Goal: Task Accomplishment & Management: Manage account settings

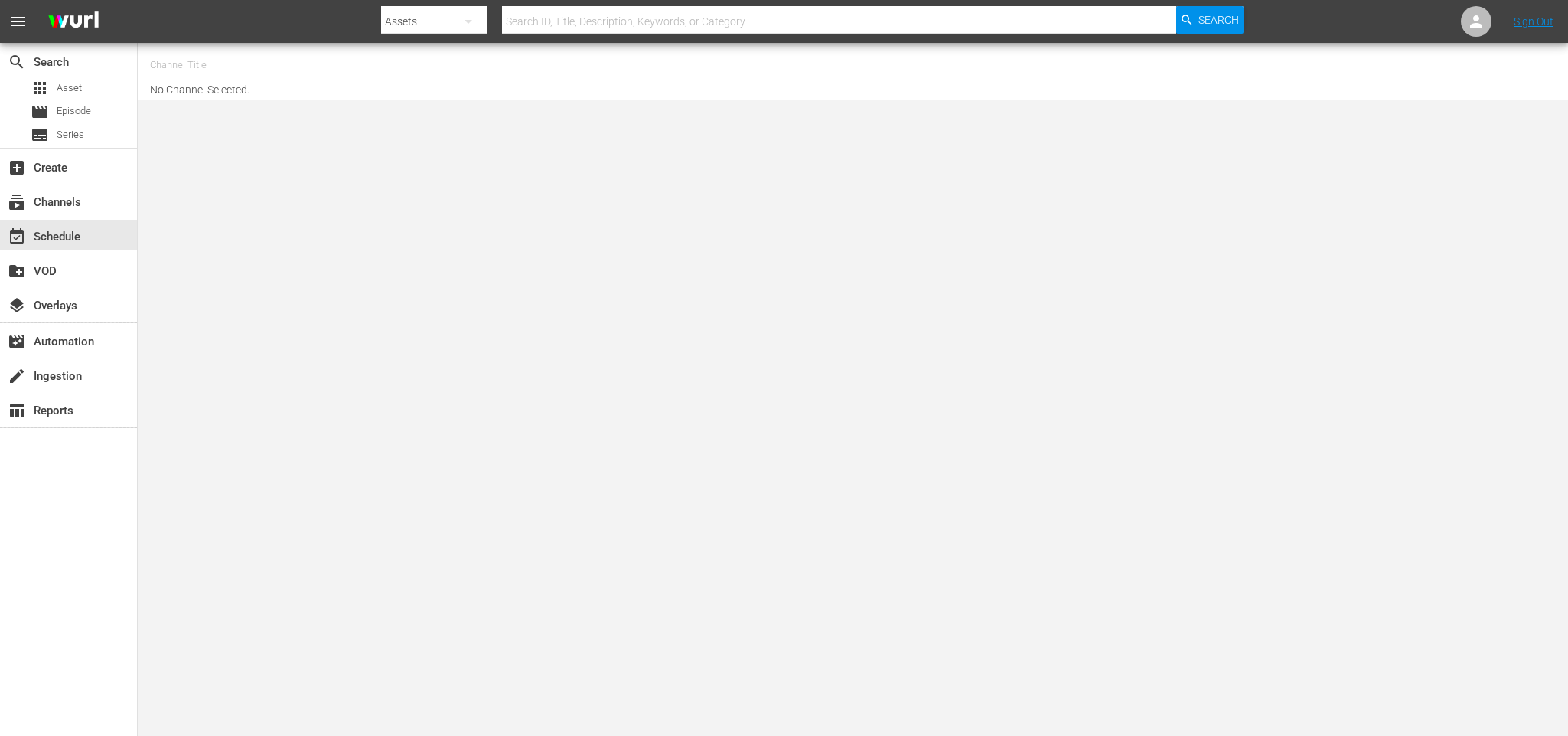
click at [189, 65] on input "text" at bounding box center [248, 64] width 196 height 37
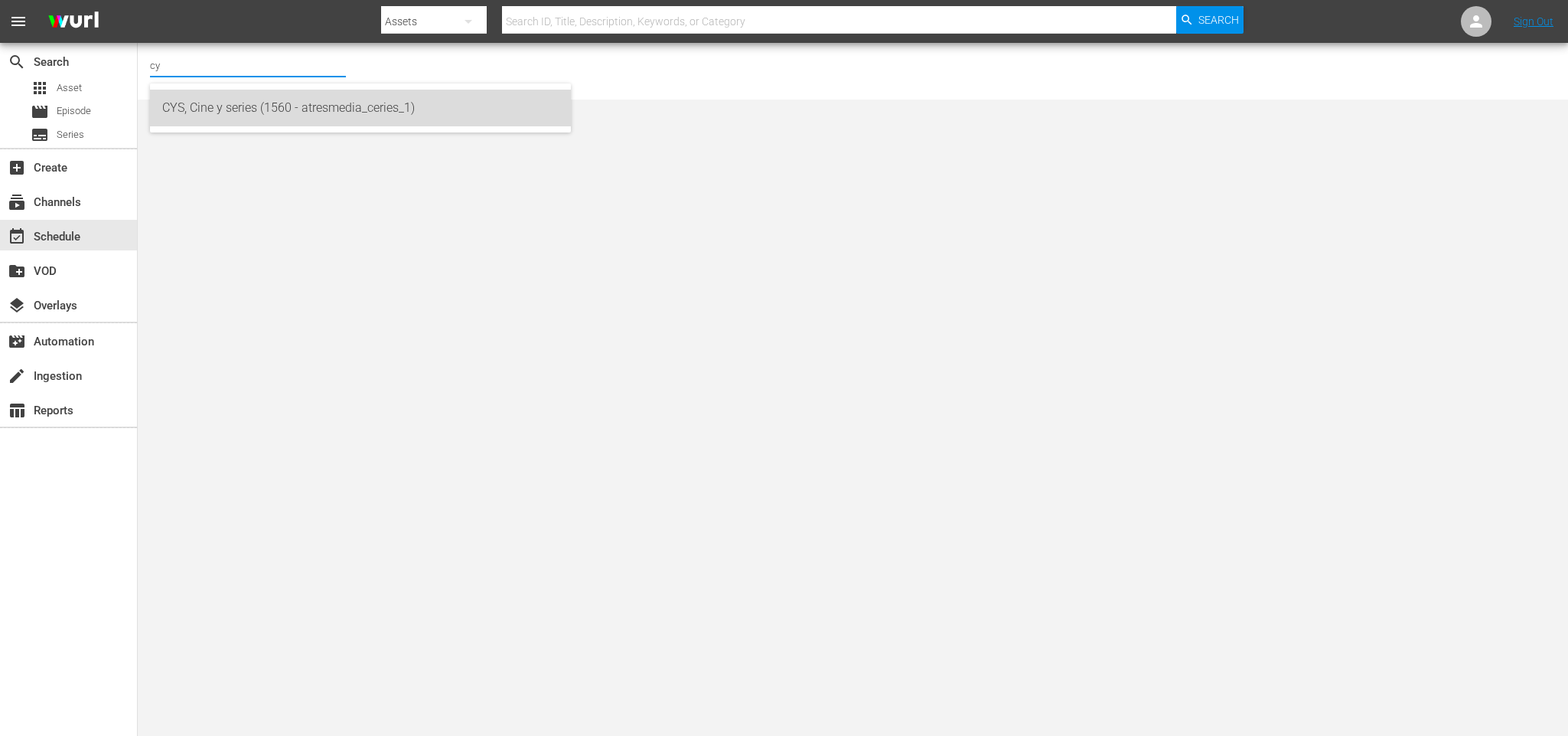
click at [199, 93] on div "CYS, Cine y series (1560 - atresmedia_ceries_1)" at bounding box center [359, 107] width 396 height 37
type input "CYS, Cine y series (1560 - atresmedia_ceries_1)"
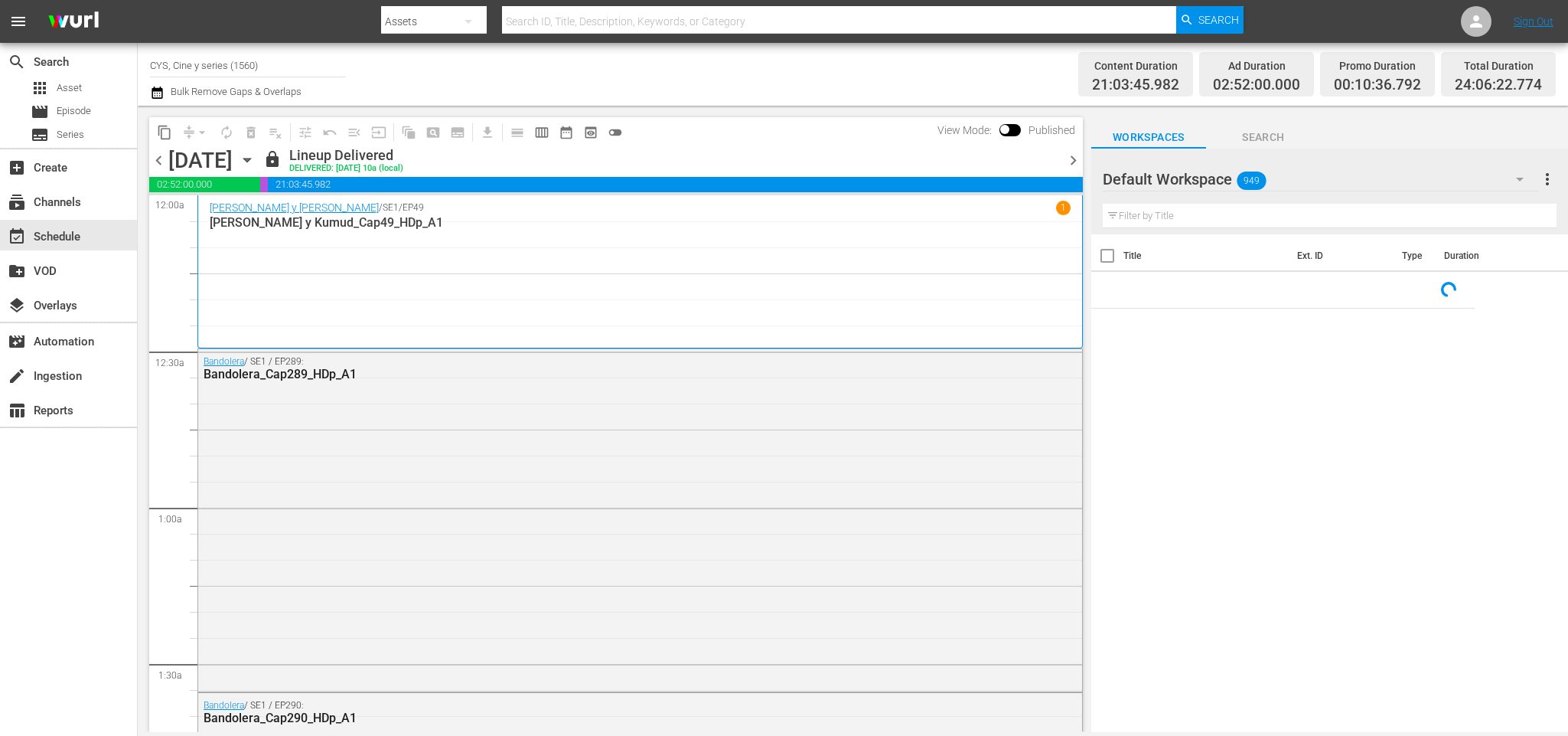
click at [256, 161] on icon "button" at bounding box center [247, 159] width 17 height 17
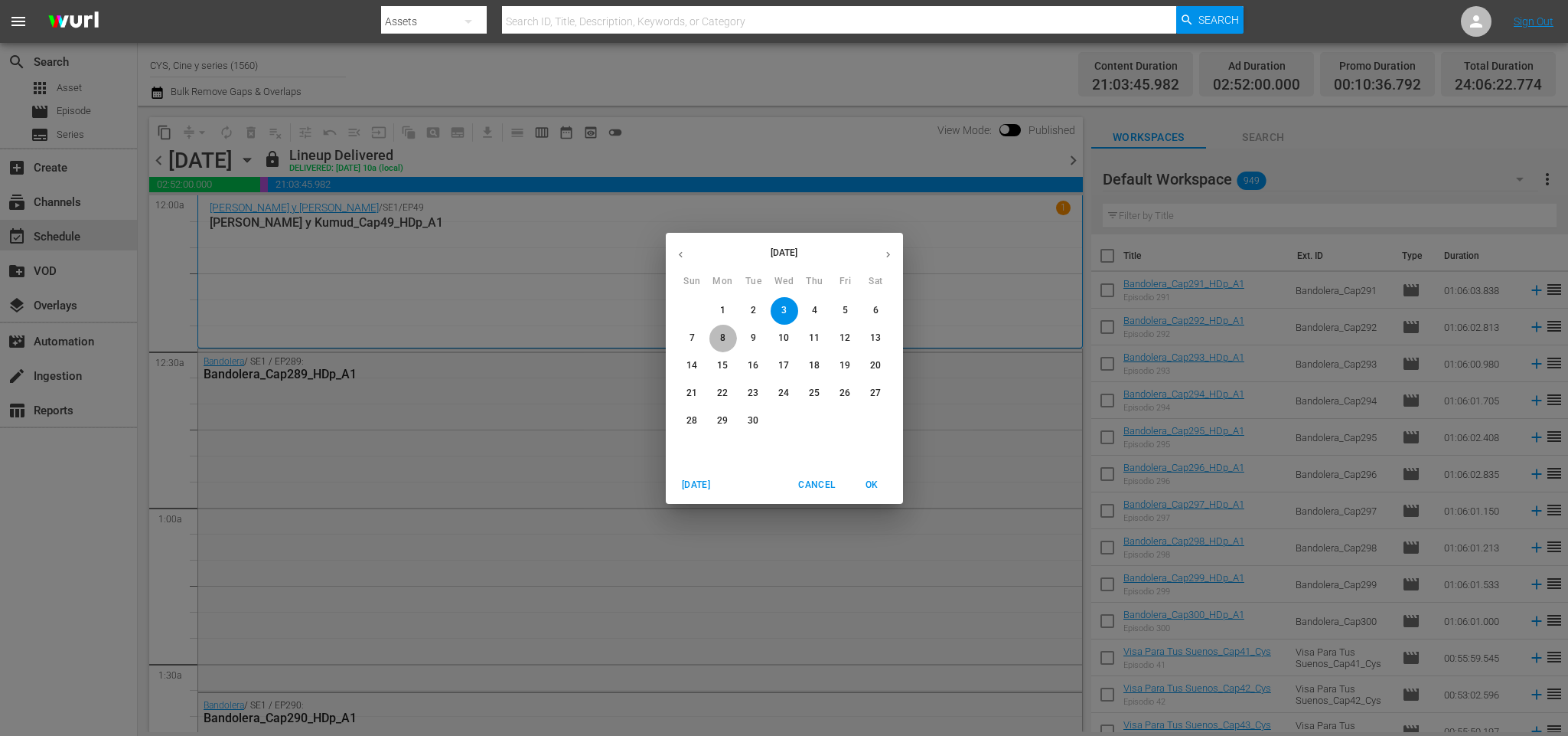
click at [720, 333] on p "8" at bounding box center [722, 338] width 5 height 13
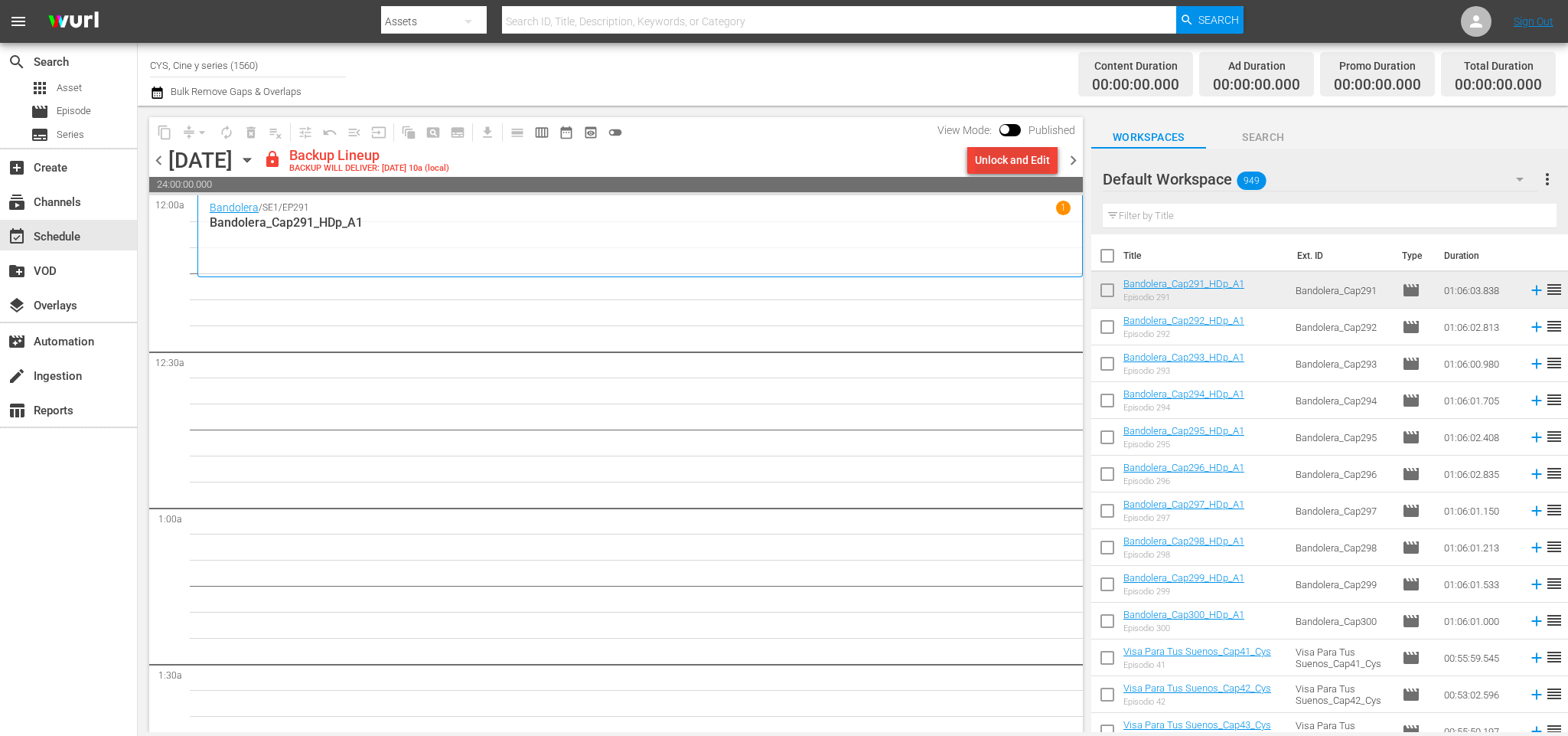
click at [992, 155] on div "Unlock and Edit" at bounding box center [1012, 159] width 75 height 28
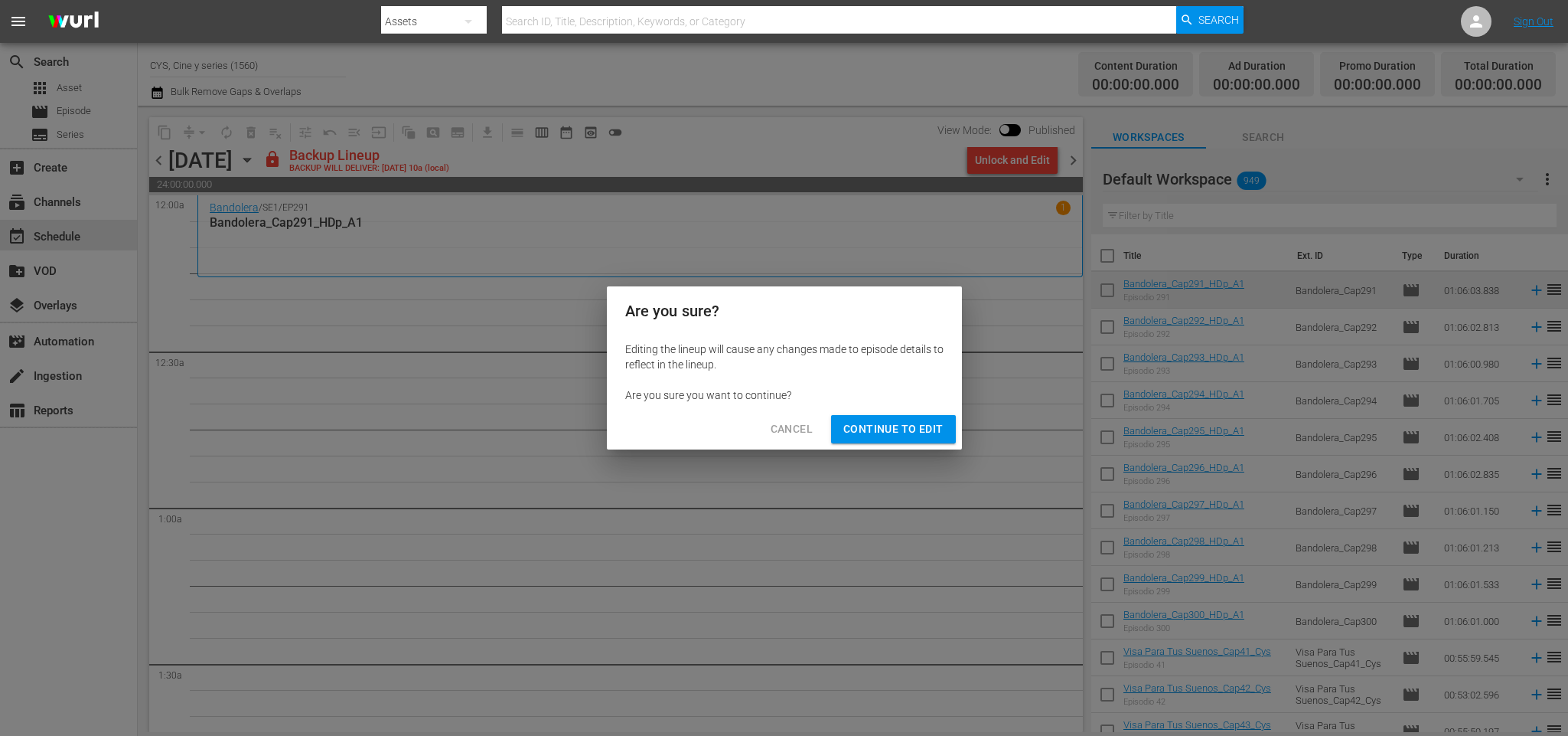
click at [861, 434] on span "Continue to Edit" at bounding box center [892, 428] width 99 height 19
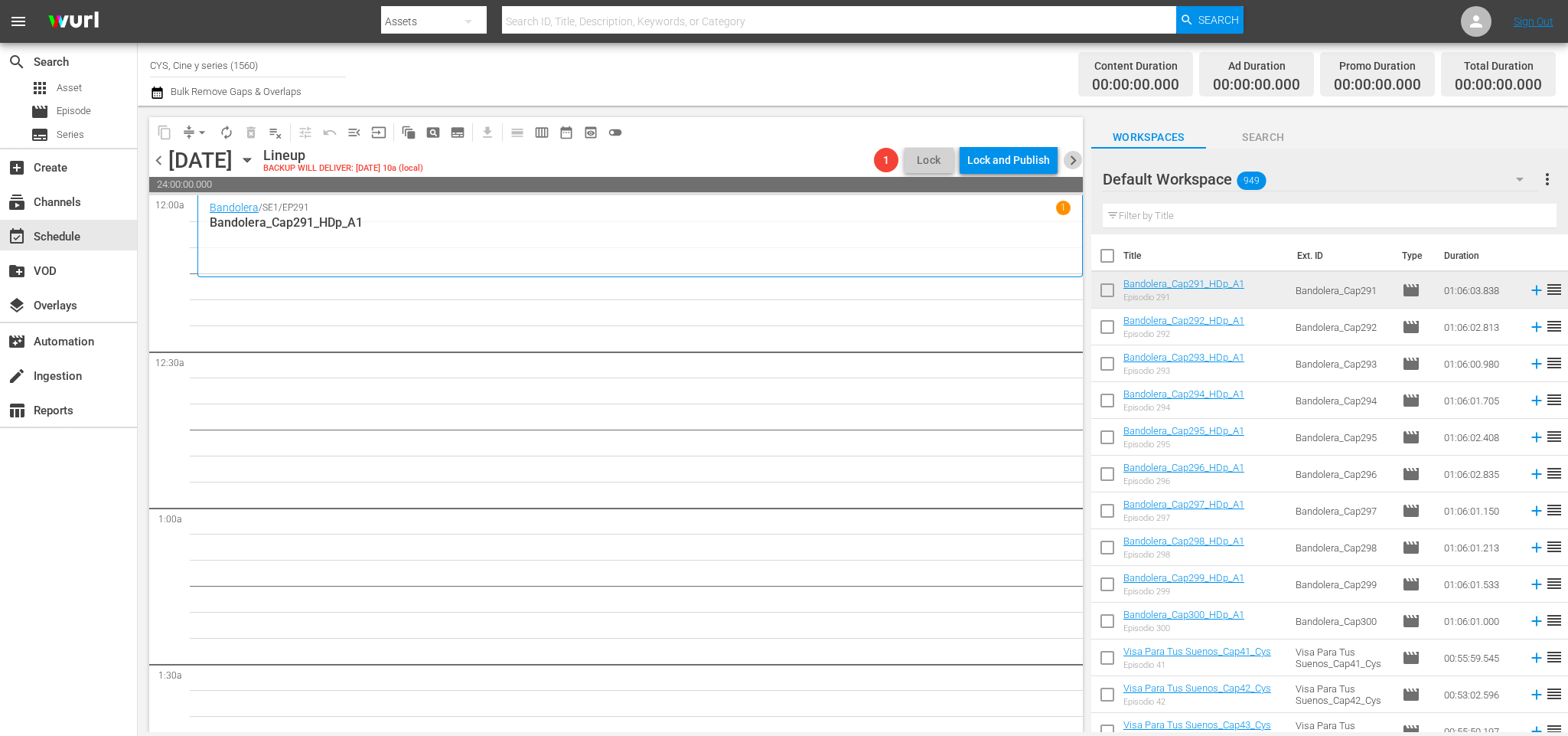
click at [1079, 161] on span "chevron_right" at bounding box center [1073, 160] width 19 height 19
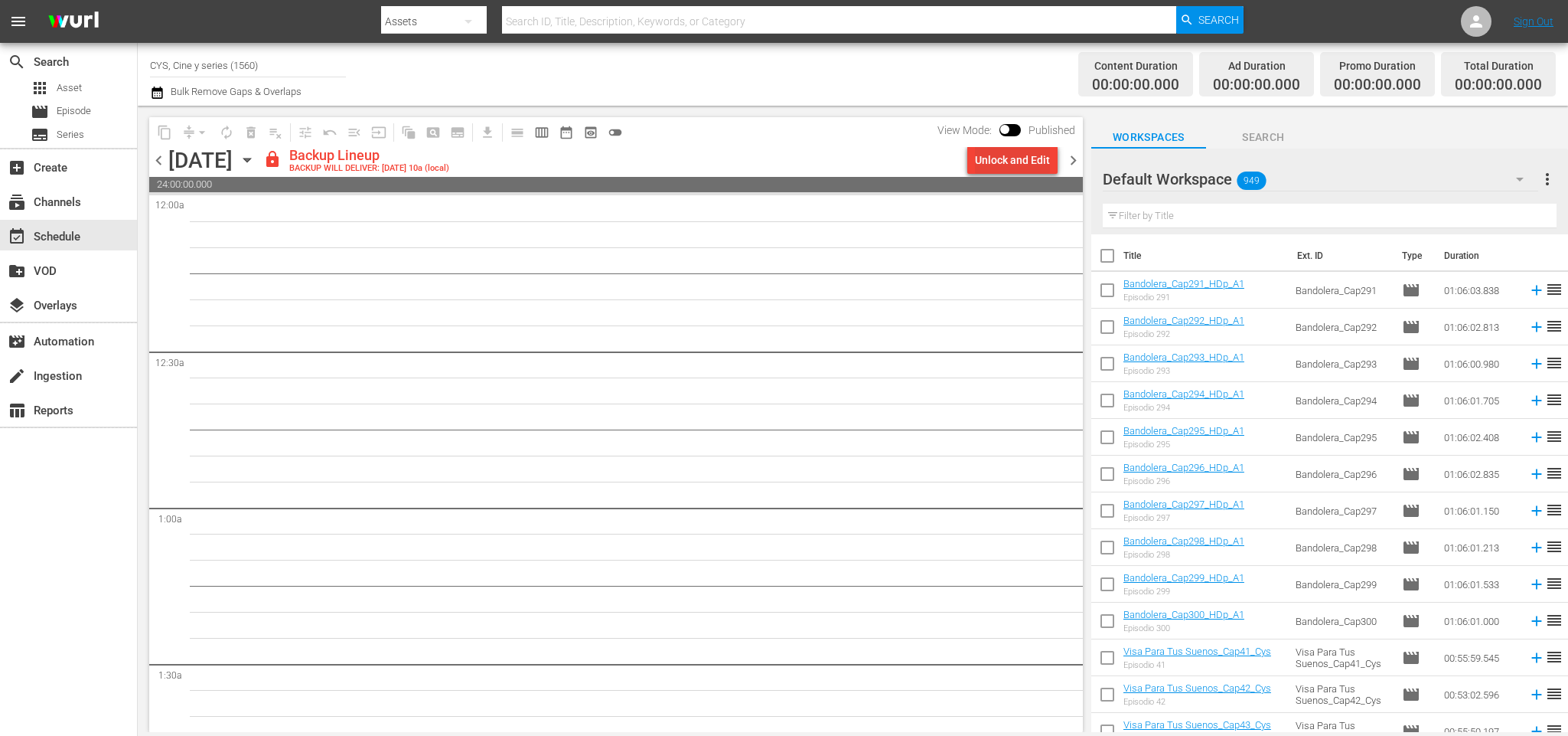
click at [1024, 157] on div "Unlock and Edit" at bounding box center [1012, 159] width 75 height 28
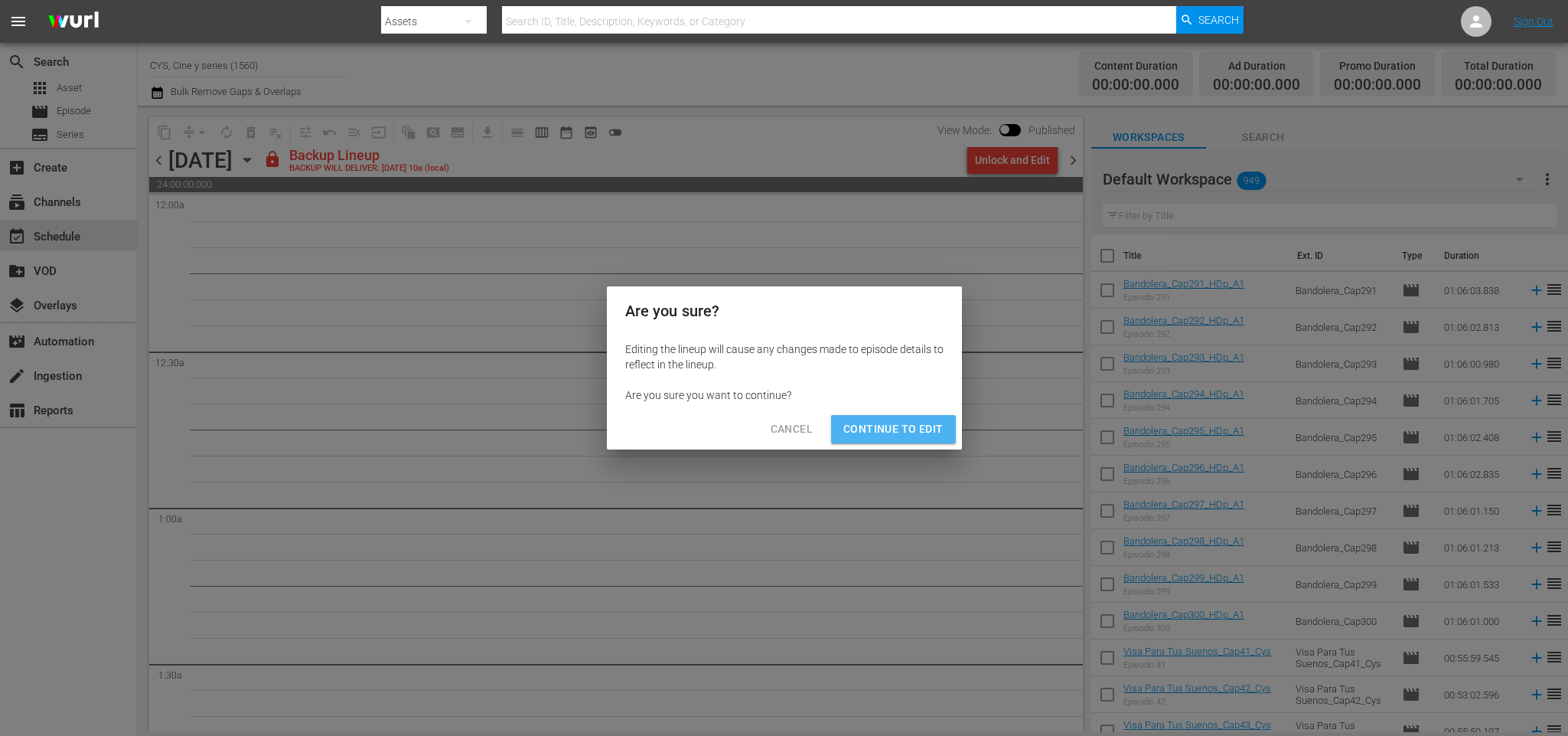
click at [900, 421] on span "Continue to Edit" at bounding box center [892, 428] width 99 height 19
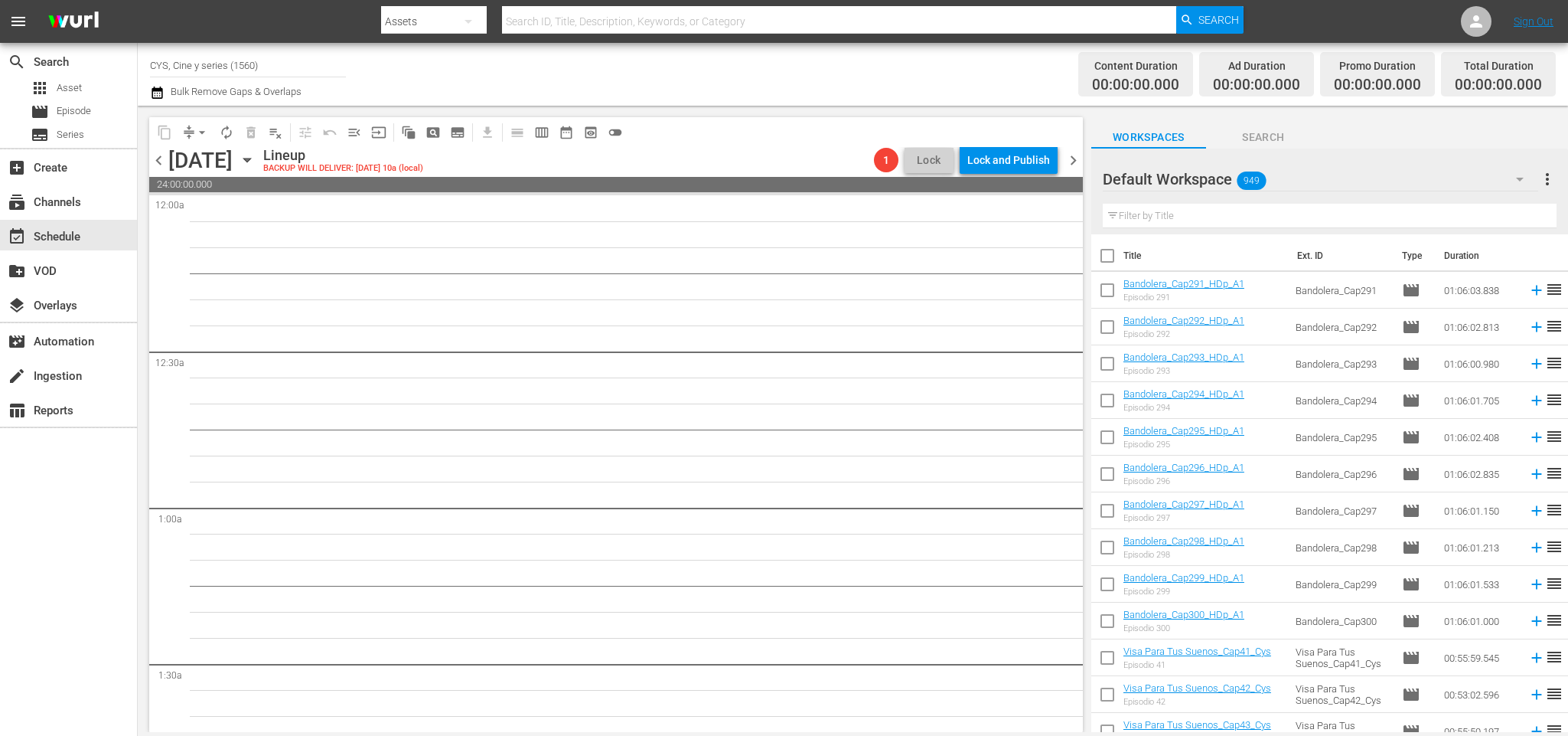
click at [1076, 155] on span "chevron_right" at bounding box center [1073, 160] width 19 height 19
click at [997, 158] on div "Unlock and Edit" at bounding box center [1012, 159] width 75 height 28
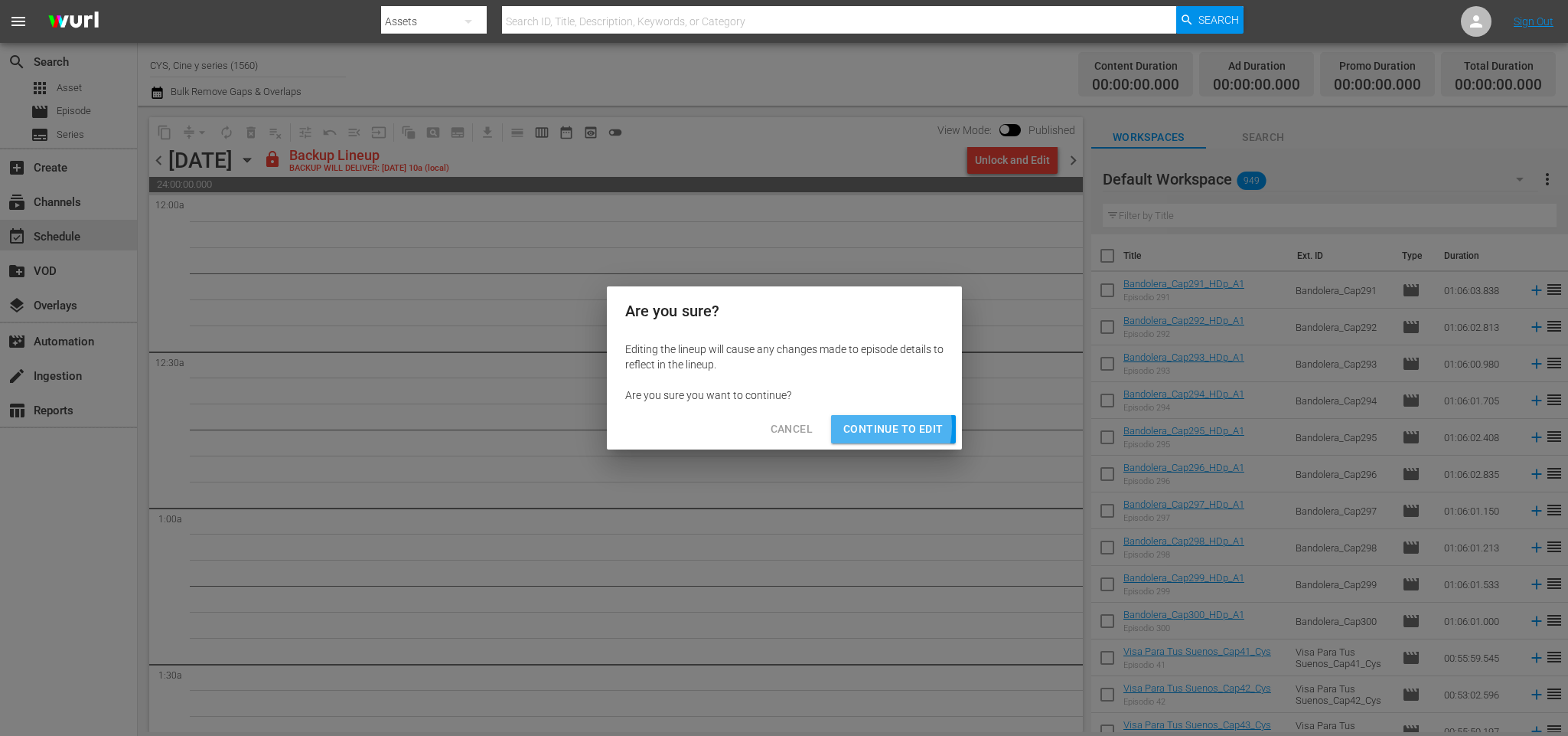
click at [877, 426] on span "Continue to Edit" at bounding box center [892, 428] width 99 height 19
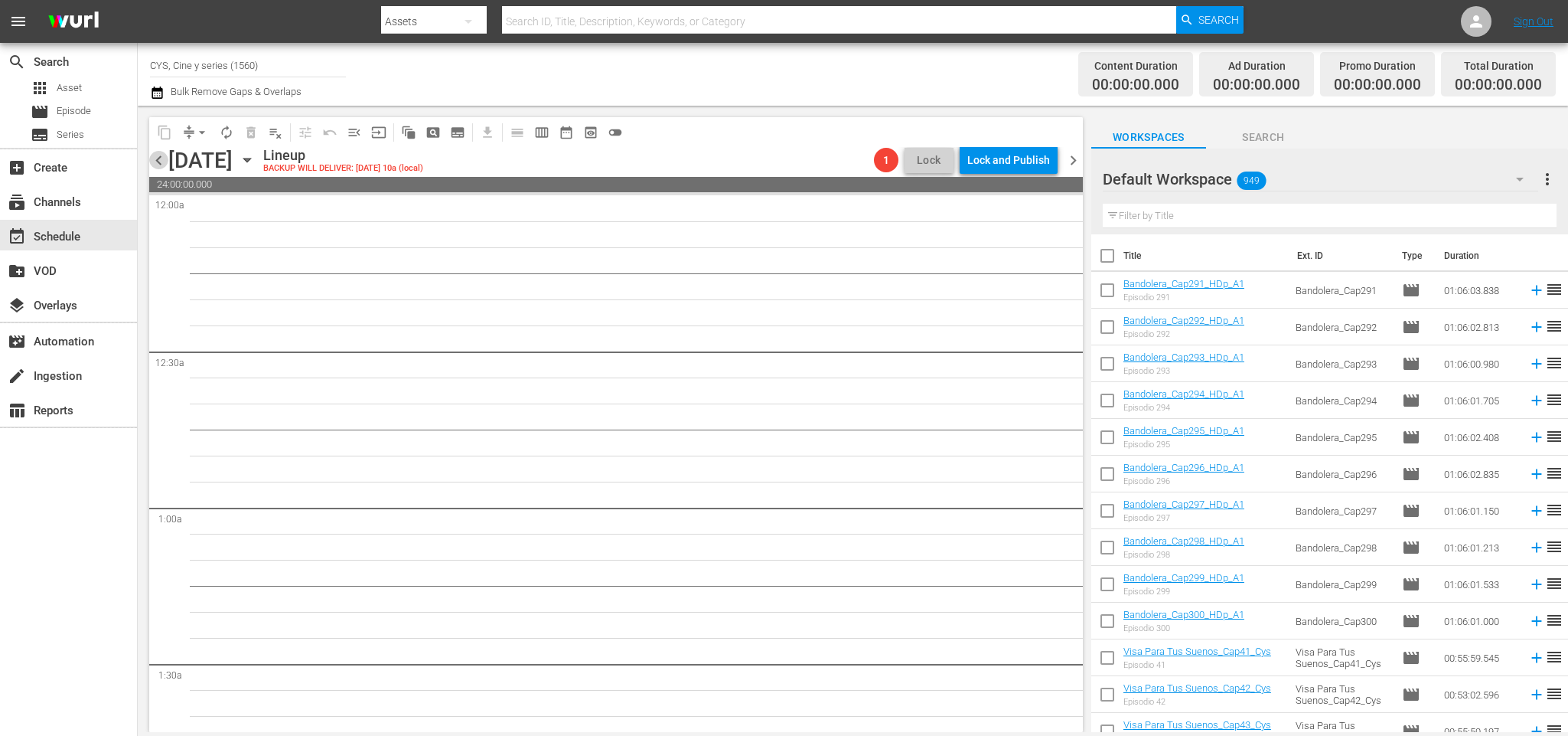
click at [161, 159] on span "chevron_left" at bounding box center [158, 160] width 19 height 19
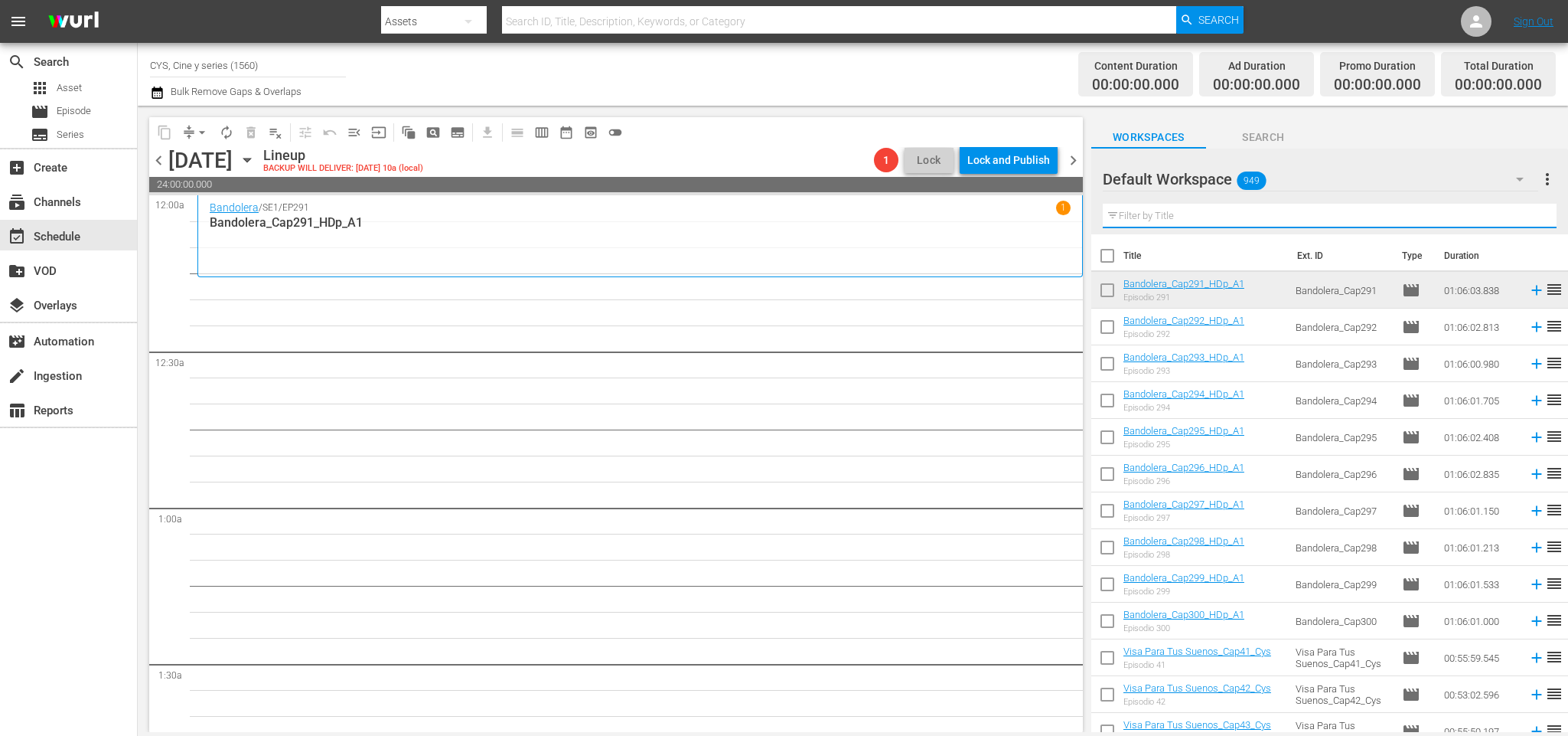
click at [1158, 212] on input "text" at bounding box center [1329, 216] width 454 height 24
type input "bandol"
click at [1109, 331] on input "checkbox" at bounding box center [1108, 330] width 32 height 32
checkbox input "true"
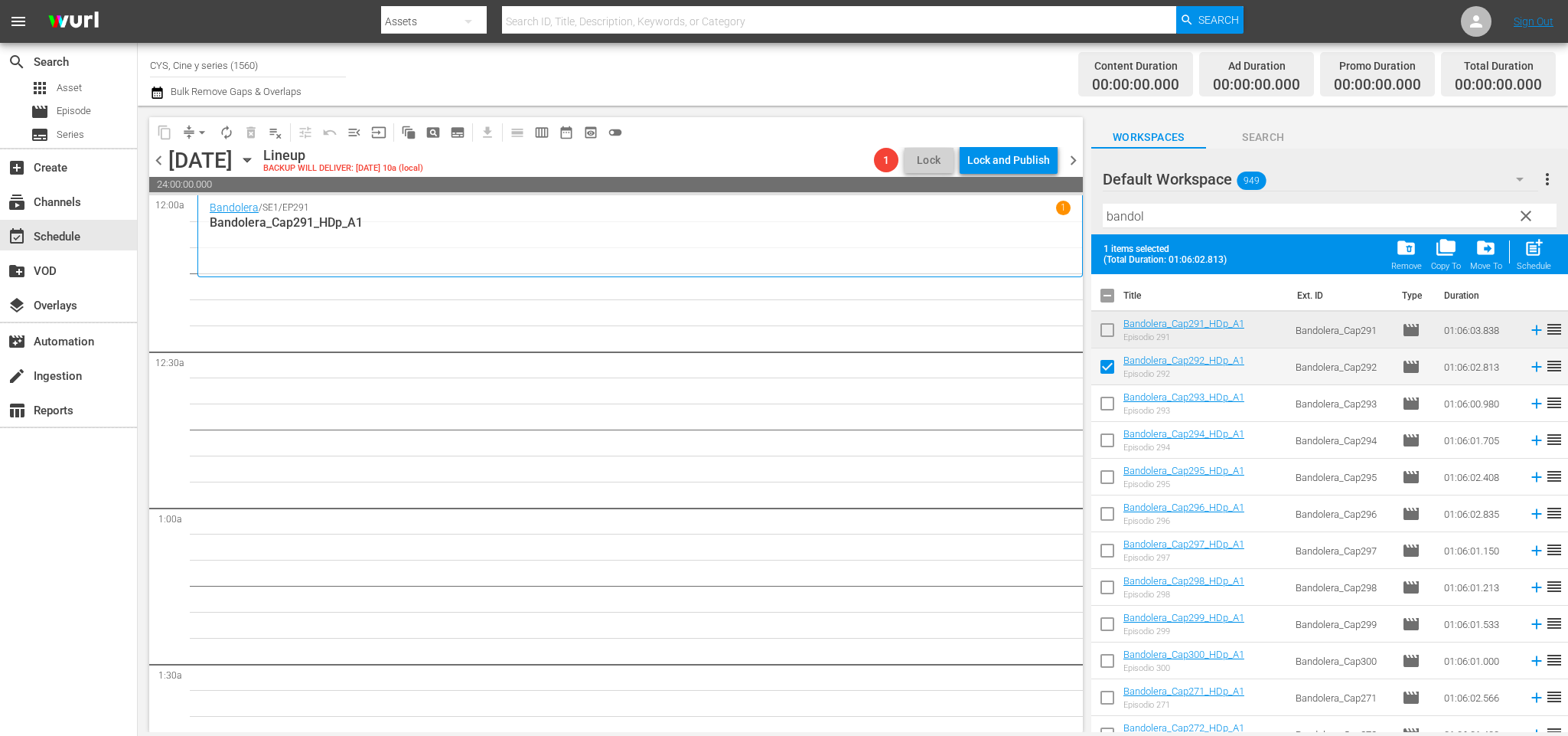
click at [1105, 402] on input "checkbox" at bounding box center [1108, 407] width 32 height 32
checkbox input "true"
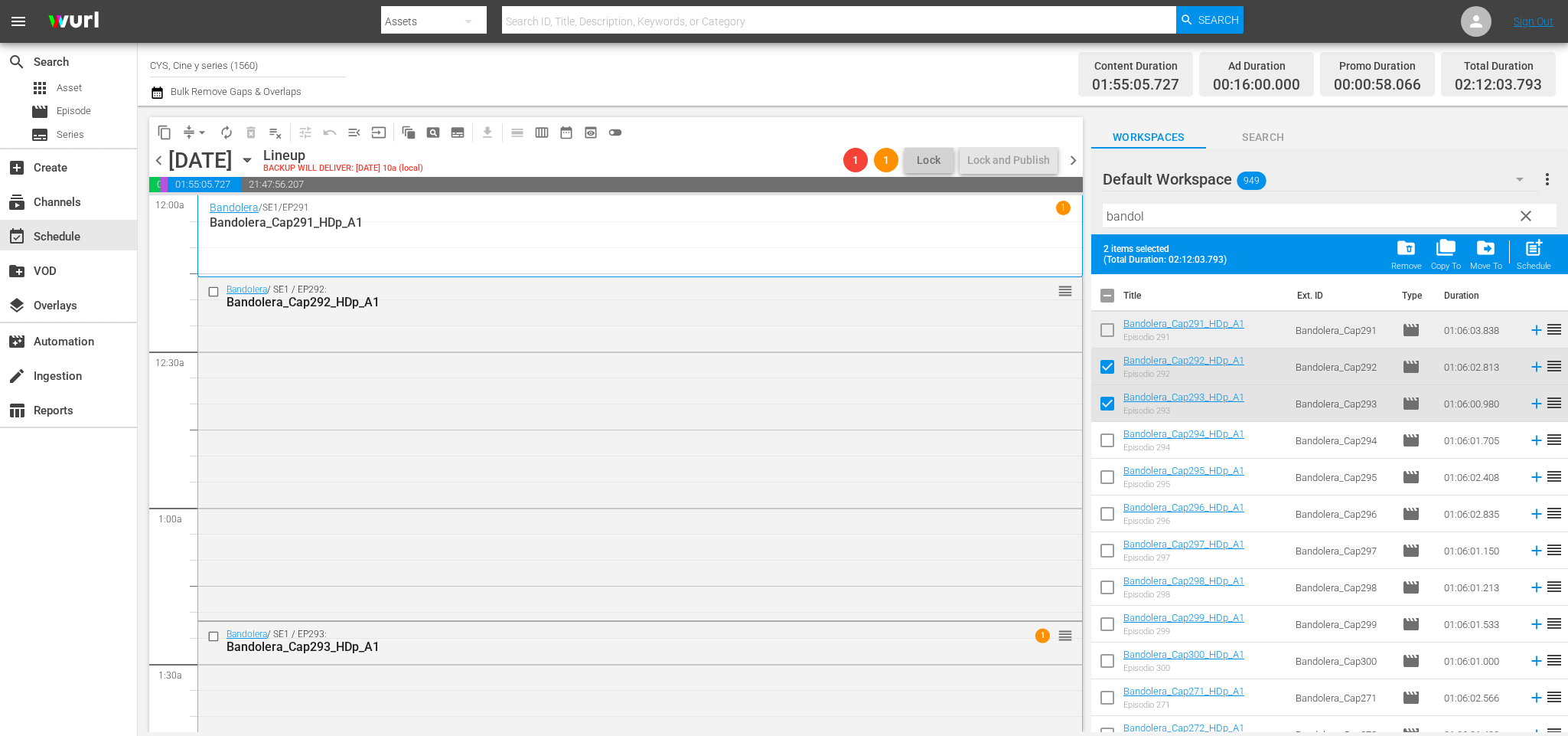
click at [1076, 159] on span "chevron_right" at bounding box center [1073, 160] width 19 height 19
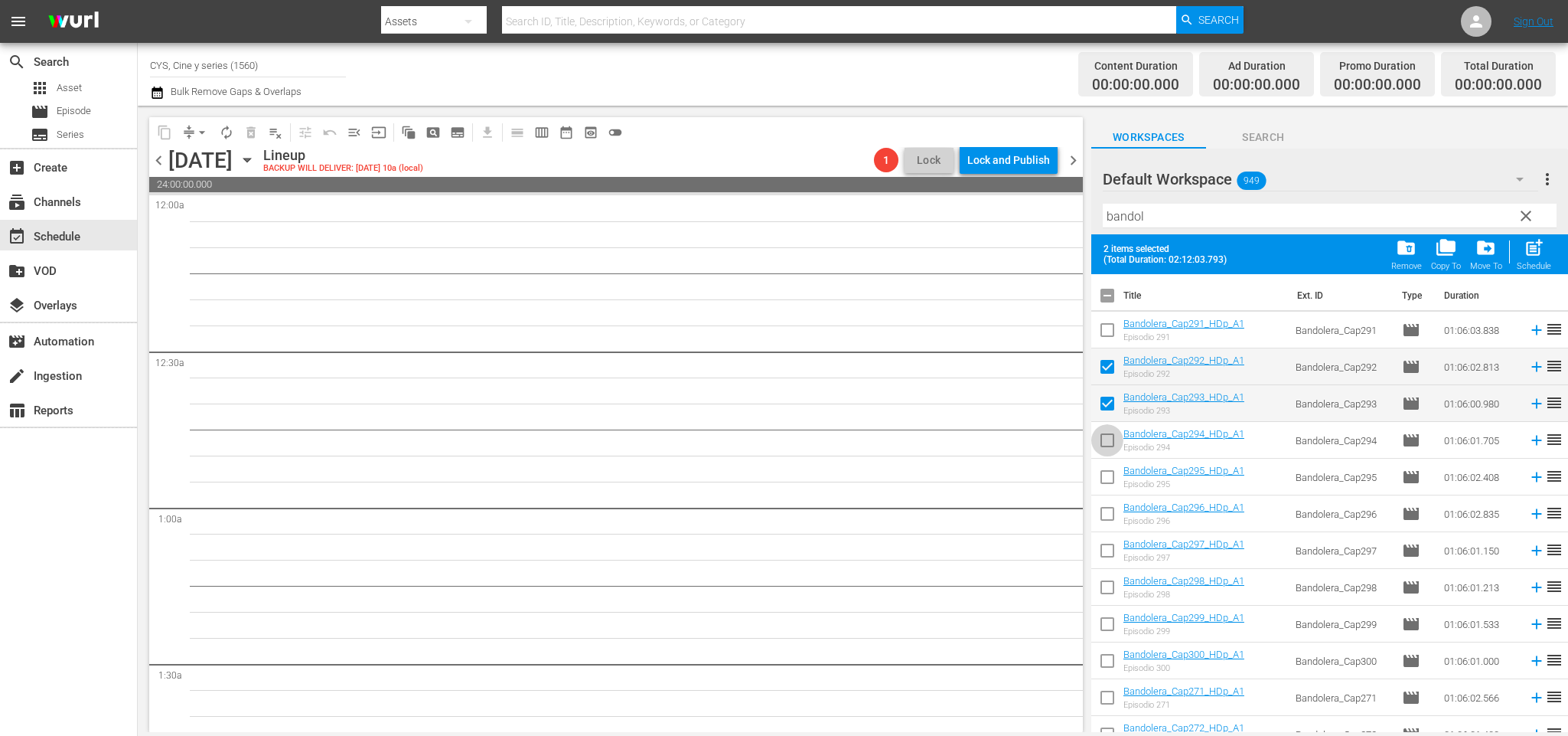
click at [1112, 433] on input "checkbox" at bounding box center [1108, 444] width 32 height 32
checkbox input "true"
click at [1116, 369] on input "checkbox" at bounding box center [1108, 369] width 32 height 32
checkbox input "false"
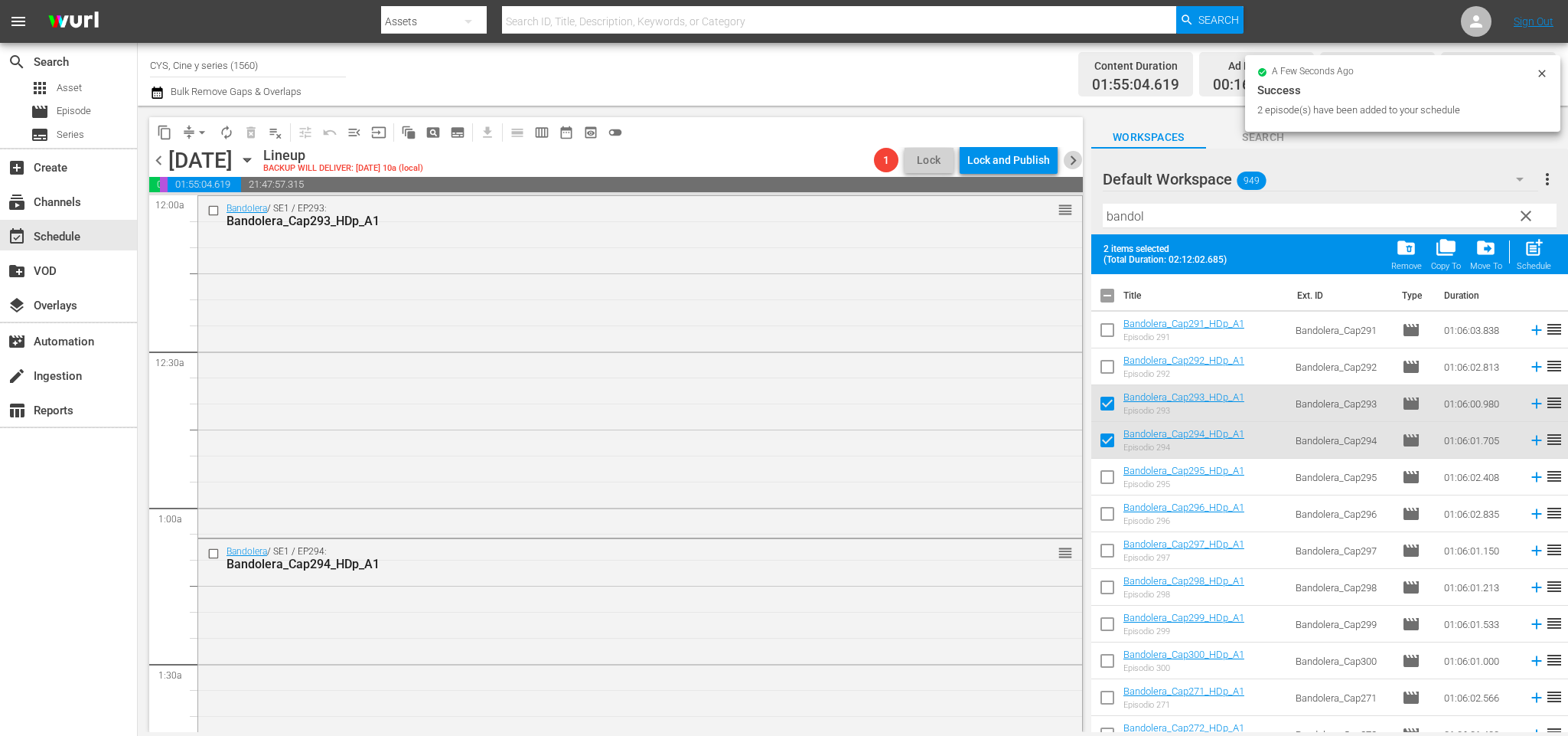
click at [1072, 152] on span "chevron_right" at bounding box center [1073, 160] width 19 height 19
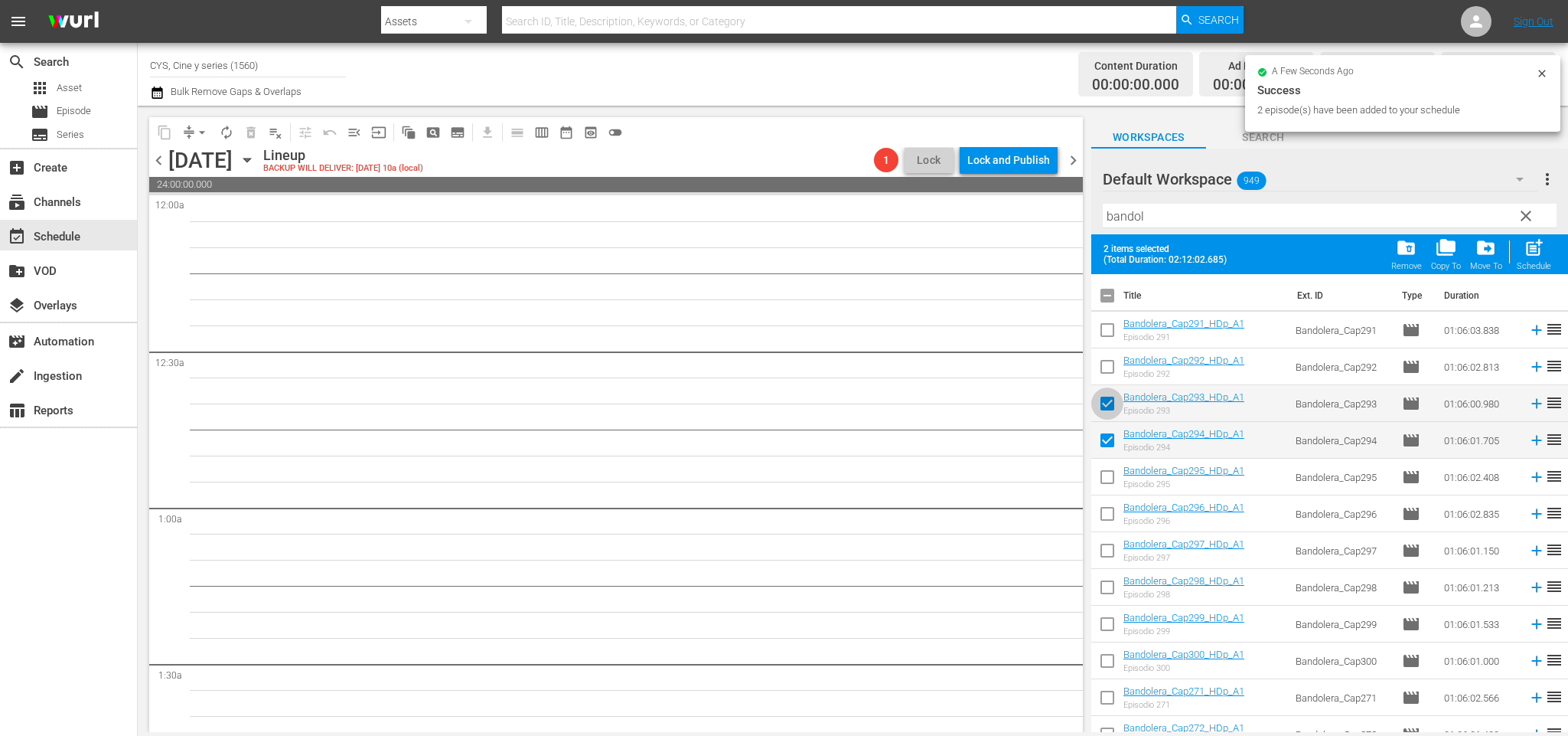
click at [1107, 404] on input "checkbox" at bounding box center [1108, 407] width 32 height 32
checkbox input "false"
click at [1108, 476] on input "checkbox" at bounding box center [1108, 480] width 32 height 32
checkbox input "true"
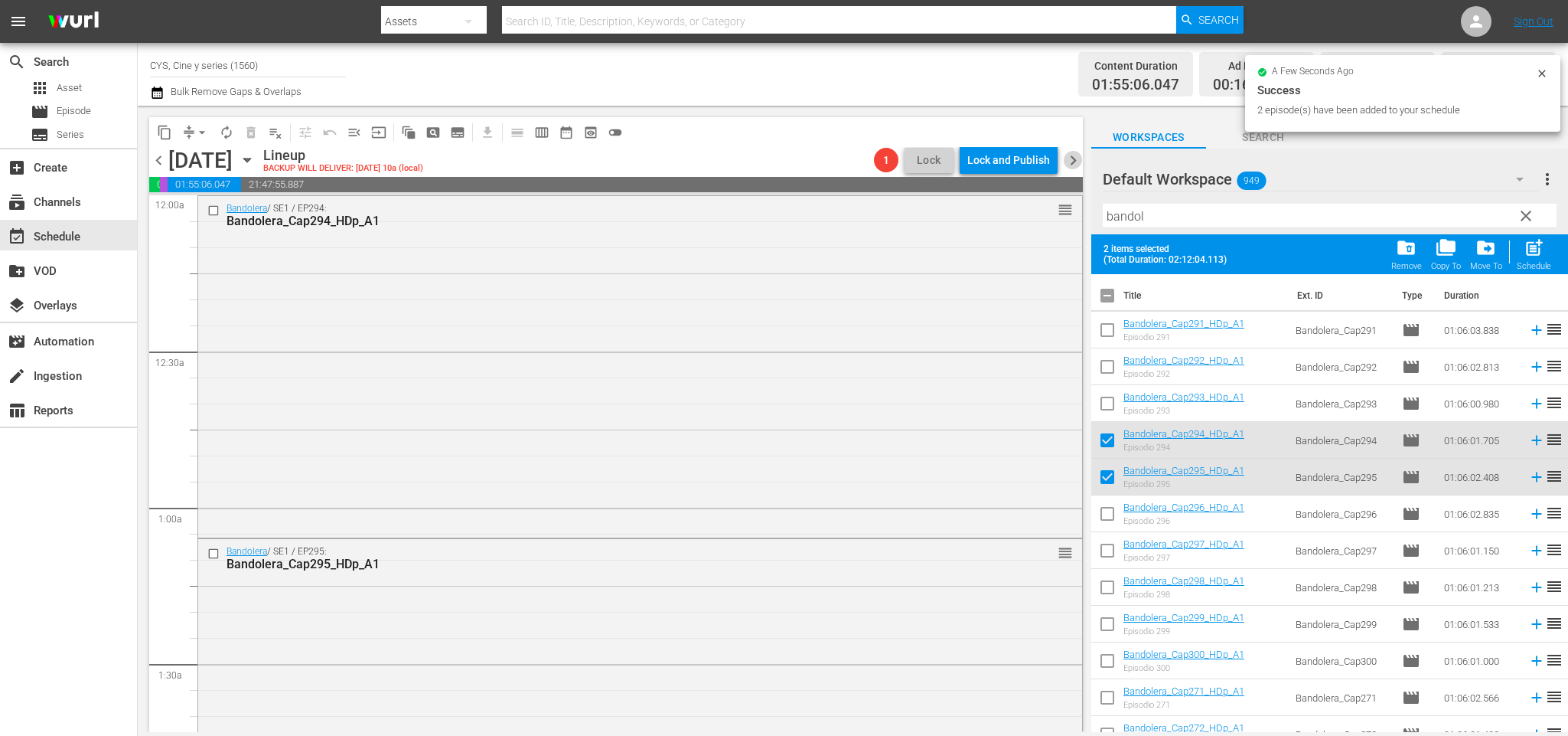
click at [1073, 159] on span "chevron_right" at bounding box center [1073, 160] width 19 height 19
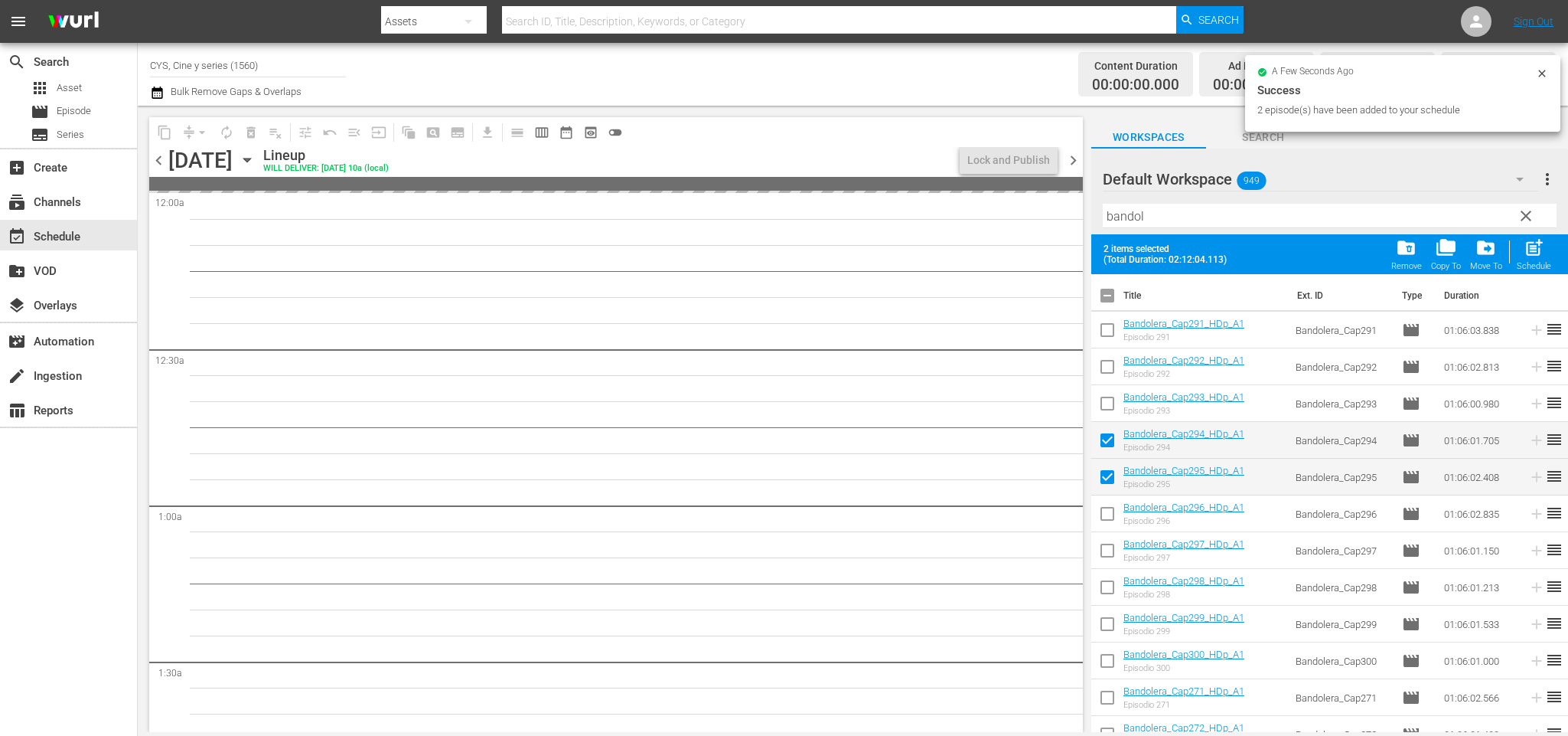
click at [1117, 448] on input "checkbox" at bounding box center [1108, 444] width 32 height 32
checkbox input "false"
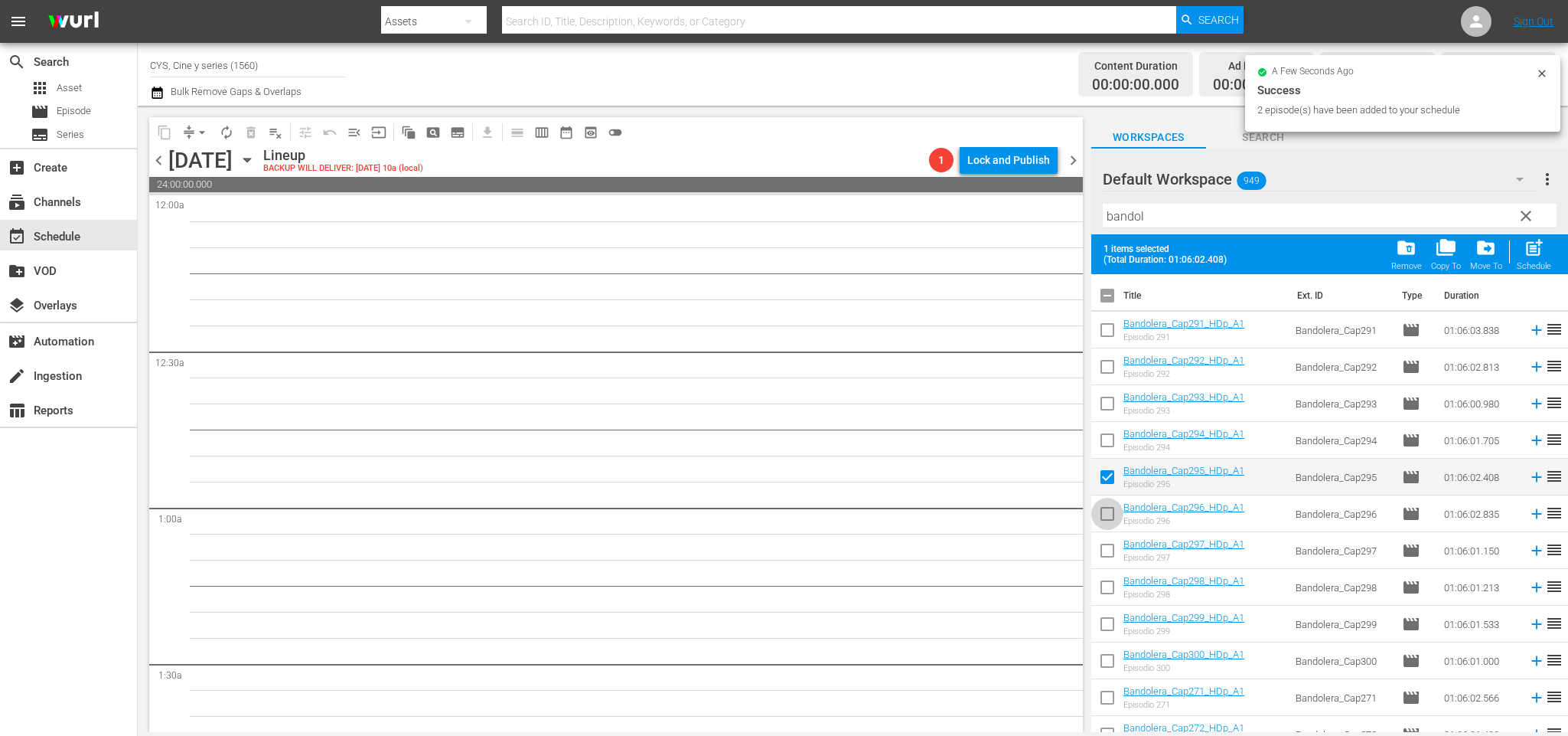
click at [1107, 517] on input "checkbox" at bounding box center [1108, 517] width 32 height 32
checkbox input "true"
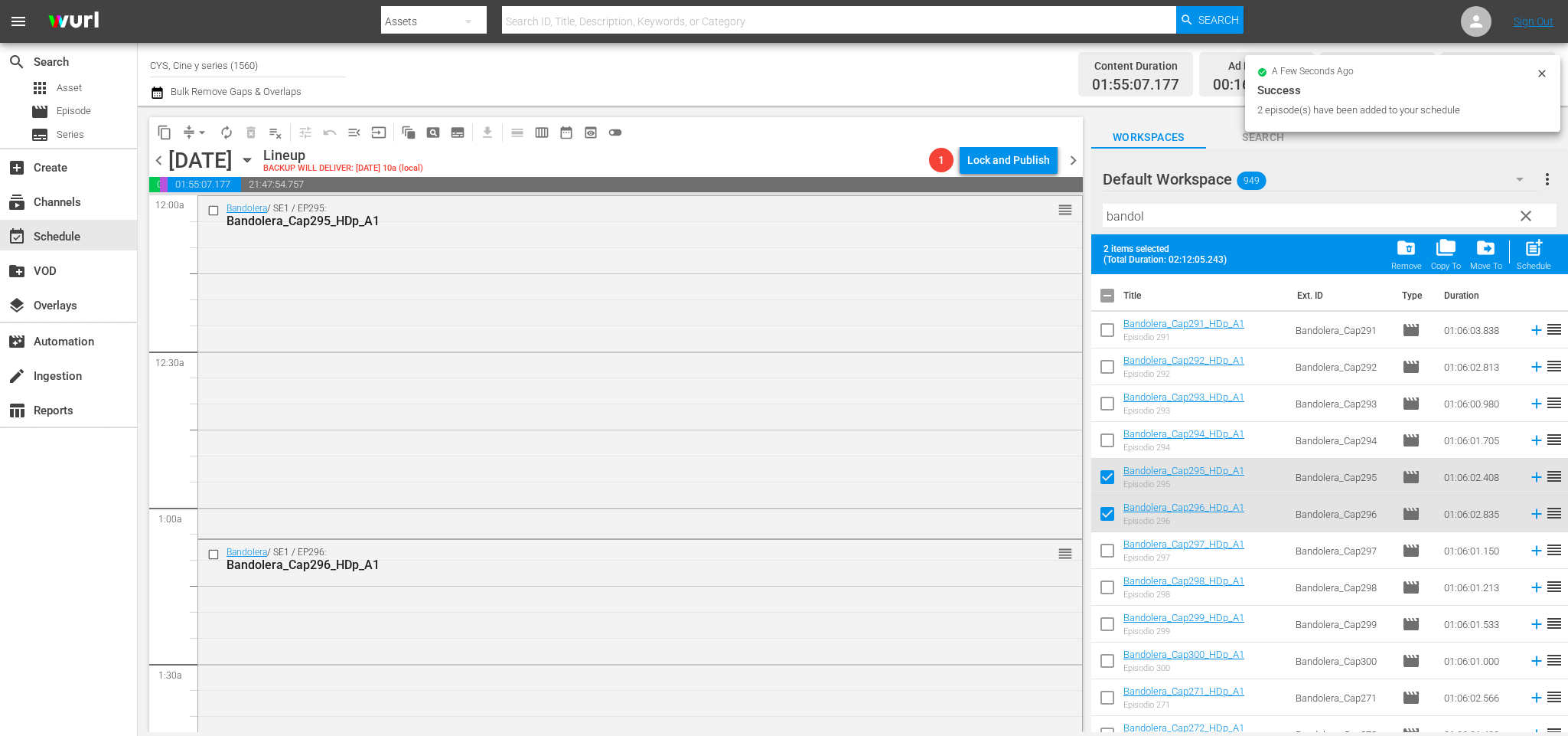
drag, startPoint x: 1107, startPoint y: 546, endPoint x: 1114, endPoint y: 494, distance: 52.5
click at [1107, 543] on input "checkbox" at bounding box center [1108, 554] width 32 height 32
checkbox input "true"
click at [1109, 471] on input "checkbox" at bounding box center [1108, 480] width 32 height 32
checkbox input "false"
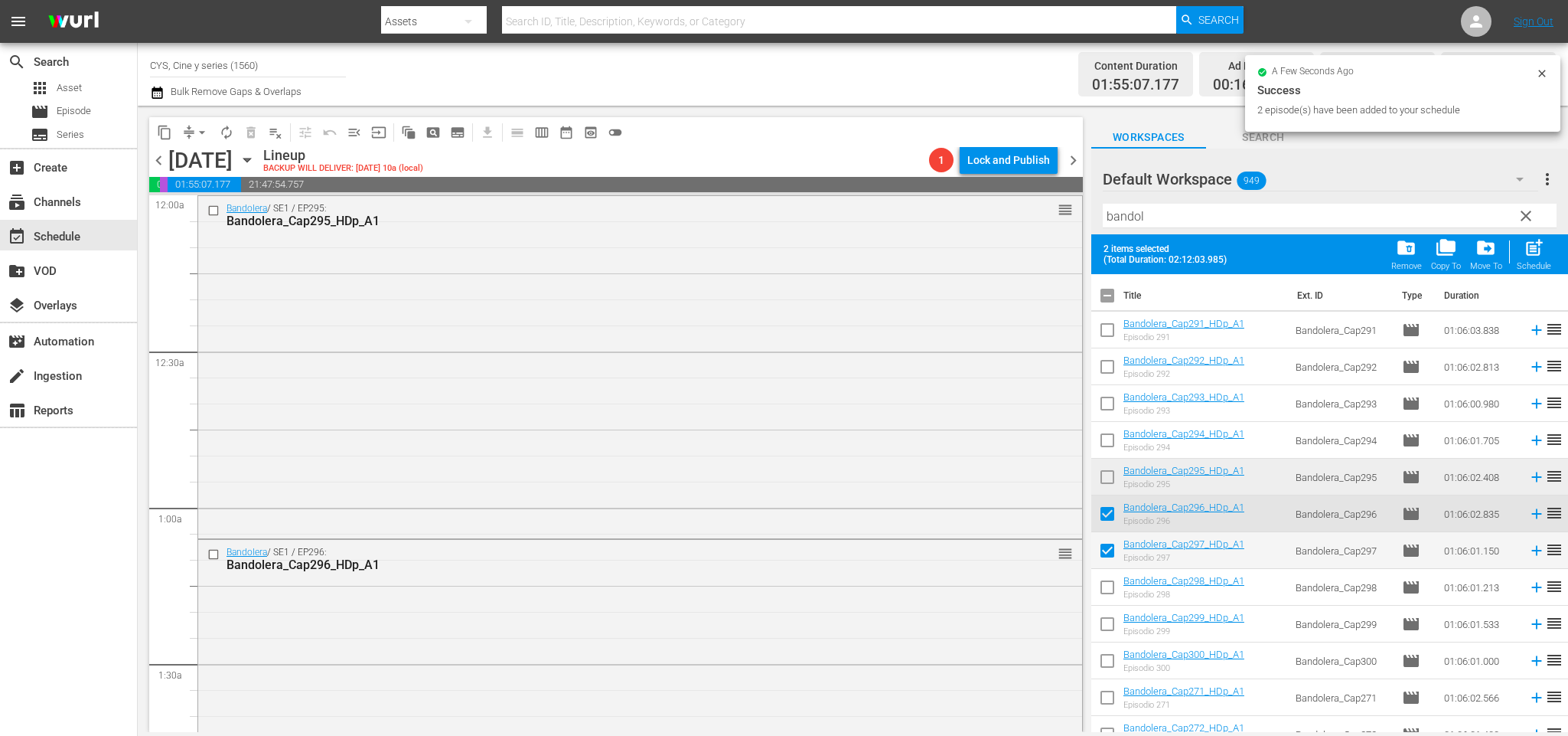
click at [1075, 151] on span "chevron_right" at bounding box center [1073, 160] width 19 height 19
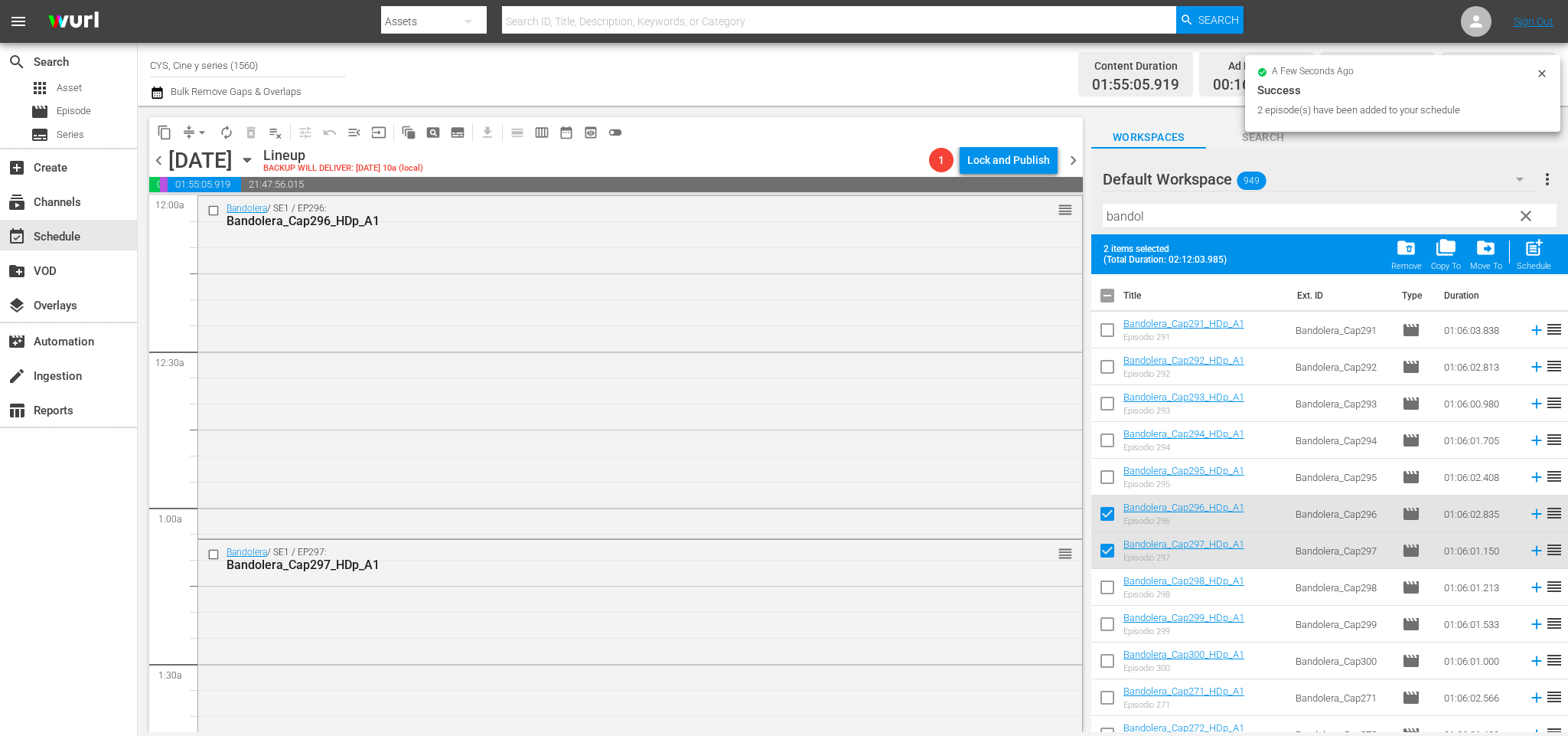
click at [1102, 296] on input "checkbox" at bounding box center [1108, 299] width 32 height 32
checkbox input "true"
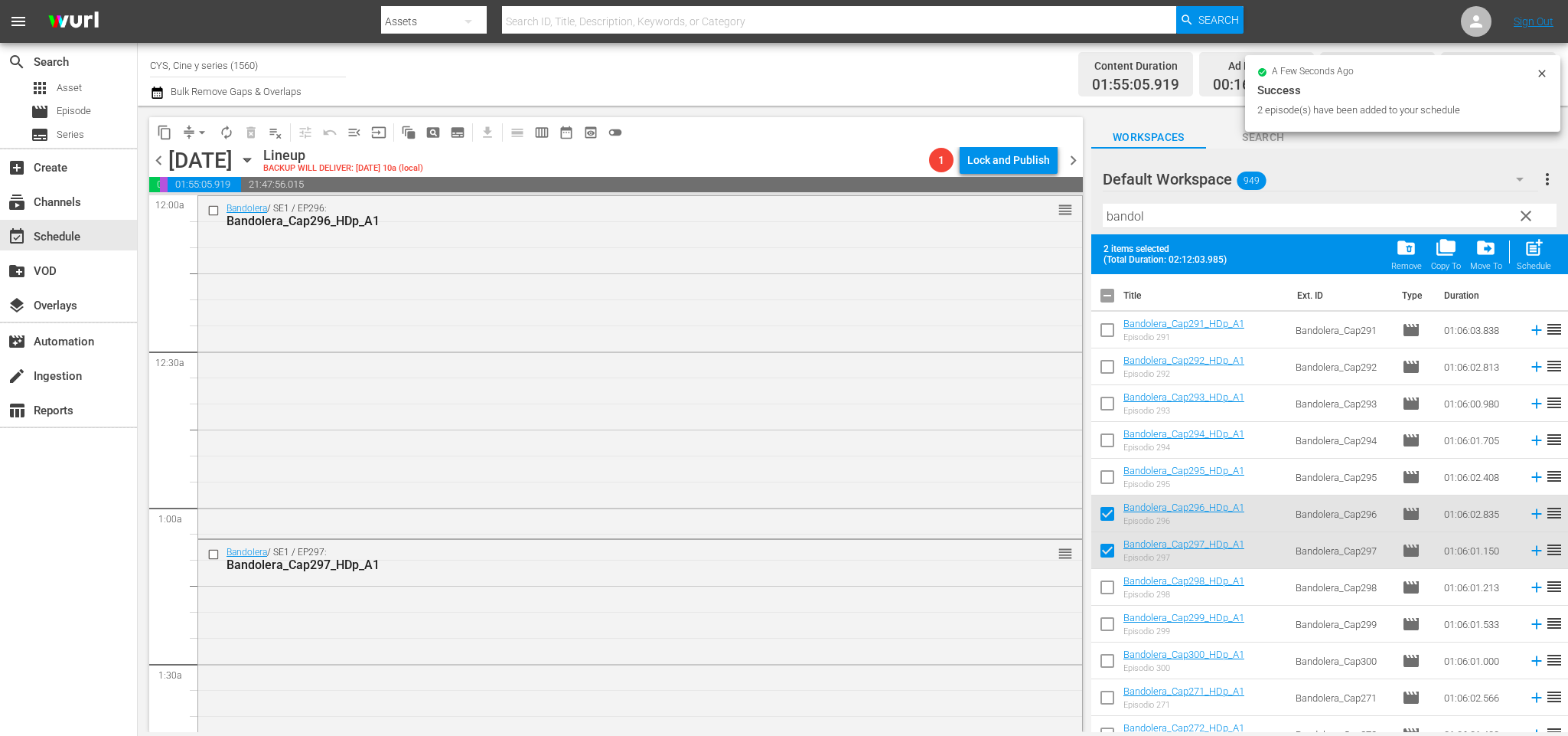
checkbox input "true"
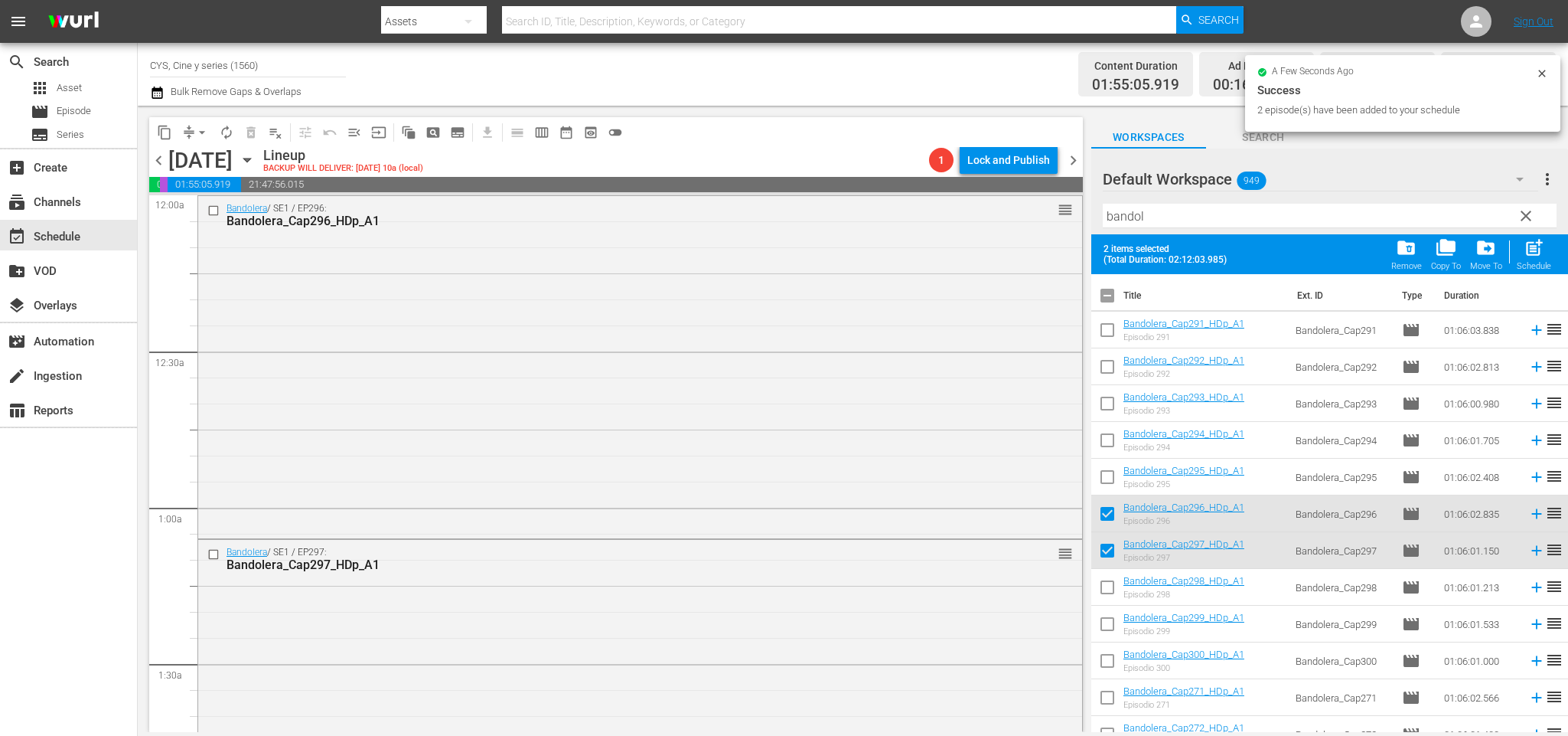
checkbox input "true"
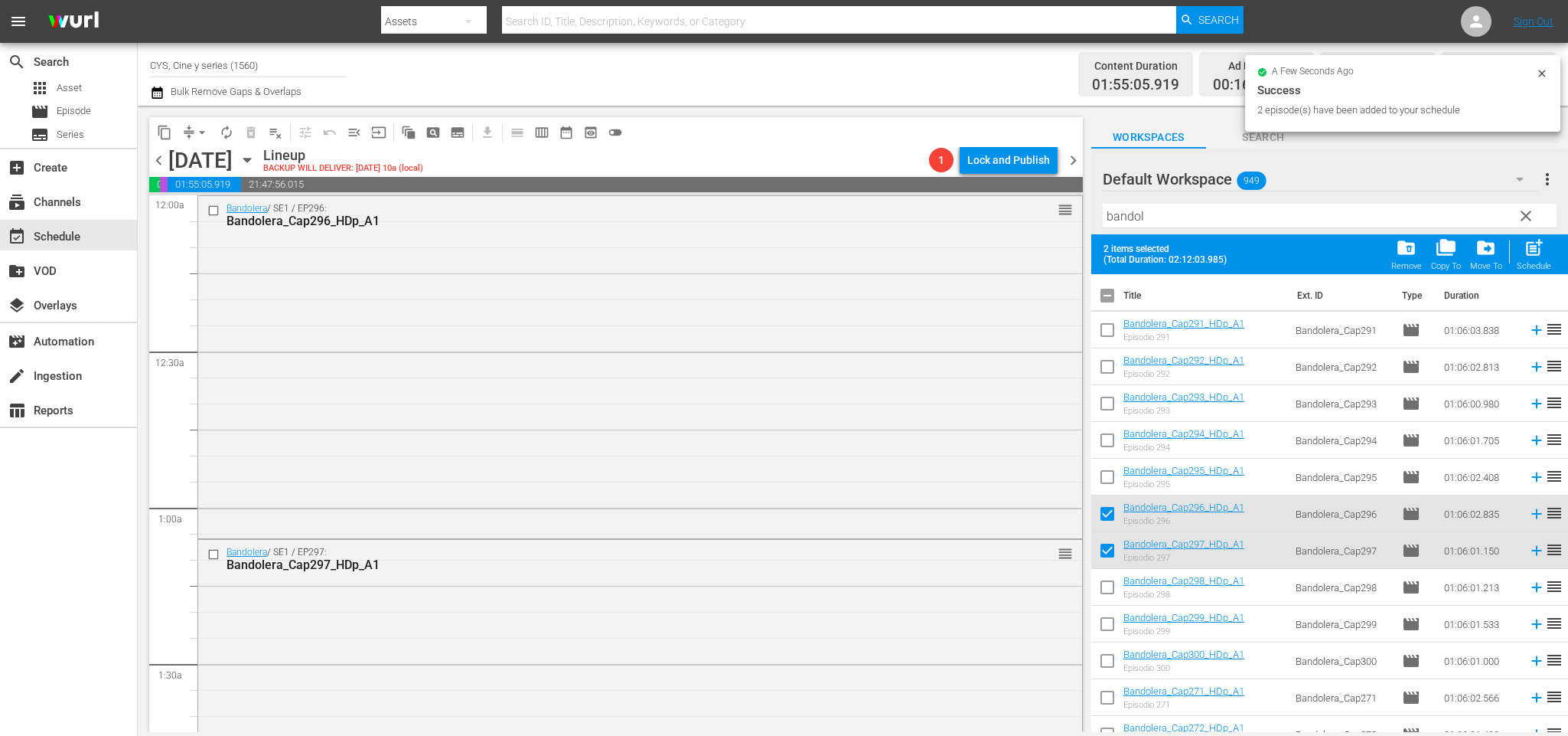
checkbox input "true"
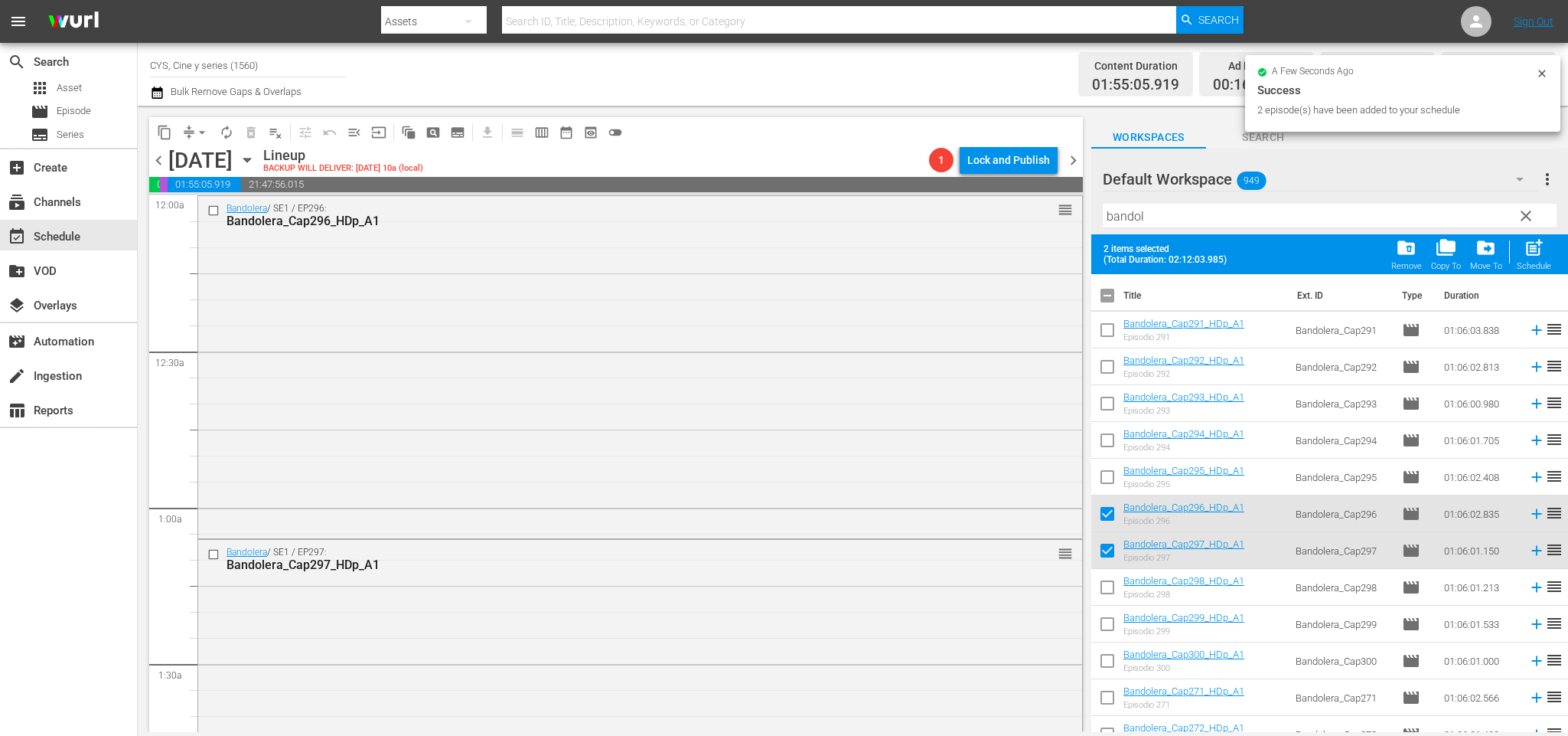
checkbox input "true"
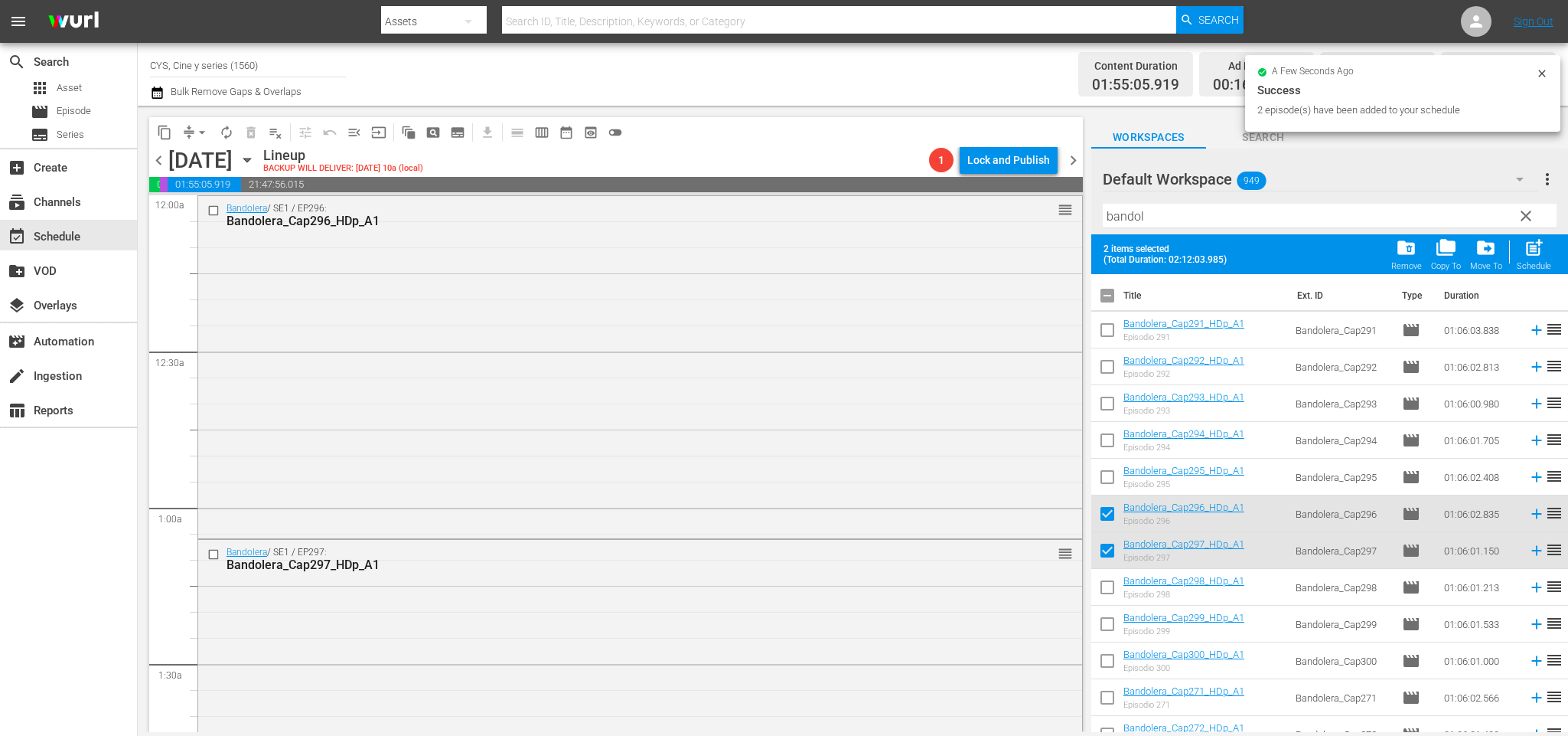
checkbox input "true"
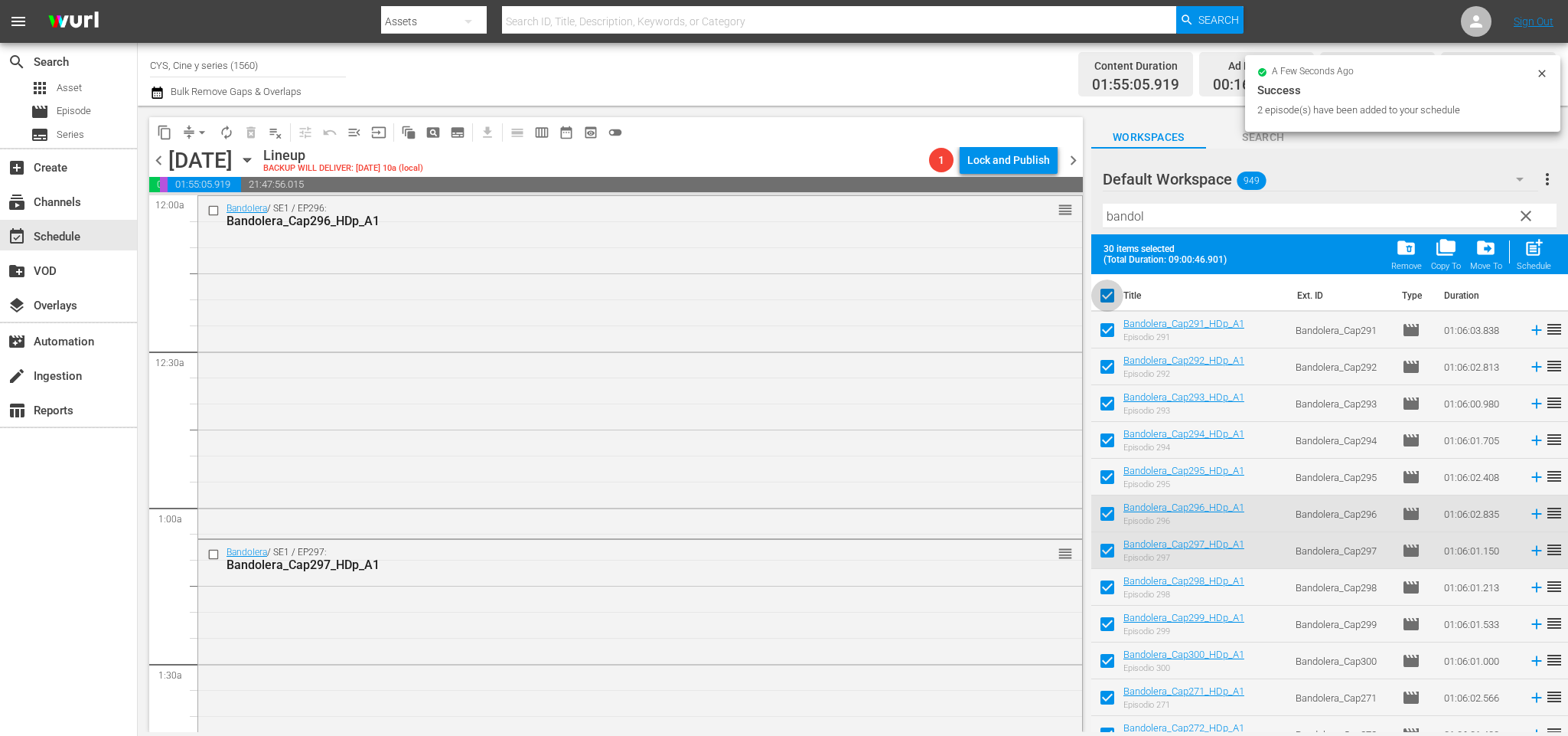
click at [1098, 299] on input "checkbox" at bounding box center [1108, 299] width 32 height 32
checkbox input "false"
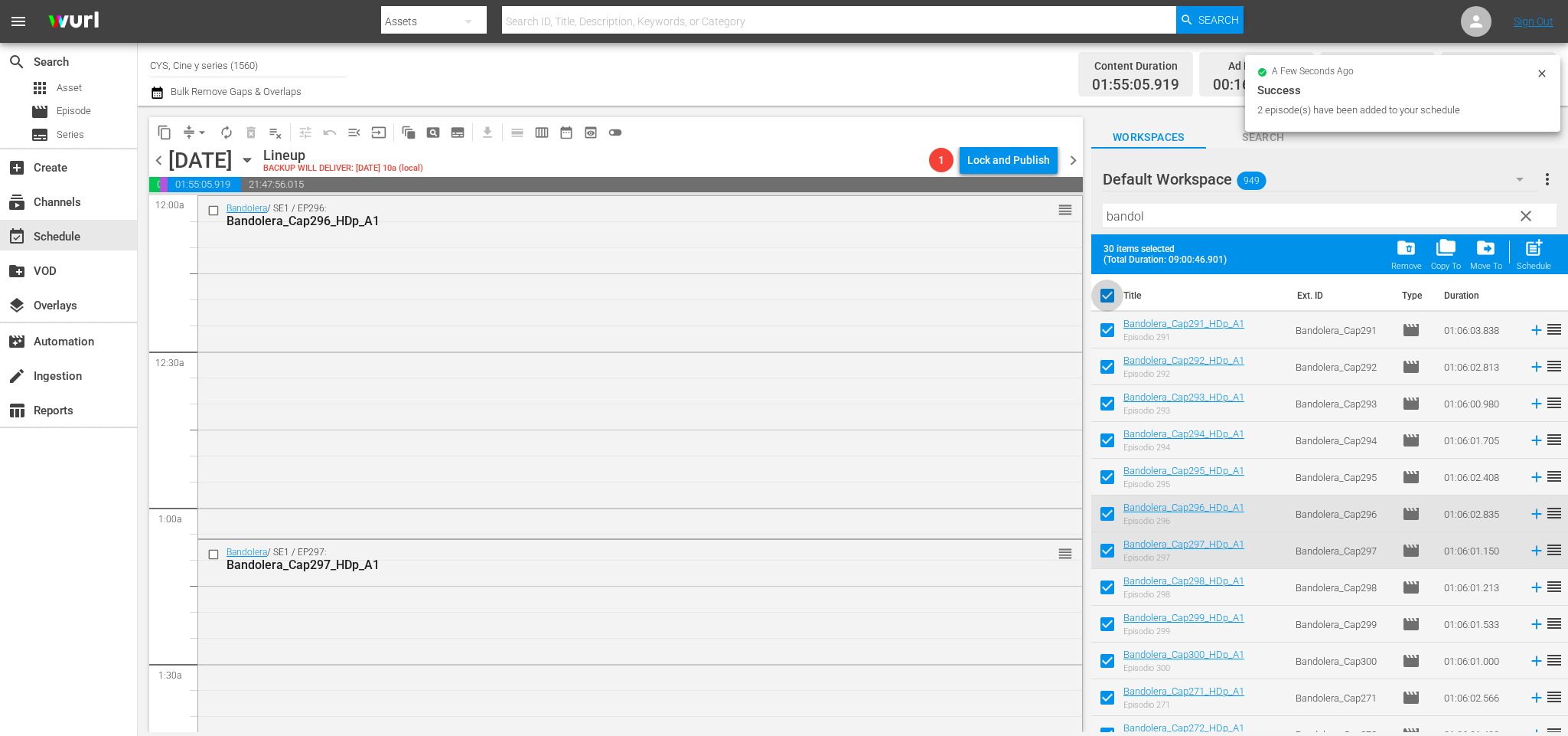
checkbox input "false"
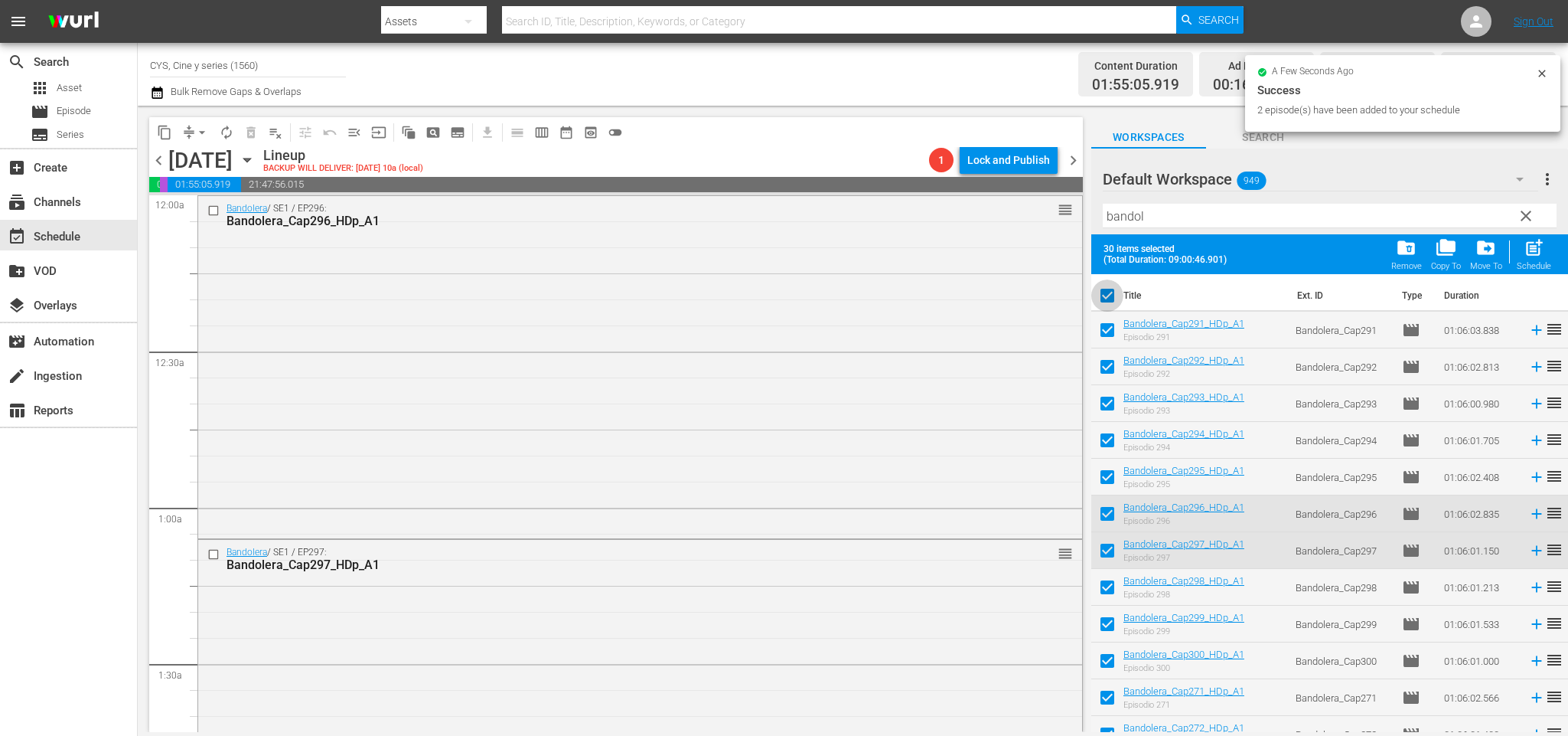
checkbox input "false"
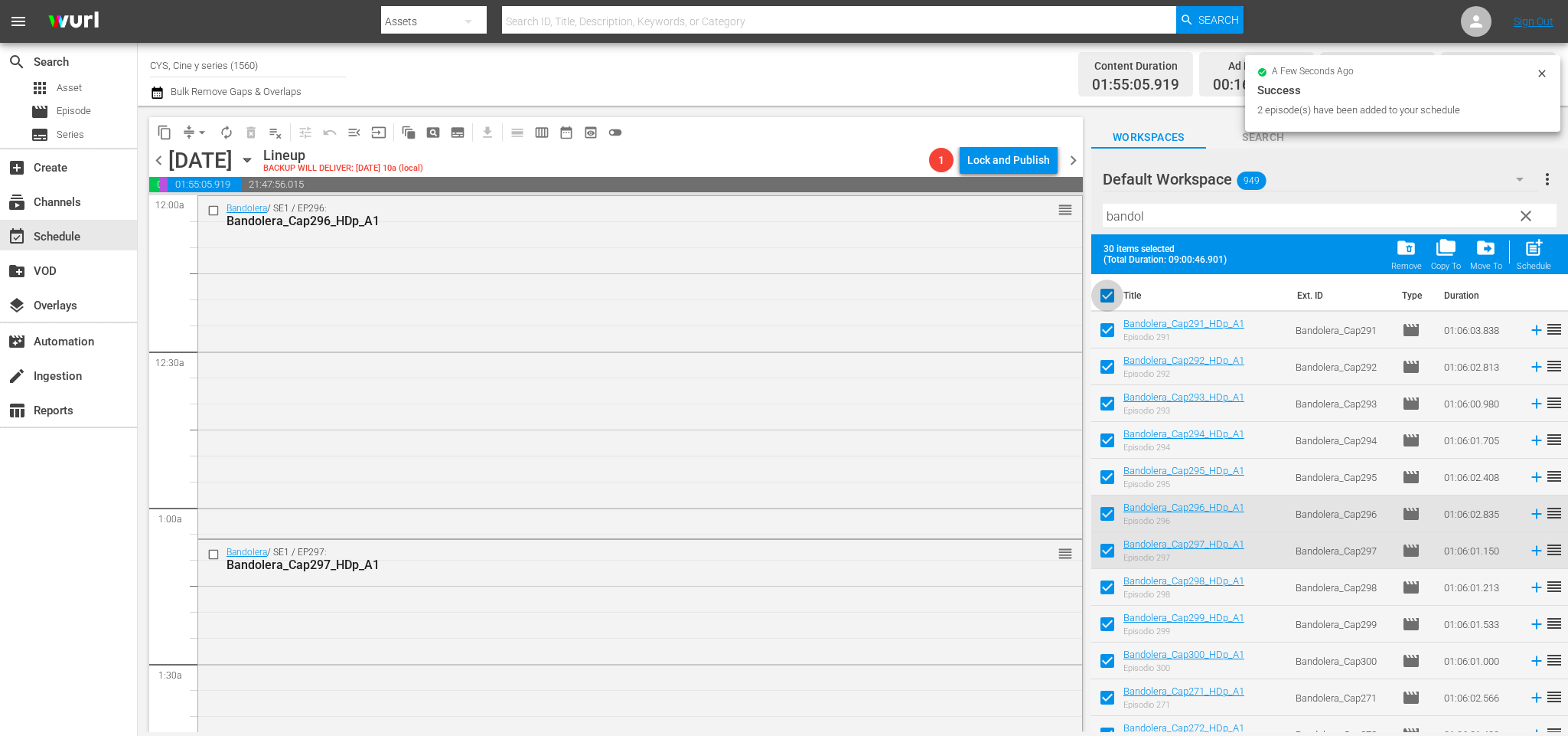
checkbox input "false"
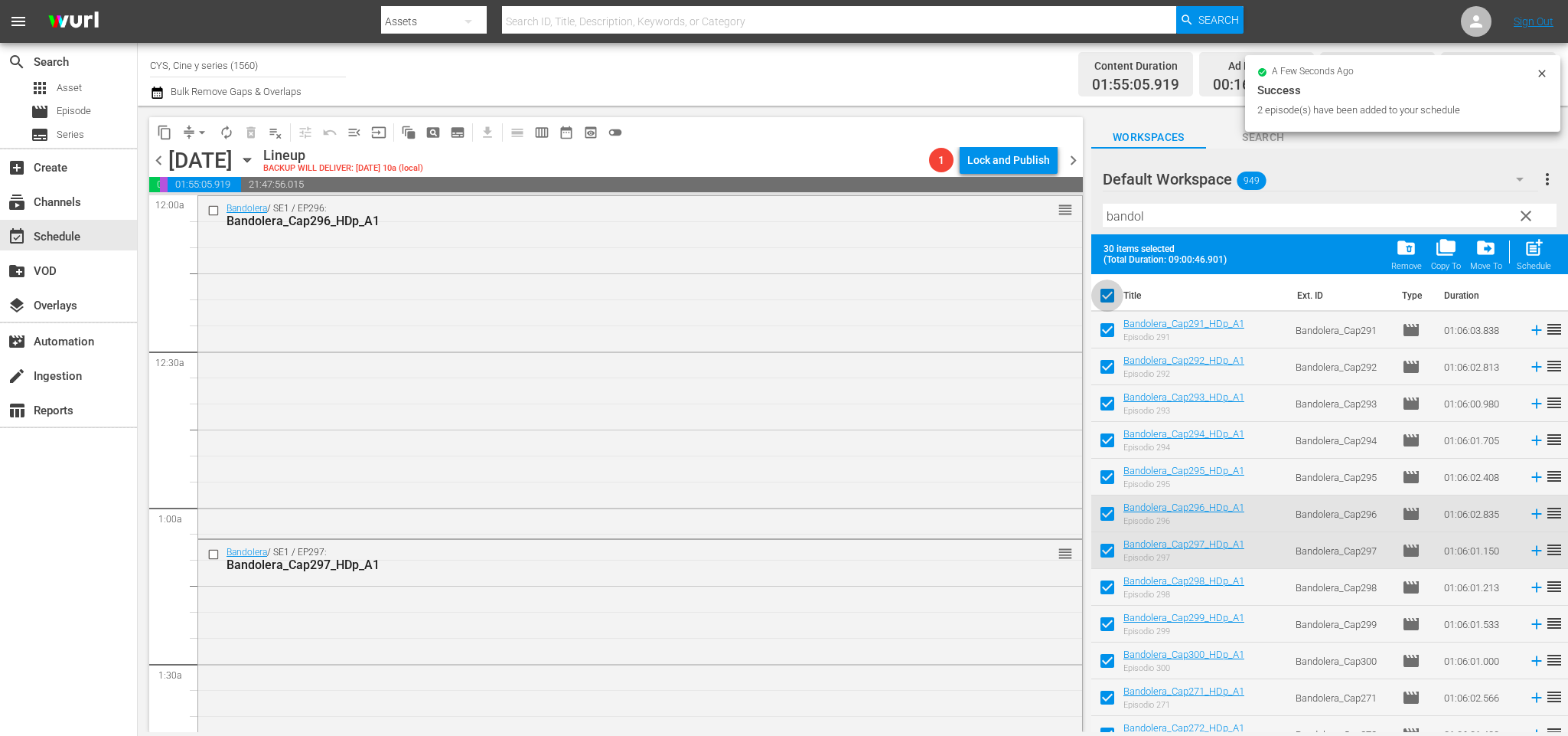
checkbox input "false"
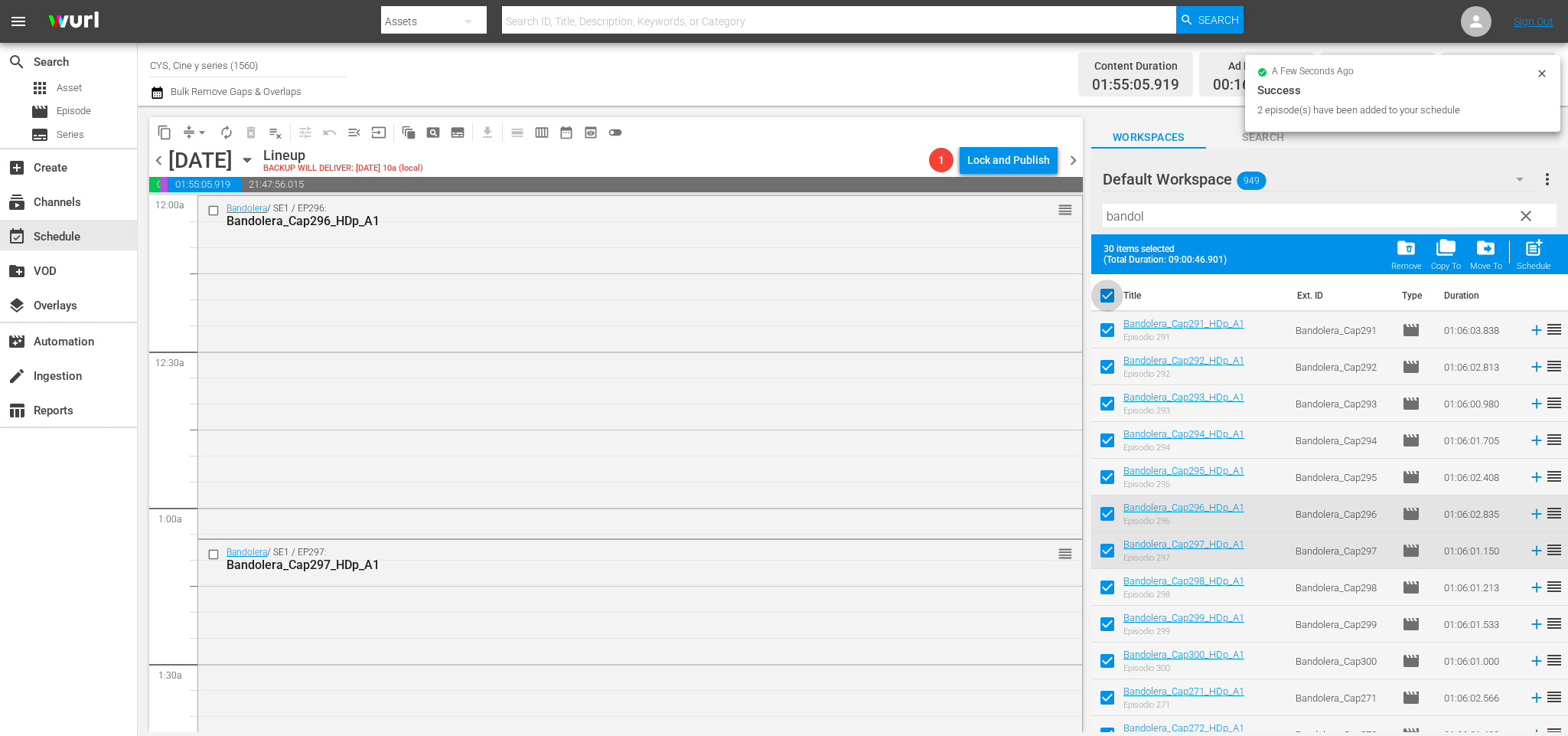
checkbox input "false"
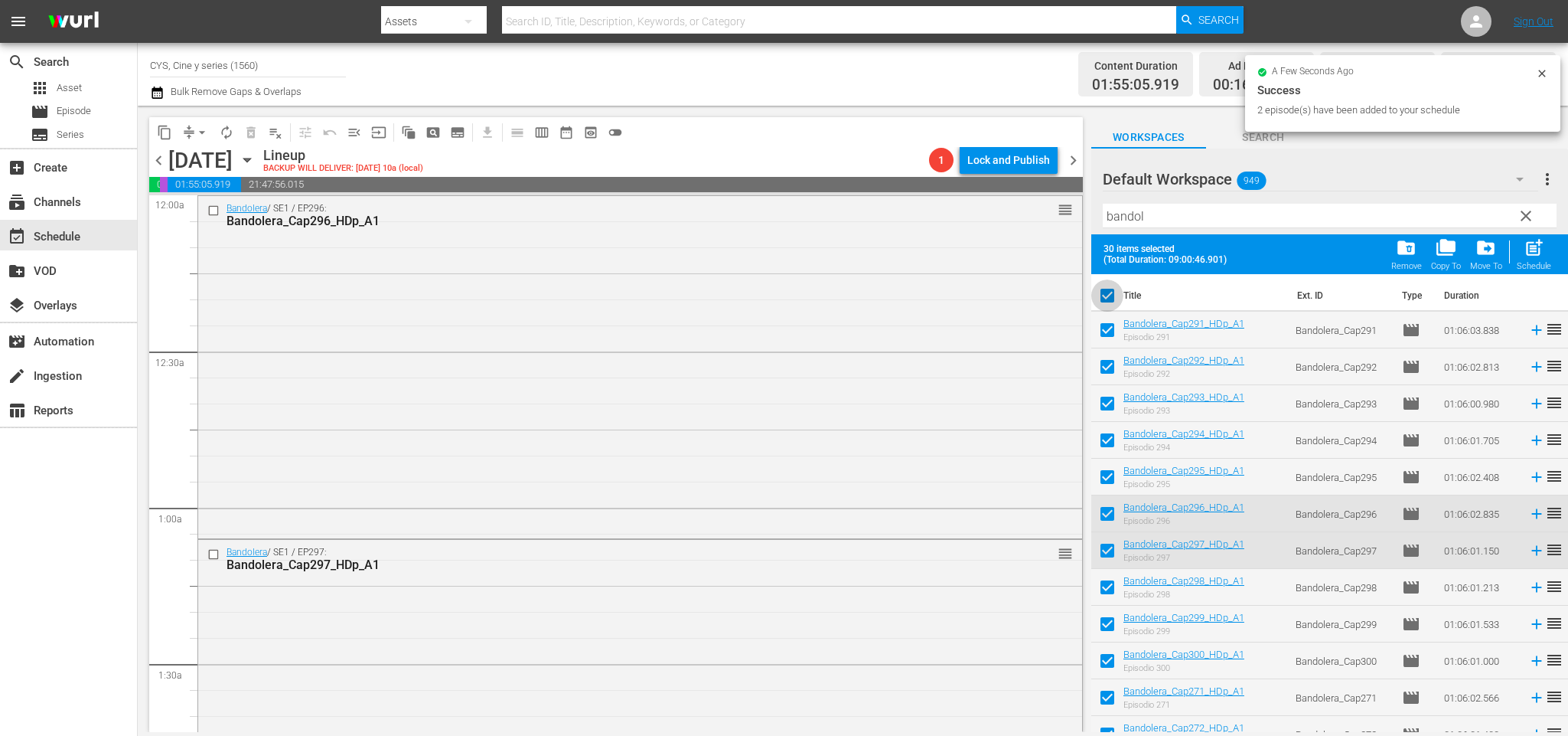
checkbox input "false"
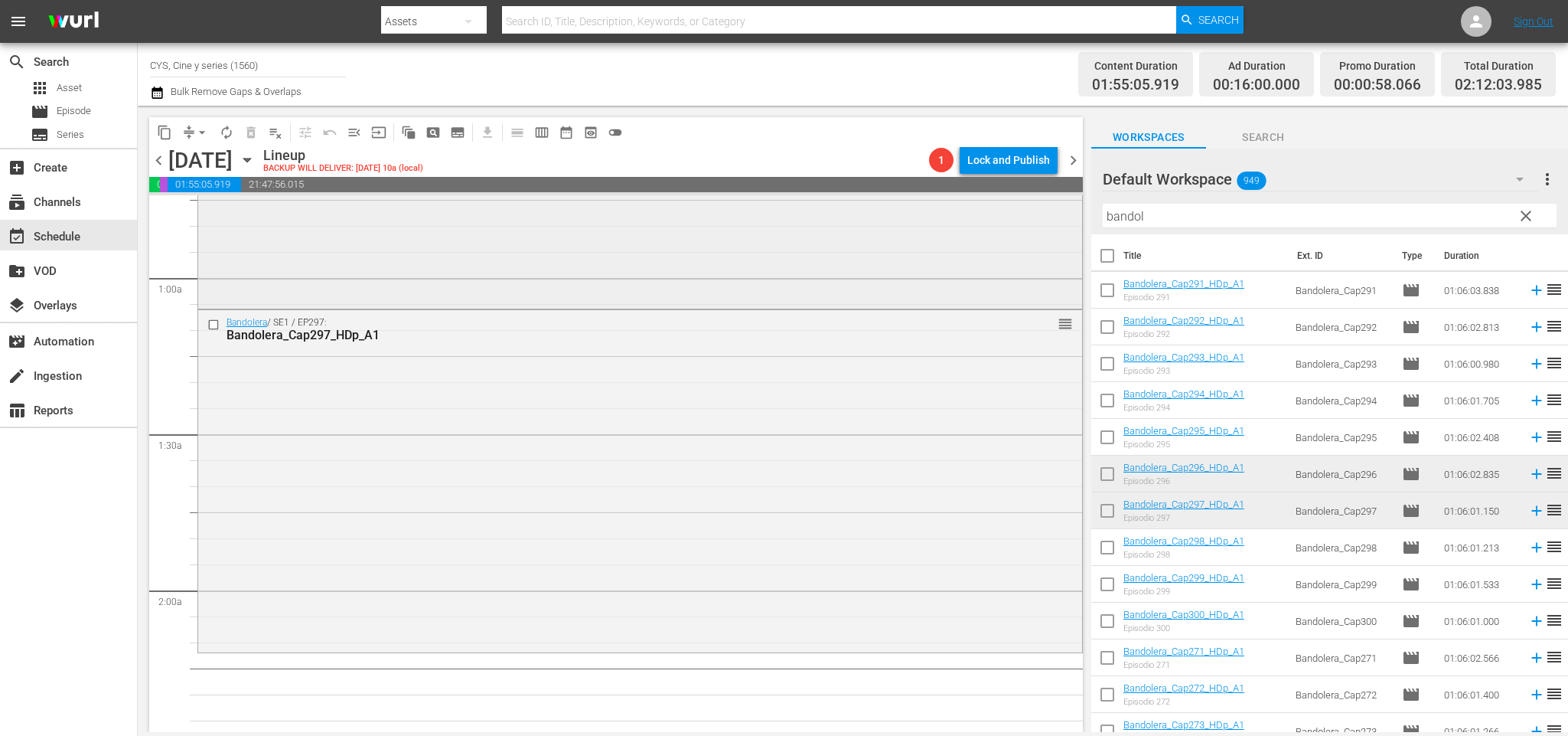
scroll to position [460, 0]
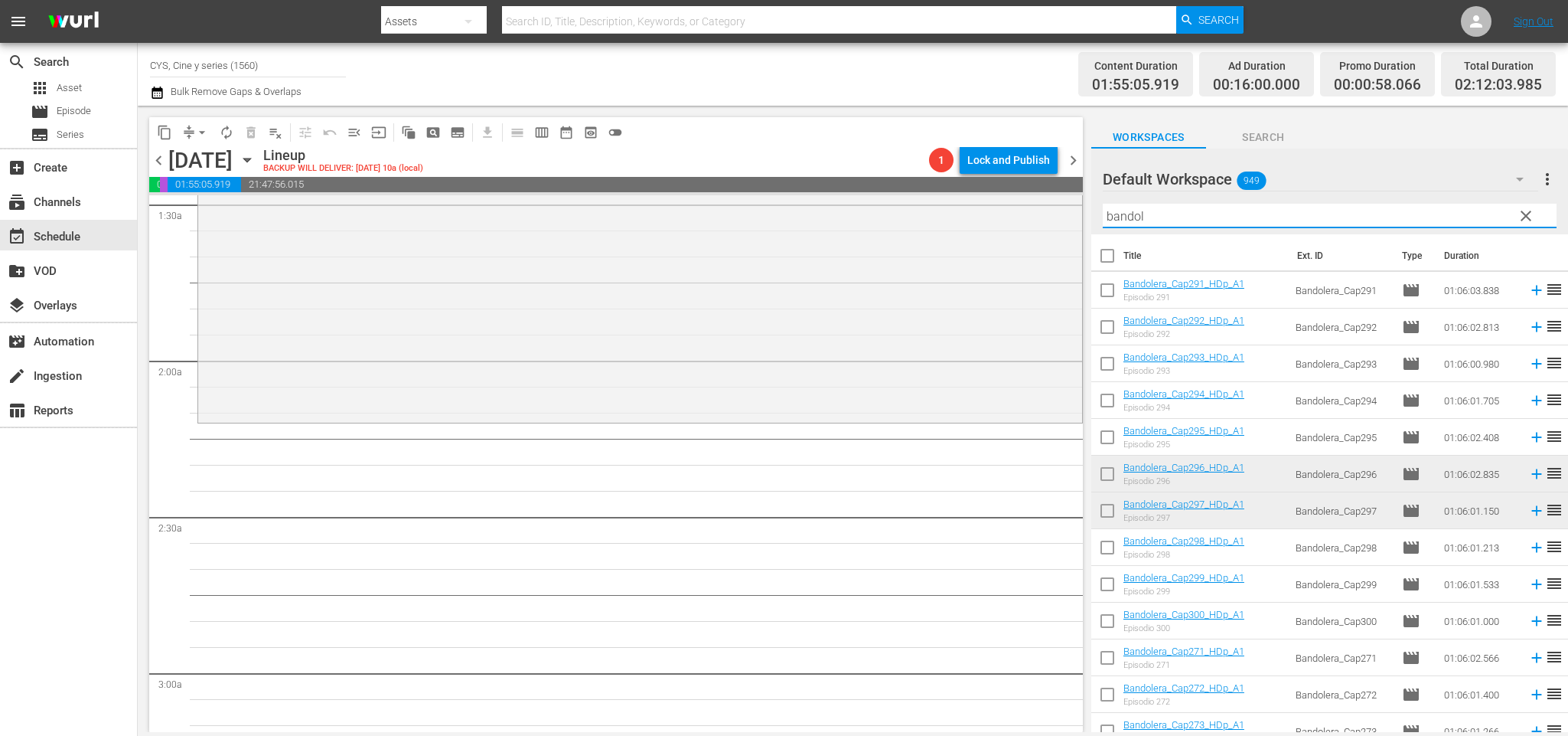
drag, startPoint x: 1160, startPoint y: 211, endPoint x: 1003, endPoint y: 179, distance: 160.2
click at [999, 182] on div "content_copy compress arrow_drop_down autorenew_outlined delete_forever_outline…" at bounding box center [853, 419] width 1430 height 626
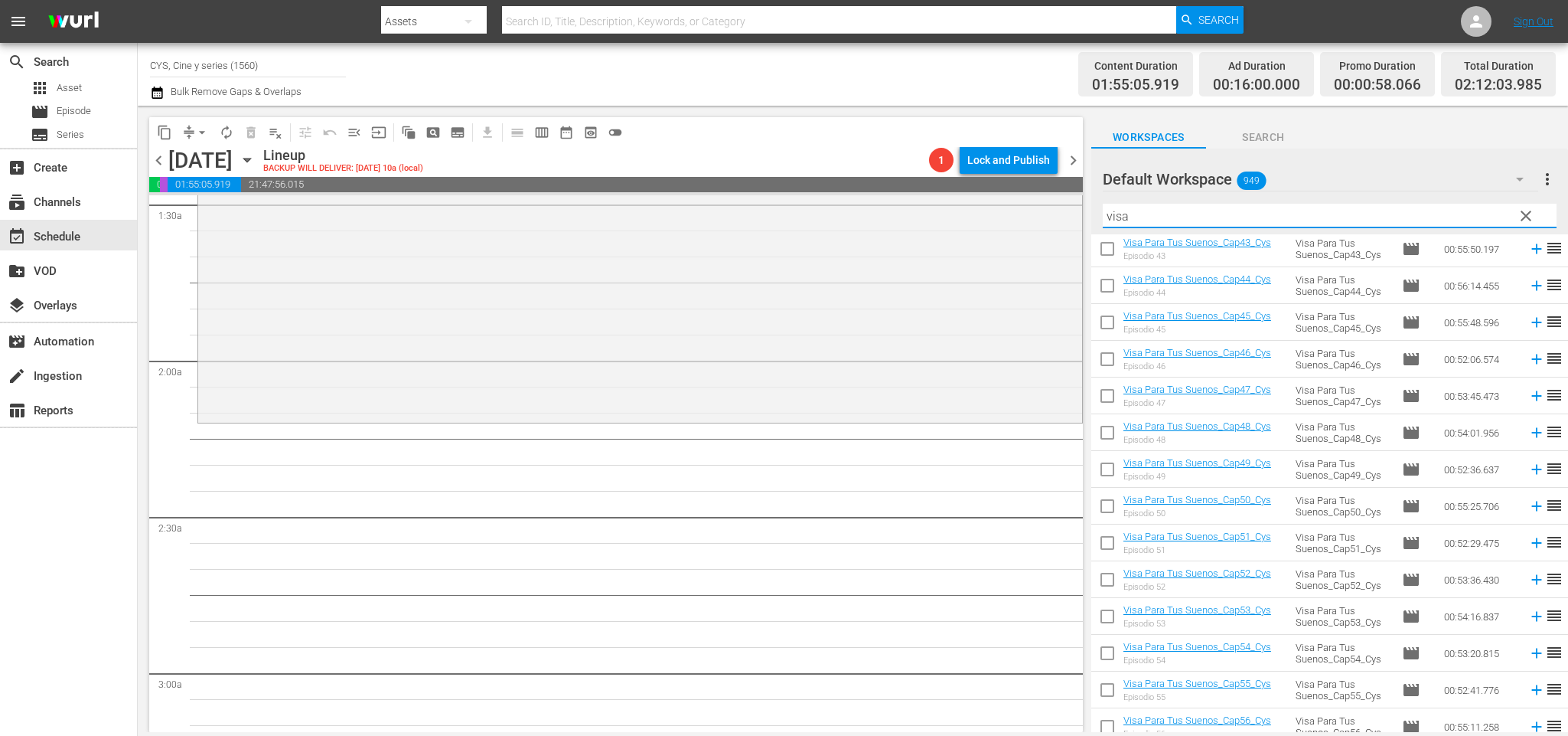
scroll to position [230, 0]
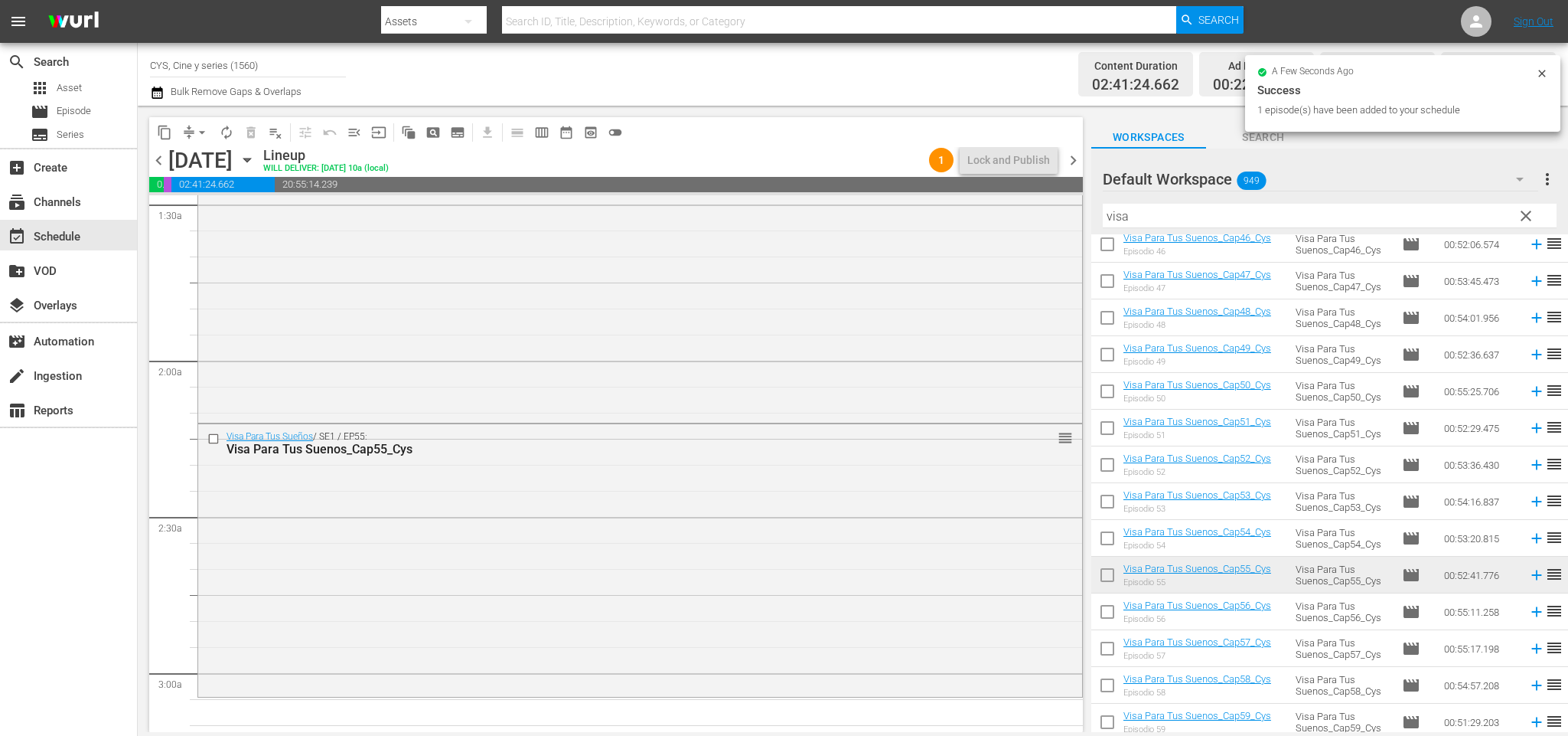
click at [162, 151] on span "chevron_left" at bounding box center [158, 160] width 19 height 19
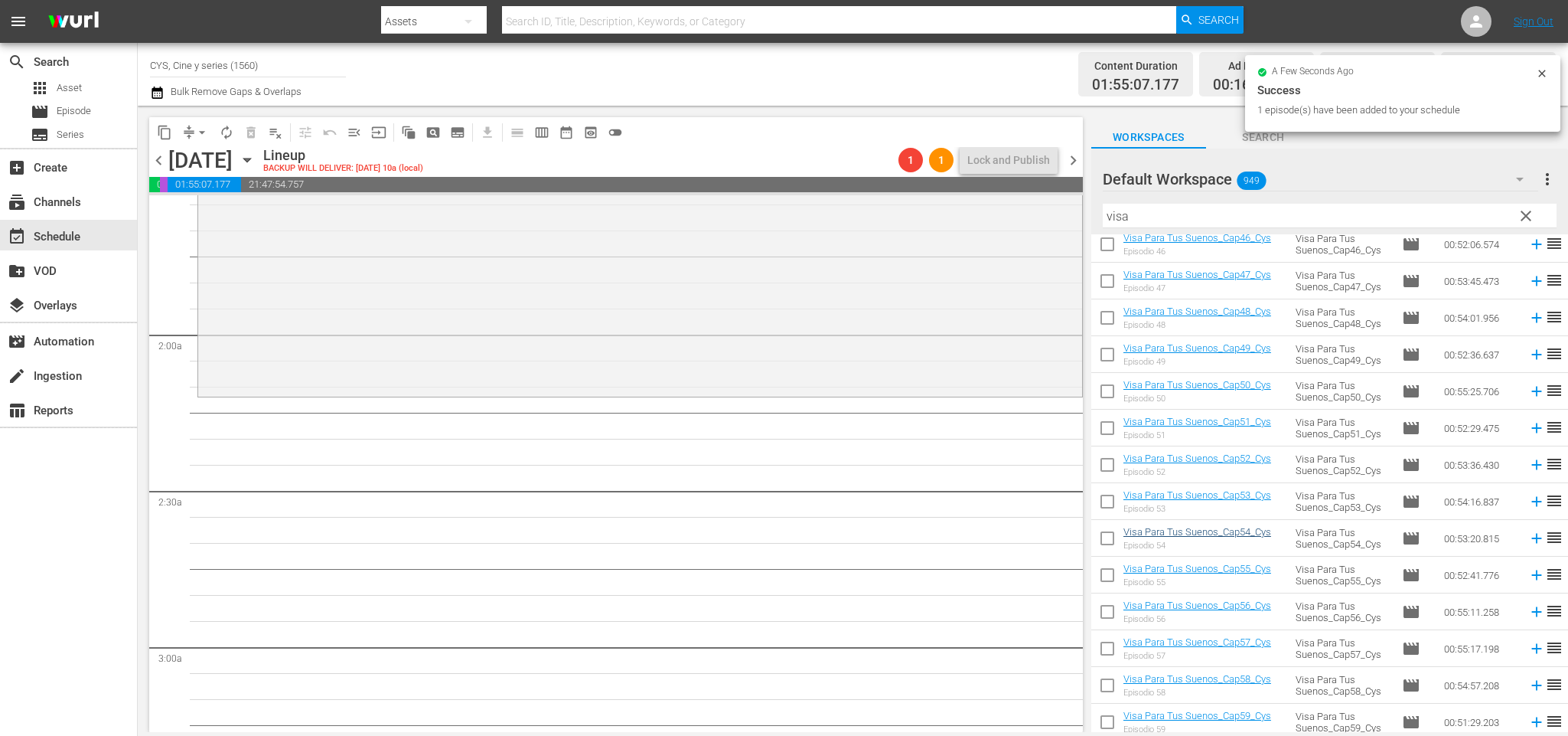
scroll to position [460, 0]
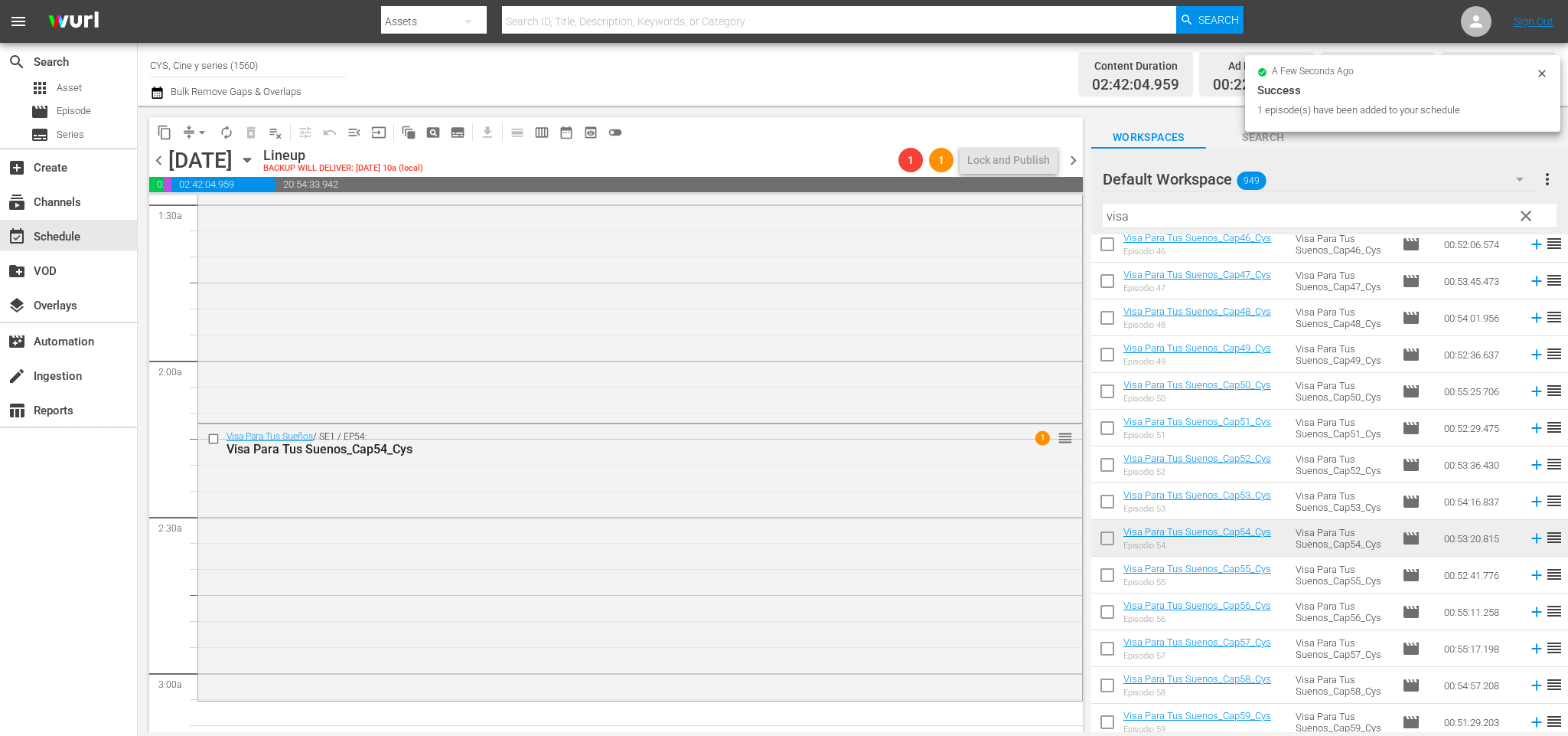
click at [158, 155] on span "chevron_left" at bounding box center [158, 160] width 19 height 19
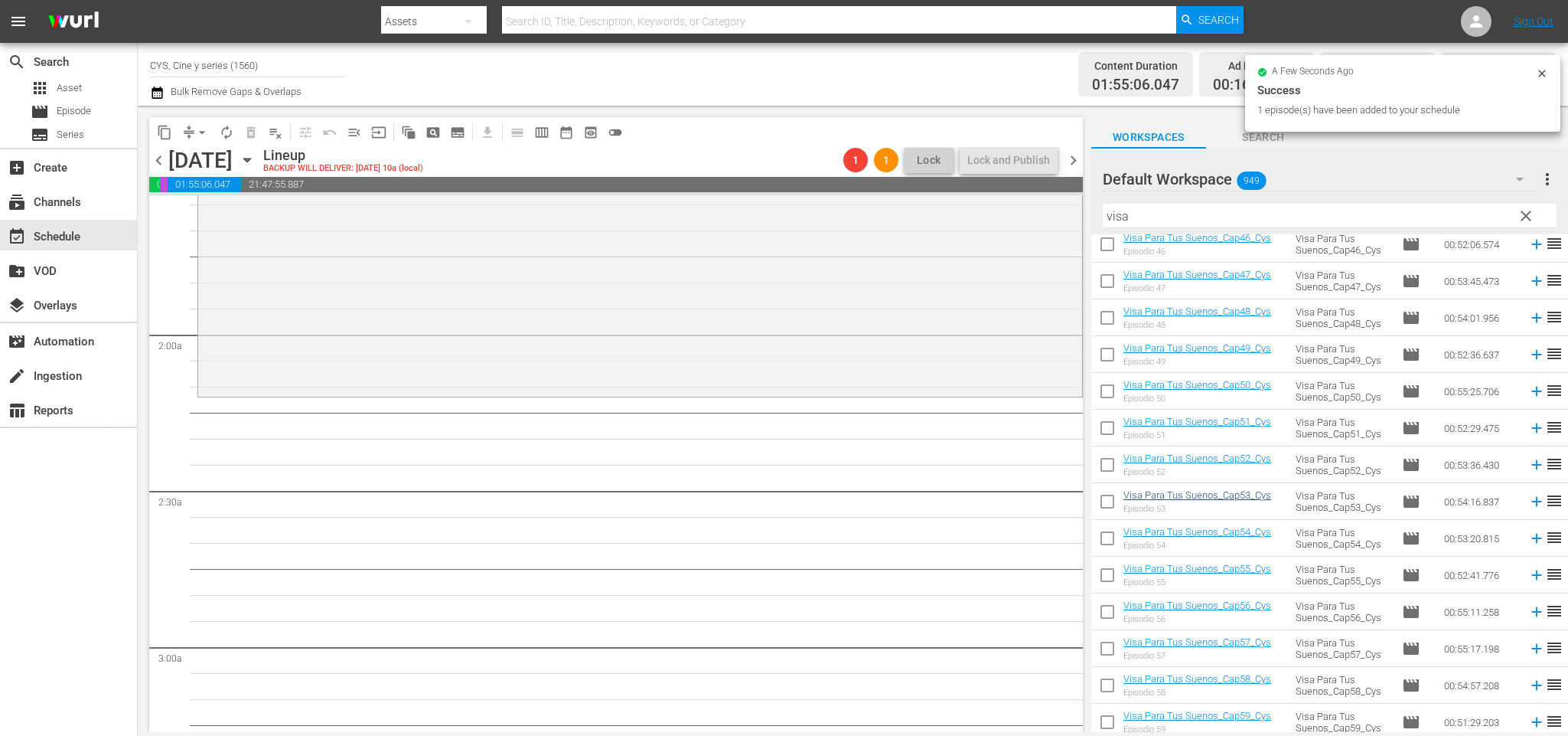
scroll to position [460, 0]
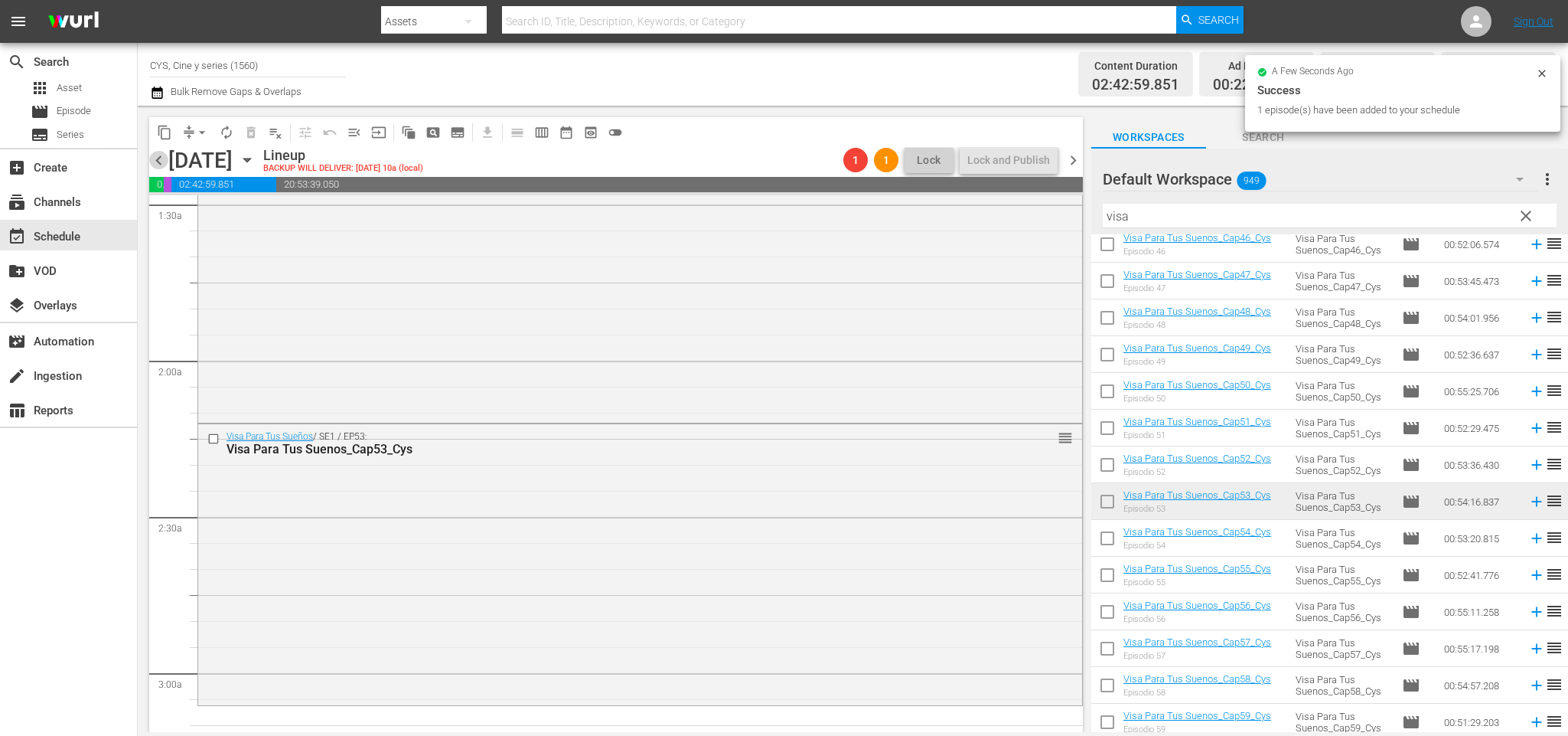
click at [154, 157] on span "chevron_left" at bounding box center [158, 160] width 19 height 19
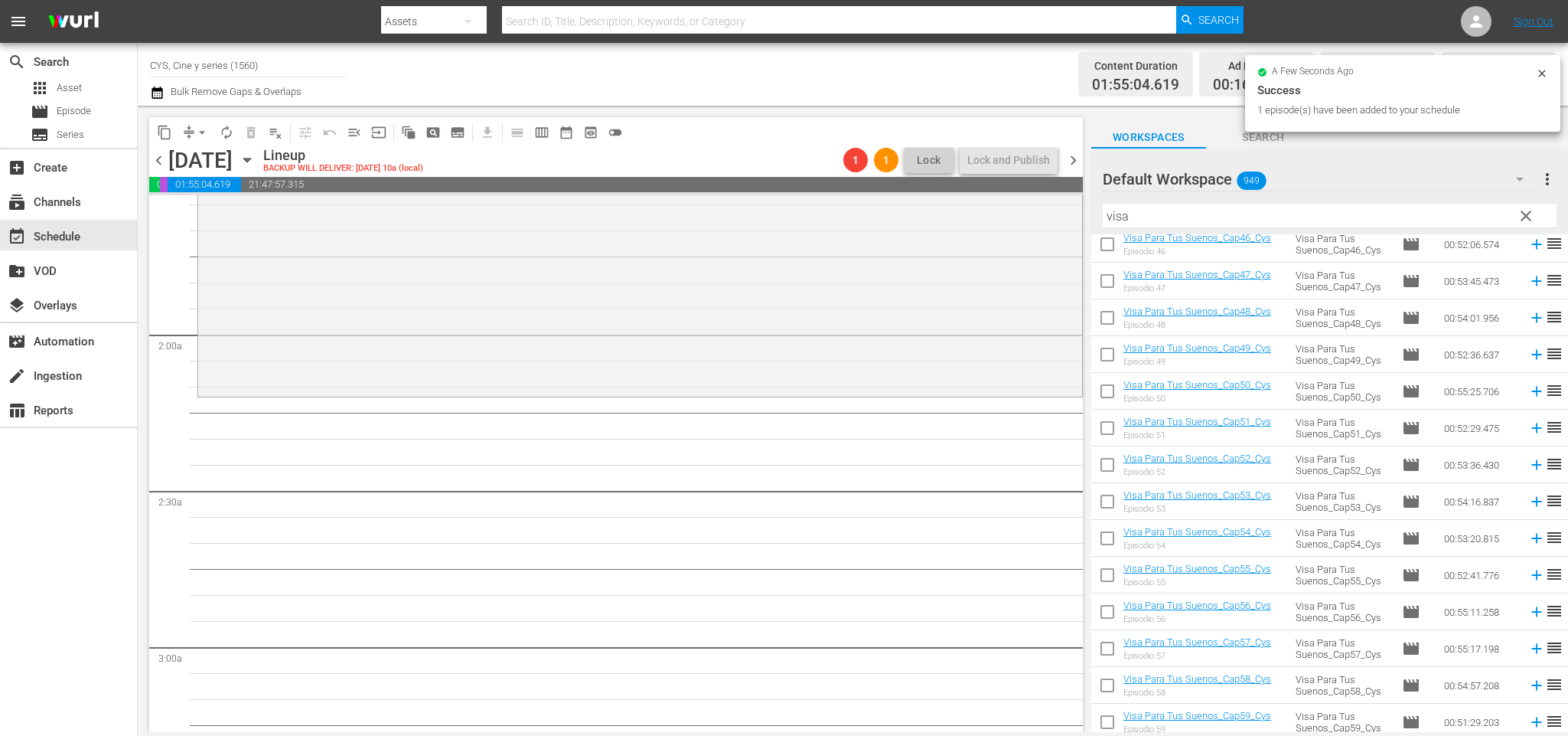
scroll to position [460, 0]
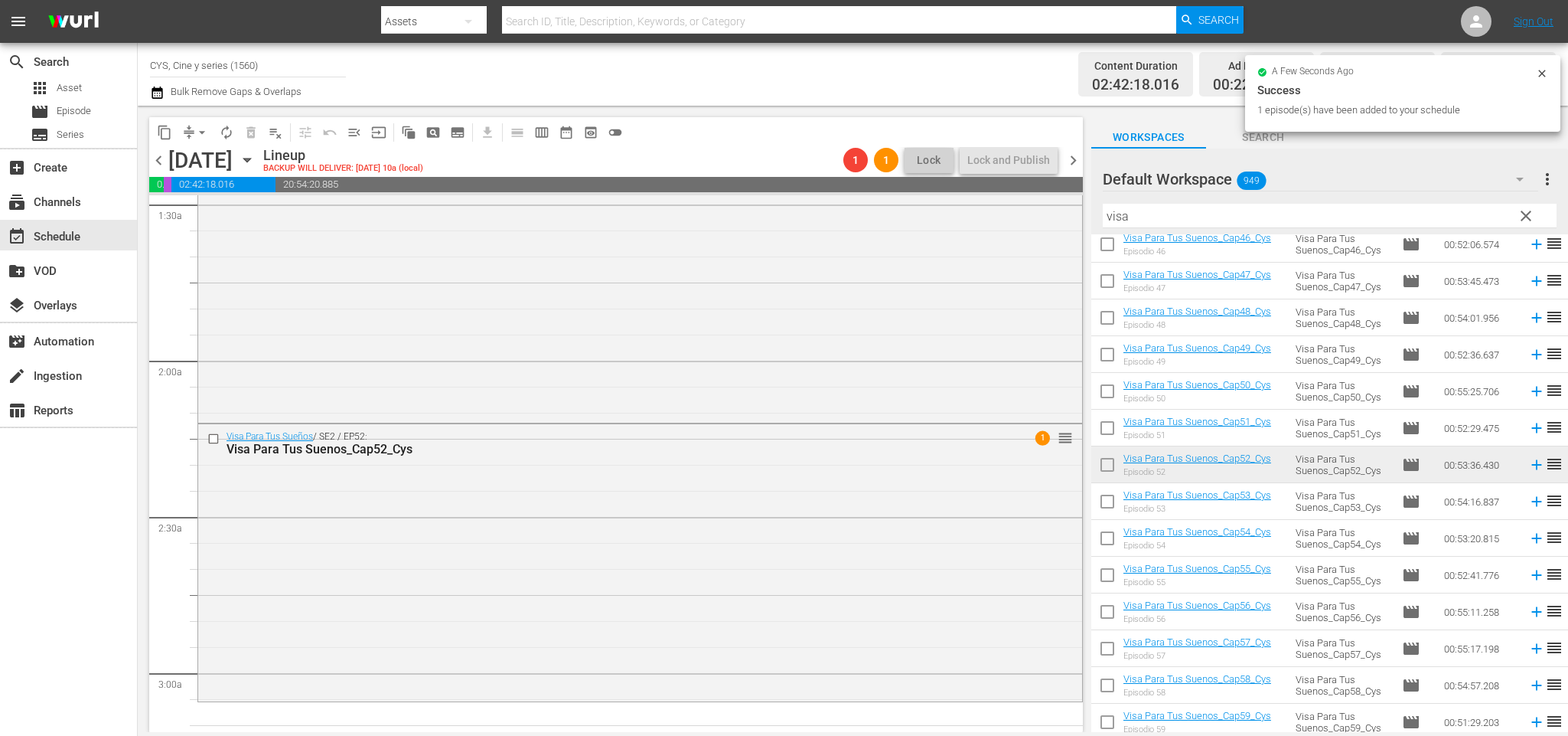
click at [158, 158] on span "chevron_left" at bounding box center [158, 160] width 19 height 19
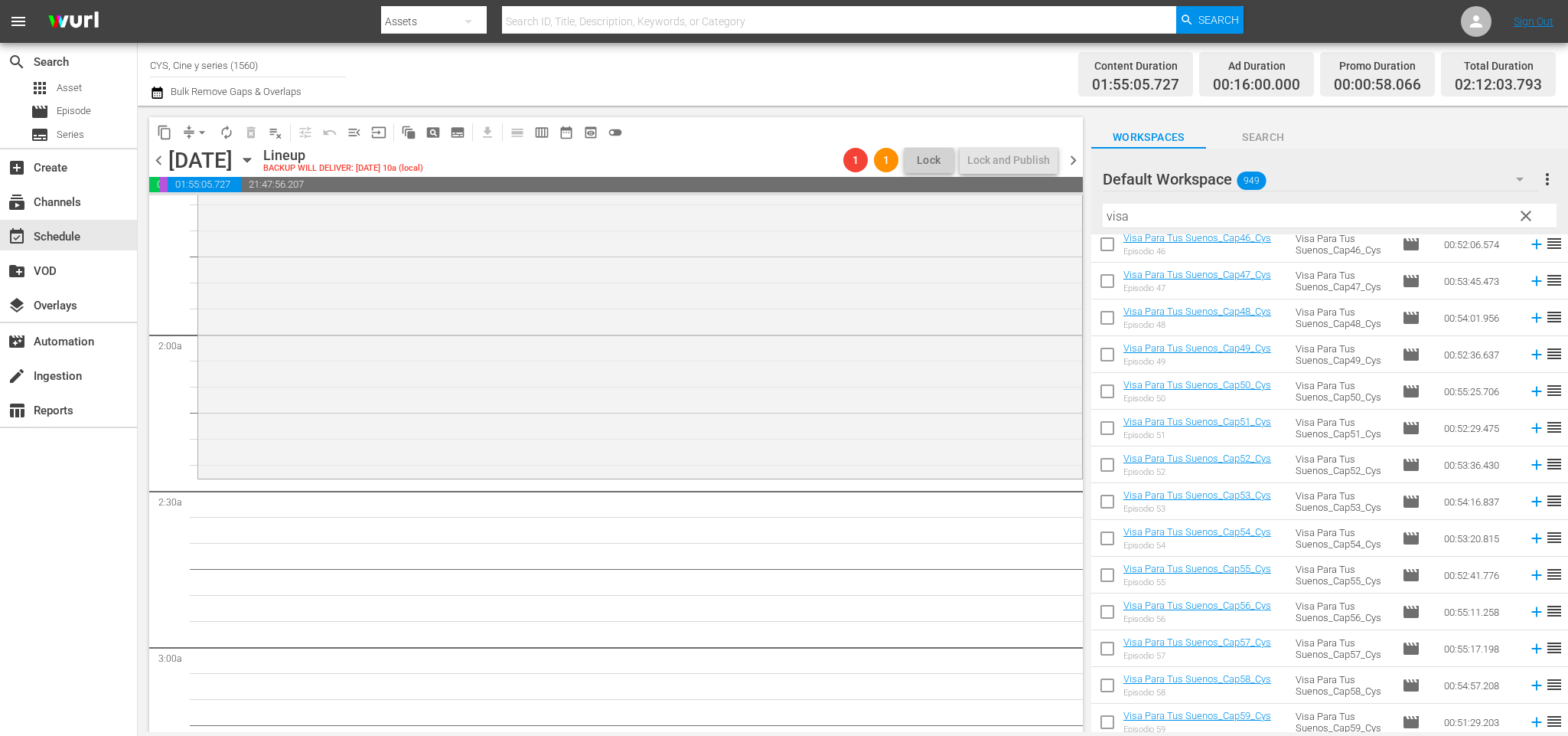
scroll to position [460, 0]
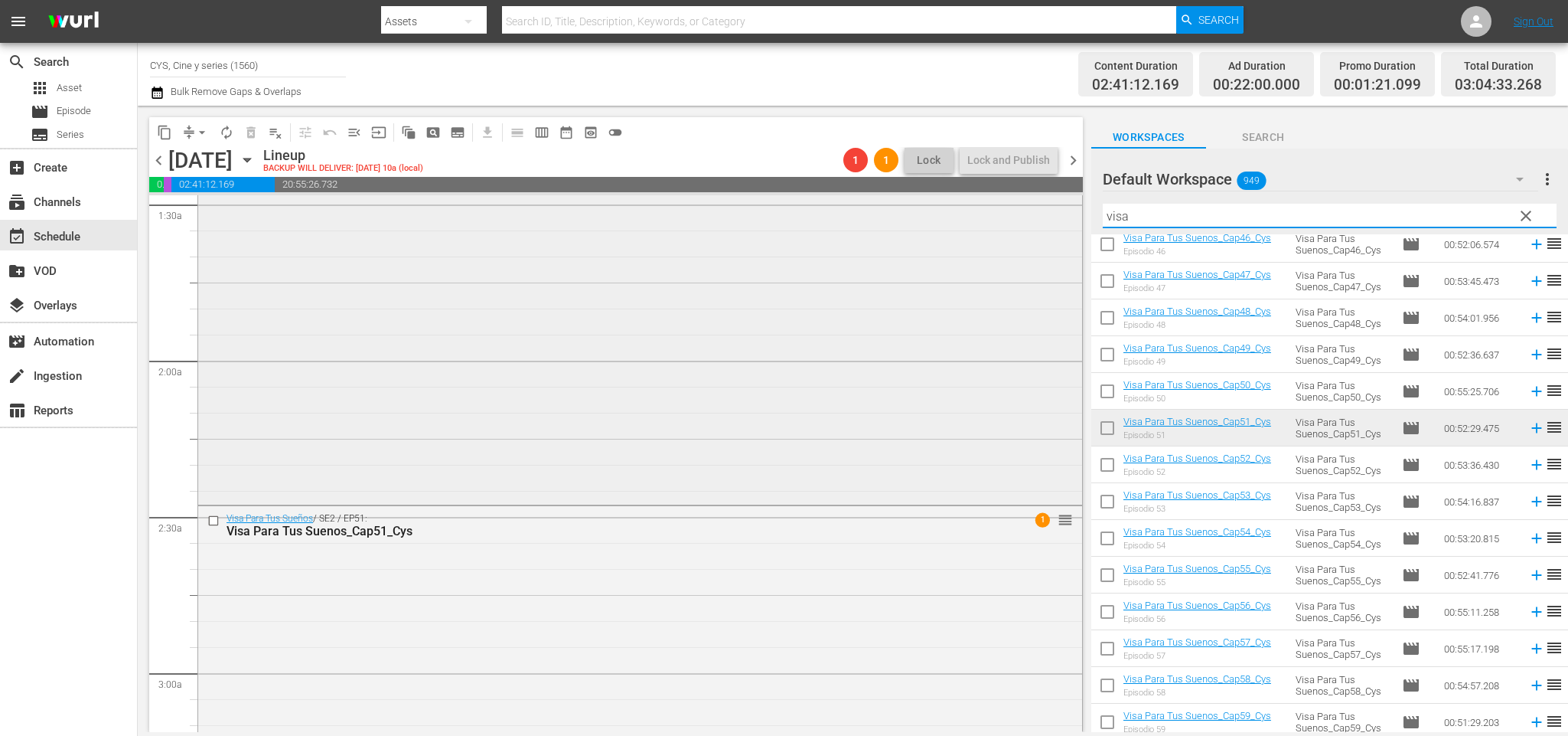
drag, startPoint x: 1224, startPoint y: 219, endPoint x: 990, endPoint y: 216, distance: 234.0
click at [1001, 216] on div "content_copy compress arrow_drop_down autorenew_outlined delete_forever_outline…" at bounding box center [853, 419] width 1430 height 626
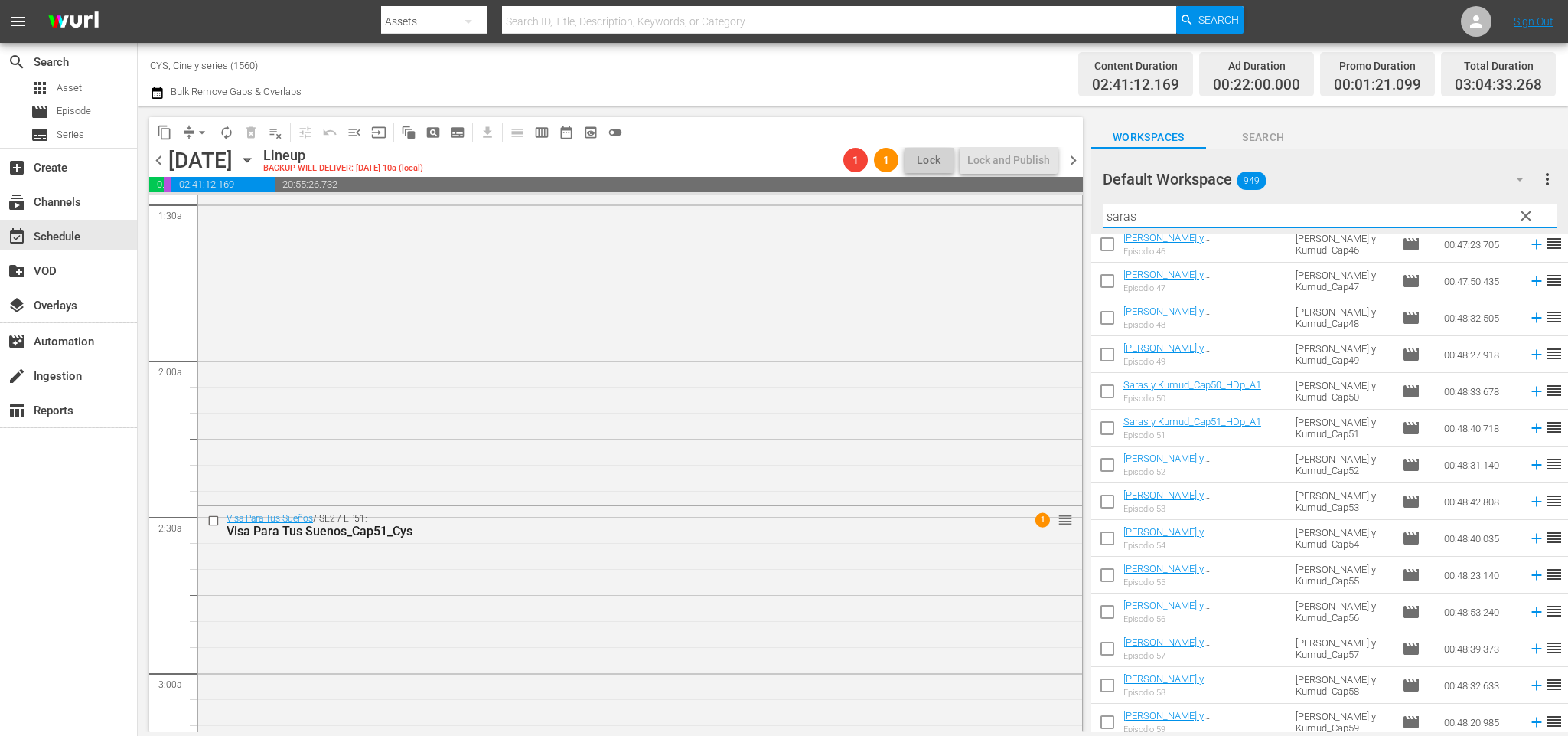
type input "saras"
click at [1112, 460] on input "checkbox" at bounding box center [1108, 468] width 32 height 32
checkbox input "true"
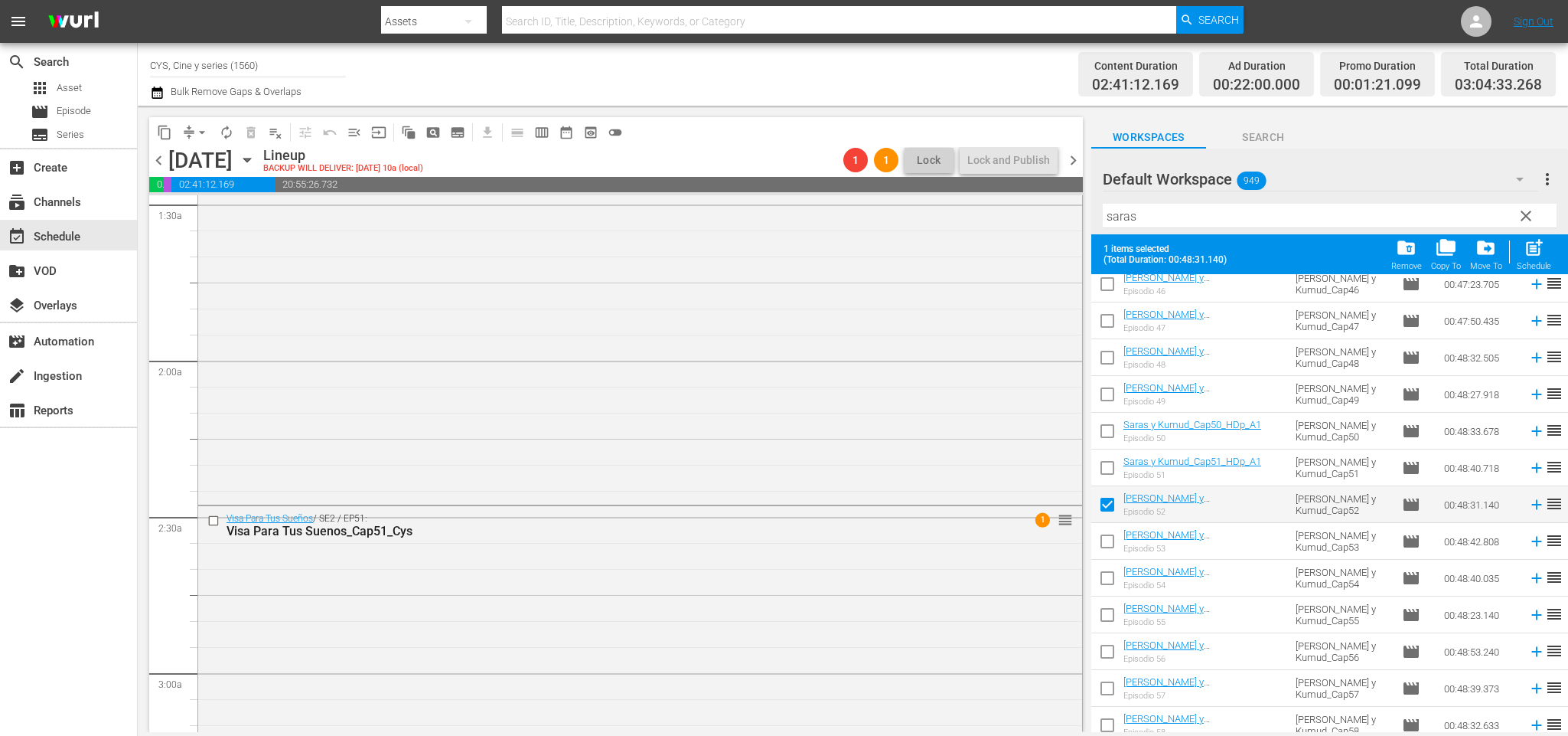
click at [1109, 530] on input "checkbox" at bounding box center [1108, 545] width 32 height 32
checkbox input "true"
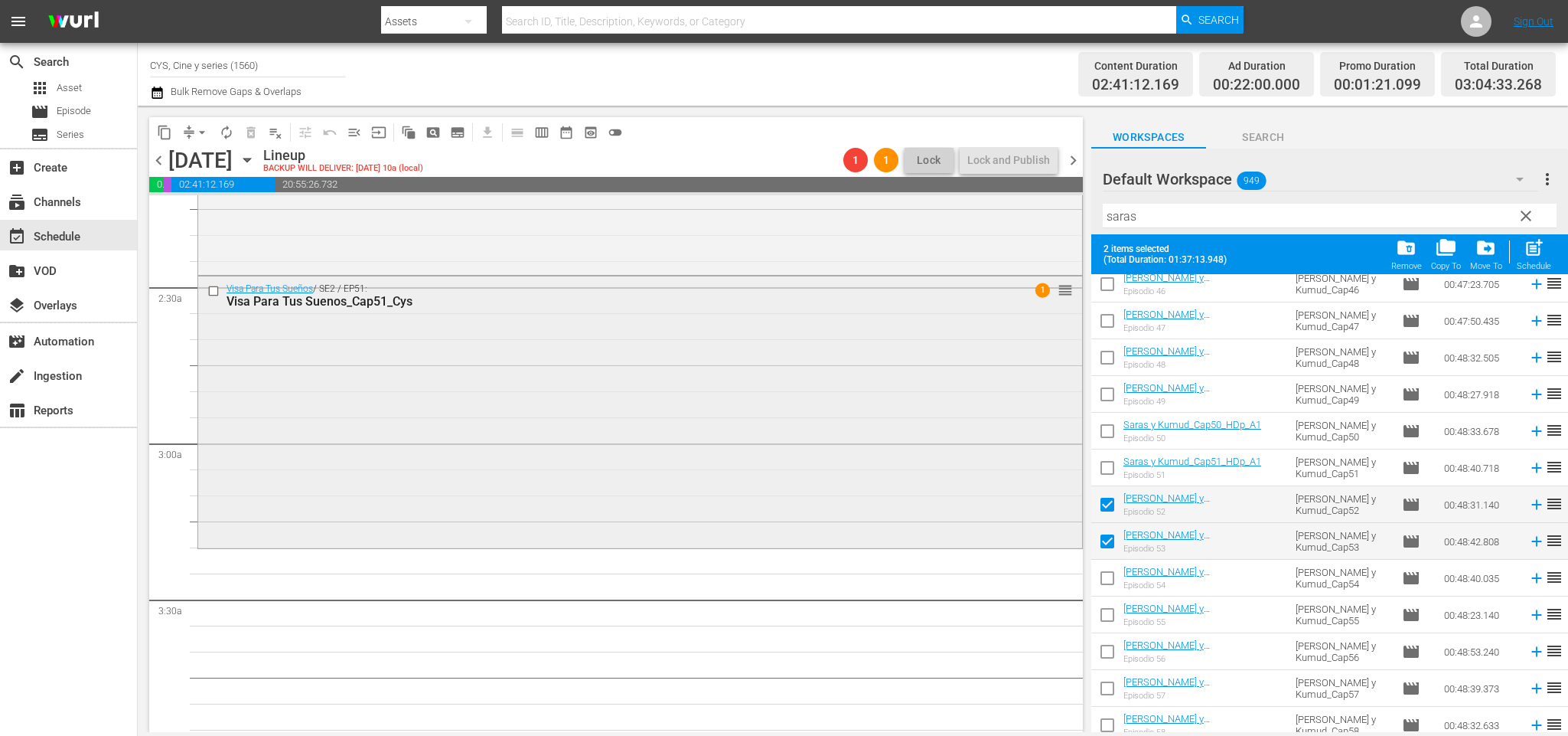
scroll to position [804, 0]
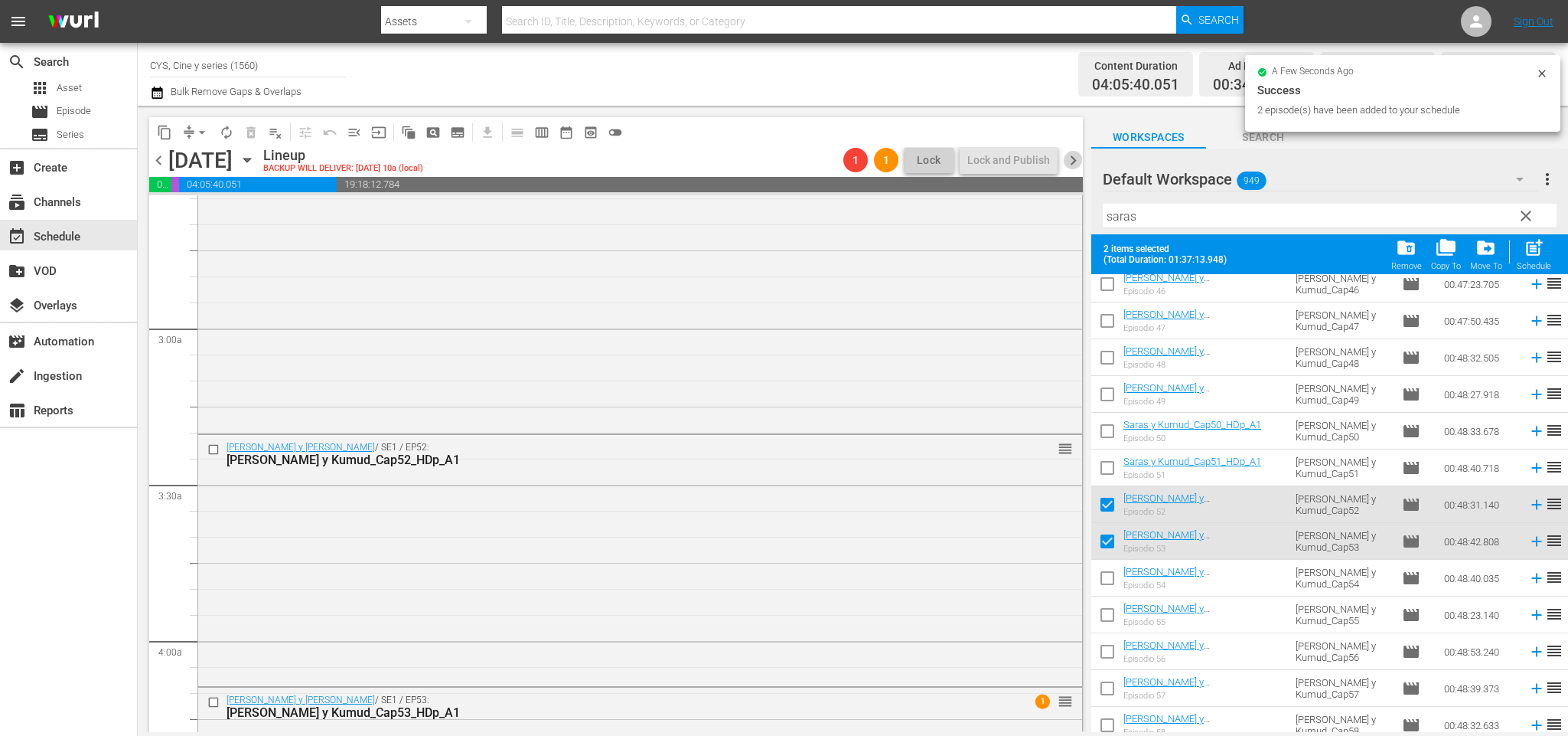
click at [1070, 159] on span "chevron_right" at bounding box center [1073, 160] width 19 height 19
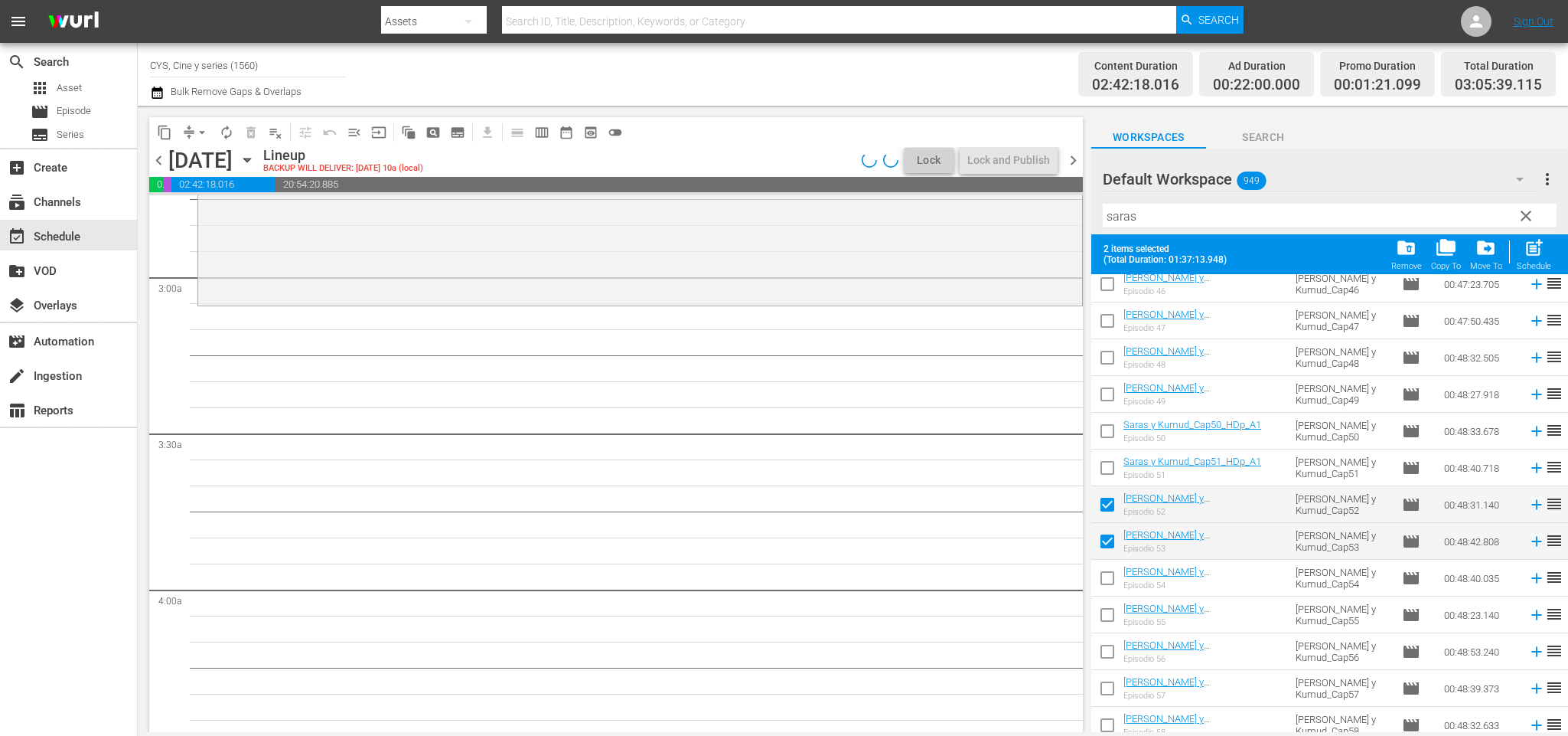
scroll to position [804, 0]
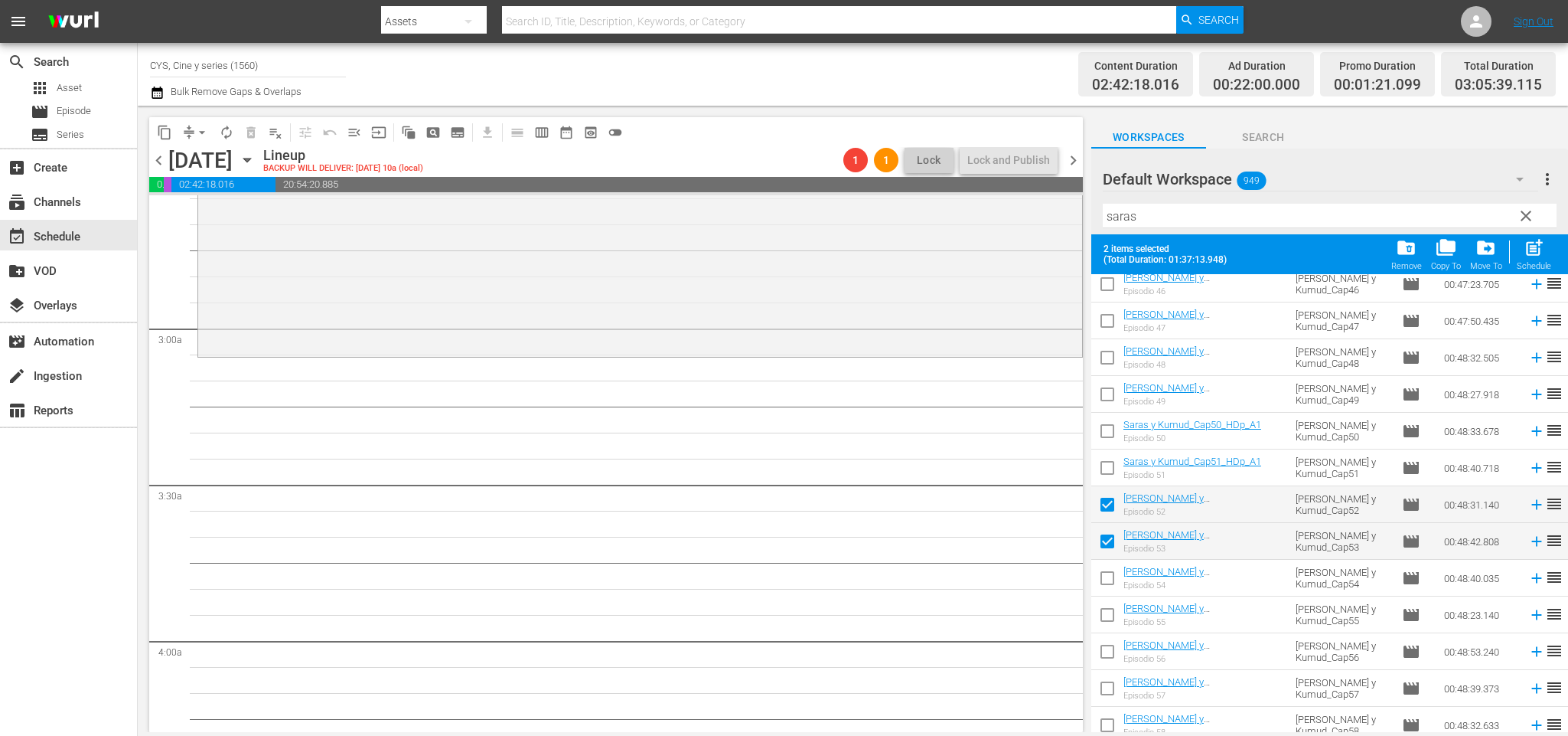
click at [1108, 571] on input "checkbox" at bounding box center [1108, 581] width 32 height 32
checkbox input "true"
click at [1109, 503] on input "checkbox" at bounding box center [1108, 508] width 32 height 32
checkbox input "false"
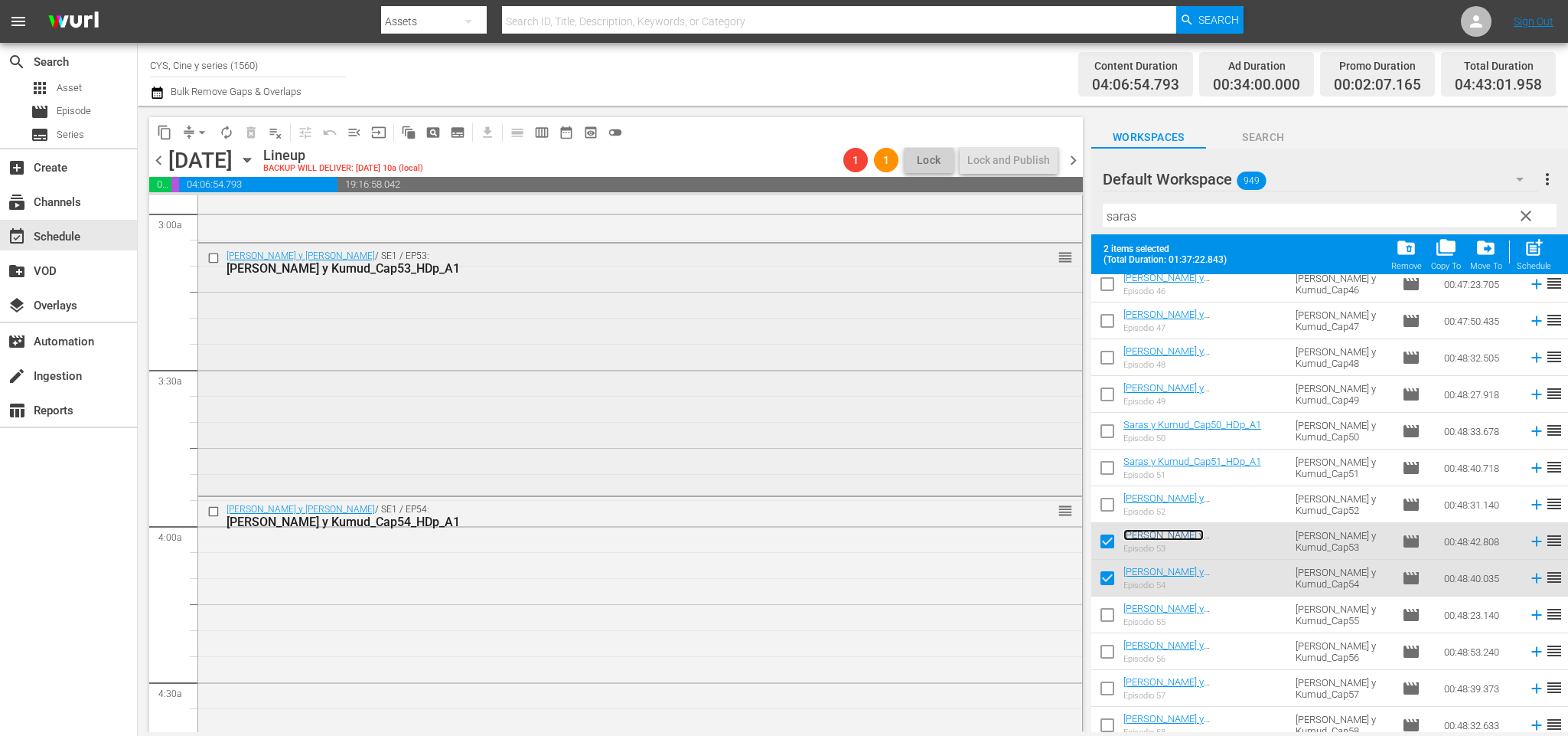
scroll to position [1034, 0]
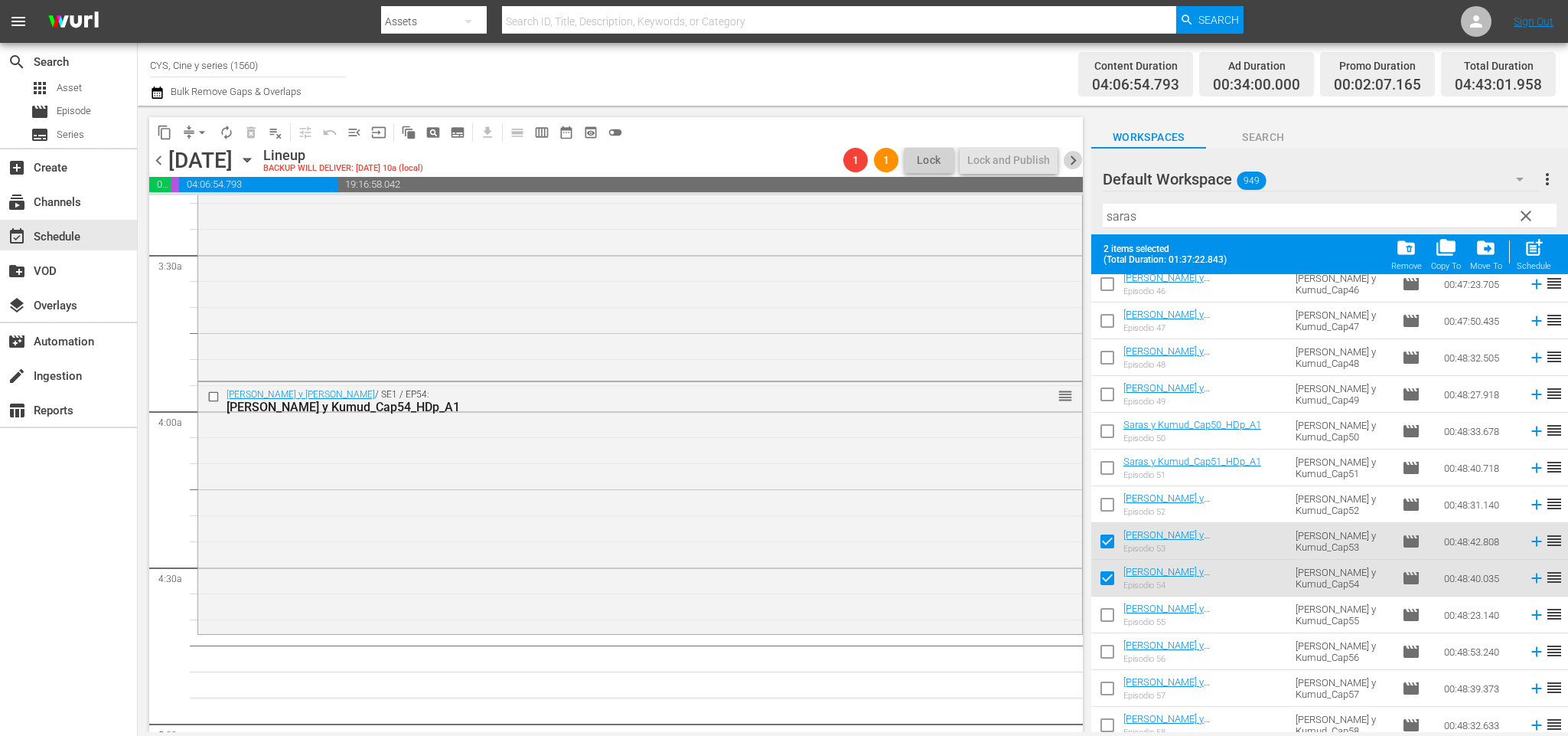
click at [1075, 157] on span "chevron_right" at bounding box center [1073, 160] width 19 height 19
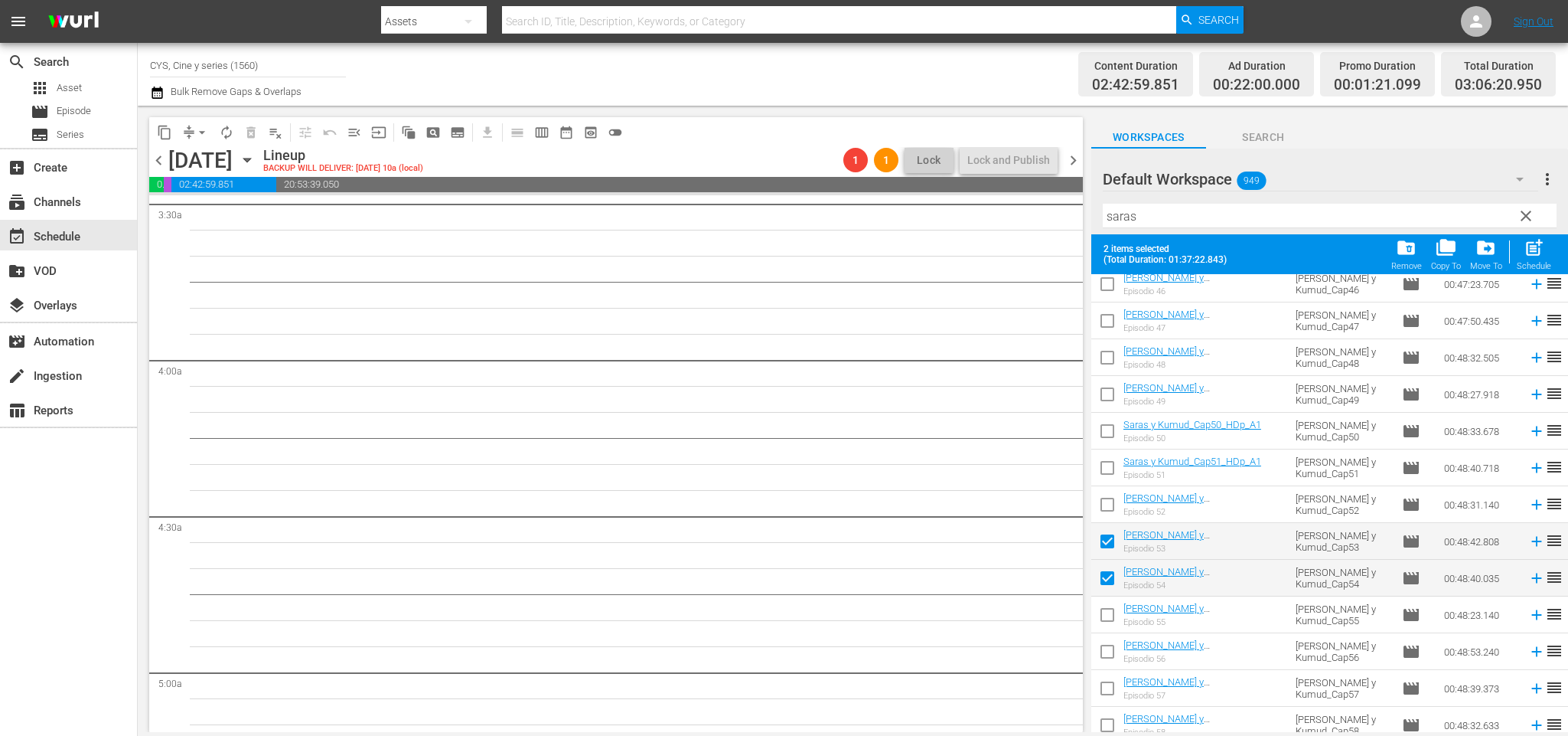
scroll to position [1007, 0]
click at [1117, 609] on input "checkbox" at bounding box center [1108, 618] width 32 height 32
checkbox input "true"
click at [1109, 545] on input "checkbox" at bounding box center [1108, 545] width 32 height 32
checkbox input "false"
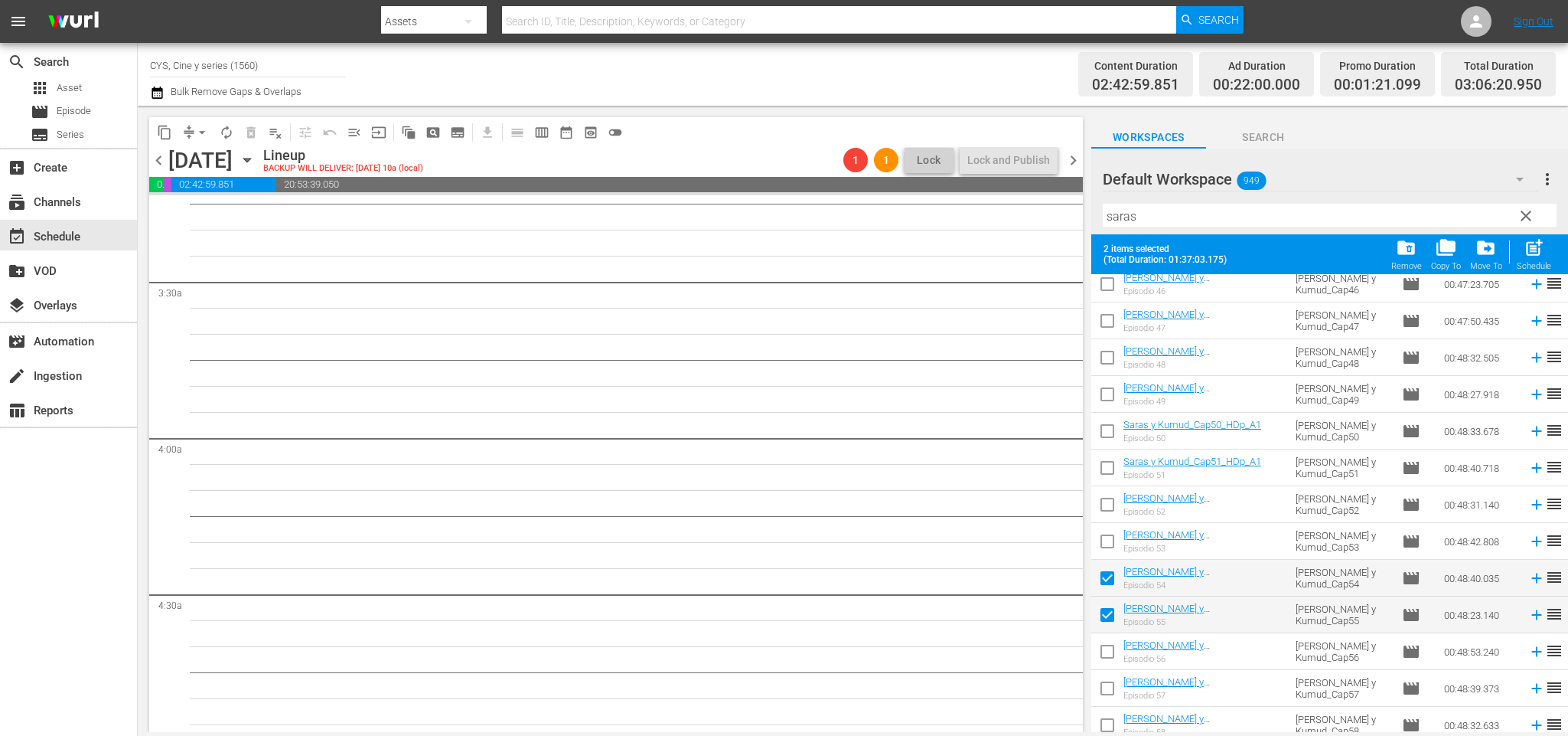
scroll to position [777, 0]
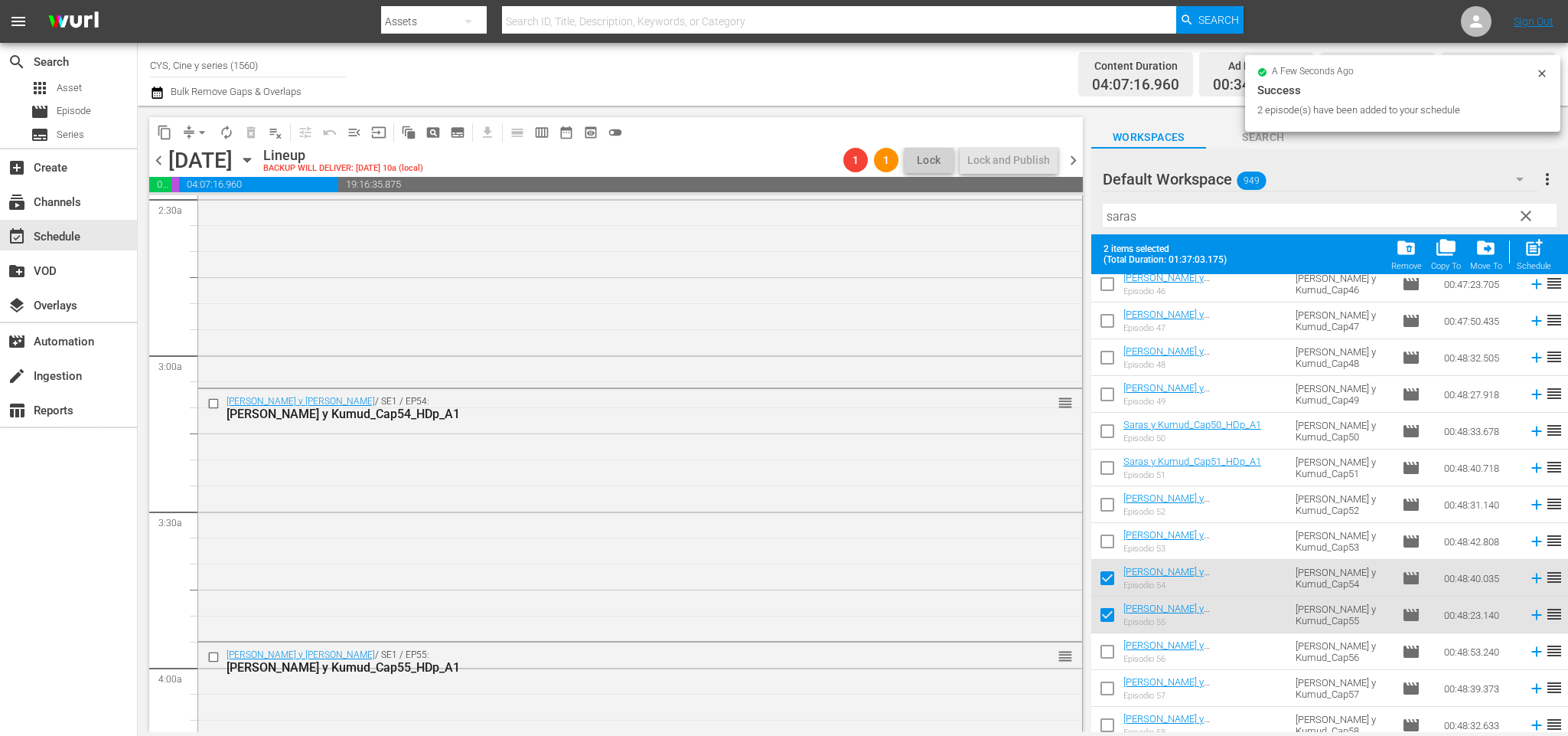
click at [1075, 161] on span "chevron_right" at bounding box center [1073, 160] width 19 height 19
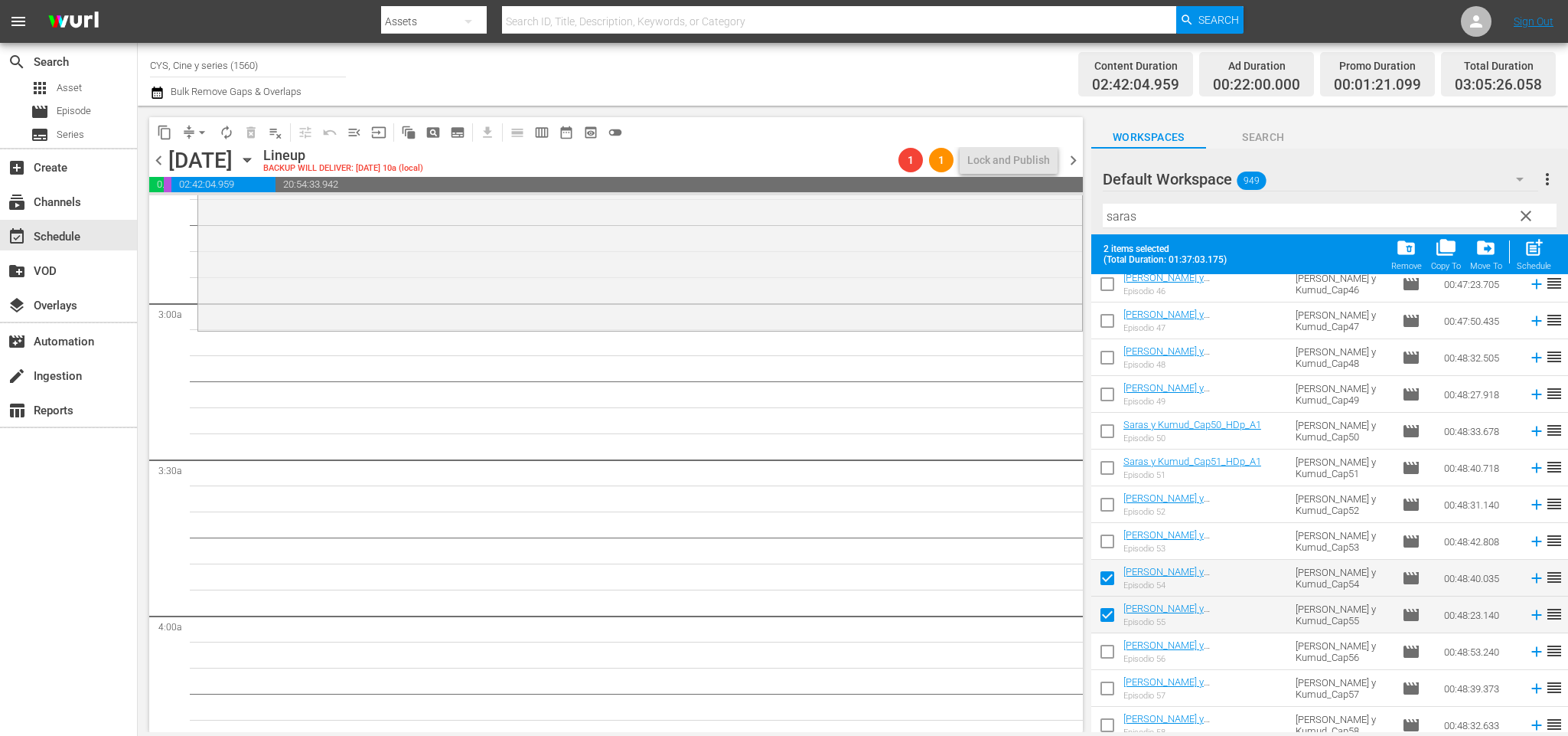
scroll to position [777, 0]
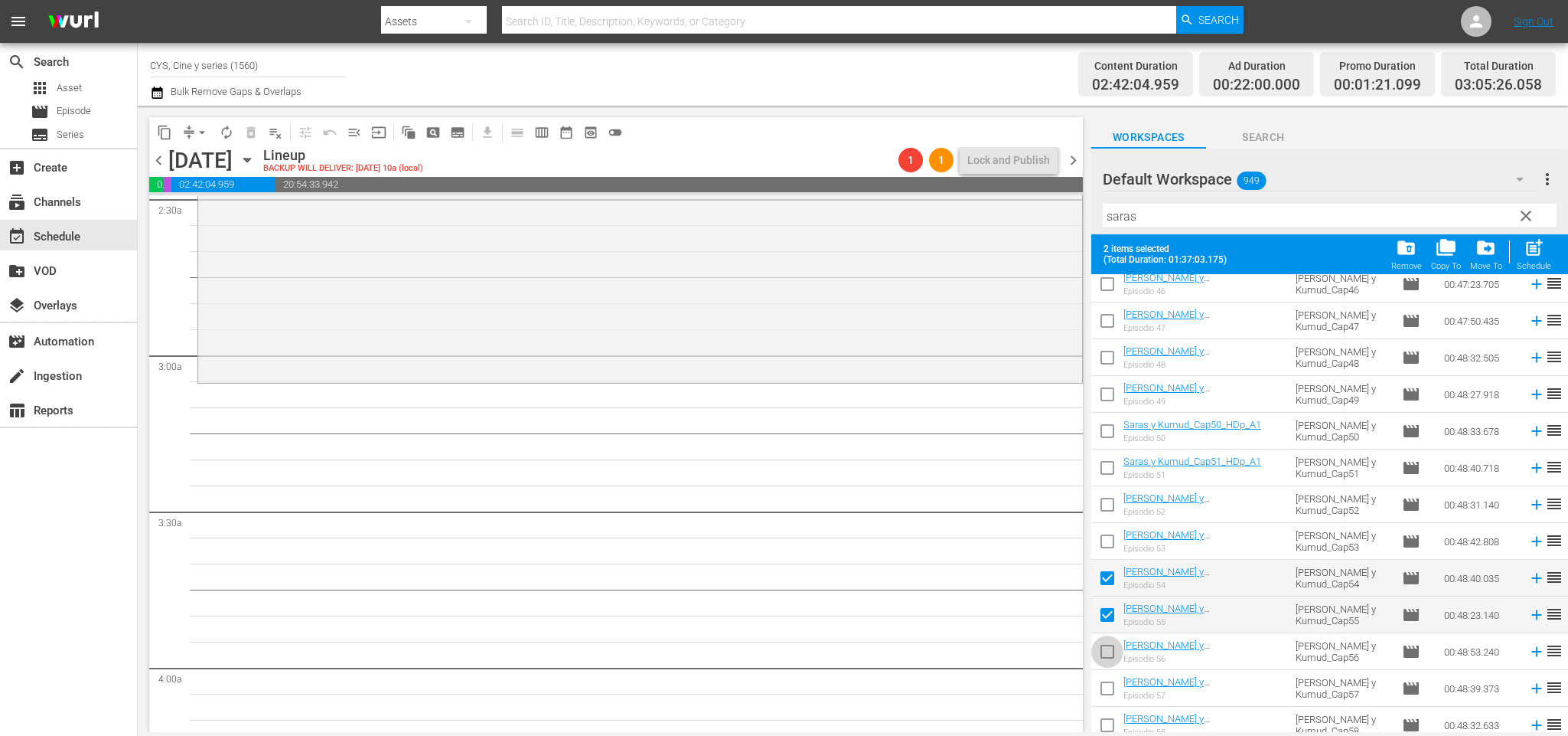
click at [1113, 648] on input "checkbox" at bounding box center [1108, 655] width 32 height 32
checkbox input "true"
click at [1109, 570] on input "checkbox" at bounding box center [1108, 581] width 32 height 32
checkbox input "false"
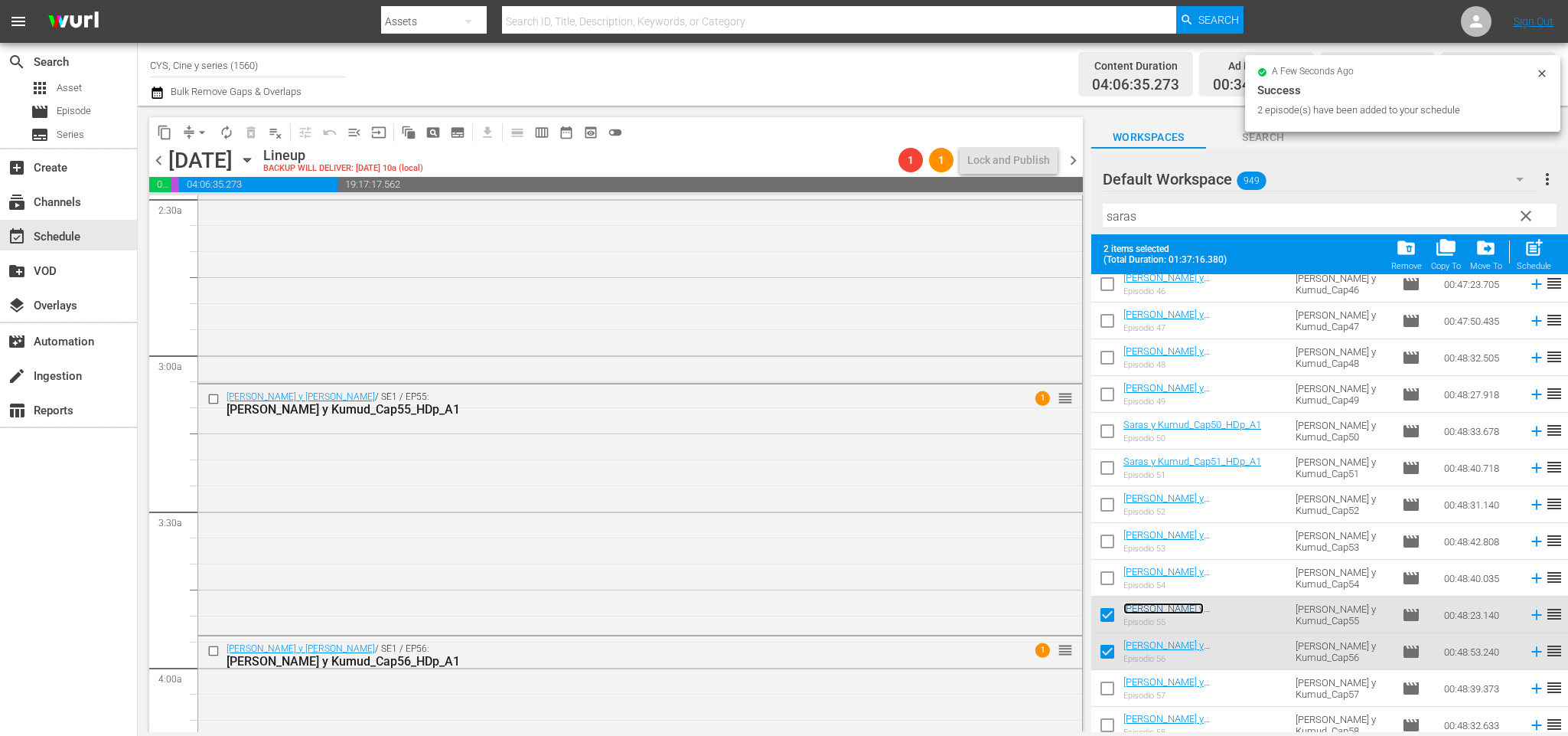
scroll to position [344, 0]
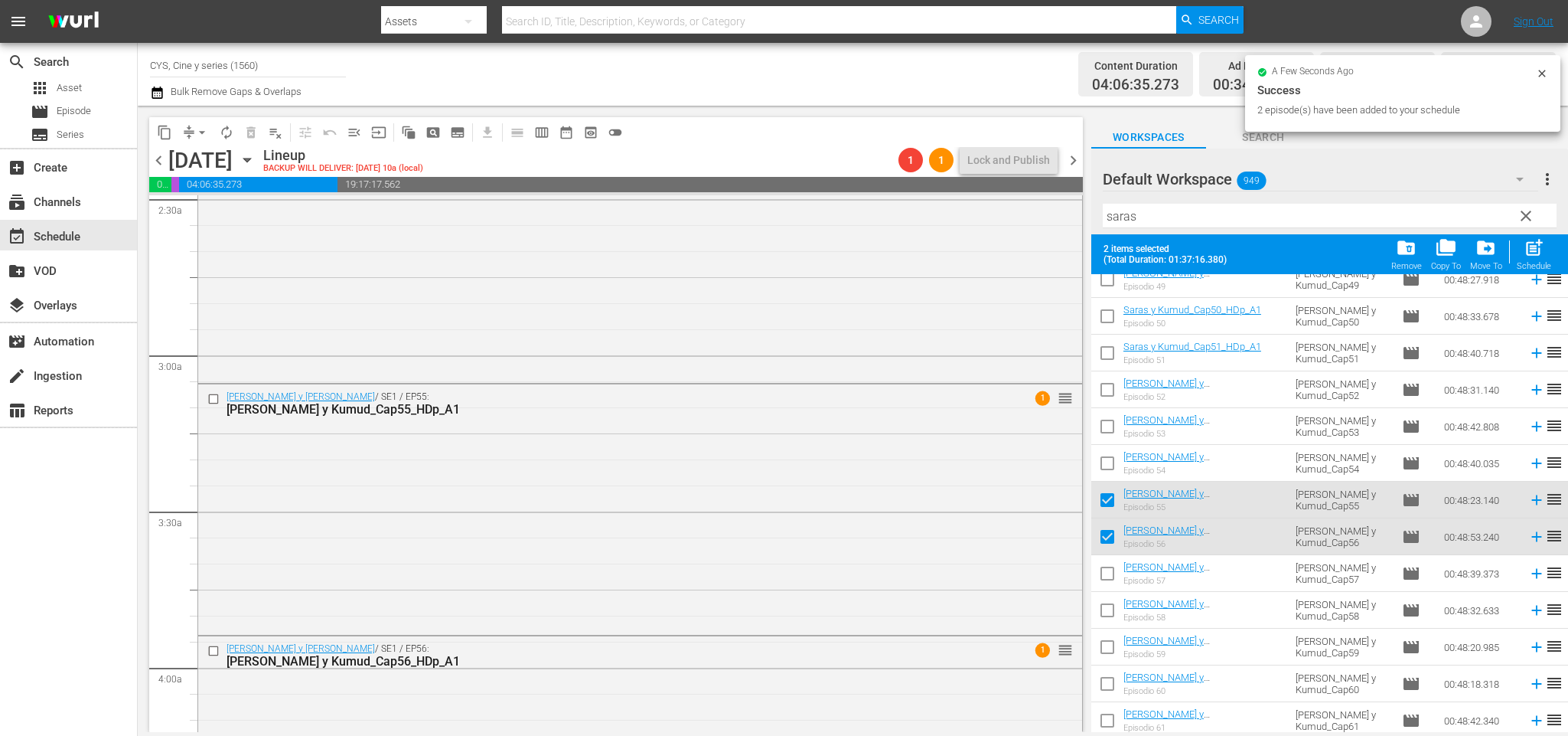
click at [1068, 162] on span "chevron_right" at bounding box center [1073, 160] width 19 height 19
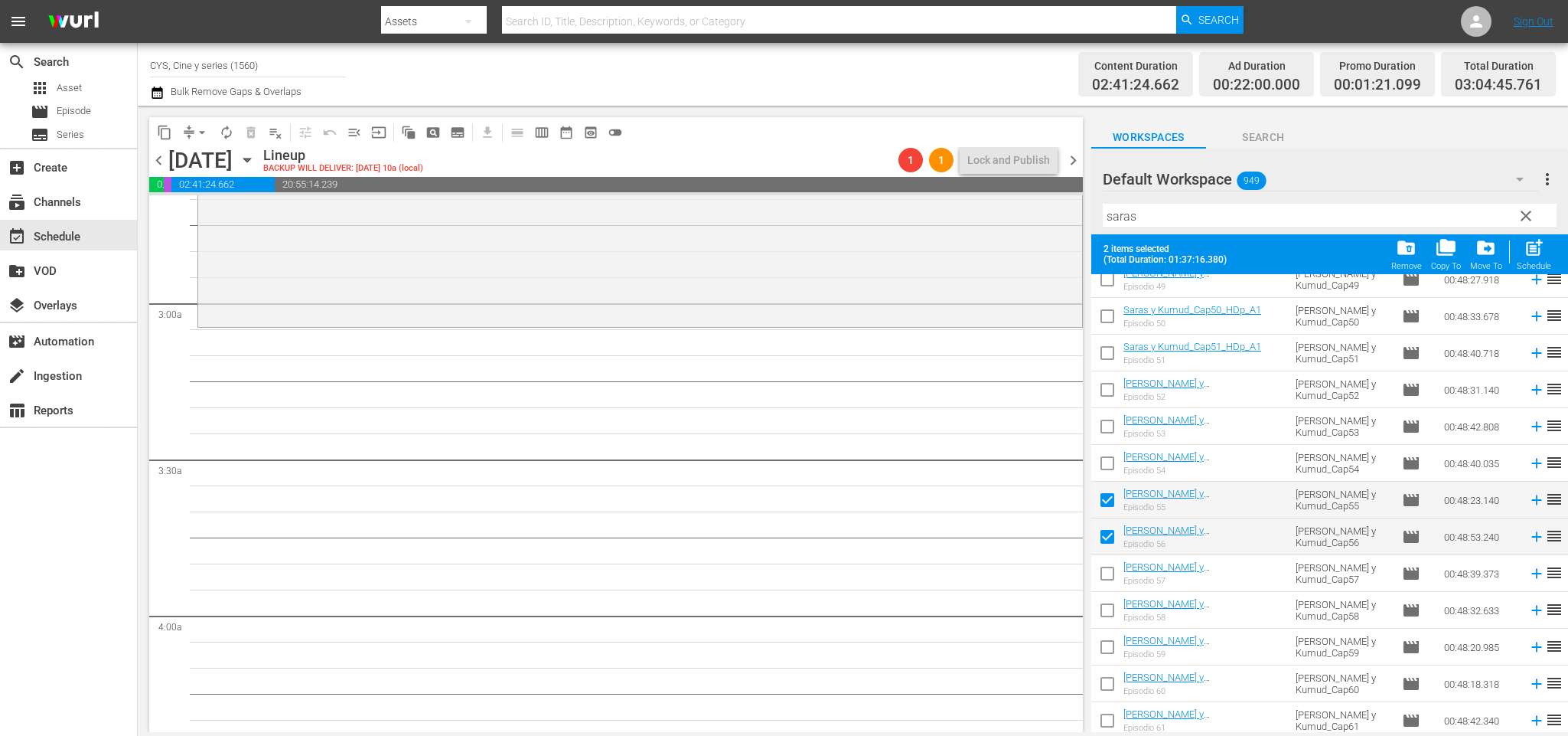
scroll to position [777, 0]
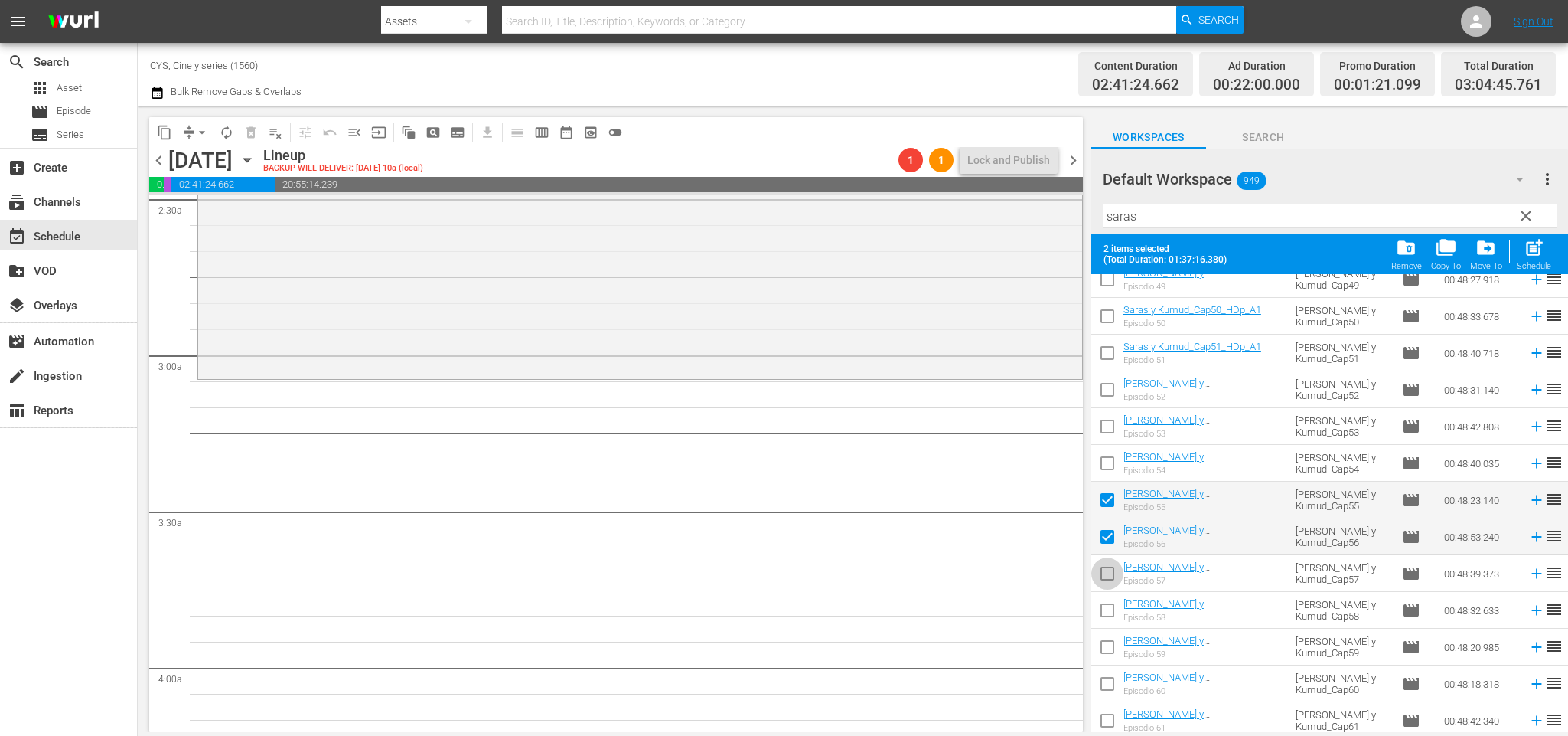
click at [1109, 571] on input "checkbox" at bounding box center [1108, 577] width 32 height 32
checkbox input "true"
click at [1117, 499] on input "checkbox" at bounding box center [1108, 503] width 32 height 32
checkbox input "false"
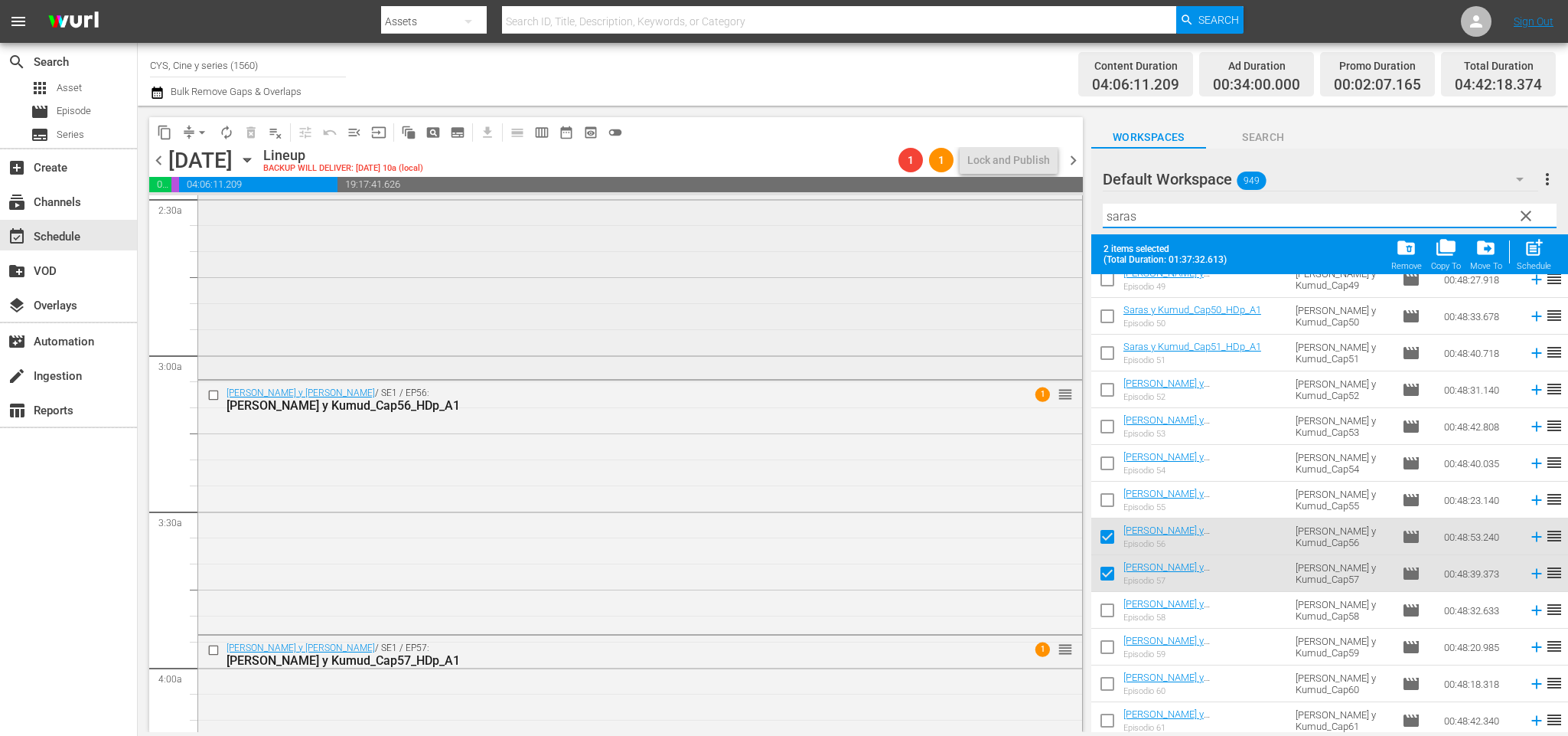
drag, startPoint x: 1133, startPoint y: 209, endPoint x: 889, endPoint y: 207, distance: 244.0
click at [889, 207] on div "content_copy compress arrow_drop_down autorenew_outlined delete_forever_outline…" at bounding box center [853, 419] width 1430 height 626
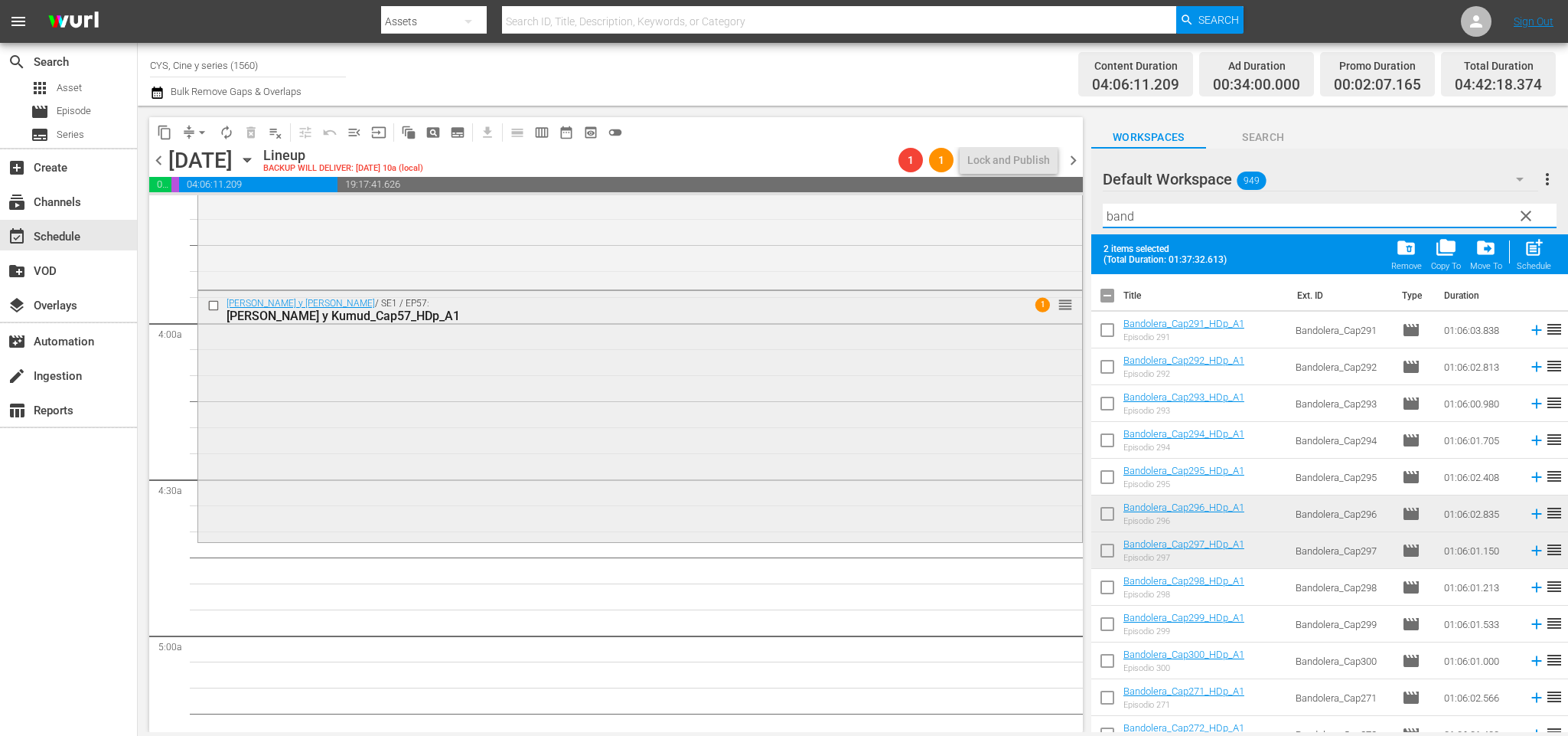
scroll to position [1236, 0]
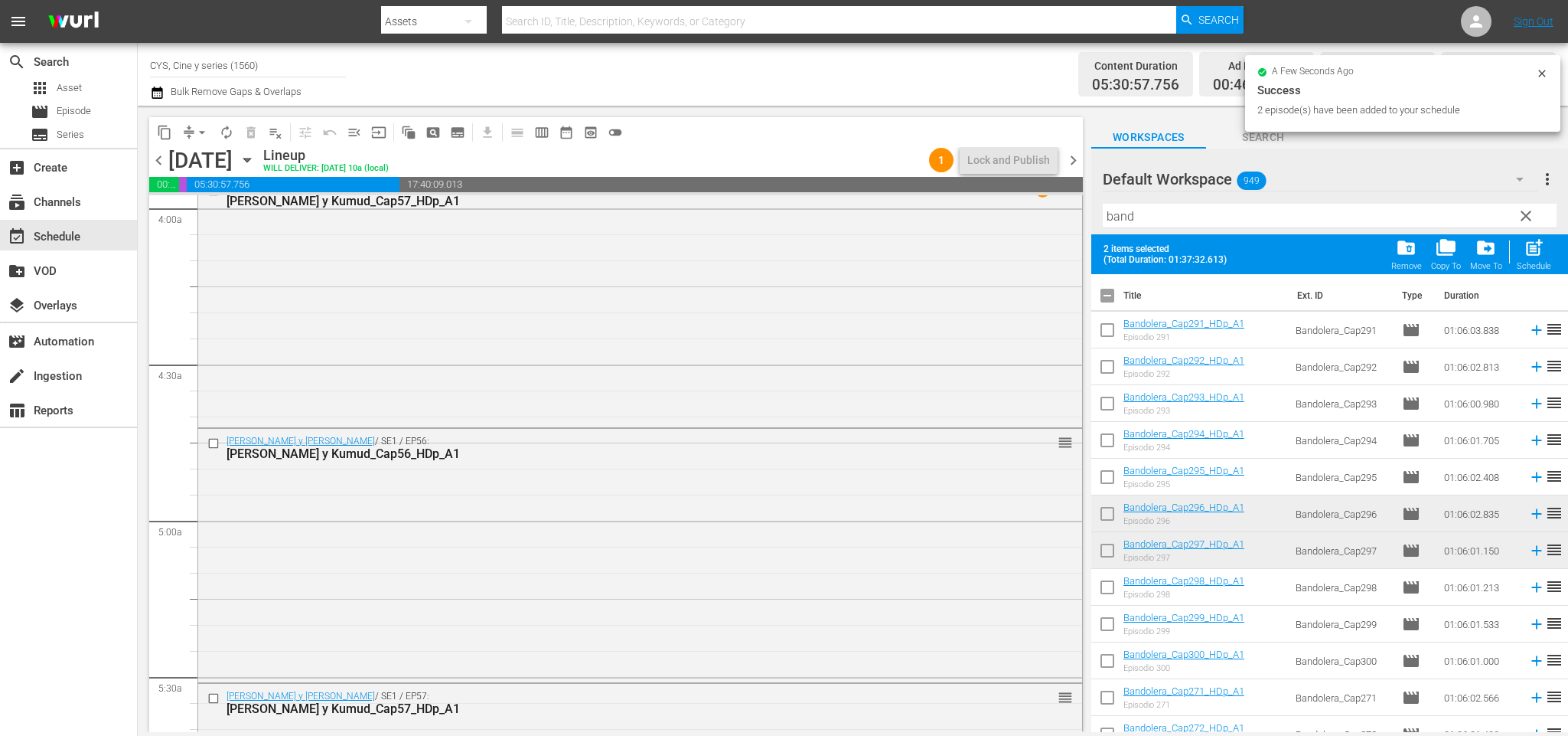
click at [161, 162] on span "chevron_left" at bounding box center [158, 160] width 19 height 19
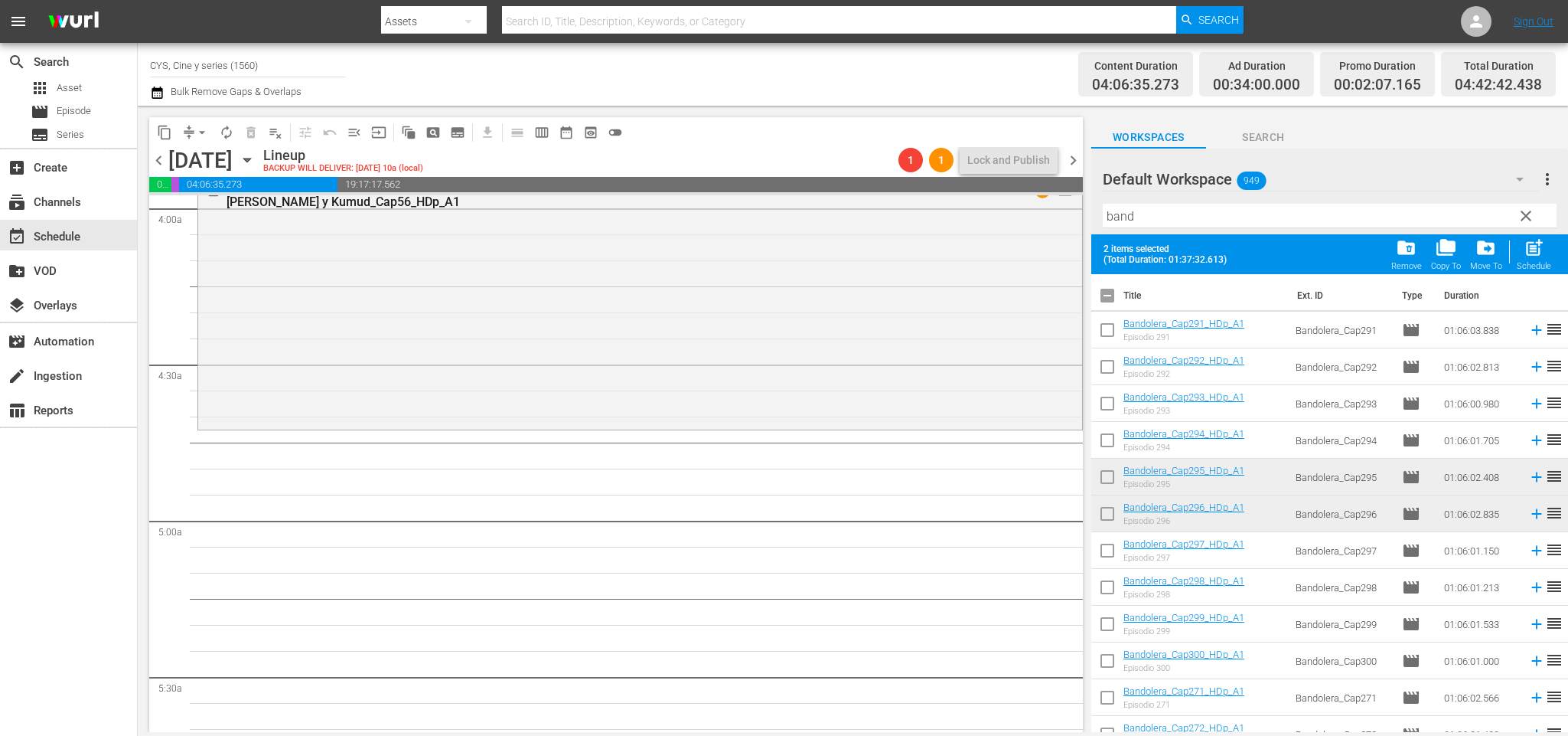
click at [1081, 157] on span "chevron_right" at bounding box center [1073, 160] width 19 height 19
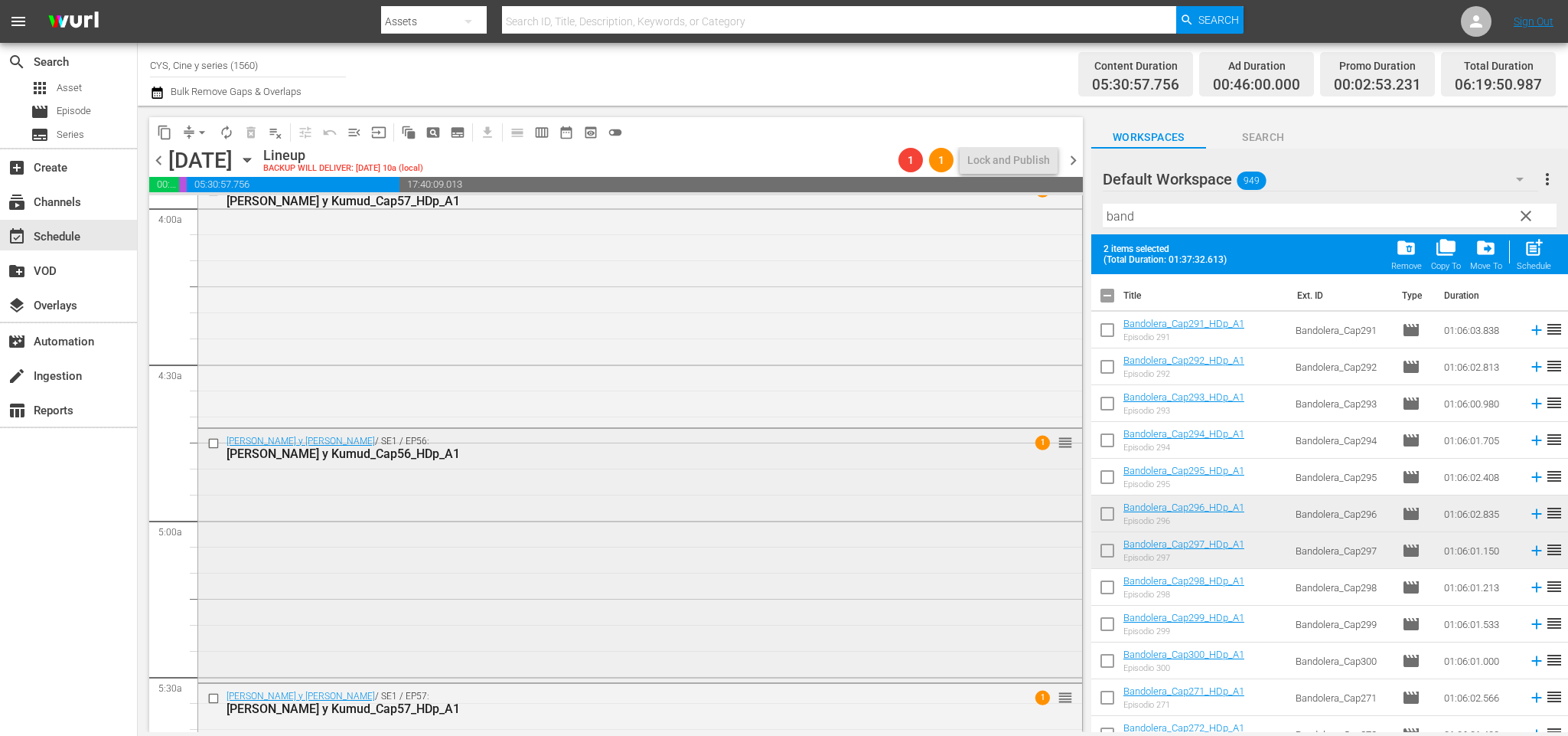
scroll to position [1351, 0]
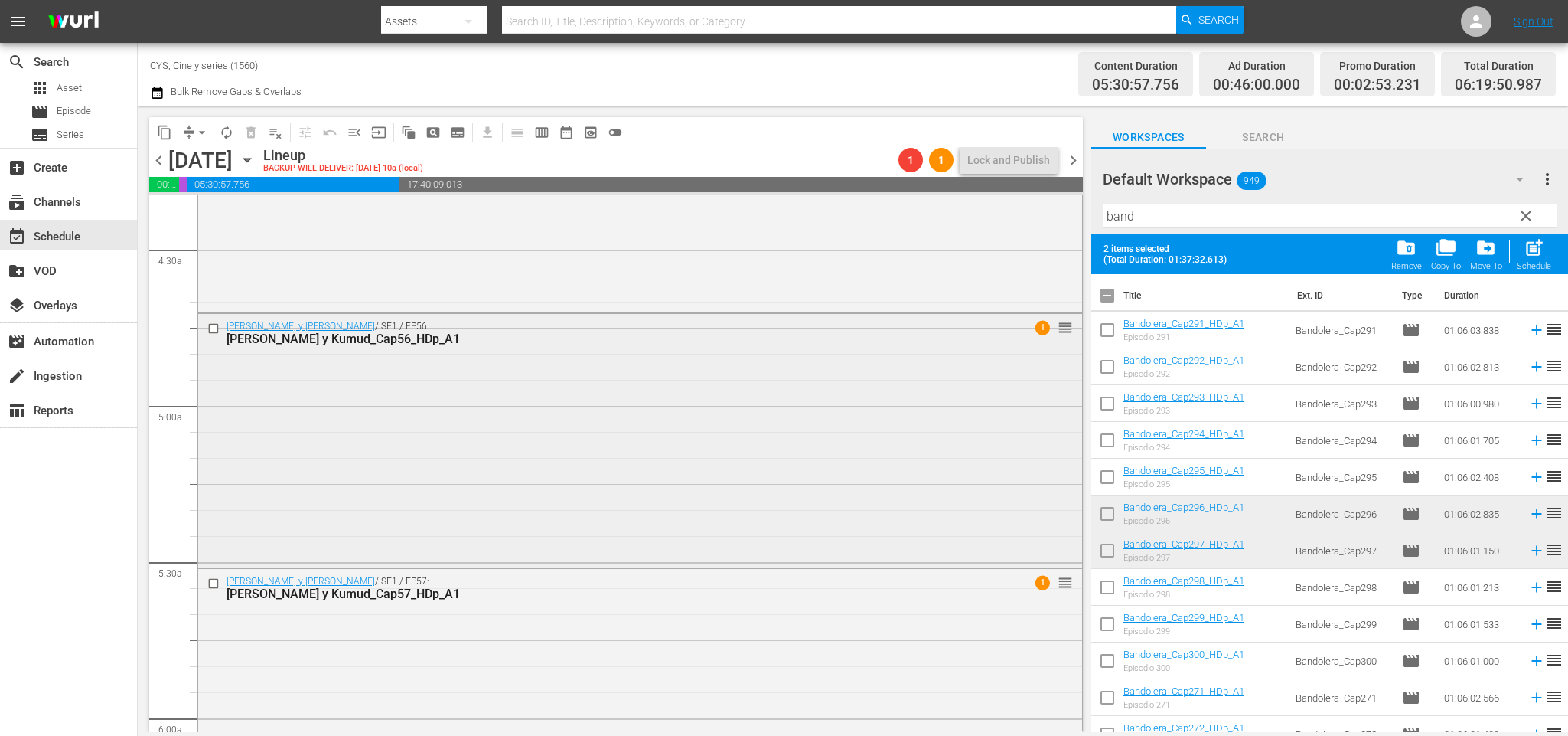
click at [214, 326] on input "checkbox" at bounding box center [215, 327] width 16 height 13
click at [215, 591] on div at bounding box center [215, 583] width 23 height 19
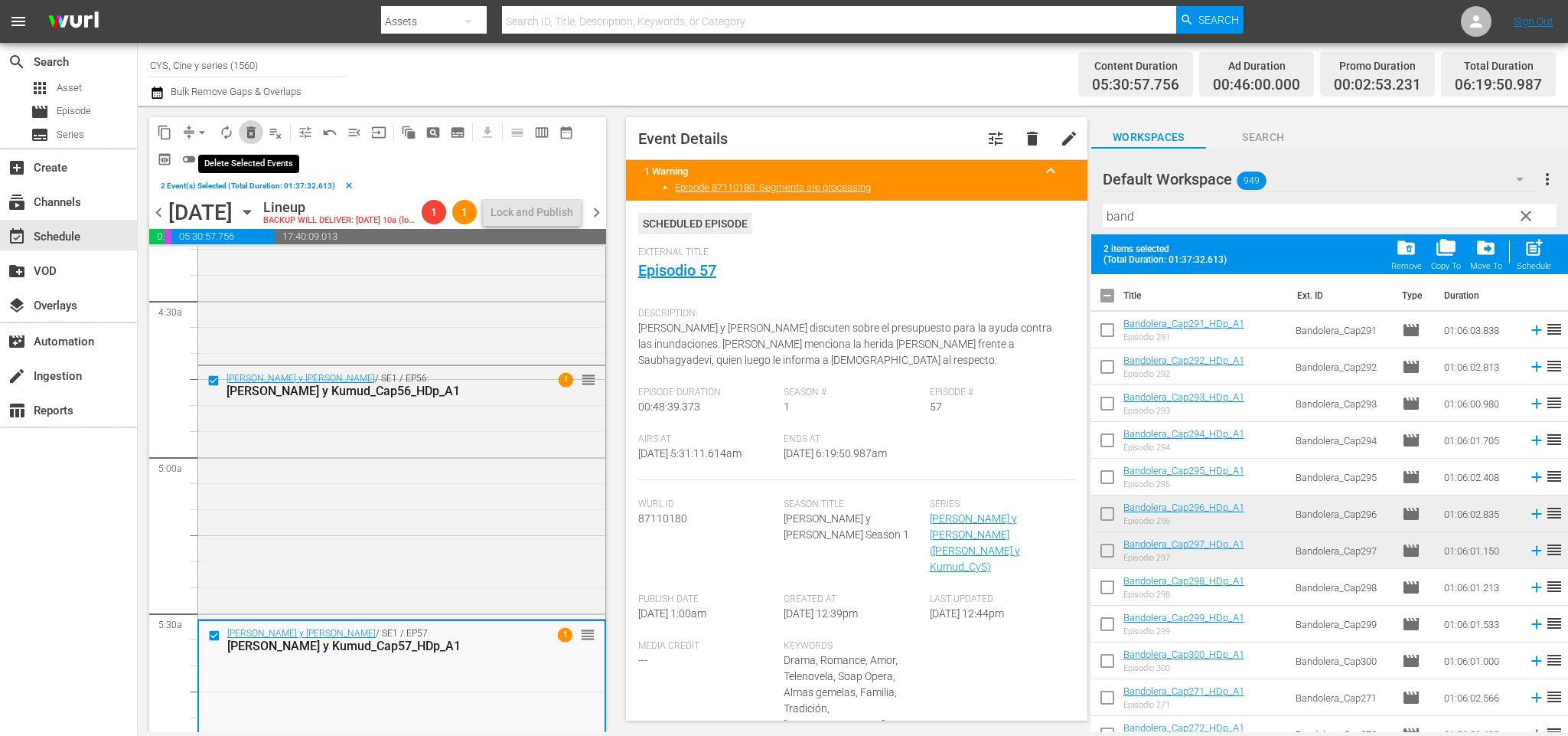
click at [252, 129] on span "delete_forever_outlined" at bounding box center [250, 132] width 15 height 15
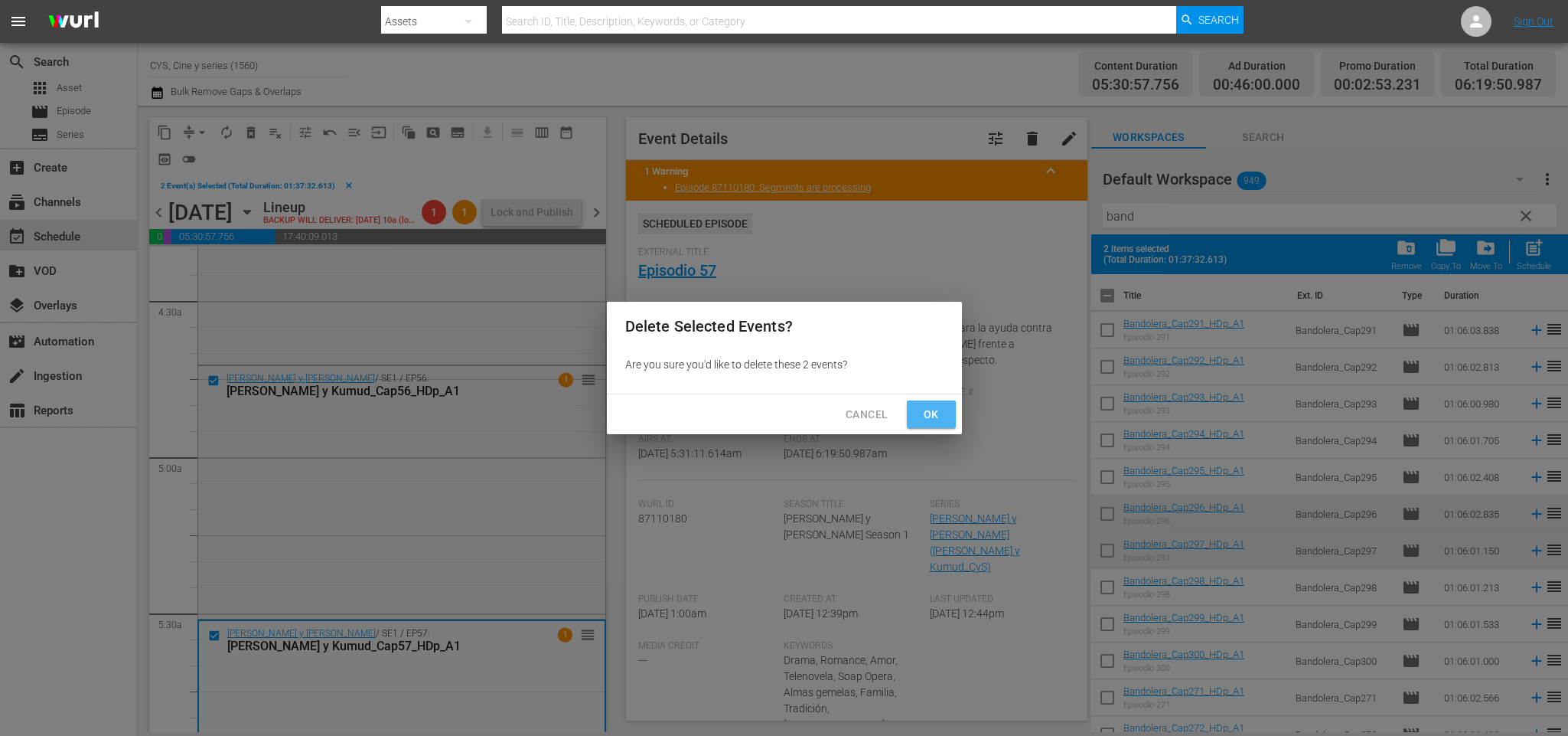
click at [928, 405] on span "Ok" at bounding box center [931, 414] width 24 height 19
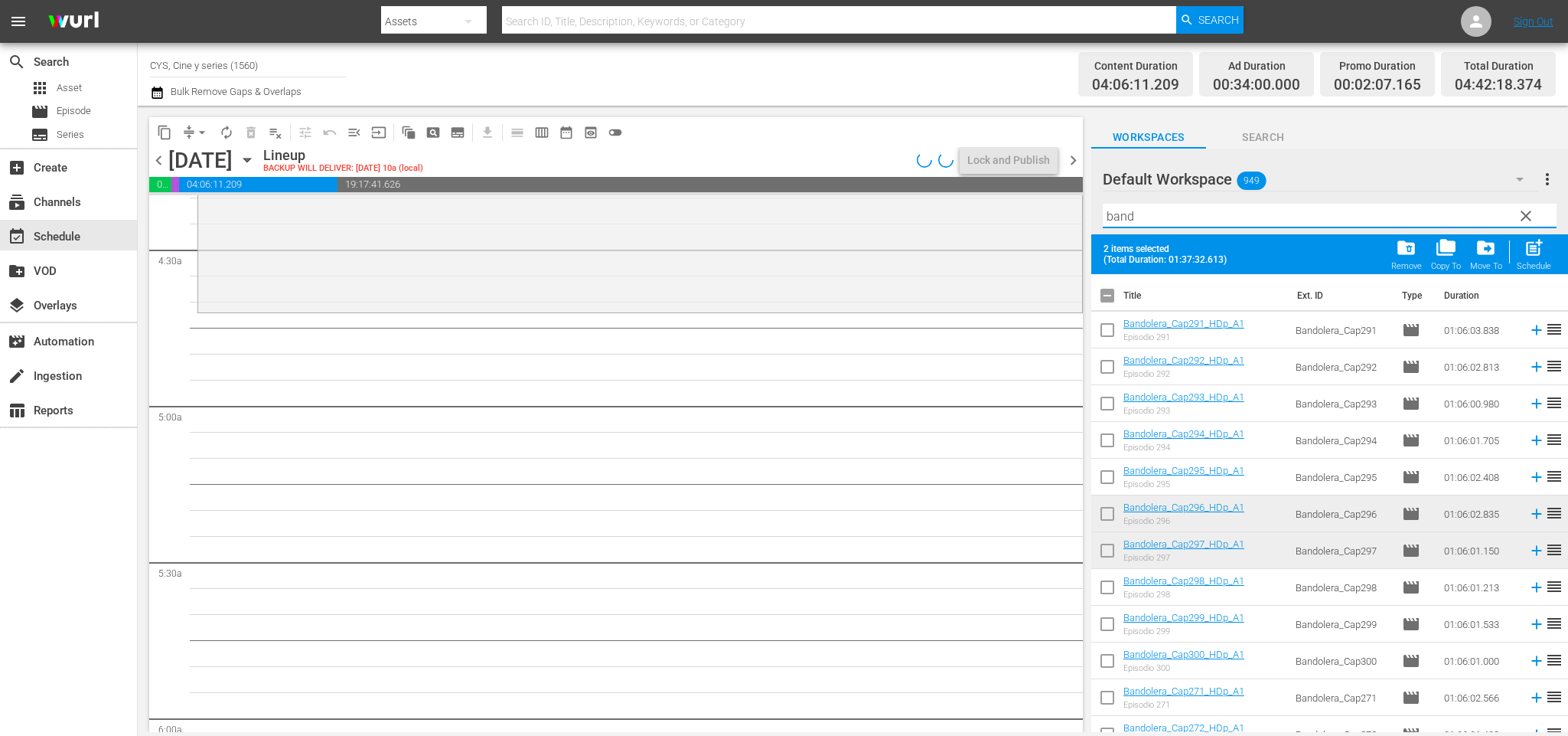
click at [1057, 194] on div "content_copy compress arrow_drop_down autorenew_outlined delete_forever_outline…" at bounding box center [853, 419] width 1430 height 626
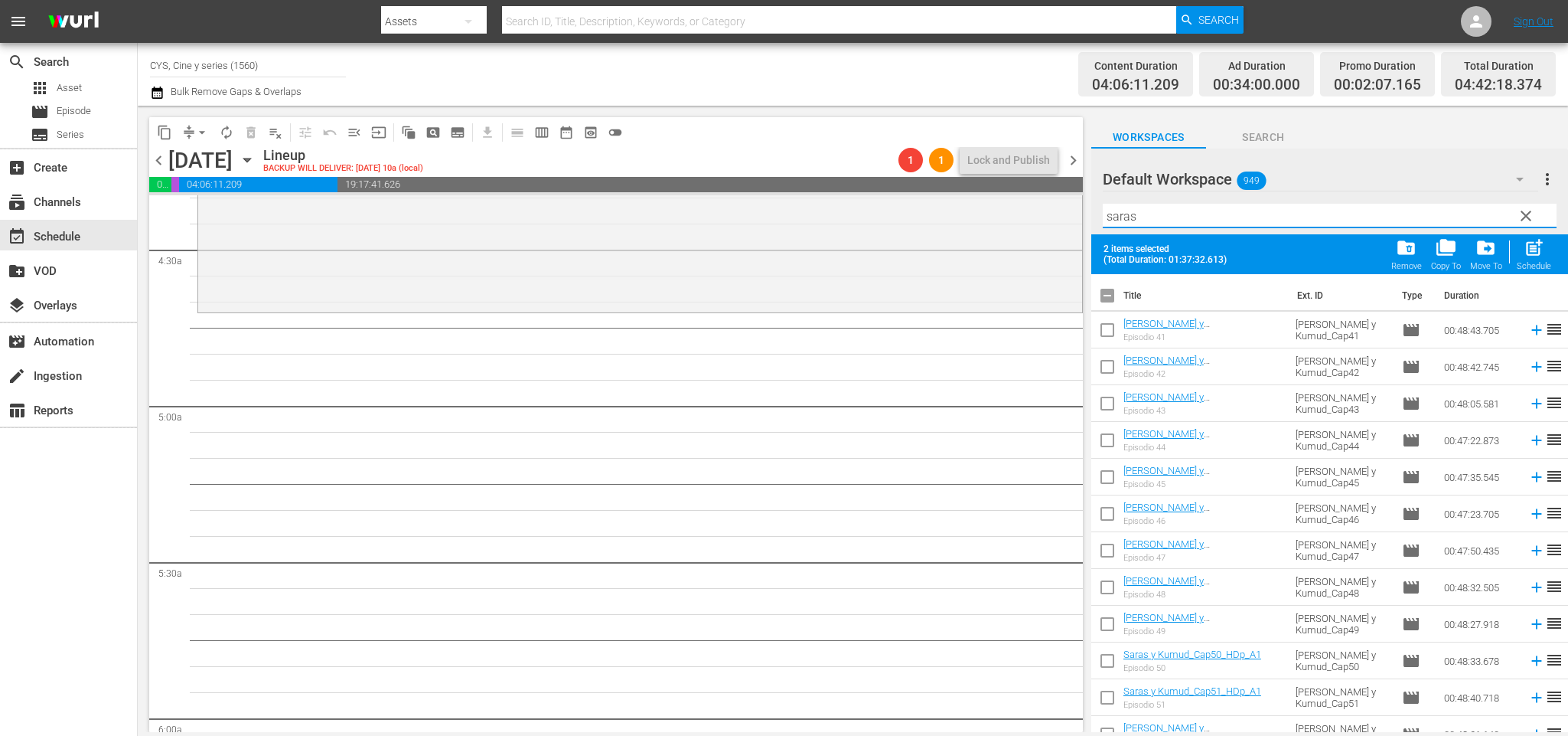
type input "saras"
click at [1109, 296] on input "checkbox" at bounding box center [1108, 299] width 32 height 32
checkbox input "true"
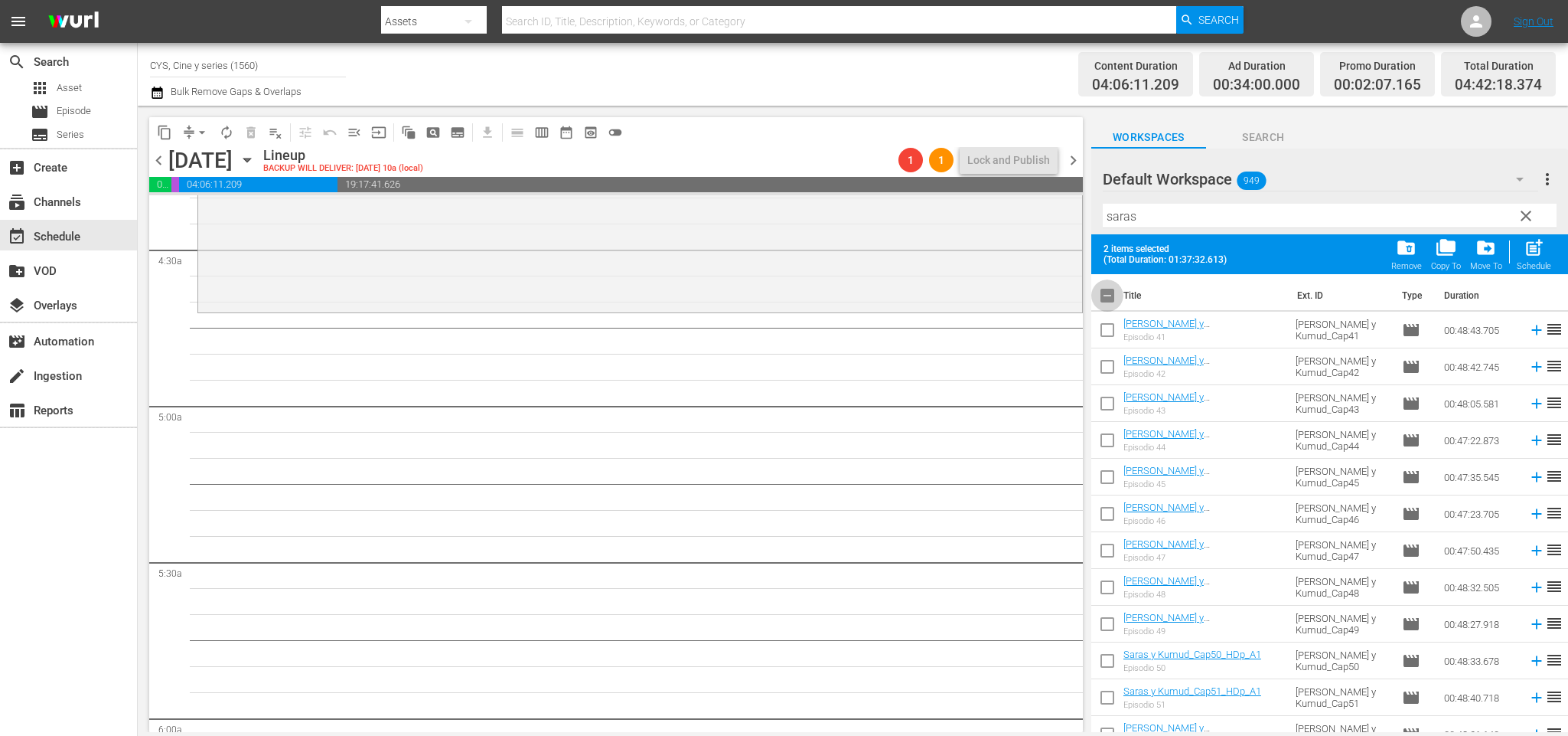
checkbox input "true"
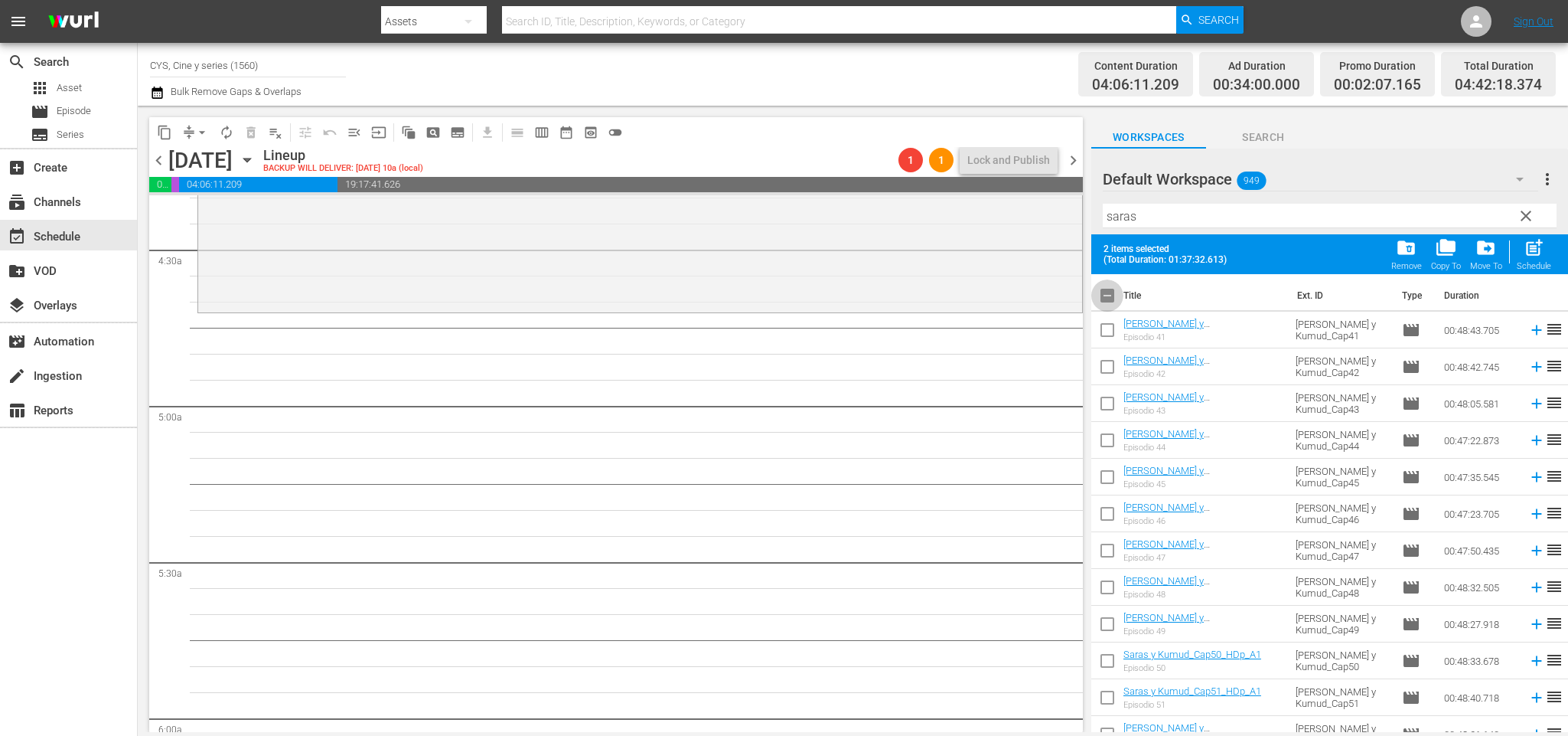
checkbox input "true"
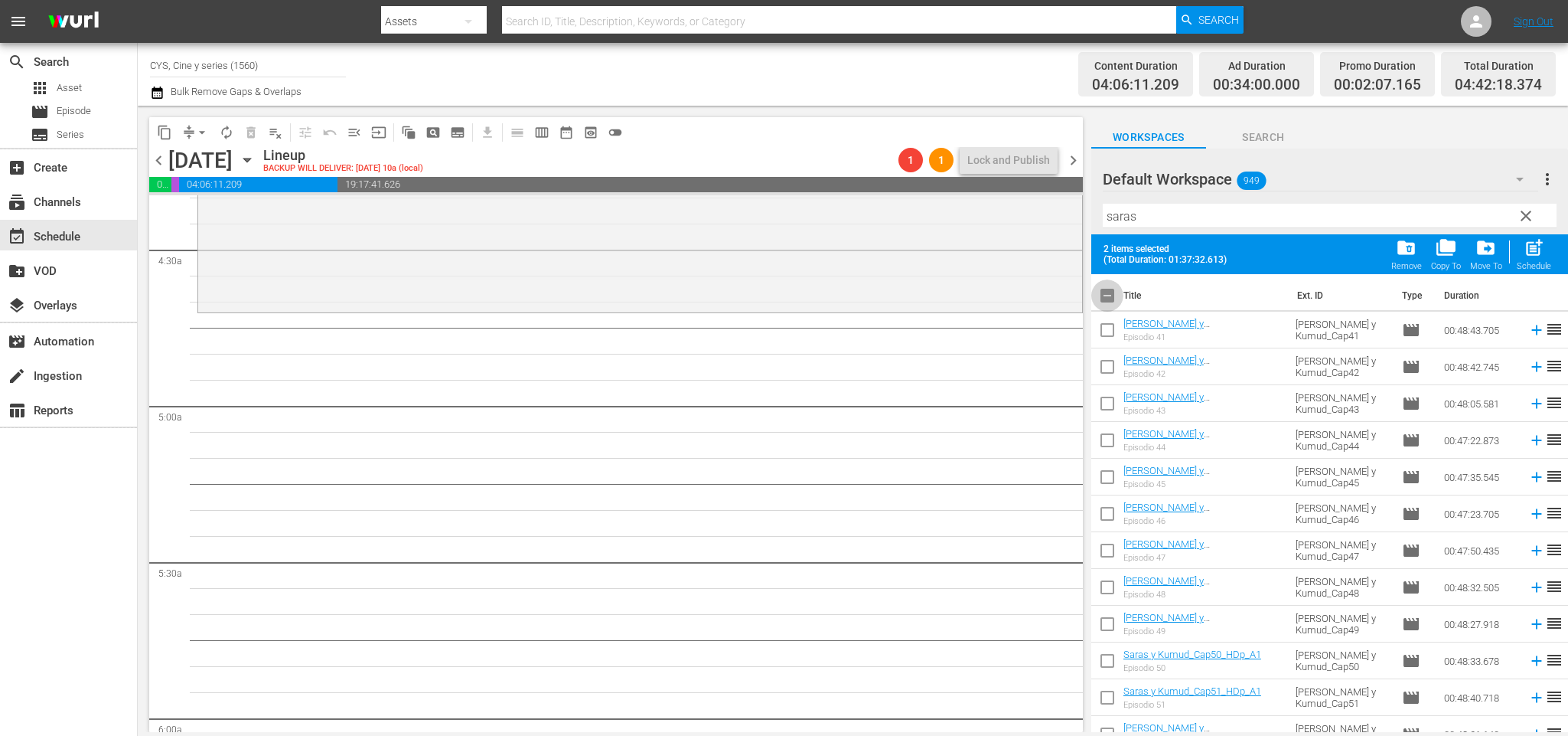
checkbox input "true"
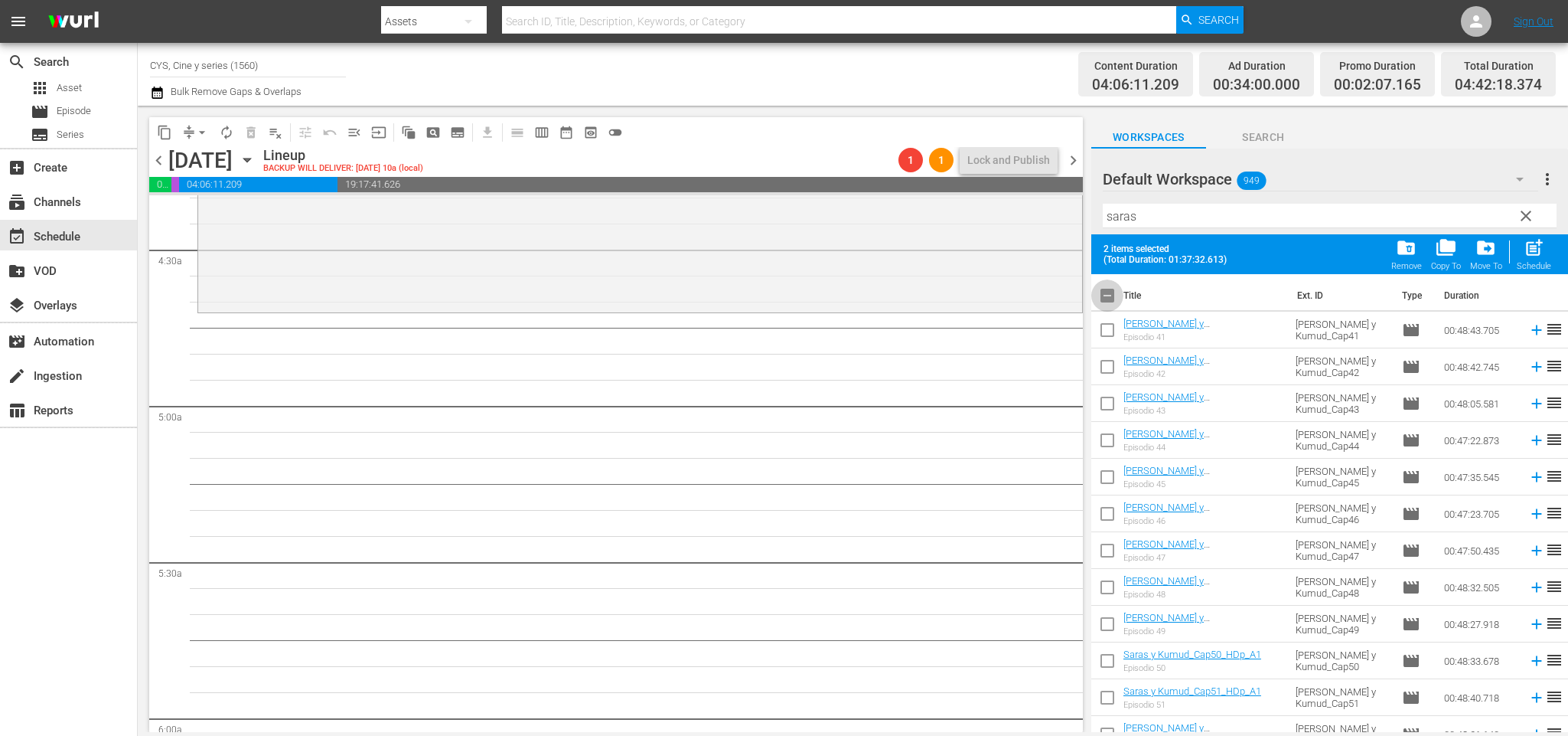
checkbox input "true"
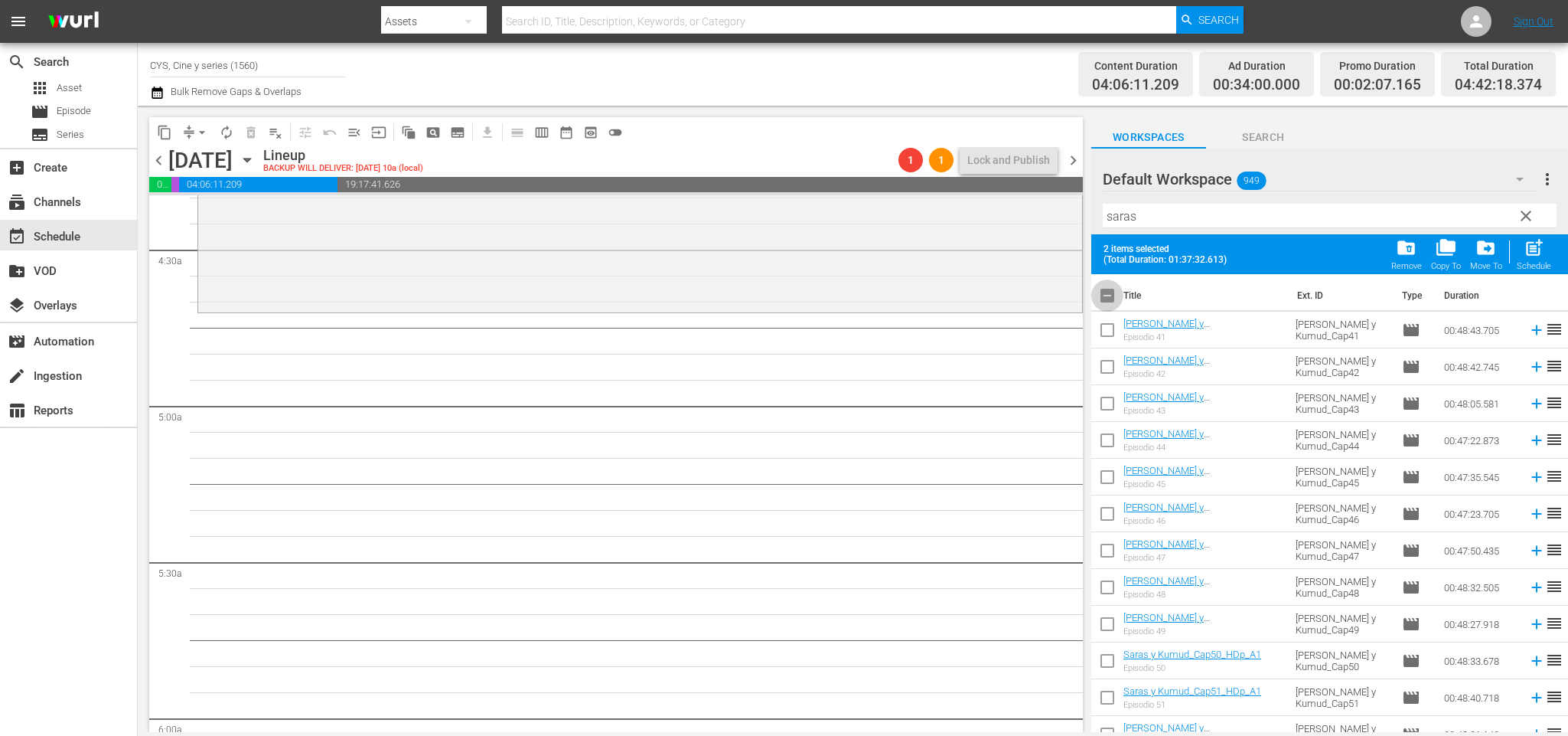
checkbox input "true"
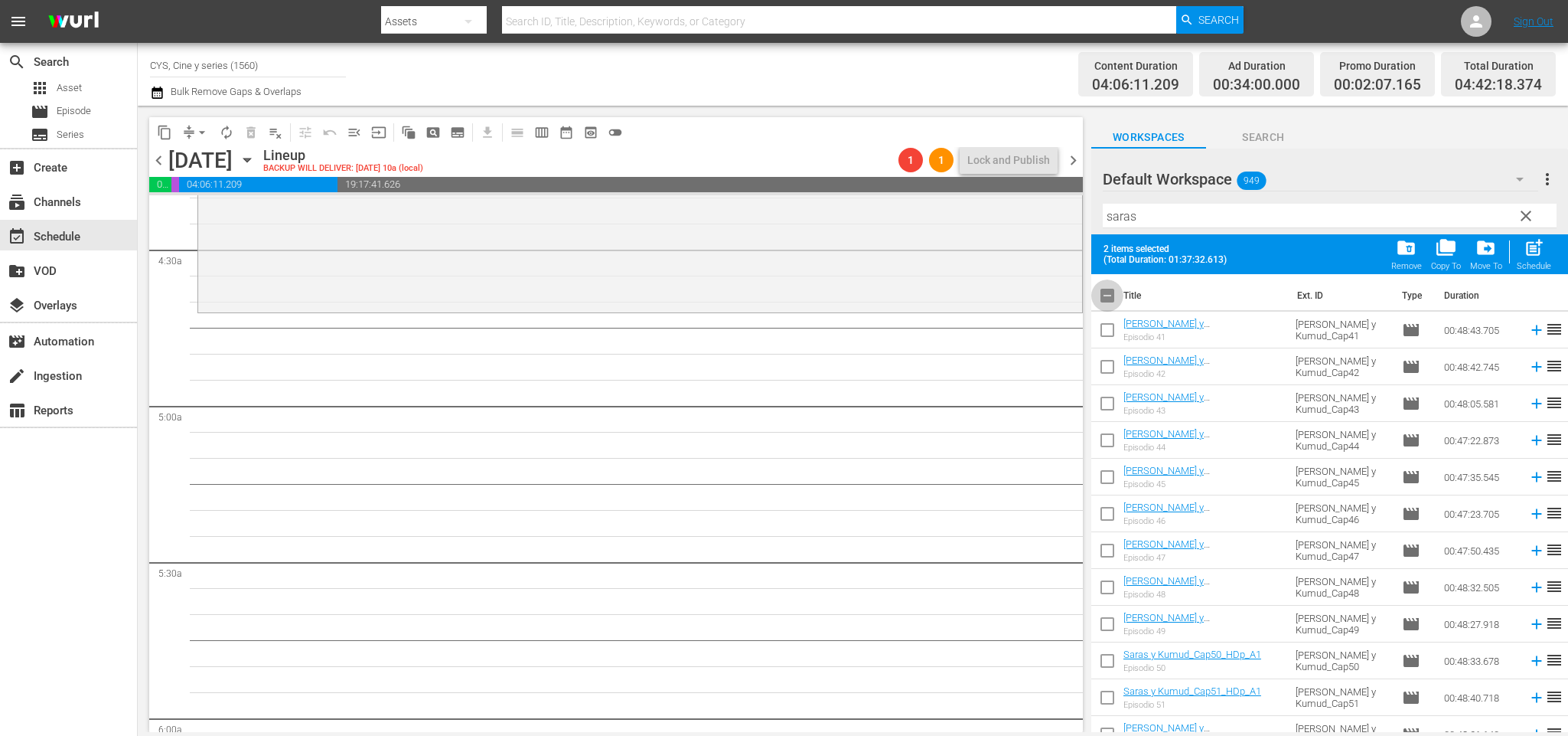
checkbox input "true"
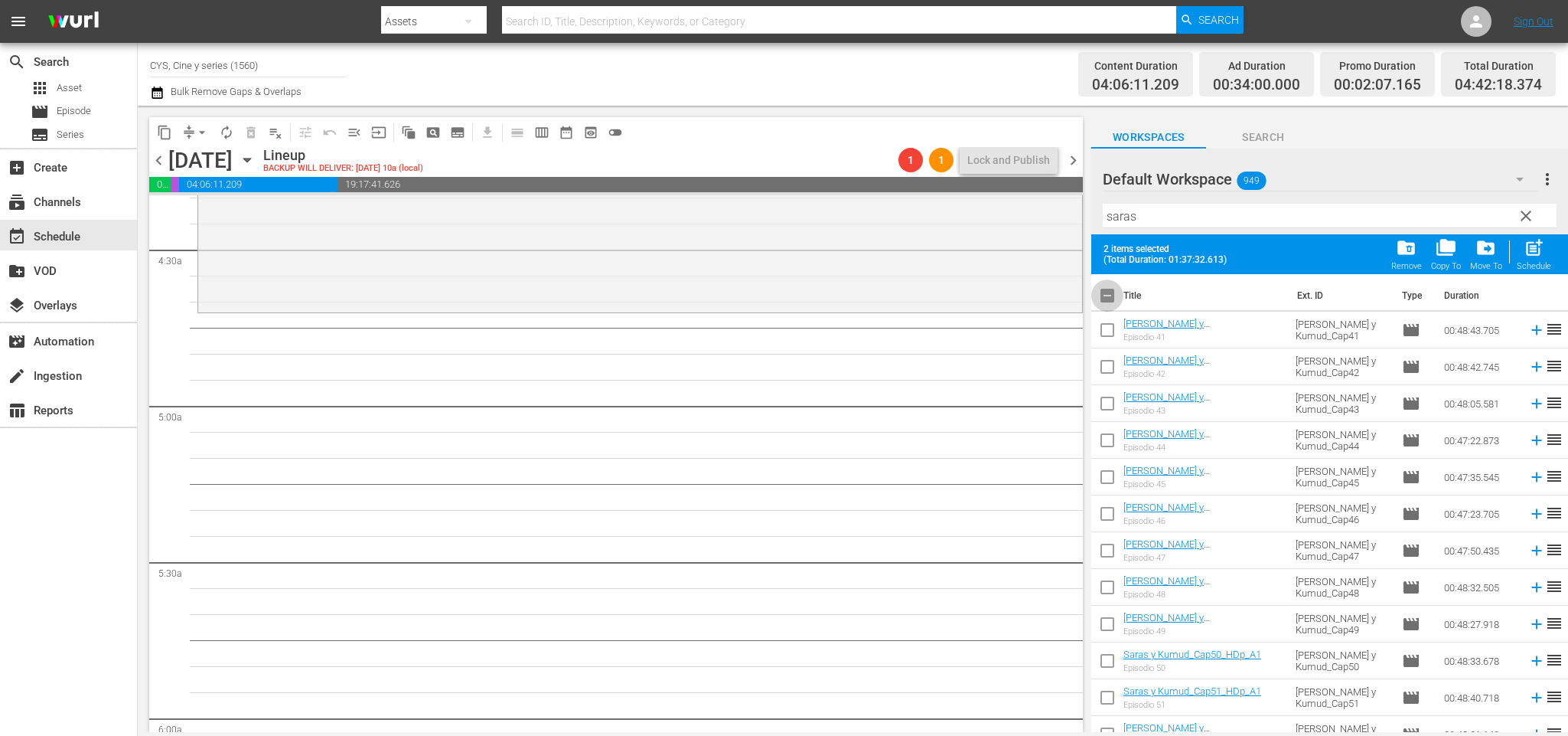
checkbox input "true"
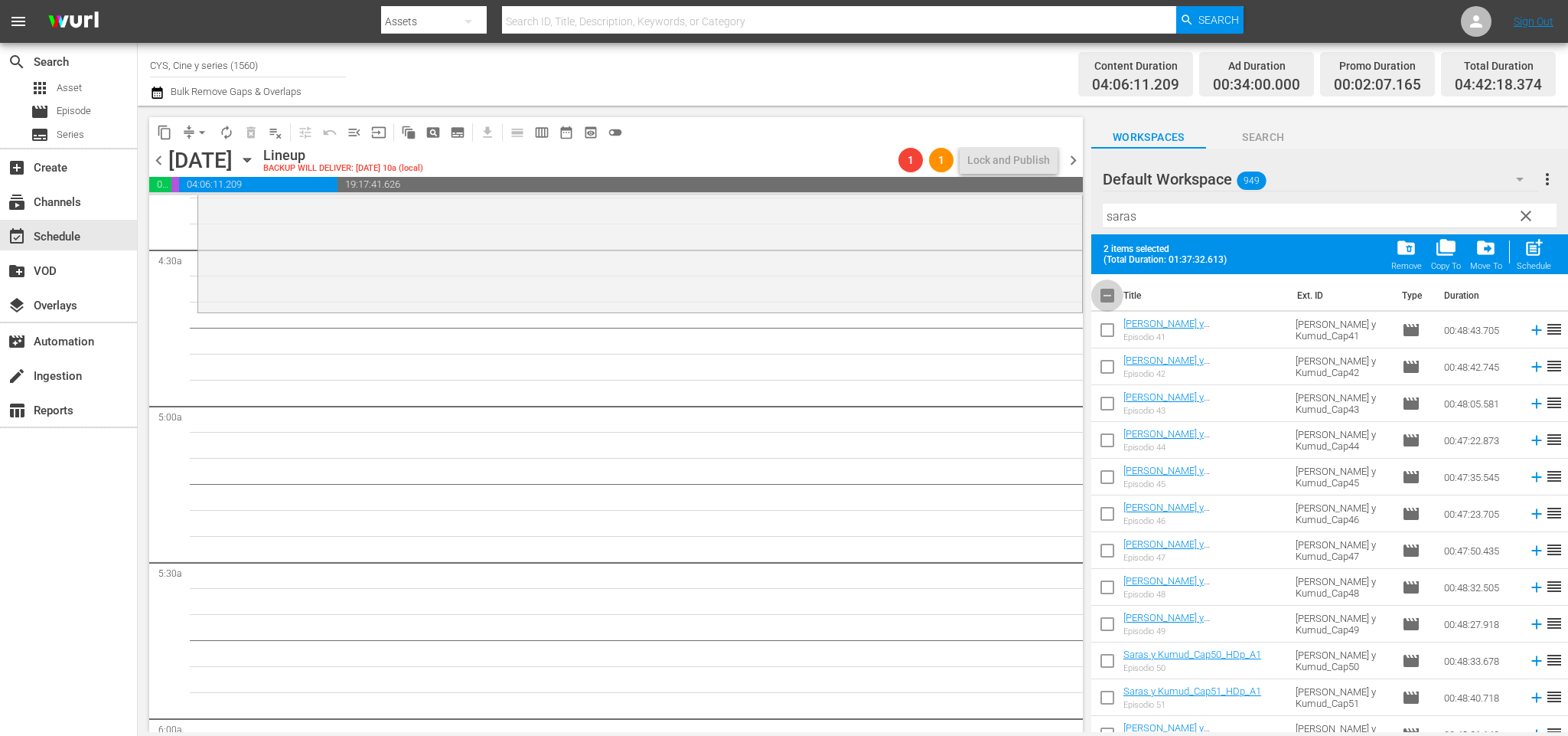
checkbox input "true"
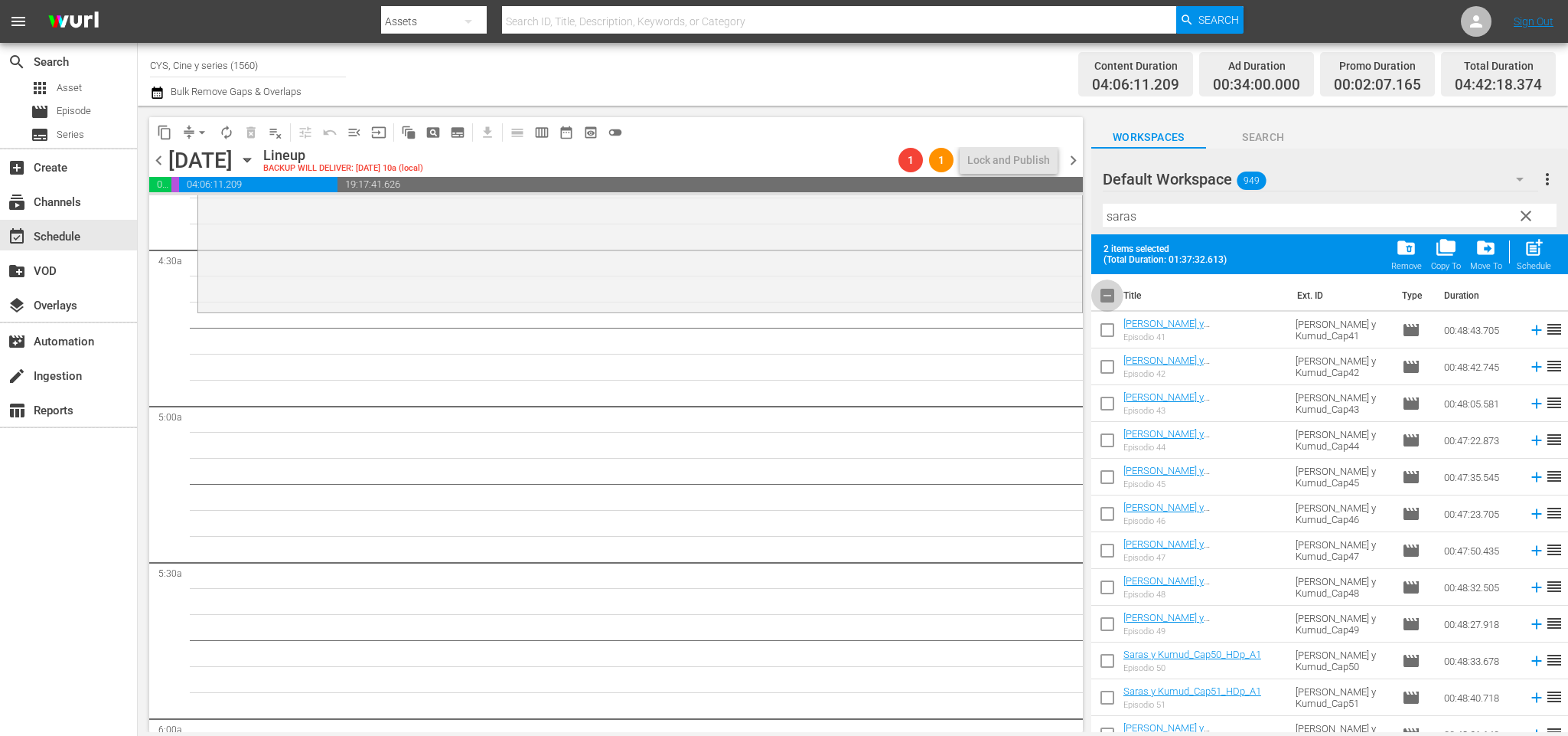
checkbox input "true"
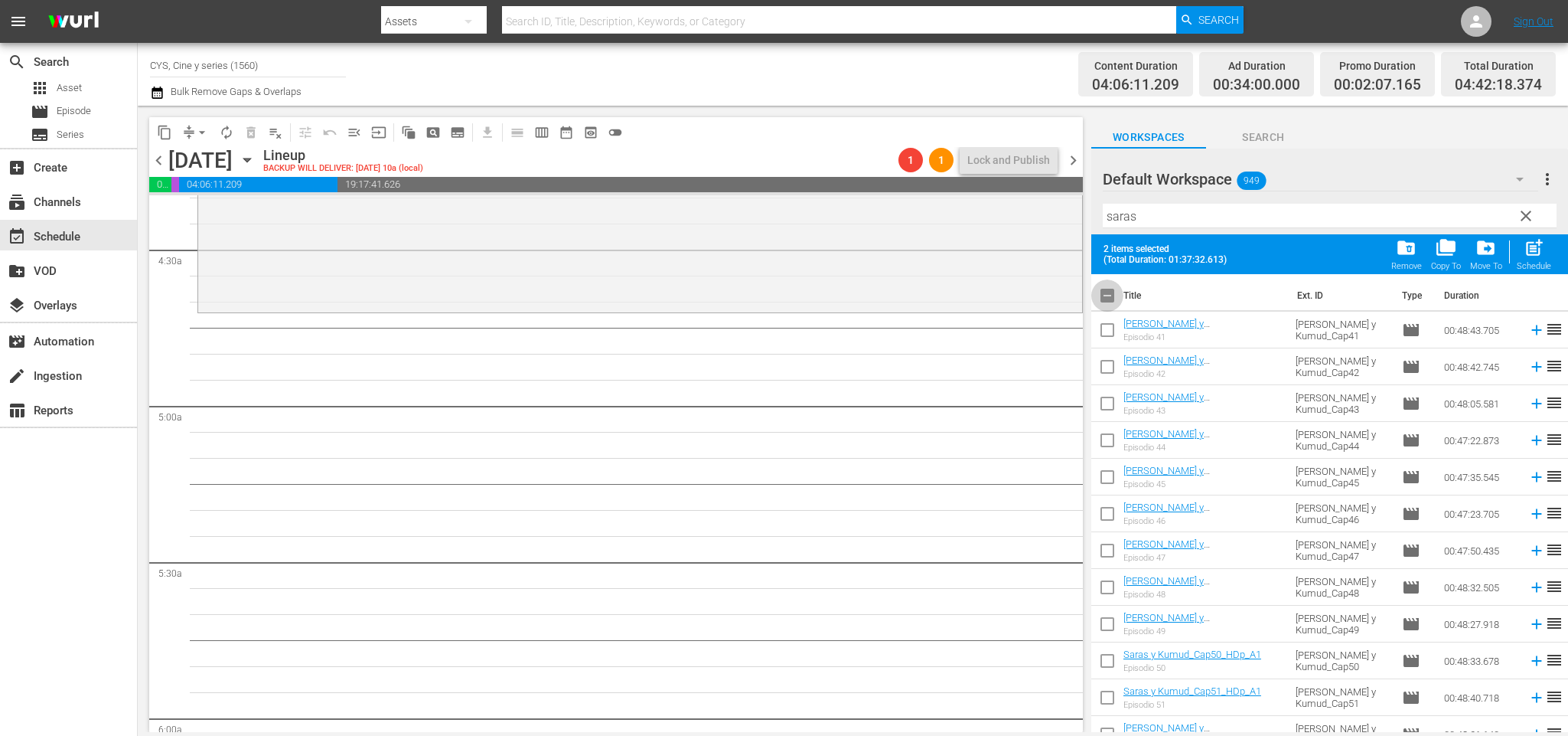
checkbox input "true"
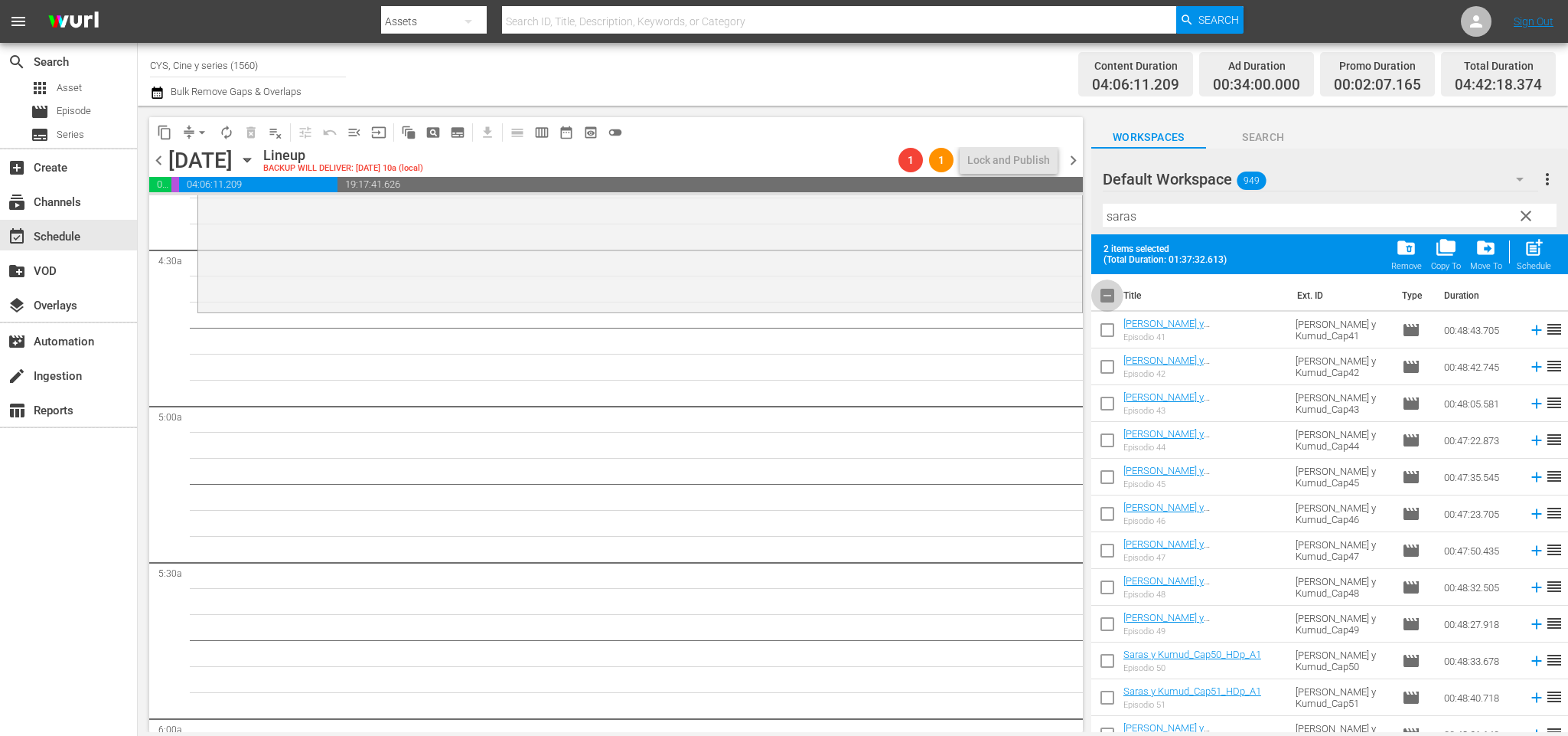
checkbox input "true"
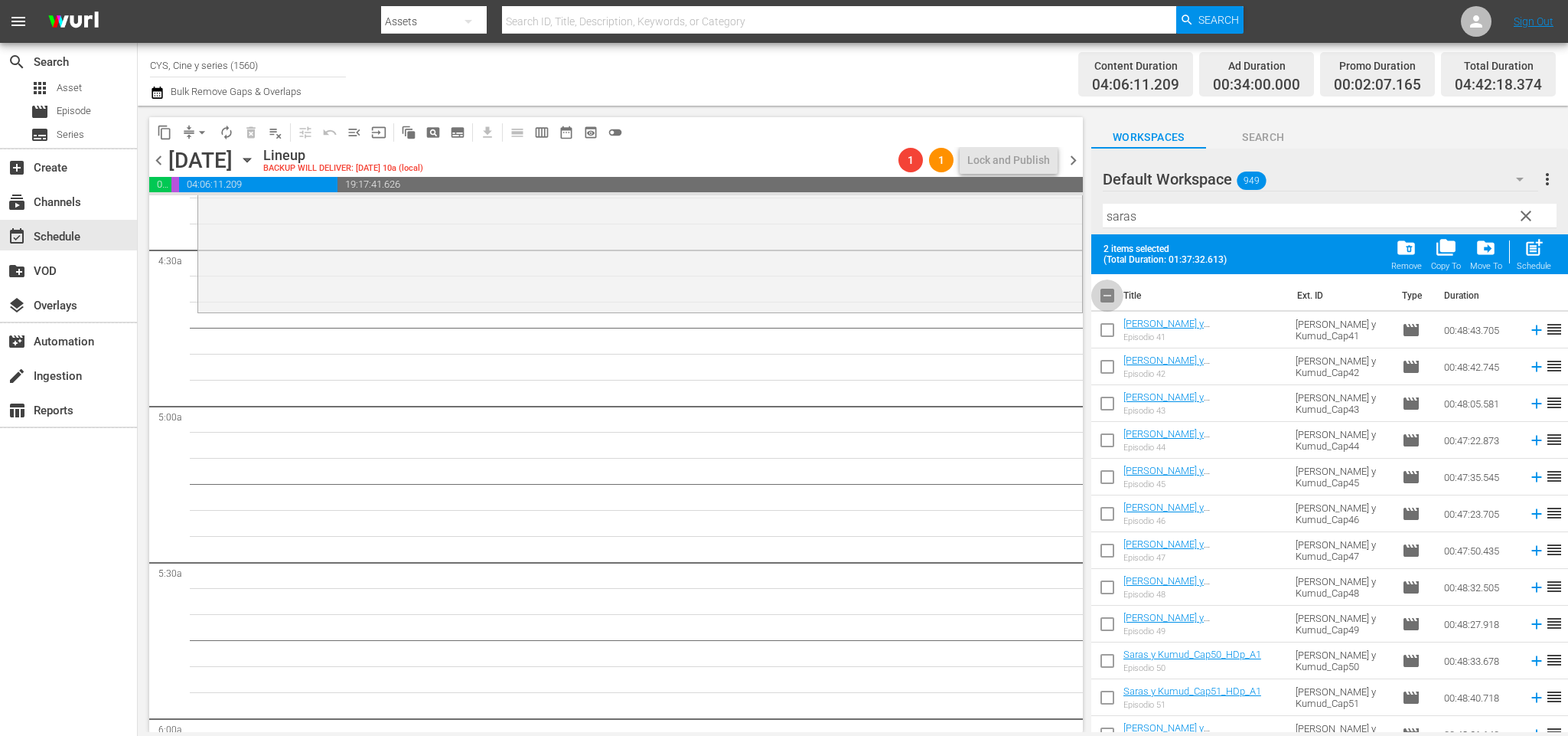
checkbox input "true"
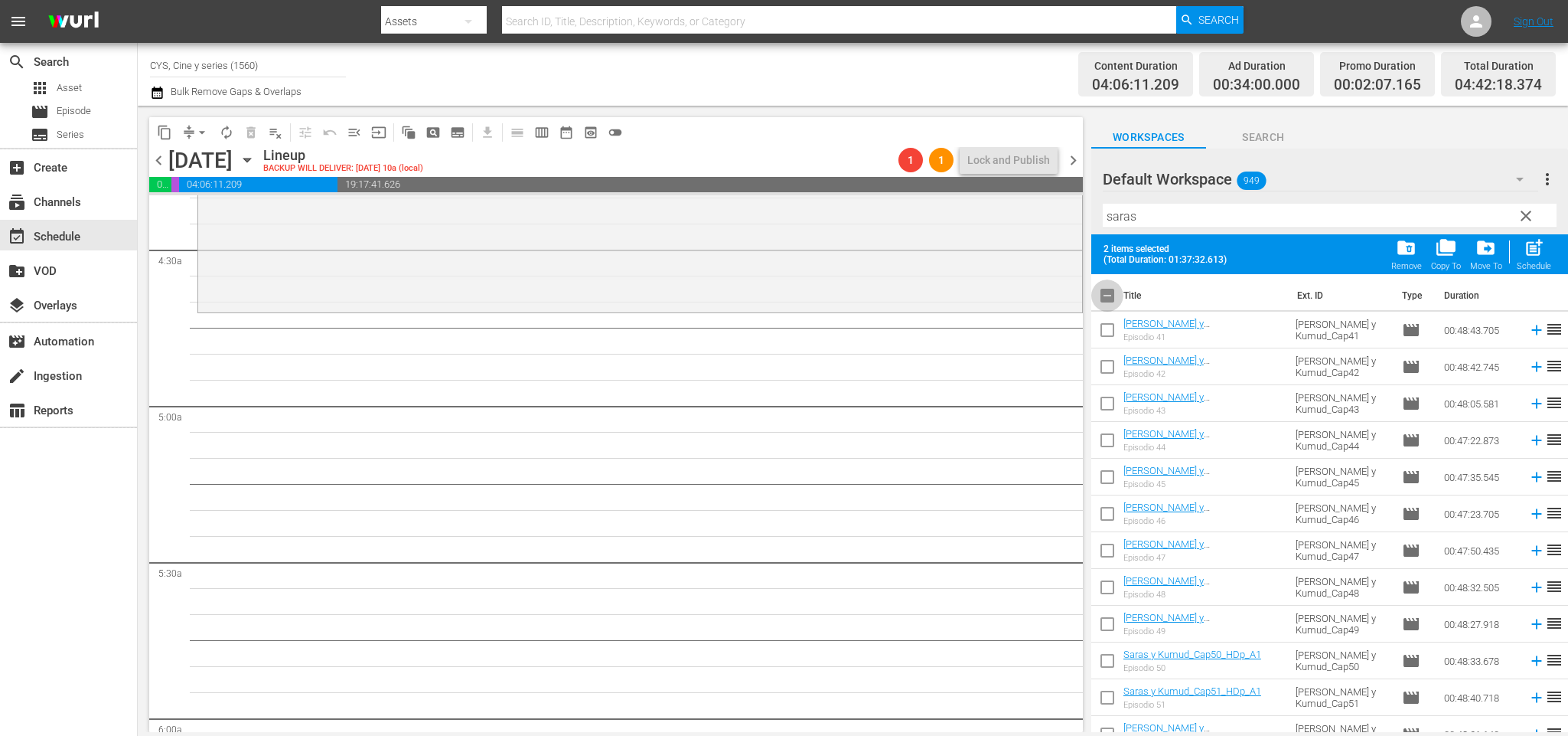
checkbox input "true"
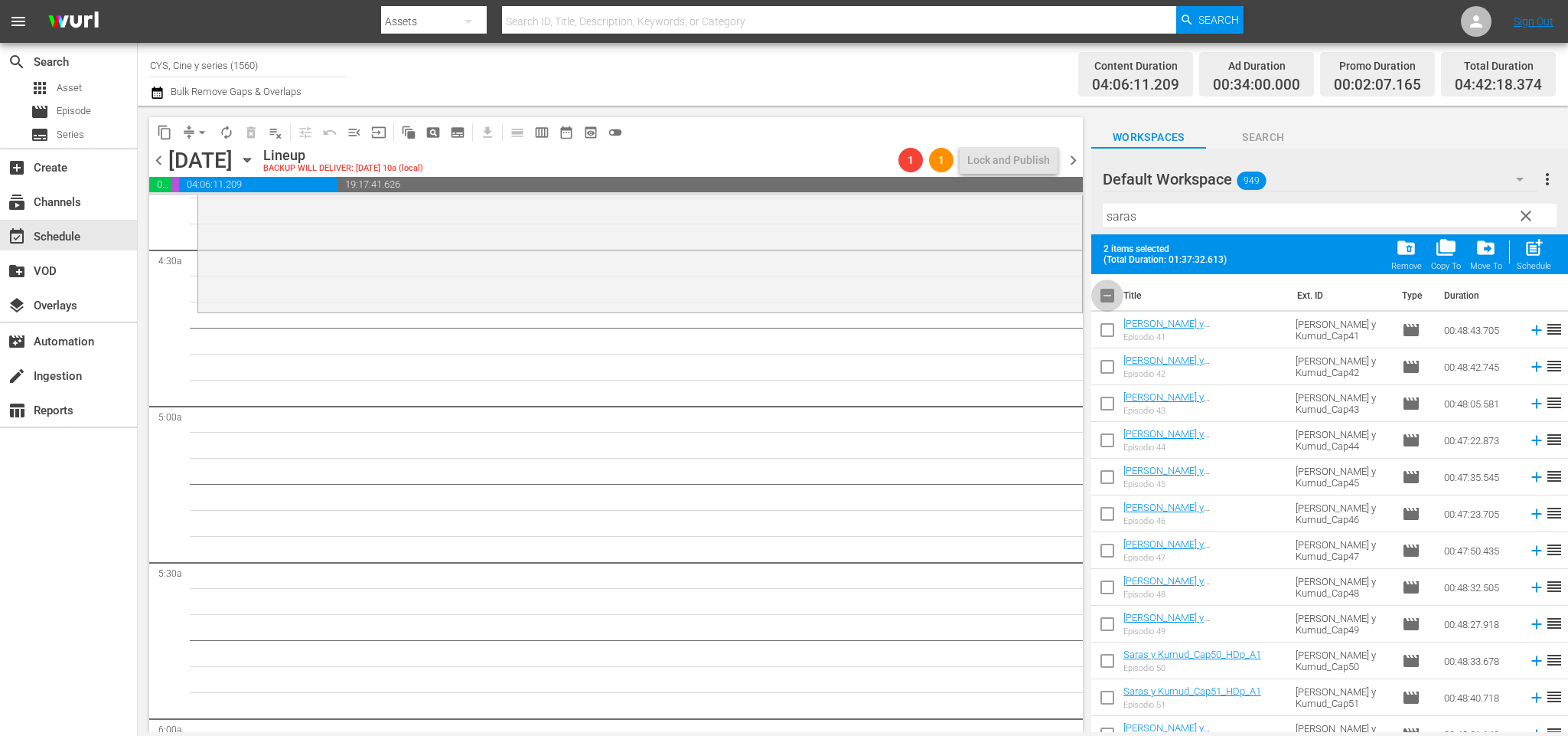
checkbox input "true"
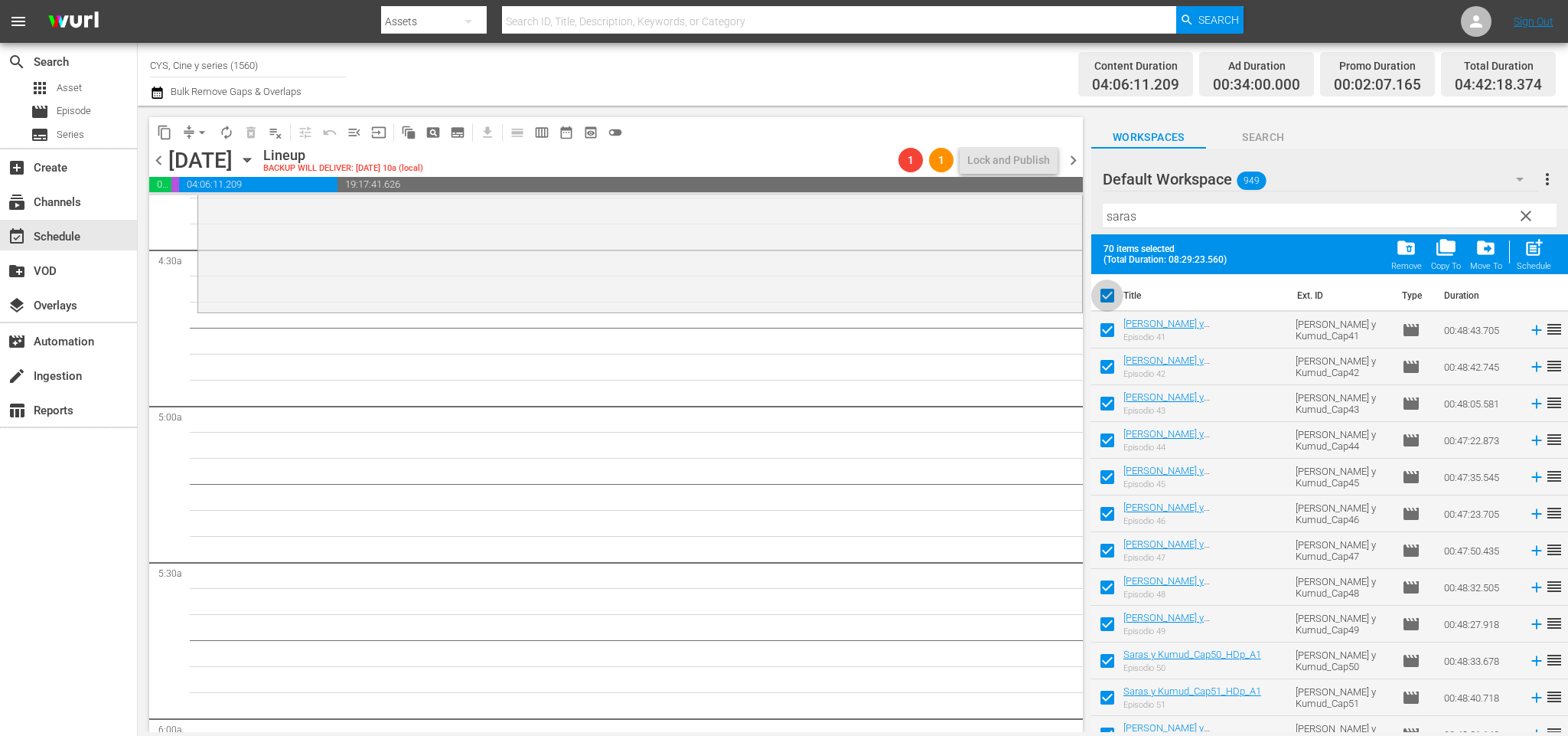
click at [1109, 296] on input "checkbox" at bounding box center [1108, 299] width 32 height 32
checkbox input "false"
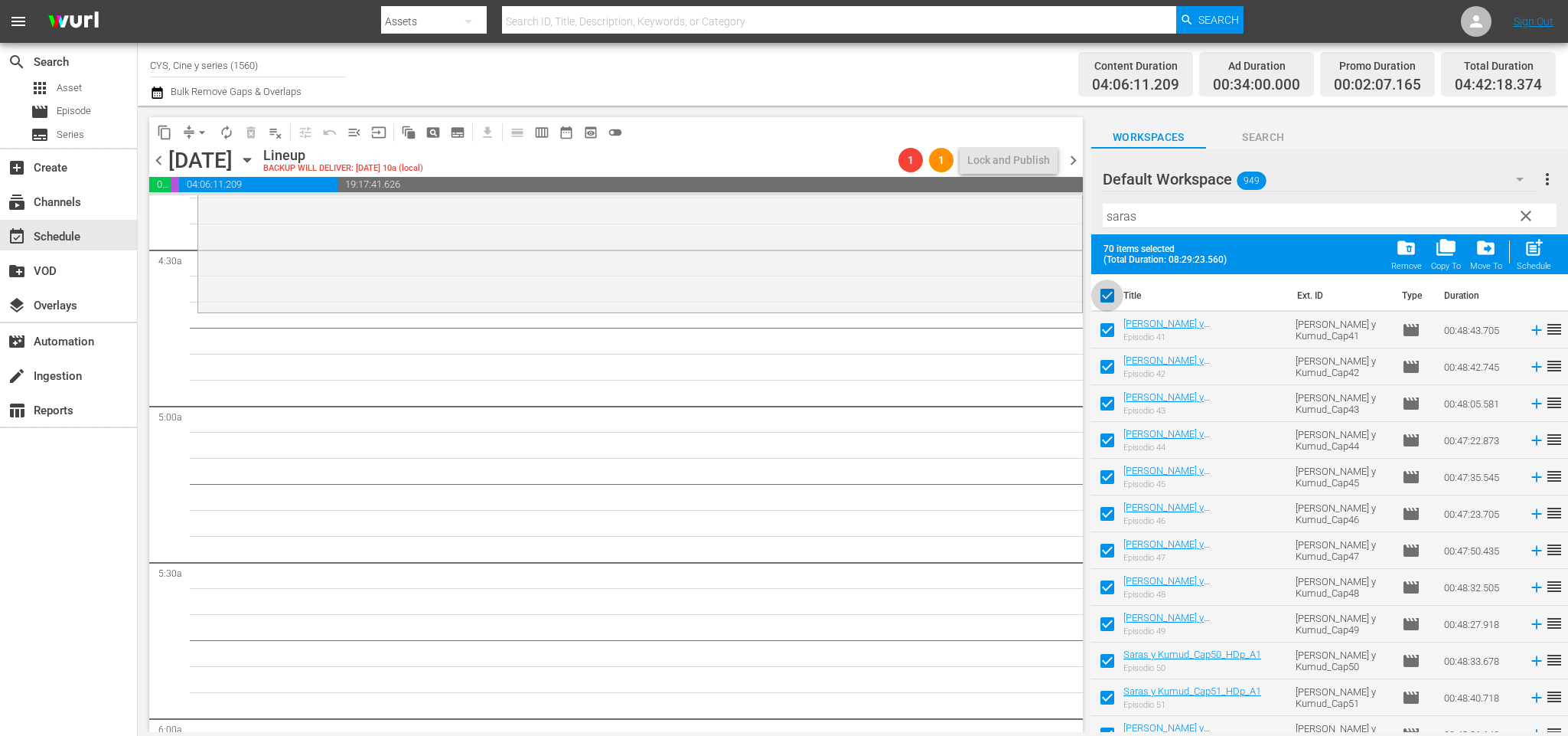
checkbox input "false"
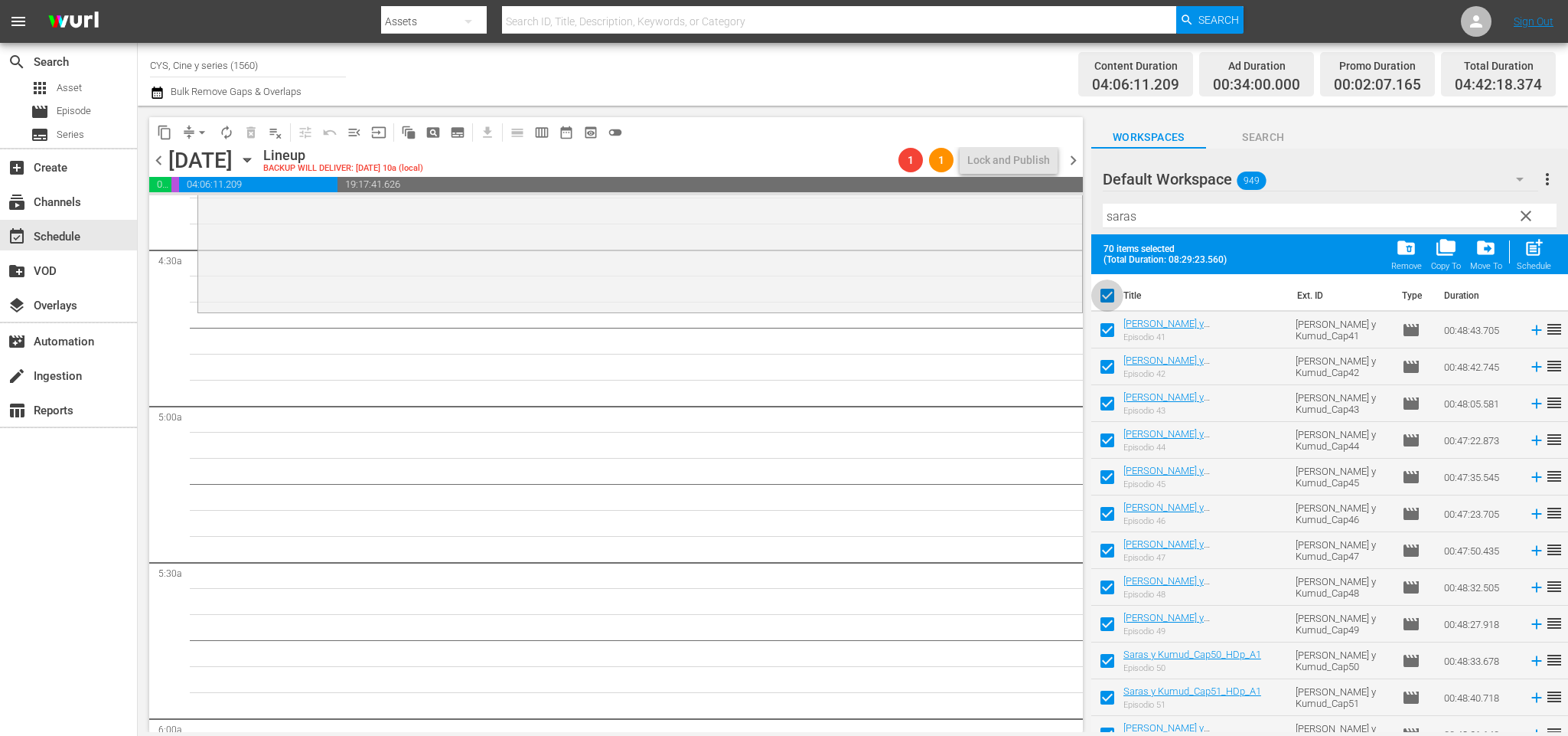
checkbox input "false"
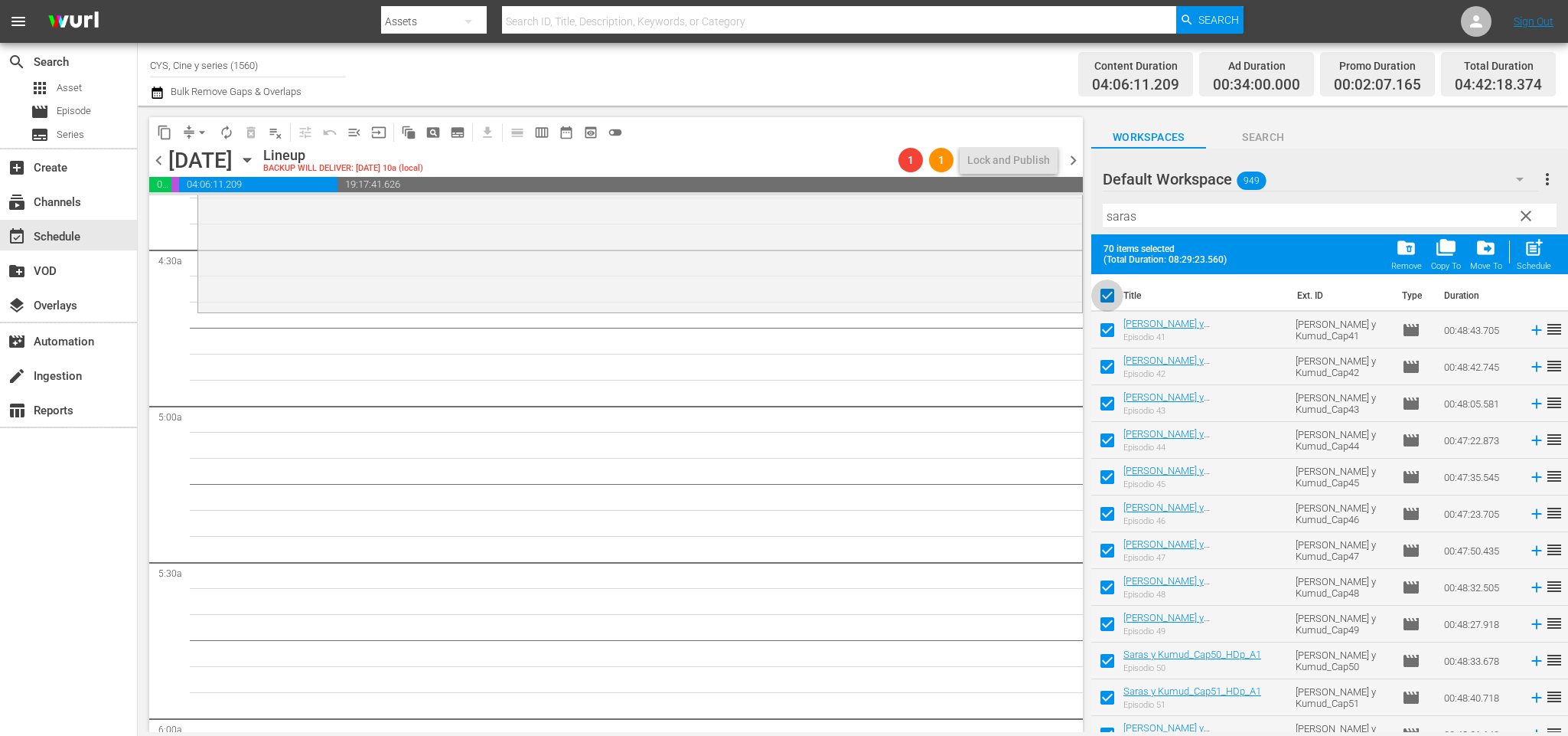
checkbox input "false"
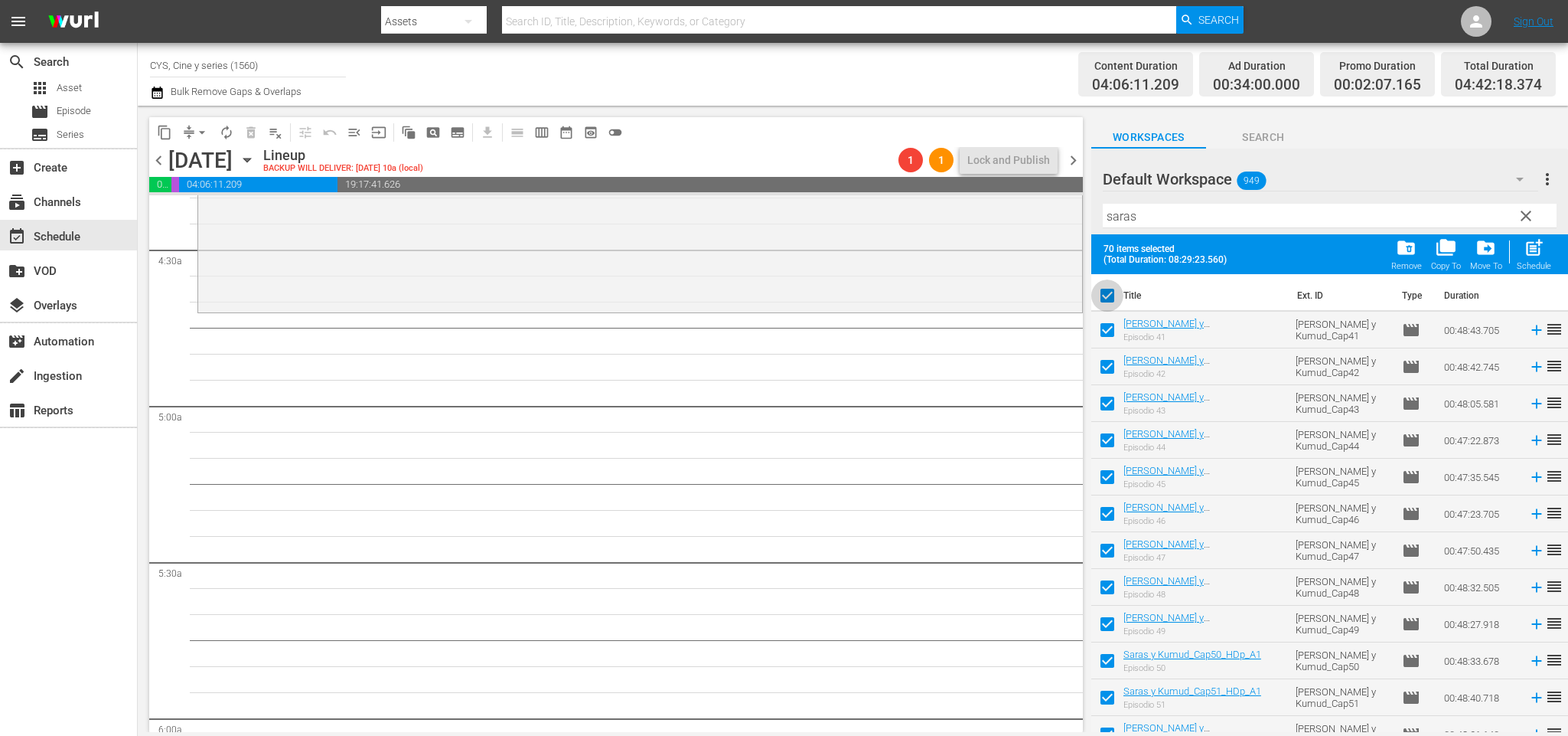
checkbox input "false"
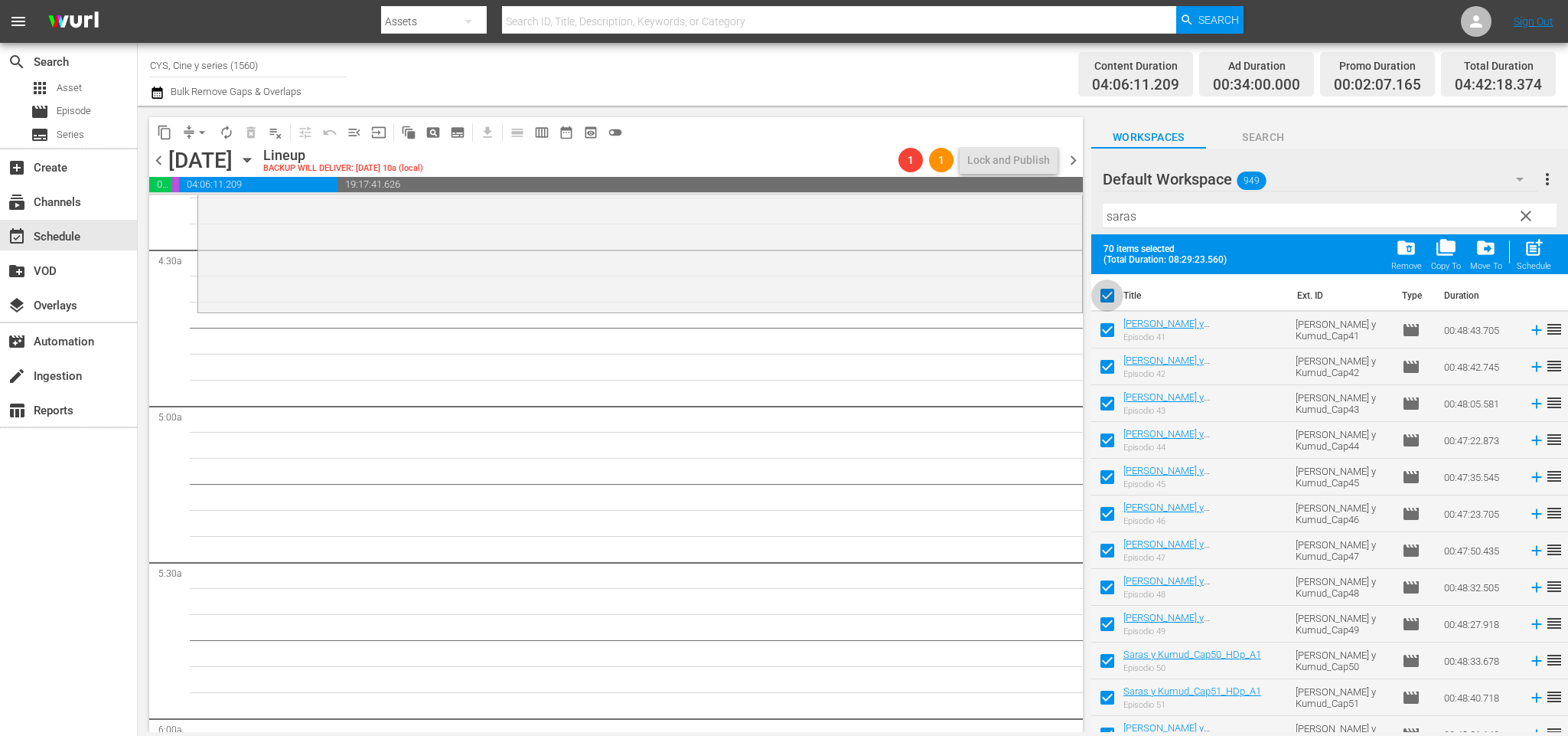
checkbox input "false"
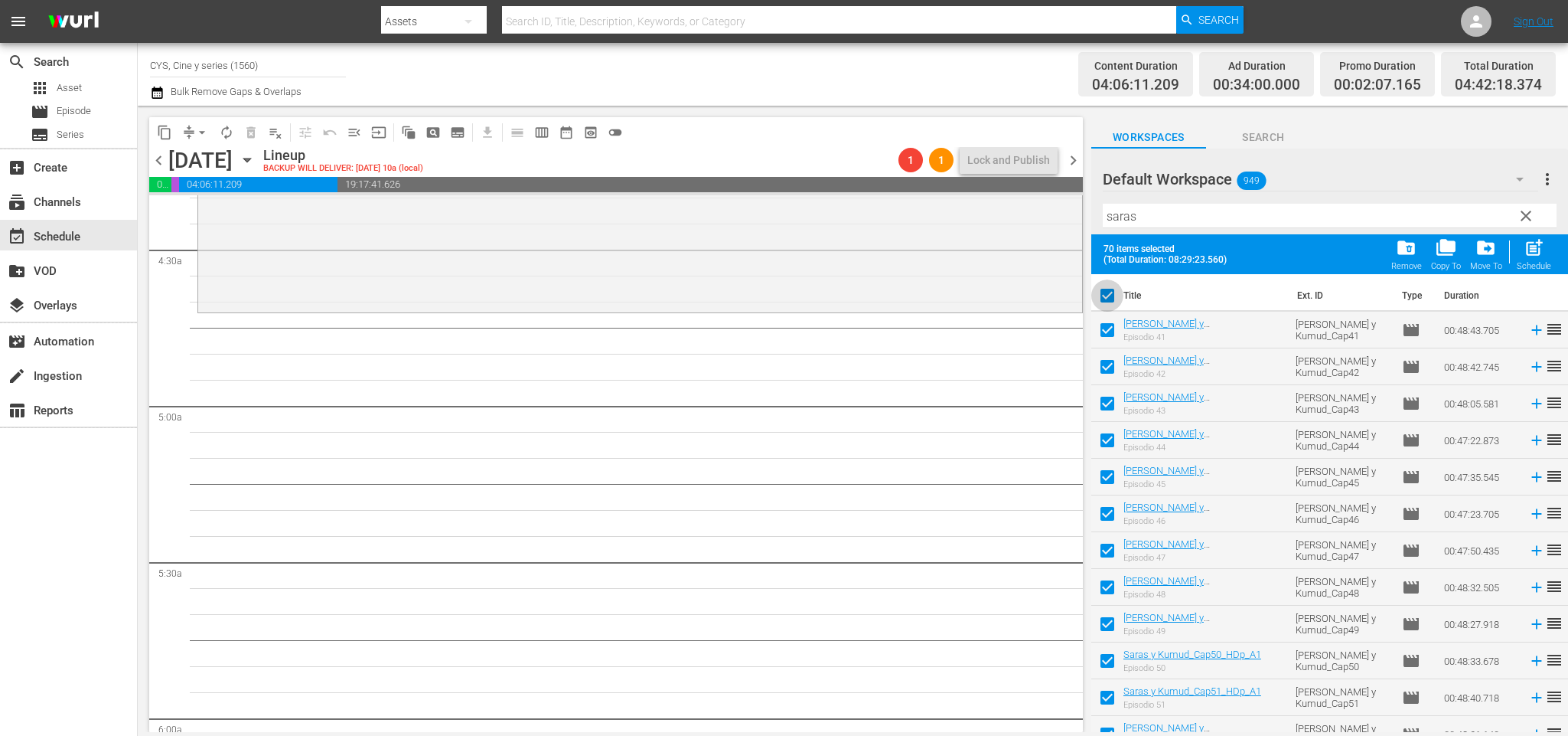
checkbox input "false"
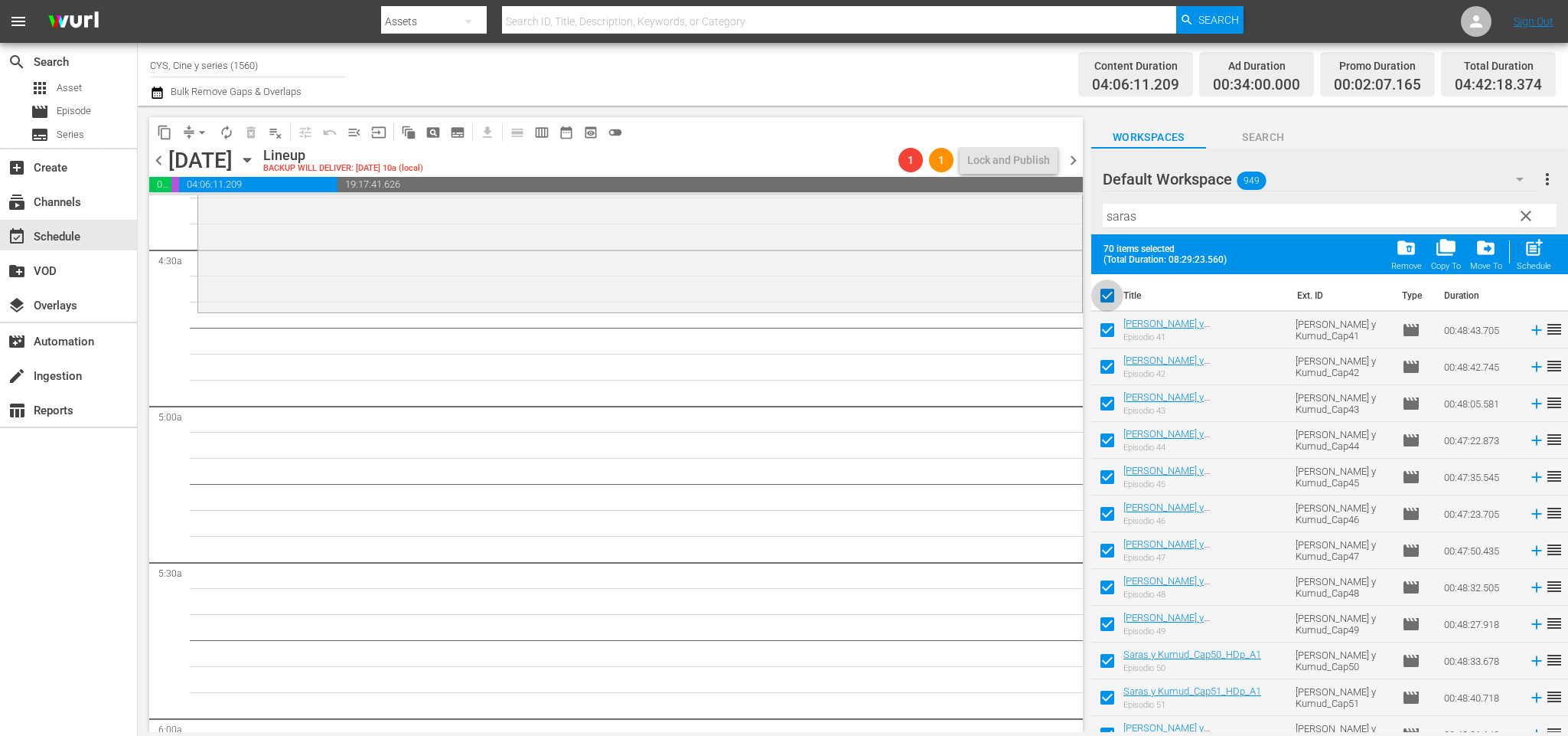
checkbox input "false"
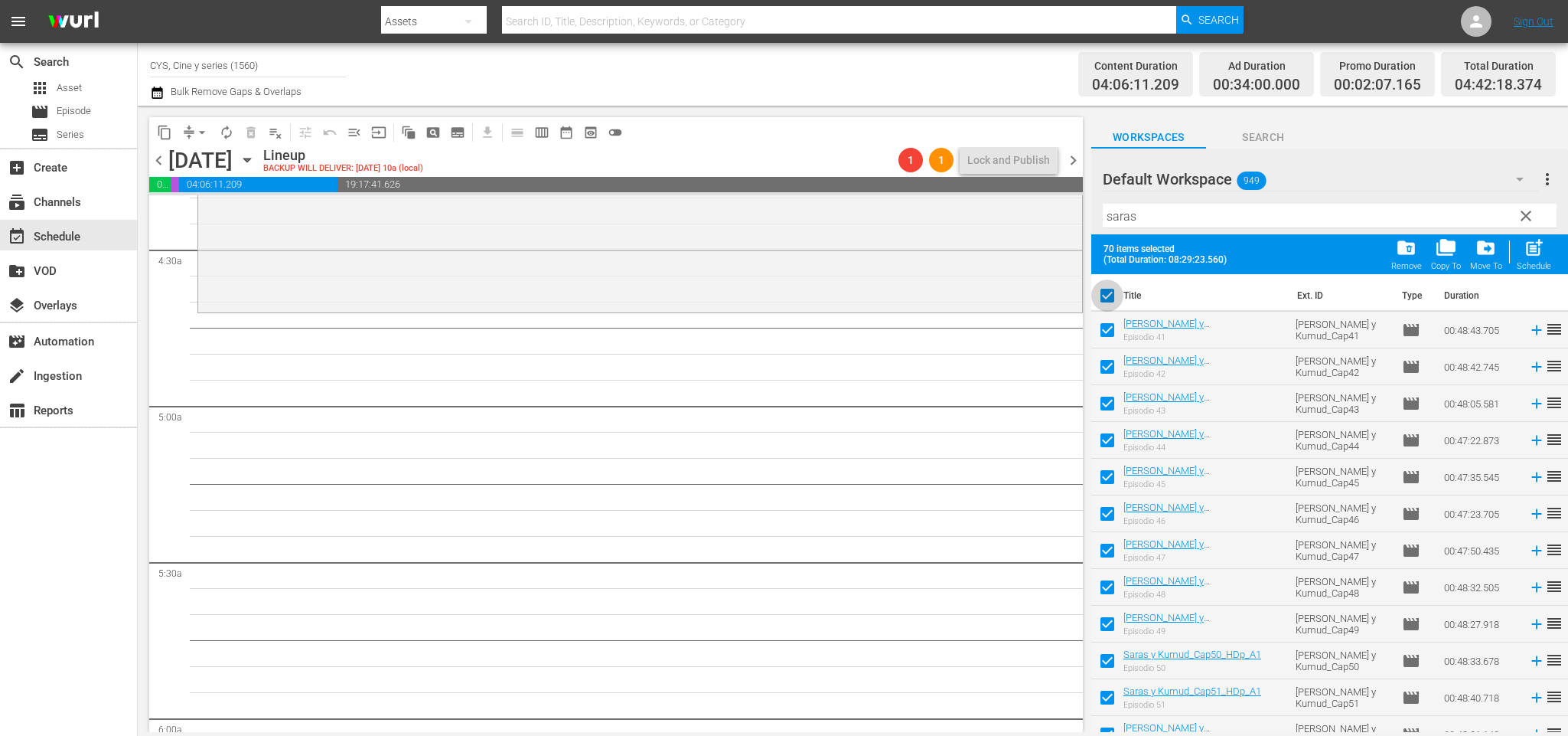
checkbox input "false"
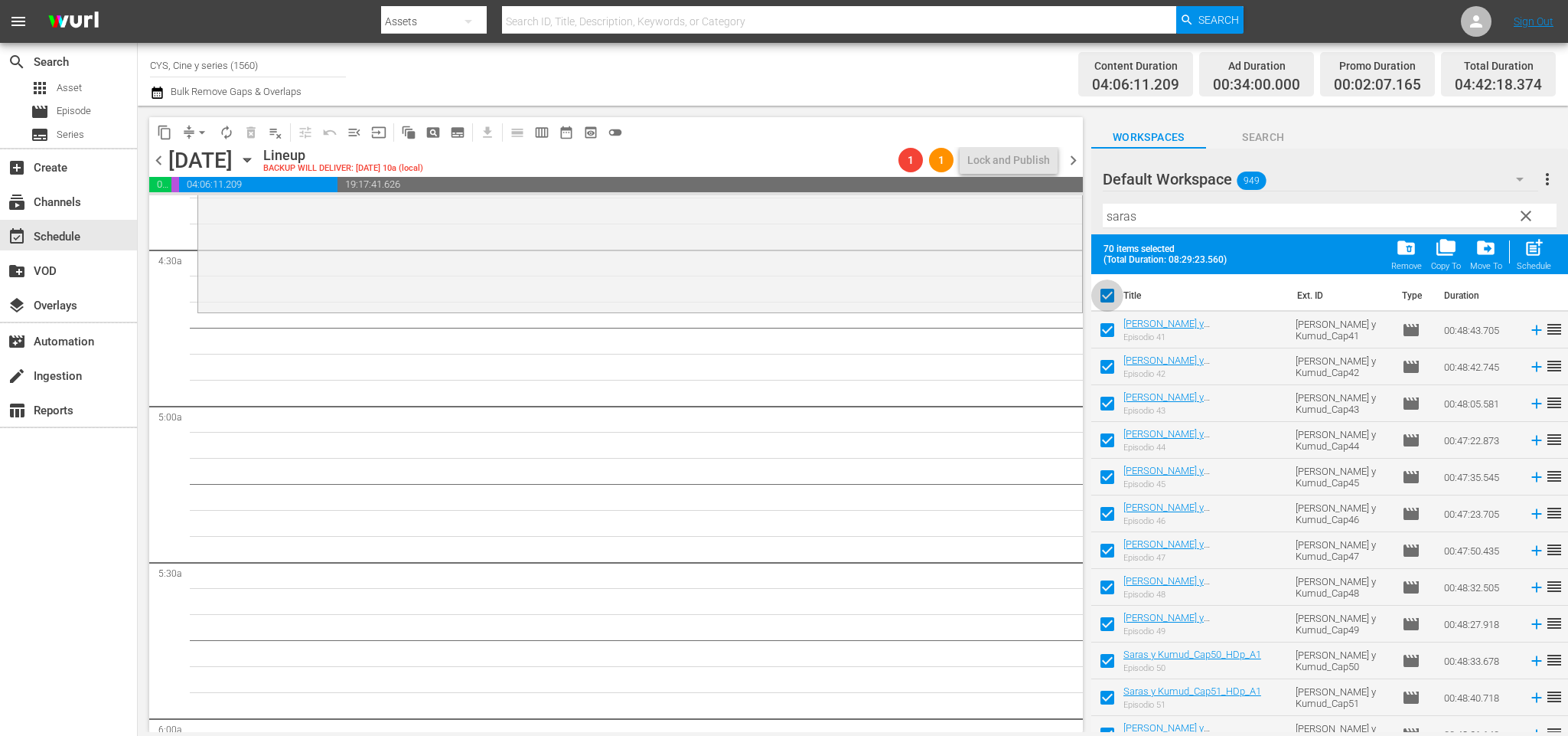
checkbox input "false"
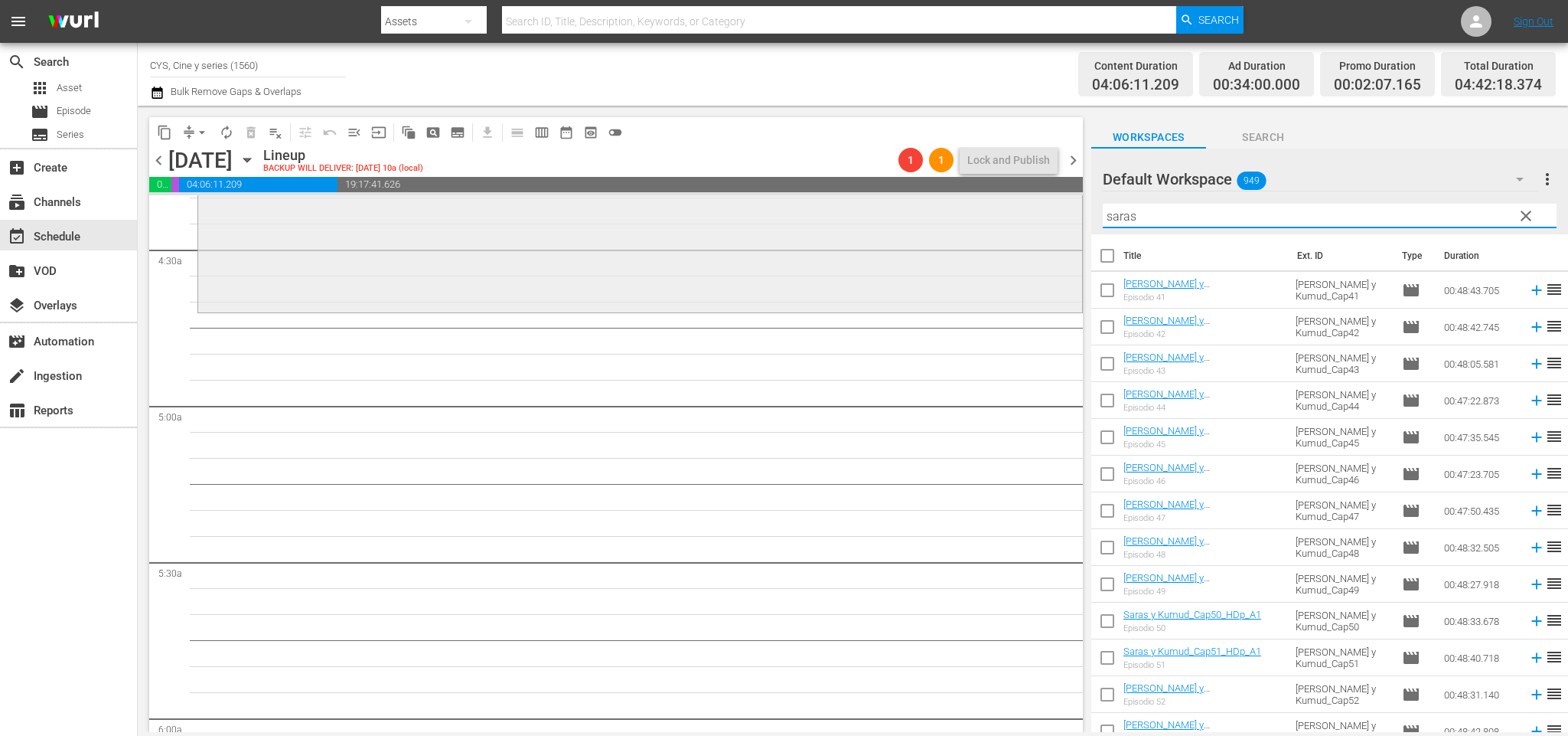
drag, startPoint x: 1164, startPoint y: 211, endPoint x: 1052, endPoint y: 210, distance: 112.0
click at [1052, 210] on div "content_copy compress arrow_drop_down autorenew_outlined delete_forever_outline…" at bounding box center [853, 419] width 1430 height 626
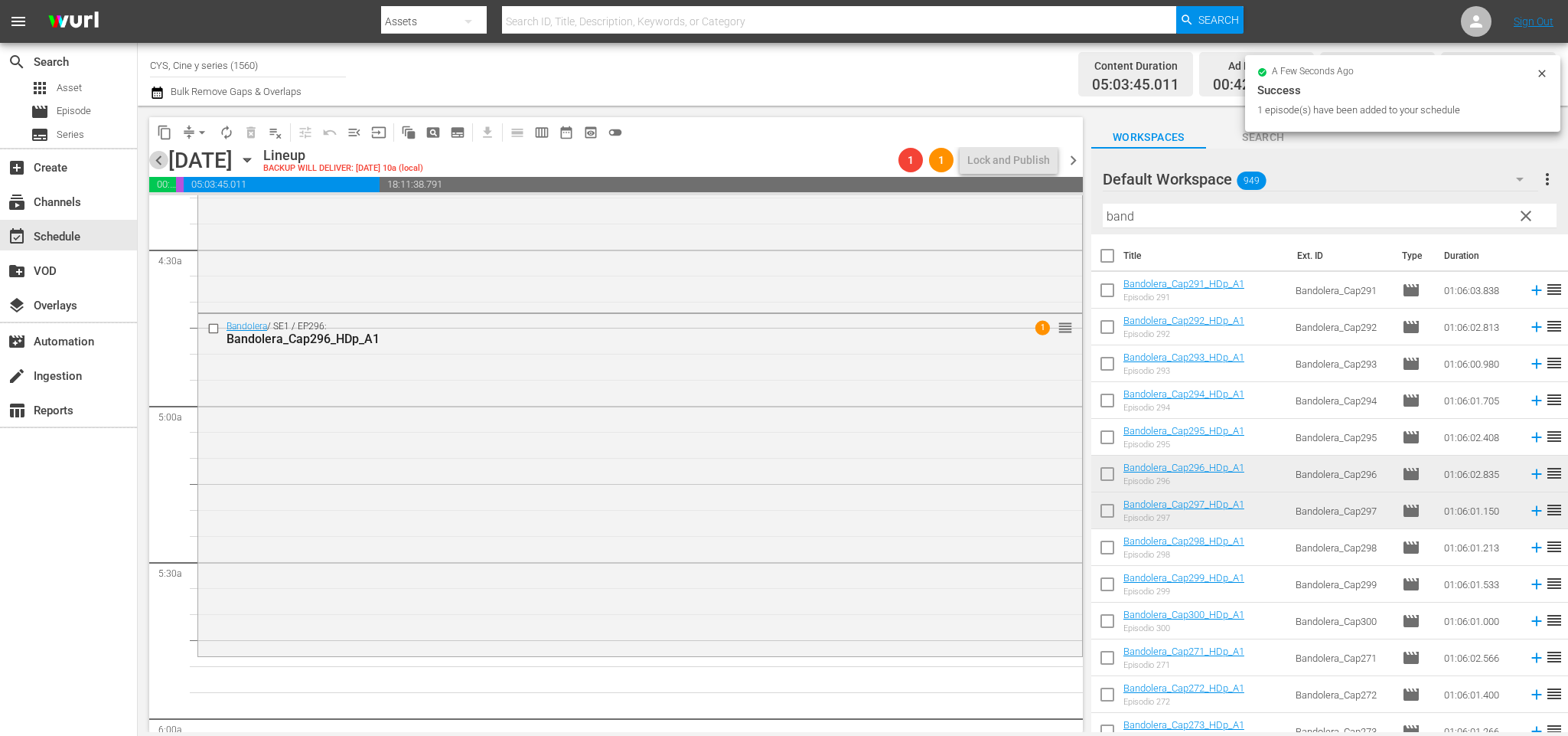
click at [158, 161] on span "chevron_left" at bounding box center [158, 160] width 19 height 19
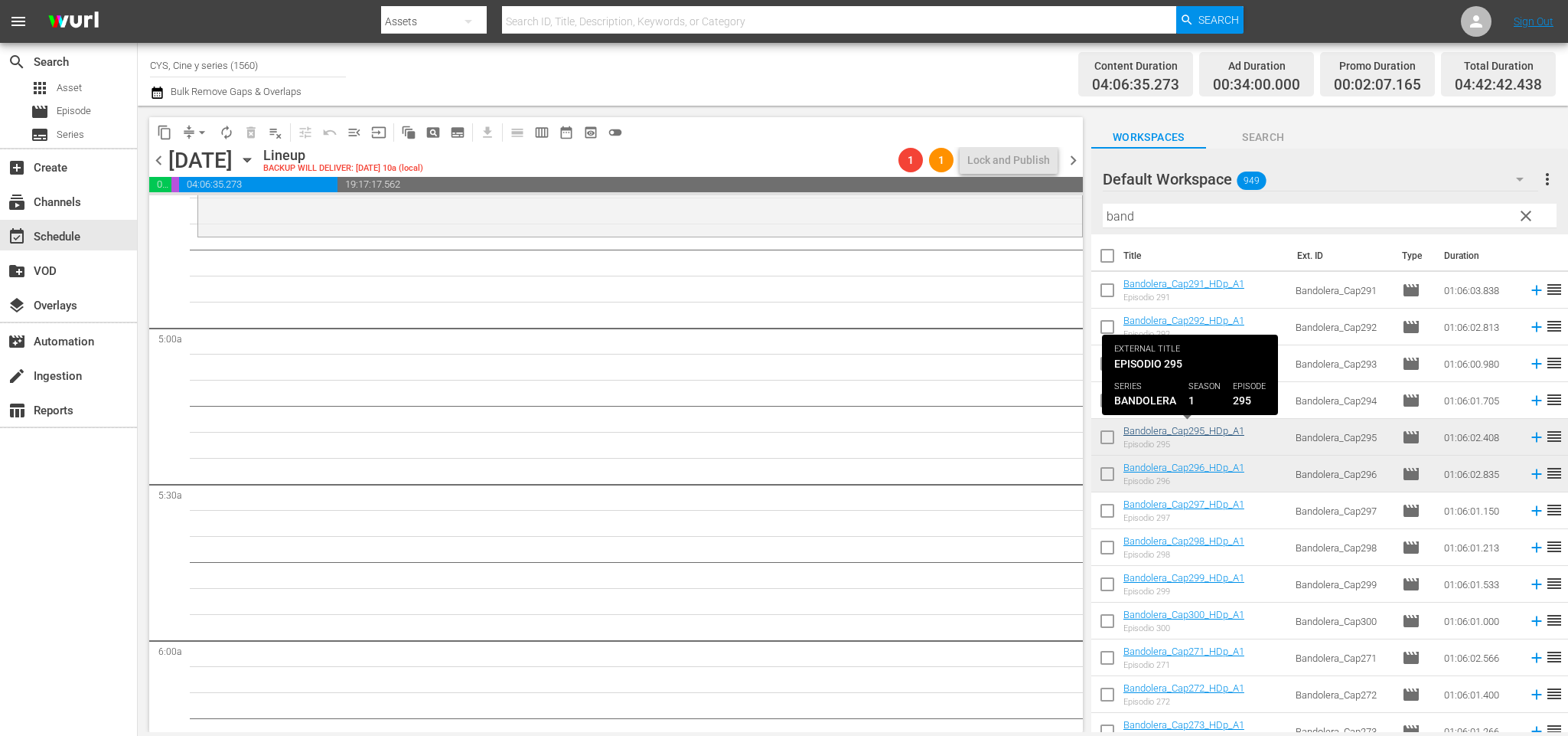
scroll to position [1351, 0]
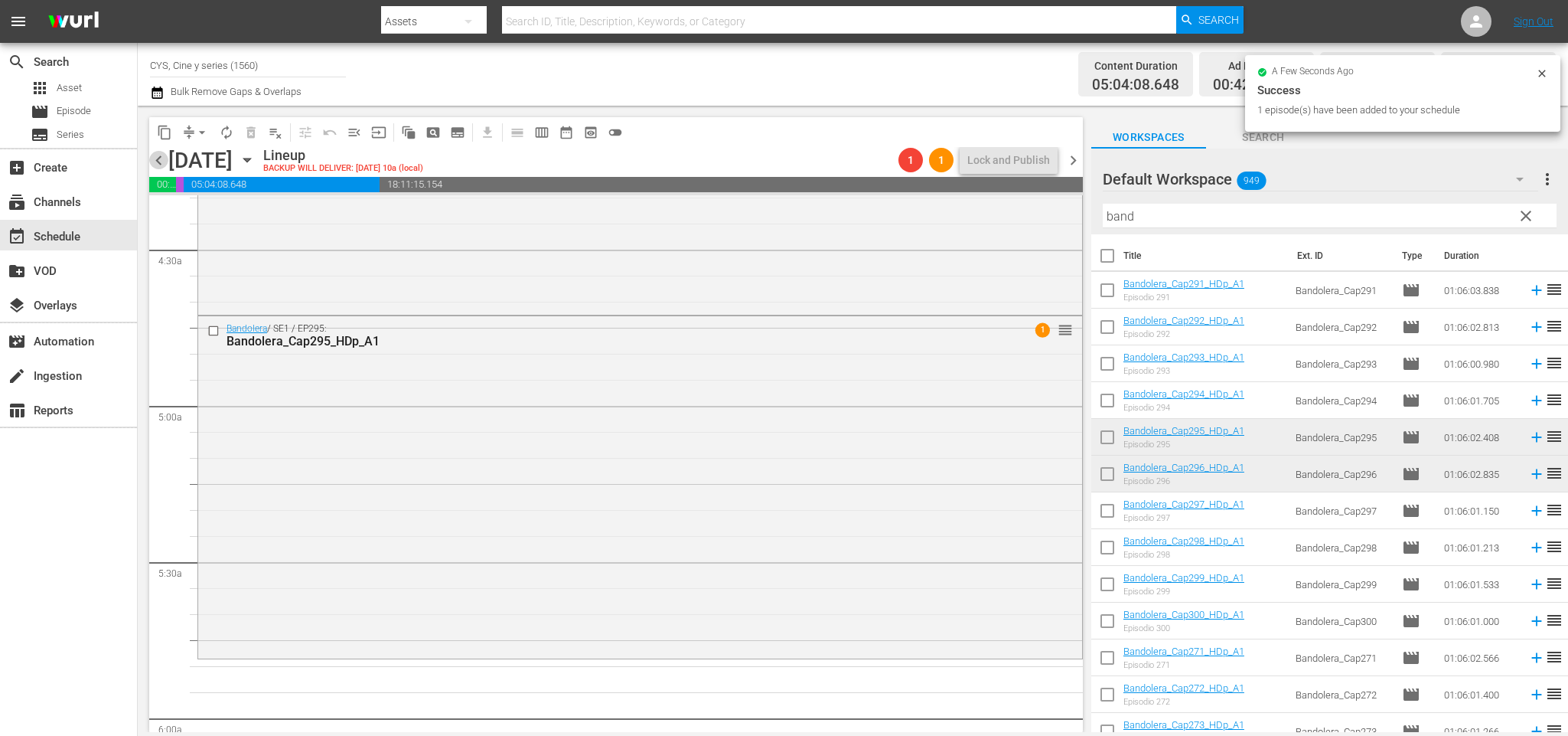
click at [156, 159] on span "chevron_left" at bounding box center [158, 160] width 19 height 19
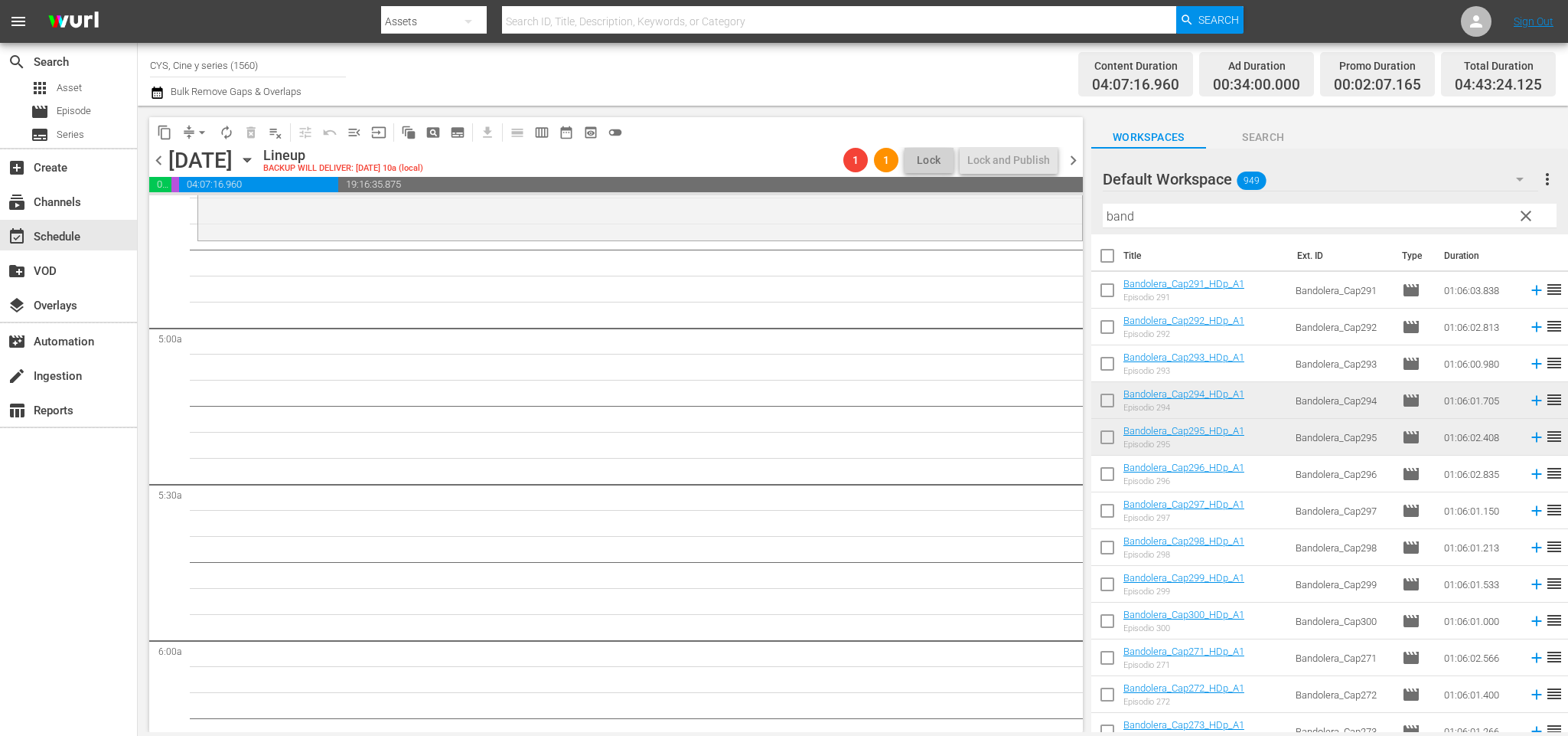
scroll to position [1351, 0]
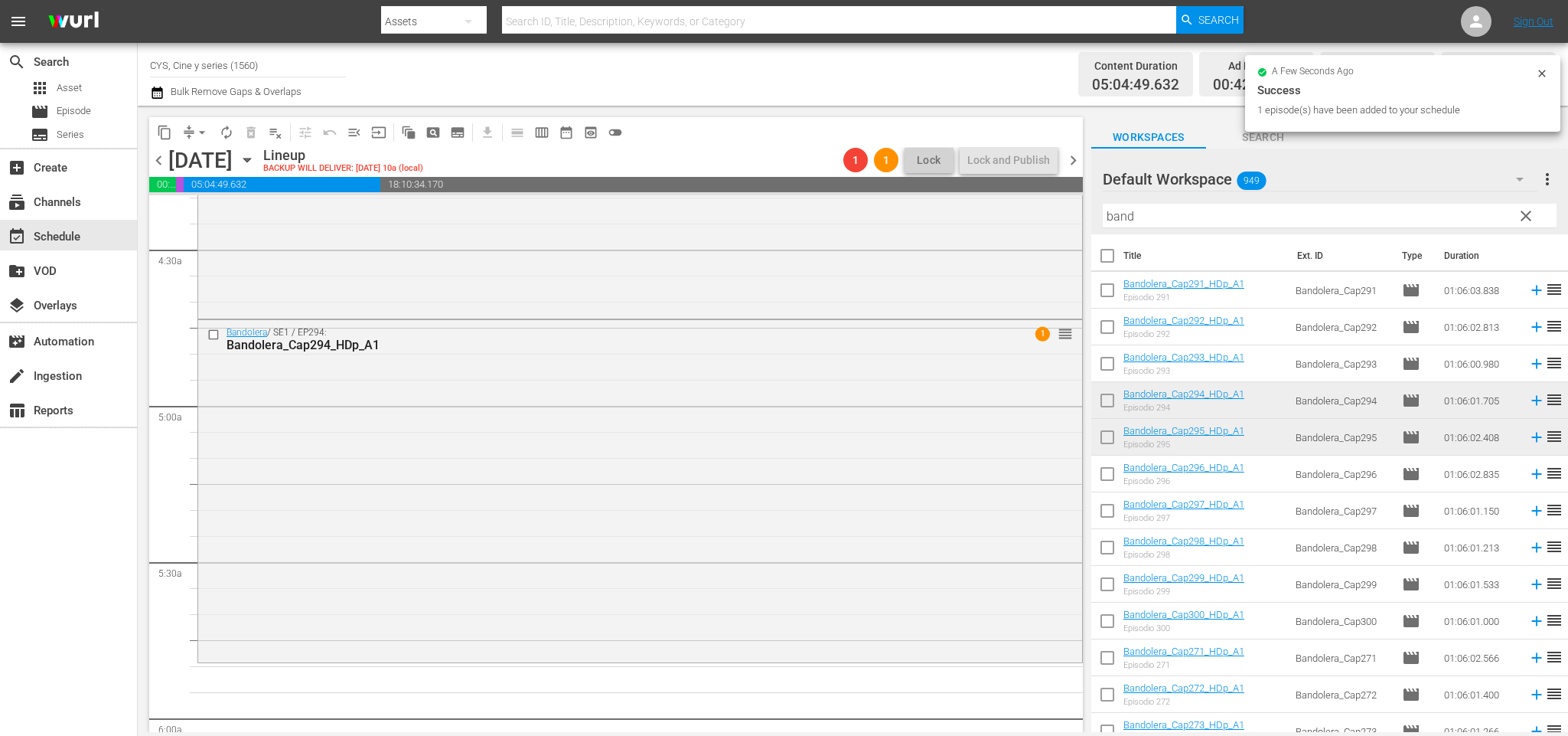
click at [156, 158] on span "chevron_left" at bounding box center [158, 160] width 19 height 19
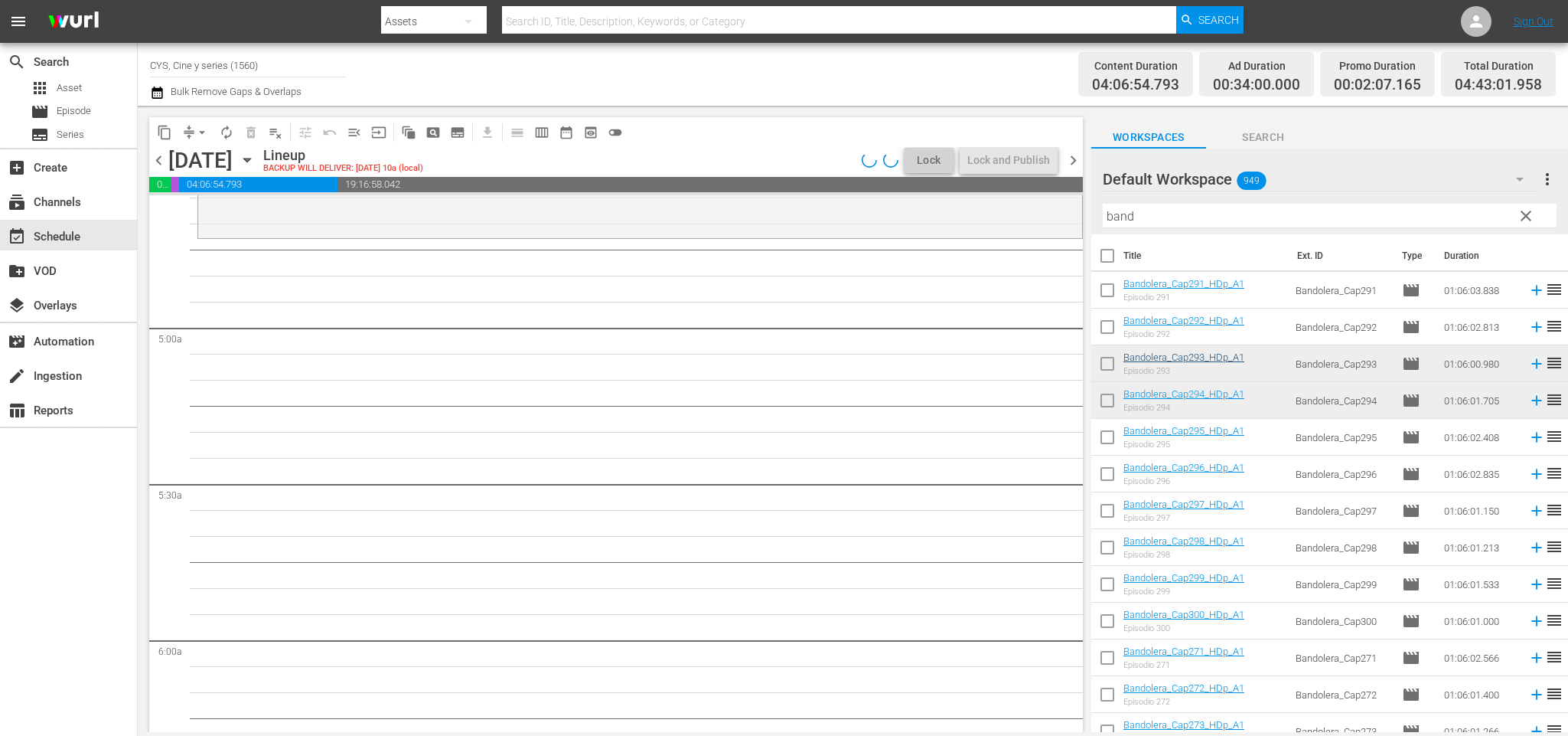
scroll to position [1378, 0]
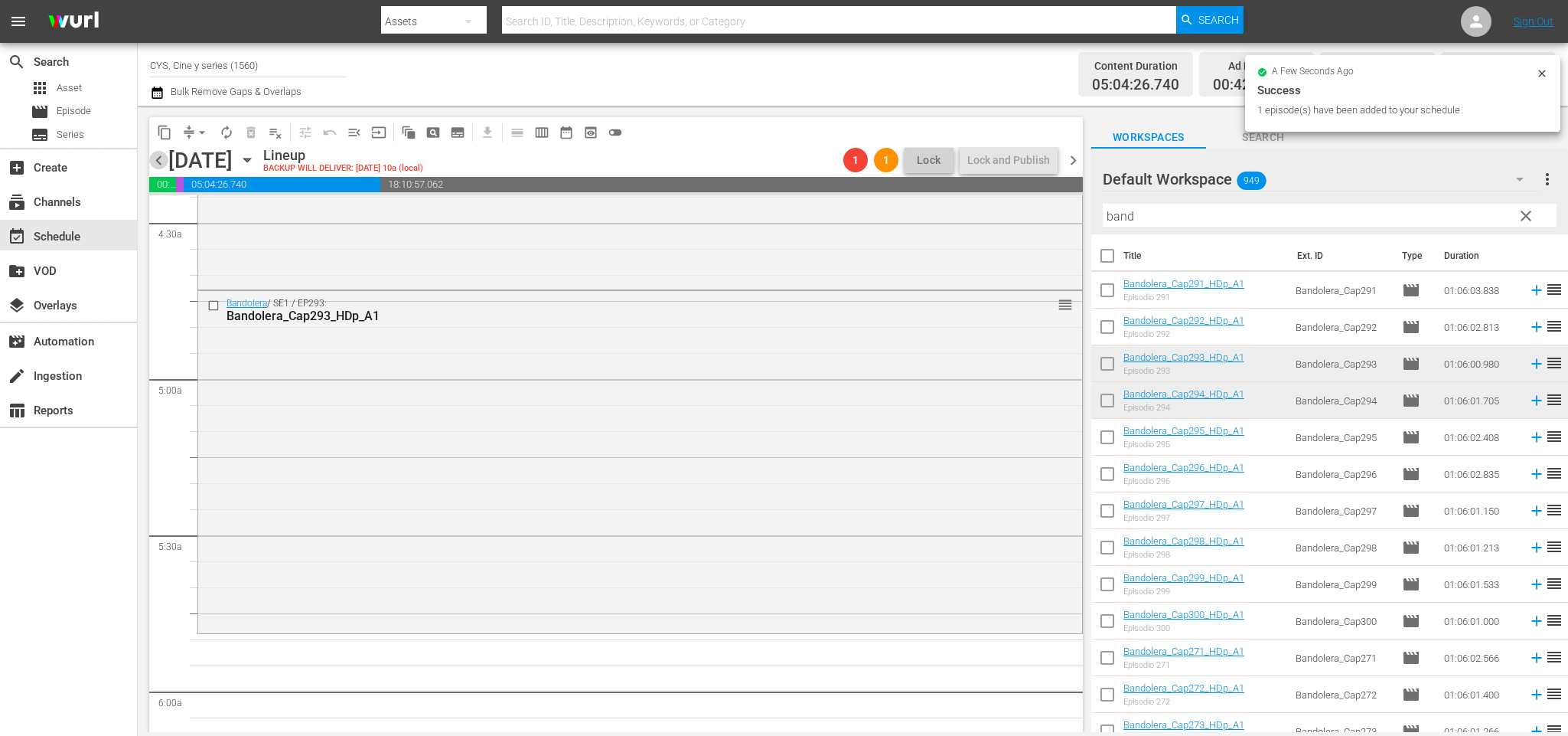
click at [163, 159] on span "chevron_left" at bounding box center [158, 160] width 19 height 19
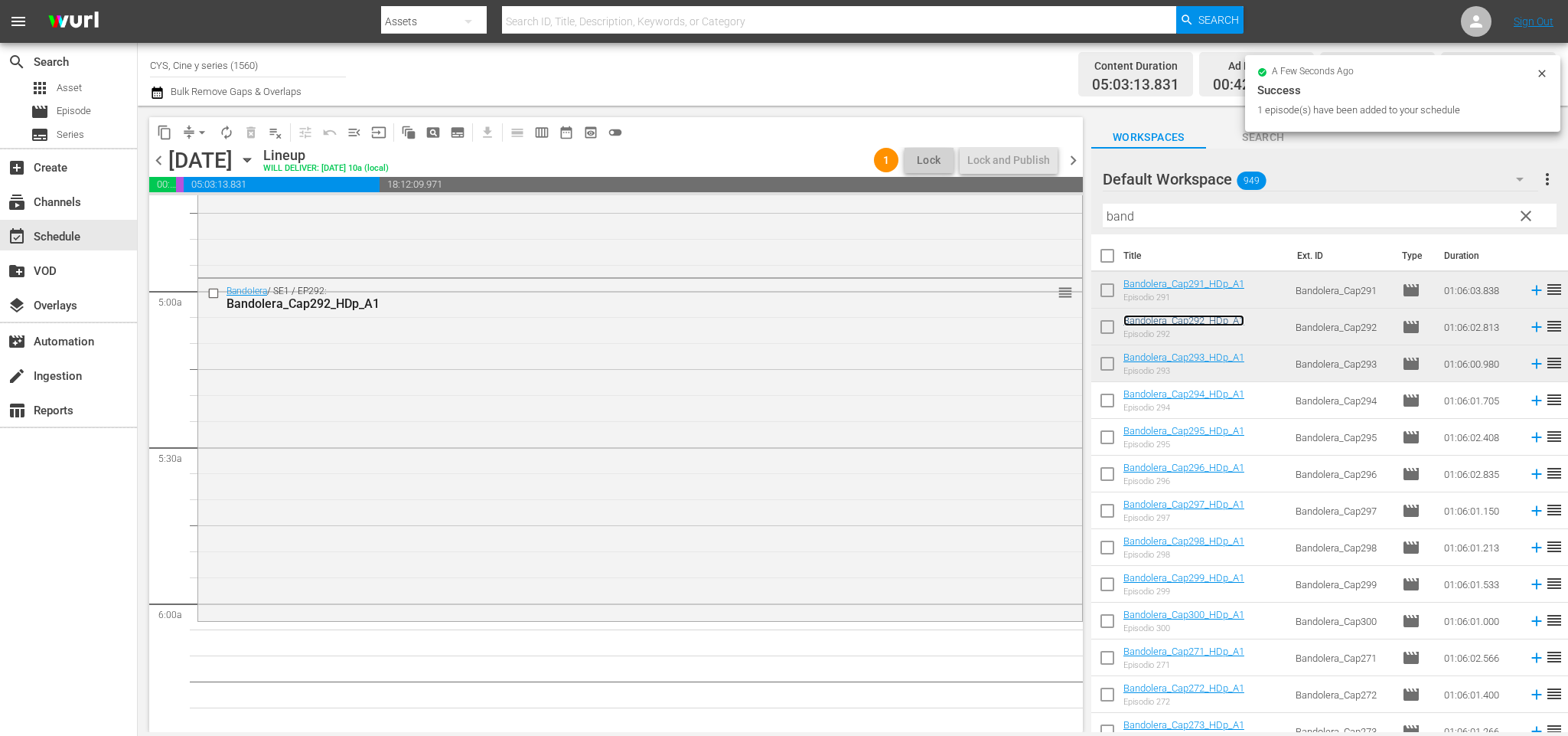
scroll to position [1581, 0]
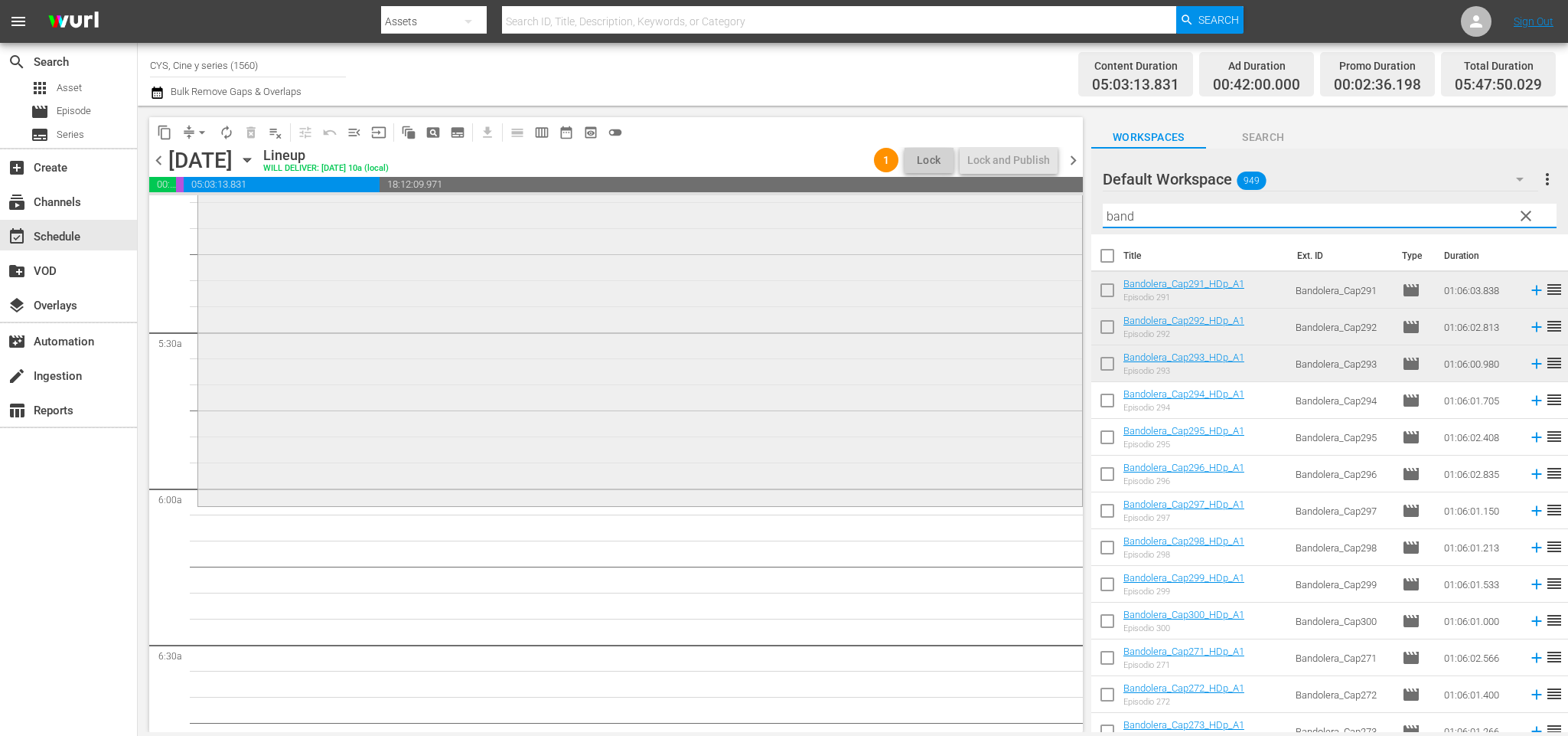
drag, startPoint x: 1194, startPoint y: 218, endPoint x: 808, endPoint y: 205, distance: 386.2
click at [809, 205] on div "content_copy compress arrow_drop_down autorenew_outlined delete_forever_outline…" at bounding box center [853, 419] width 1430 height 626
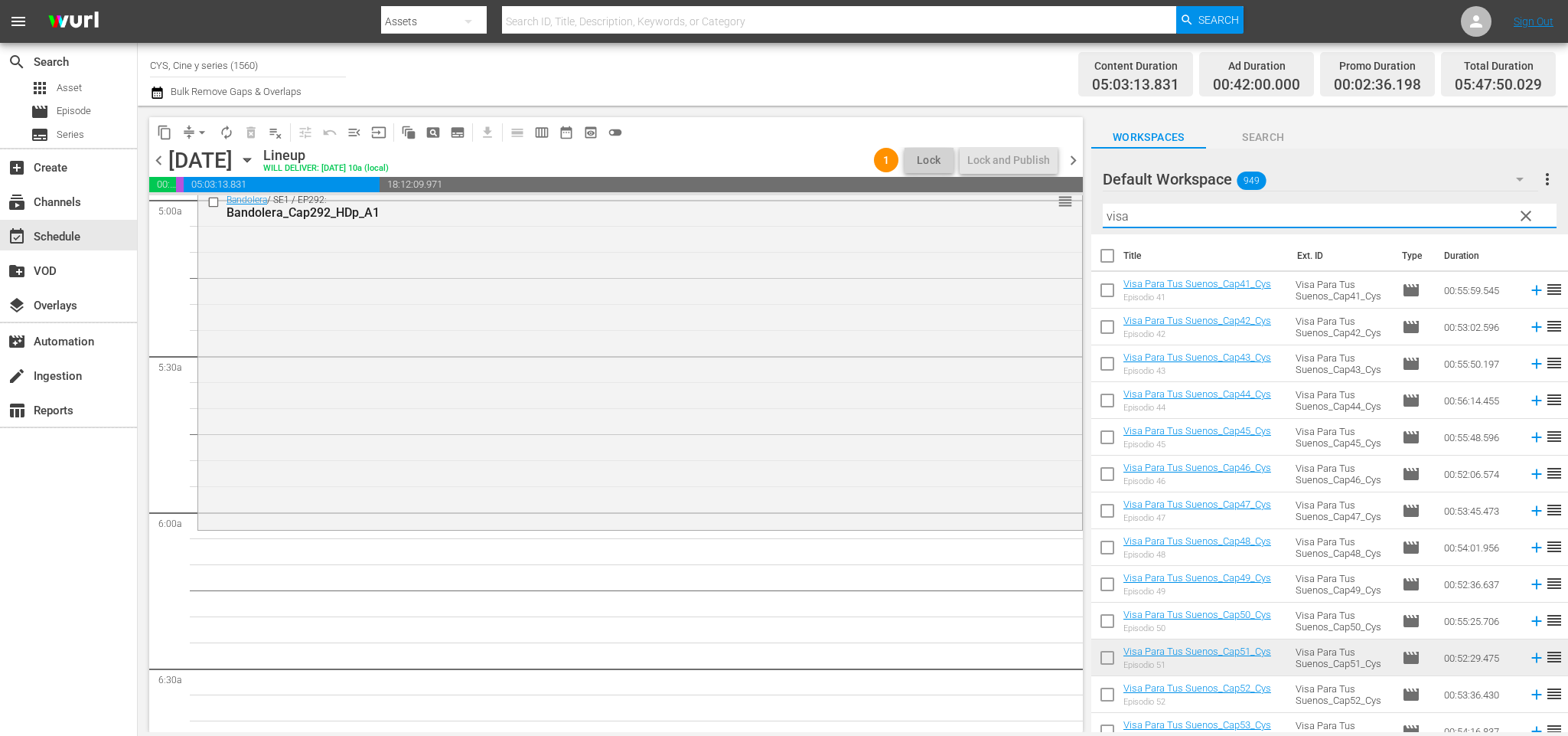
scroll to position [114, 0]
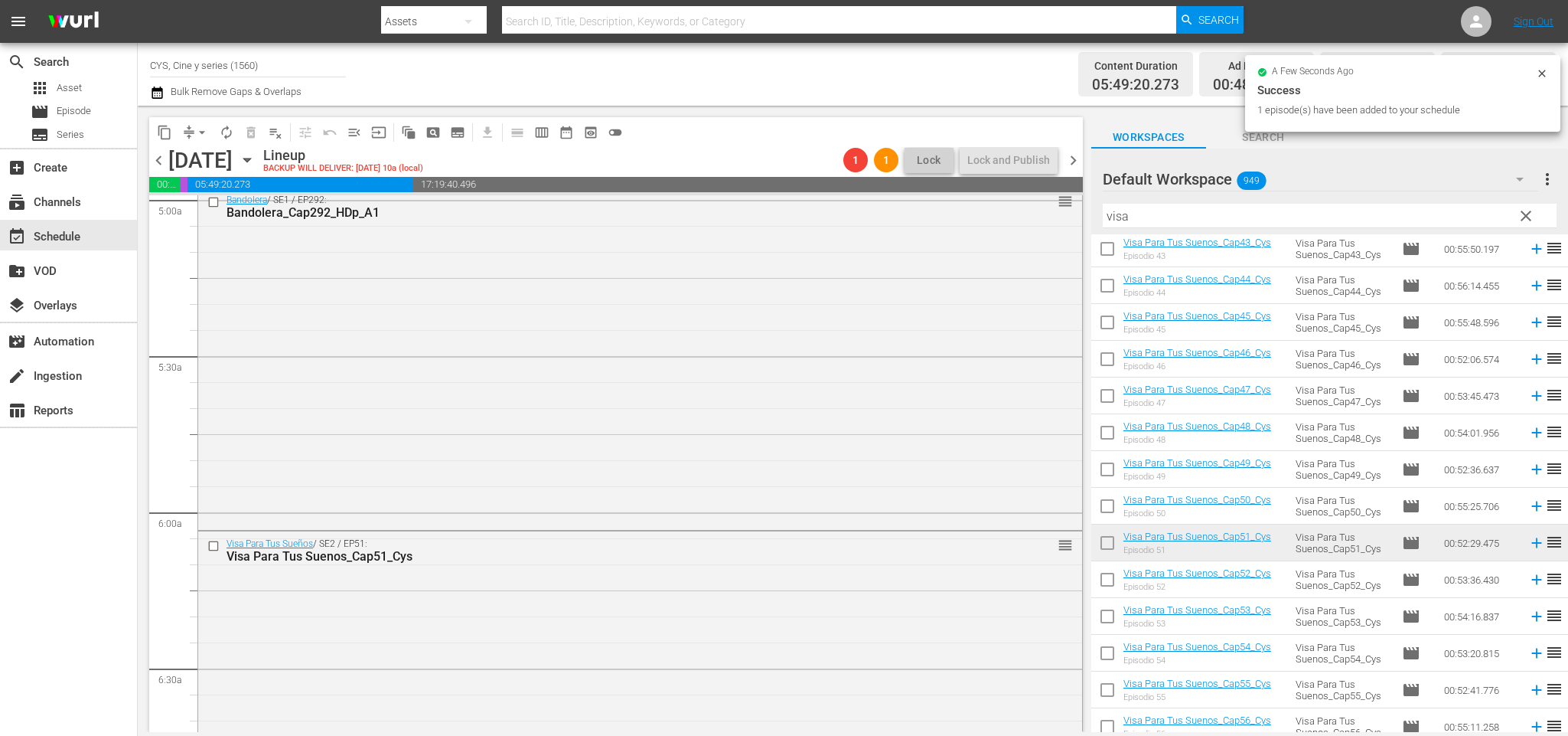
click at [1076, 154] on span "chevron_right" at bounding box center [1073, 160] width 19 height 19
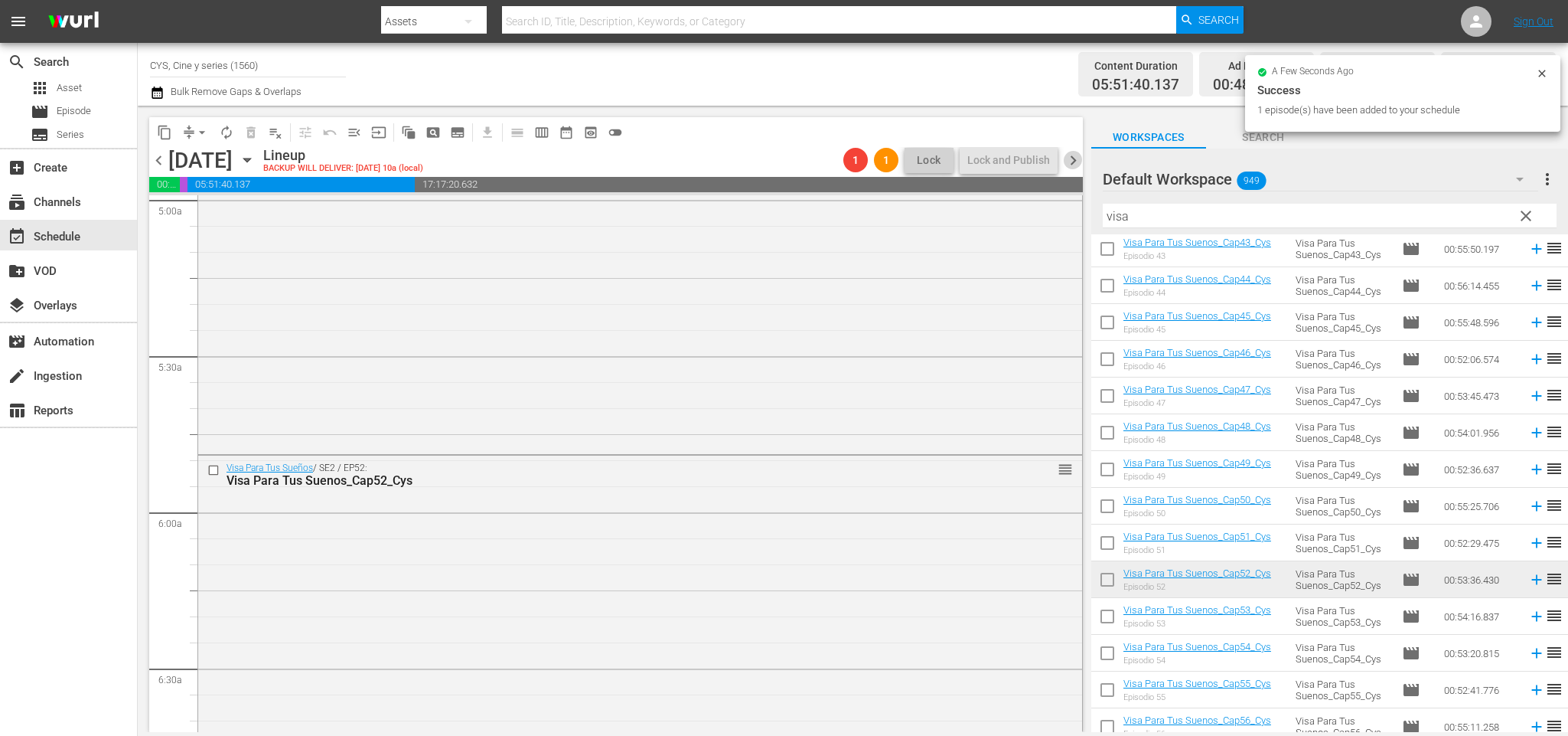
click at [1073, 161] on span "chevron_right" at bounding box center [1073, 160] width 19 height 19
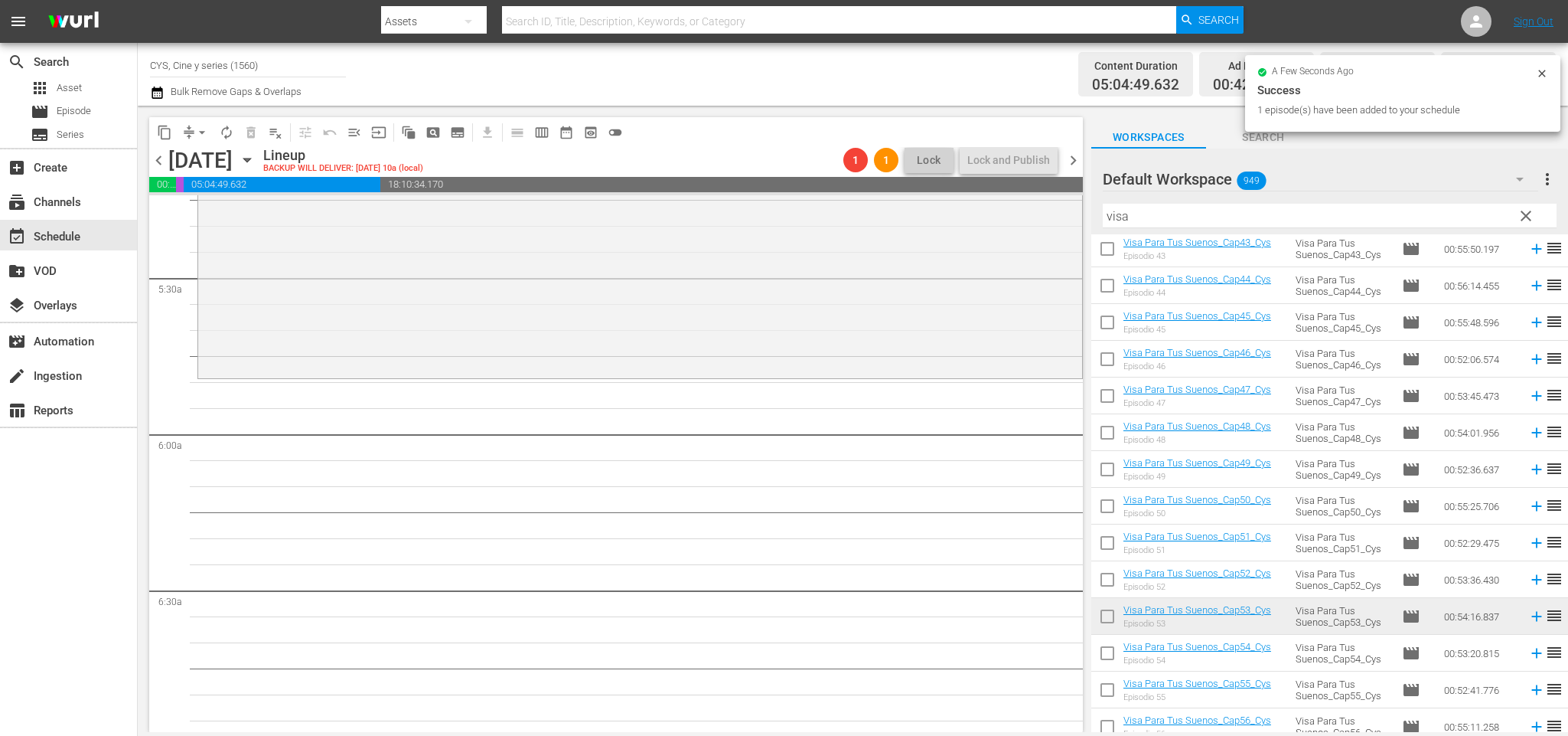
scroll to position [1530, 0]
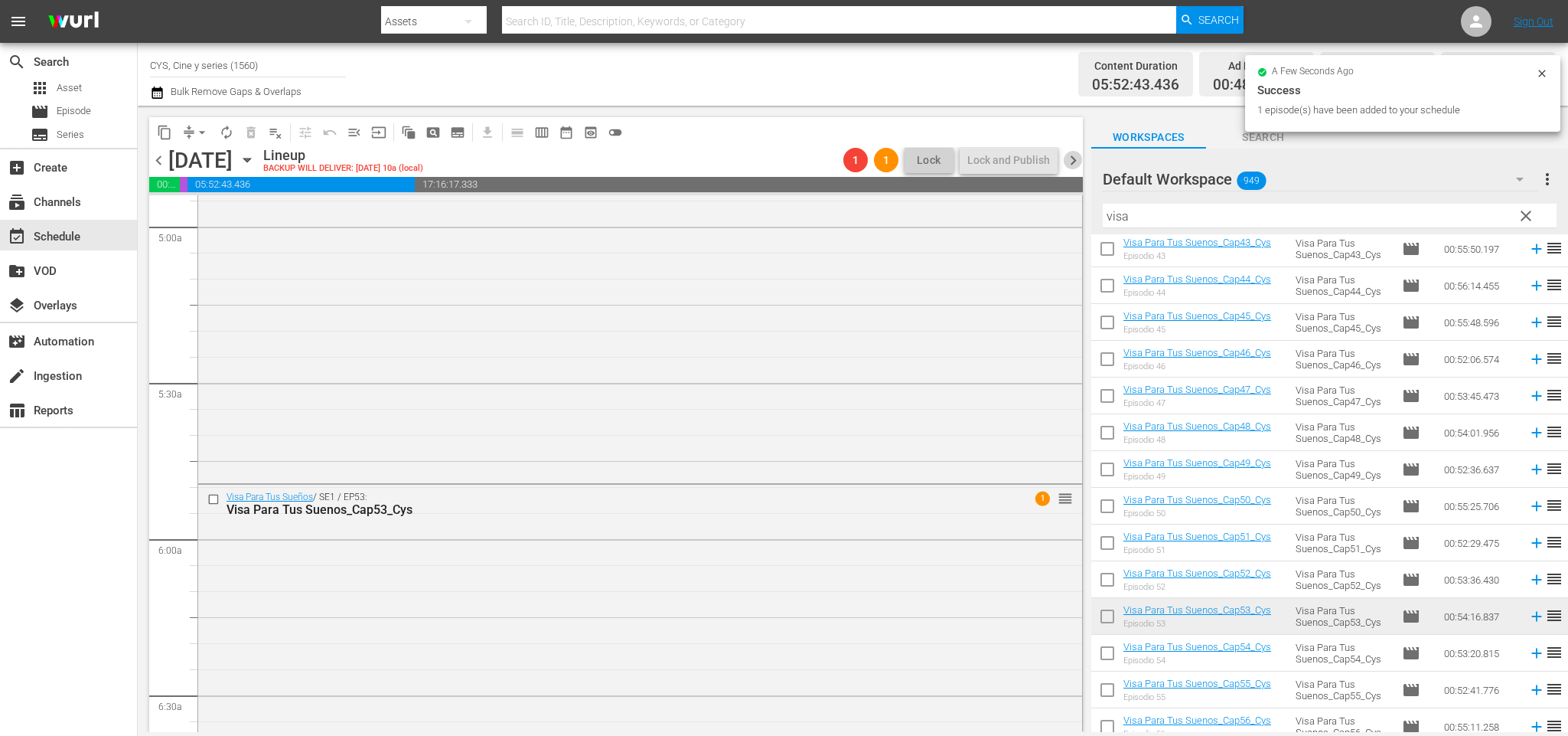
click at [1075, 158] on span "chevron_right" at bounding box center [1073, 160] width 19 height 19
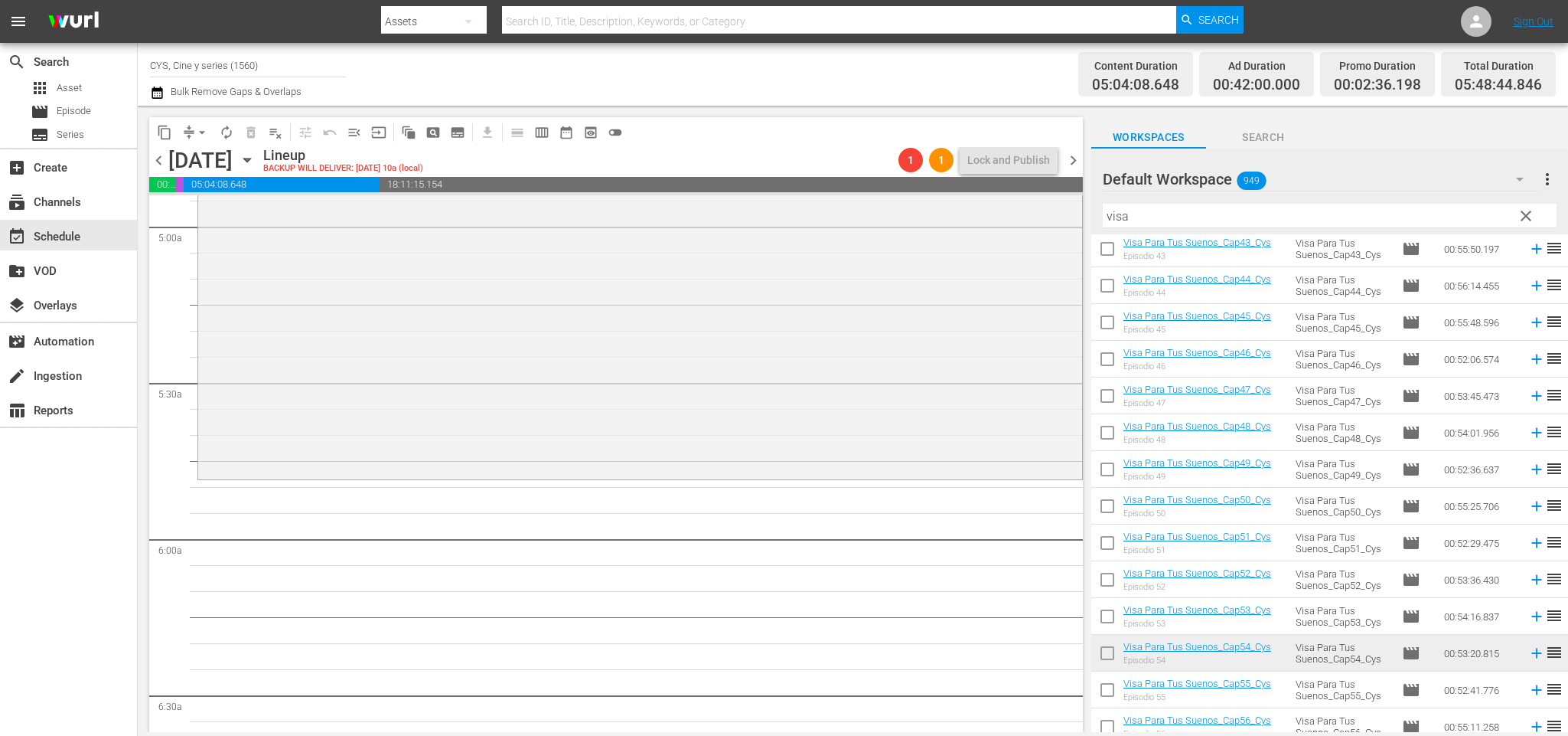
scroll to position [1645, 0]
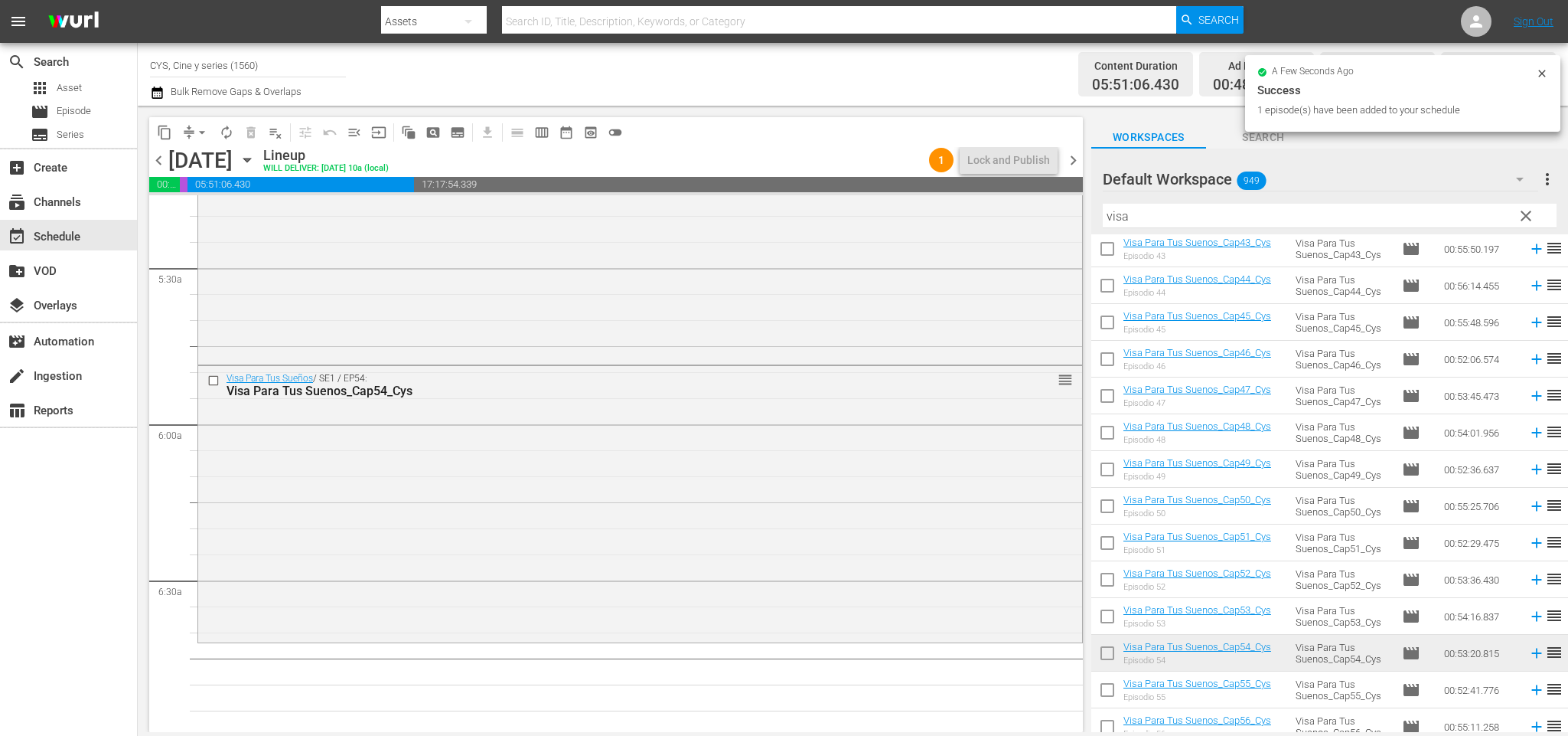
click at [1070, 164] on span "chevron_right" at bounding box center [1073, 160] width 19 height 19
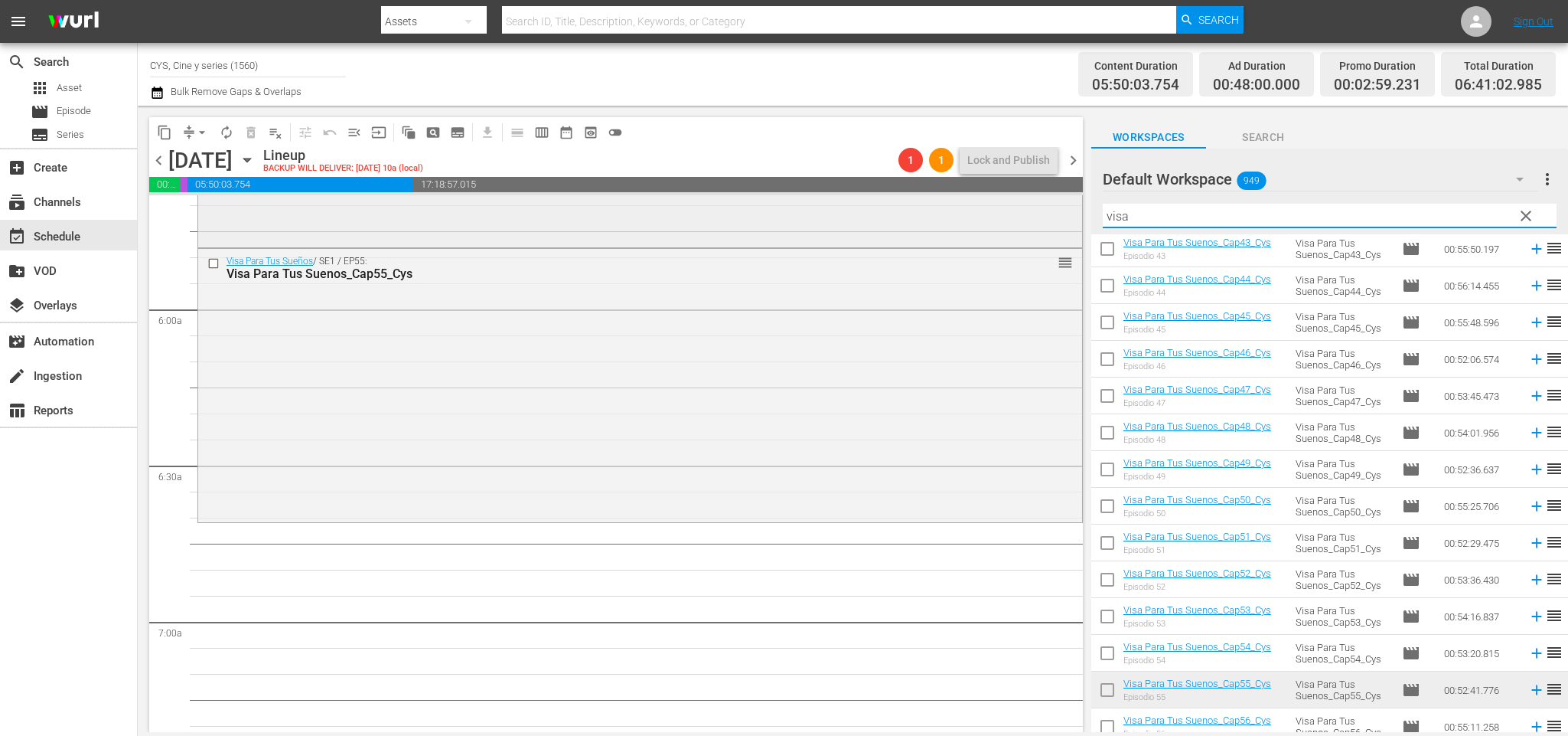
scroll to position [1722, 0]
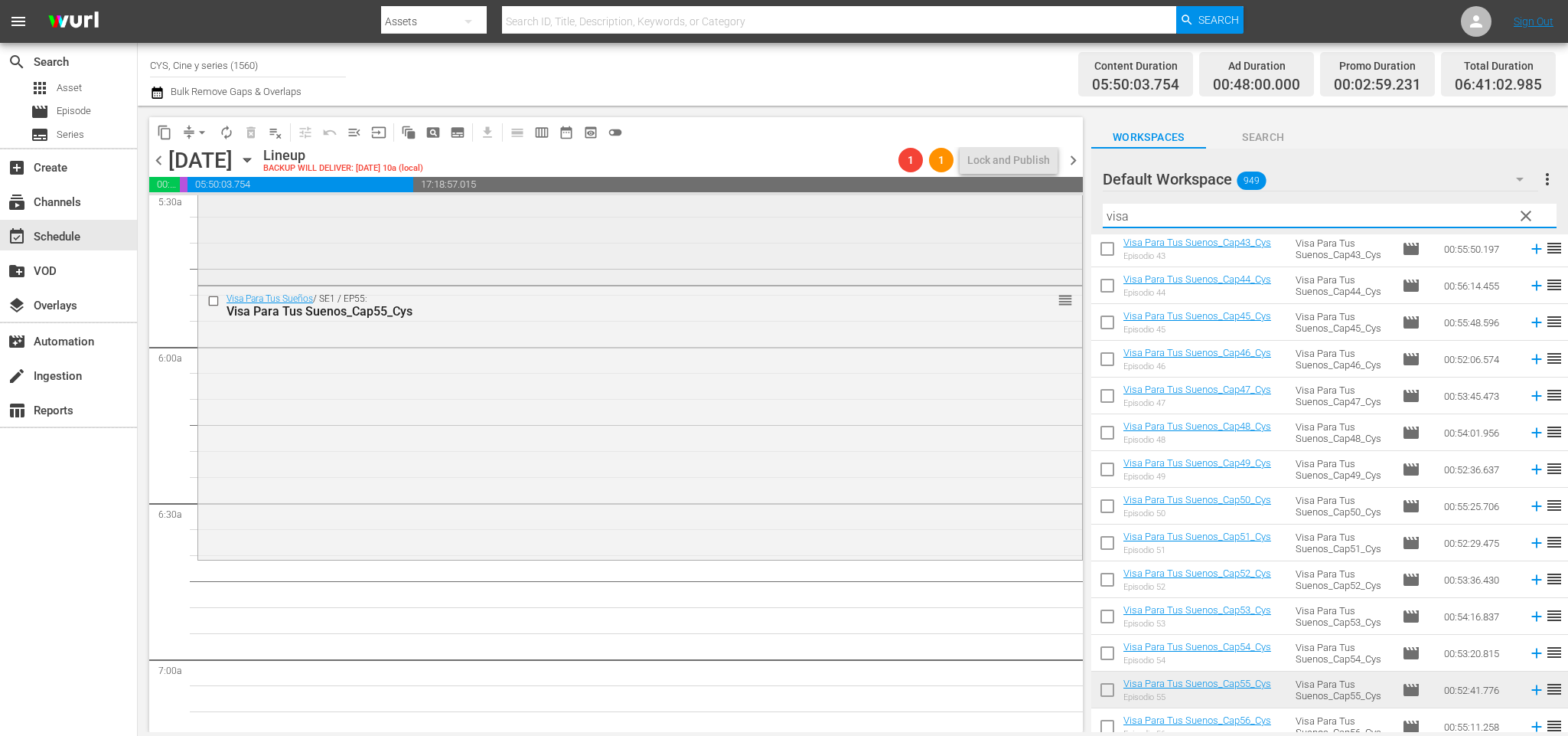
drag, startPoint x: 1224, startPoint y: 212, endPoint x: 772, endPoint y: 215, distance: 452.0
click at [772, 212] on div "content_copy compress arrow_drop_down autorenew_outlined delete_forever_outline…" at bounding box center [853, 419] width 1430 height 626
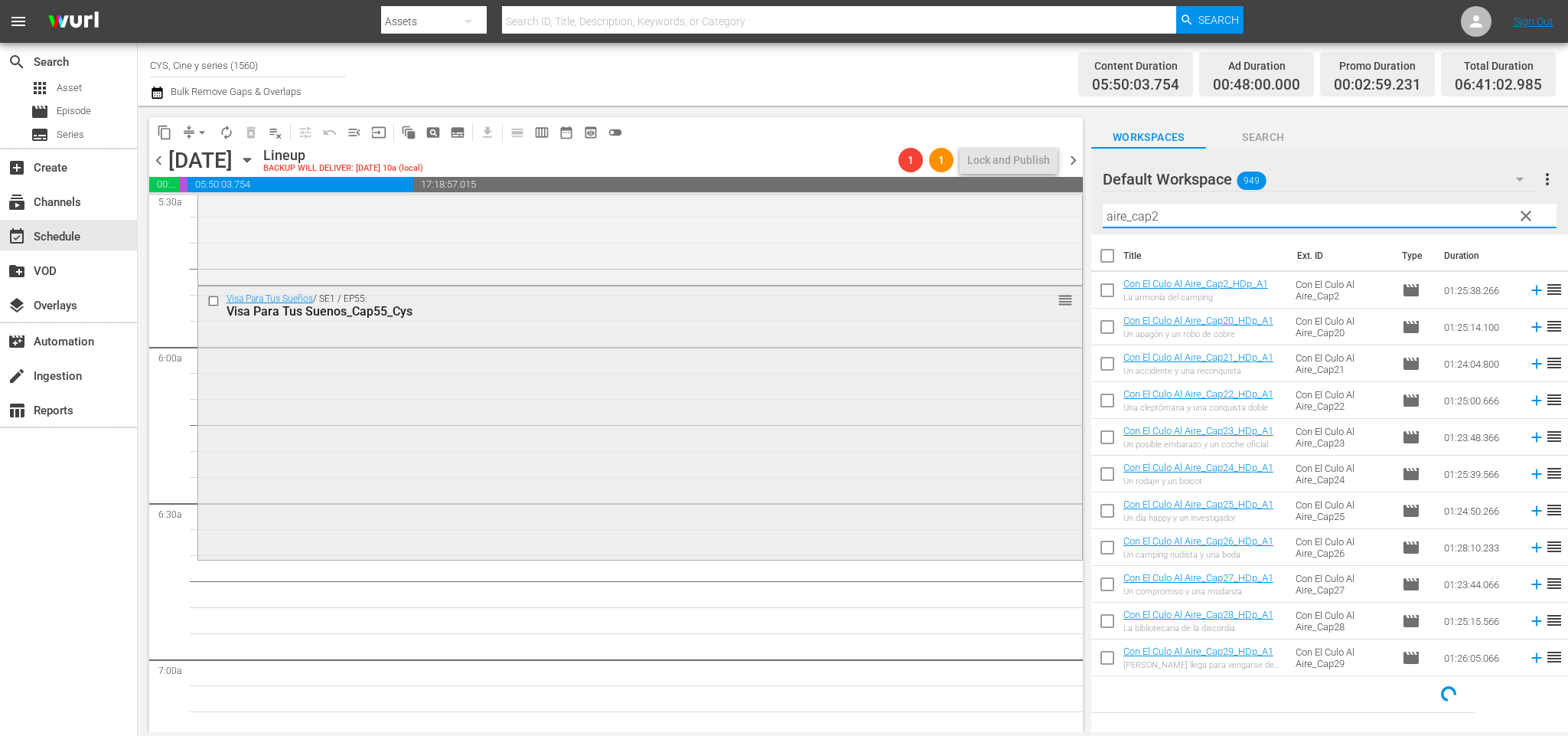
scroll to position [1837, 0]
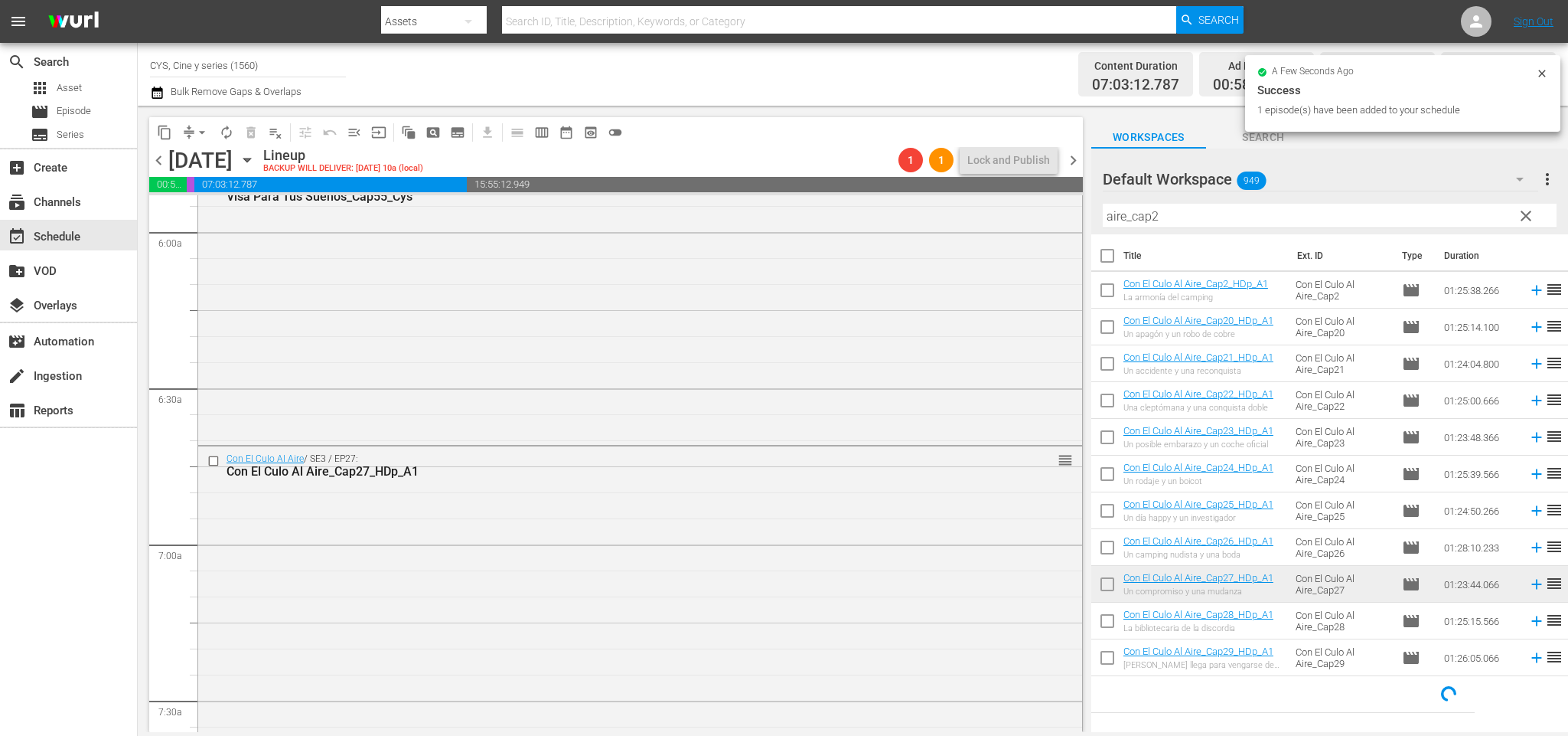
click at [156, 162] on span "chevron_left" at bounding box center [158, 160] width 19 height 19
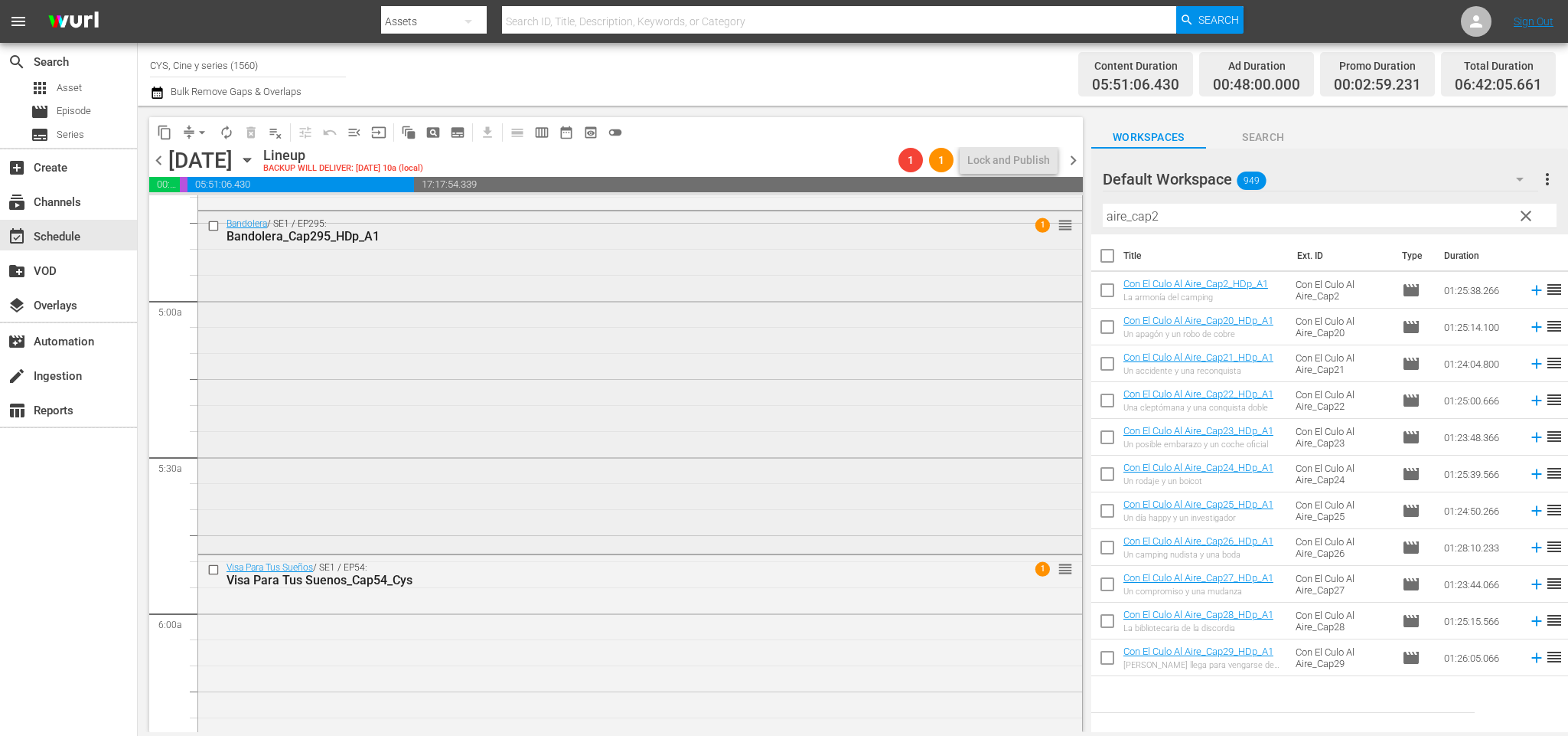
scroll to position [1800, 0]
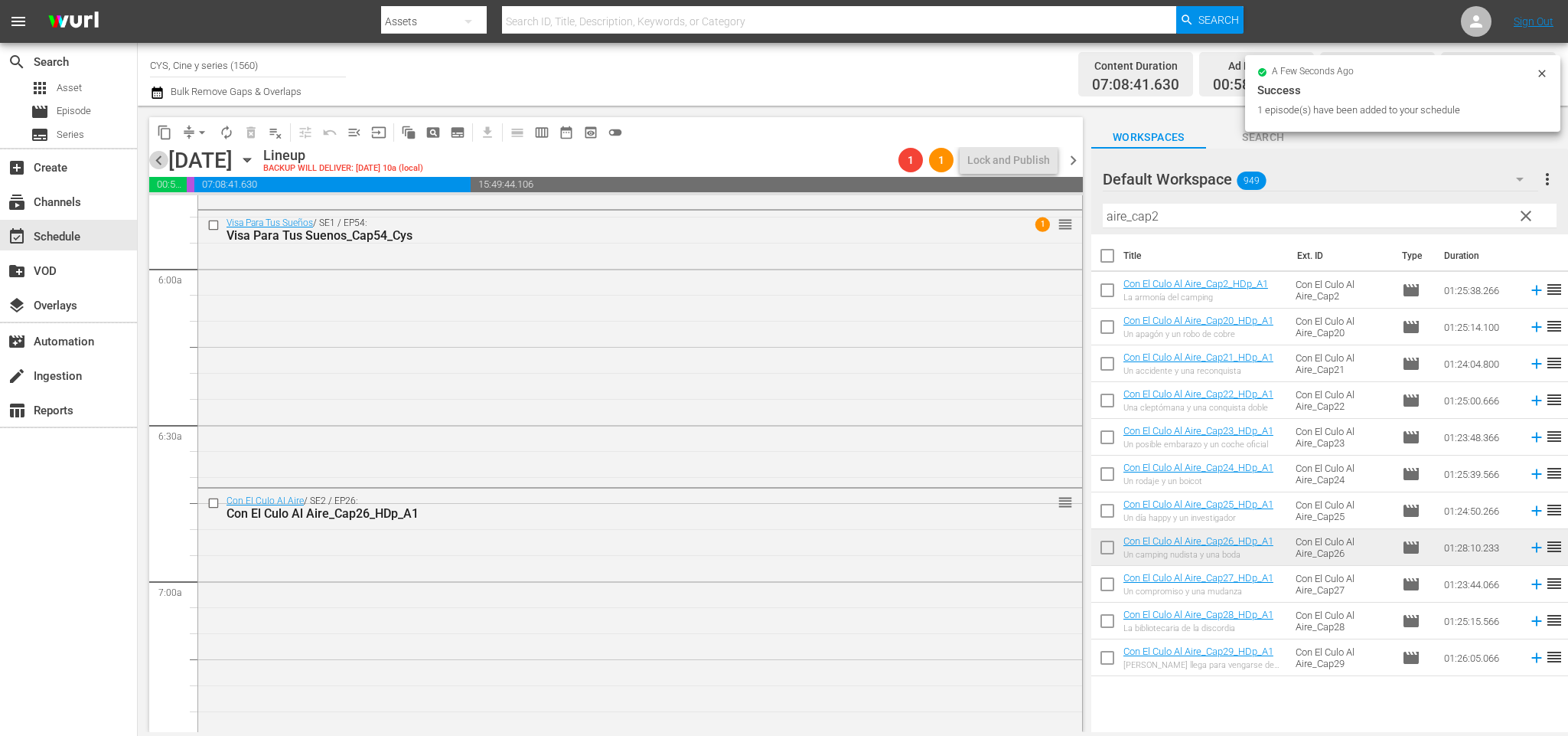
click at [156, 159] on span "chevron_left" at bounding box center [158, 160] width 19 height 19
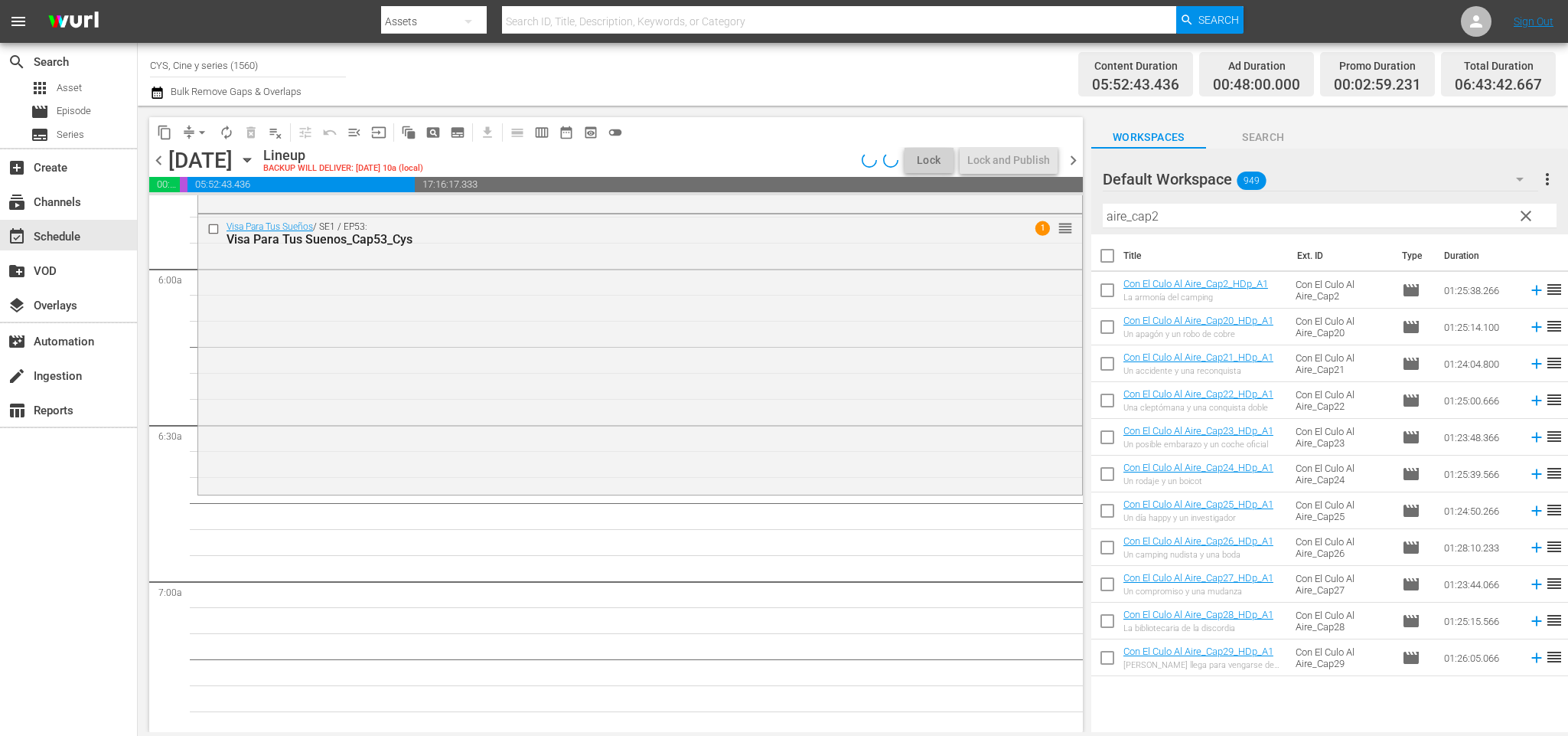
scroll to position [1697, 0]
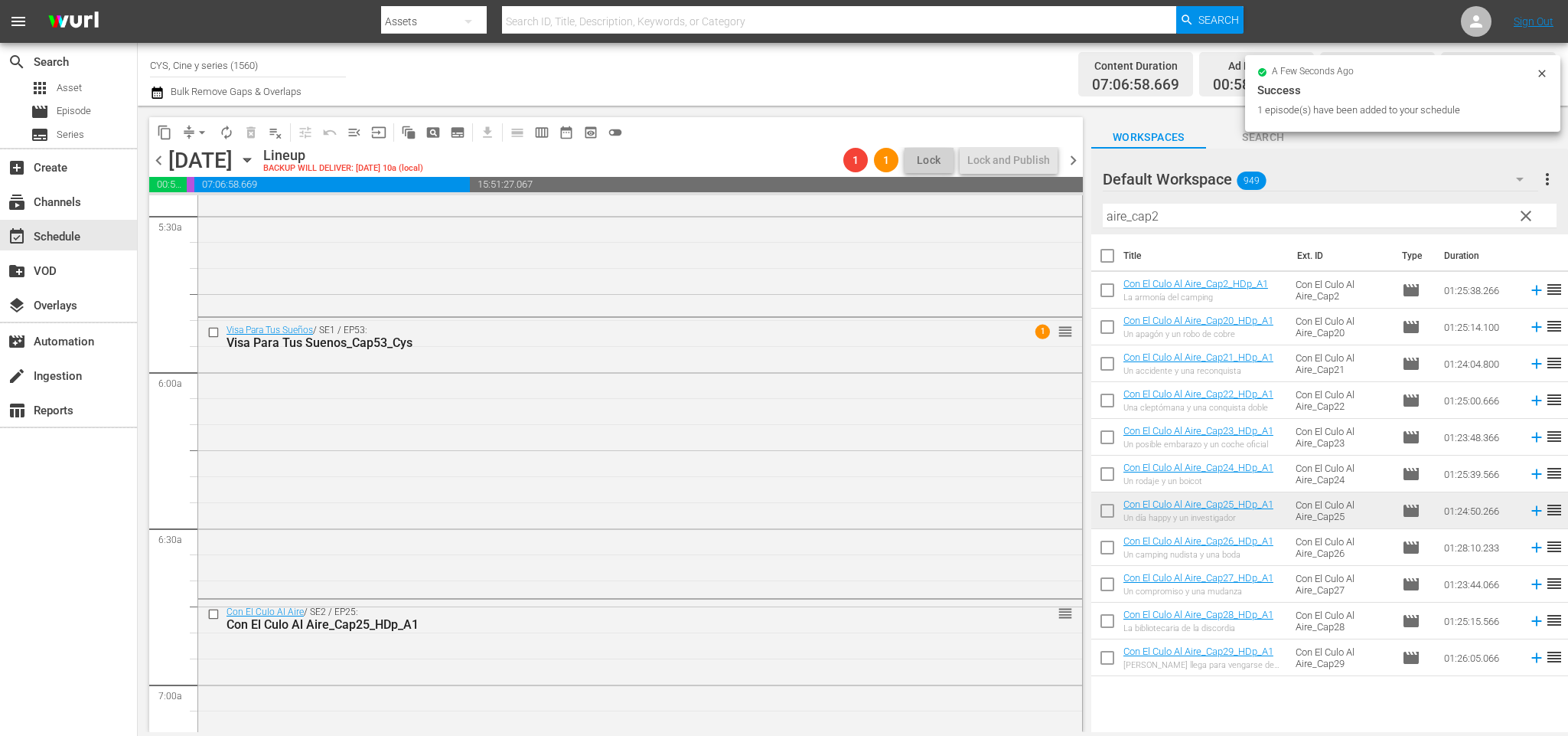
click at [158, 165] on span "chevron_left" at bounding box center [158, 160] width 19 height 19
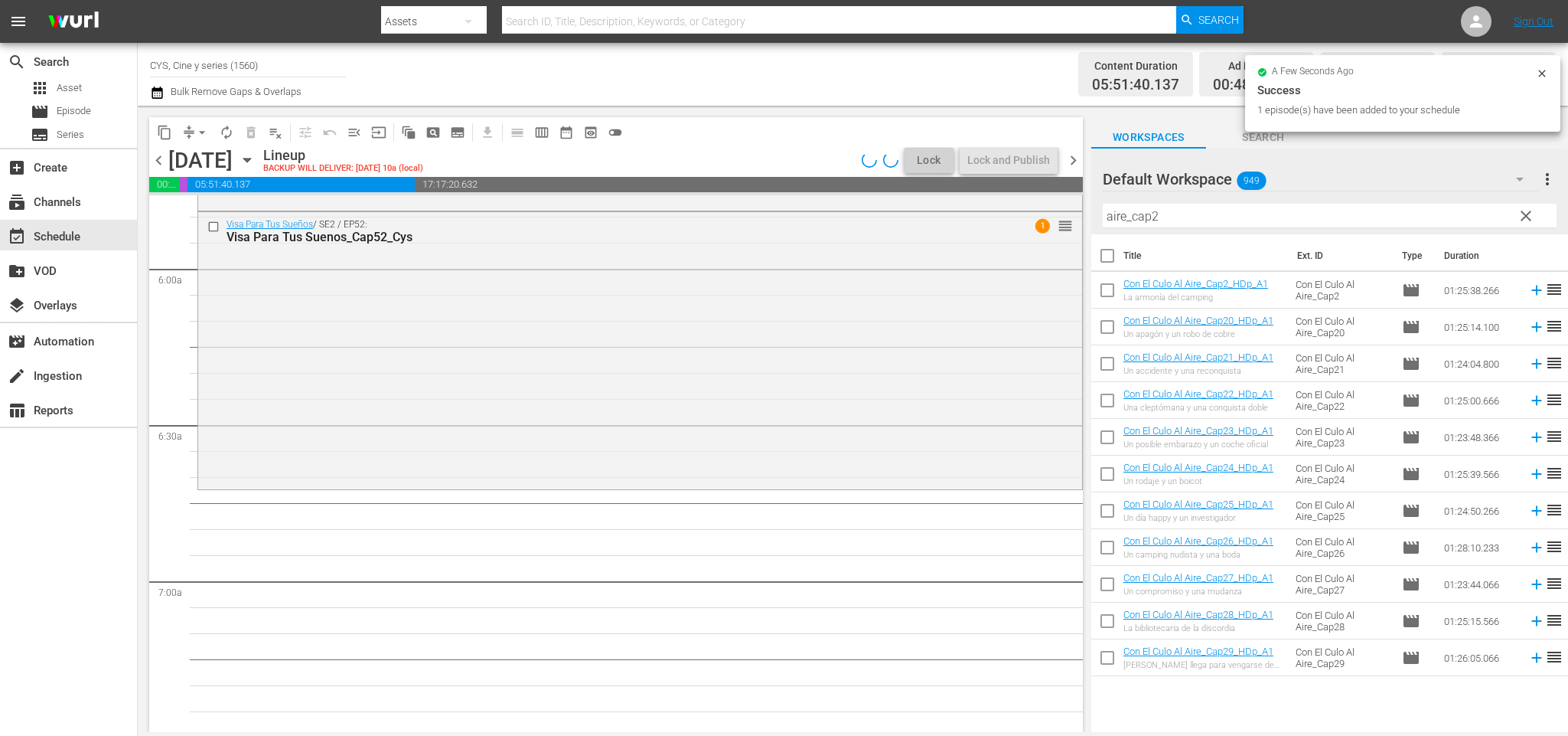
scroll to position [1722, 0]
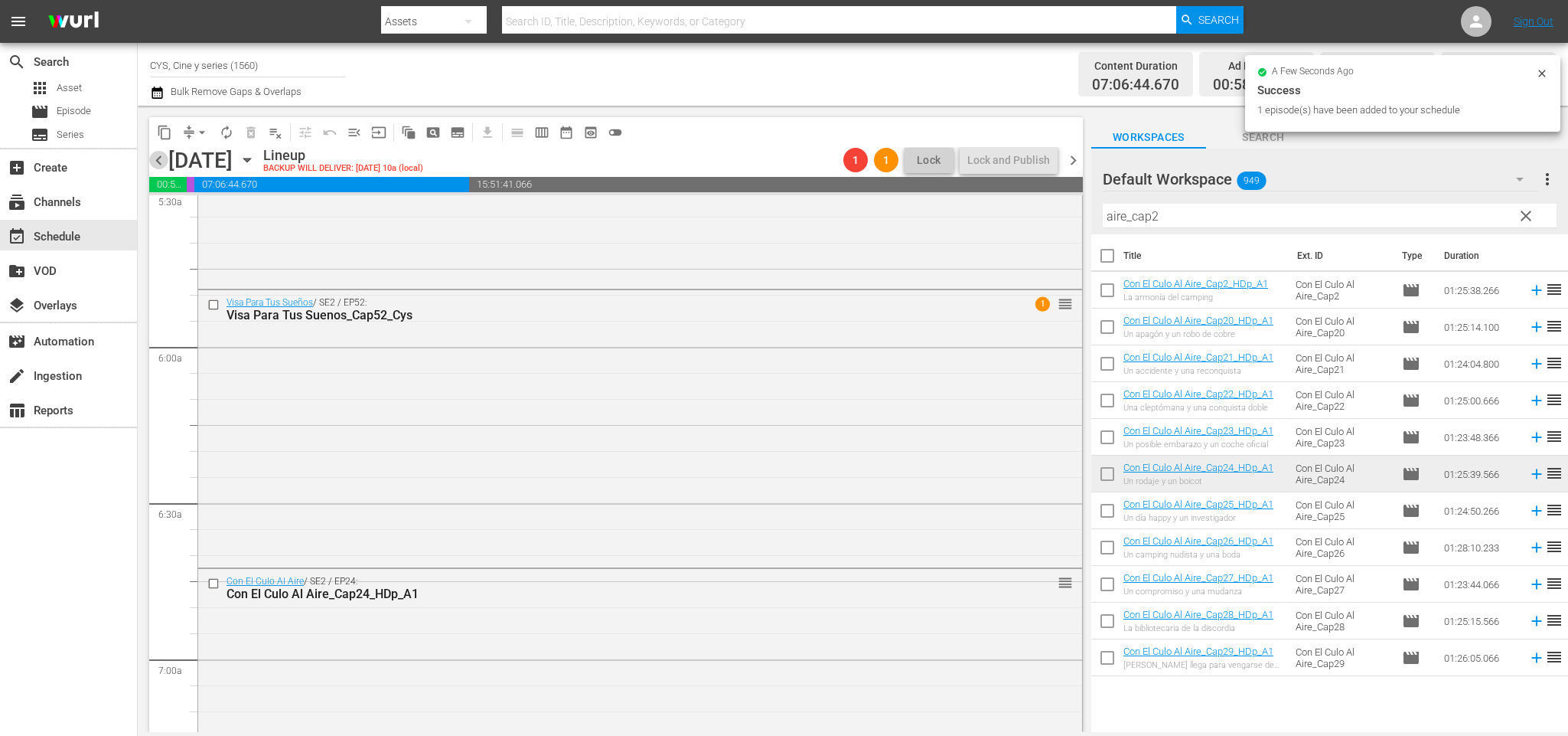
click at [166, 164] on span "chevron_left" at bounding box center [158, 160] width 19 height 19
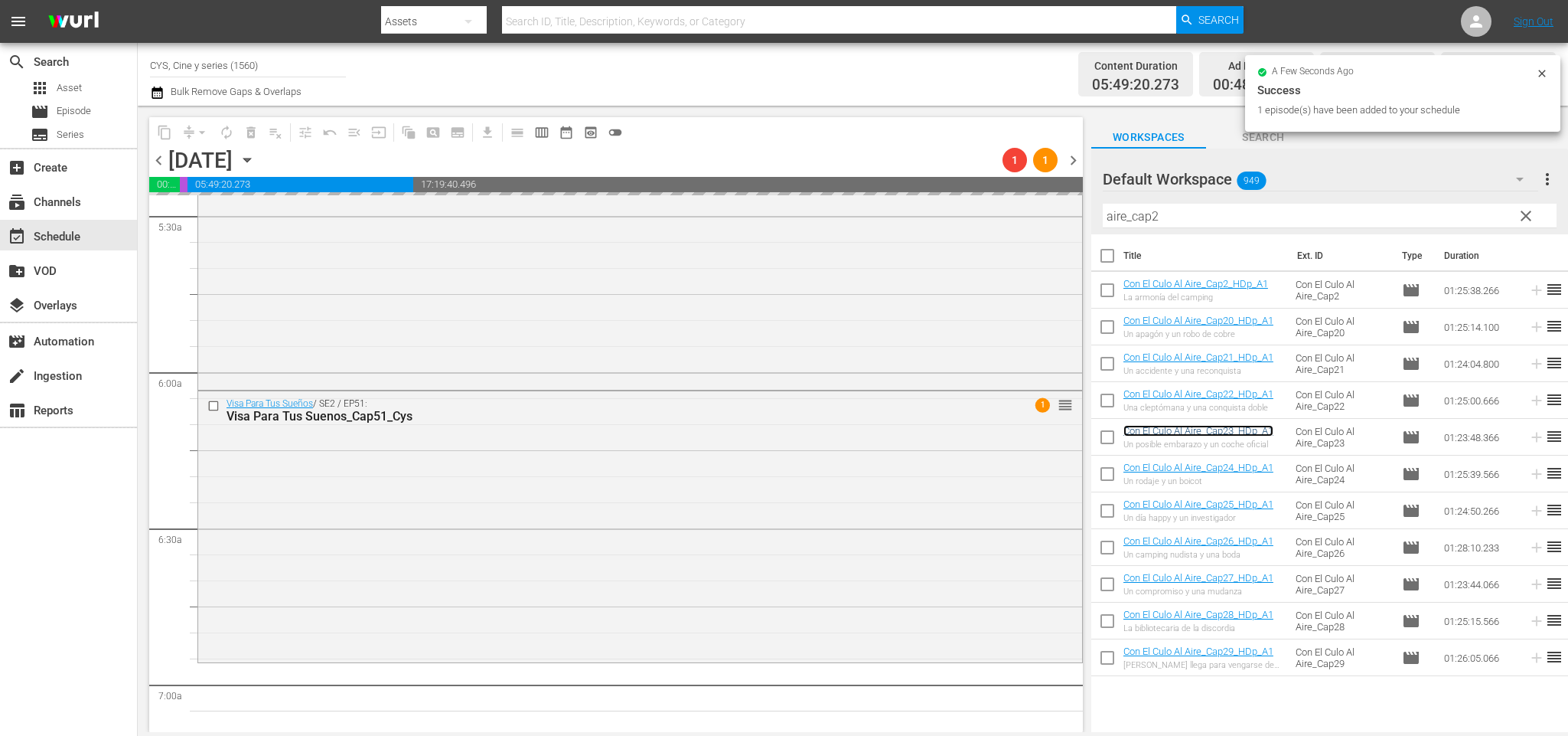
scroll to position [1926, 0]
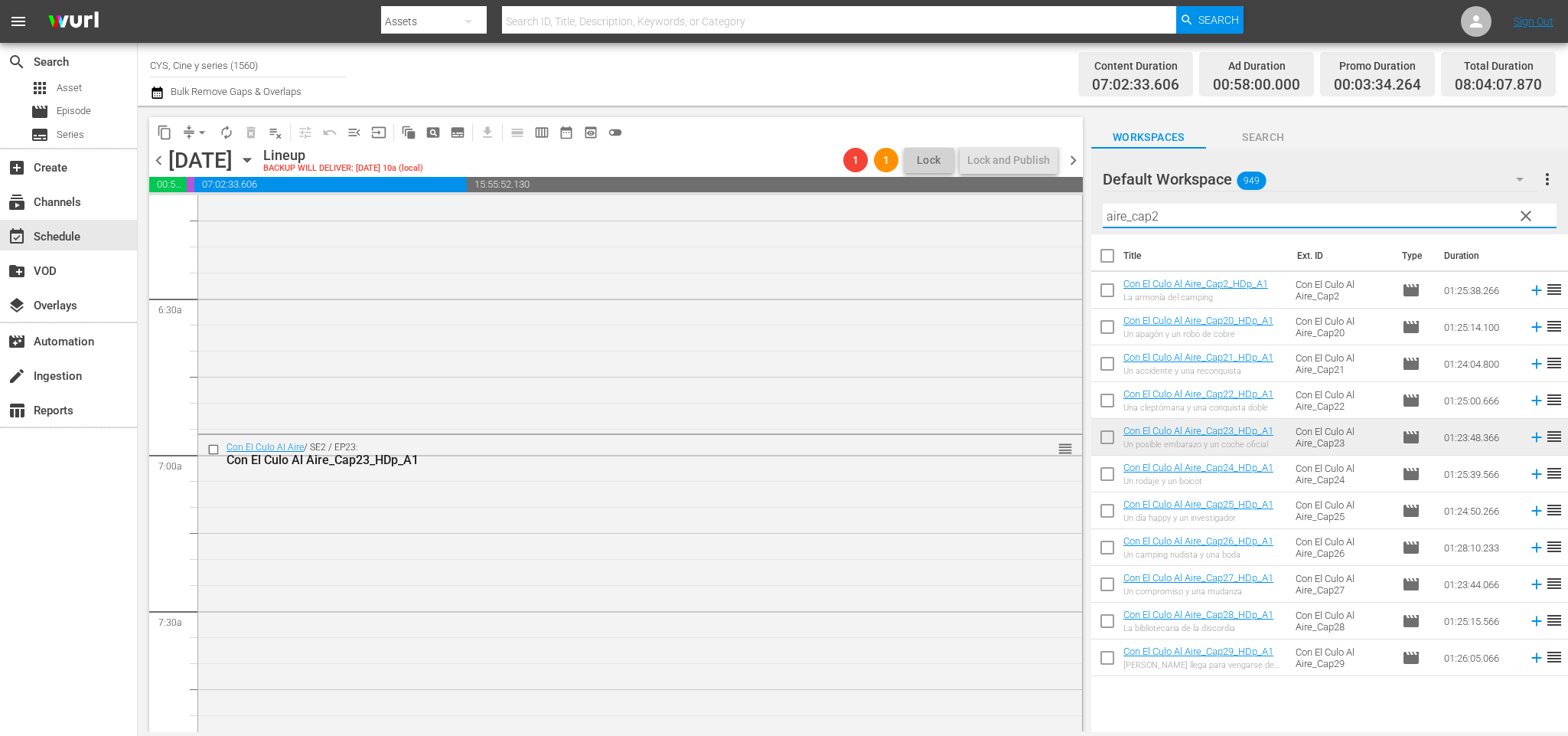
drag, startPoint x: 1205, startPoint y: 218, endPoint x: 969, endPoint y: 193, distance: 237.3
click at [974, 193] on div "content_copy compress arrow_drop_down autorenew_outlined delete_forever_outline…" at bounding box center [853, 419] width 1430 height 626
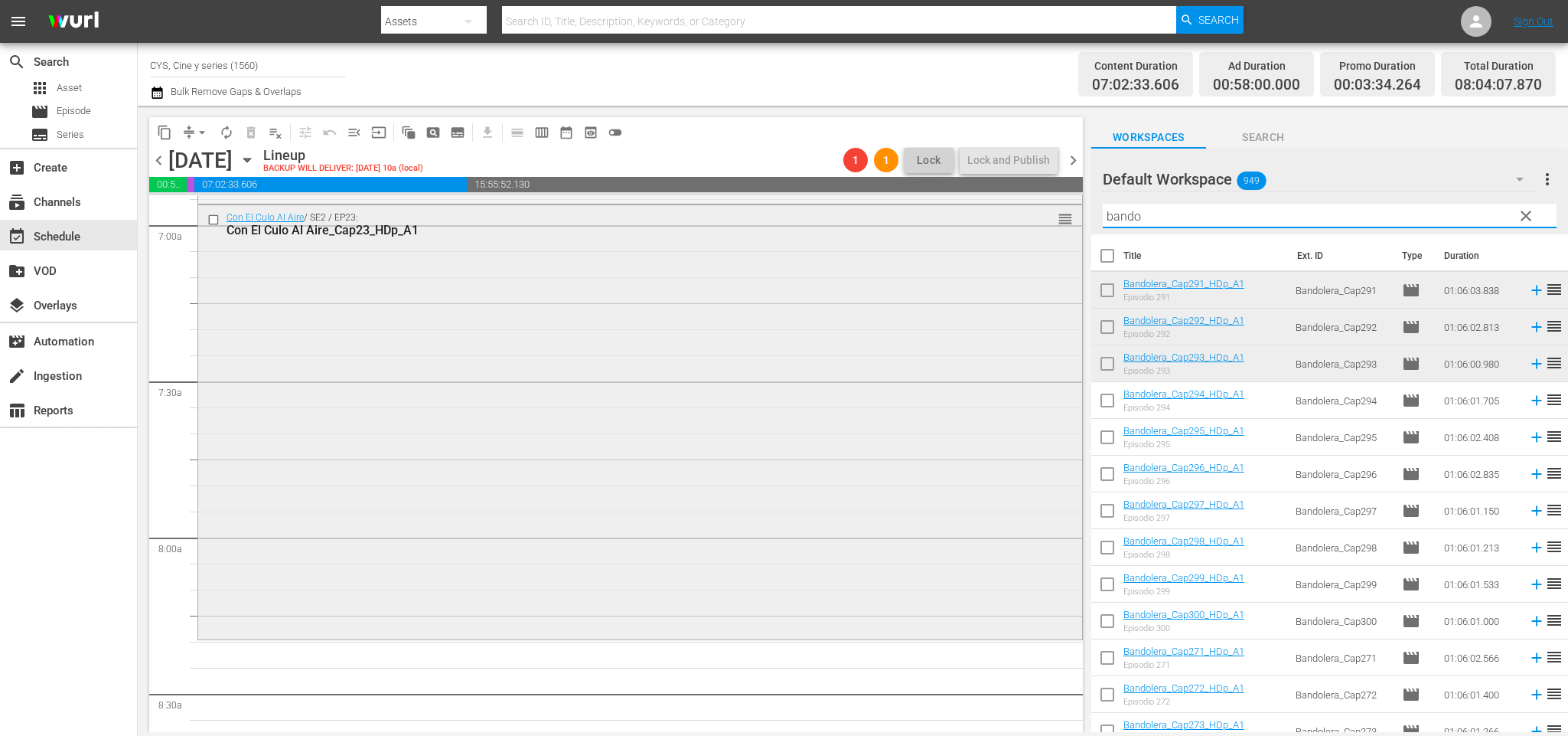
scroll to position [2271, 0]
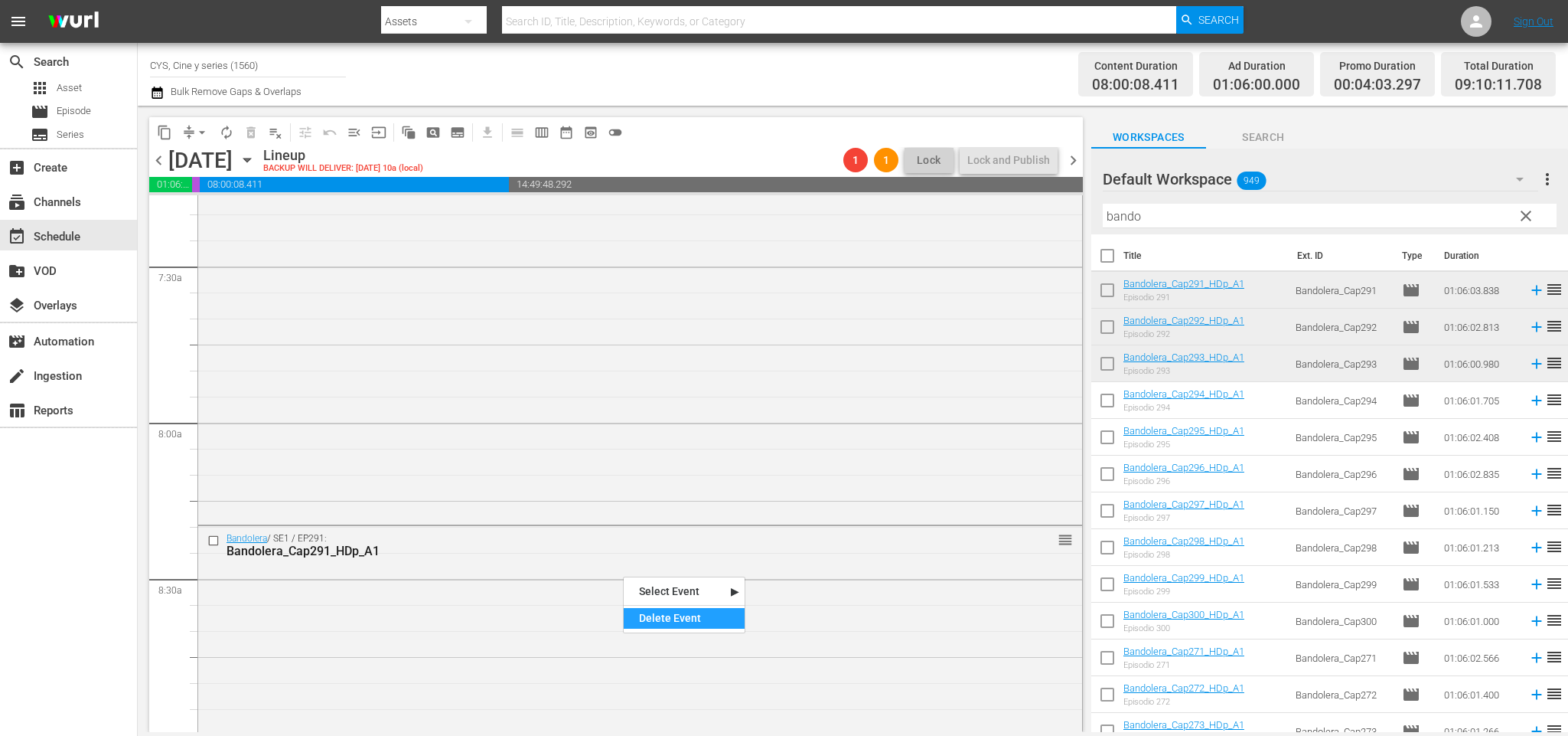
click at [705, 622] on div "Delete Event" at bounding box center [684, 618] width 121 height 21
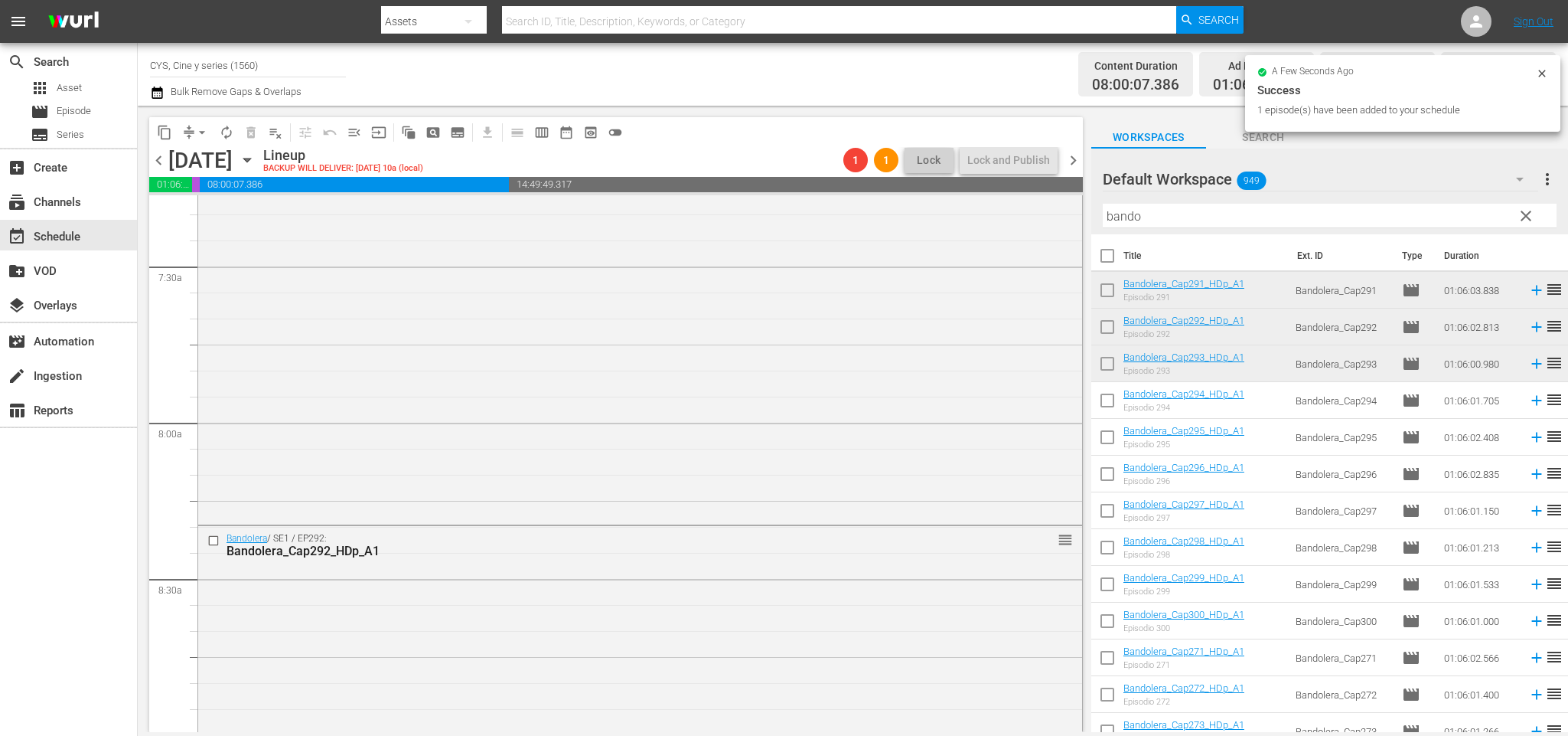
click at [1073, 159] on span "chevron_right" at bounding box center [1073, 160] width 19 height 19
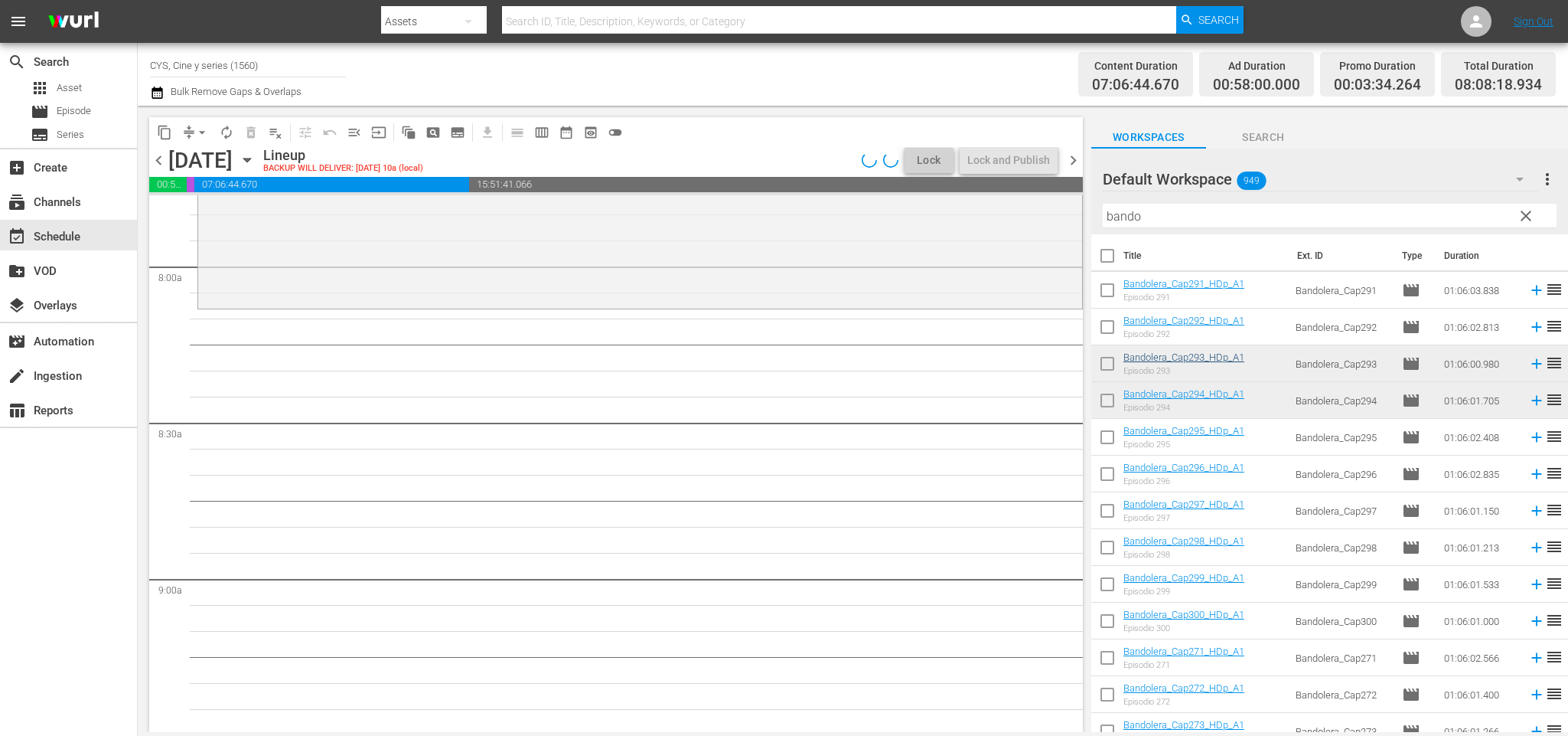
scroll to position [2322, 0]
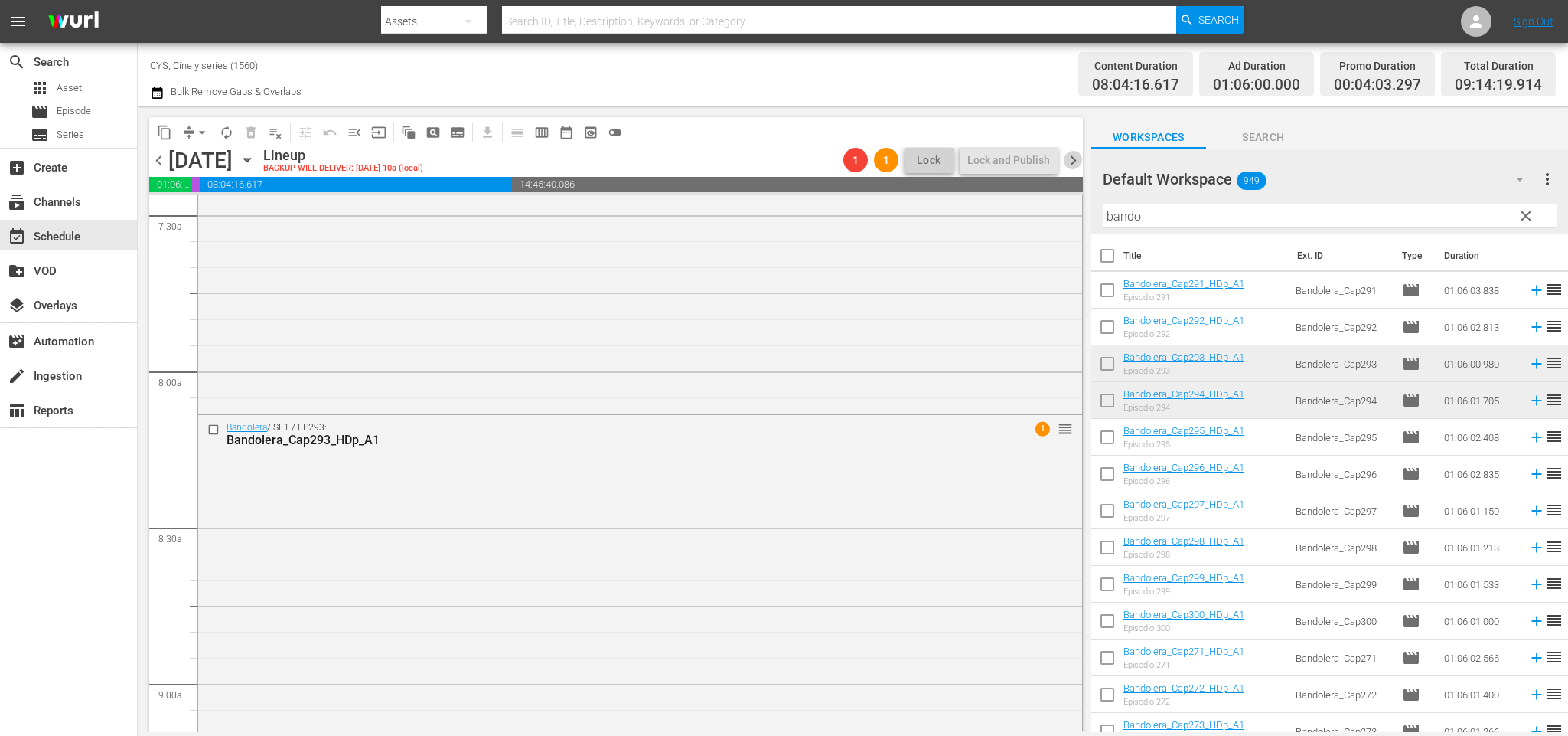
click at [1070, 158] on span "chevron_right" at bounding box center [1073, 160] width 19 height 19
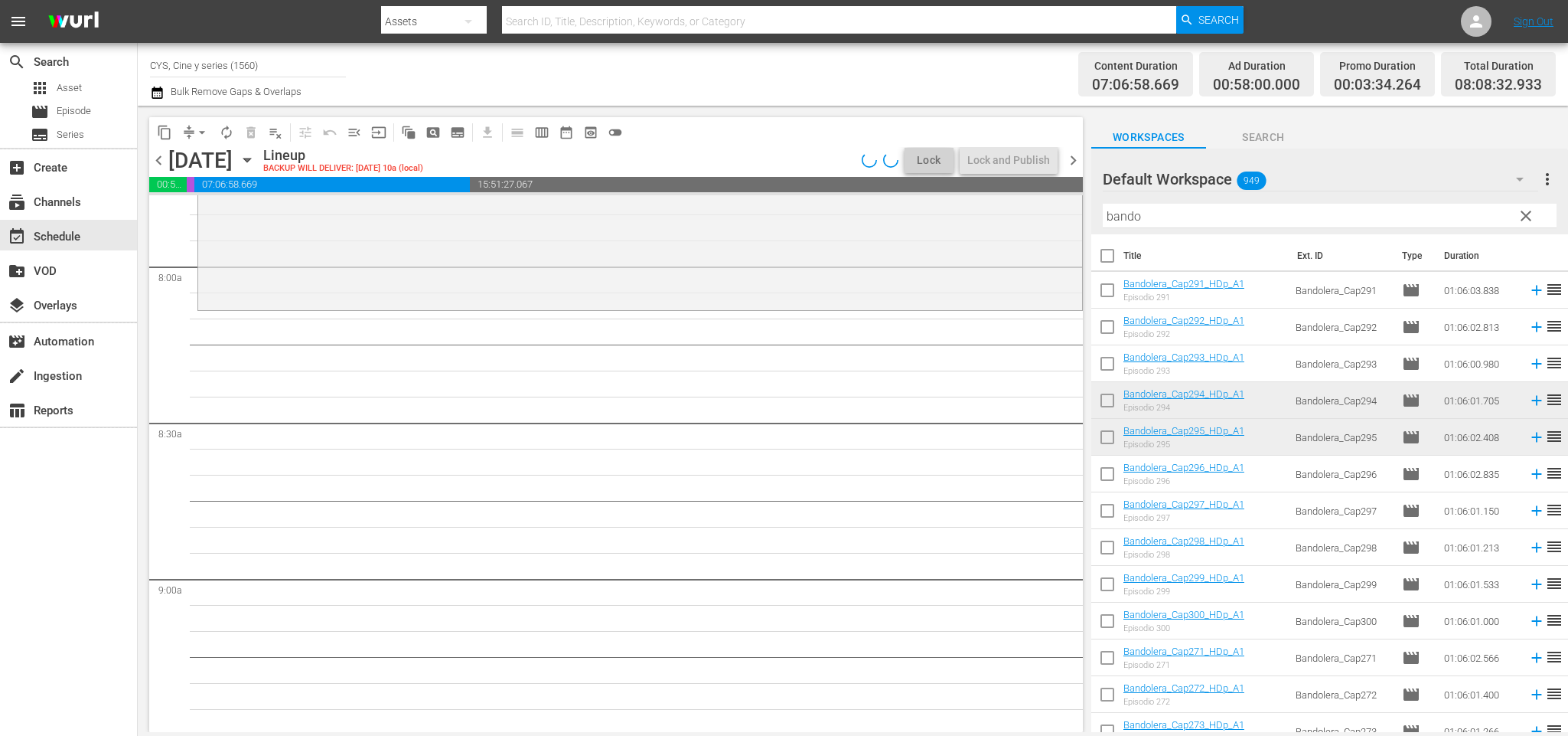
scroll to position [2297, 0]
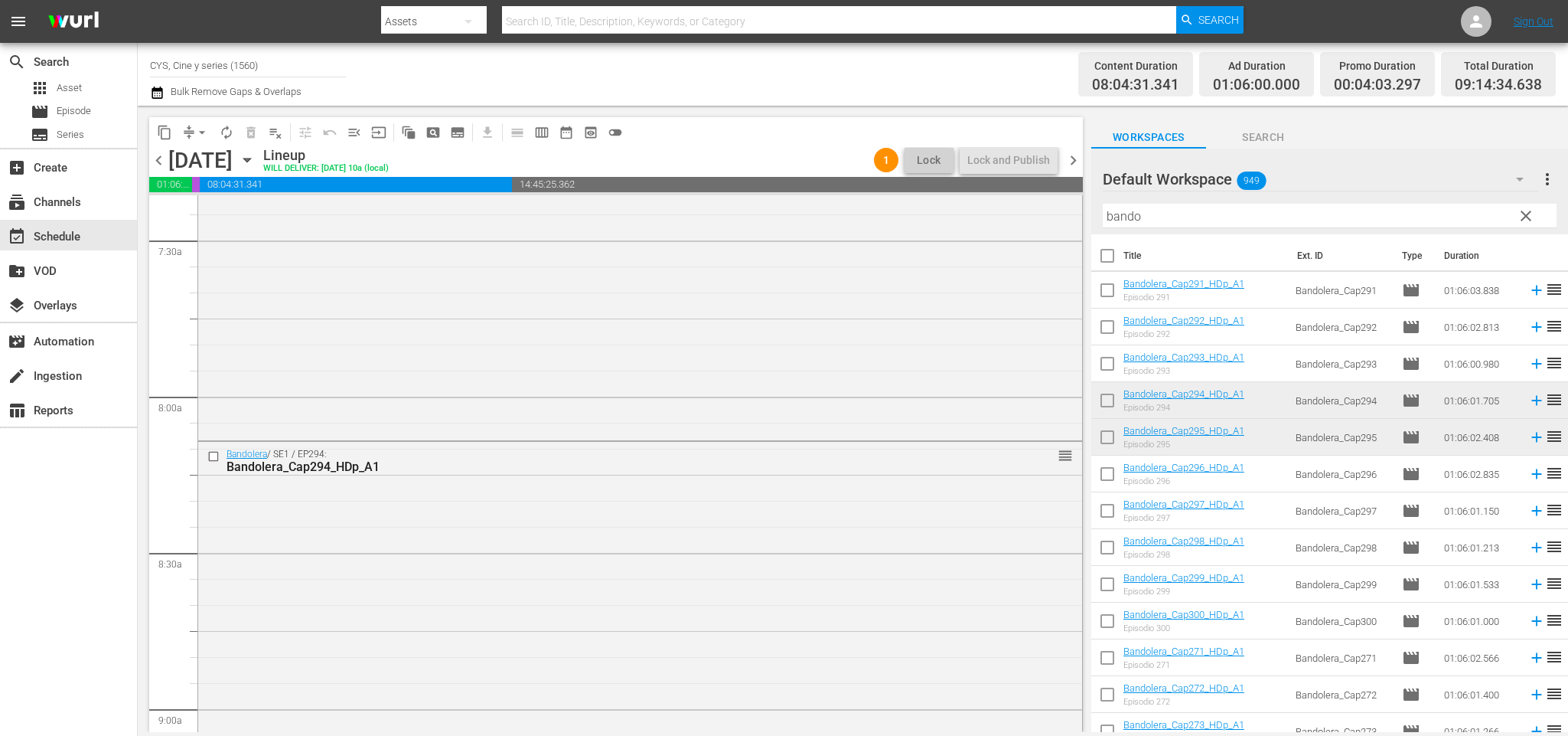
click at [1073, 157] on span "chevron_right" at bounding box center [1073, 160] width 19 height 19
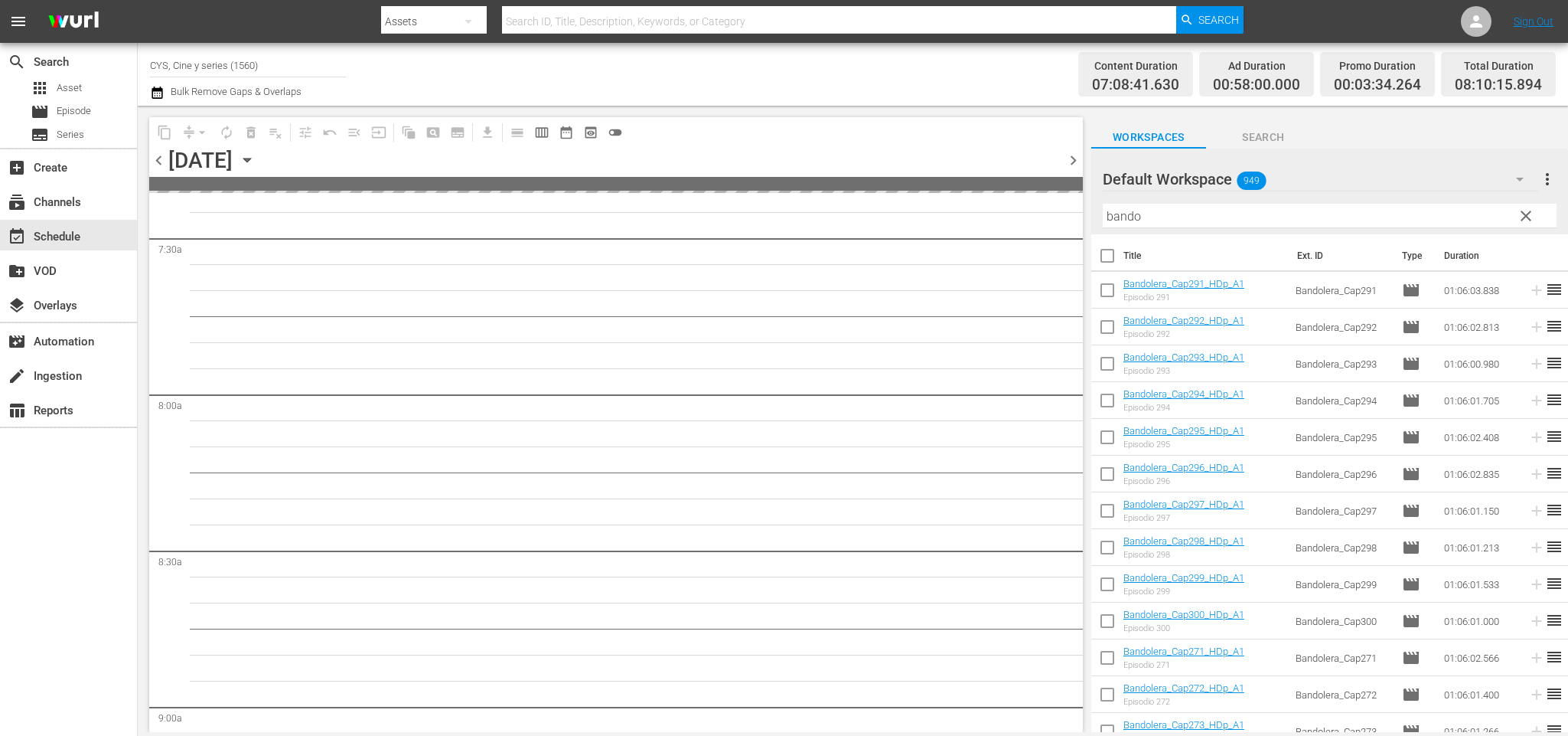
scroll to position [2271, 0]
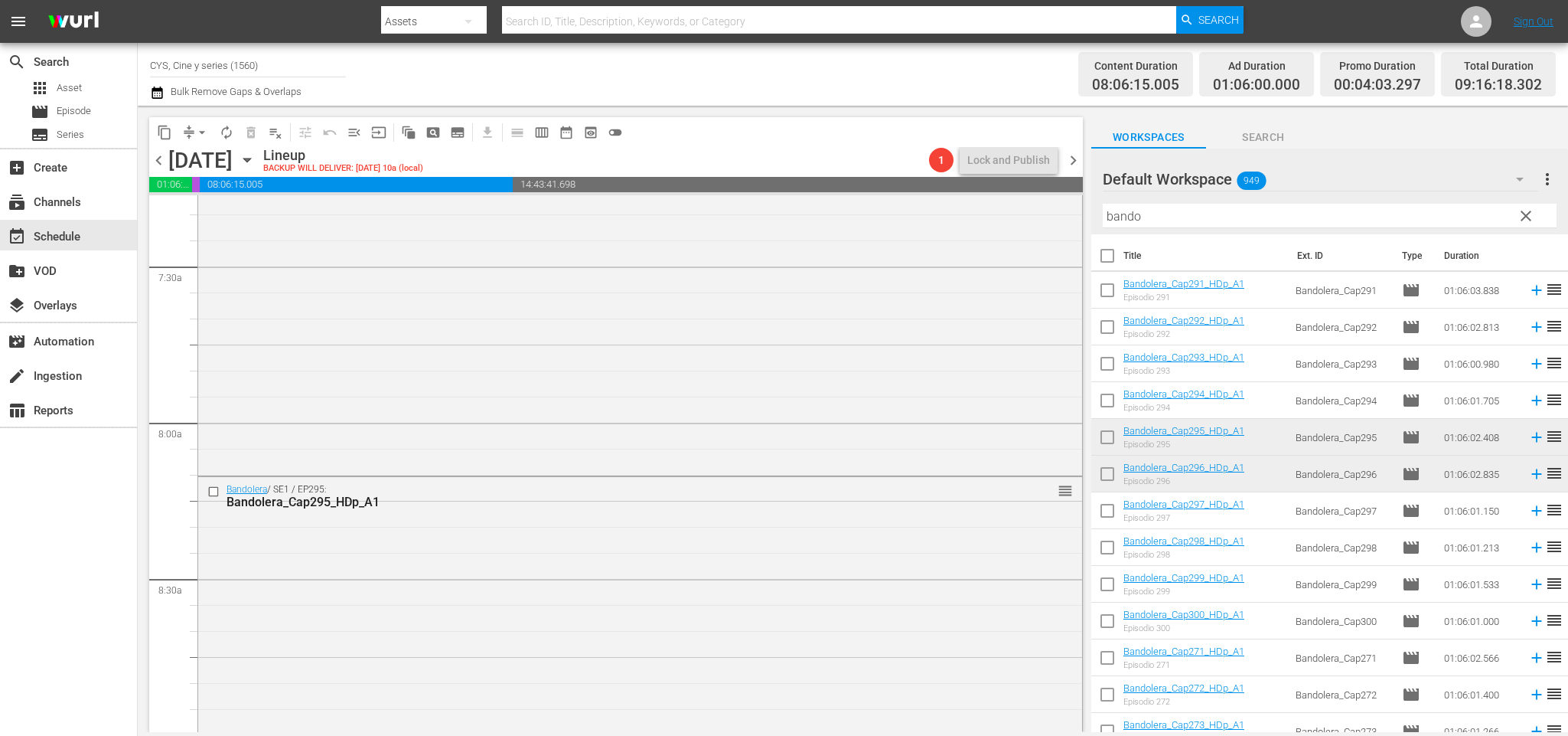
click at [1072, 155] on span "chevron_right" at bounding box center [1073, 160] width 19 height 19
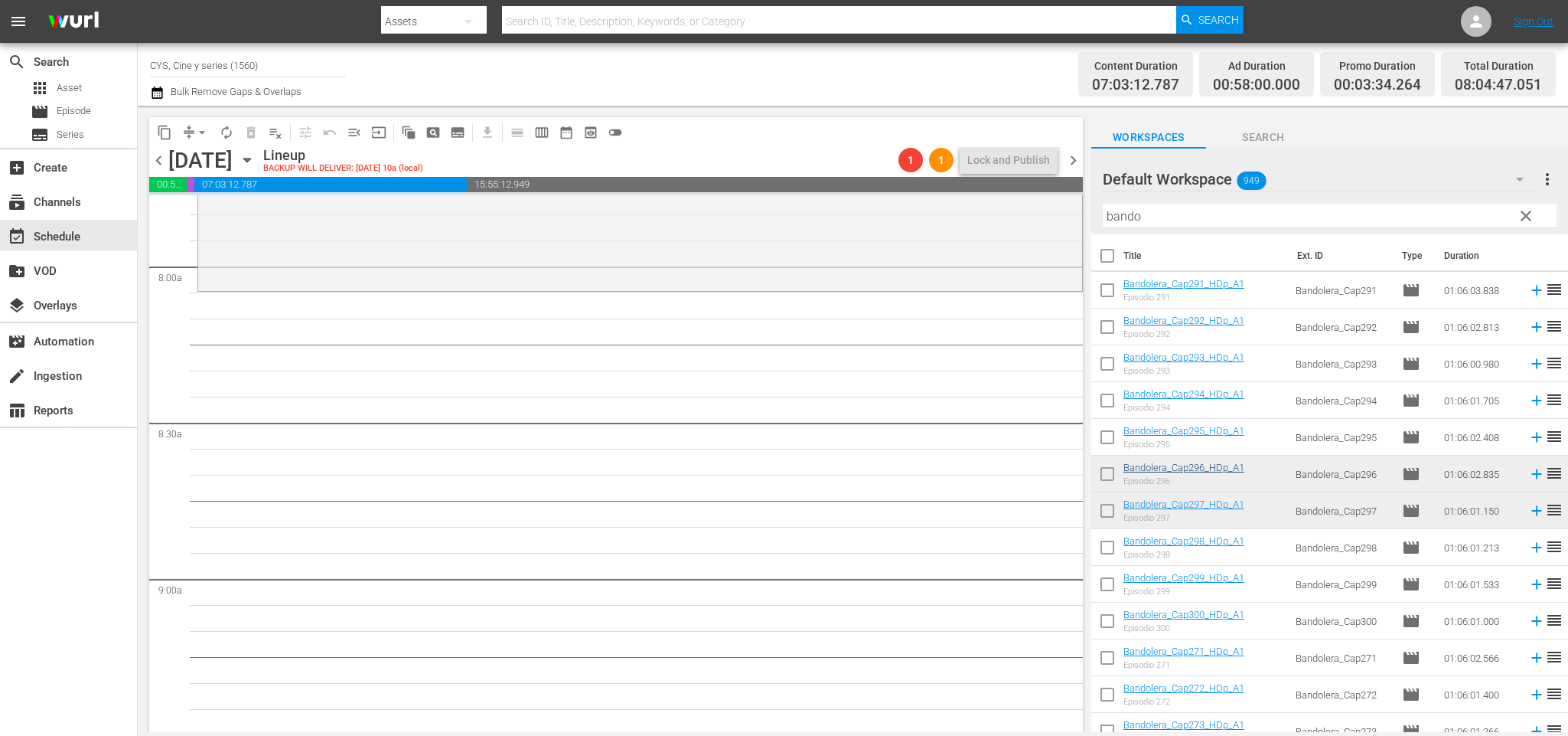
scroll to position [2271, 0]
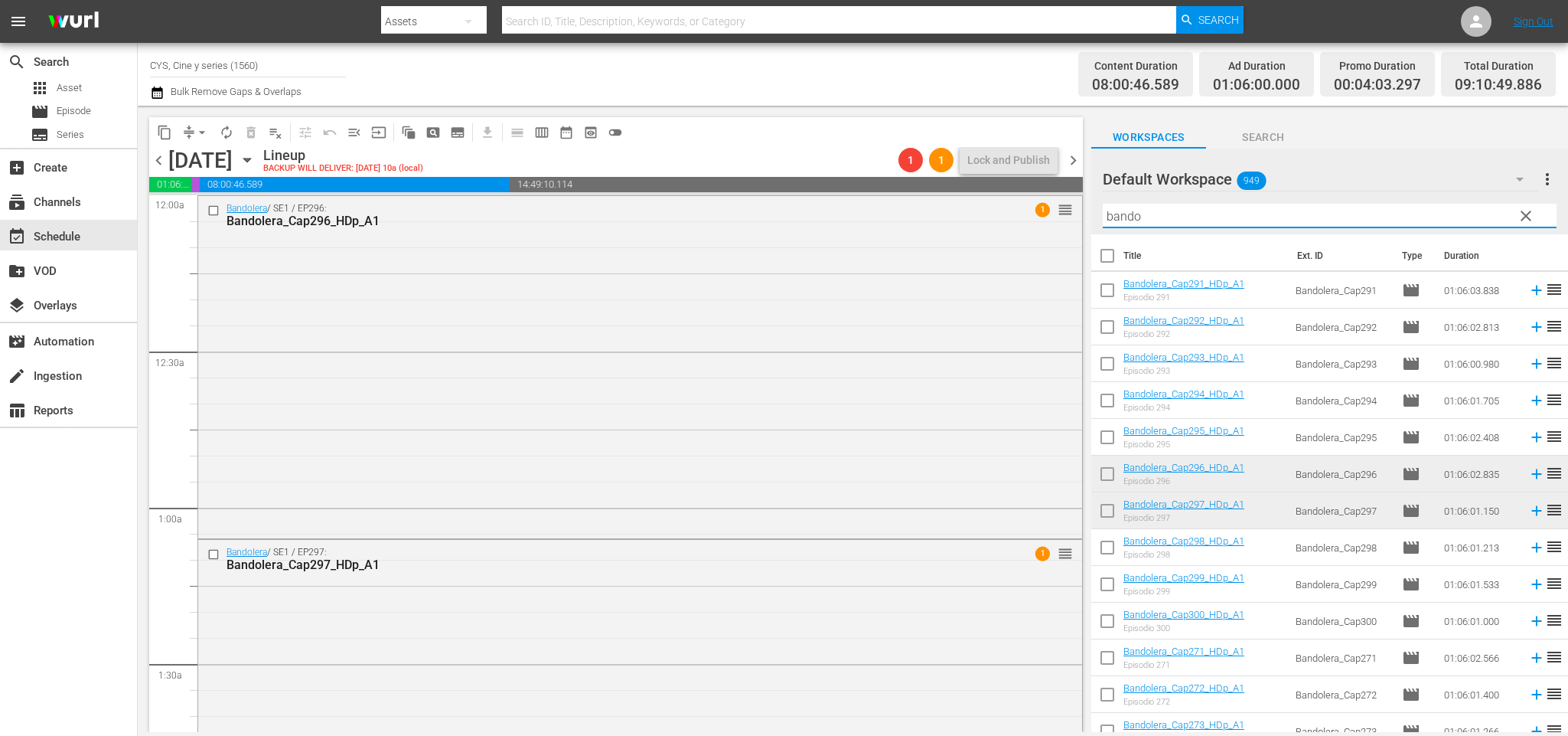
click at [763, 221] on div "content_copy compress arrow_drop_down autorenew_outlined delete_forever_outline…" at bounding box center [853, 419] width 1430 height 626
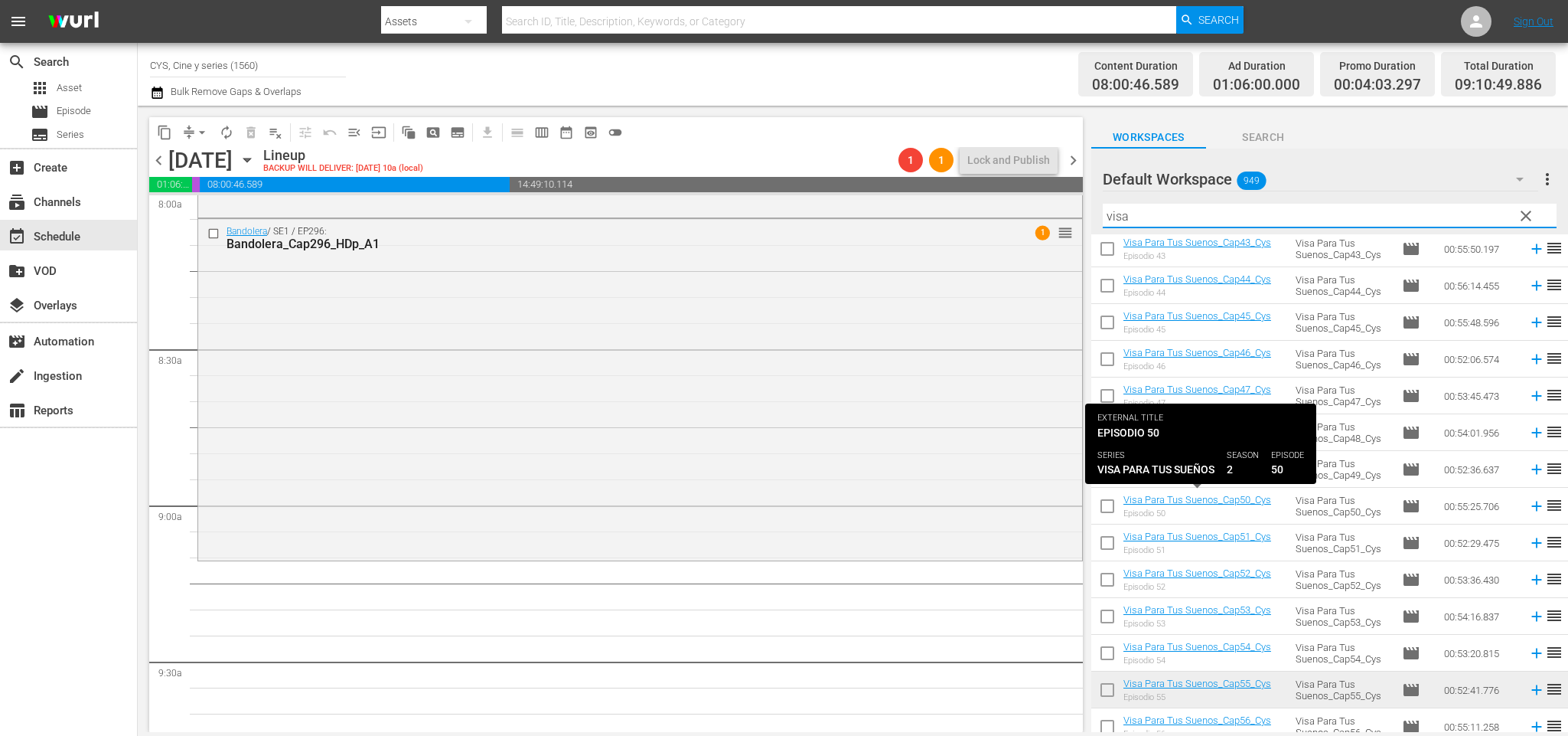
scroll to position [230, 0]
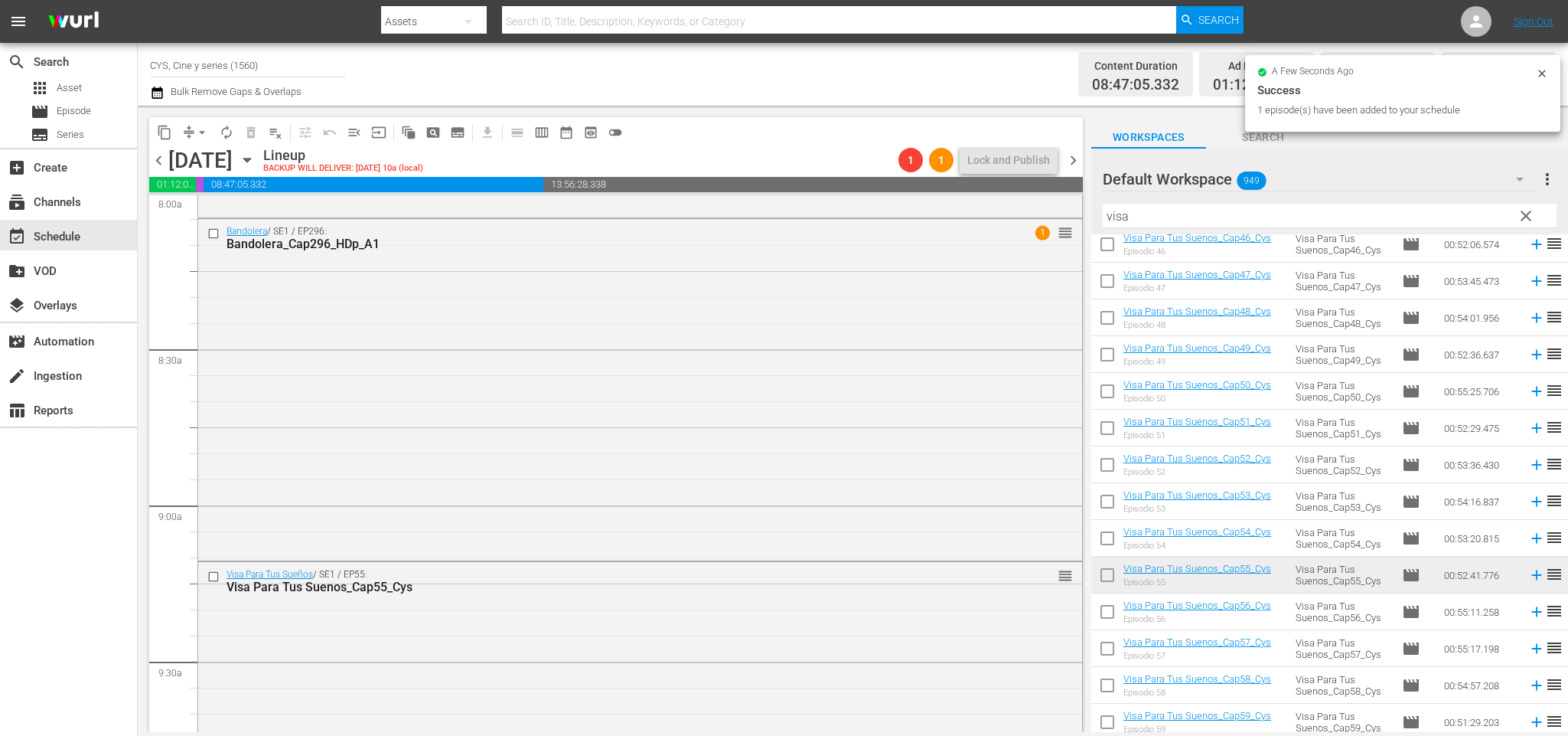
click at [162, 159] on span "chevron_left" at bounding box center [158, 160] width 19 height 19
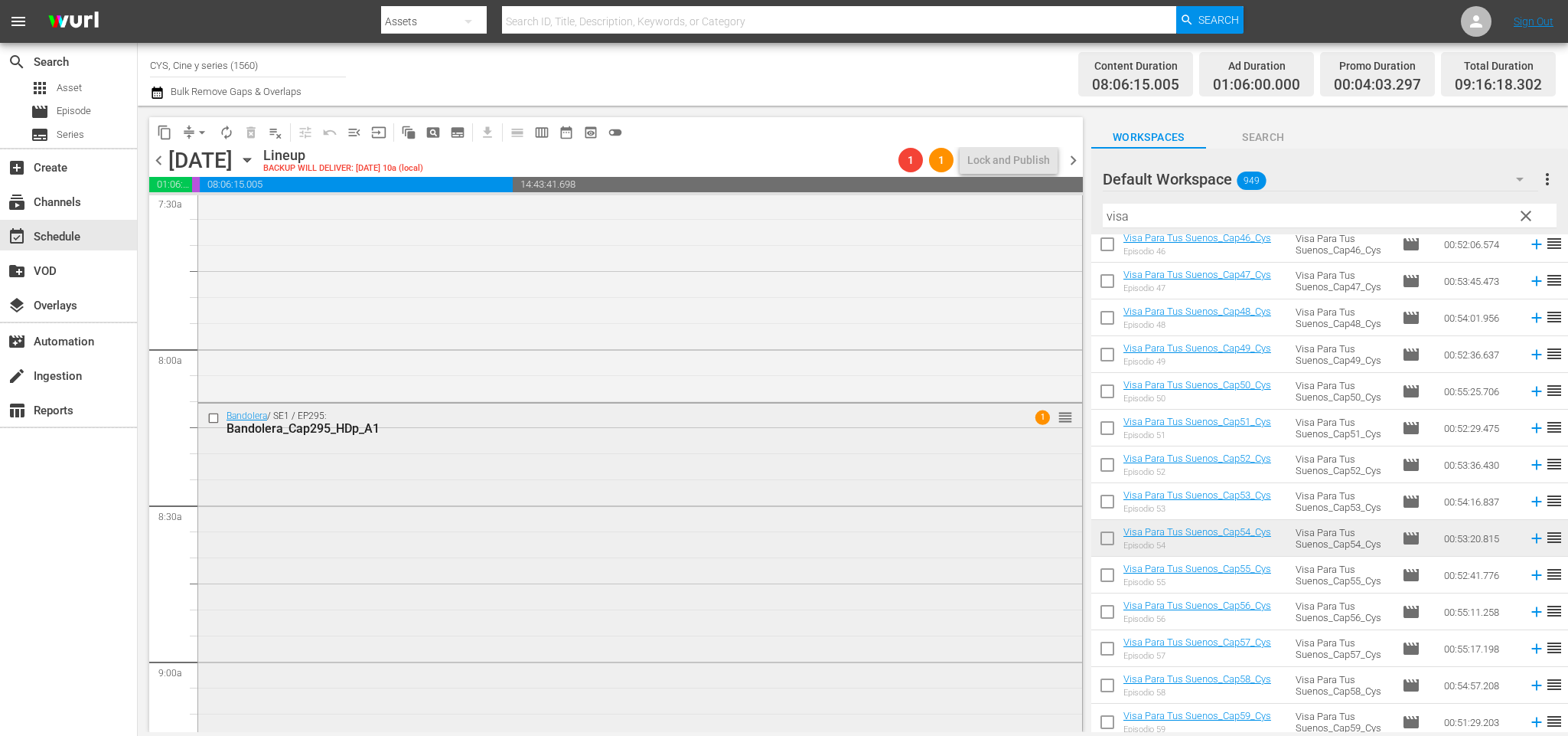
scroll to position [2575, 0]
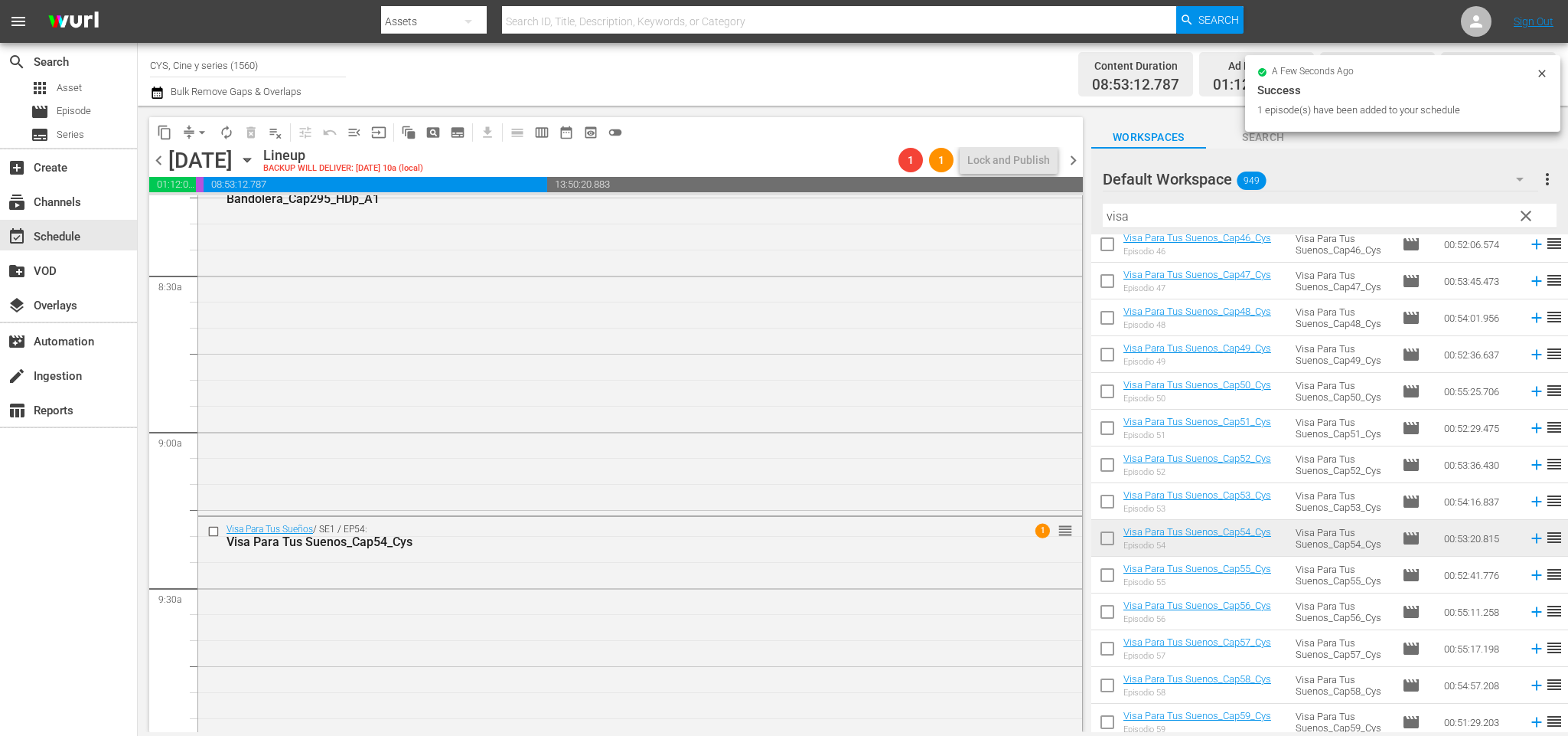
click at [156, 163] on span "chevron_left" at bounding box center [158, 160] width 19 height 19
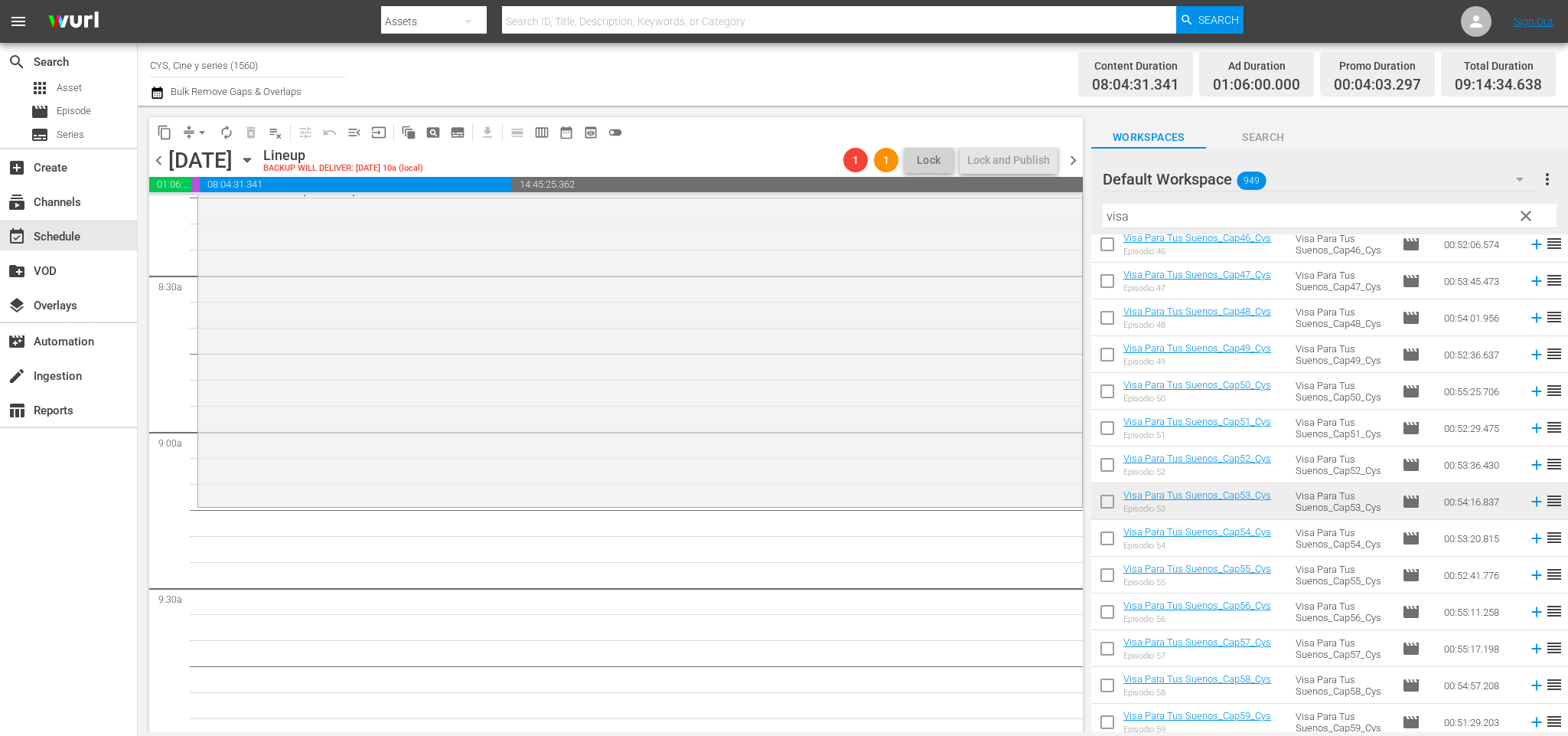
scroll to position [2674, 0]
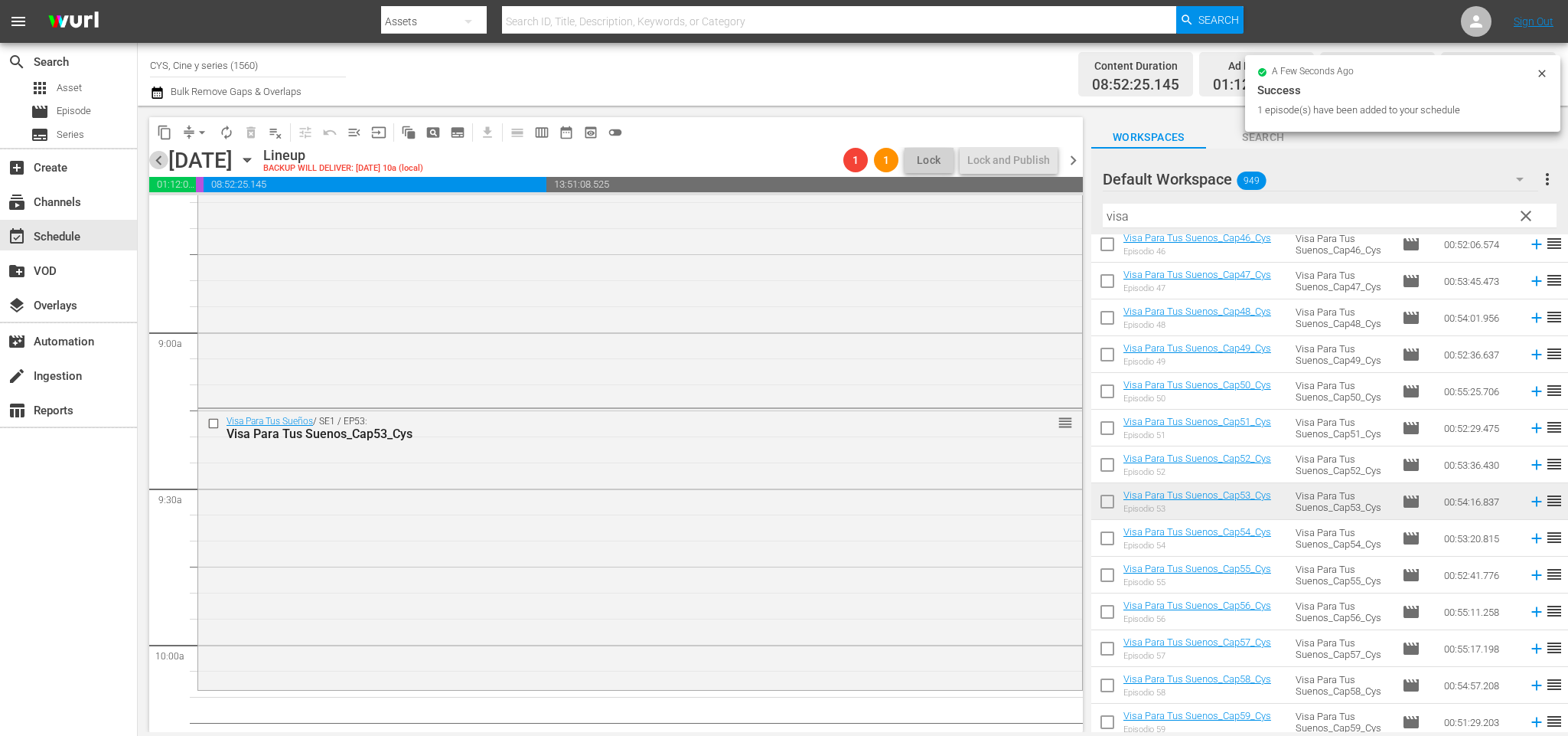
click at [158, 151] on span "chevron_left" at bounding box center [158, 160] width 19 height 19
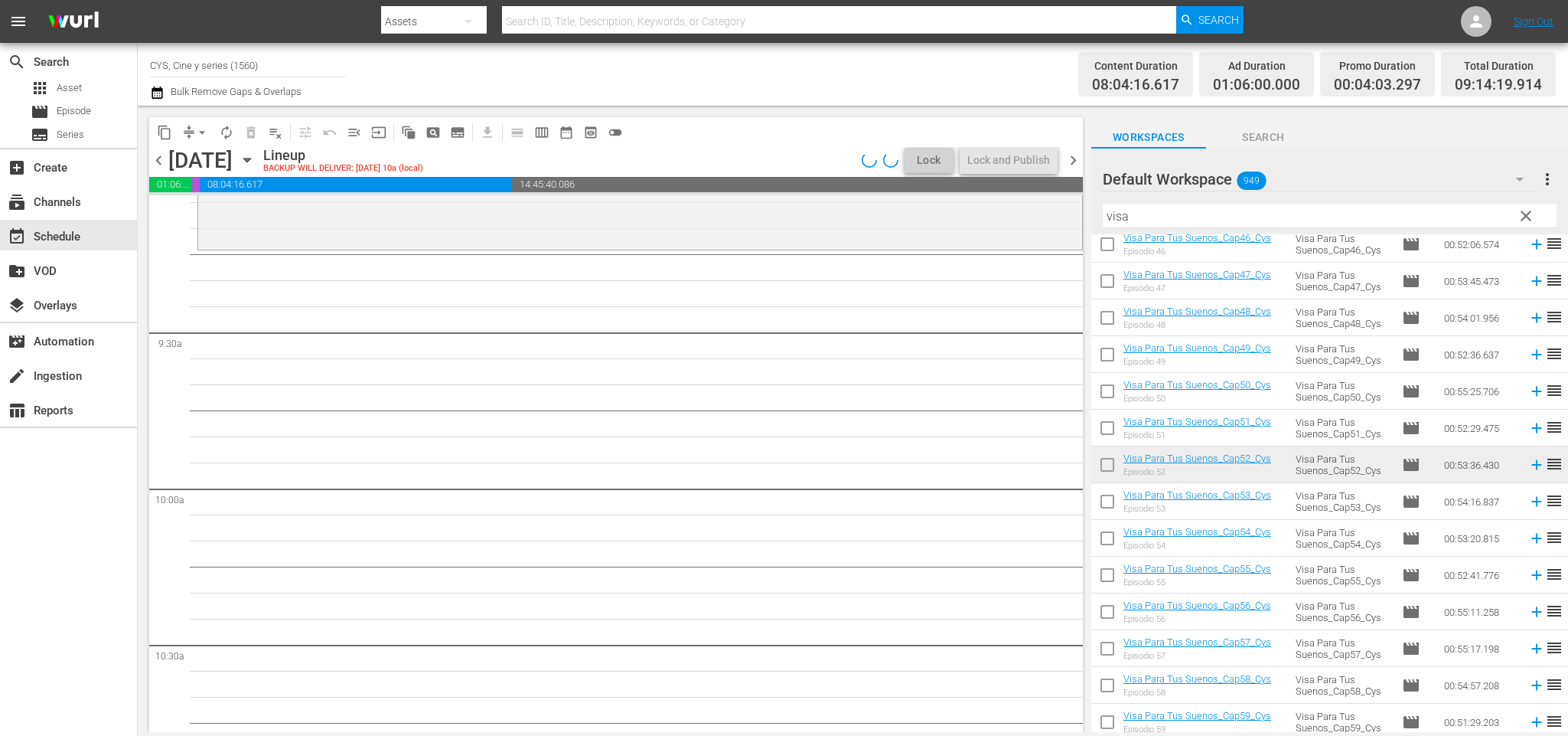
scroll to position [2701, 0]
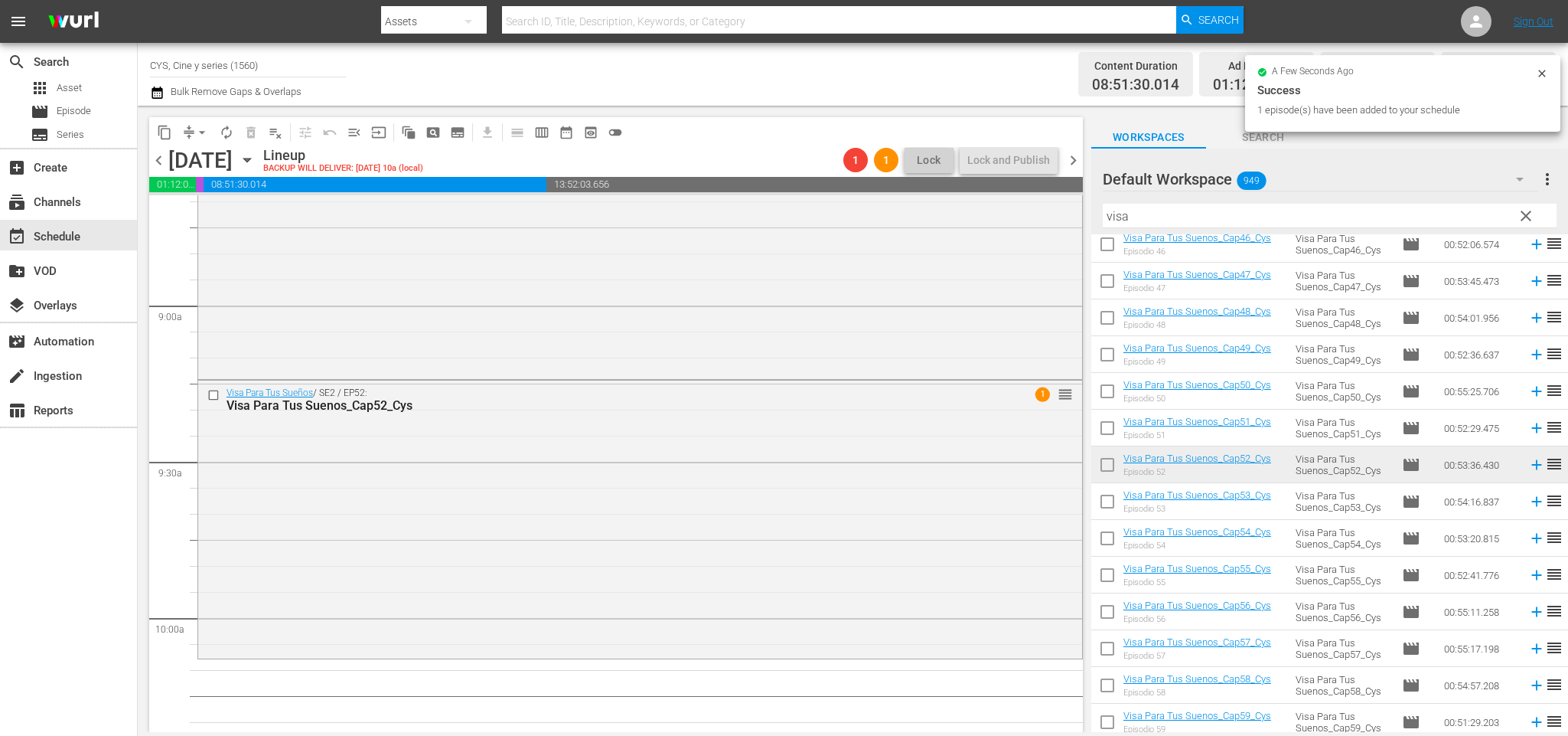
click at [162, 157] on span "chevron_left" at bounding box center [158, 160] width 19 height 19
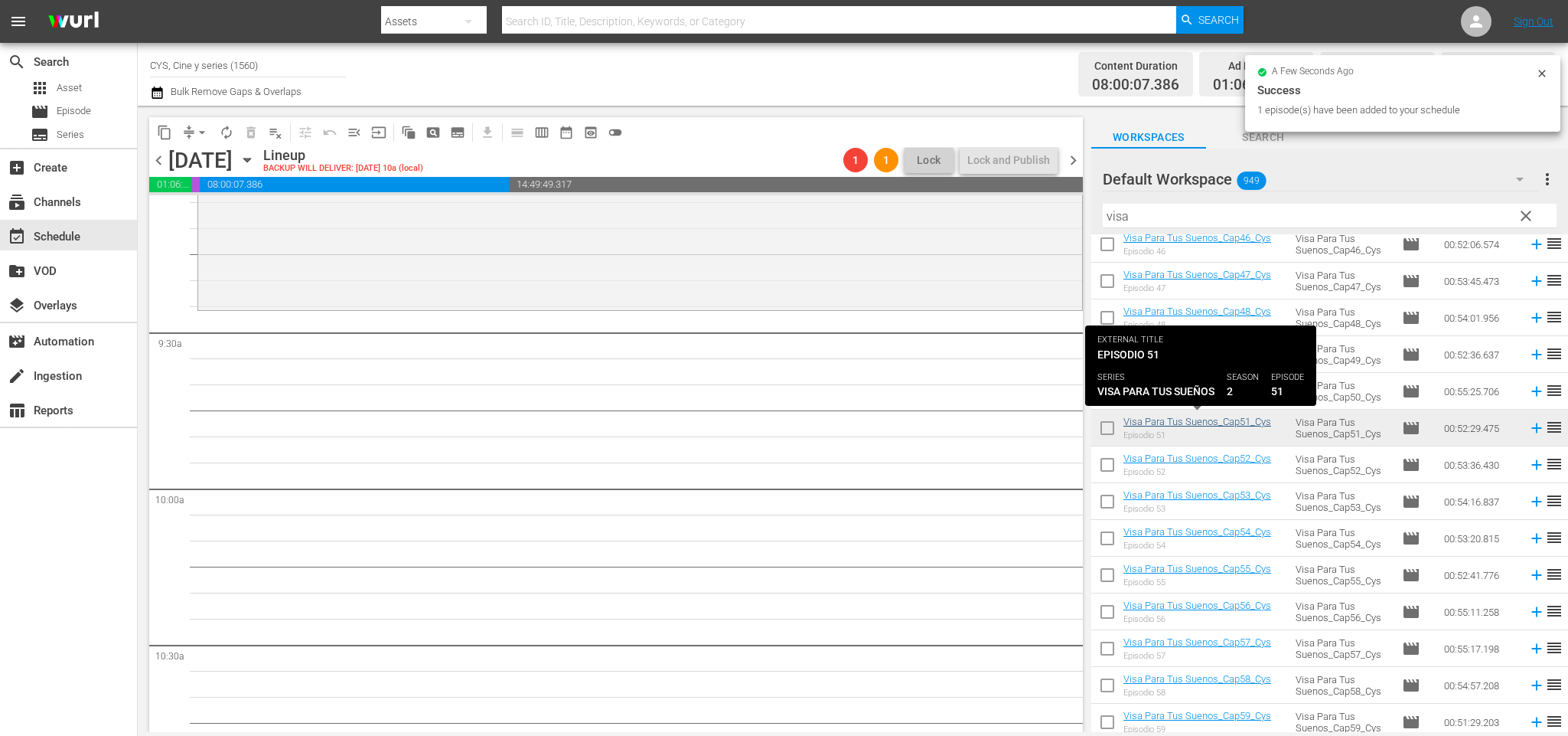
scroll to position [2674, 0]
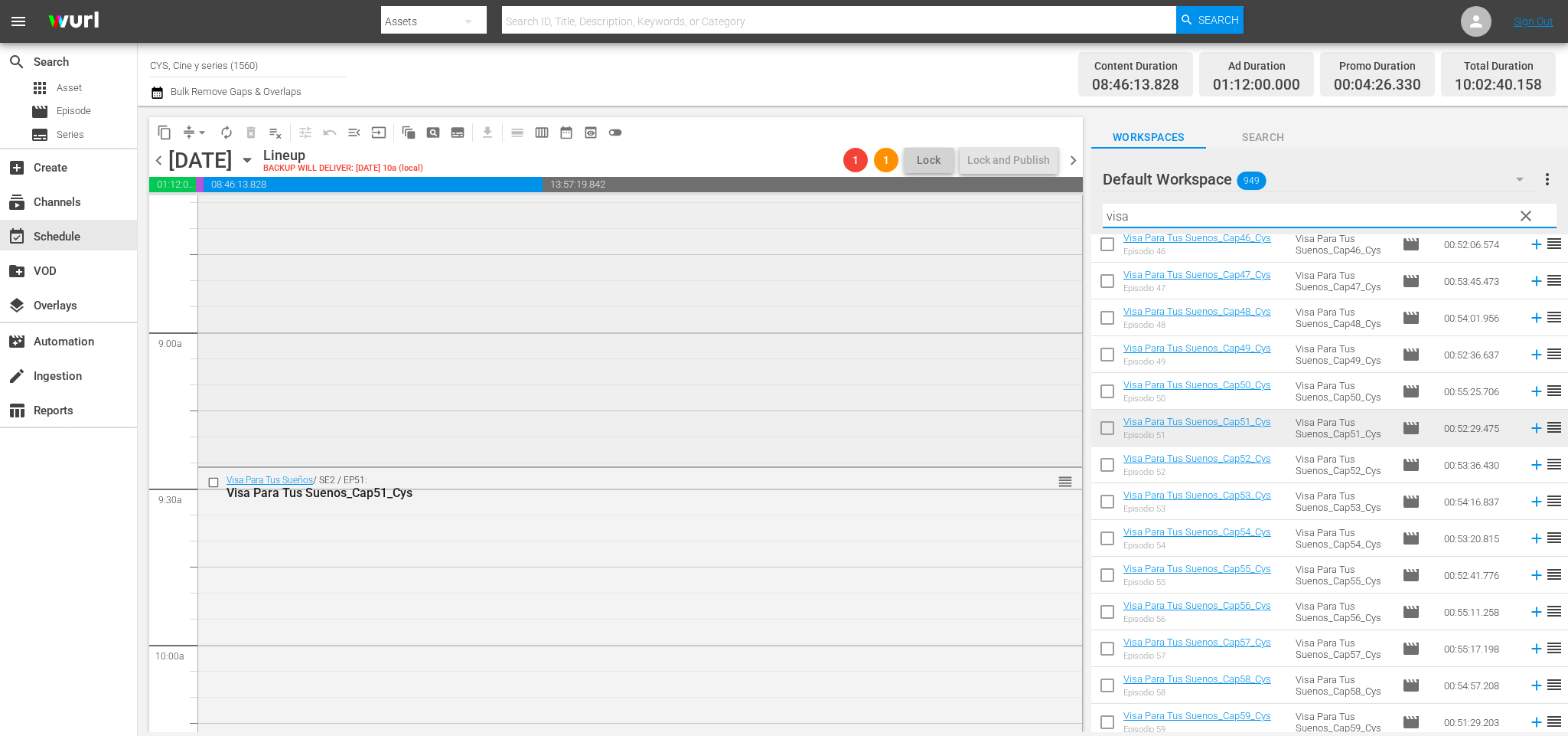
drag, startPoint x: 1237, startPoint y: 221, endPoint x: 895, endPoint y: 218, distance: 342.0
click at [900, 221] on div "content_copy compress arrow_drop_down autorenew_outlined delete_forever_outline…" at bounding box center [853, 419] width 1430 height 626
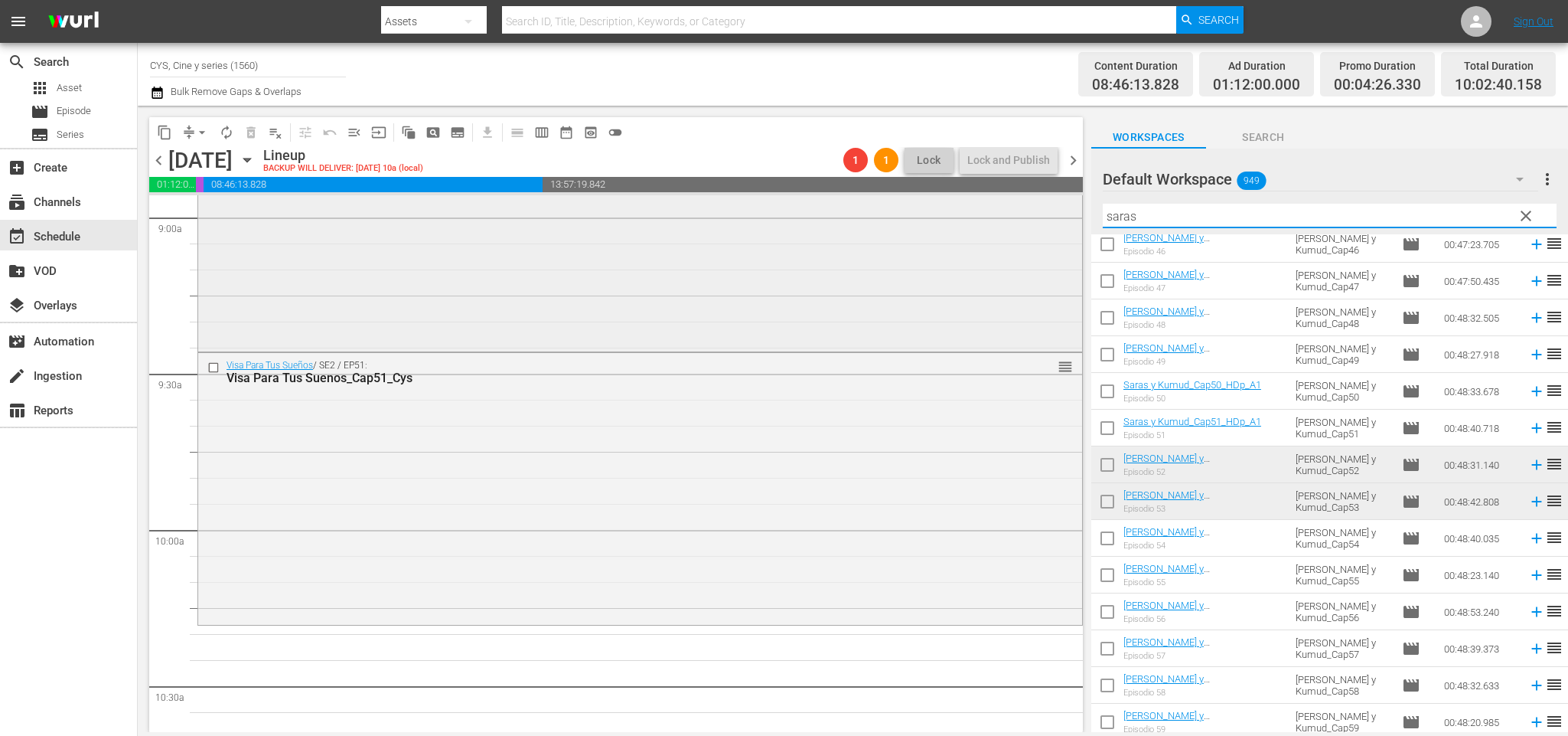
scroll to position [2904, 0]
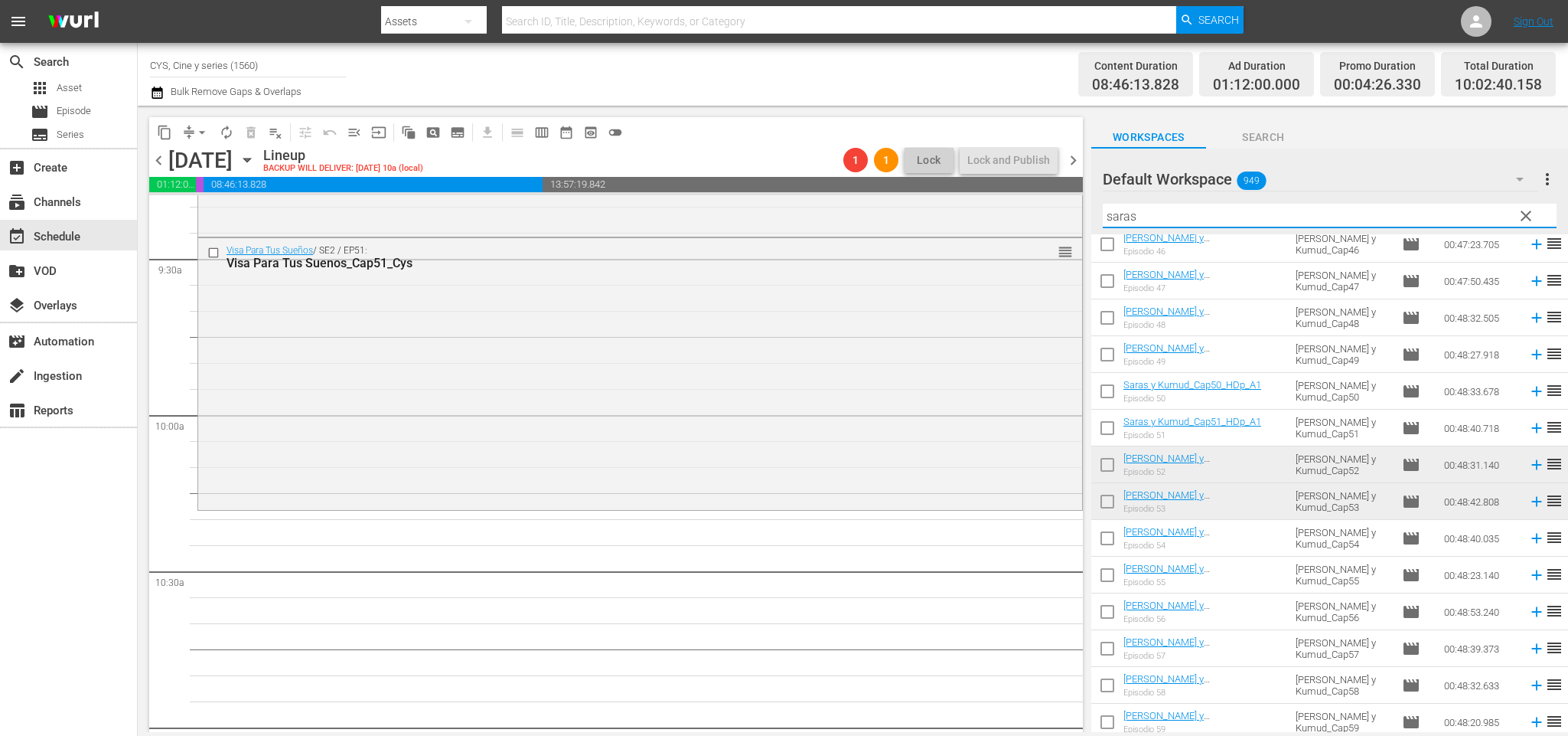
type input "saras"
click at [1109, 464] on input "checkbox" at bounding box center [1108, 468] width 32 height 32
checkbox input "true"
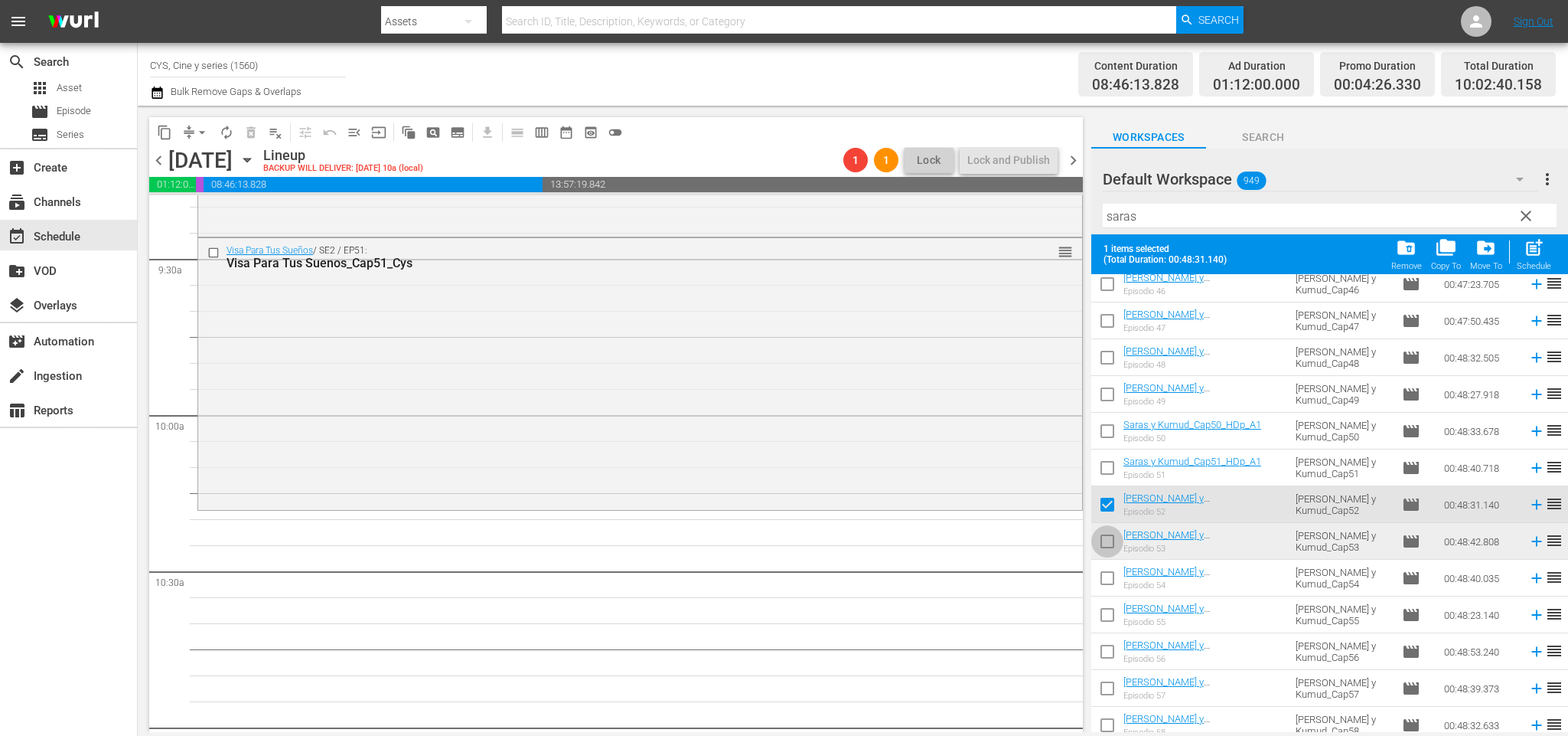
click at [1112, 543] on input "checkbox" at bounding box center [1108, 545] width 32 height 32
checkbox input "true"
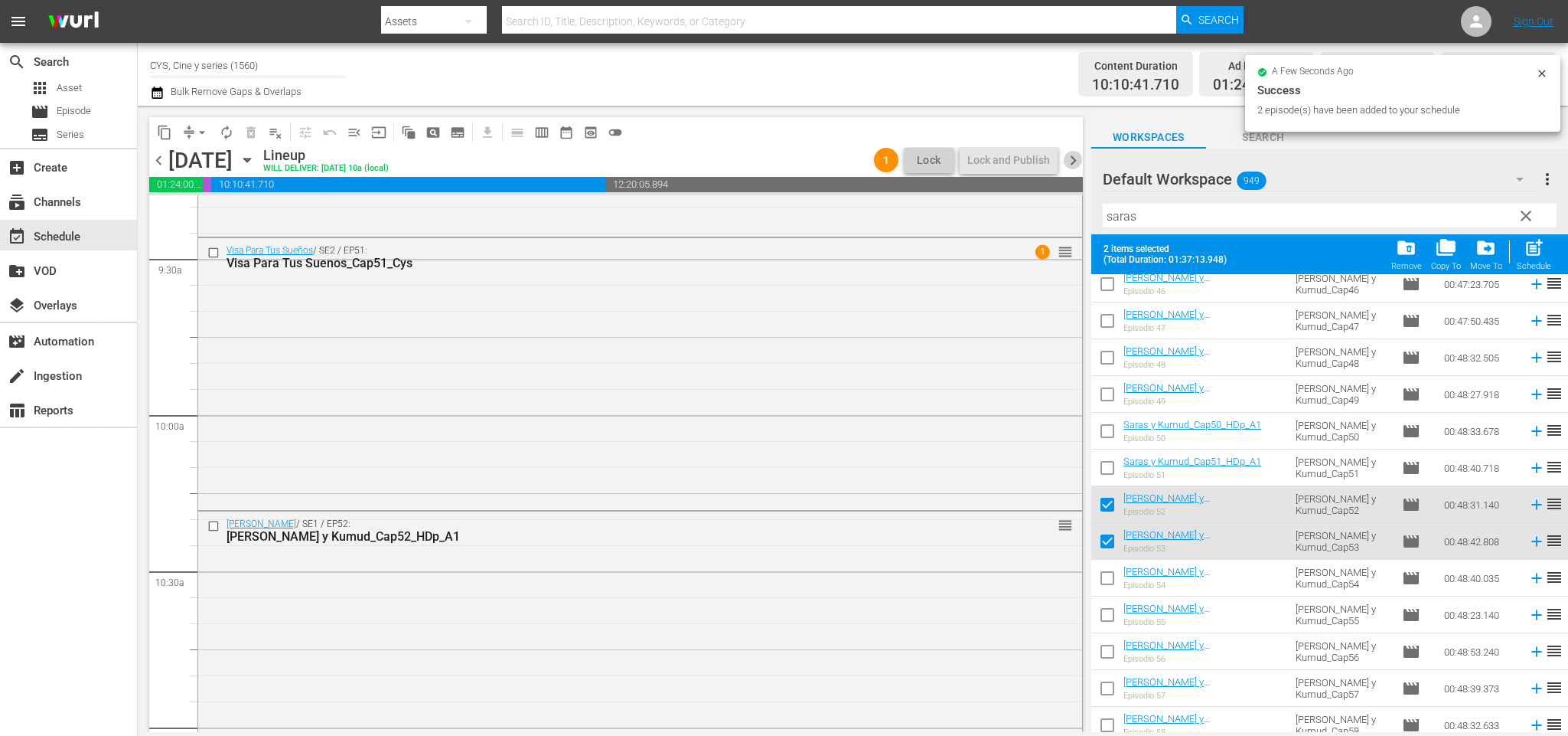
click at [1080, 157] on span "chevron_right" at bounding box center [1073, 160] width 19 height 19
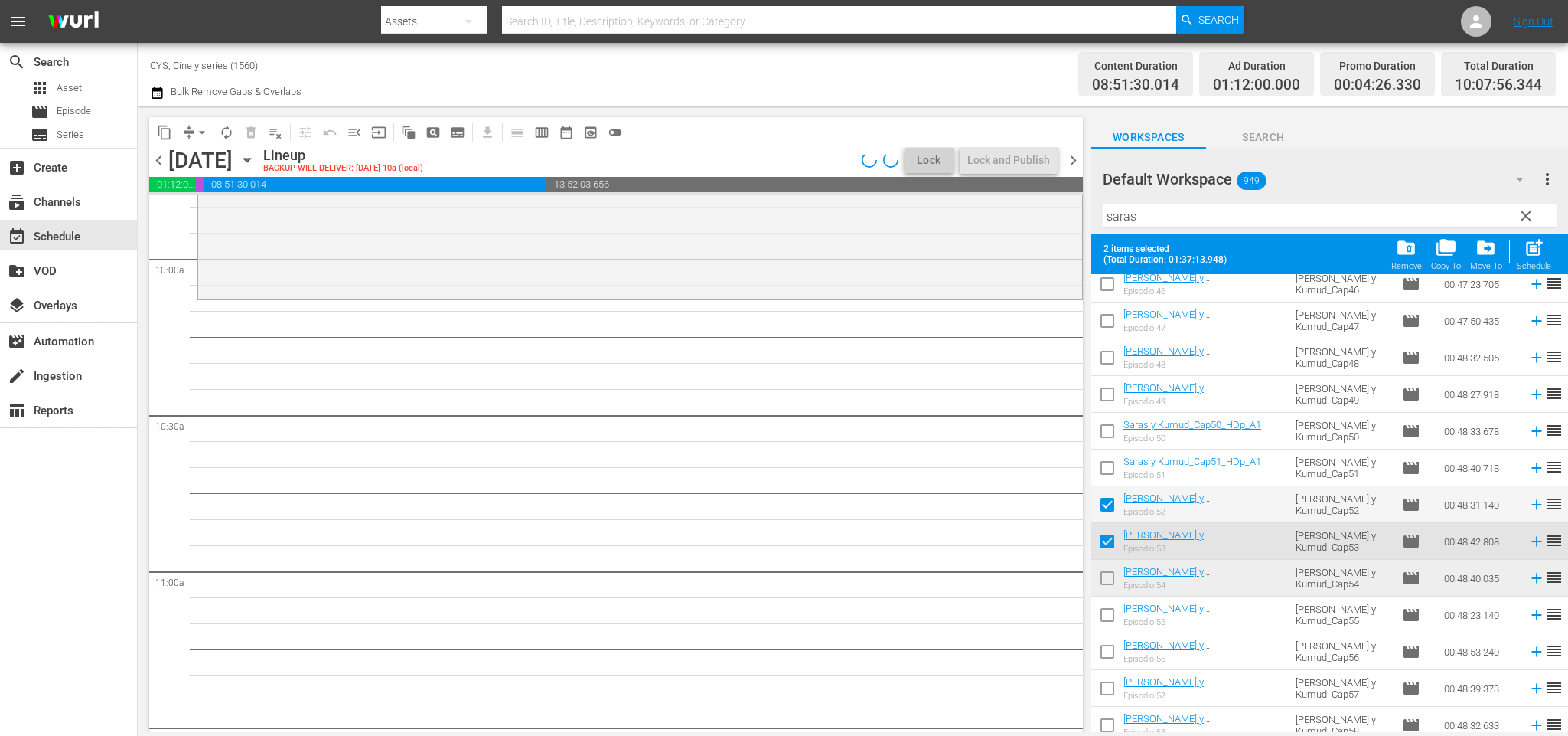
scroll to position [2929, 0]
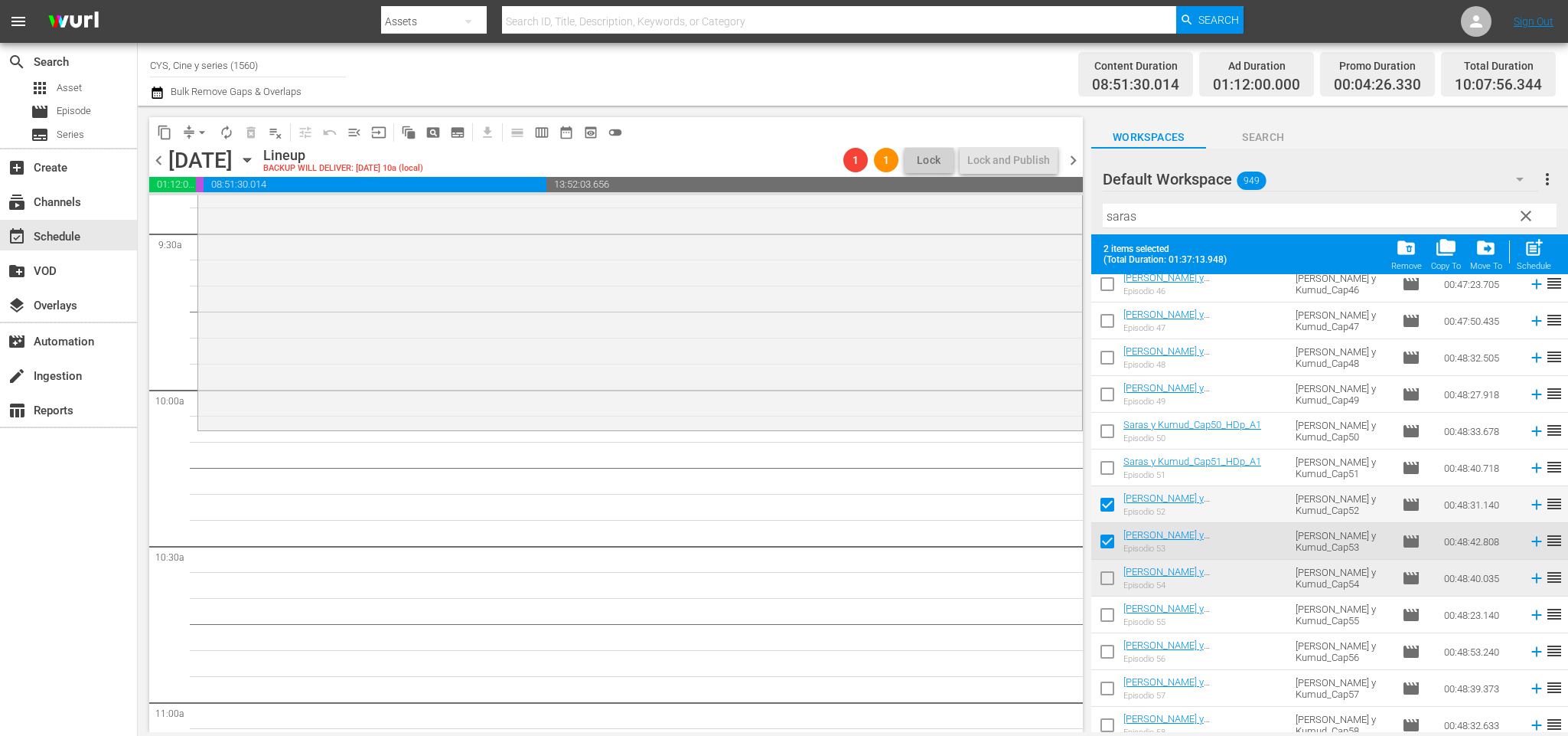
click at [1113, 581] on input "checkbox" at bounding box center [1108, 581] width 32 height 32
checkbox input "true"
click at [1112, 503] on input "checkbox" at bounding box center [1108, 508] width 32 height 32
checkbox input "false"
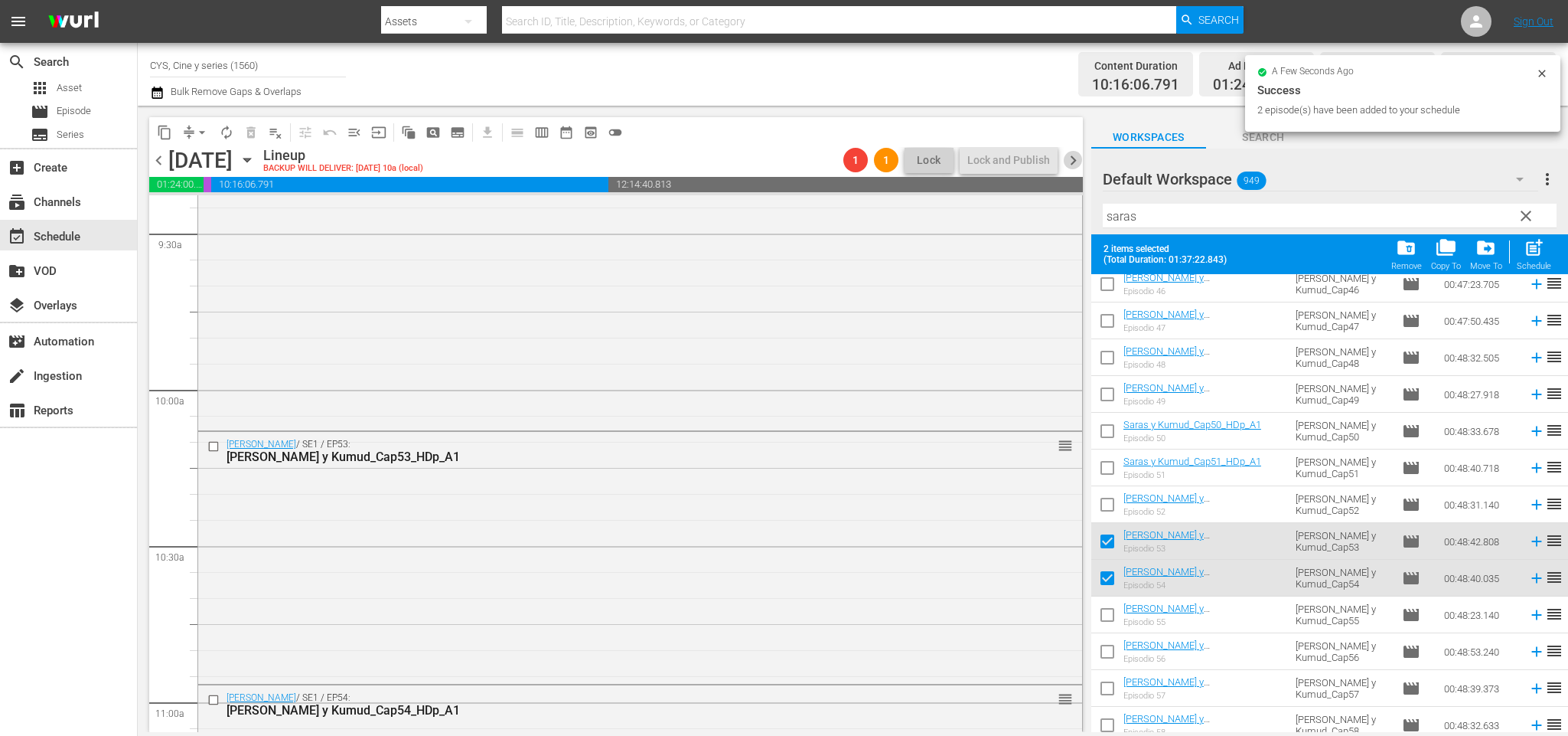
click at [1076, 159] on span "chevron_right" at bounding box center [1073, 160] width 19 height 19
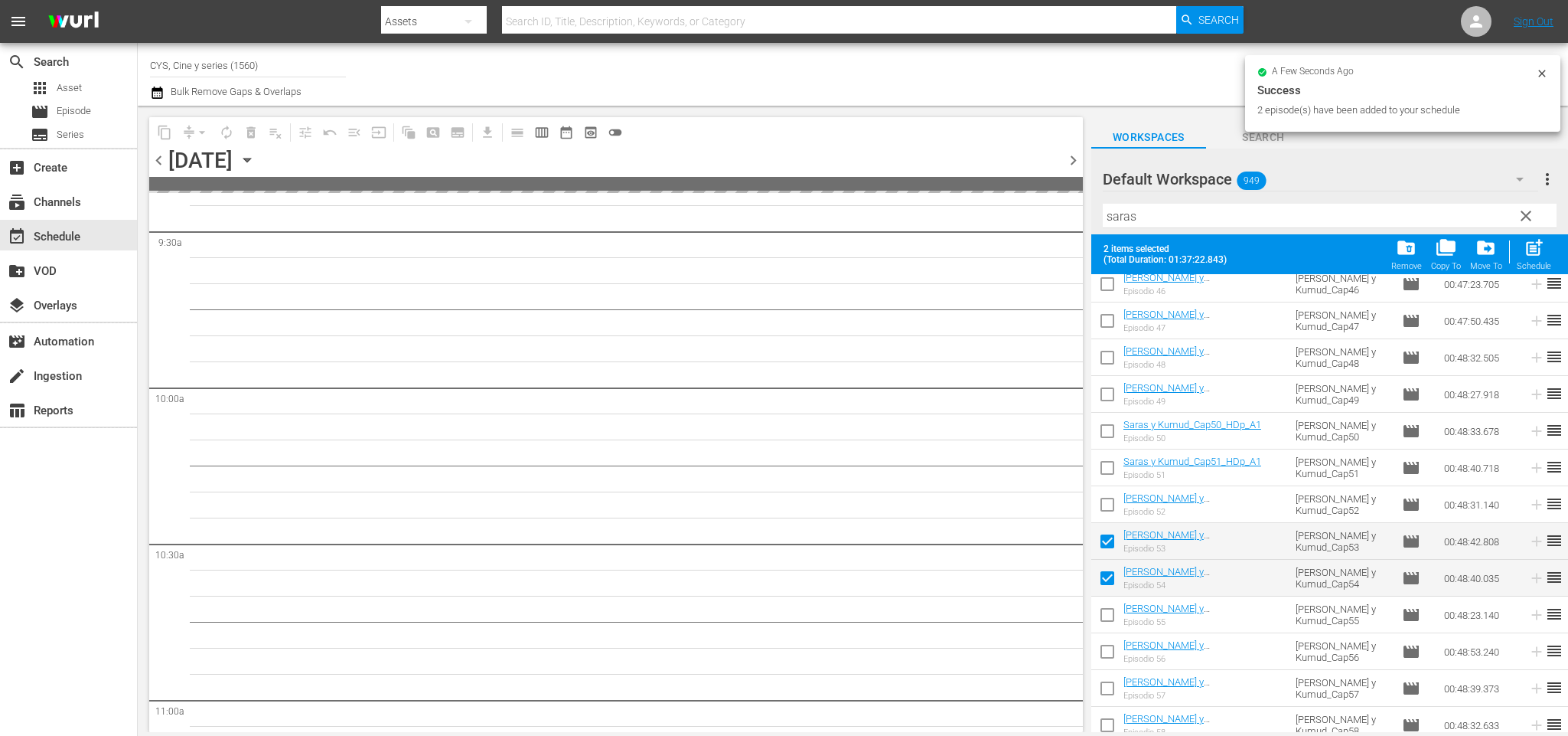
scroll to position [3059, 0]
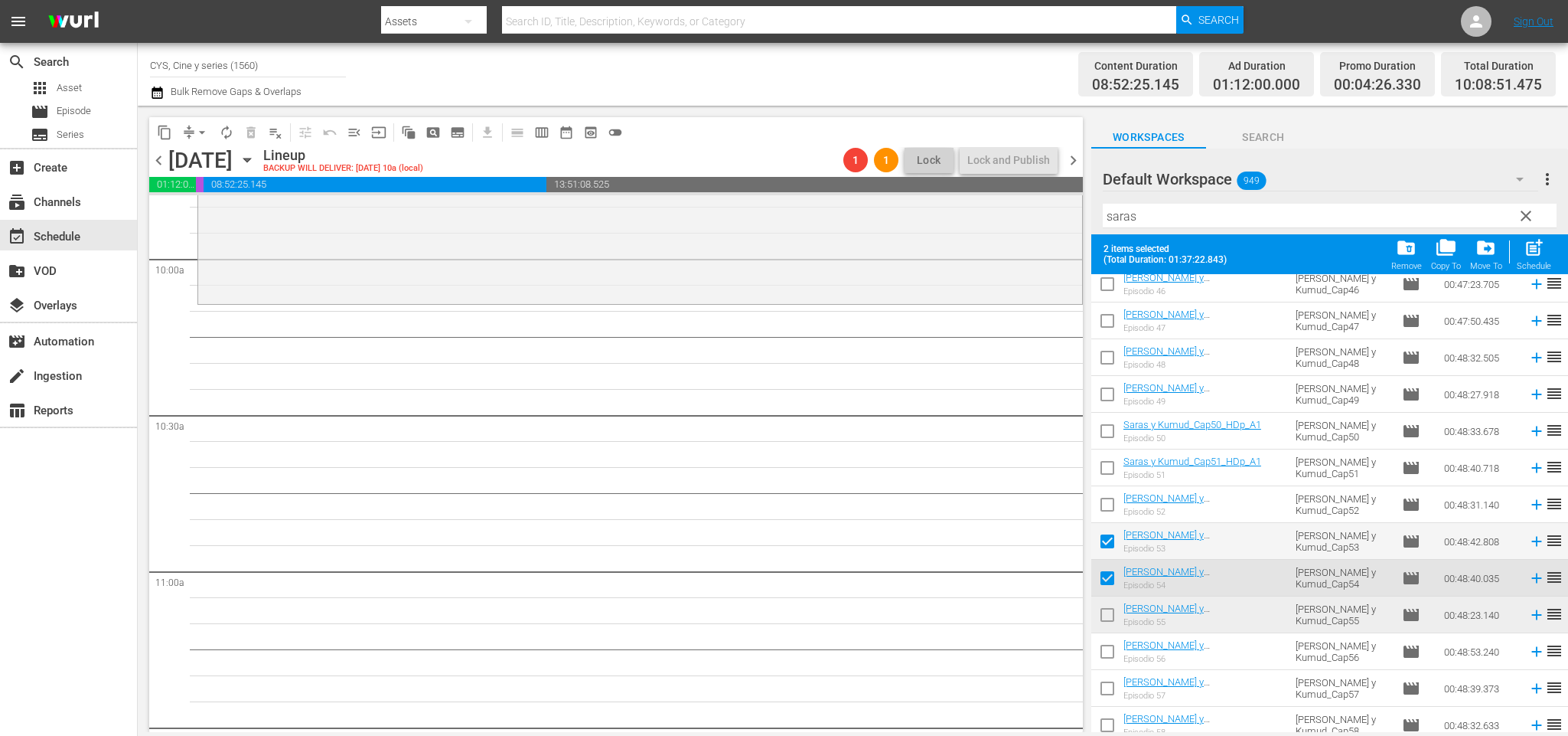
drag, startPoint x: 1116, startPoint y: 615, endPoint x: 1112, endPoint y: 584, distance: 31.3
click at [1112, 613] on input "checkbox" at bounding box center [1108, 618] width 32 height 32
checkbox input "true"
click at [1109, 542] on input "checkbox" at bounding box center [1108, 545] width 32 height 32
checkbox input "false"
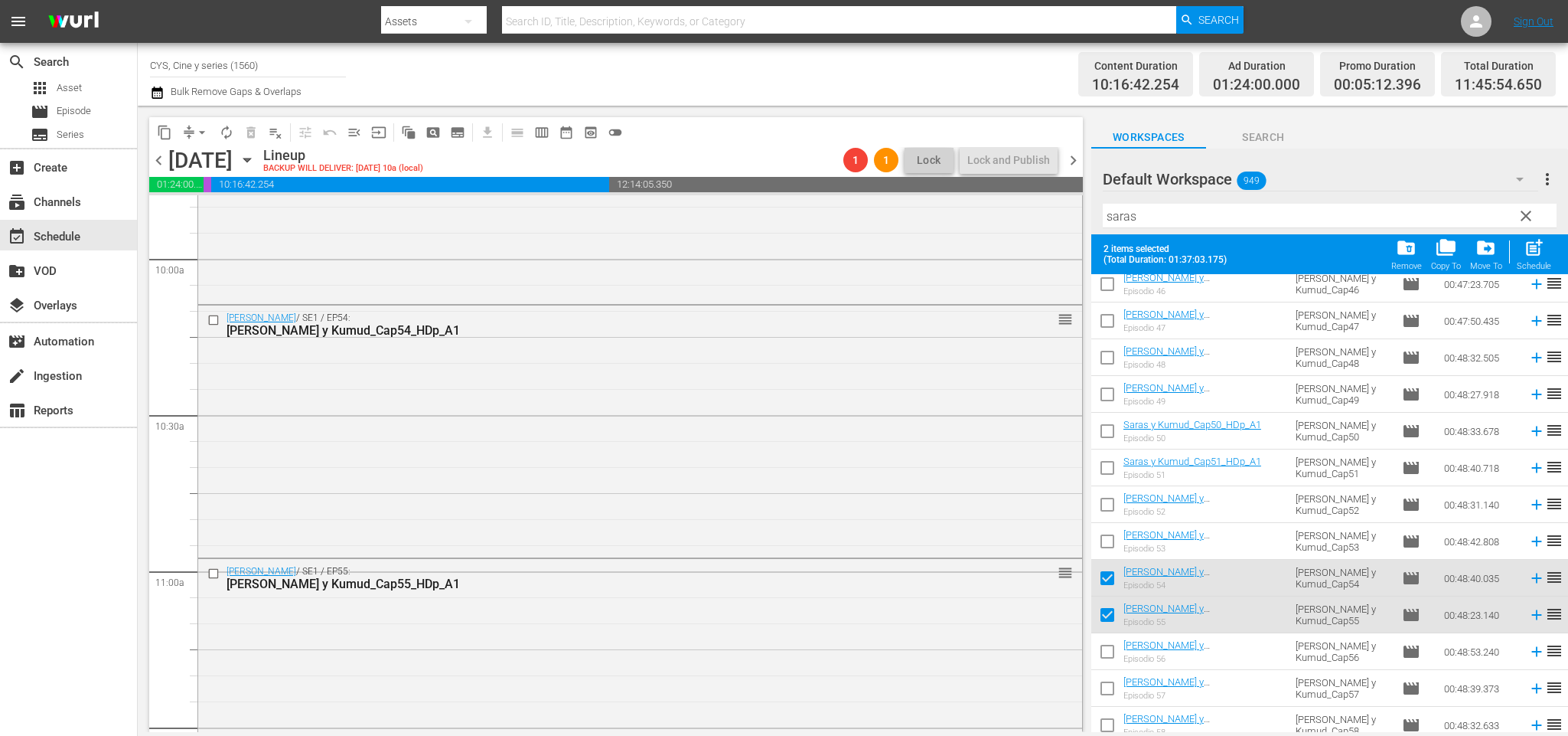
click at [1066, 157] on span "chevron_right" at bounding box center [1073, 160] width 19 height 19
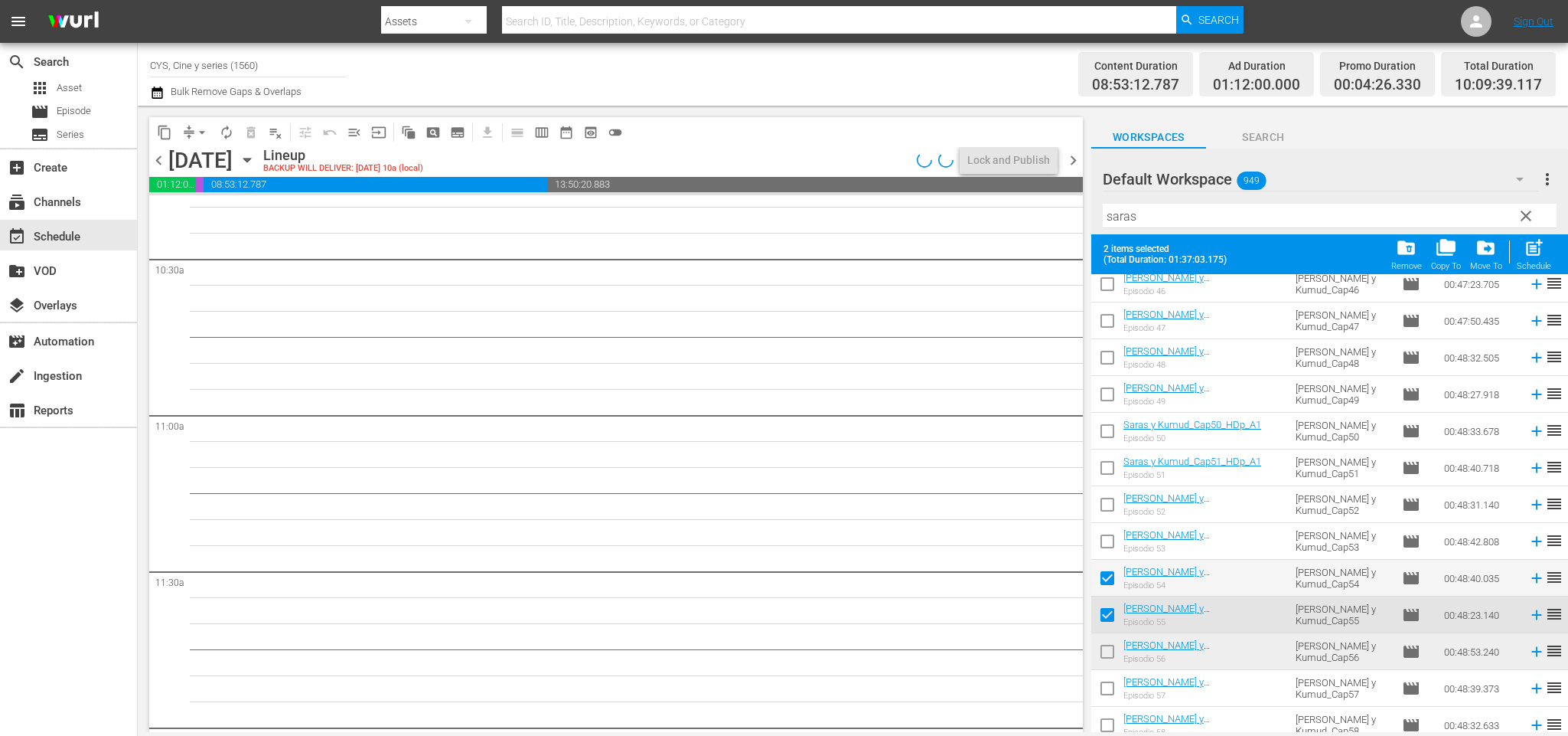
scroll to position [3033, 0]
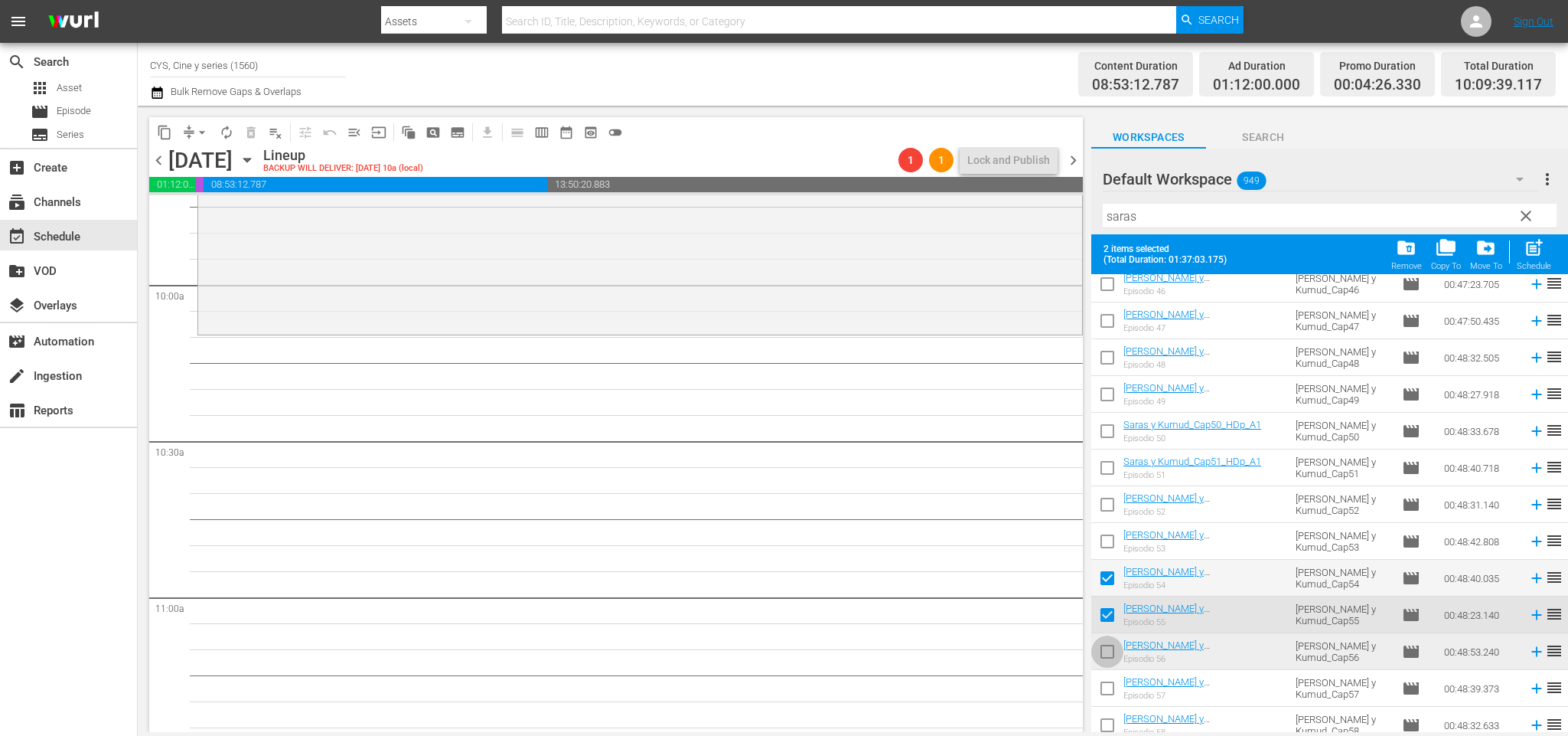
click at [1109, 647] on input "checkbox" at bounding box center [1108, 655] width 32 height 32
checkbox input "true"
click at [1109, 579] on input "checkbox" at bounding box center [1108, 581] width 32 height 32
checkbox input "false"
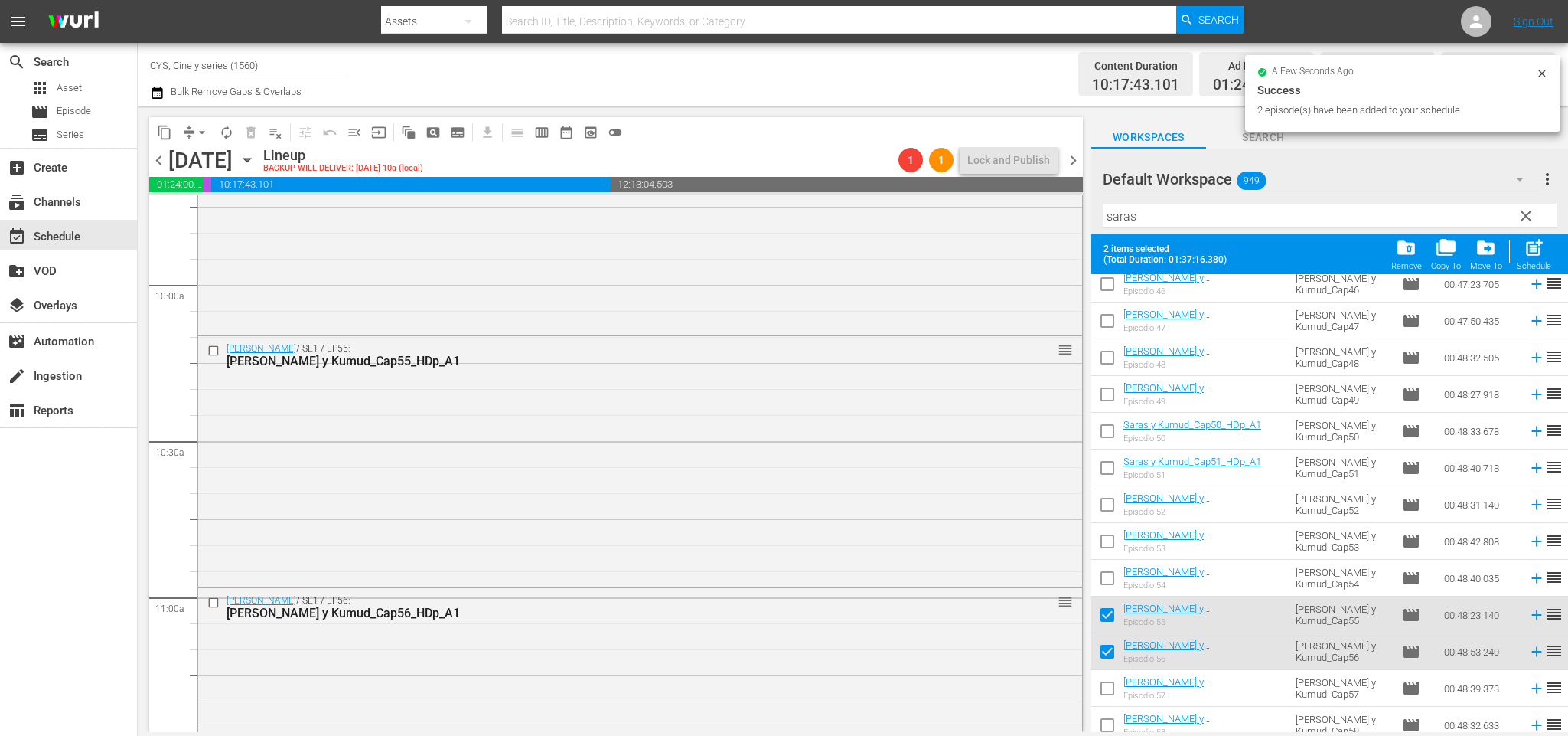
click at [1072, 162] on span "chevron_right" at bounding box center [1073, 160] width 19 height 19
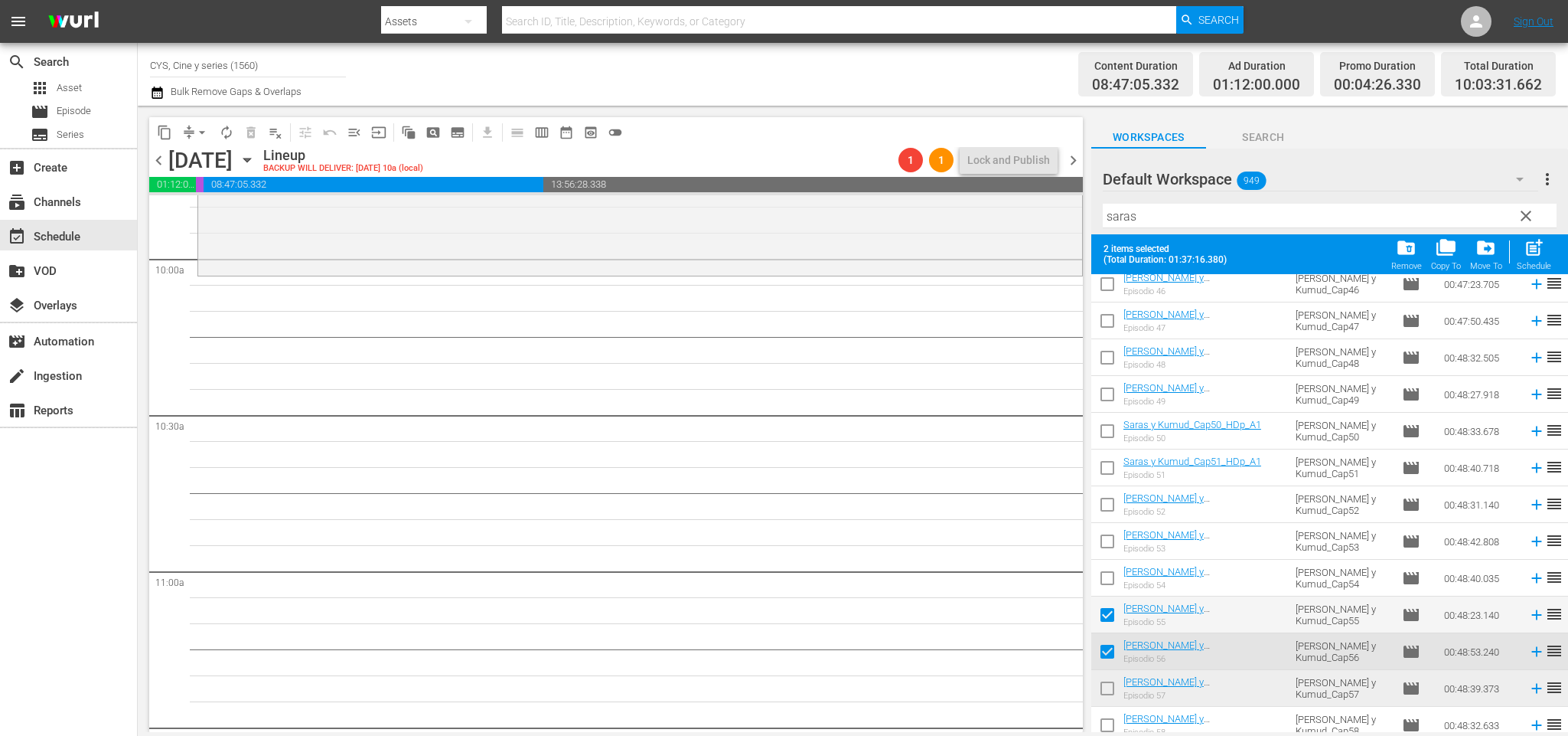
scroll to position [344, 0]
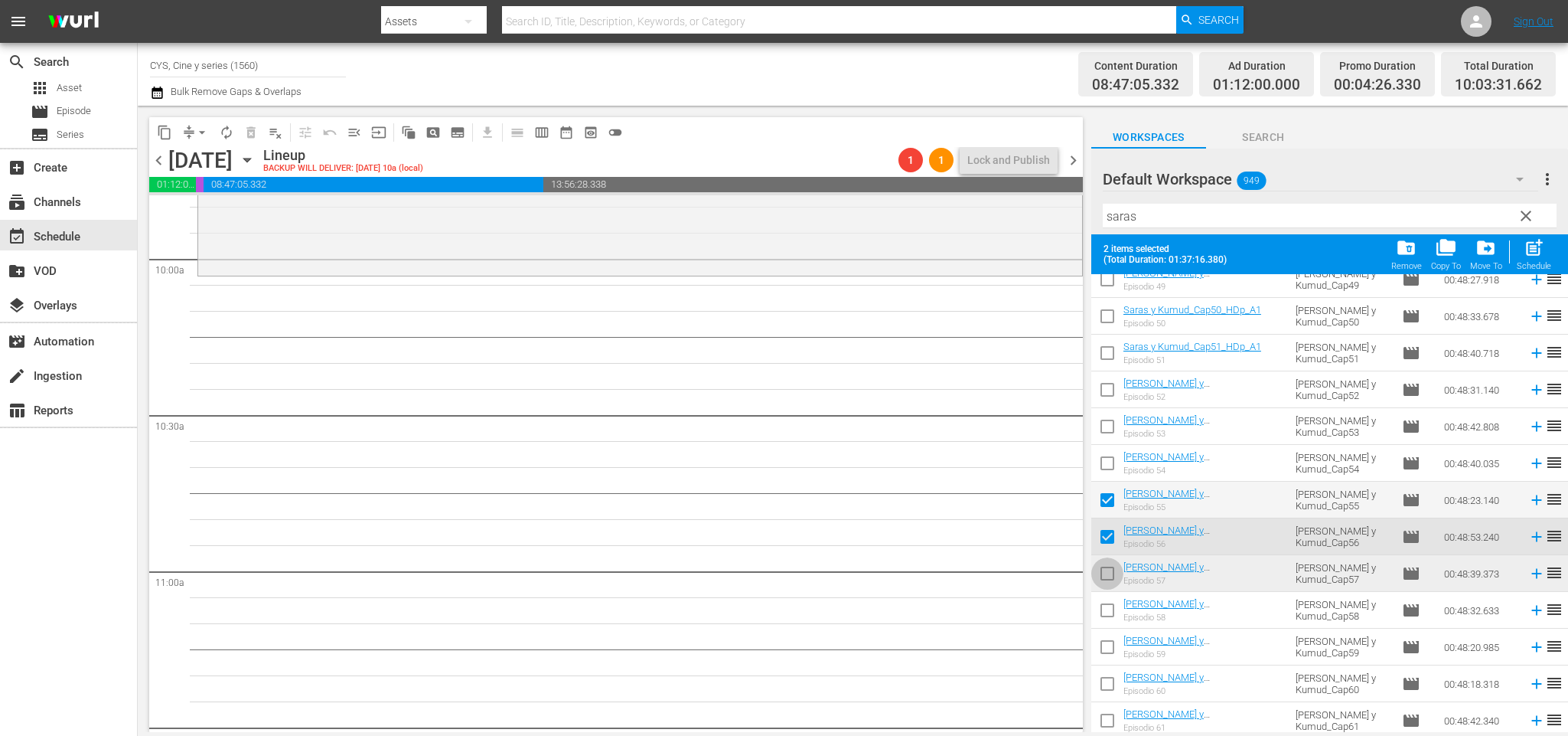
click at [1111, 575] on input "checkbox" at bounding box center [1108, 577] width 32 height 32
checkbox input "true"
click at [1109, 499] on input "checkbox" at bounding box center [1108, 503] width 32 height 32
checkbox input "false"
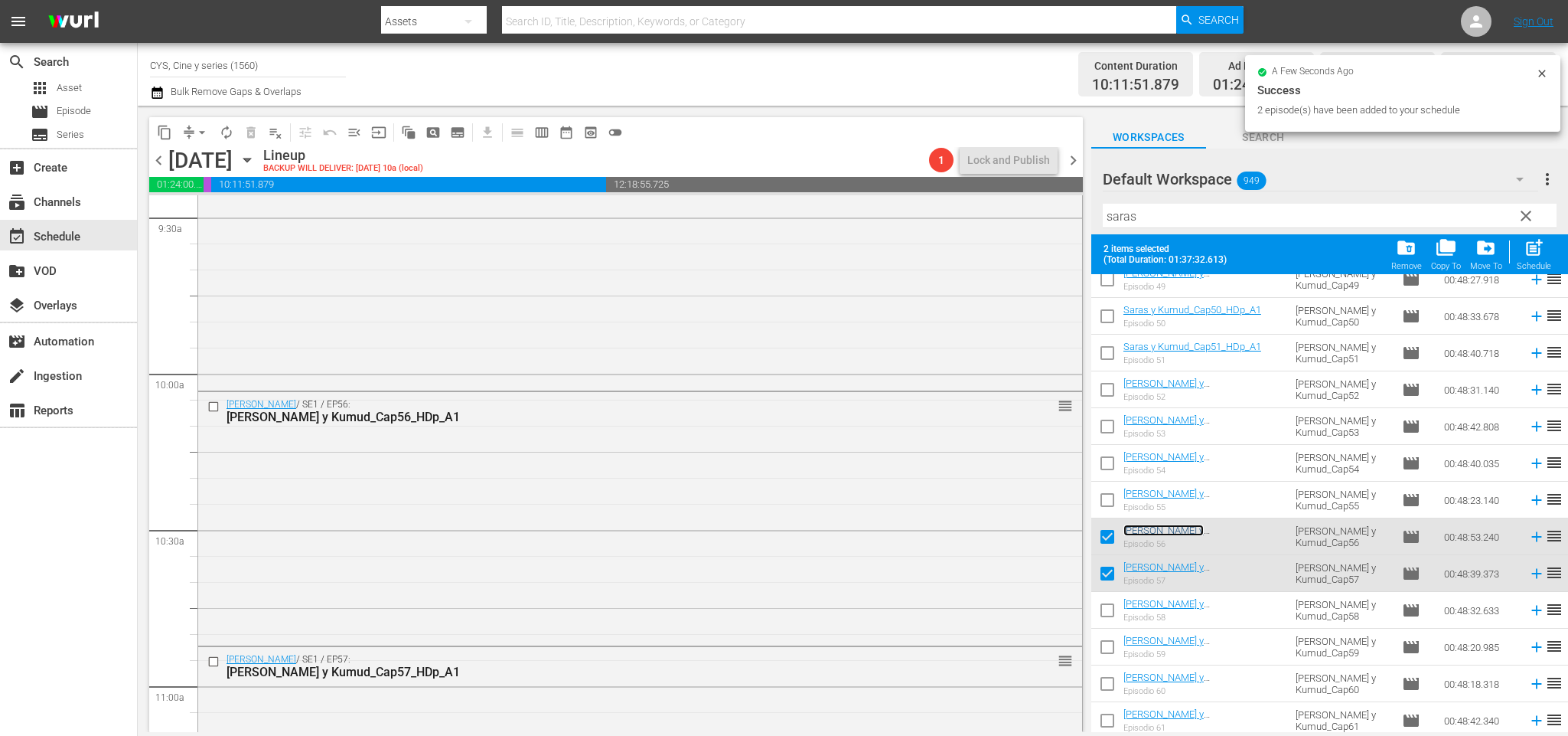
scroll to position [0, 0]
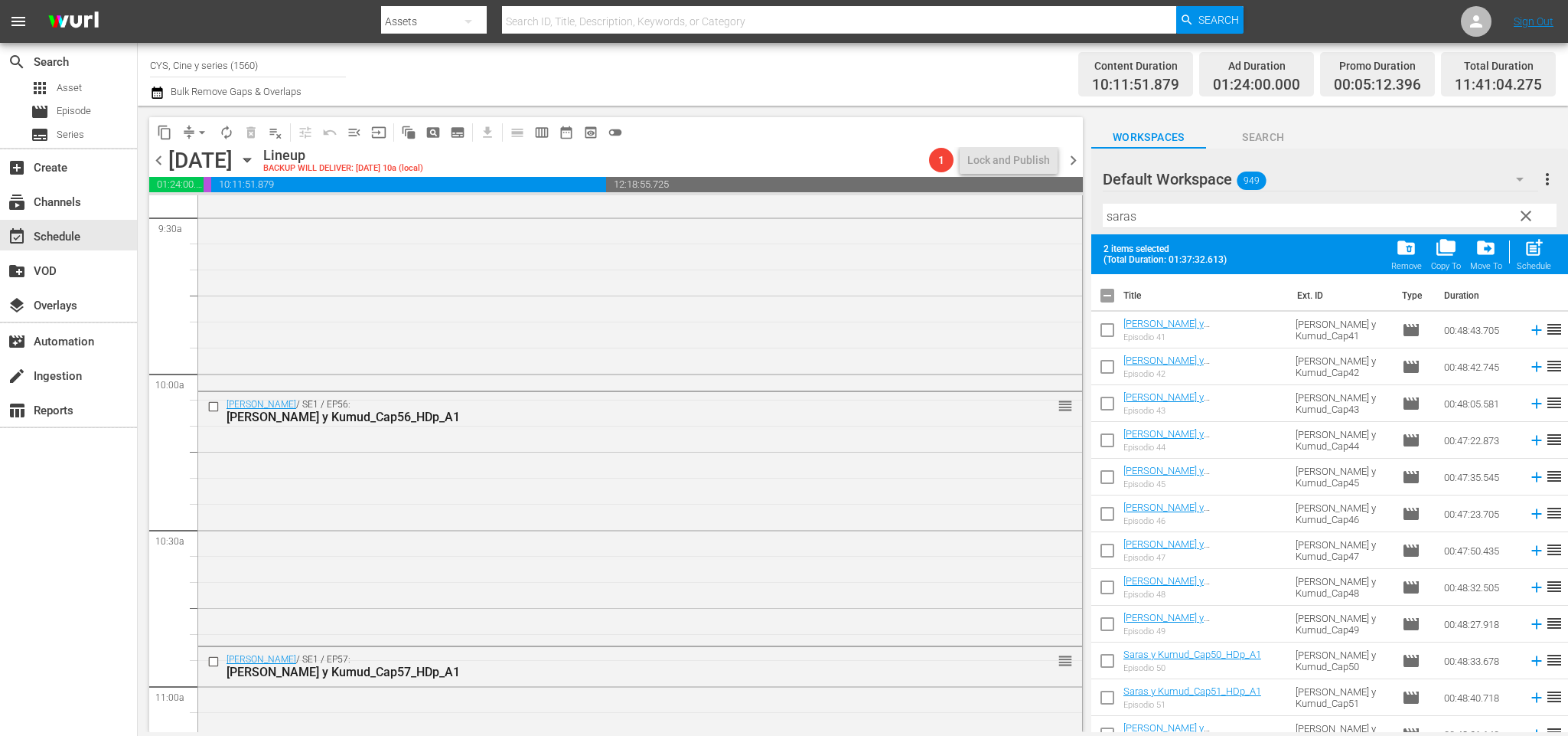
click at [1107, 294] on input "checkbox" at bounding box center [1108, 299] width 32 height 32
checkbox input "false"
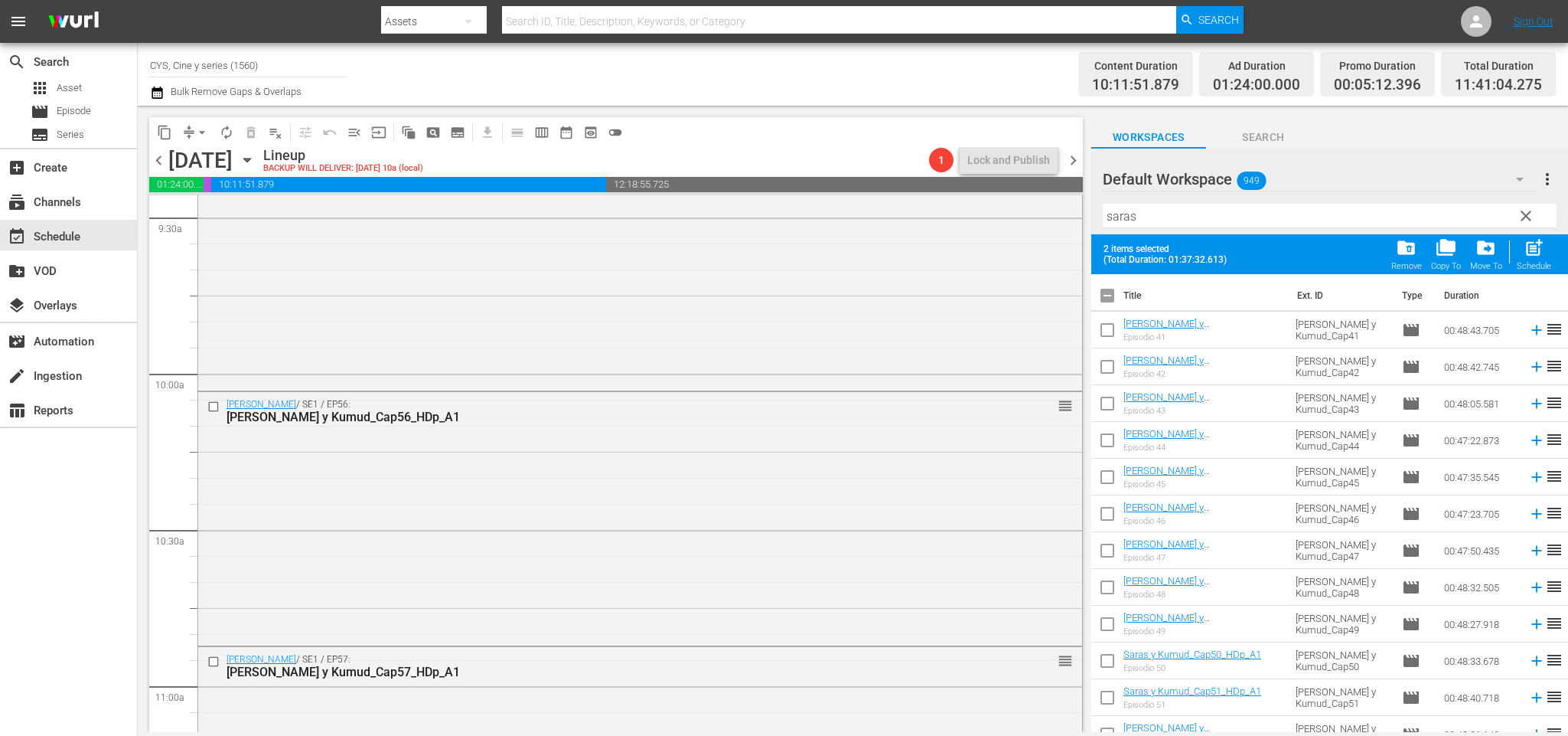
checkbox input "false"
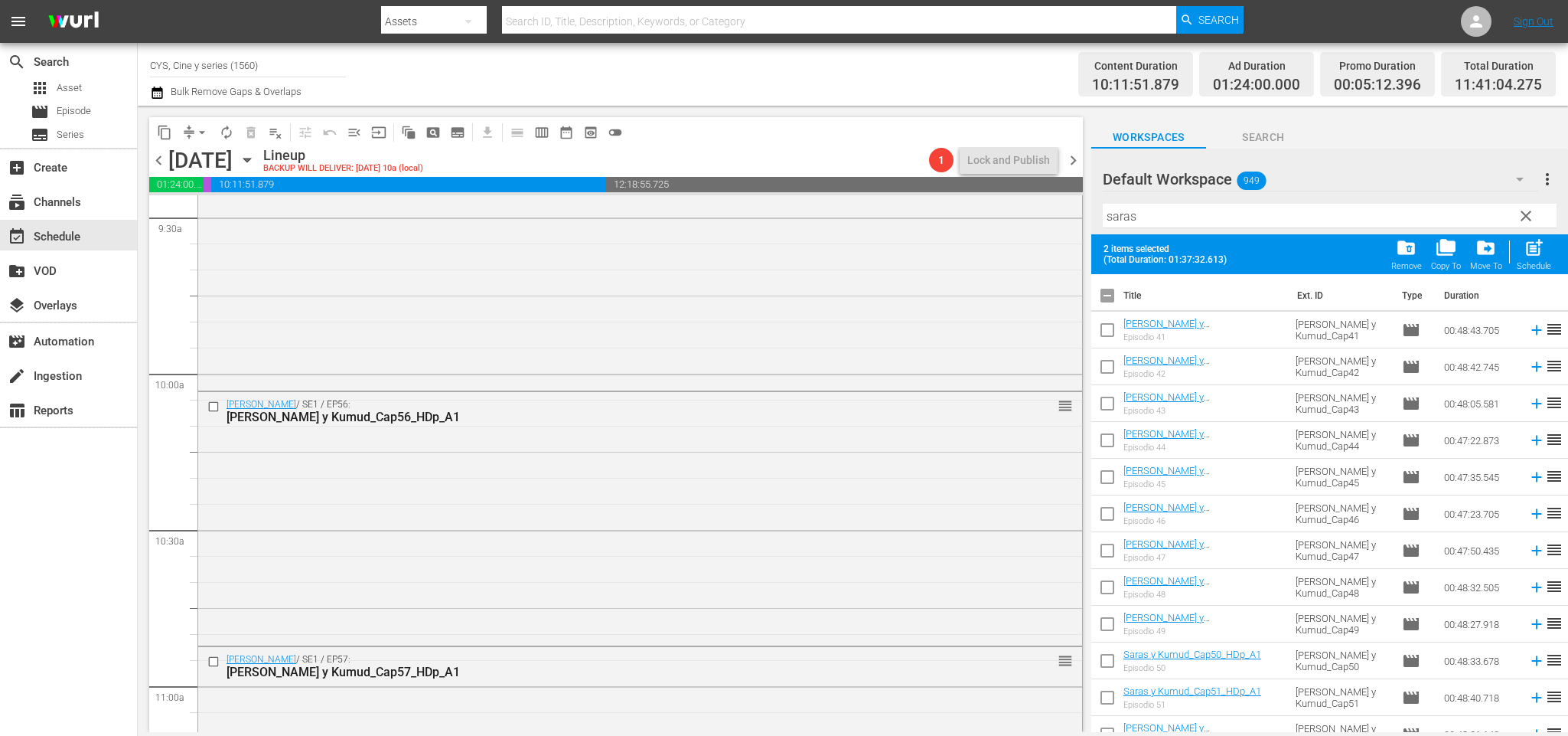
checkbox input "false"
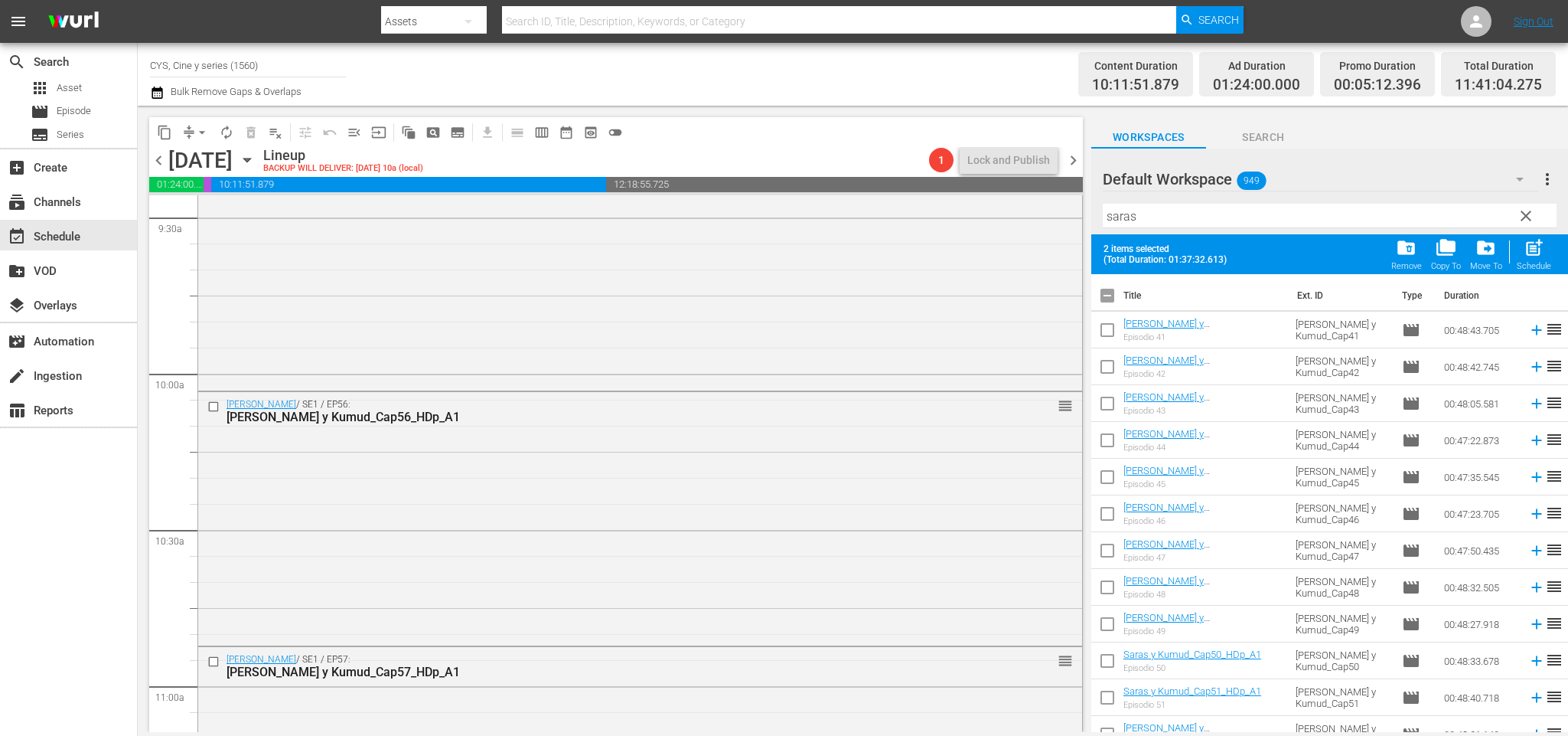
checkbox input "false"
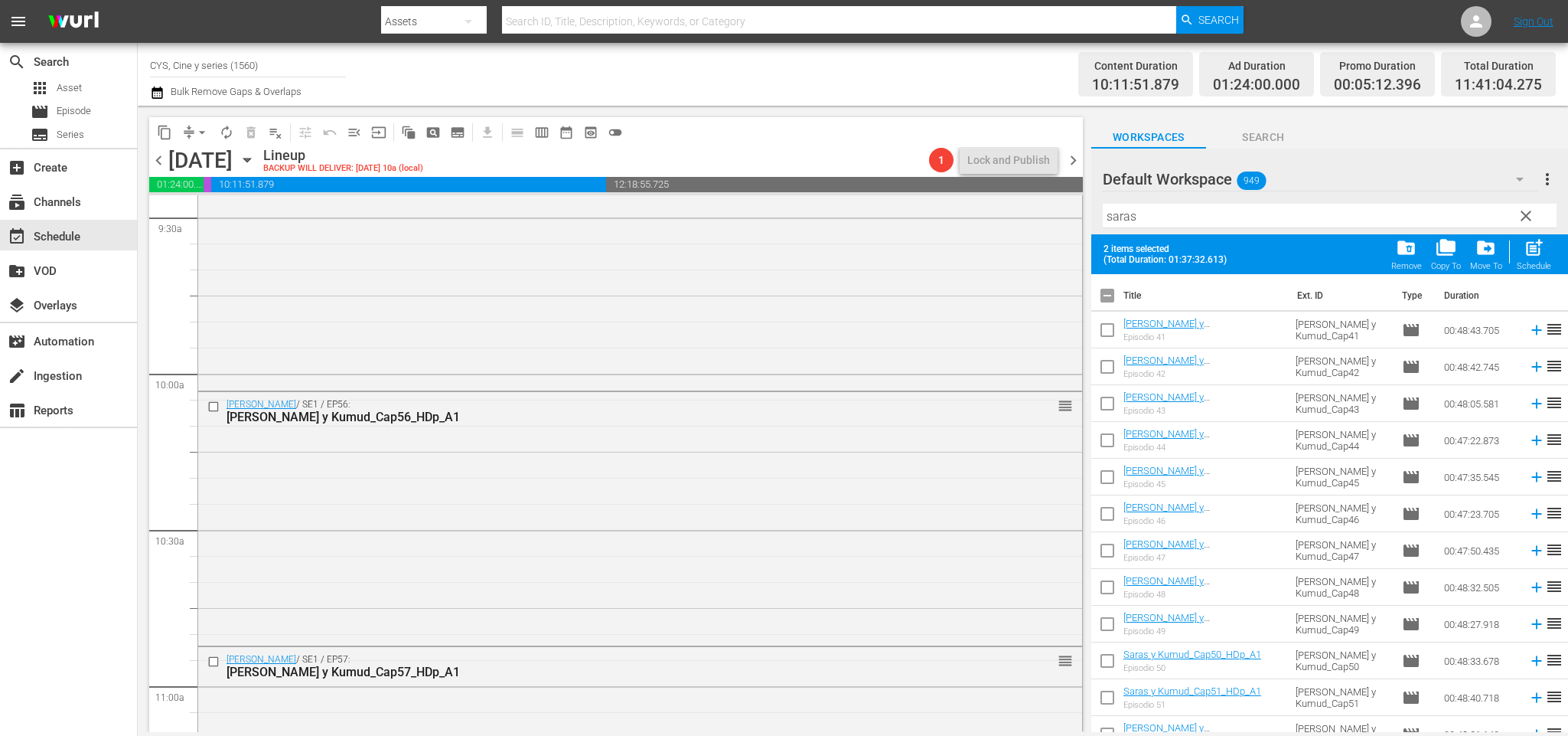
checkbox input "false"
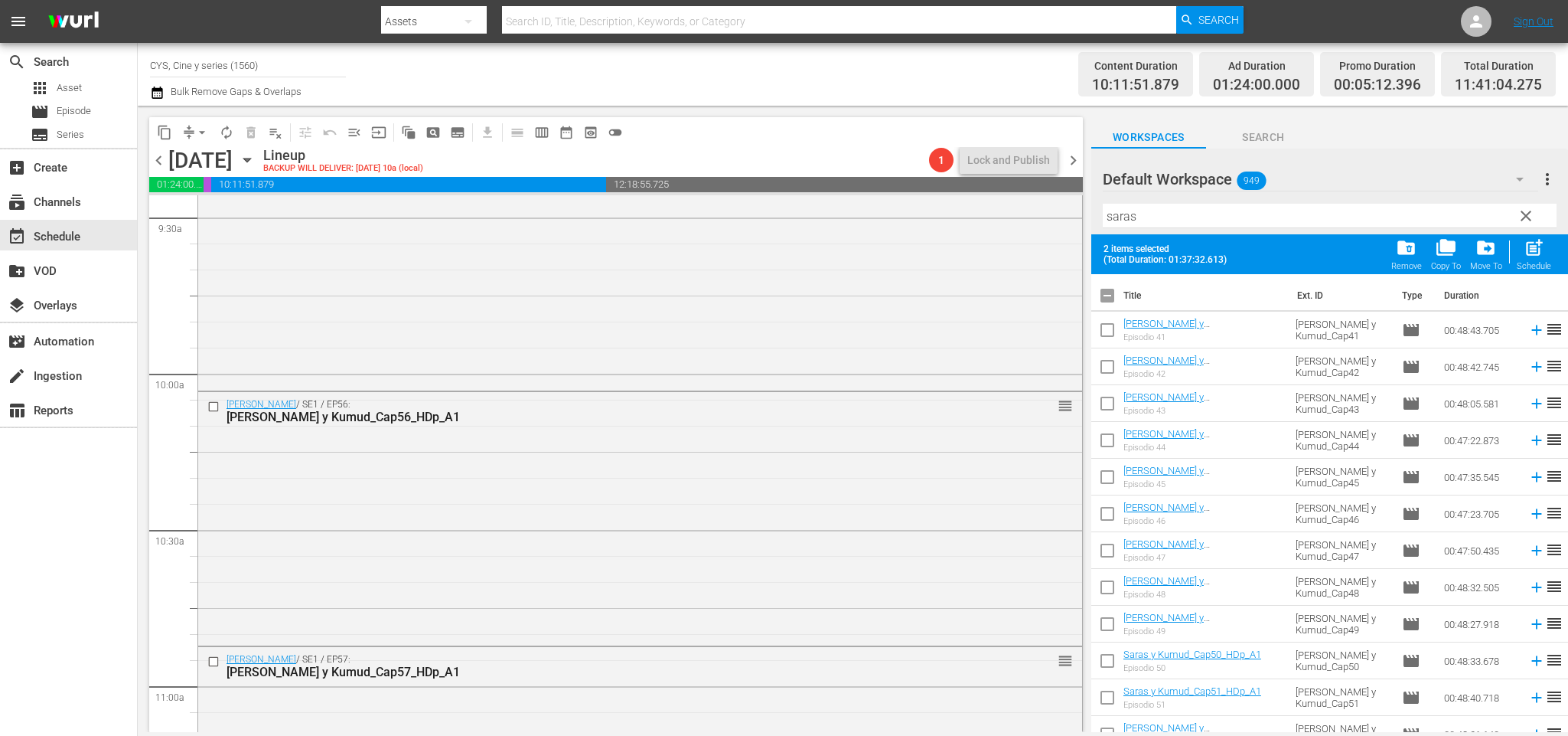
checkbox input "false"
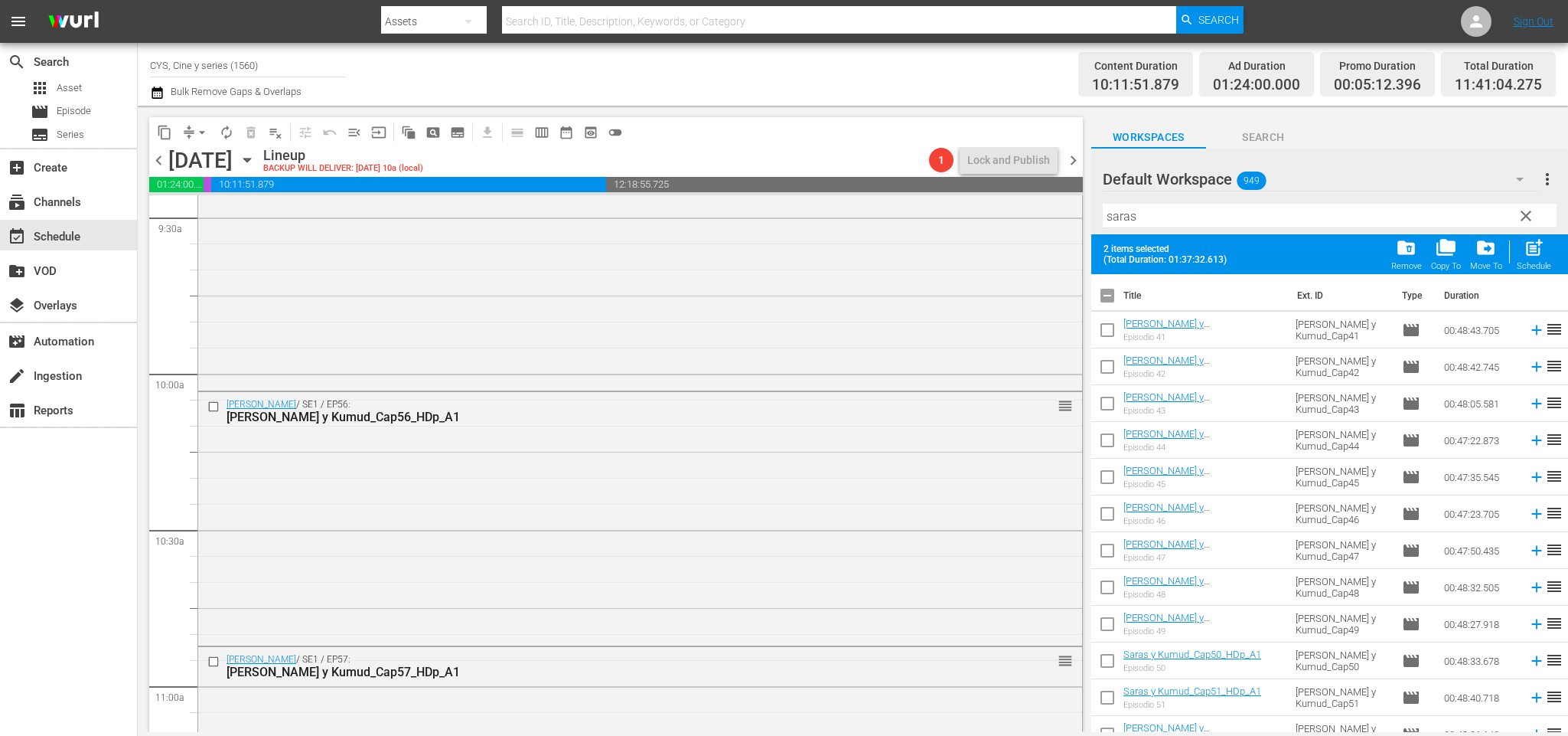
checkbox input "false"
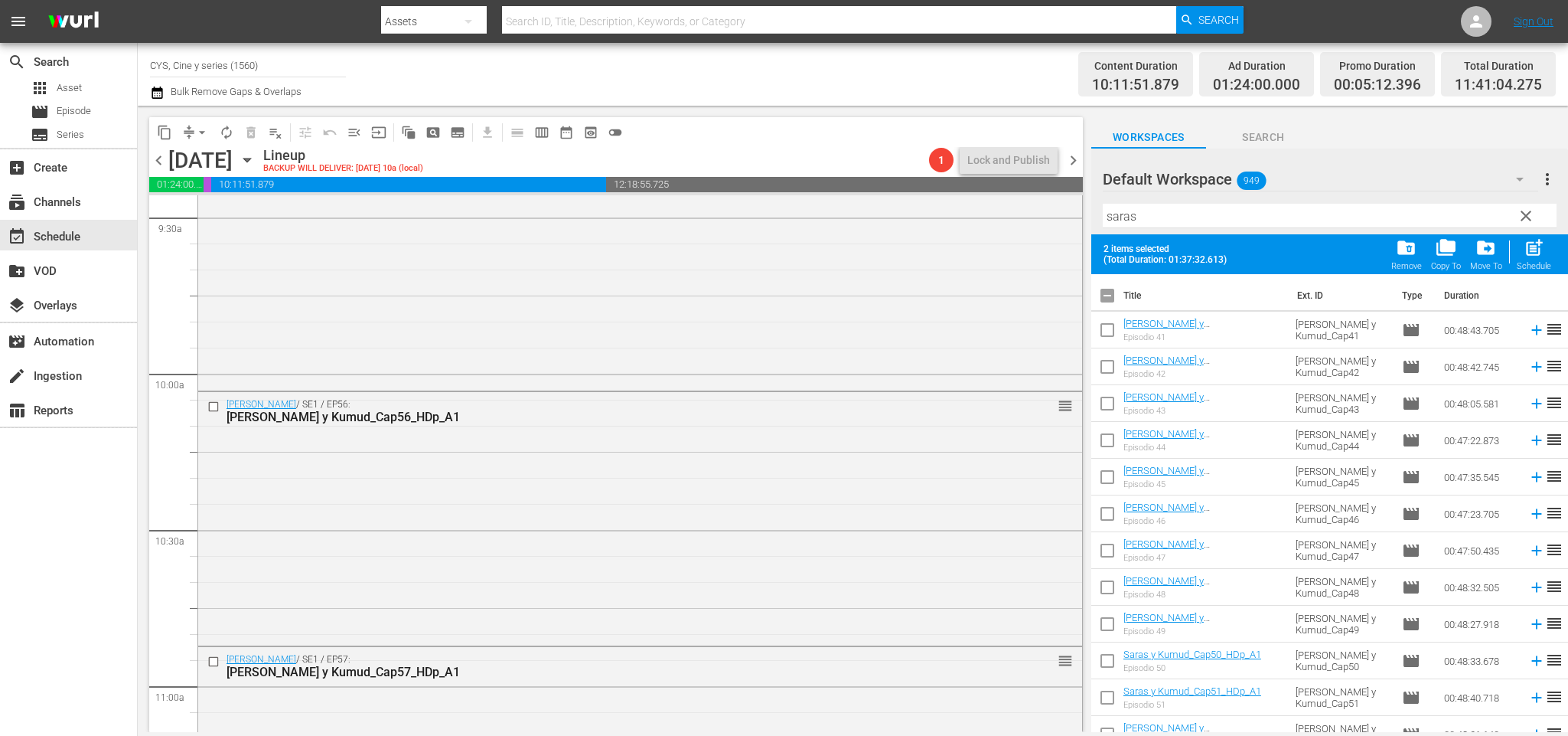
checkbox input "false"
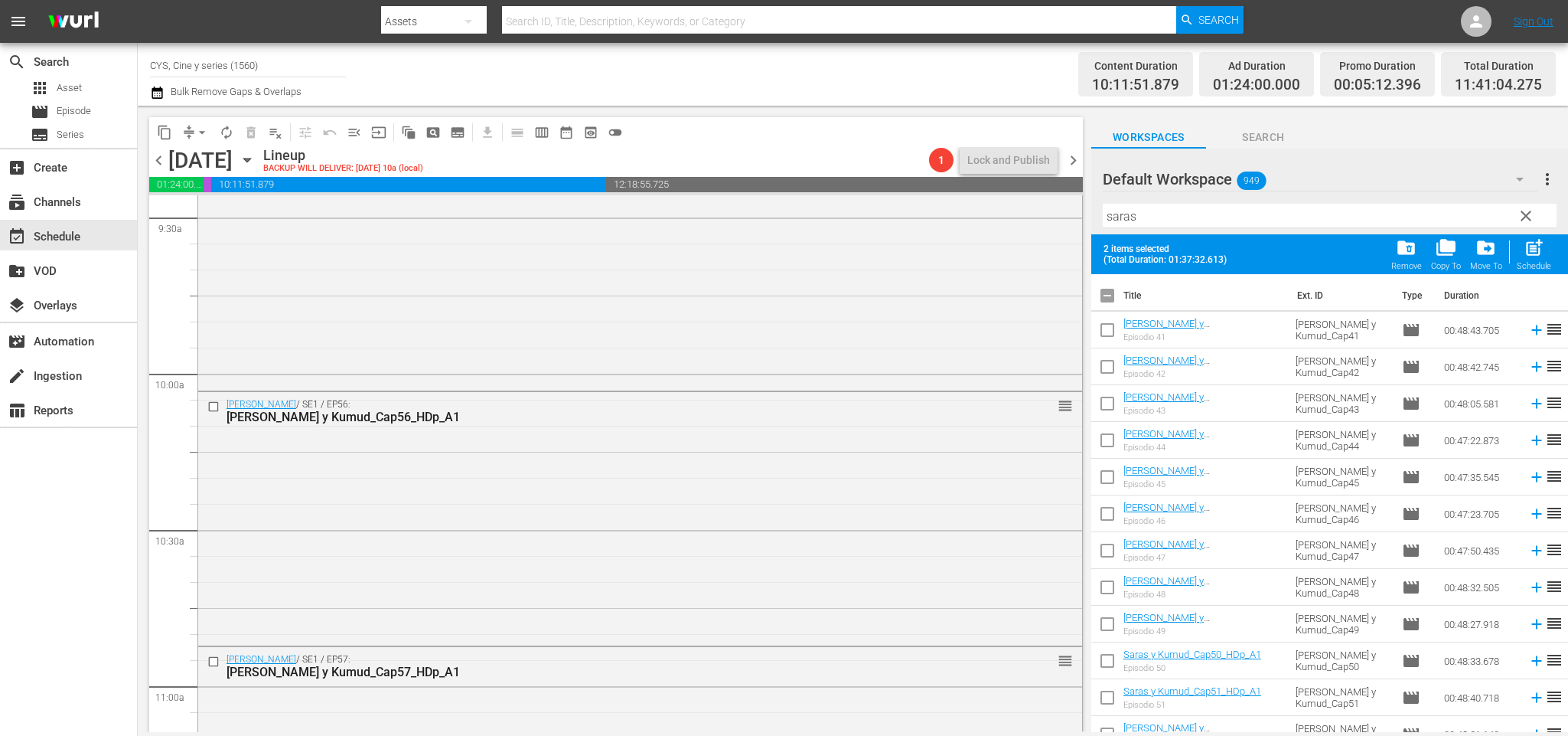
checkbox input "false"
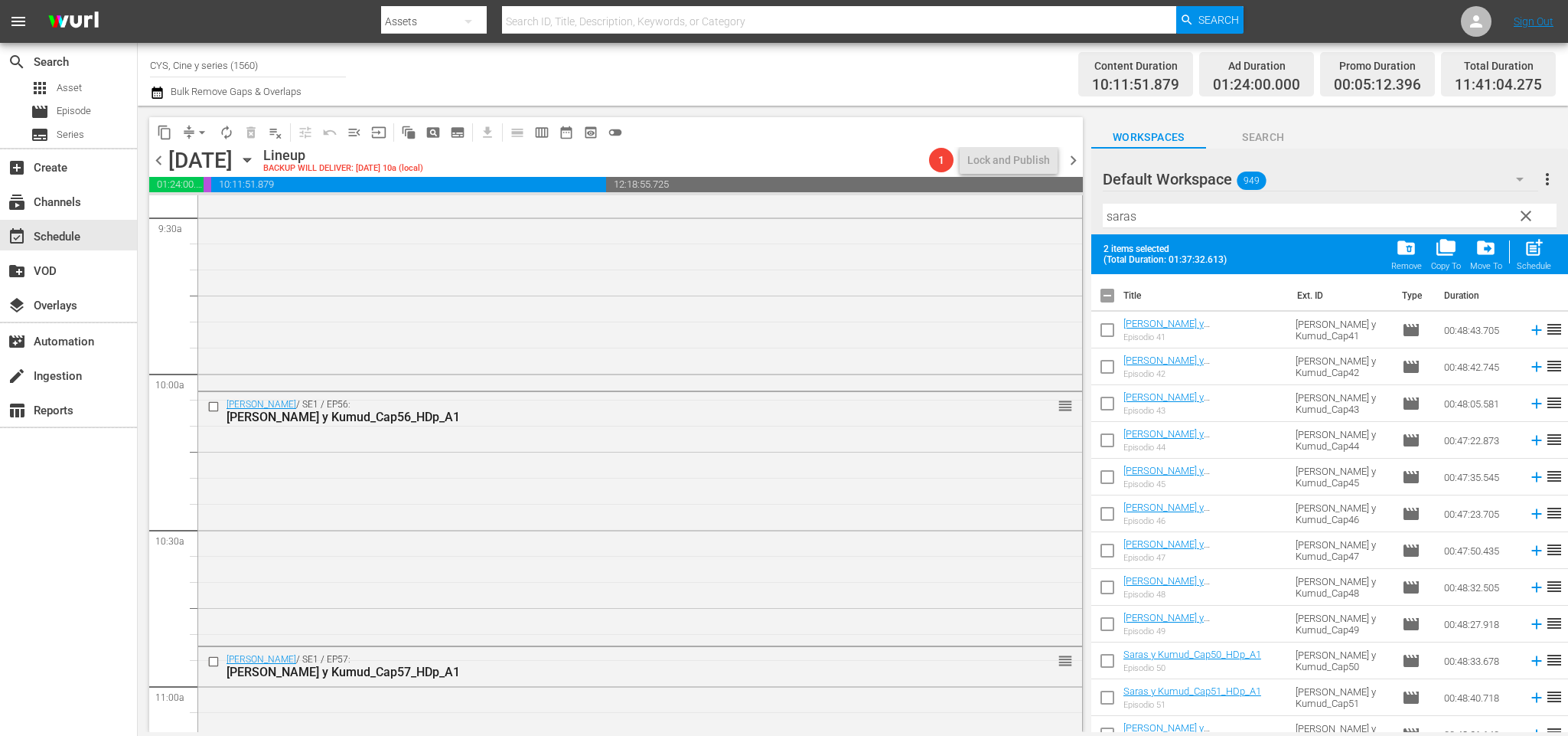
checkbox input "false"
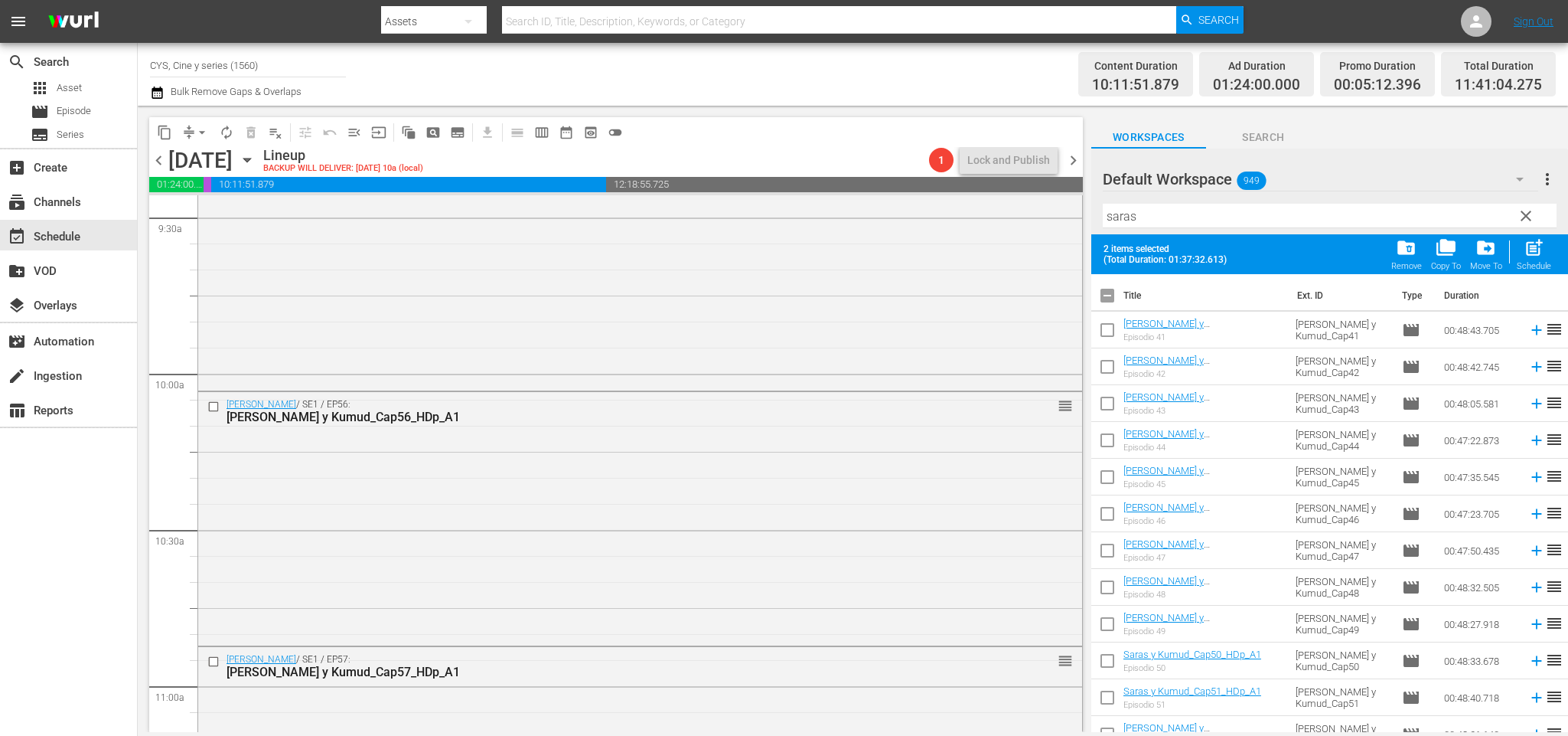
checkbox input "false"
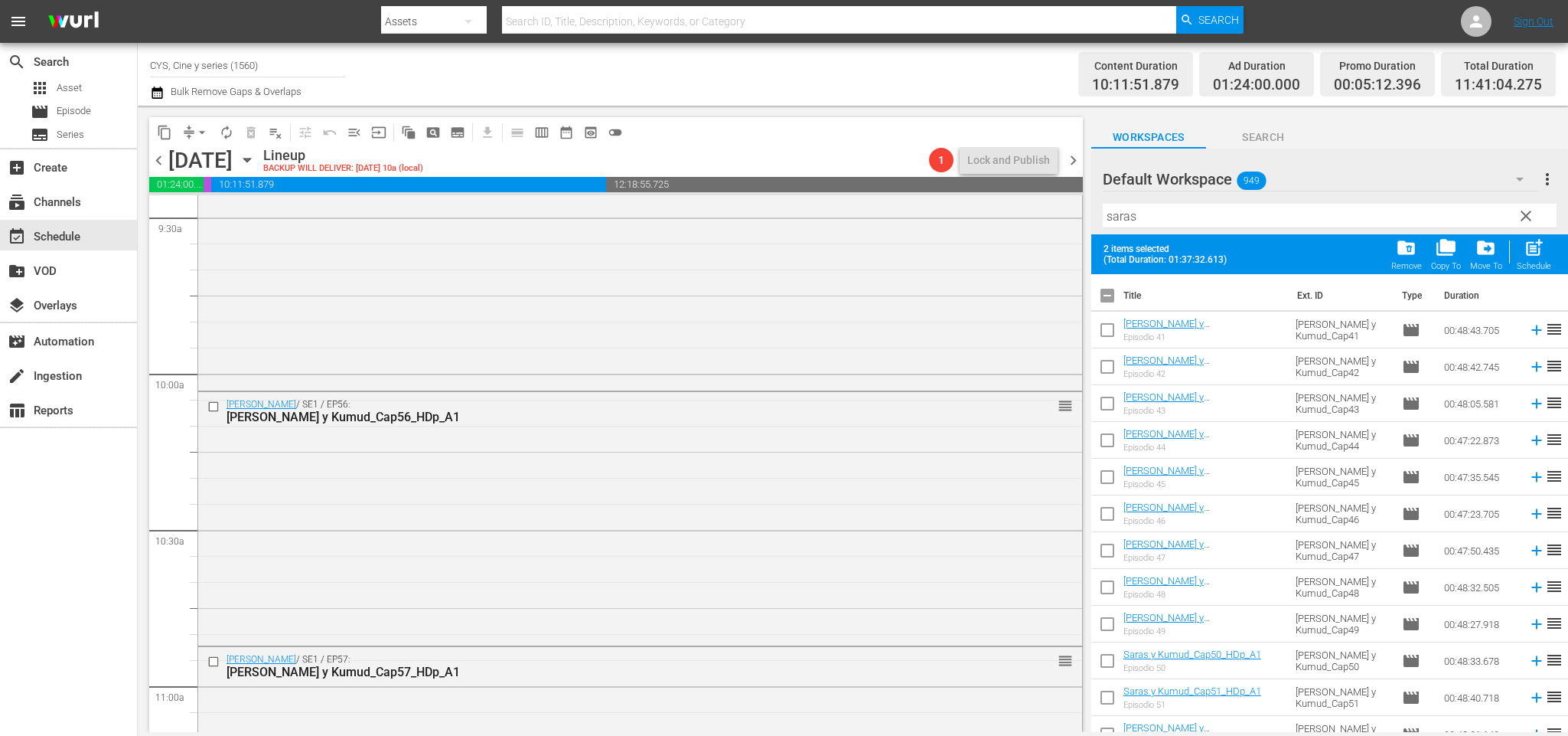
checkbox input "false"
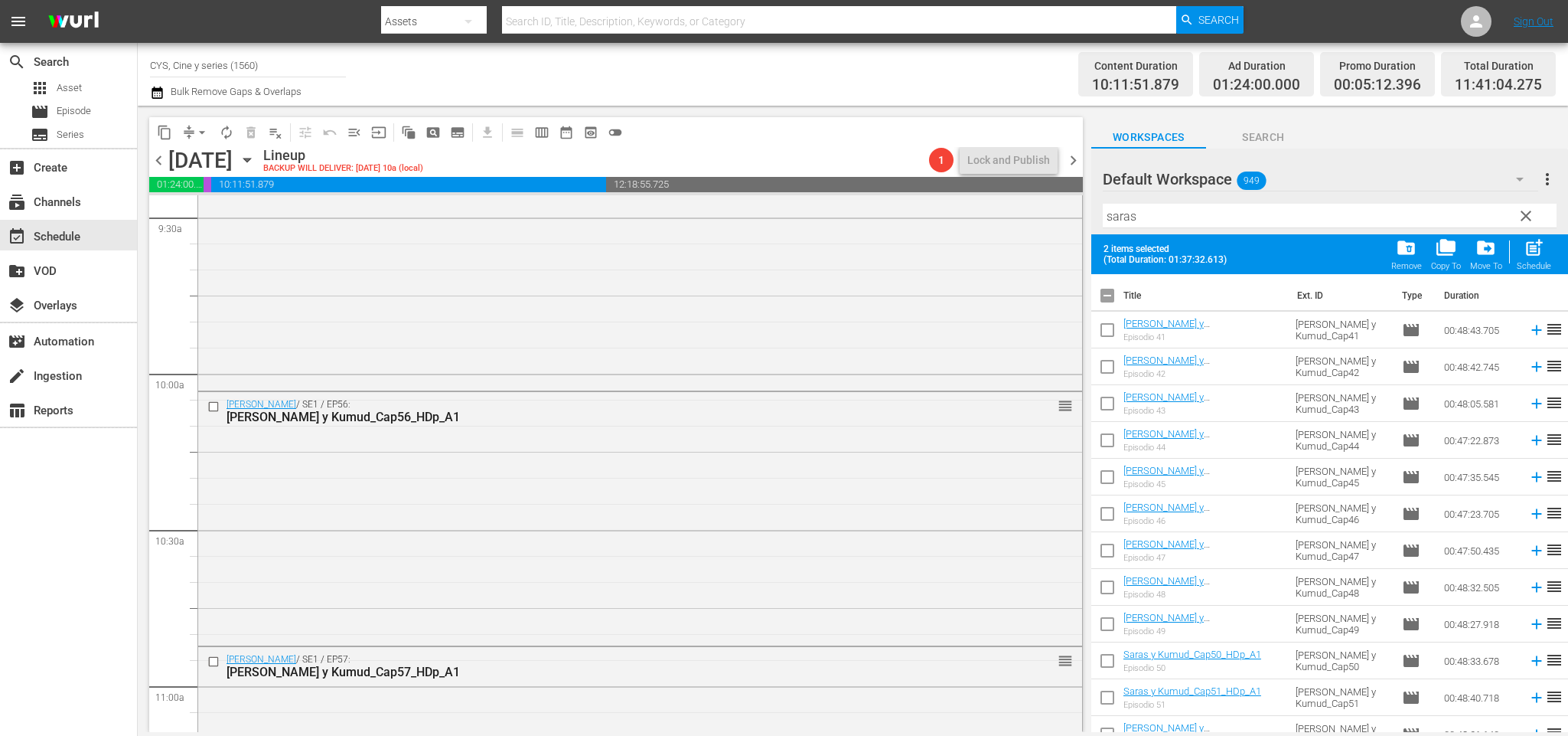
checkbox input "false"
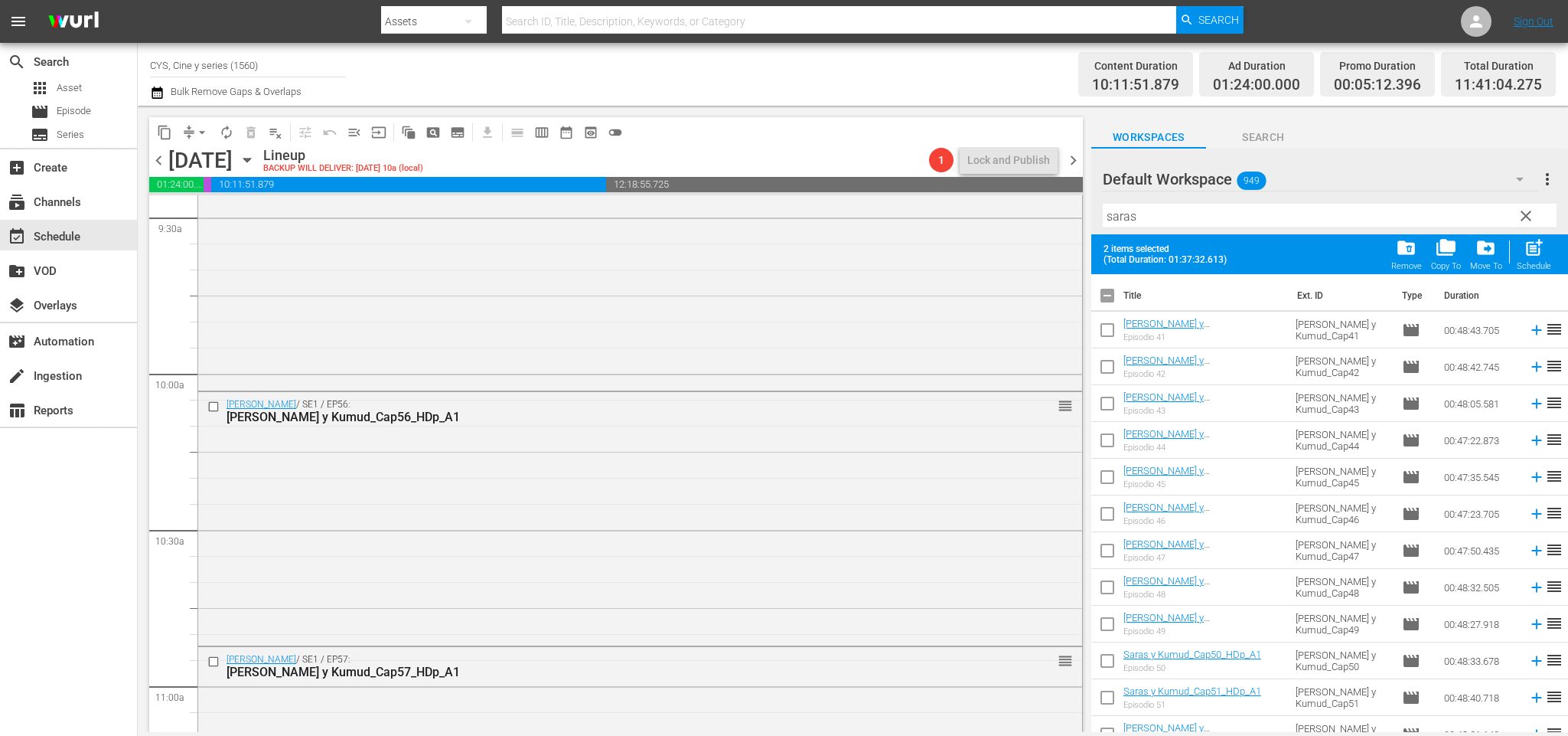
checkbox input "false"
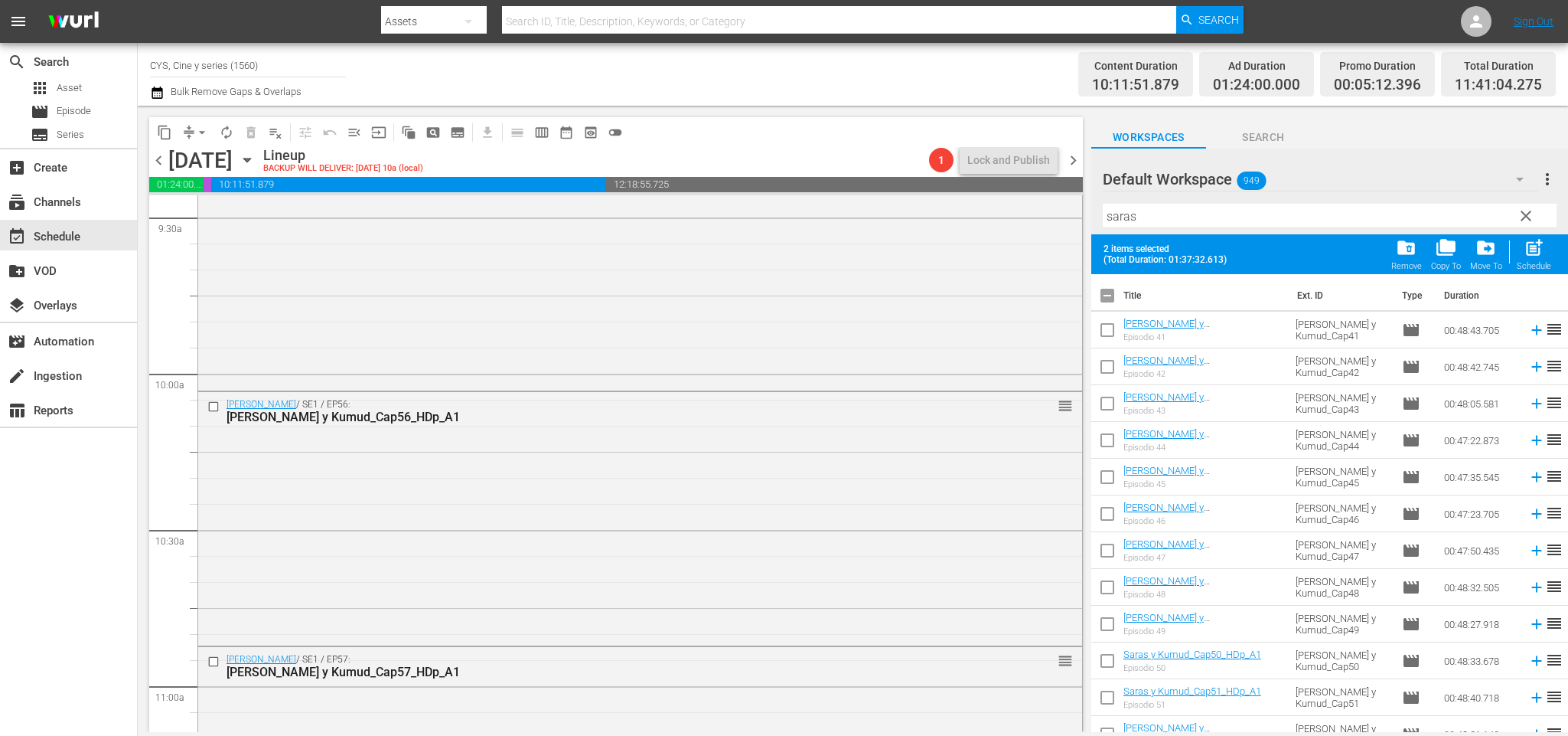
checkbox input "false"
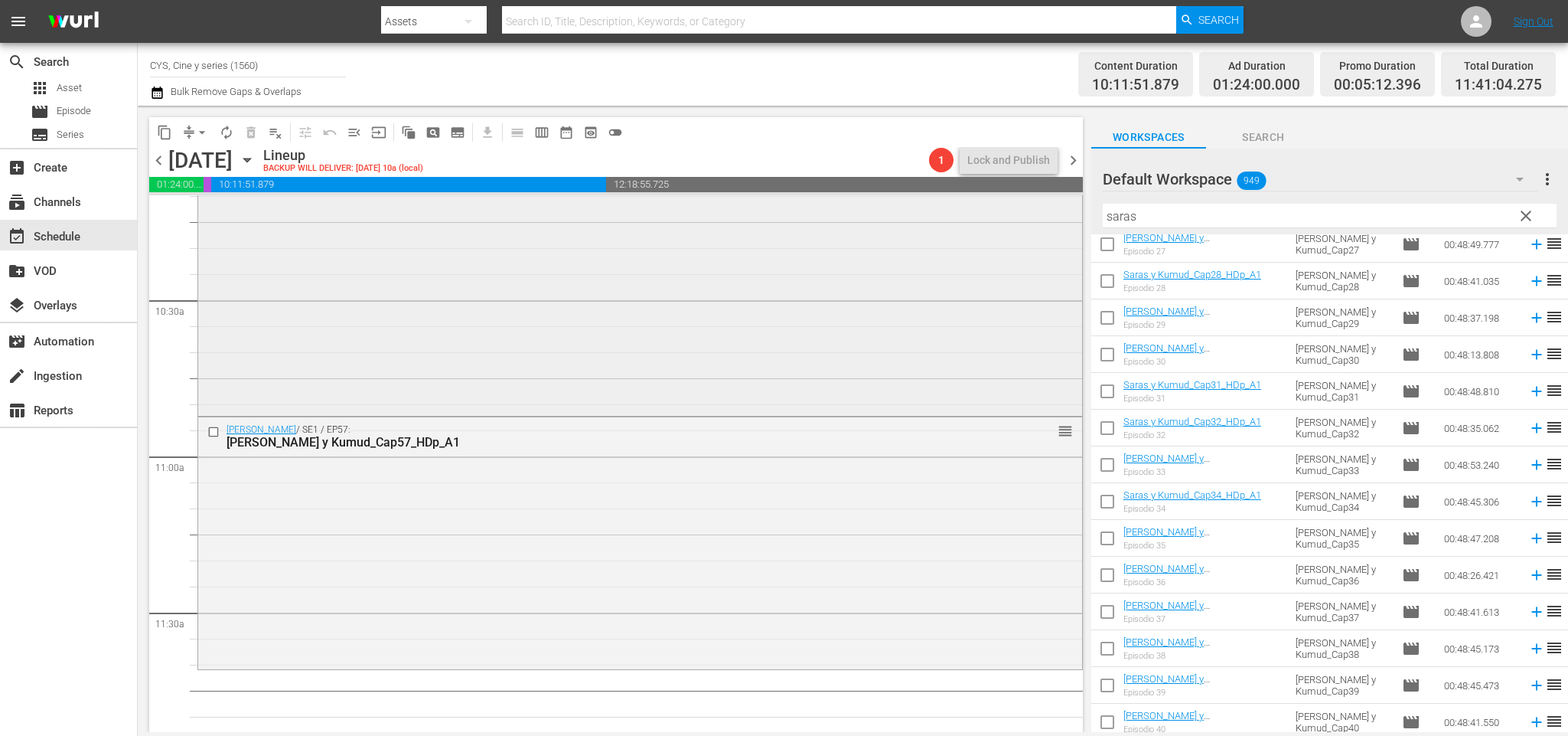
scroll to position [3289, 0]
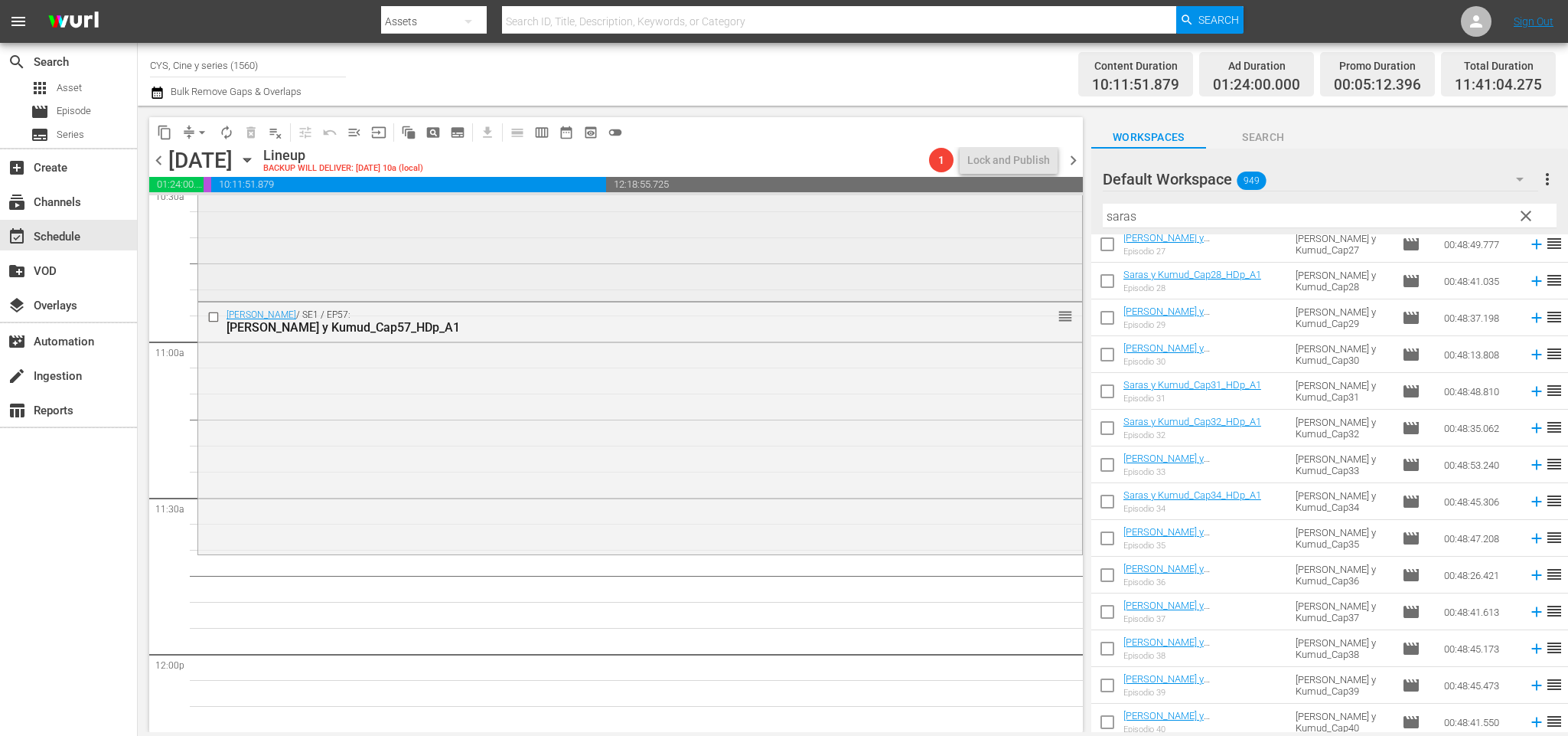
drag, startPoint x: 1208, startPoint y: 216, endPoint x: 806, endPoint y: 200, distance: 402.3
click at [806, 202] on div "content_copy compress arrow_drop_down autorenew_outlined delete_forever_outline…" at bounding box center [853, 419] width 1430 height 626
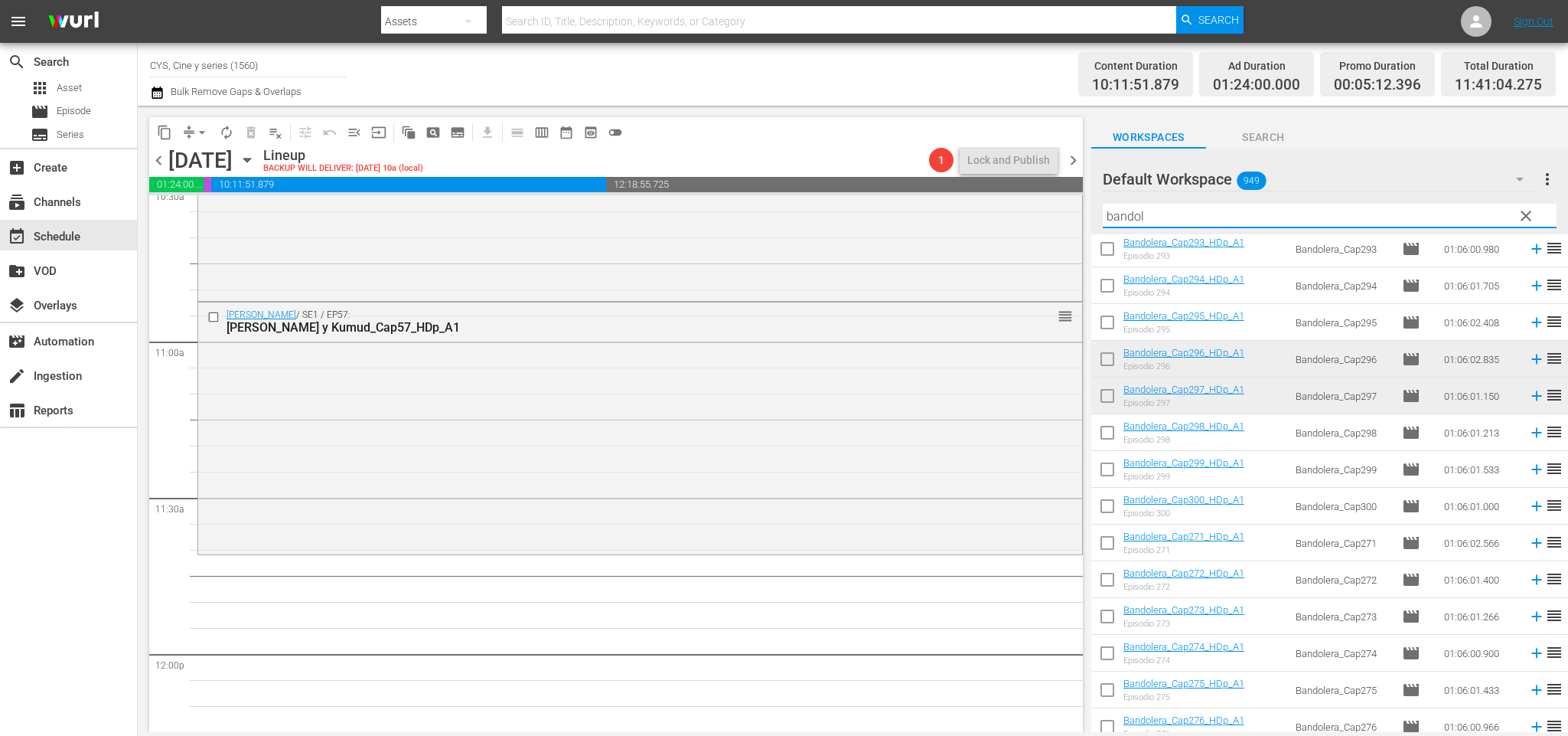
scroll to position [0, 0]
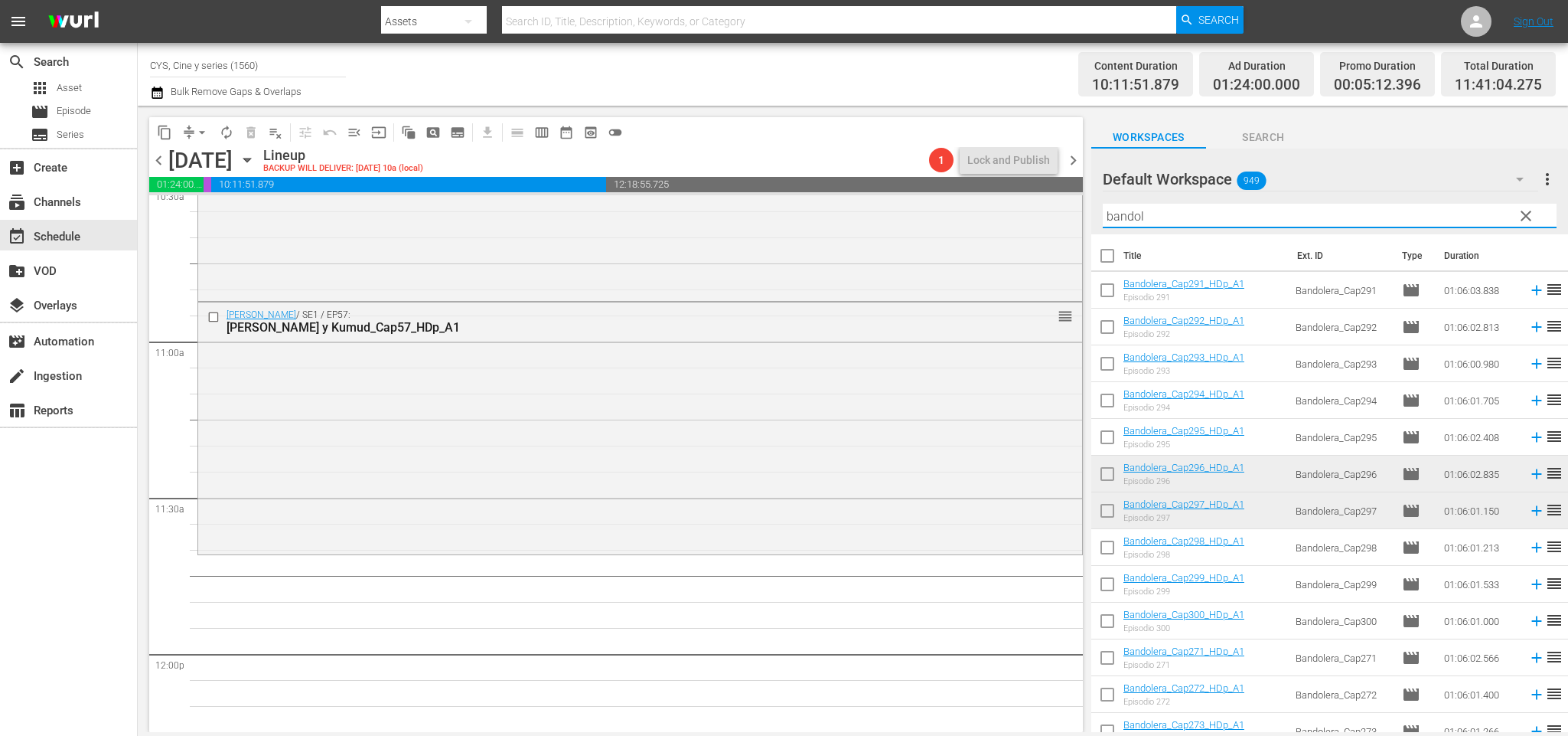
type input "bandol"
drag, startPoint x: 1107, startPoint y: 505, endPoint x: 1117, endPoint y: 481, distance: 26.0
click at [1108, 506] on input "checkbox" at bounding box center [1108, 513] width 32 height 32
checkbox input "true"
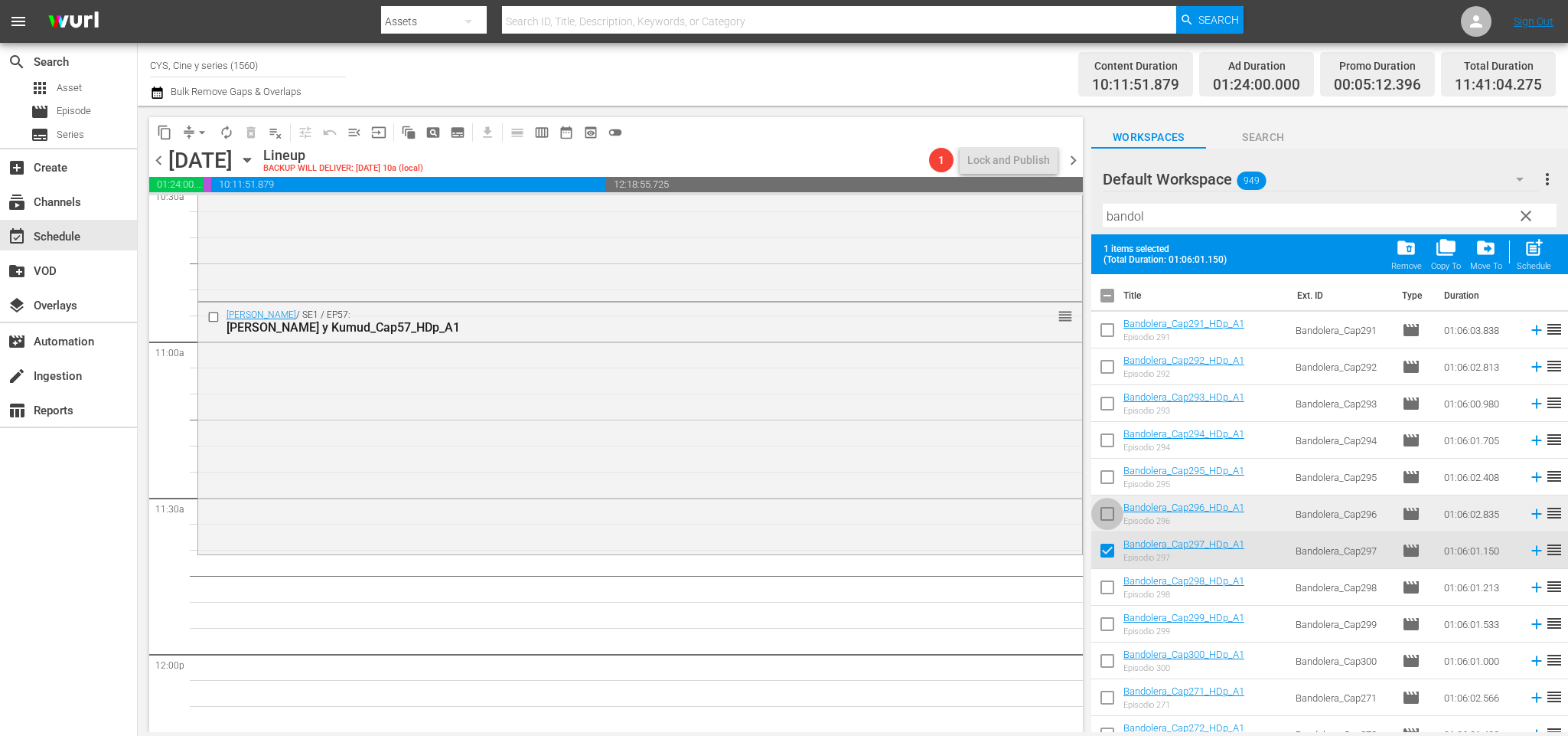
click at [1113, 512] on input "checkbox" at bounding box center [1108, 517] width 32 height 32
checkbox input "true"
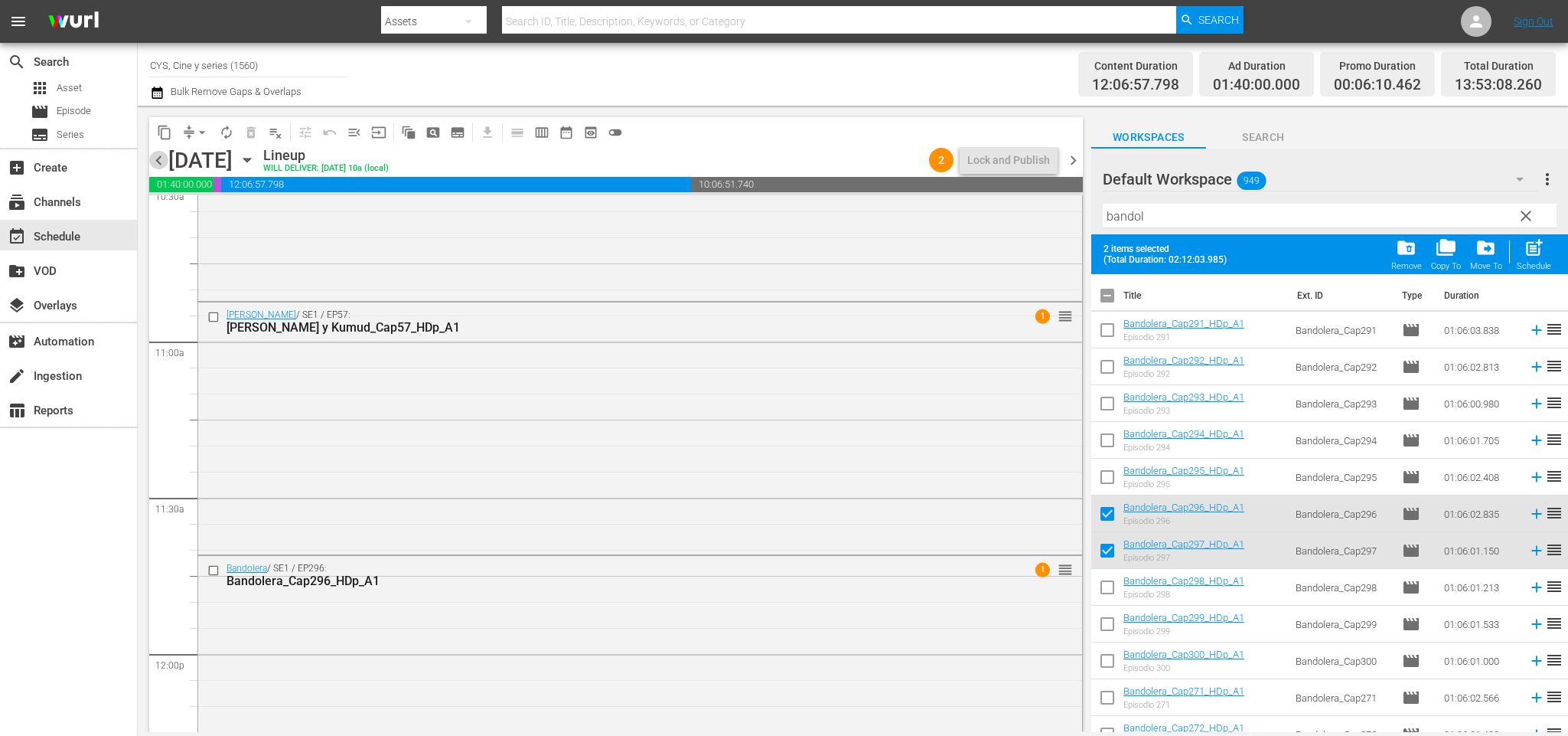
click at [155, 159] on span "chevron_left" at bounding box center [158, 160] width 19 height 19
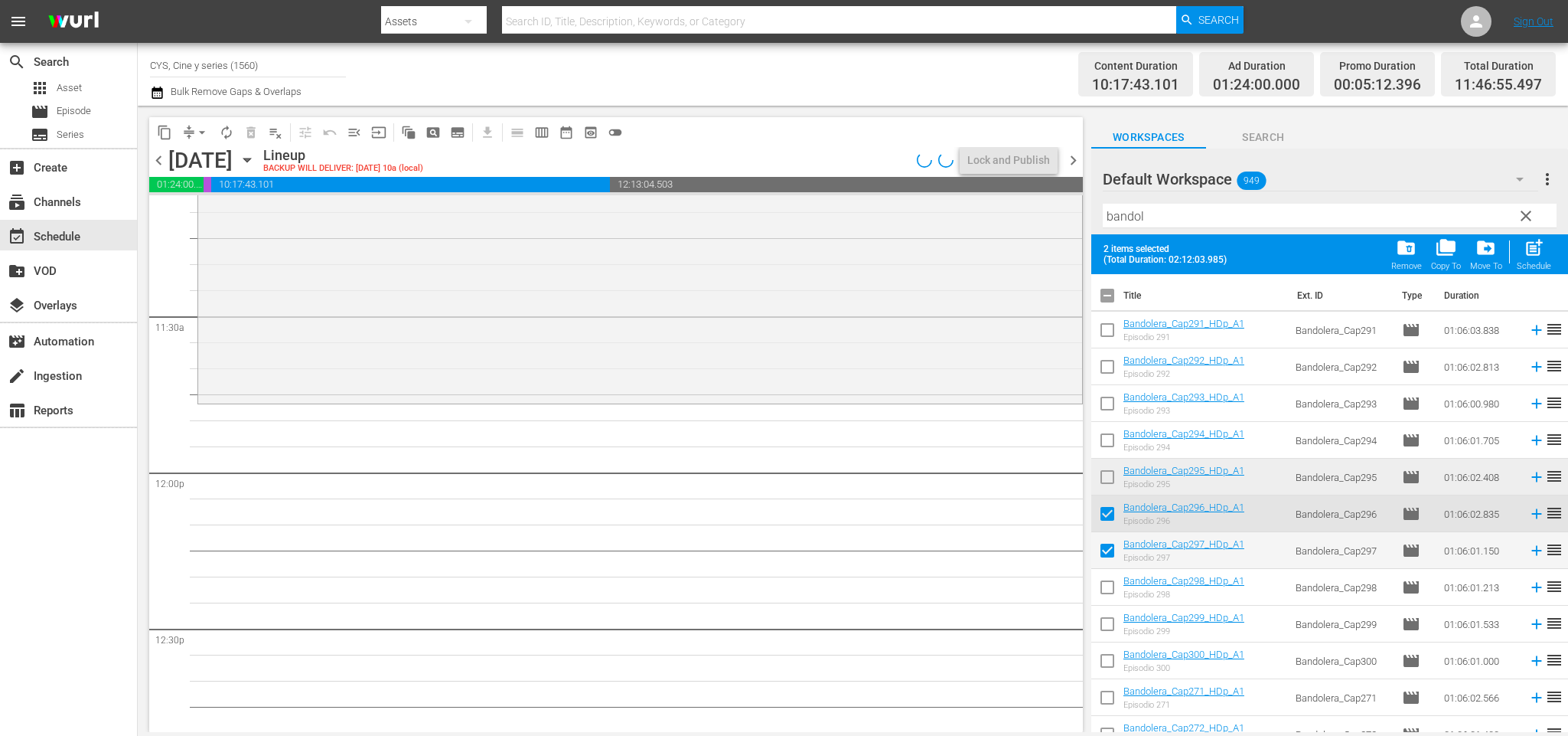
scroll to position [3289, 0]
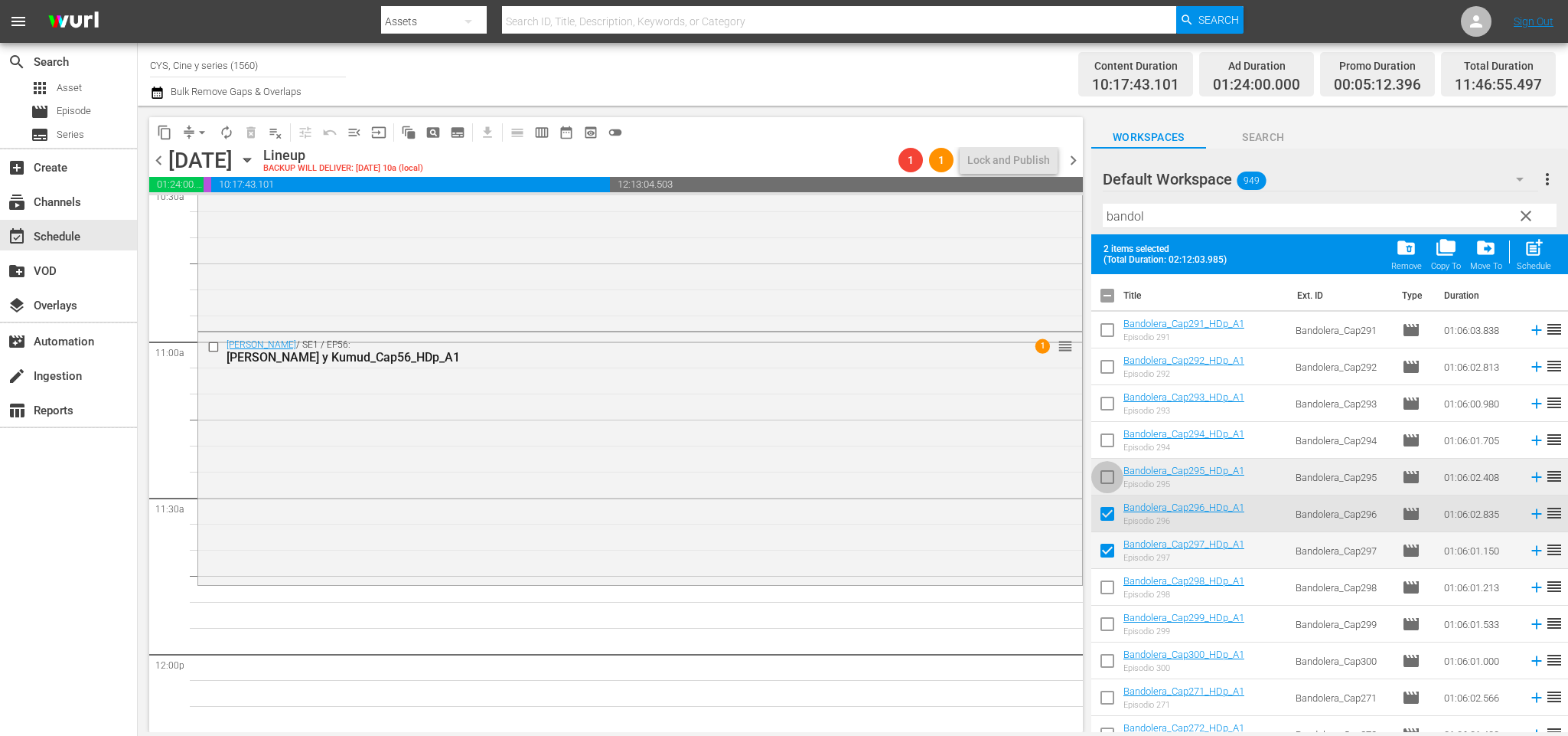
click at [1112, 476] on input "checkbox" at bounding box center [1108, 480] width 32 height 32
checkbox input "true"
click at [1112, 547] on input "checkbox" at bounding box center [1108, 554] width 32 height 32
checkbox input "false"
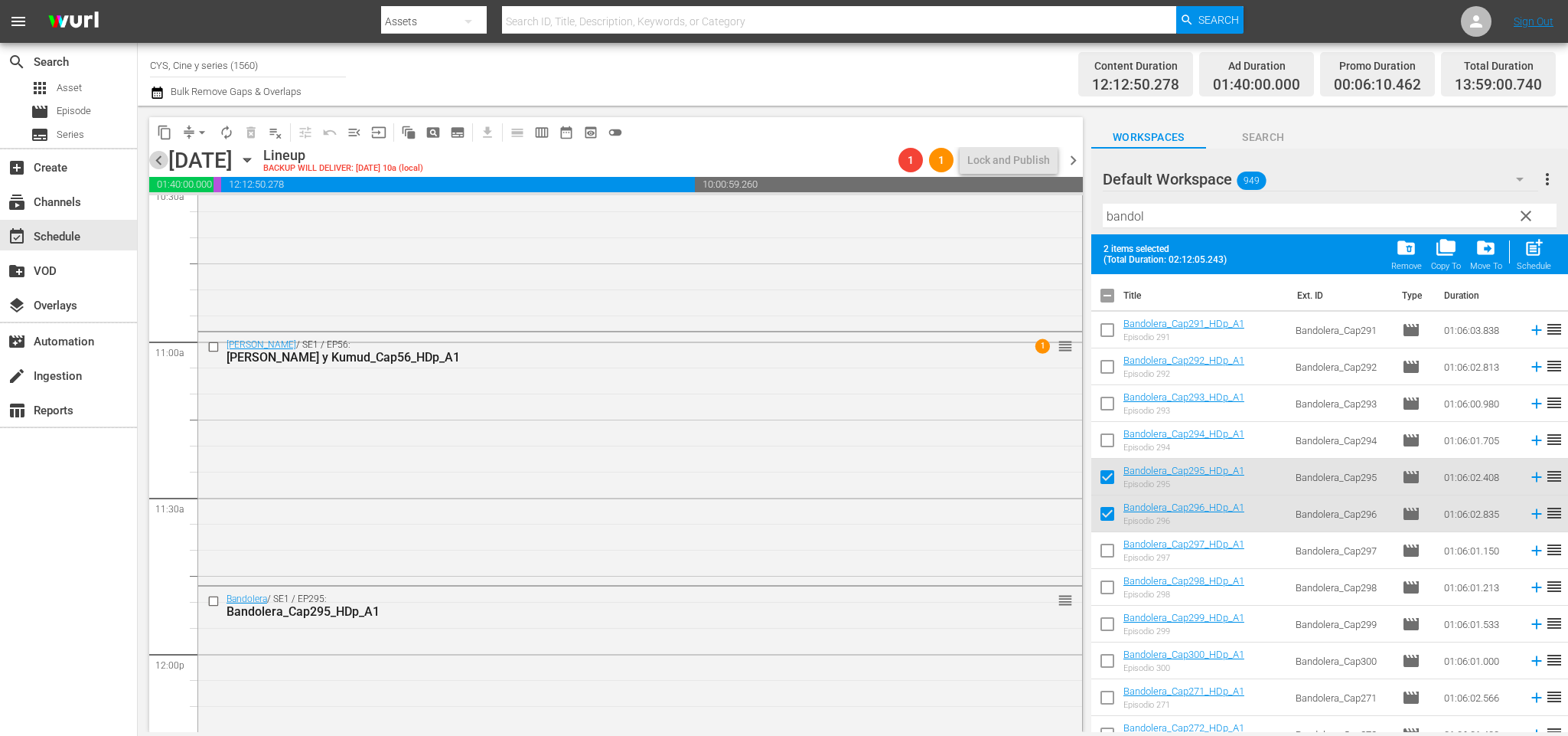
click at [156, 157] on span "chevron_left" at bounding box center [158, 160] width 19 height 19
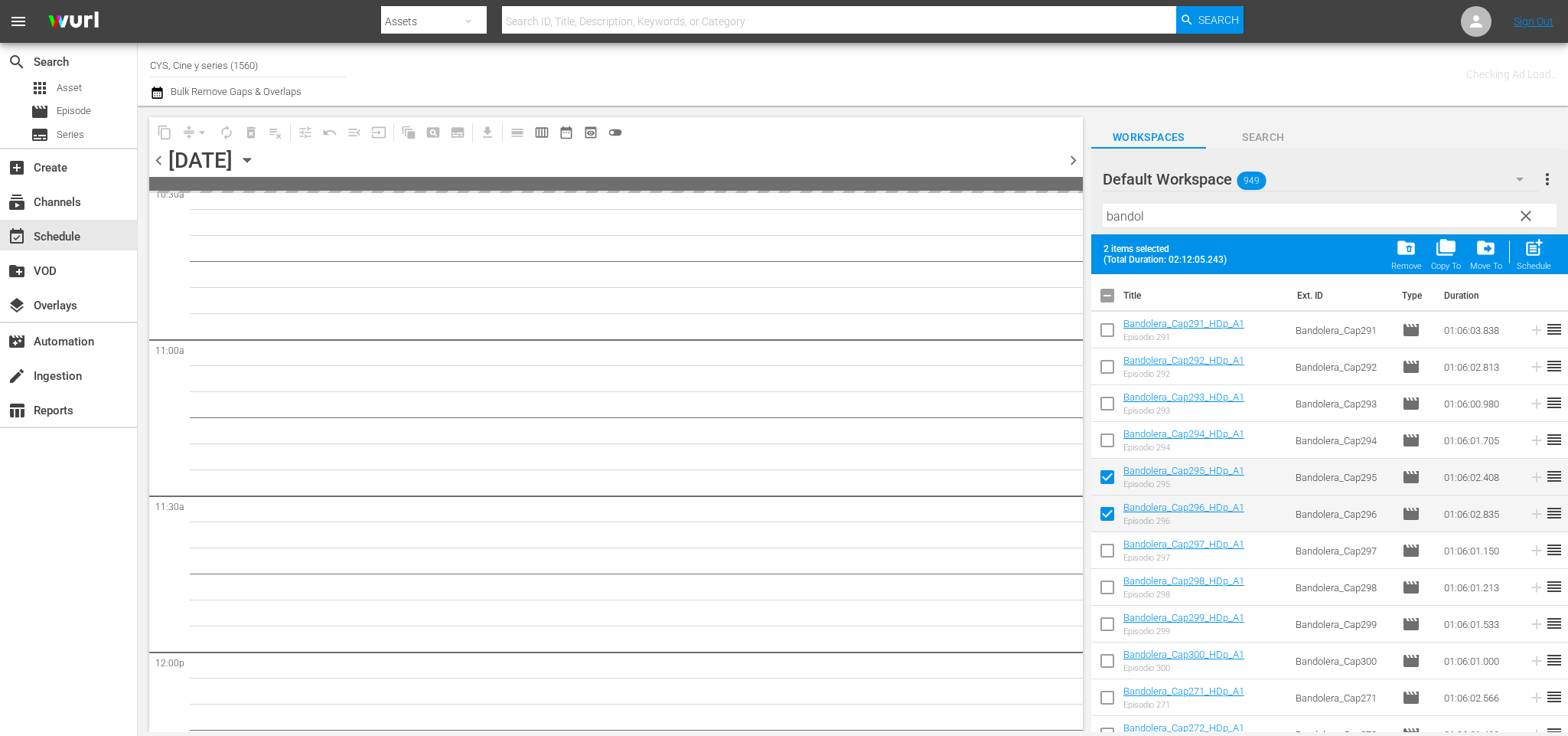
scroll to position [3471, 0]
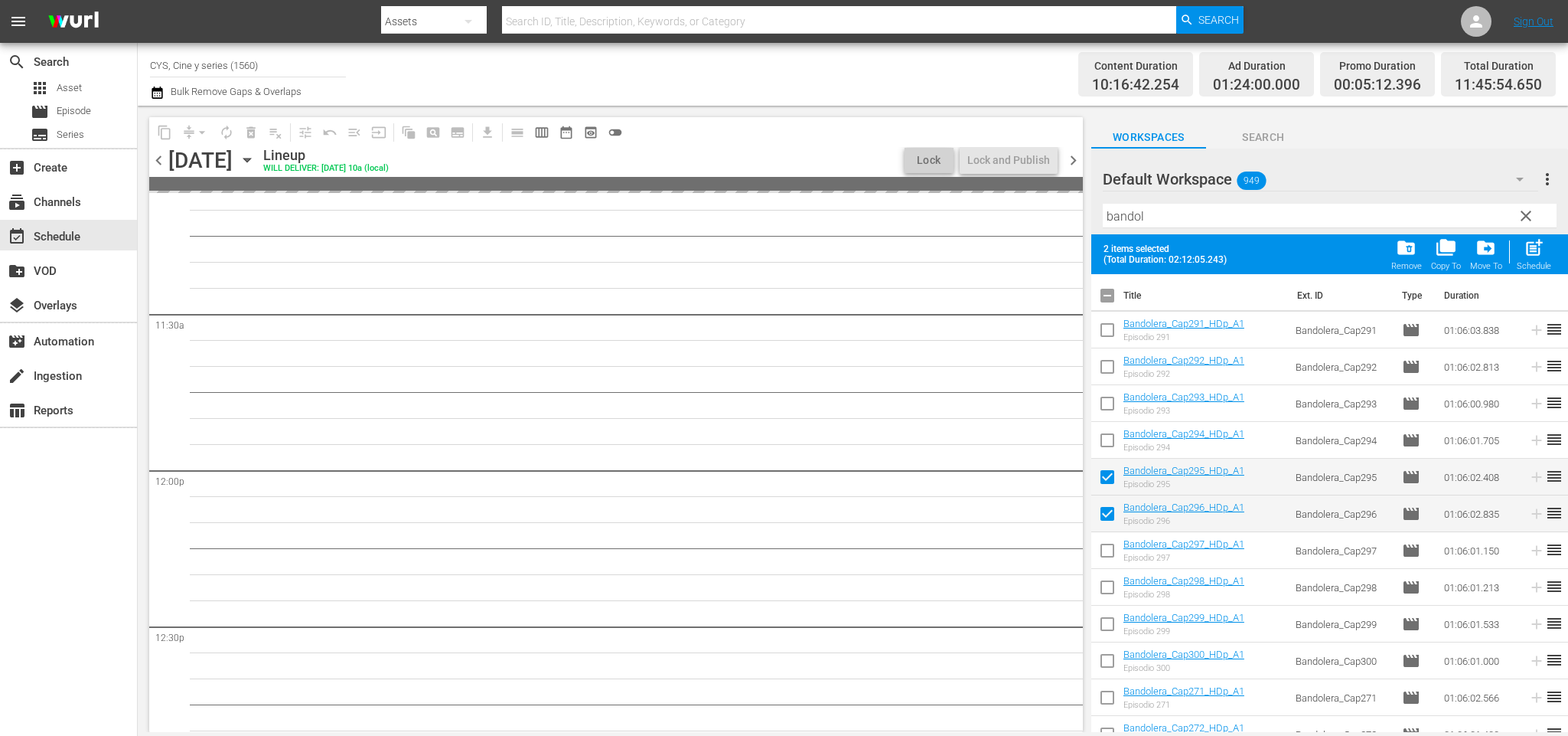
click at [1113, 446] on input "checkbox" at bounding box center [1108, 444] width 32 height 32
checkbox input "true"
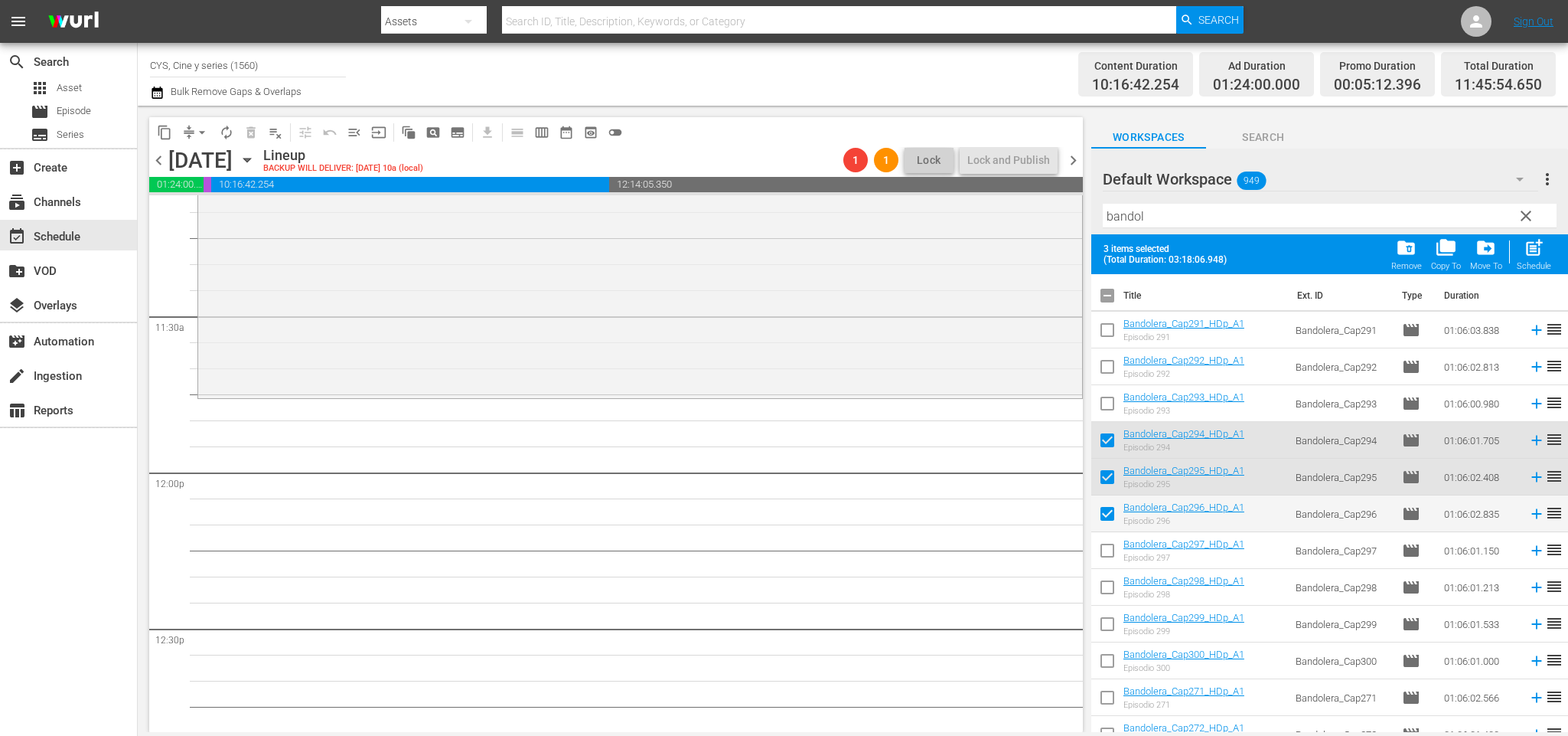
scroll to position [3289, 0]
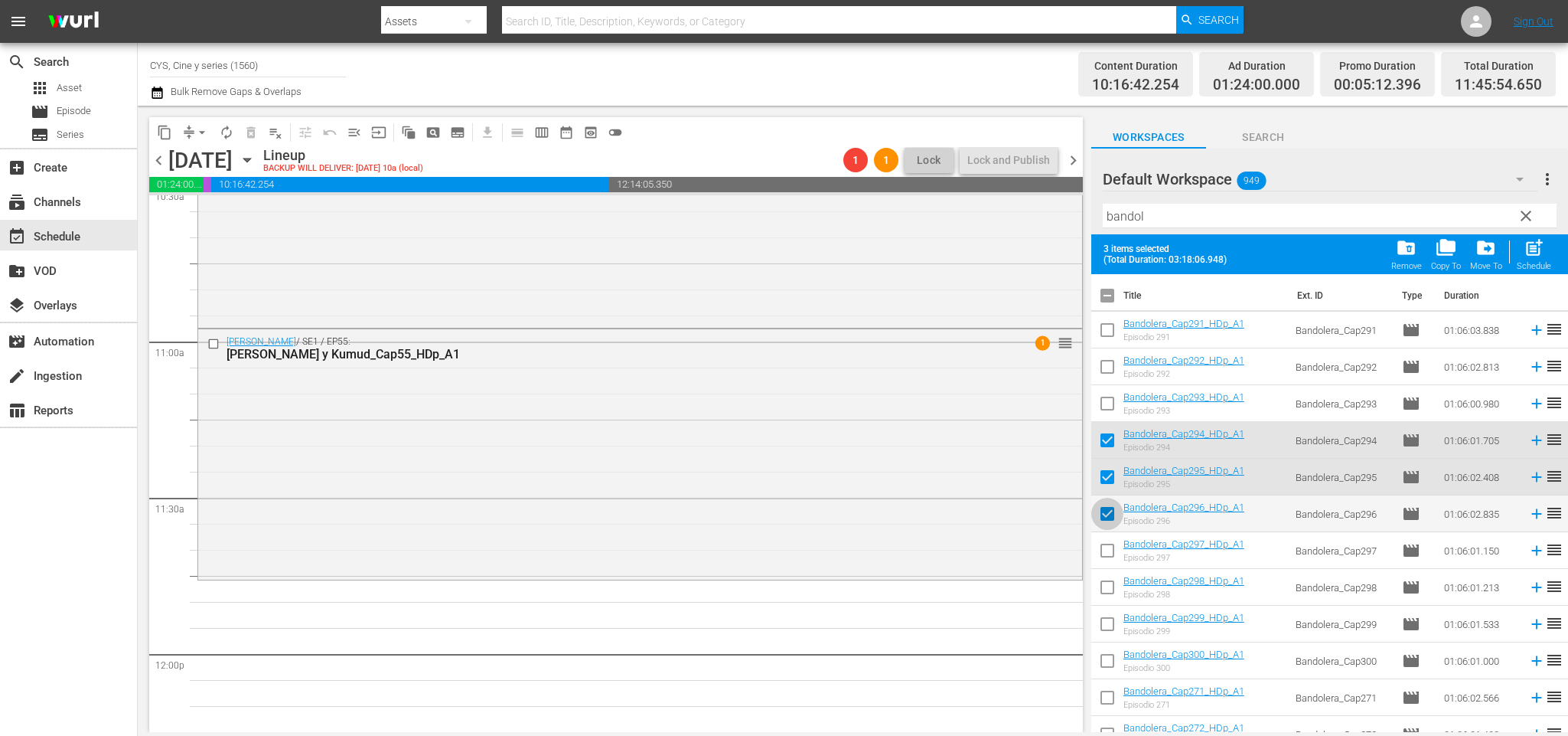
click at [1105, 512] on input "checkbox" at bounding box center [1108, 517] width 32 height 32
checkbox input "false"
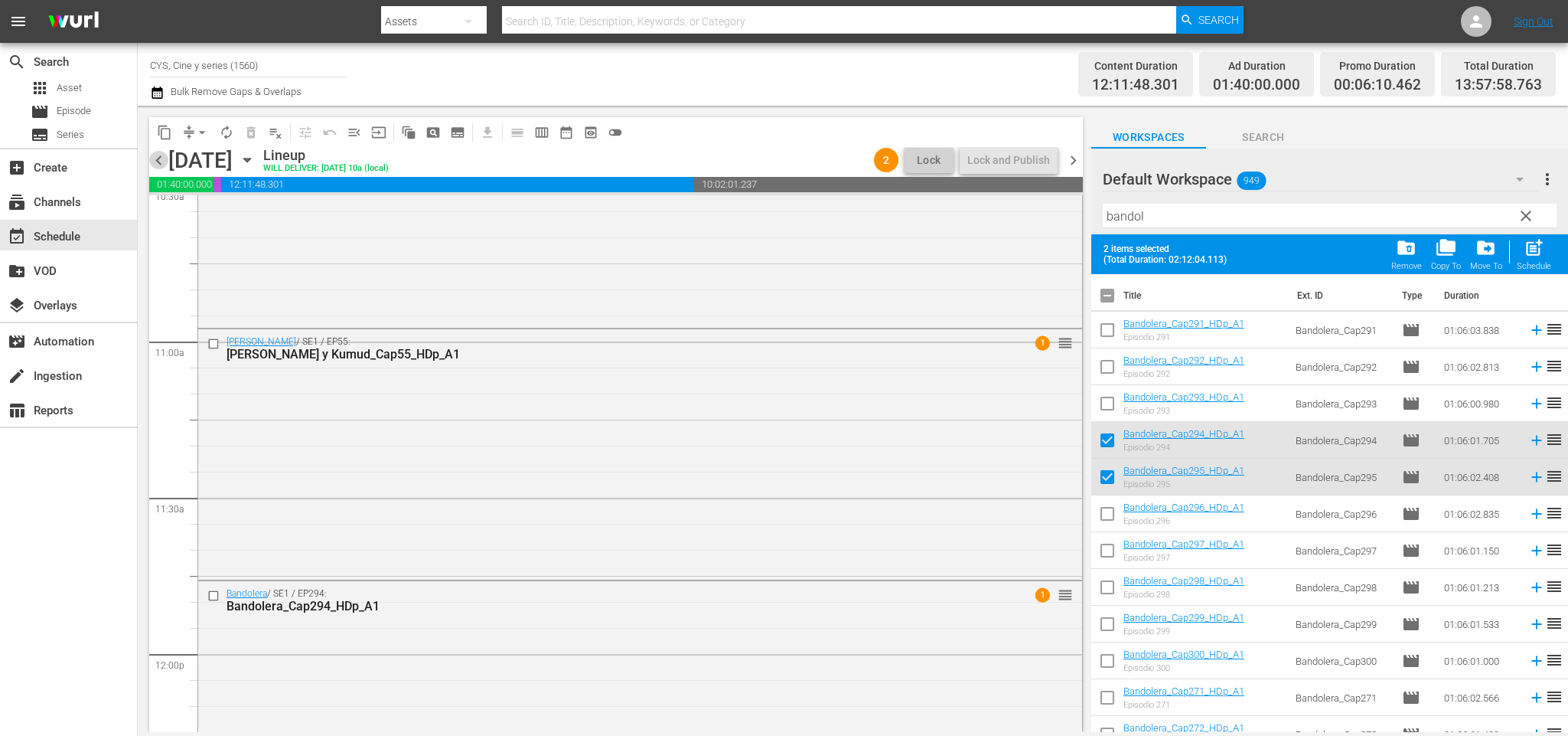
click at [152, 157] on span "chevron_left" at bounding box center [158, 160] width 19 height 19
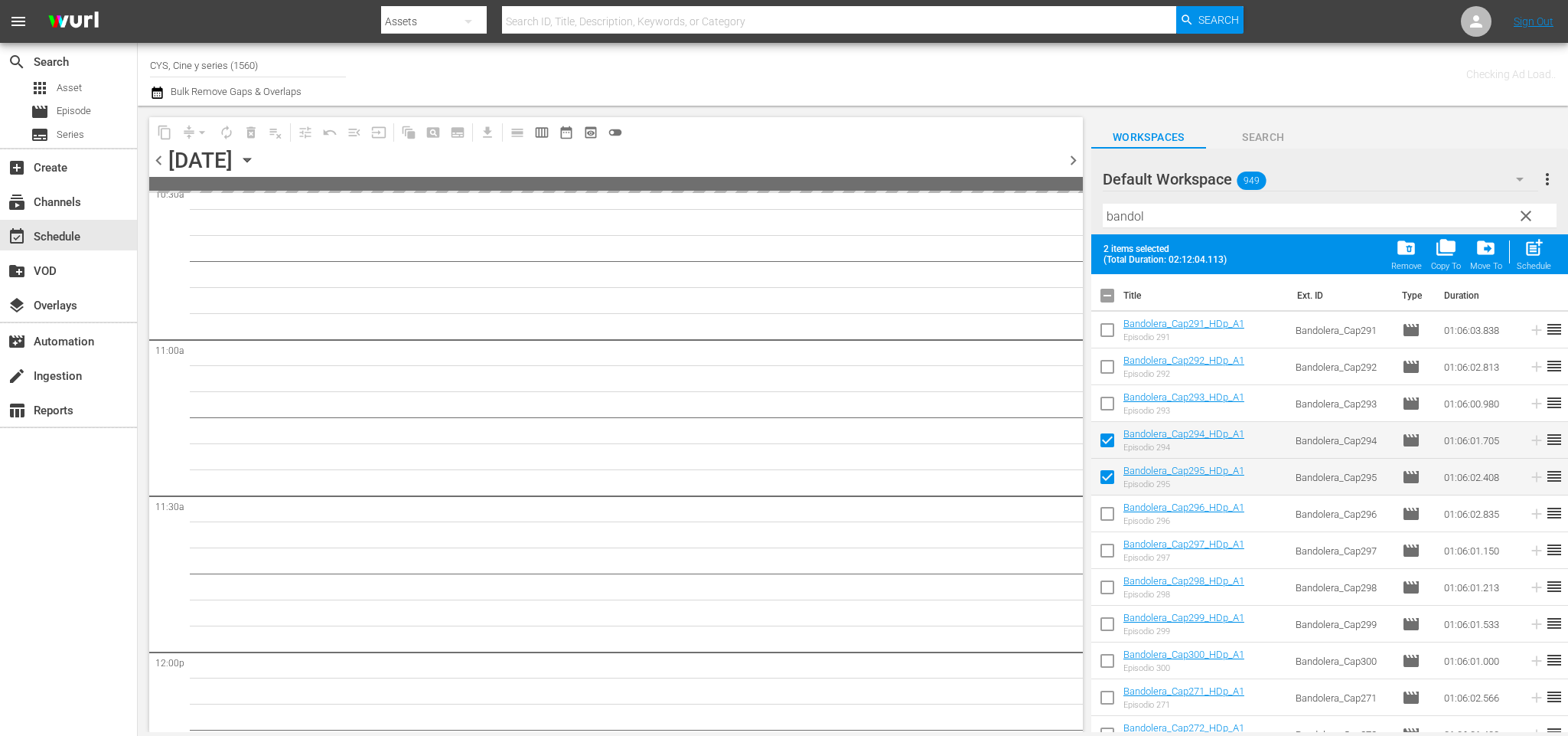
scroll to position [3471, 0]
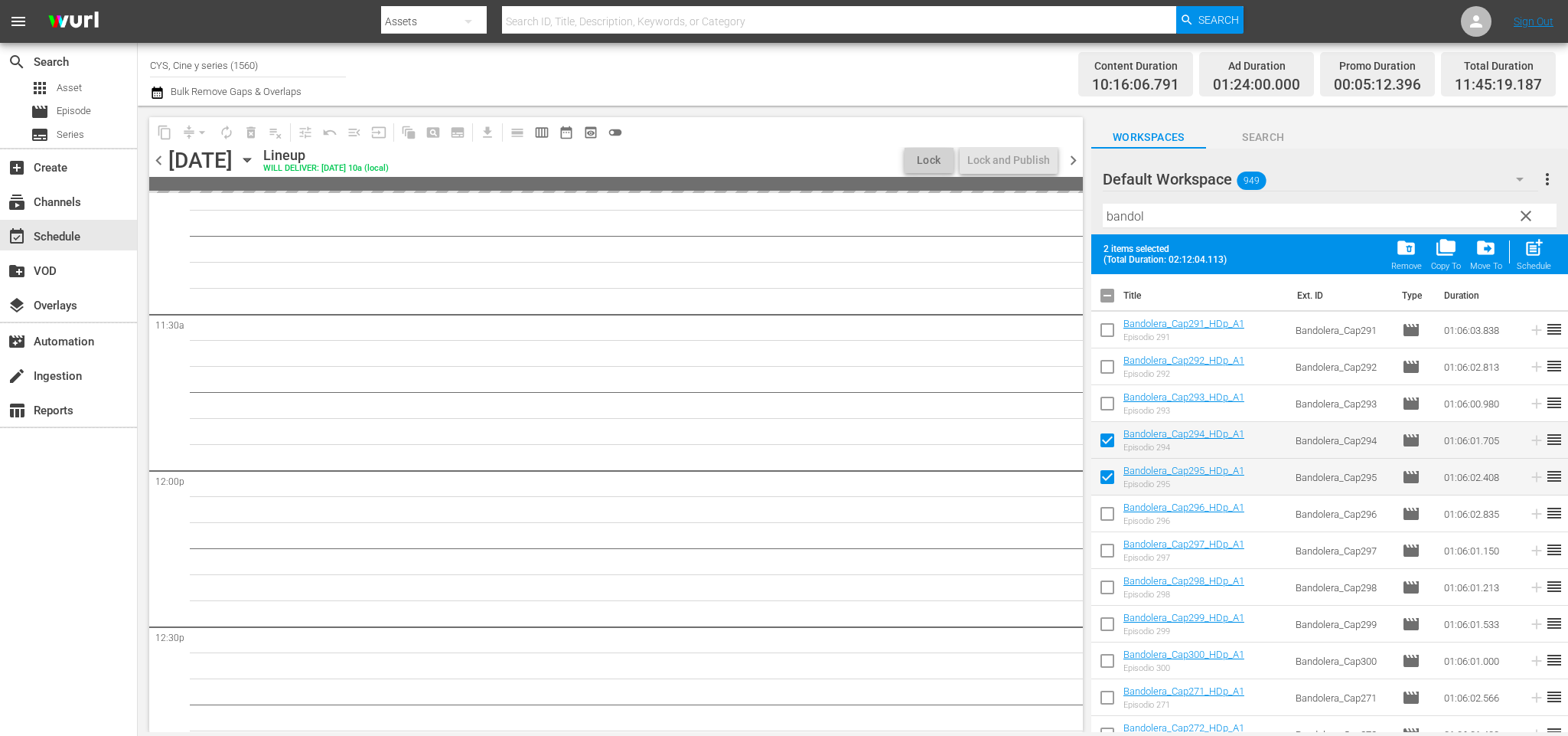
click at [1113, 405] on input "checkbox" at bounding box center [1108, 407] width 32 height 32
checkbox input "true"
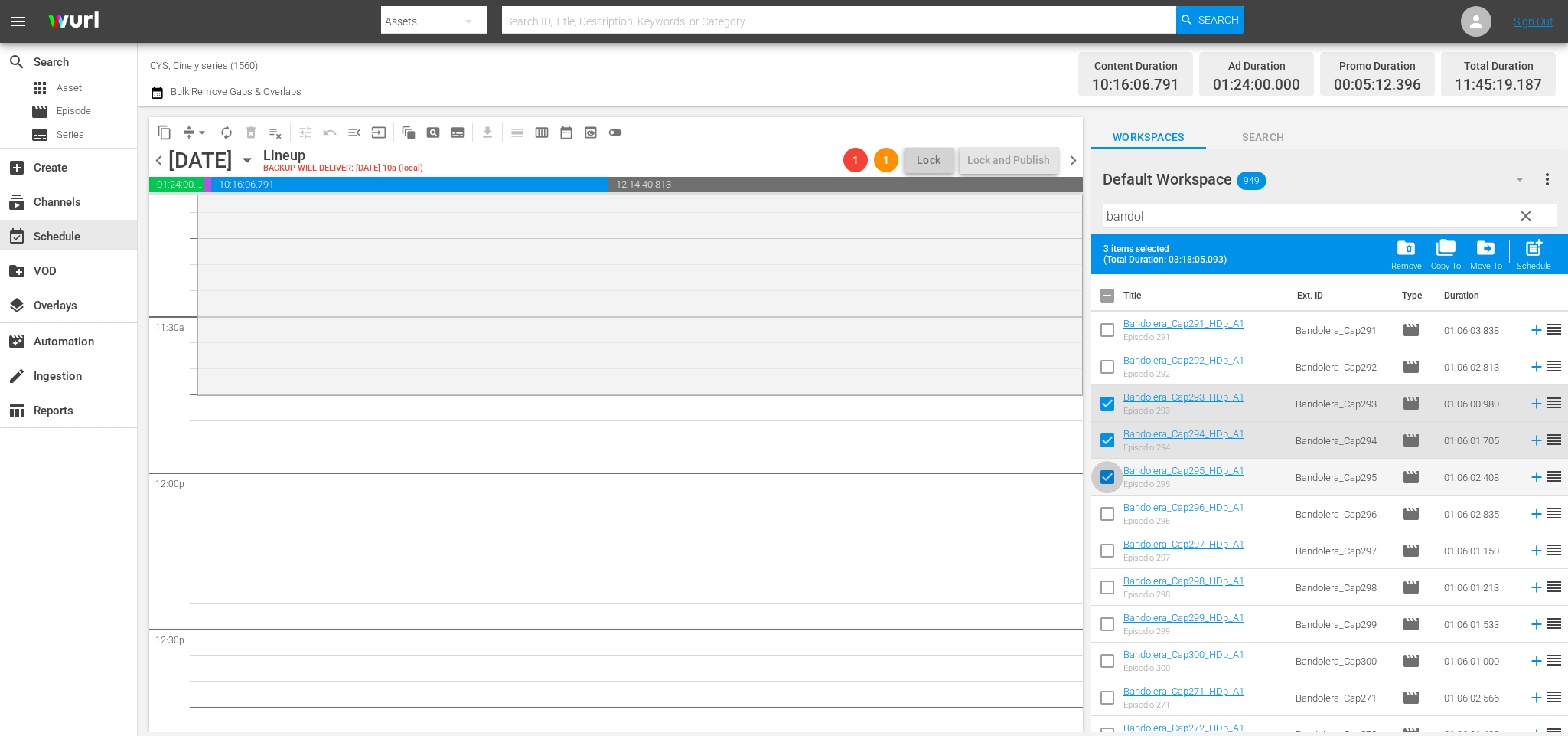
scroll to position [3314, 0]
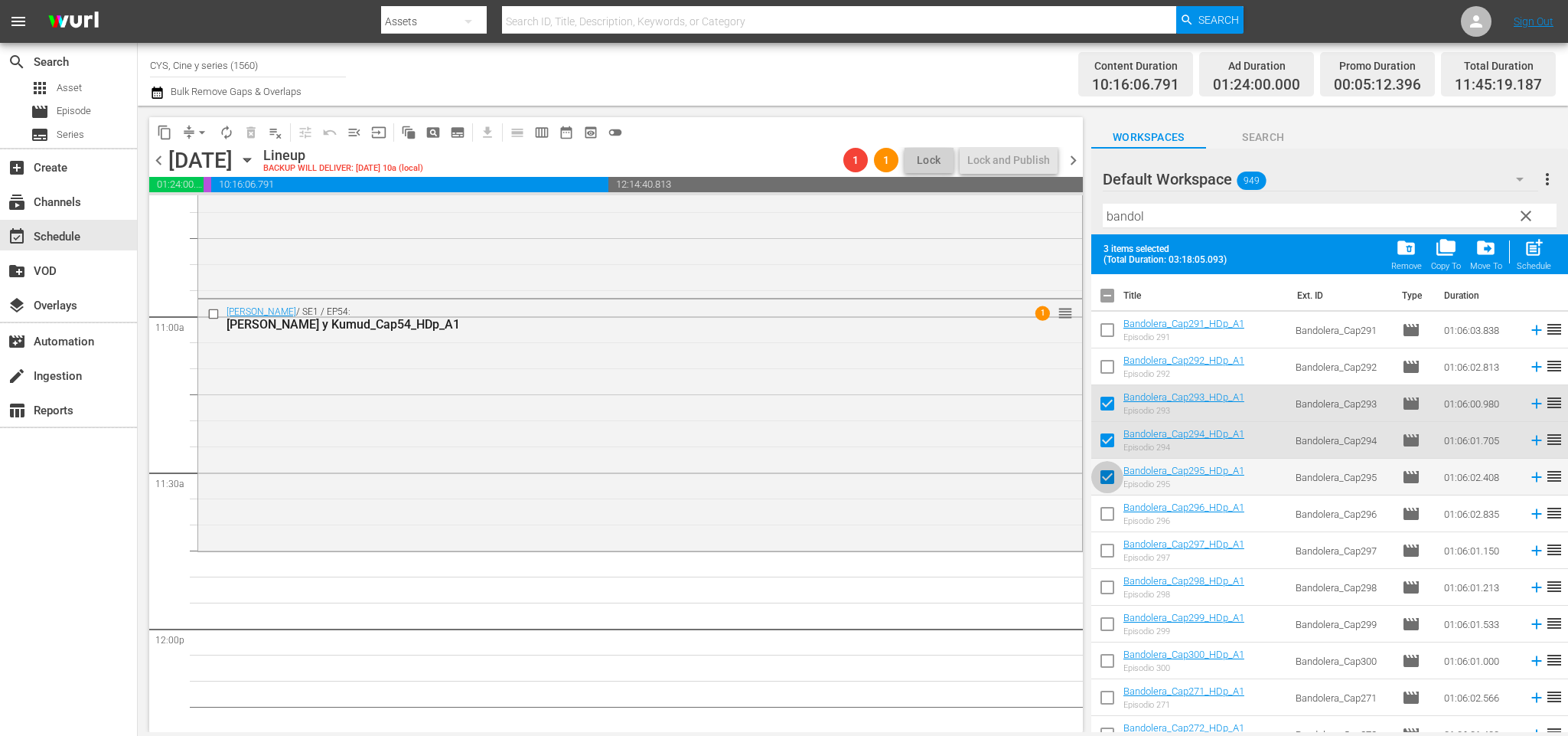
click at [1107, 470] on input "checkbox" at bounding box center [1108, 480] width 32 height 32
checkbox input "false"
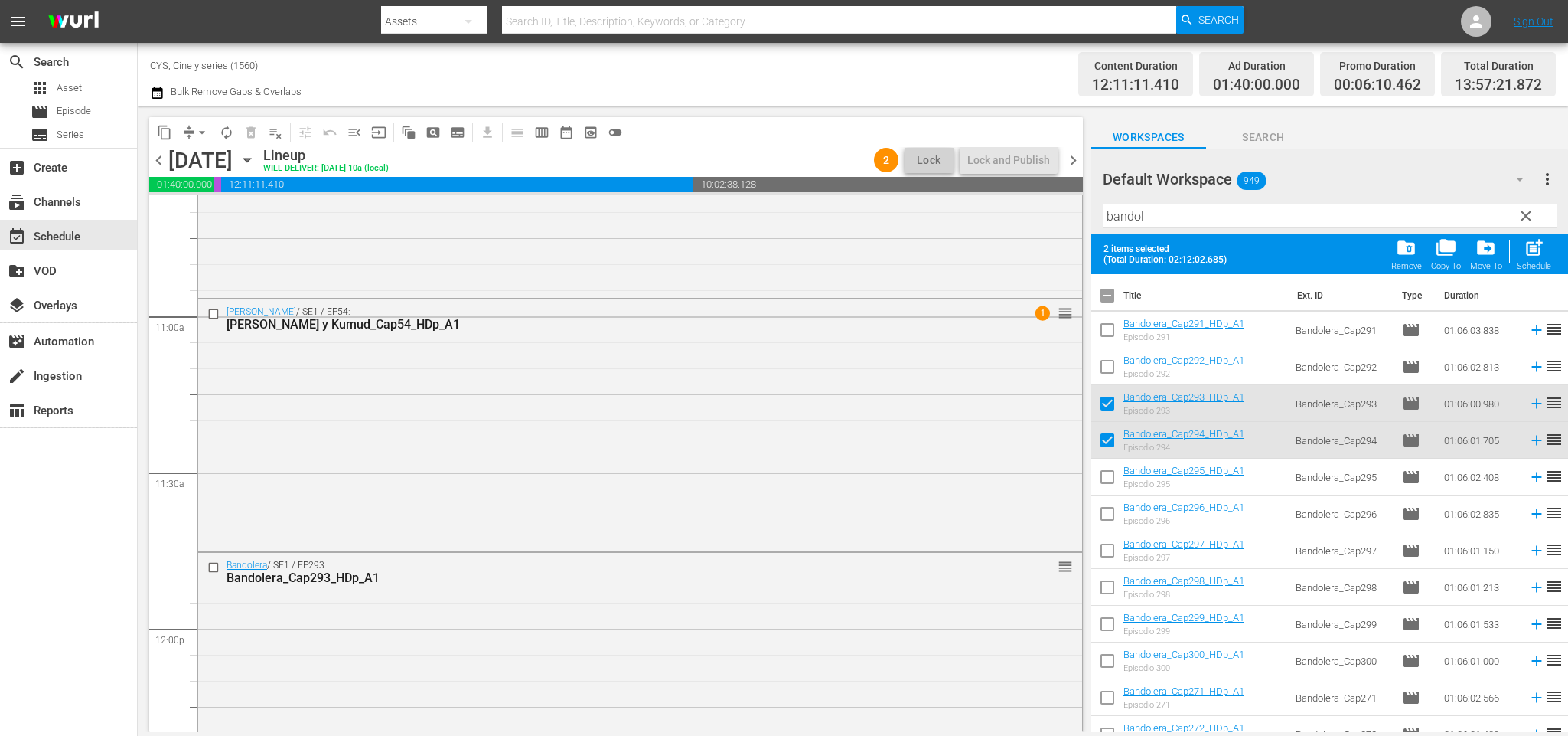
click at [159, 161] on span "chevron_left" at bounding box center [158, 160] width 19 height 19
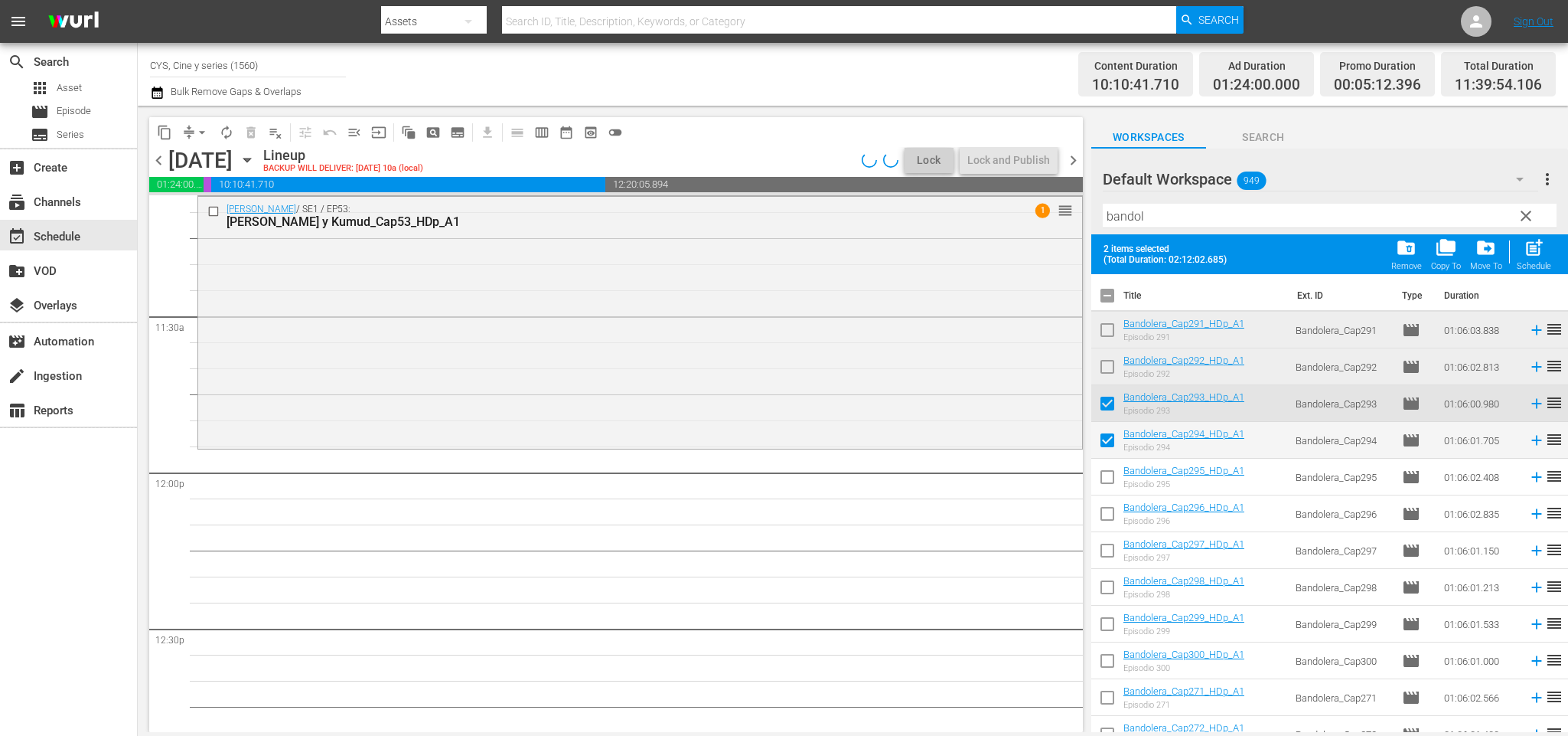
scroll to position [3289, 0]
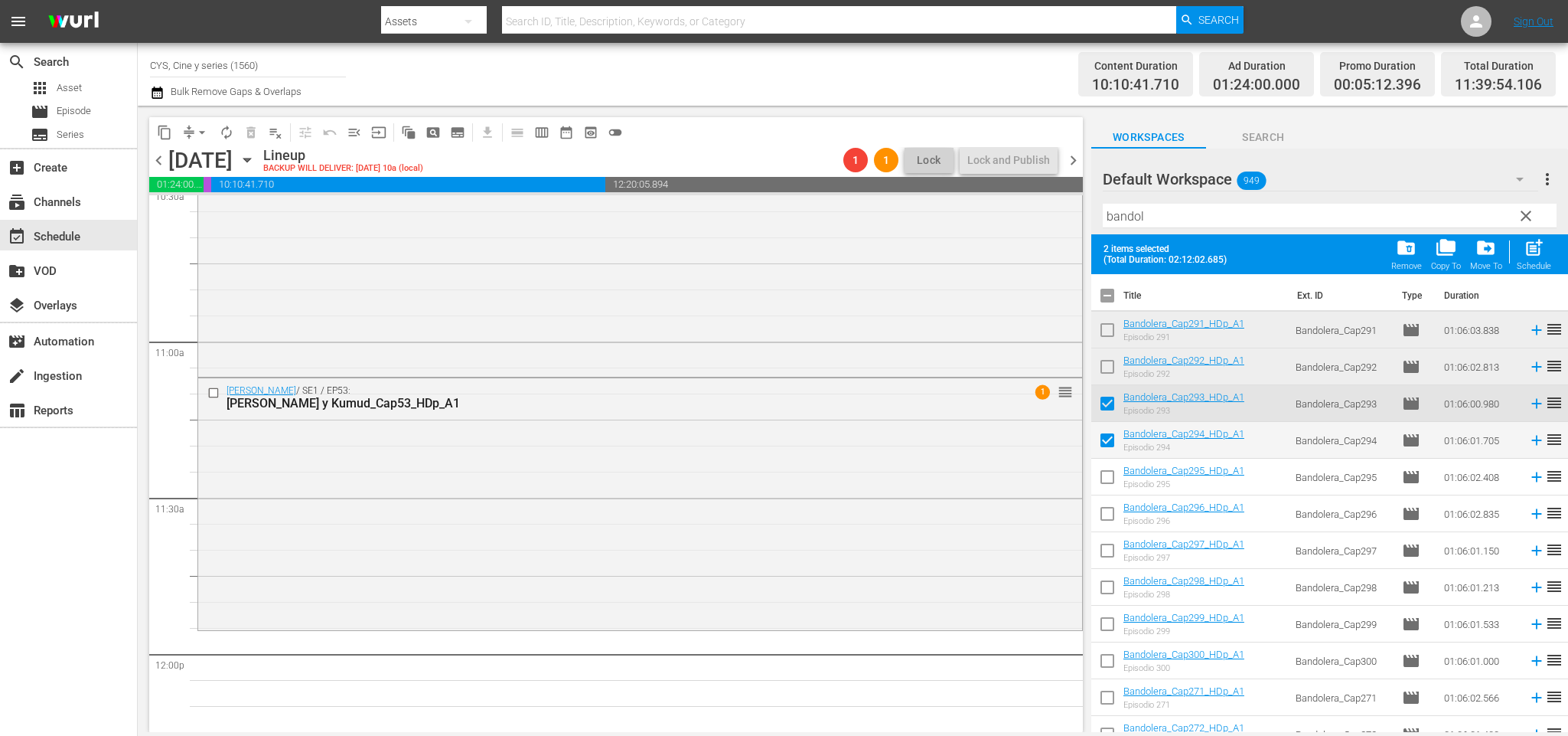
click at [1111, 364] on input "checkbox" at bounding box center [1108, 369] width 32 height 32
checkbox input "true"
click at [1112, 430] on input "checkbox" at bounding box center [1108, 444] width 32 height 32
checkbox input "false"
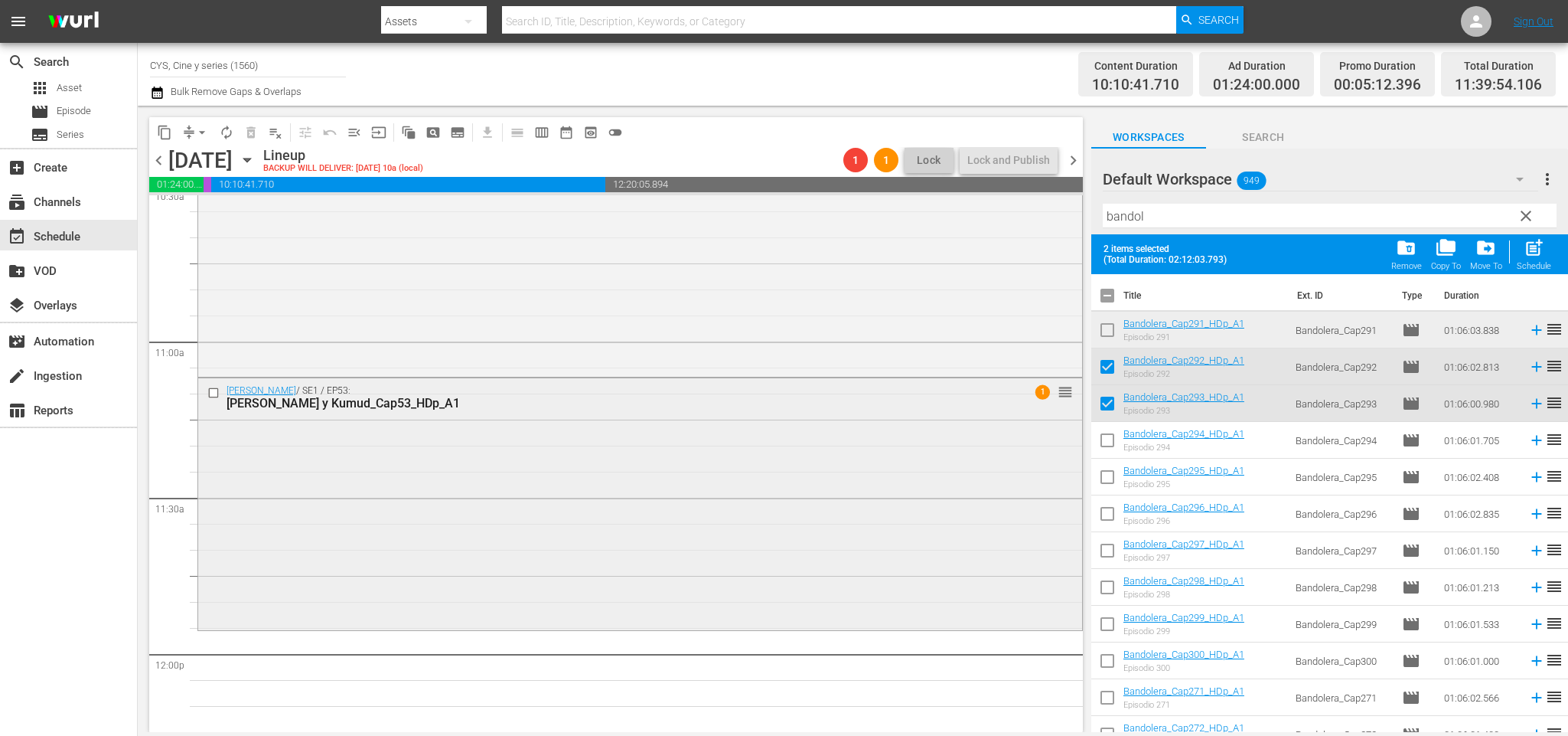
scroll to position [3404, 0]
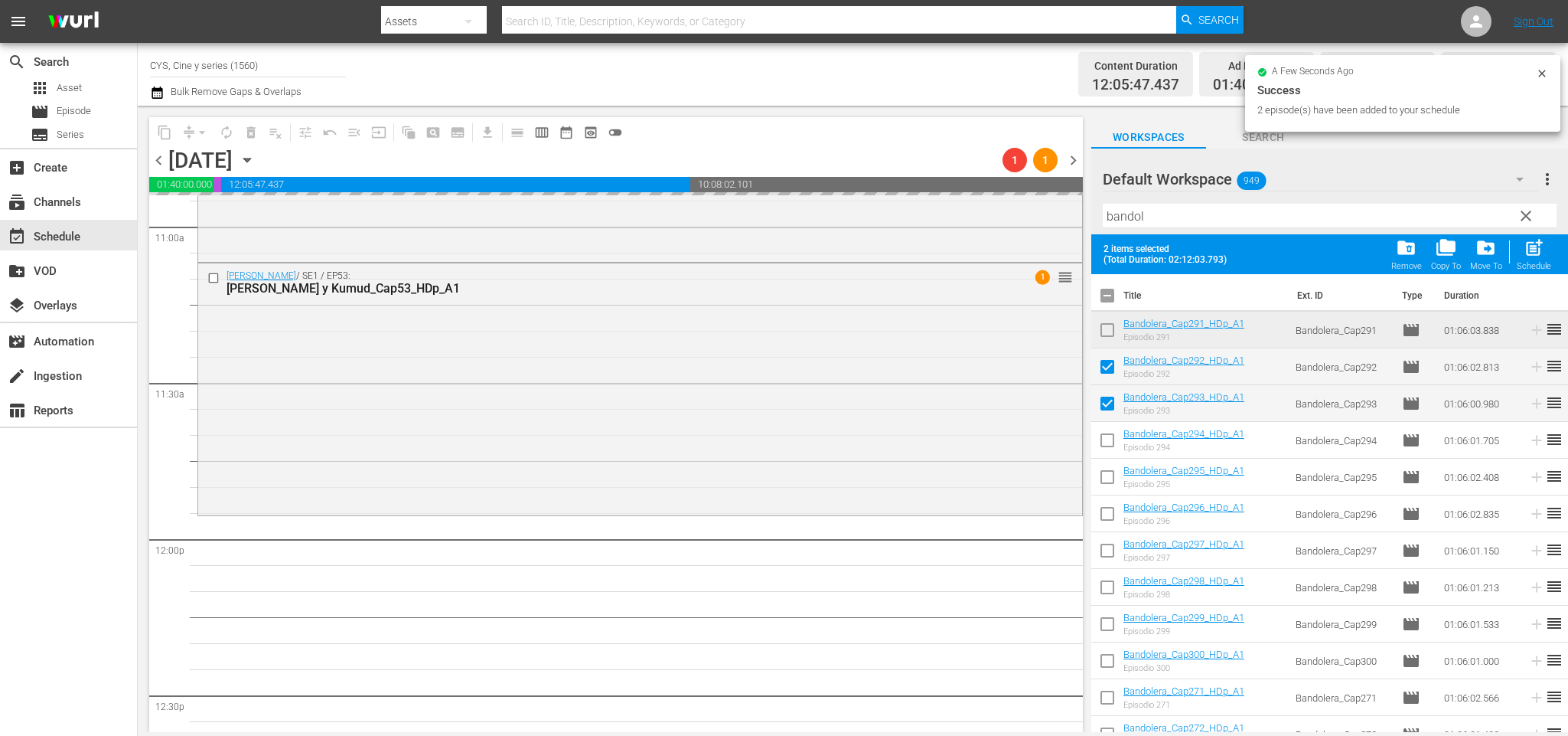
click at [1109, 297] on input "checkbox" at bounding box center [1108, 299] width 32 height 32
checkbox input "false"
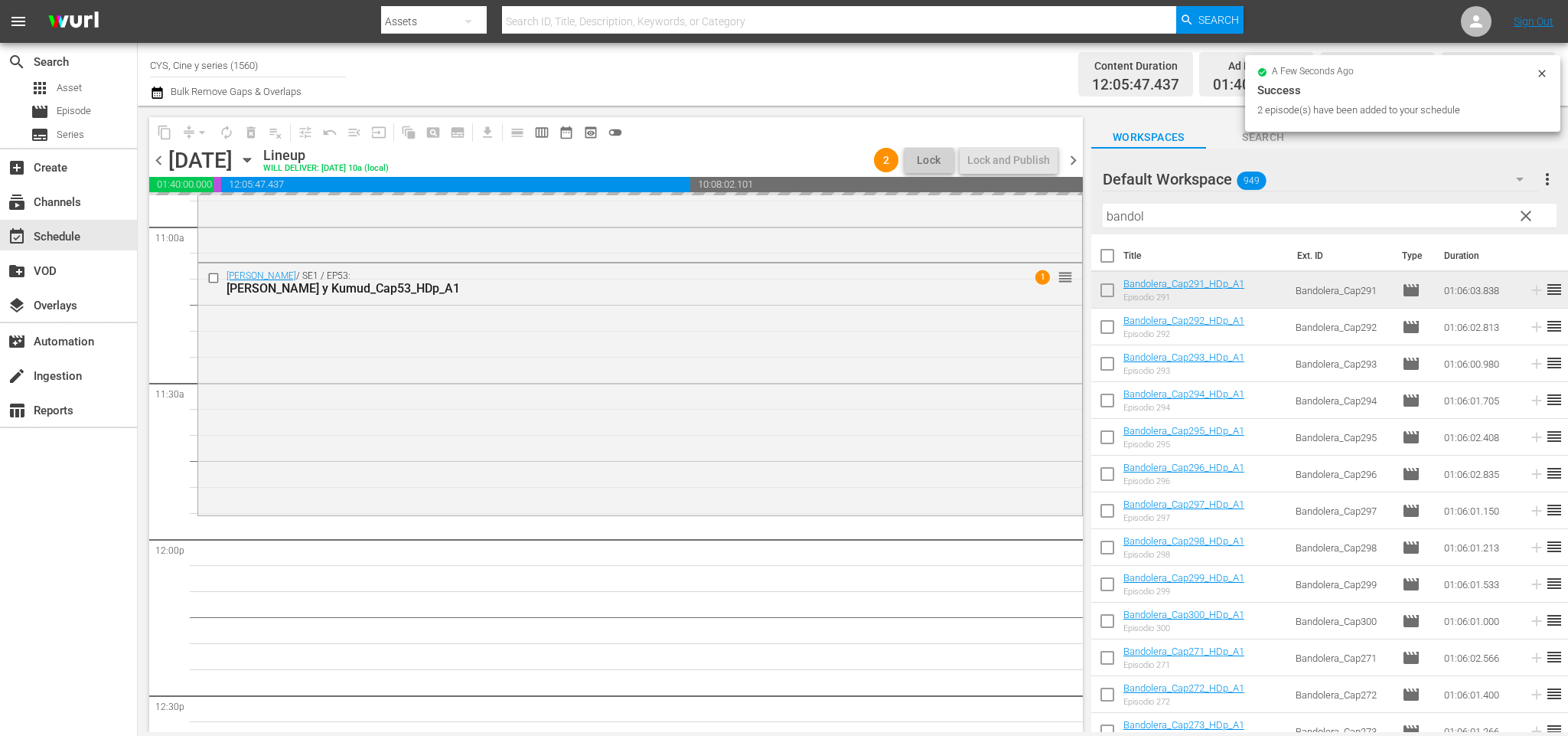
checkbox input "false"
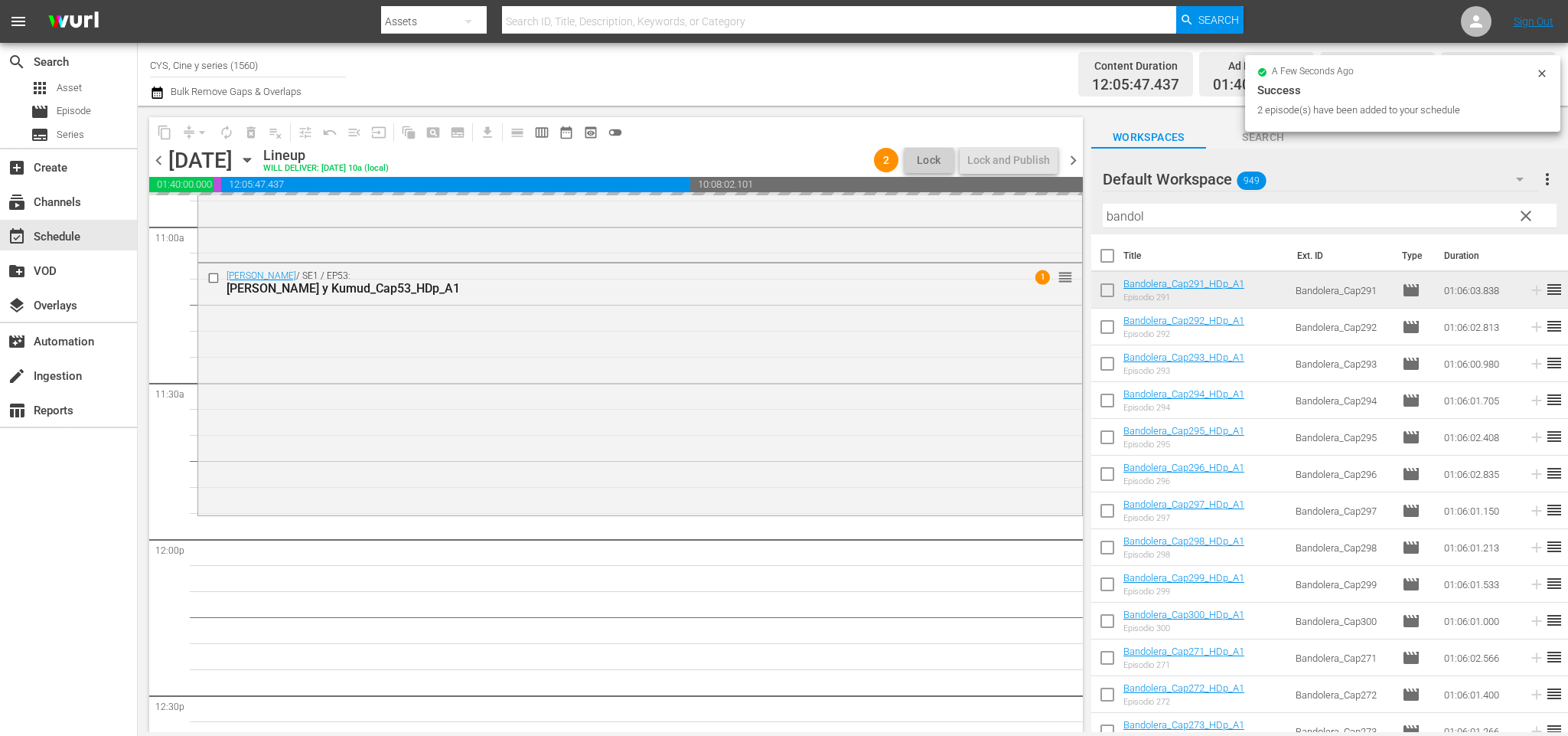
checkbox input "false"
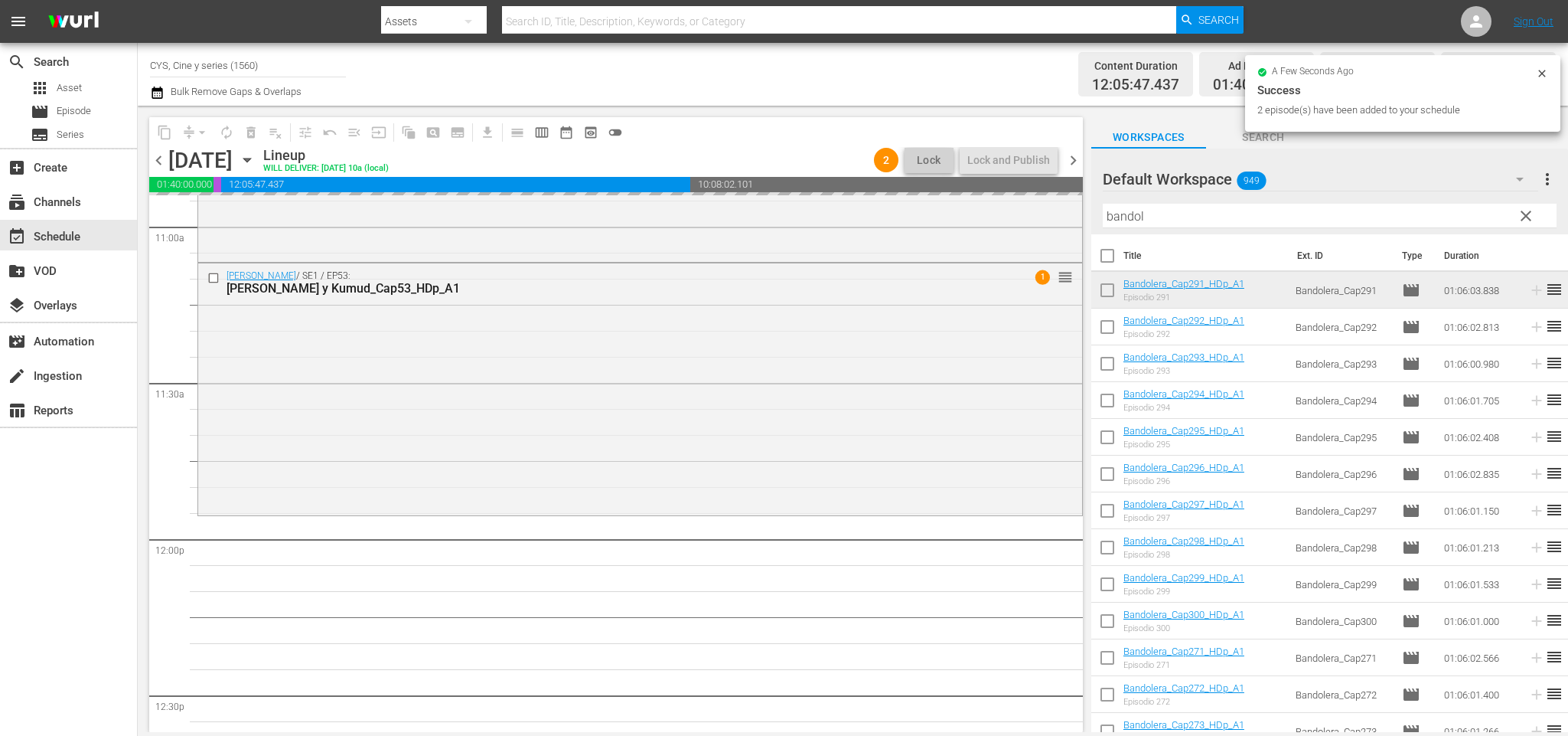
checkbox input "false"
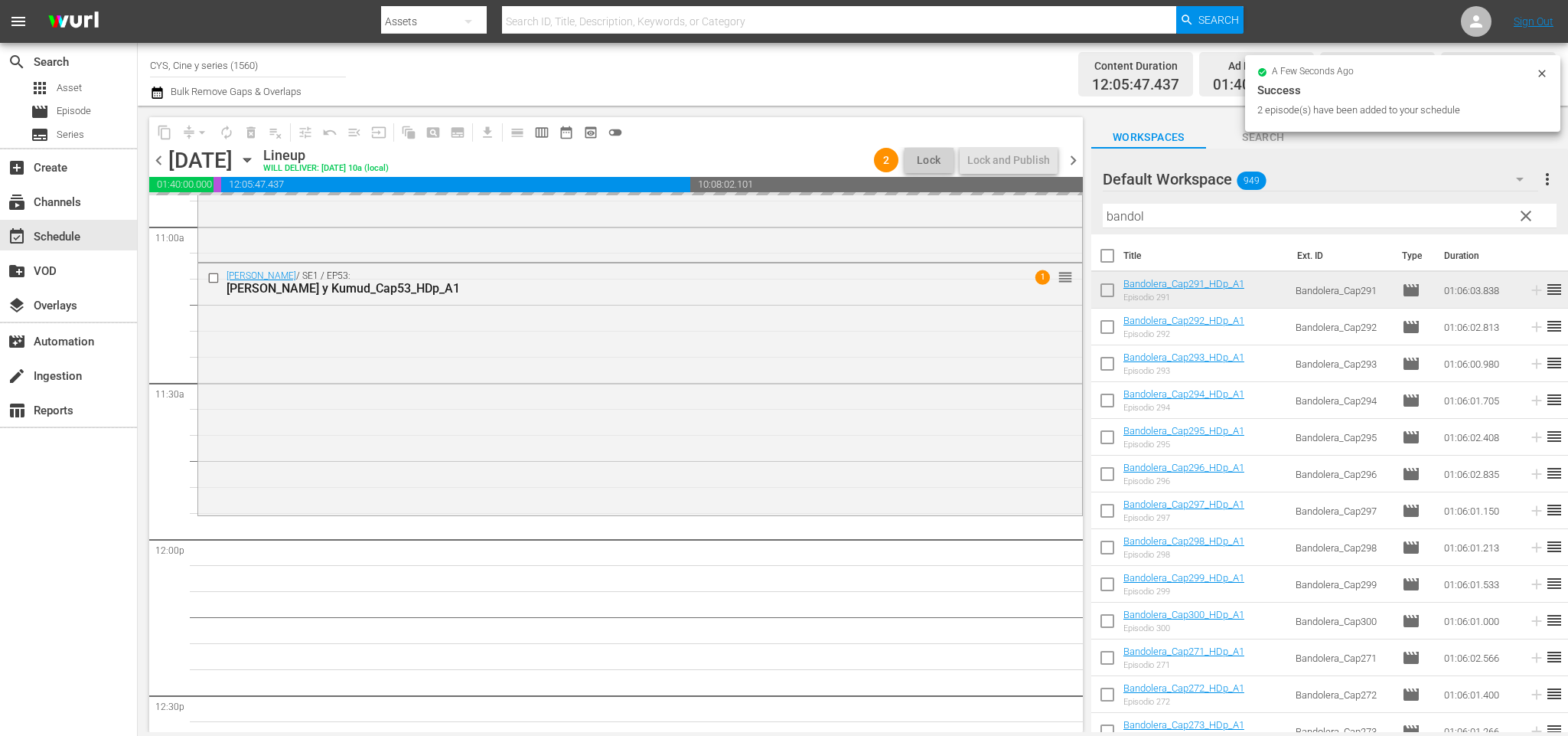
checkbox input "false"
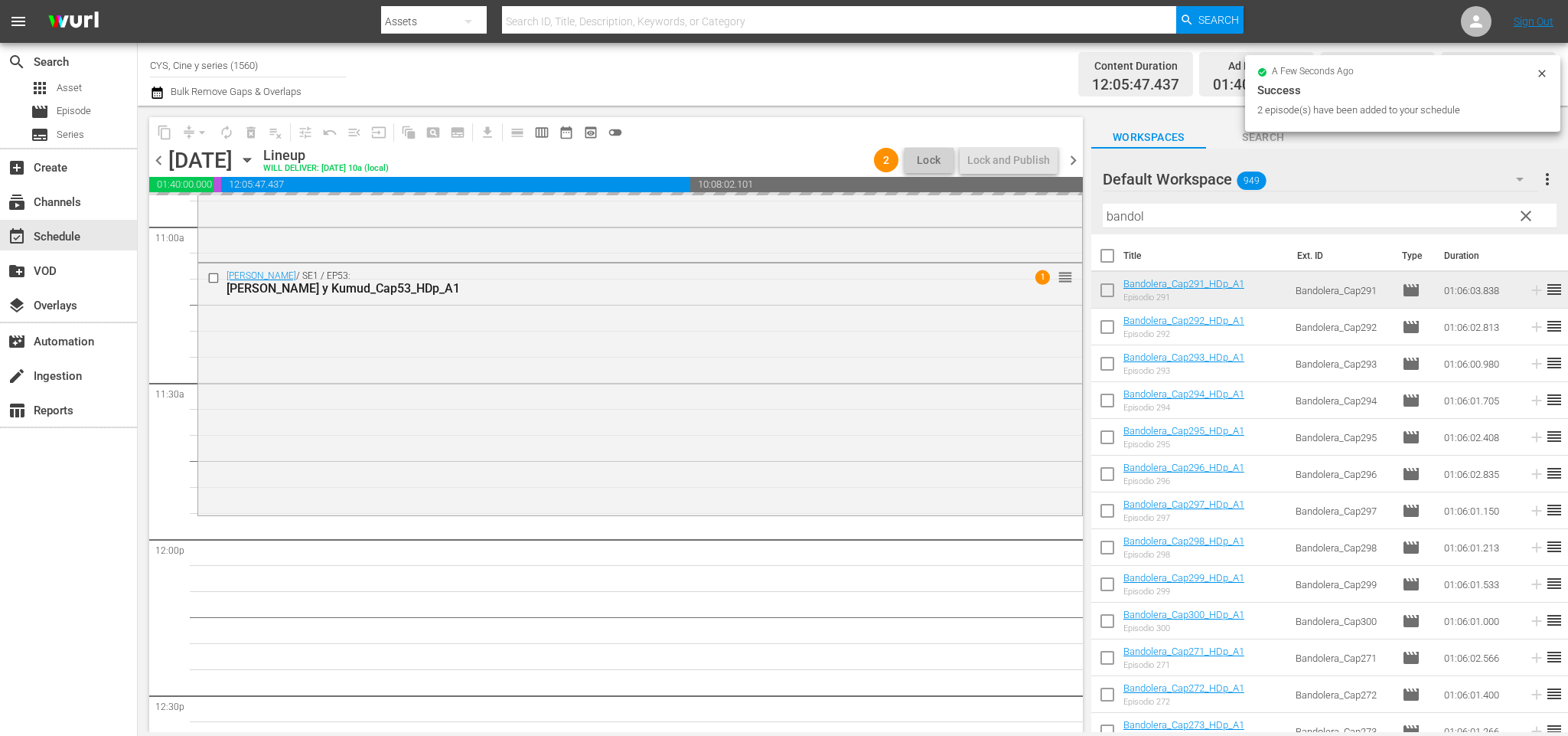
checkbox input "false"
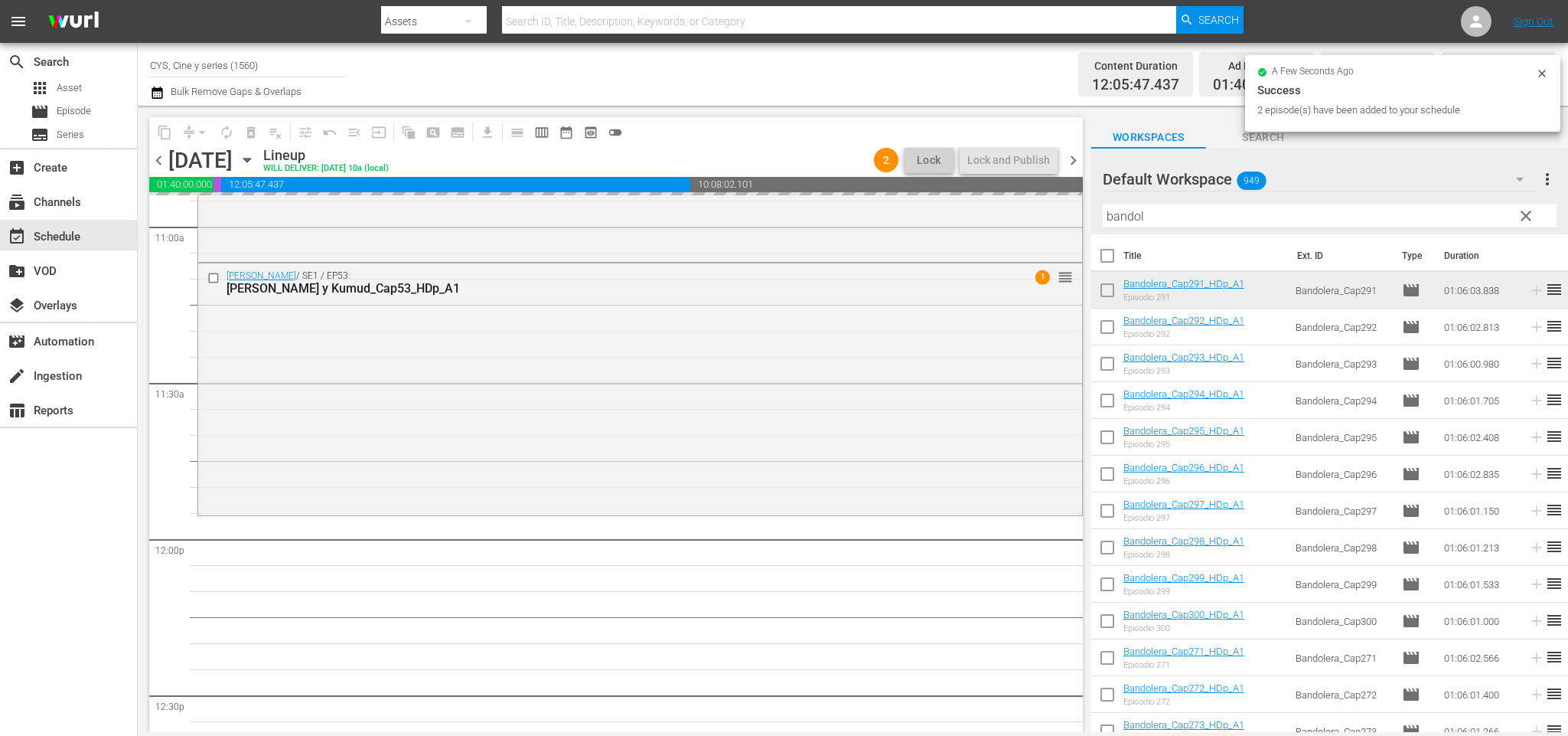
checkbox input "false"
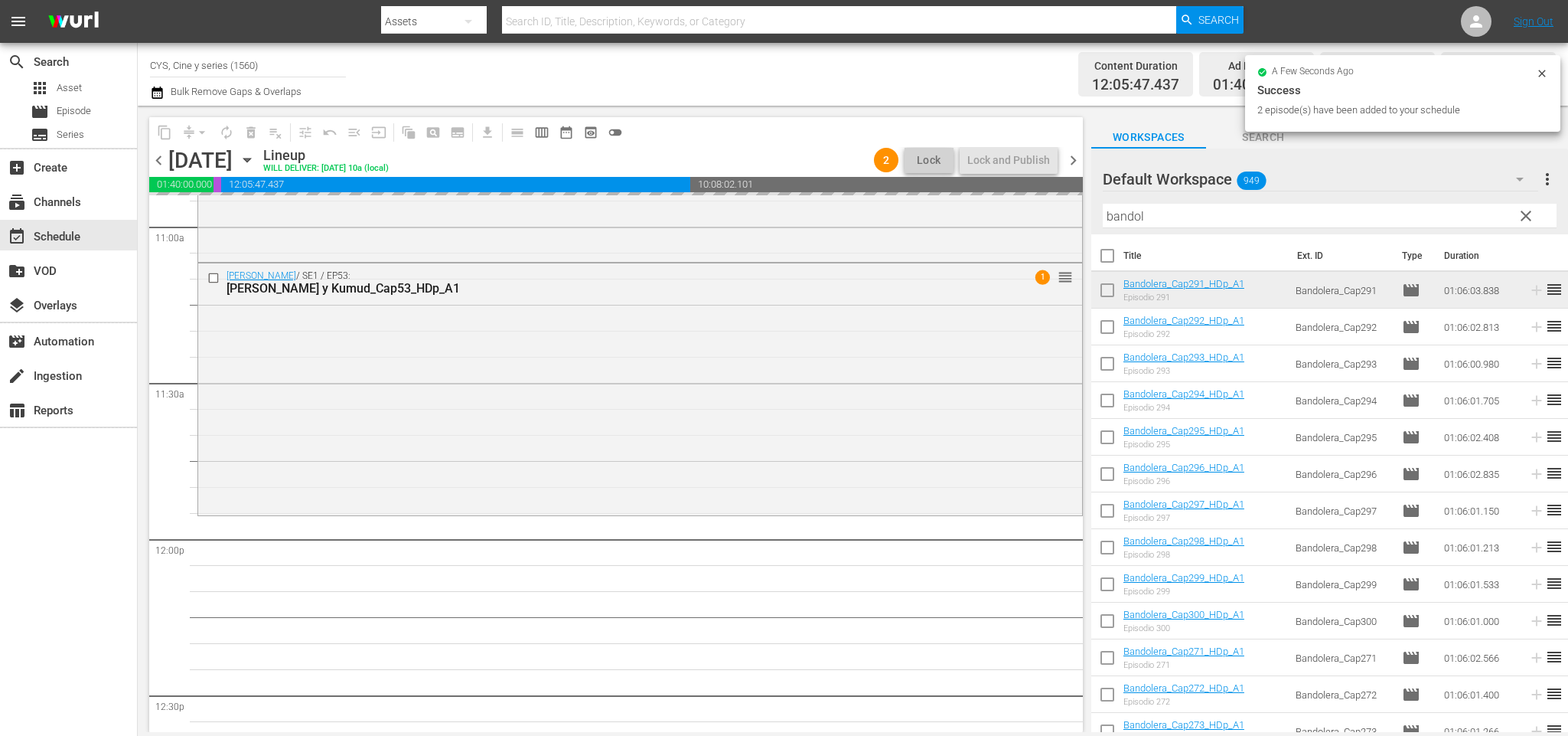
checkbox input "false"
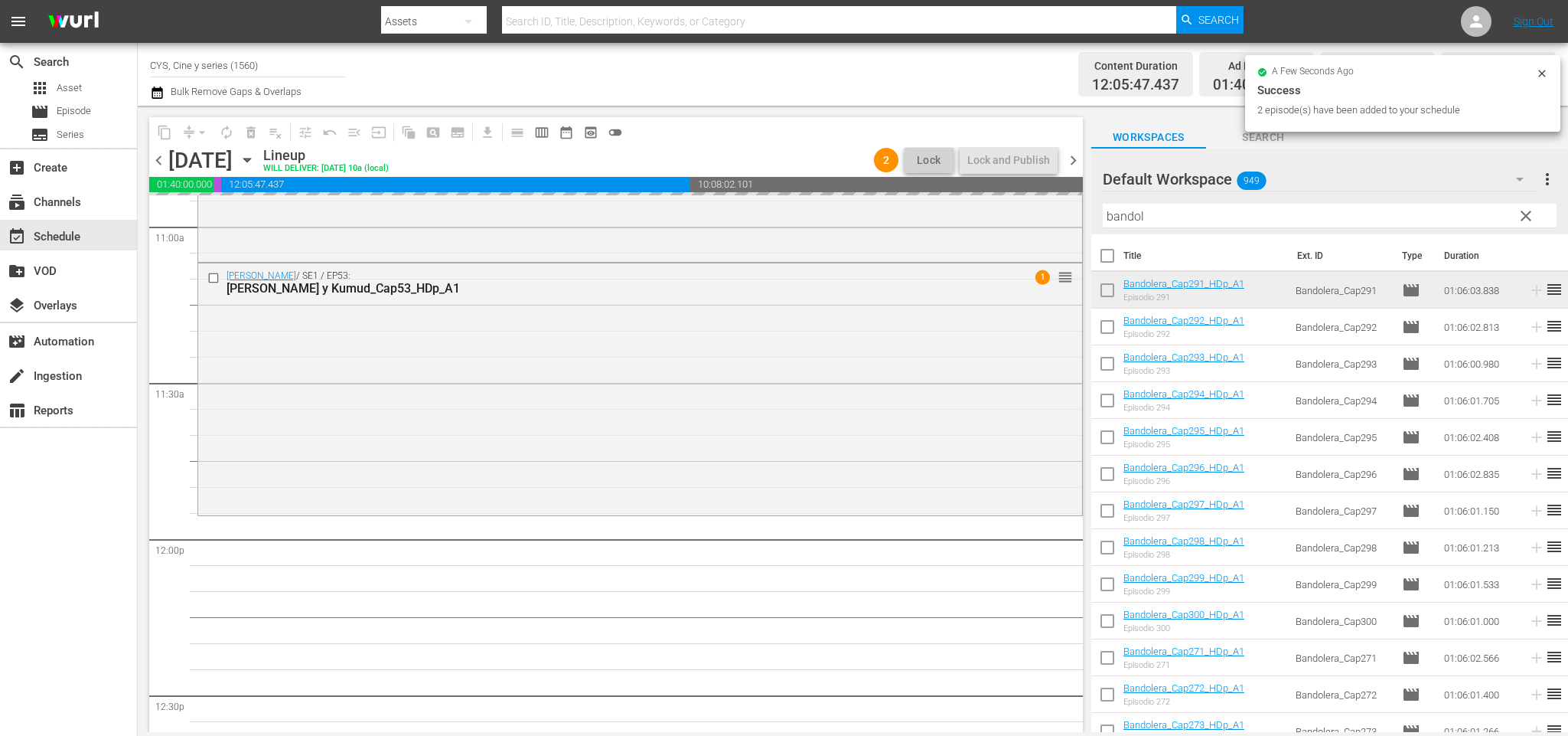
checkbox input "false"
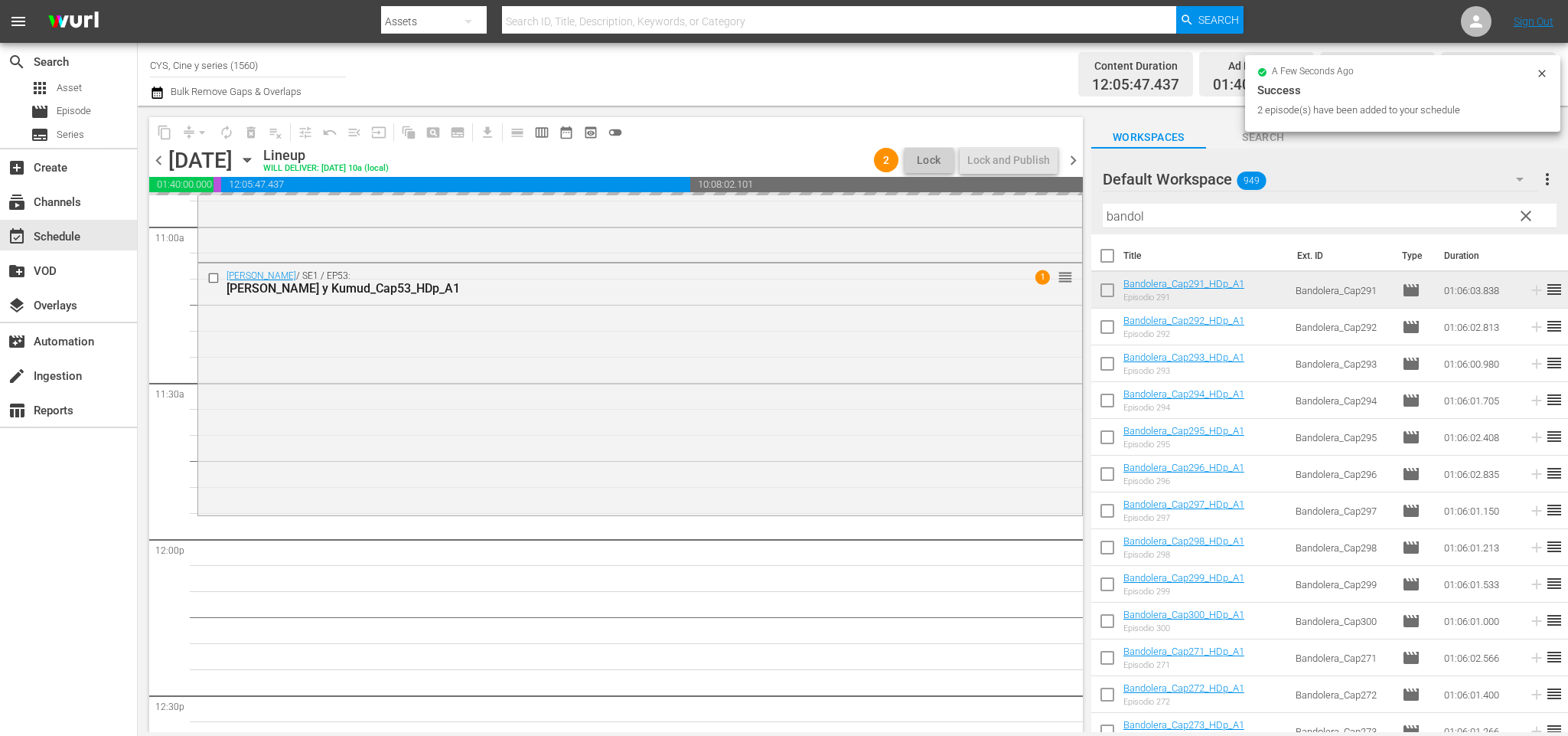
checkbox input "false"
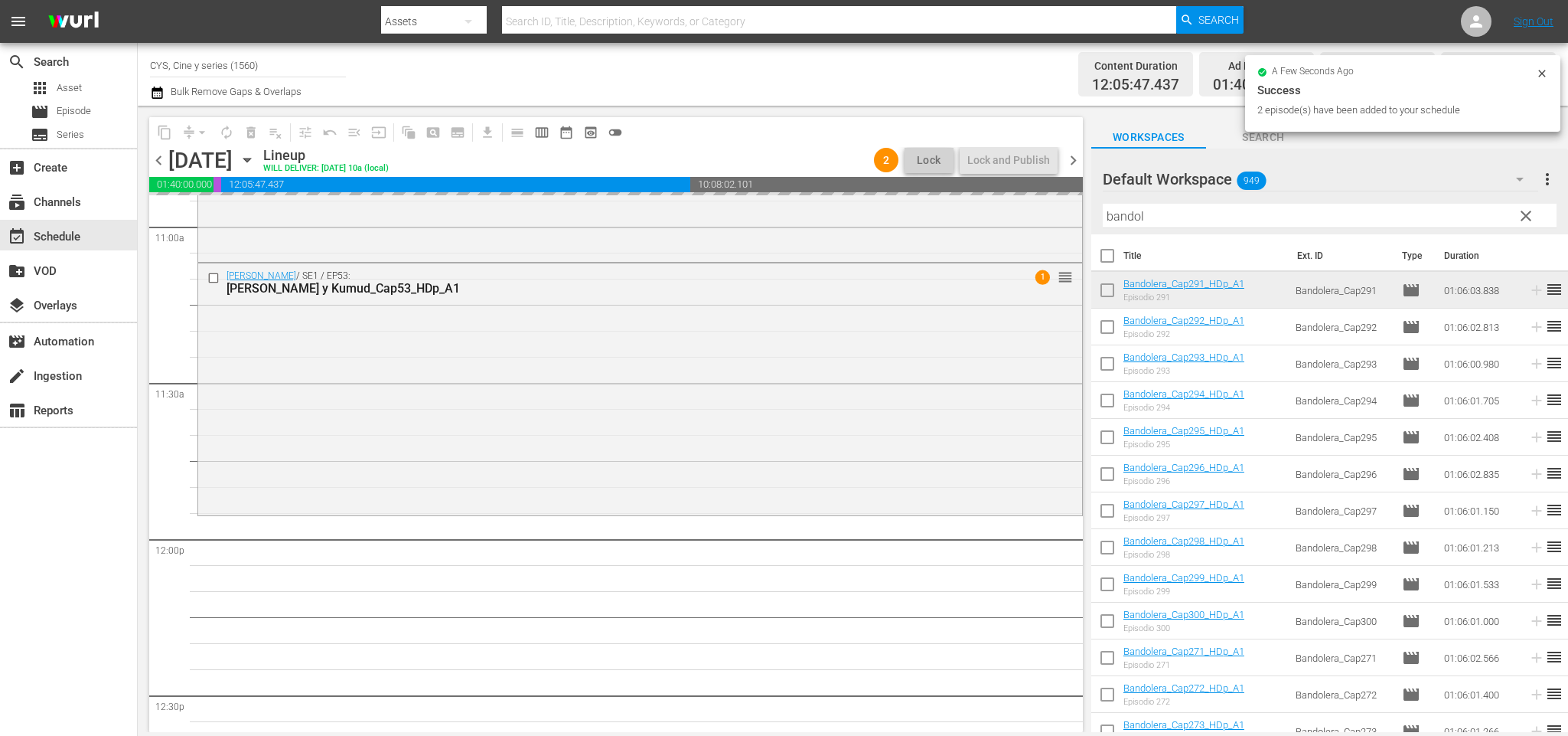
checkbox input "false"
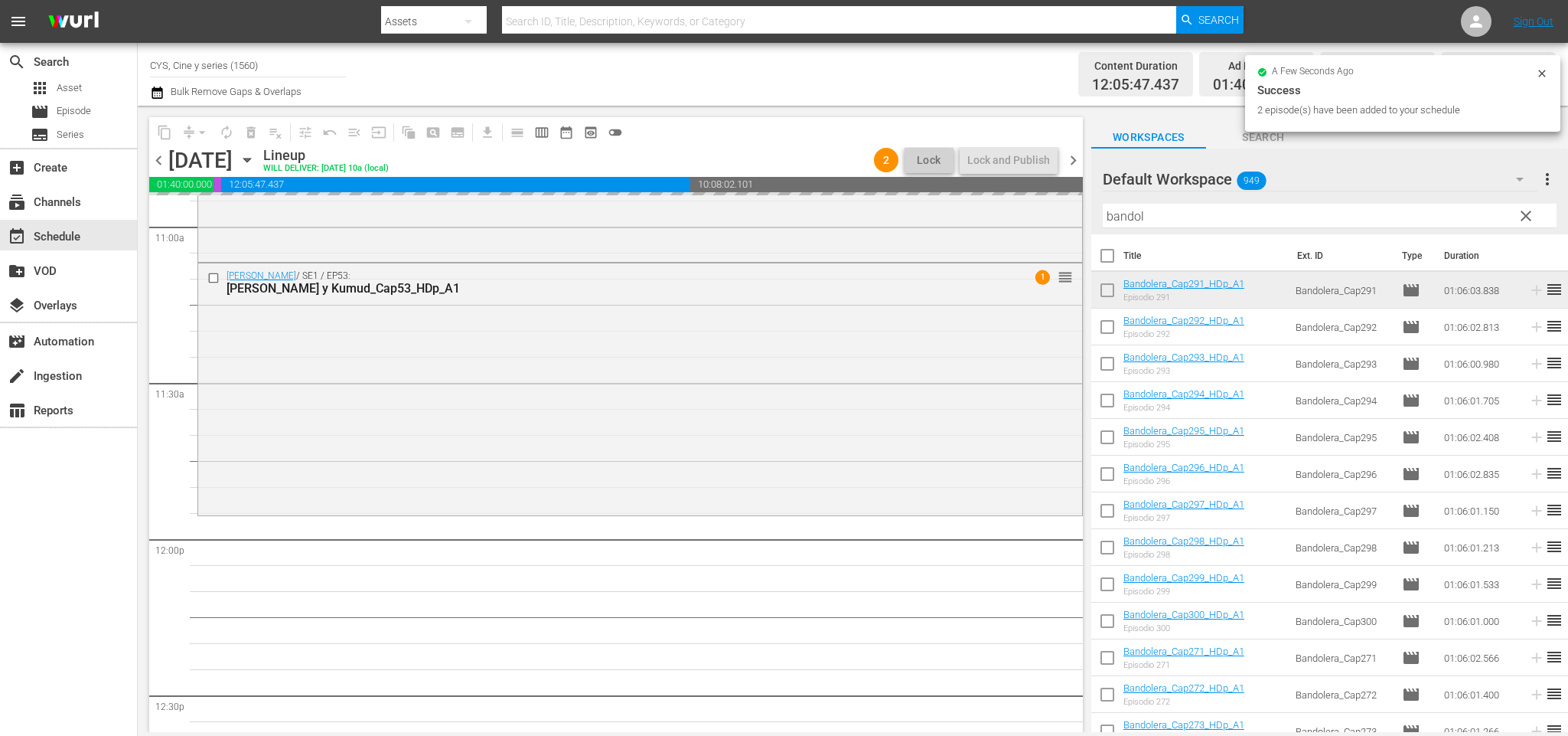
checkbox input "false"
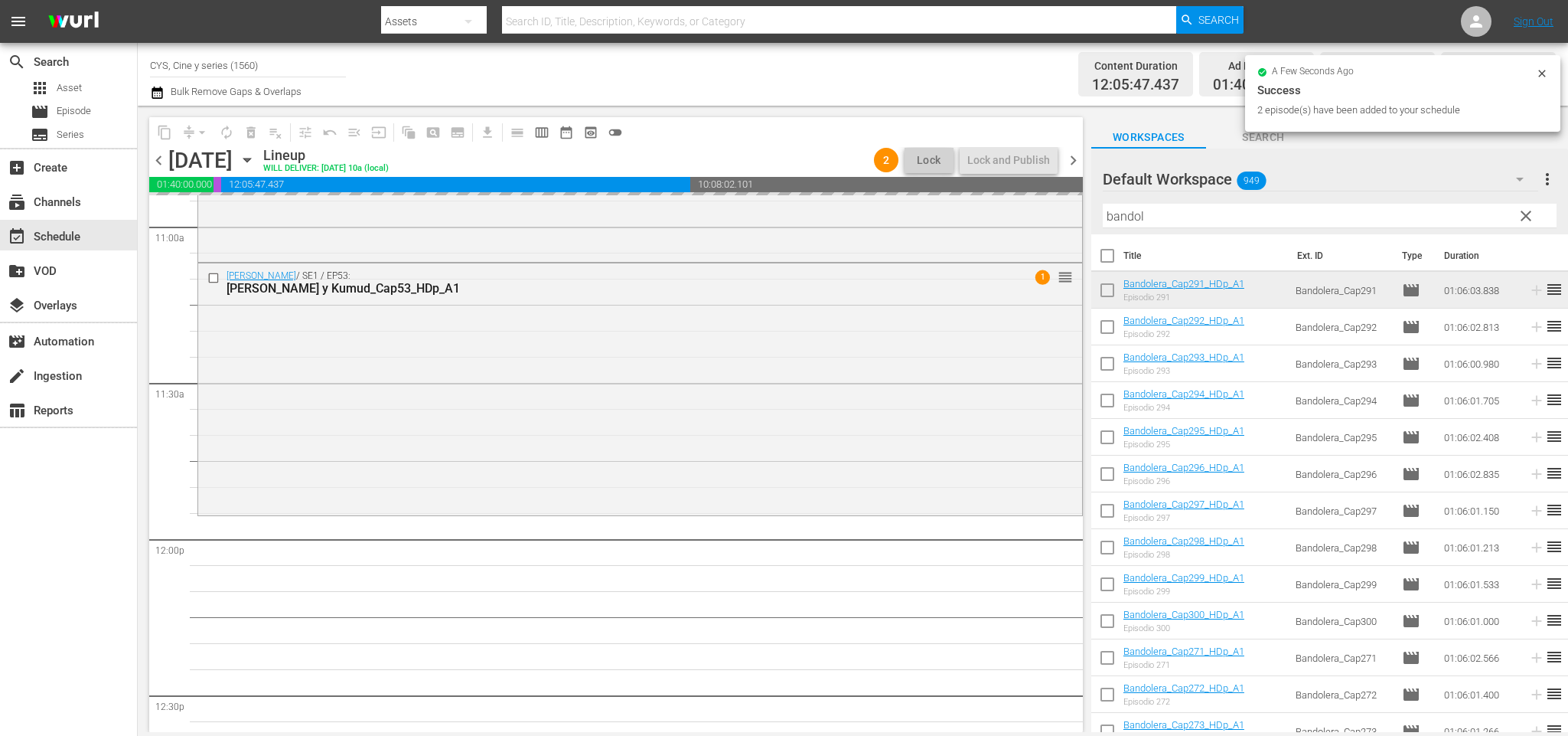
checkbox input "false"
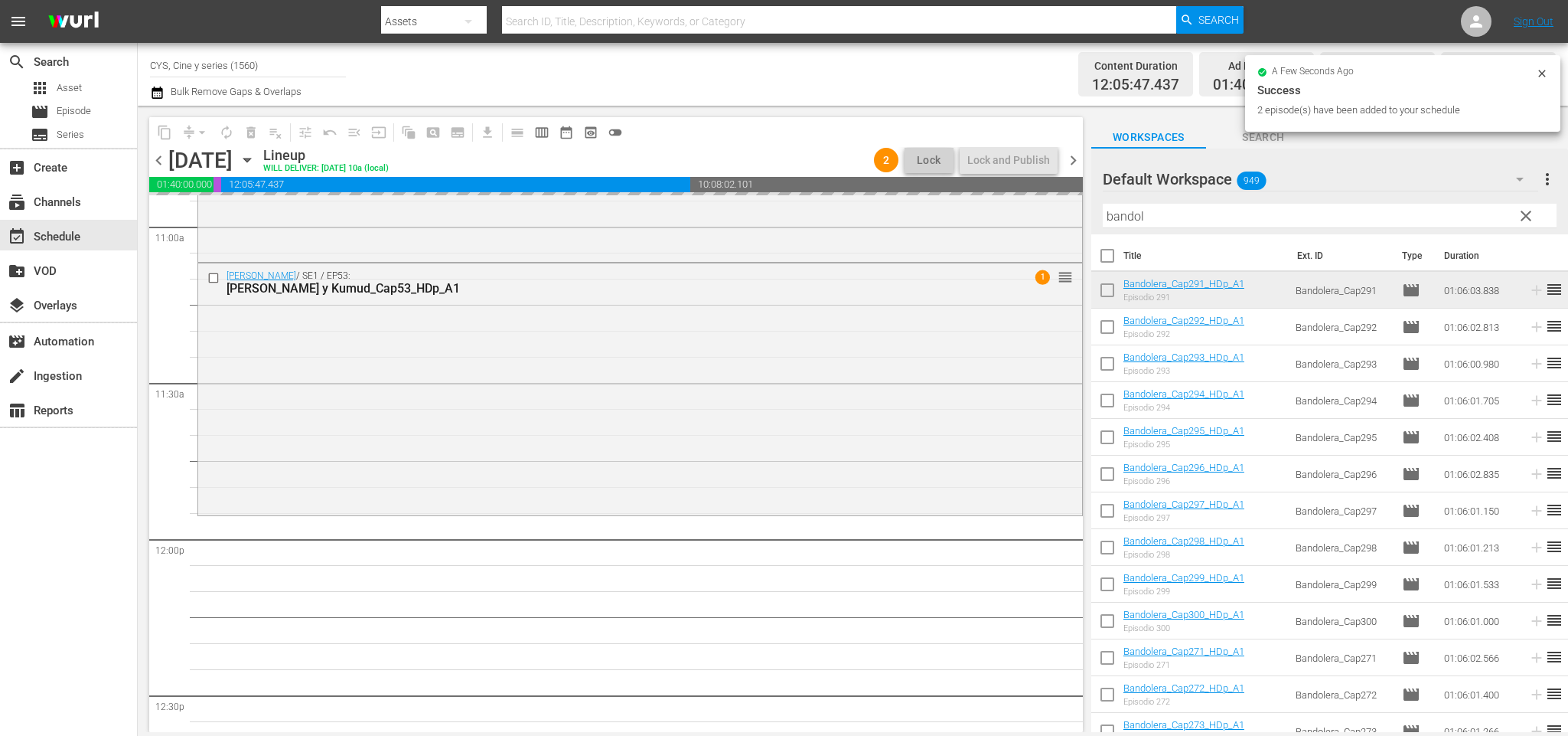
checkbox input "false"
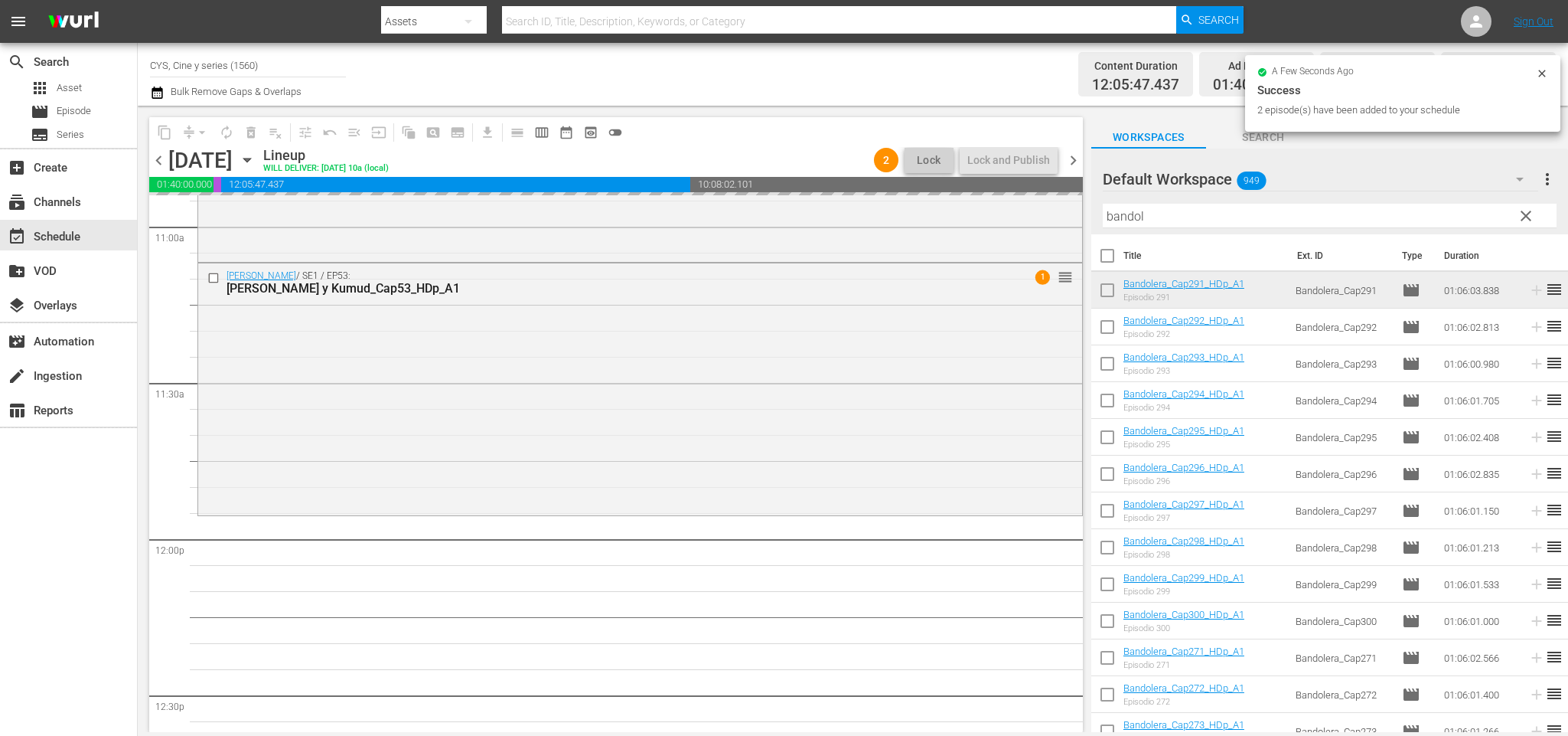
checkbox input "false"
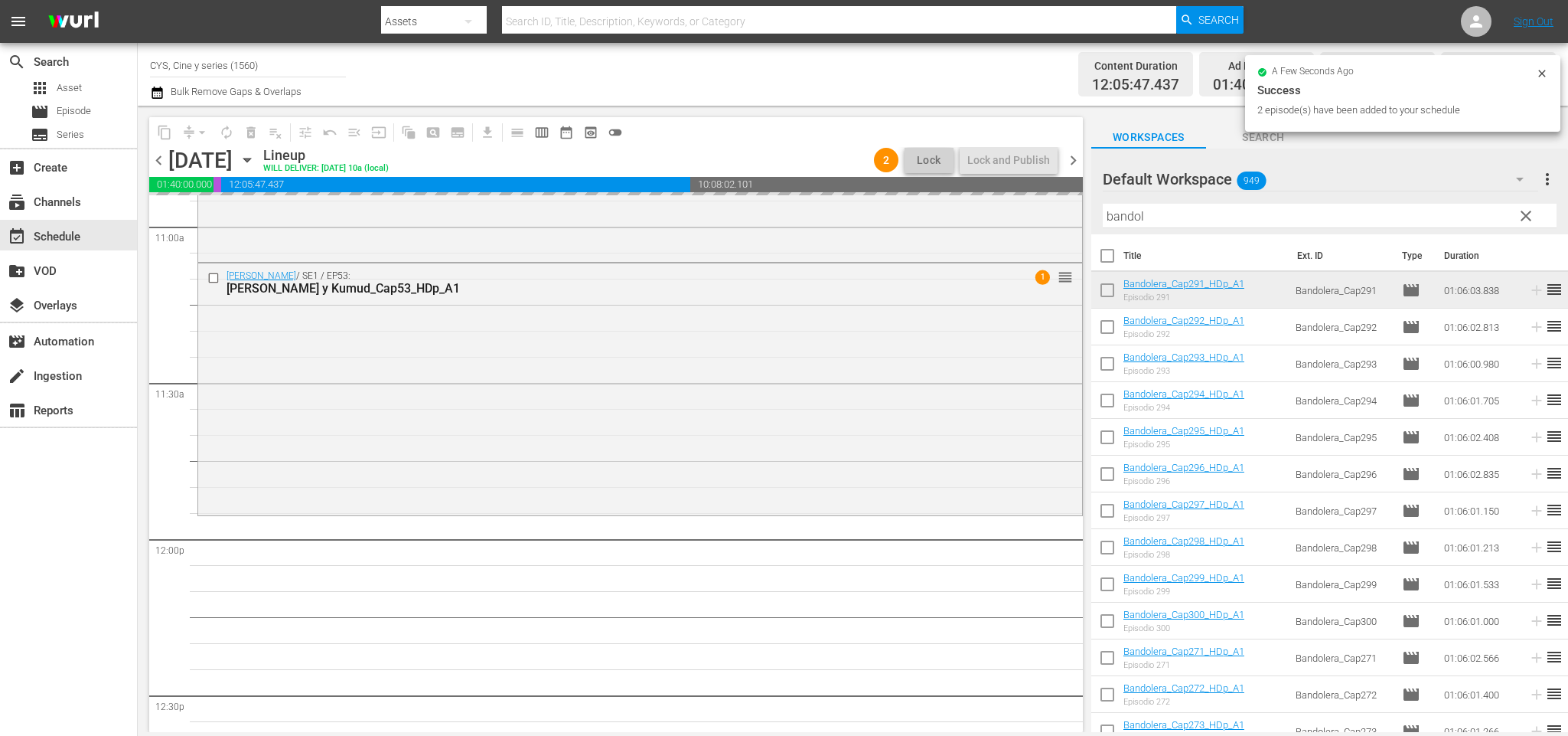
checkbox input "false"
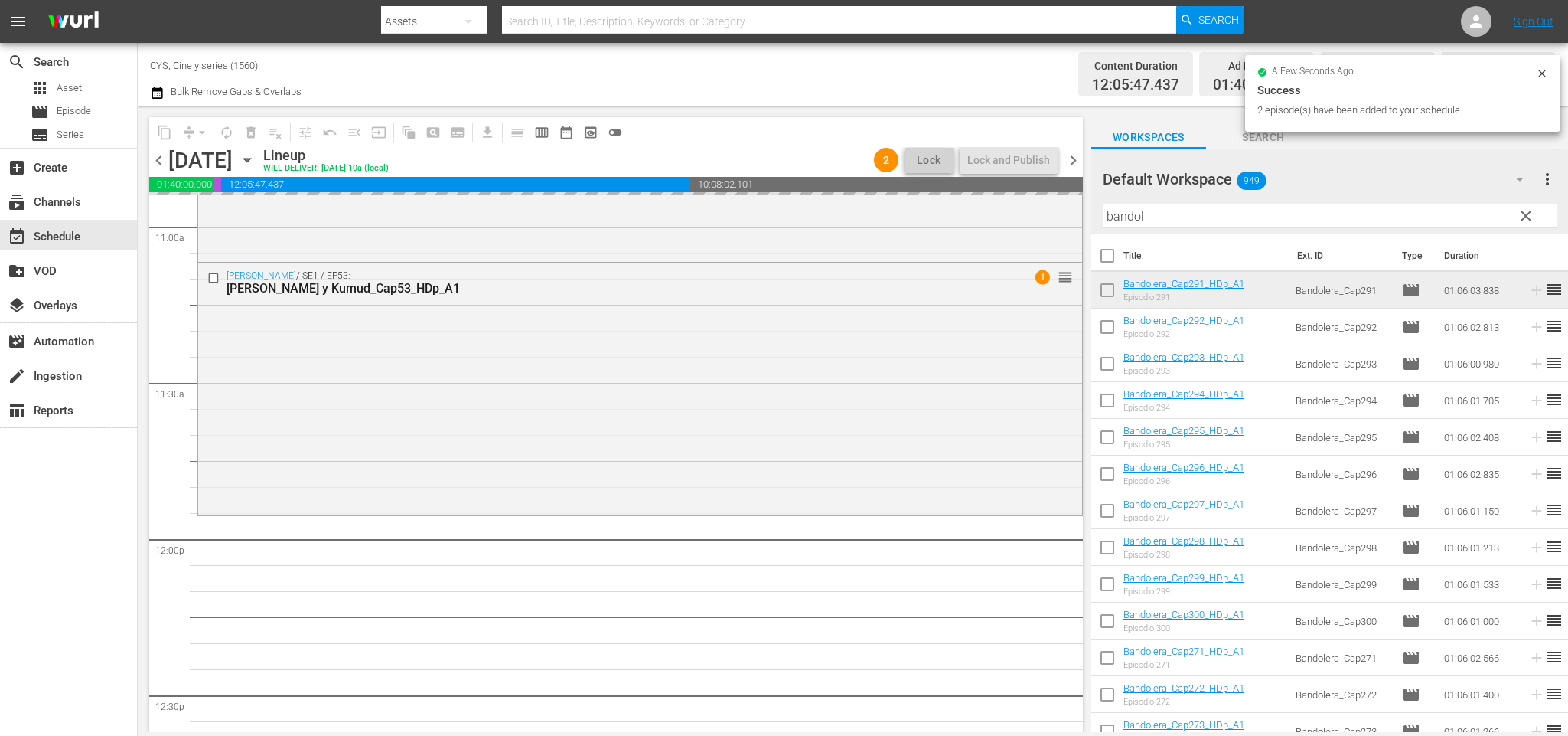
checkbox input "false"
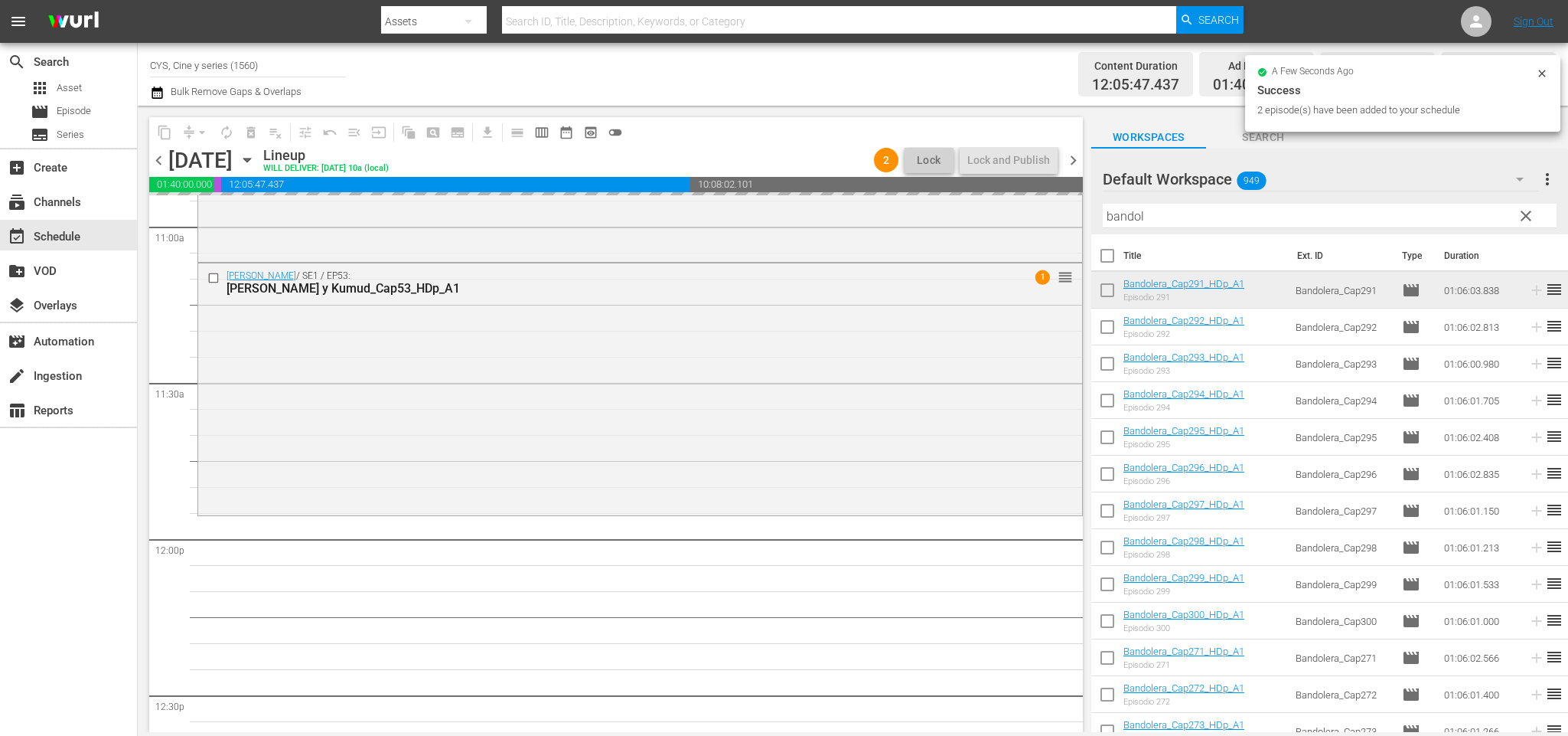
checkbox input "false"
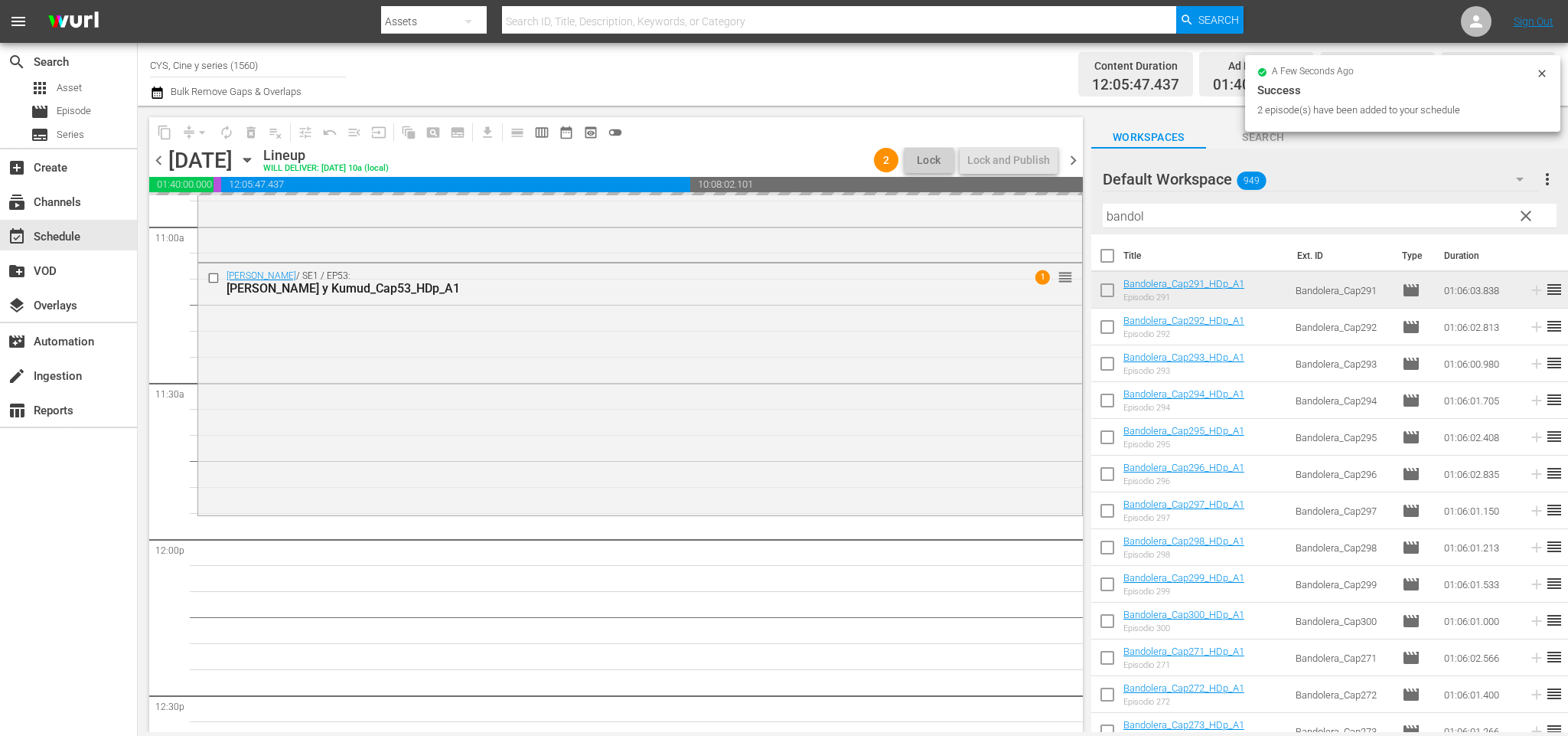
checkbox input "false"
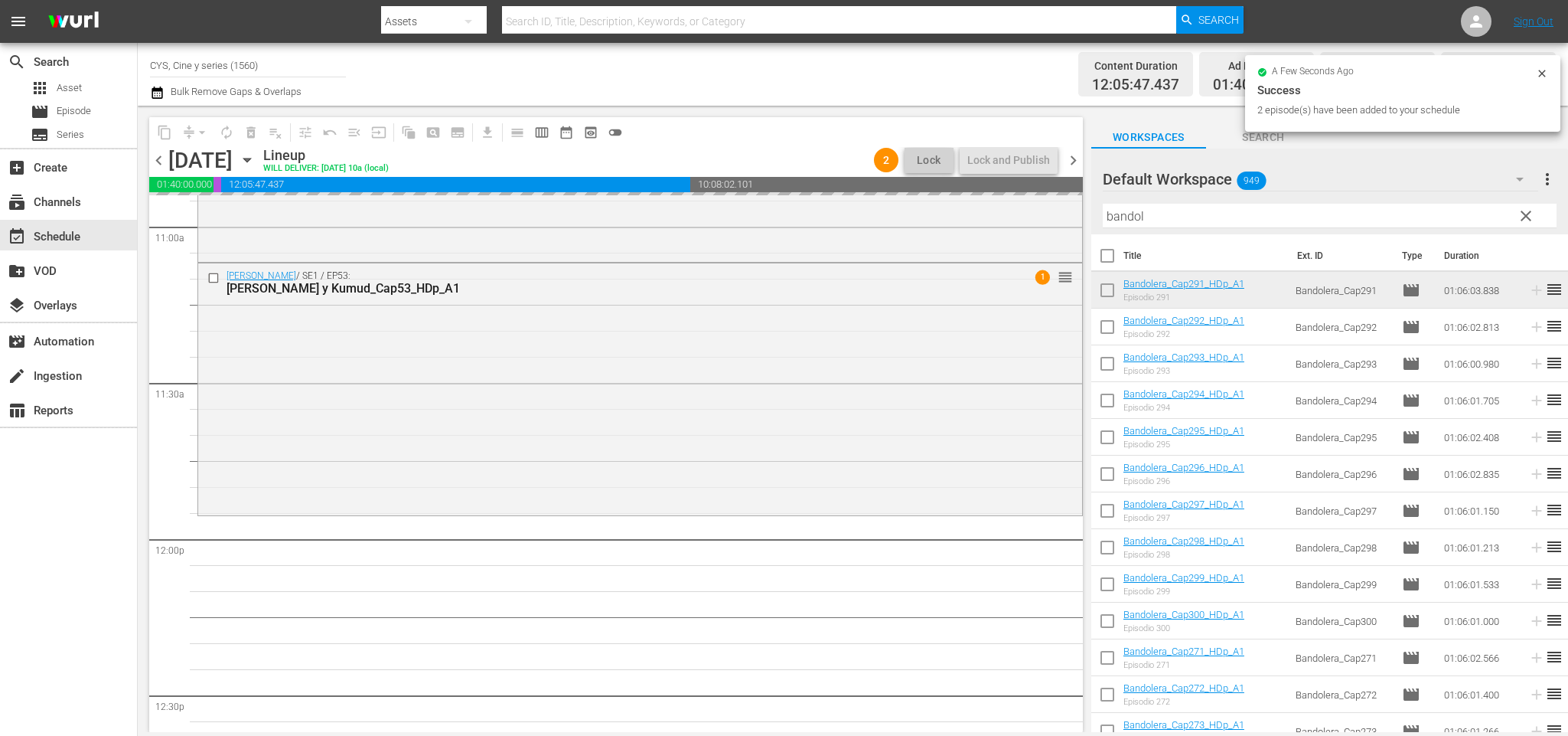
checkbox input "false"
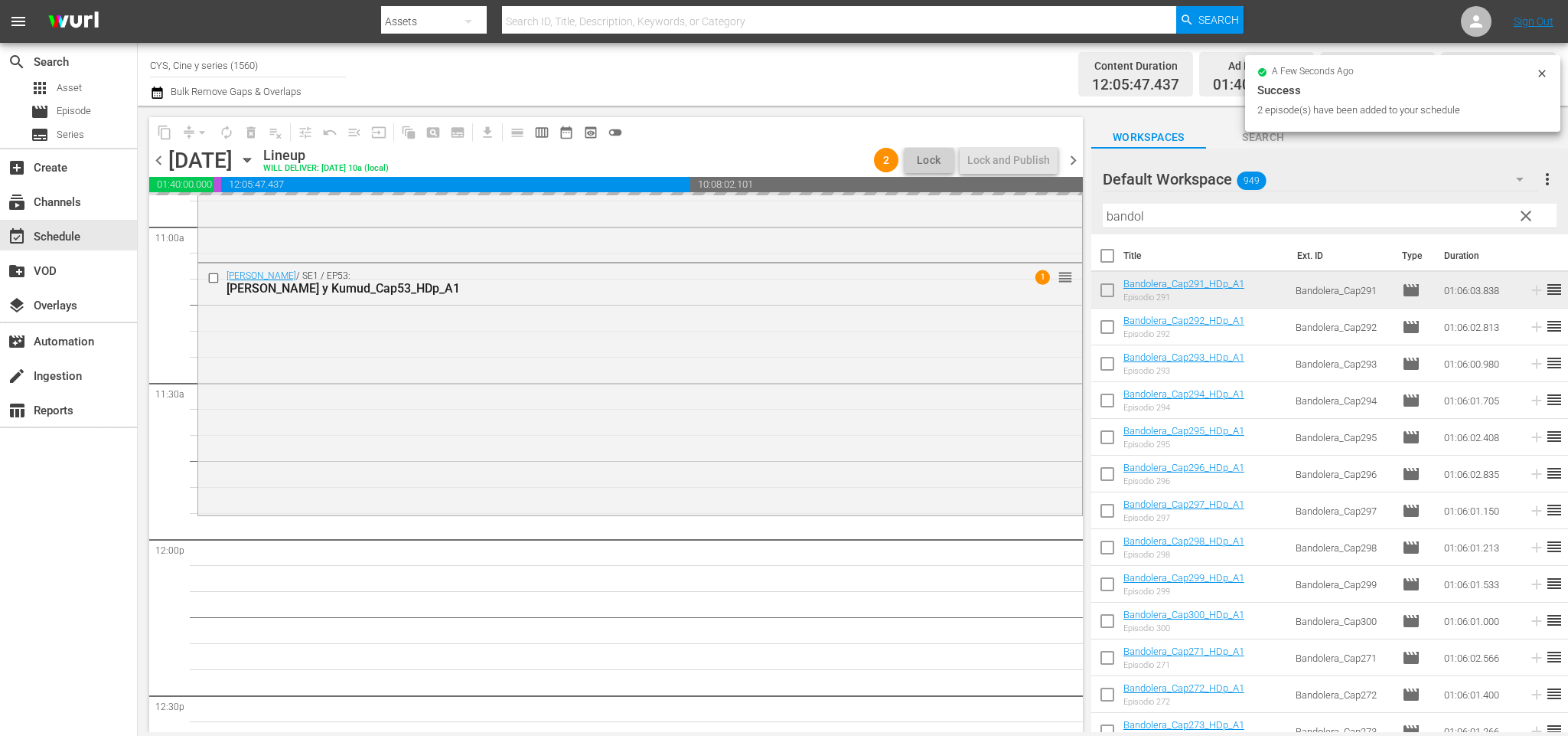
checkbox input "false"
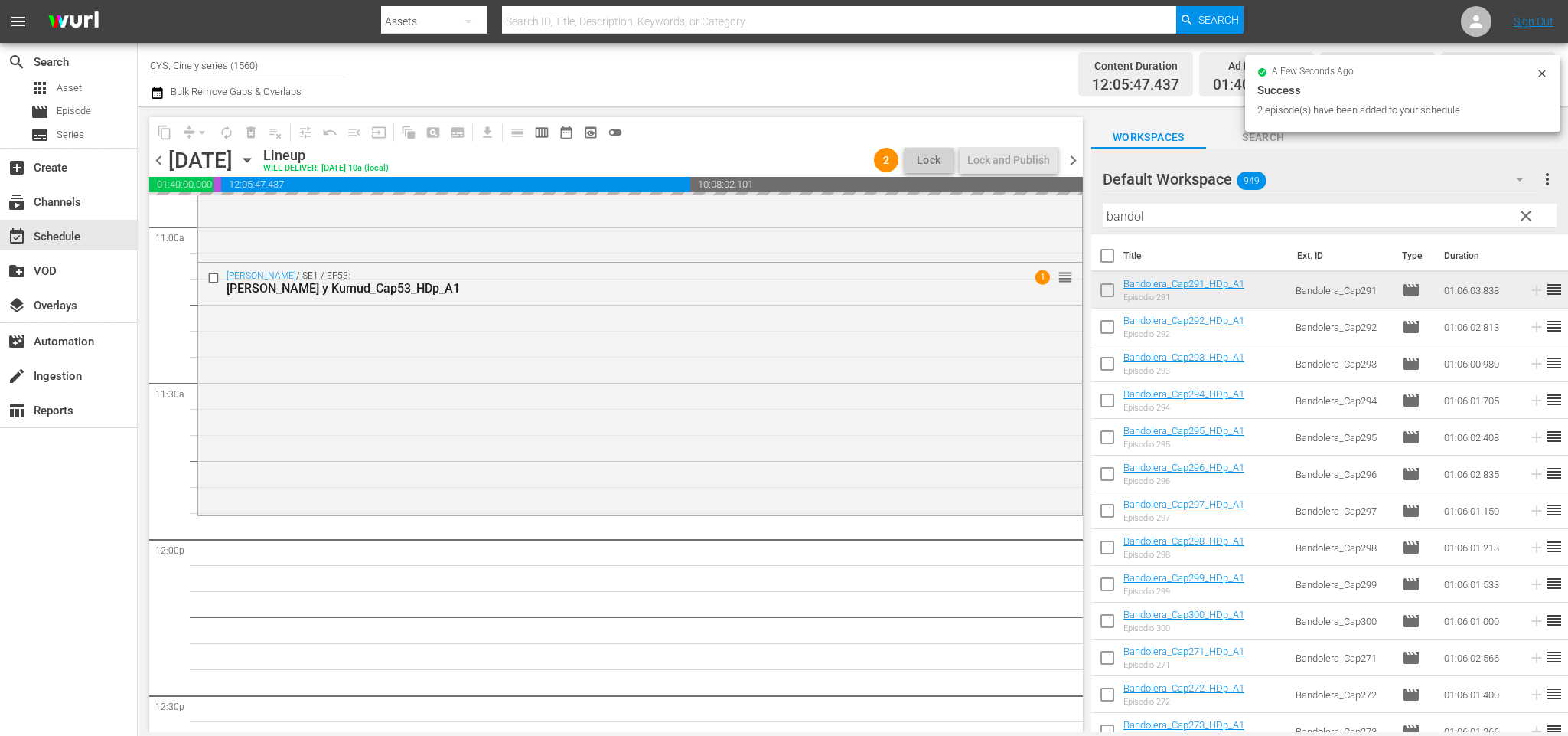
checkbox input "false"
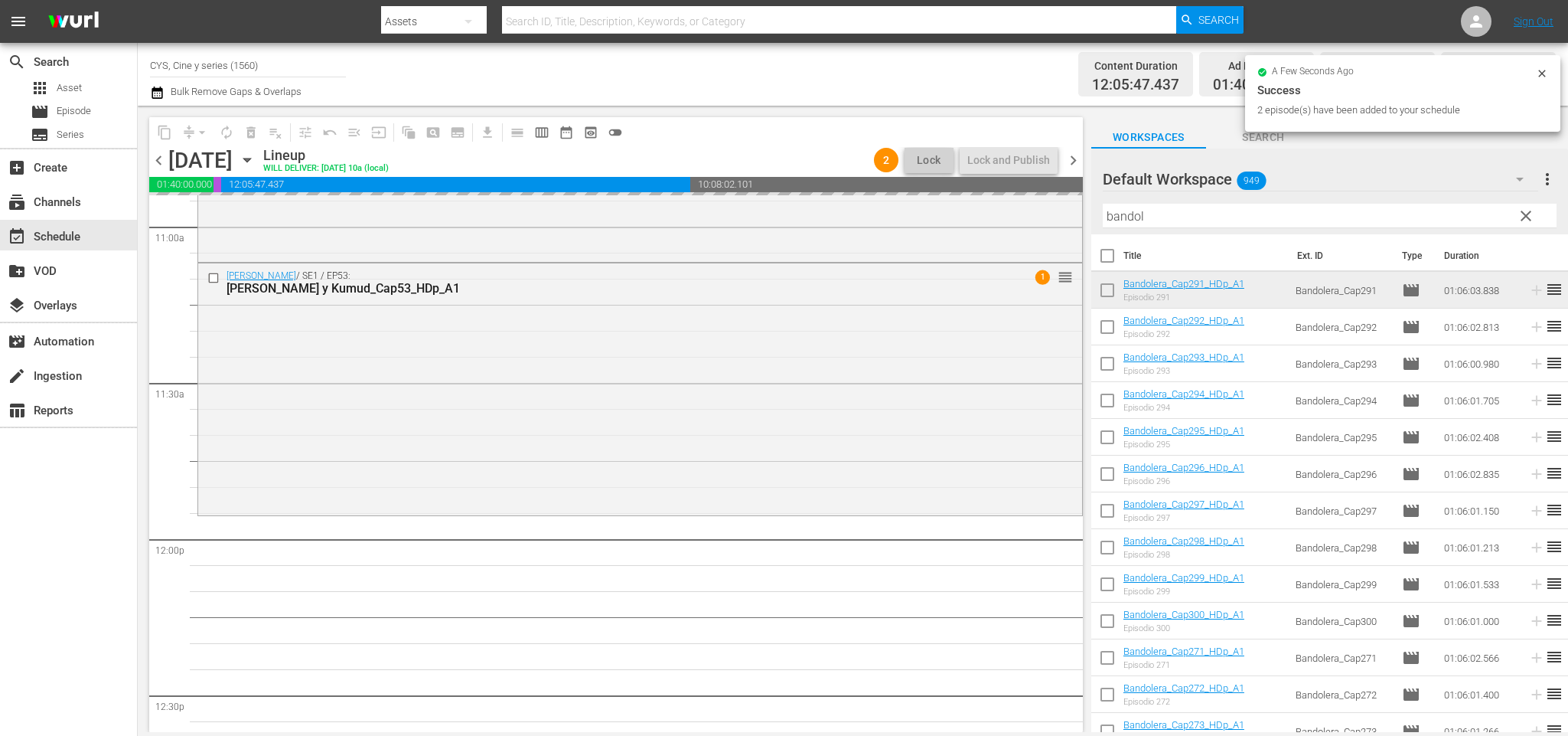
checkbox input "false"
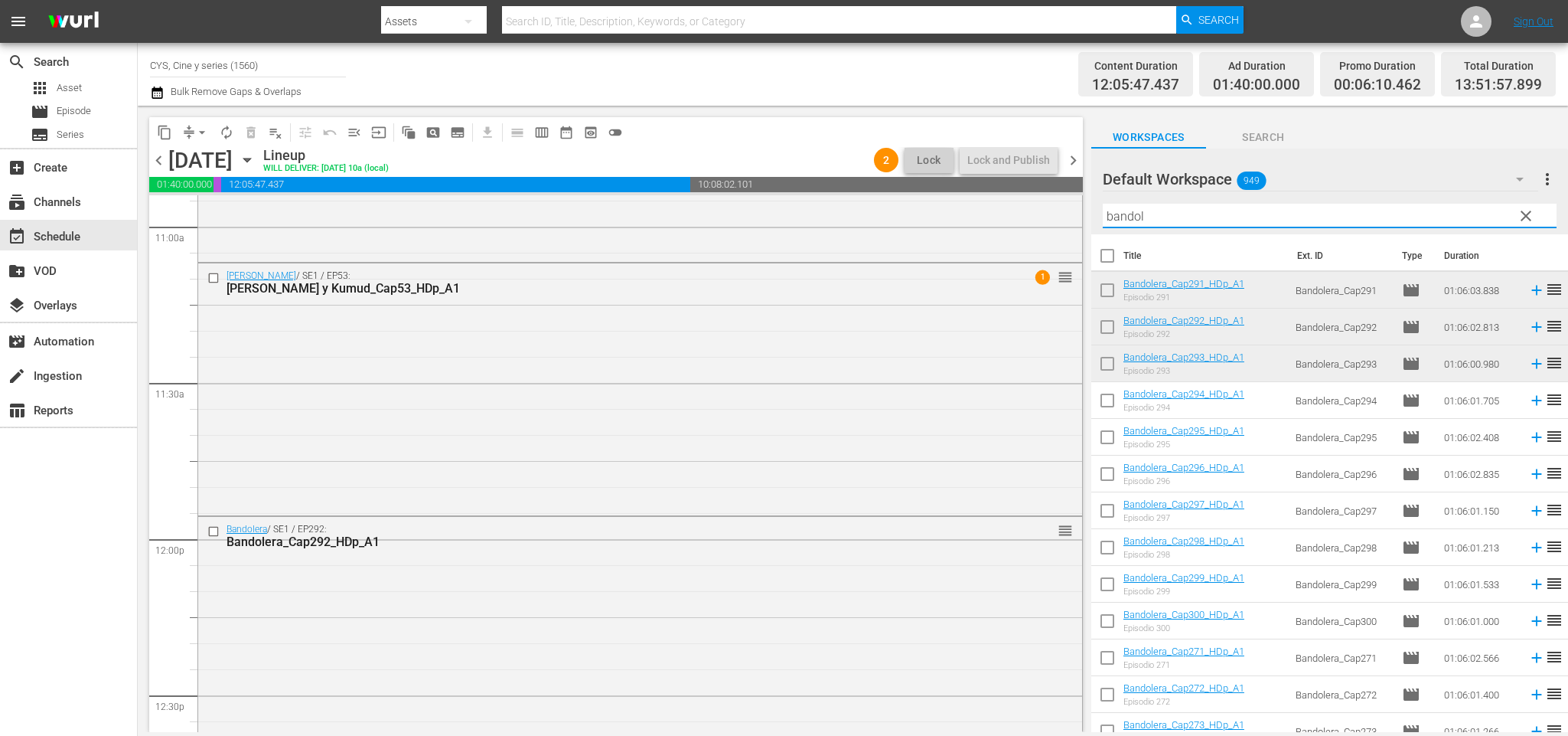
drag, startPoint x: 1047, startPoint y: 205, endPoint x: 845, endPoint y: 189, distance: 202.6
click at [845, 189] on div "content_copy compress arrow_drop_down autorenew_outlined delete_forever_outline…" at bounding box center [853, 419] width 1430 height 626
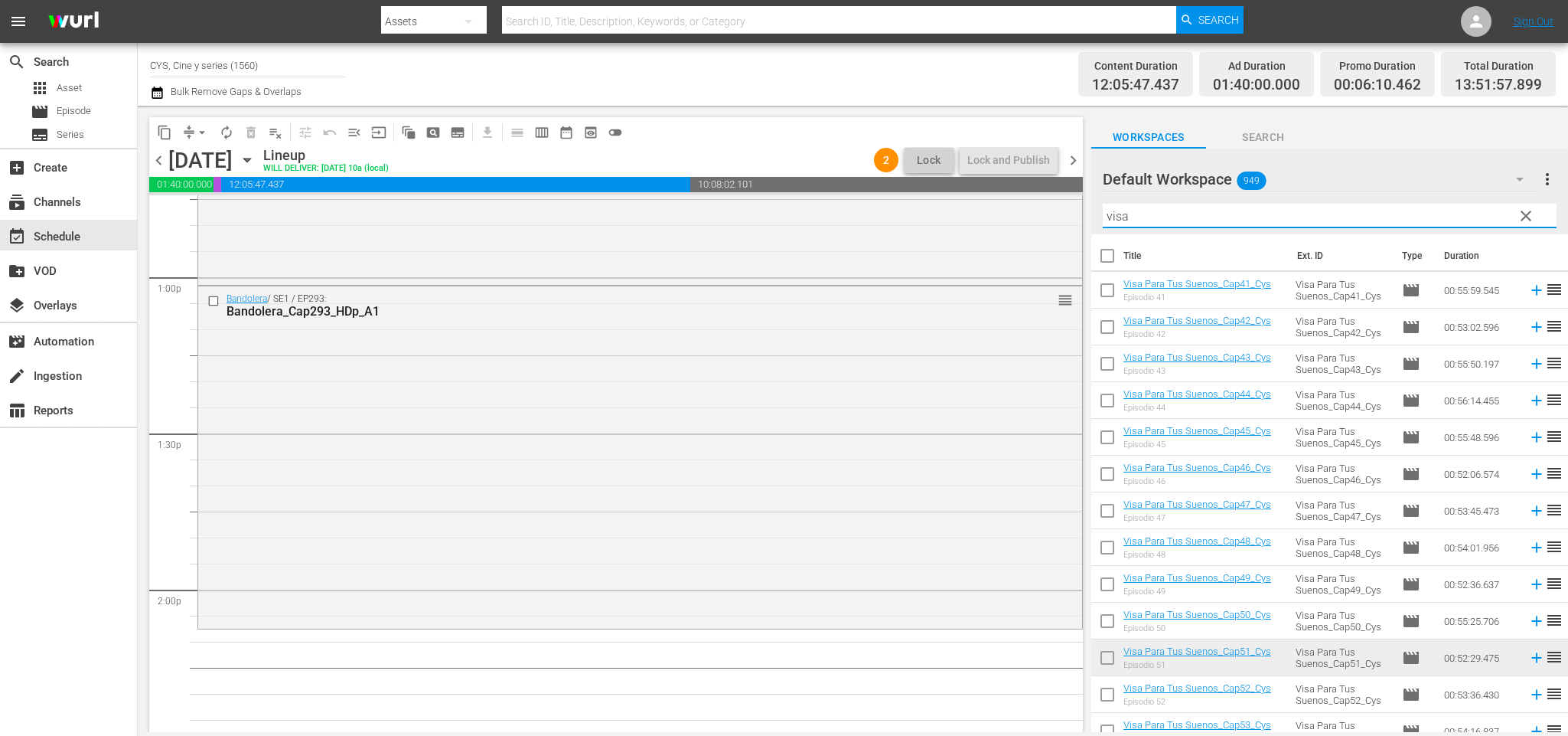
scroll to position [4093, 0]
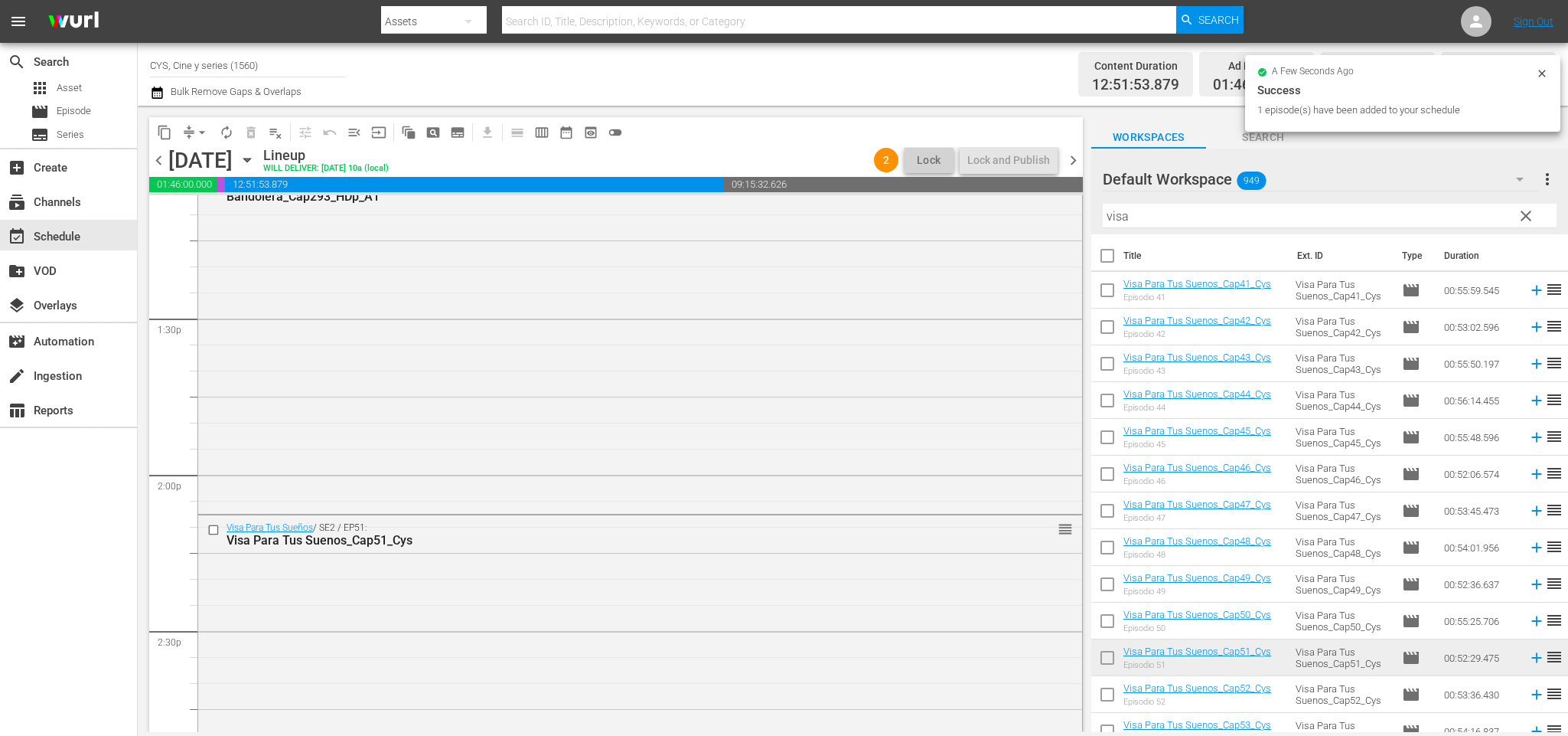
click at [1073, 162] on span "chevron_right" at bounding box center [1073, 160] width 19 height 19
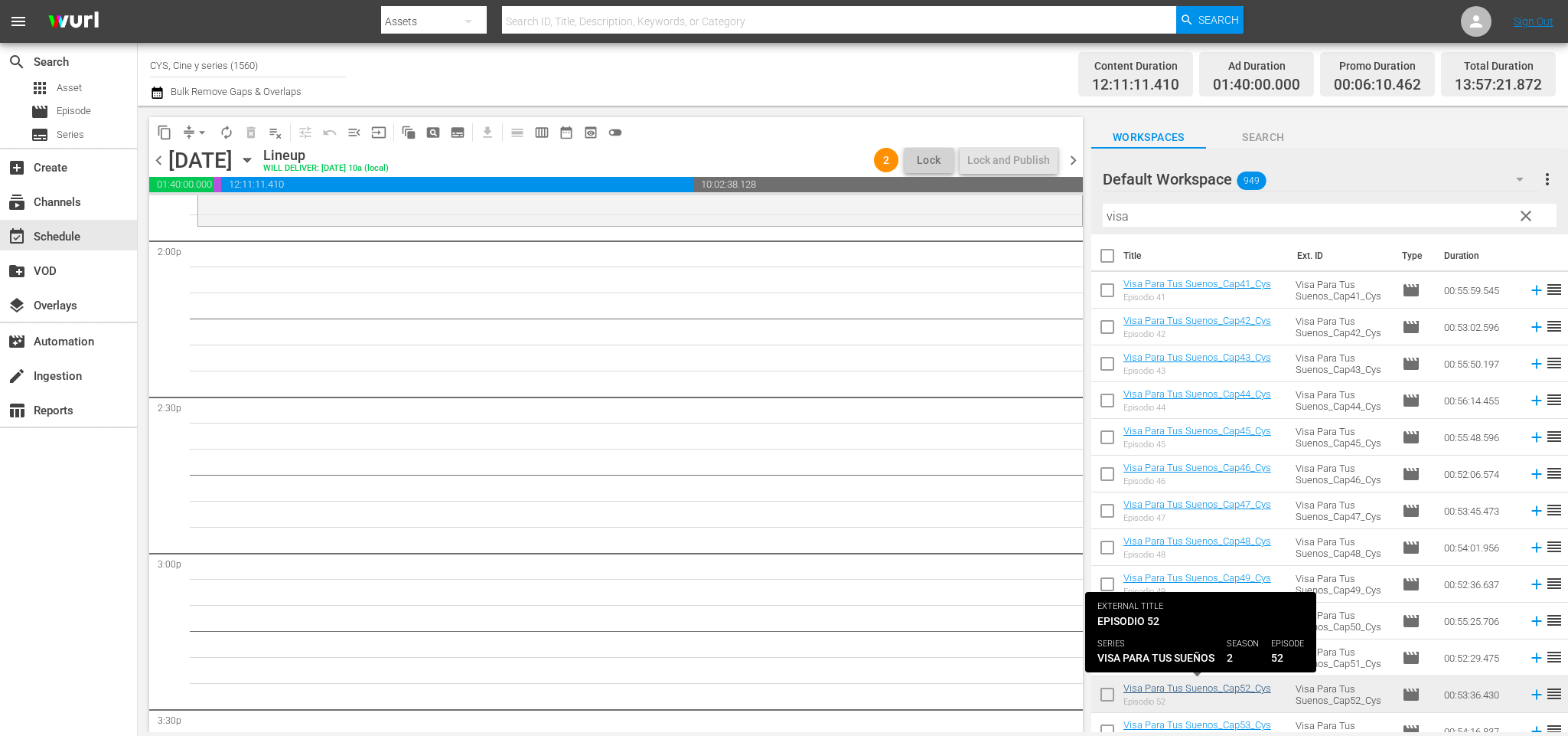
scroll to position [4120, 0]
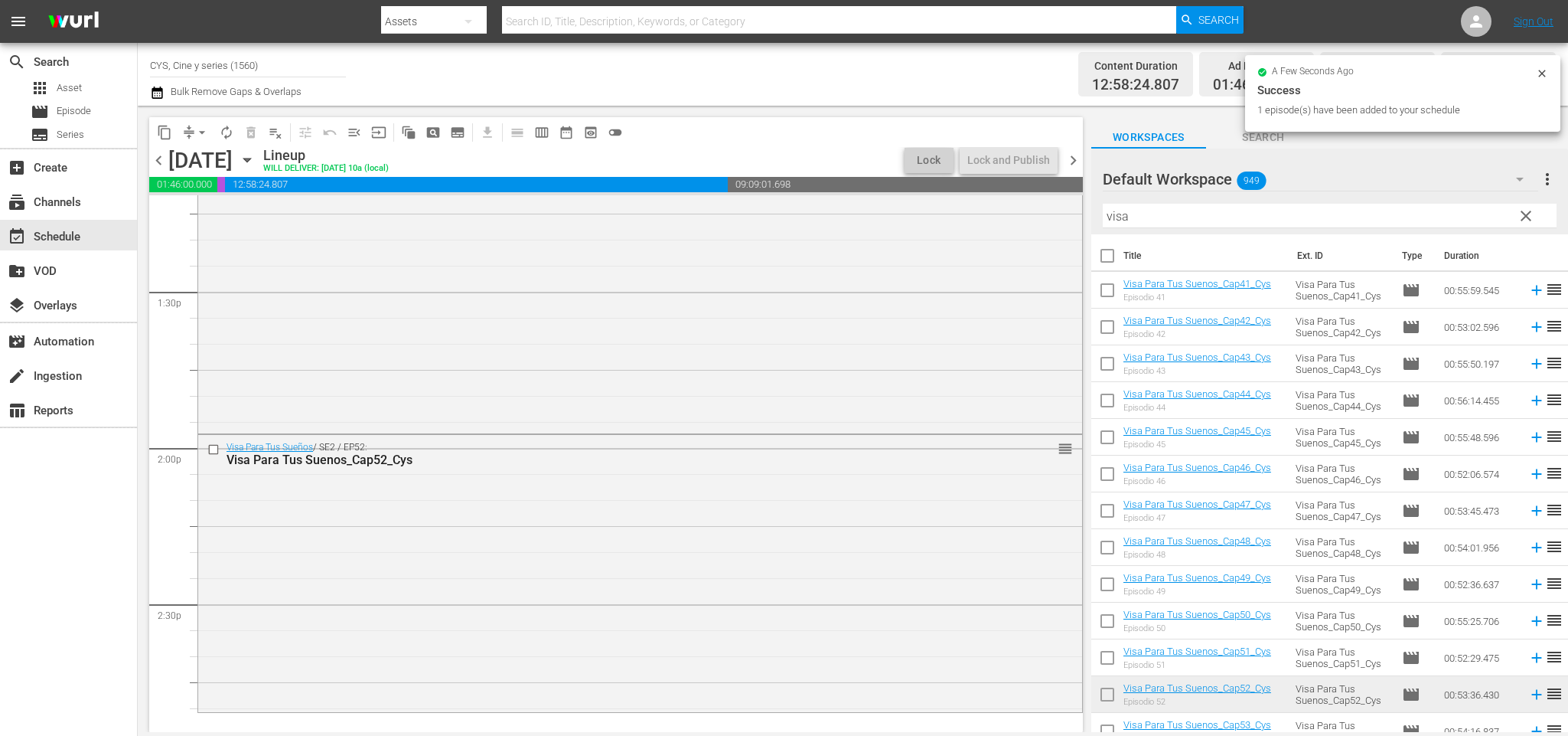
click at [1072, 161] on span "chevron_right" at bounding box center [1073, 160] width 19 height 19
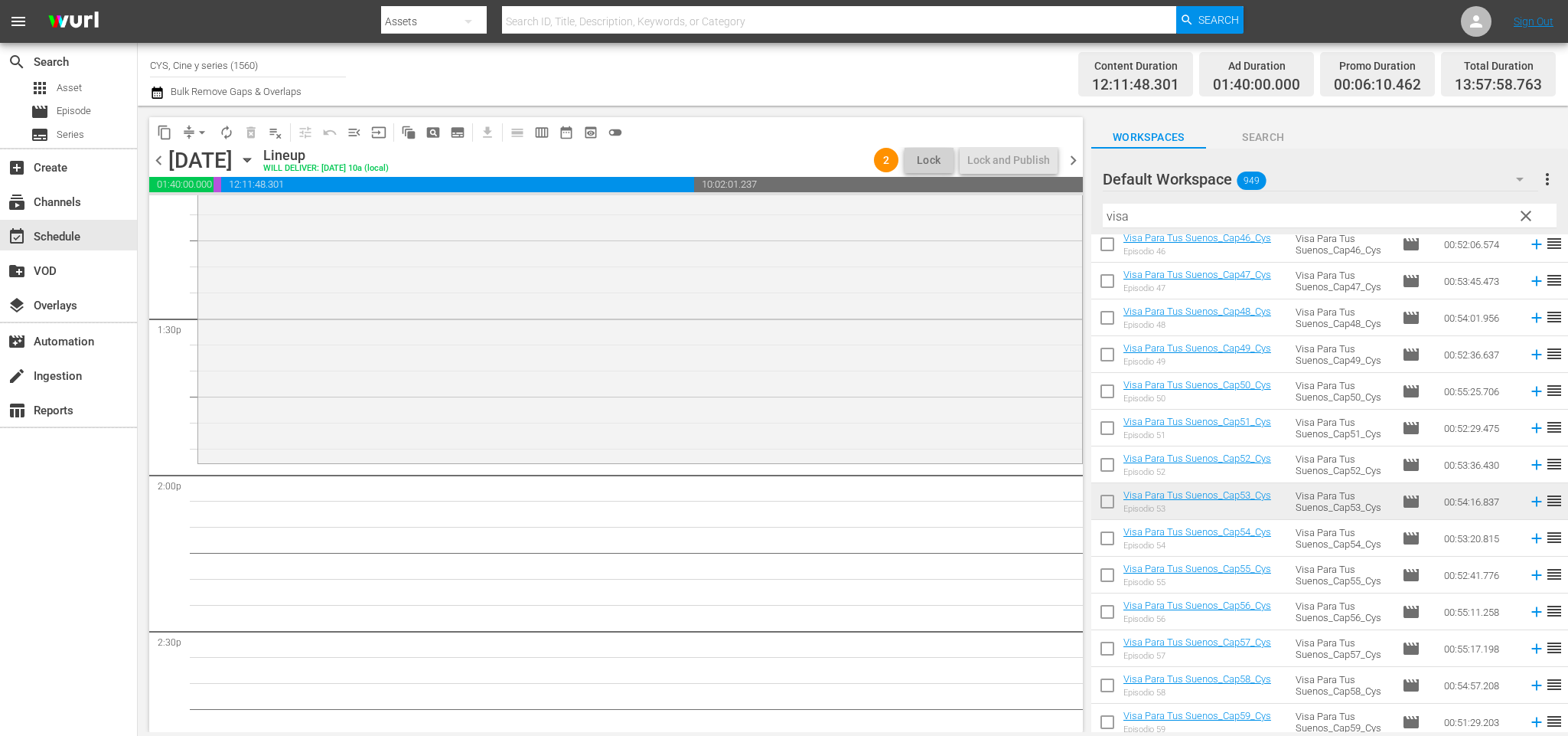
scroll to position [4208, 0]
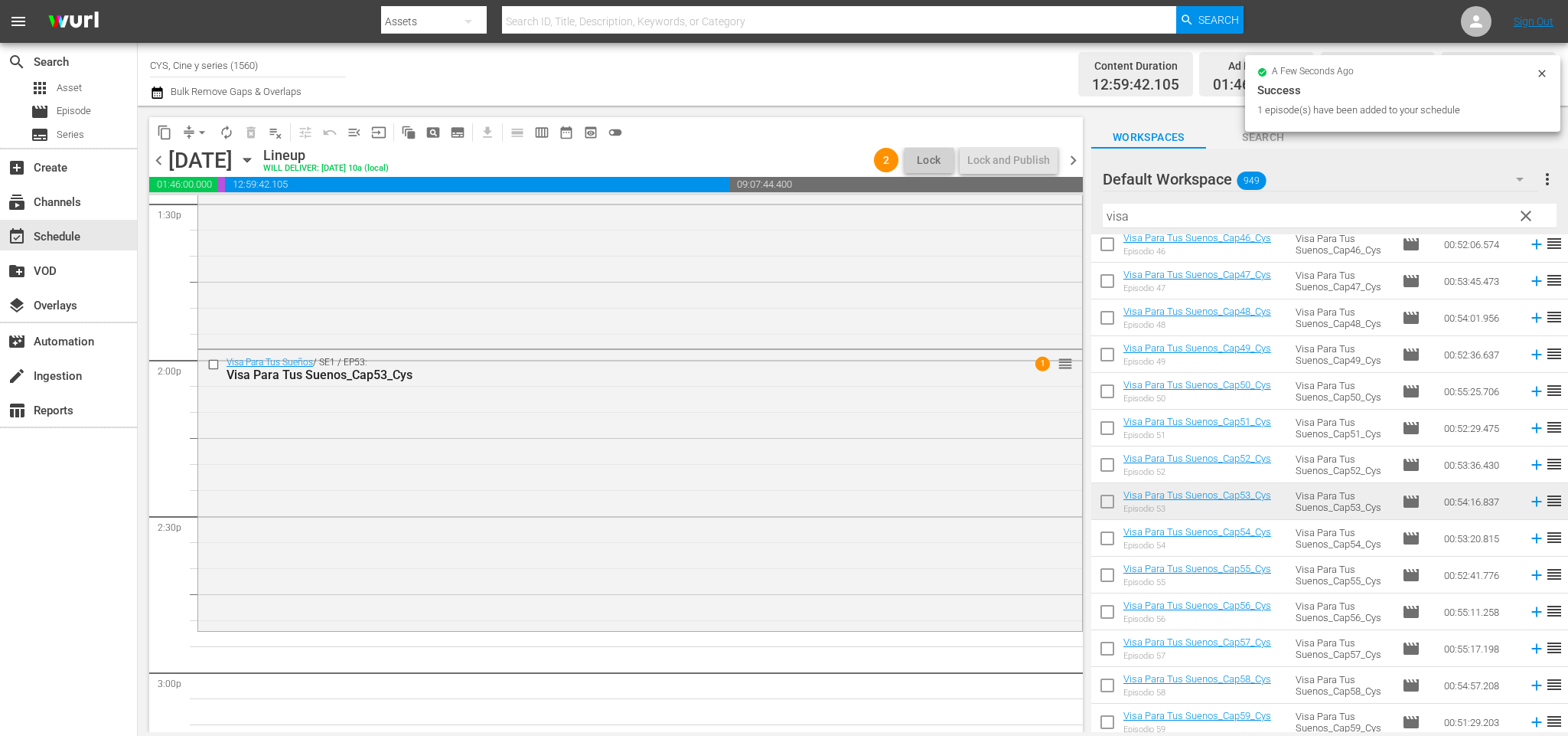
click at [1075, 164] on span "chevron_right" at bounding box center [1073, 160] width 19 height 19
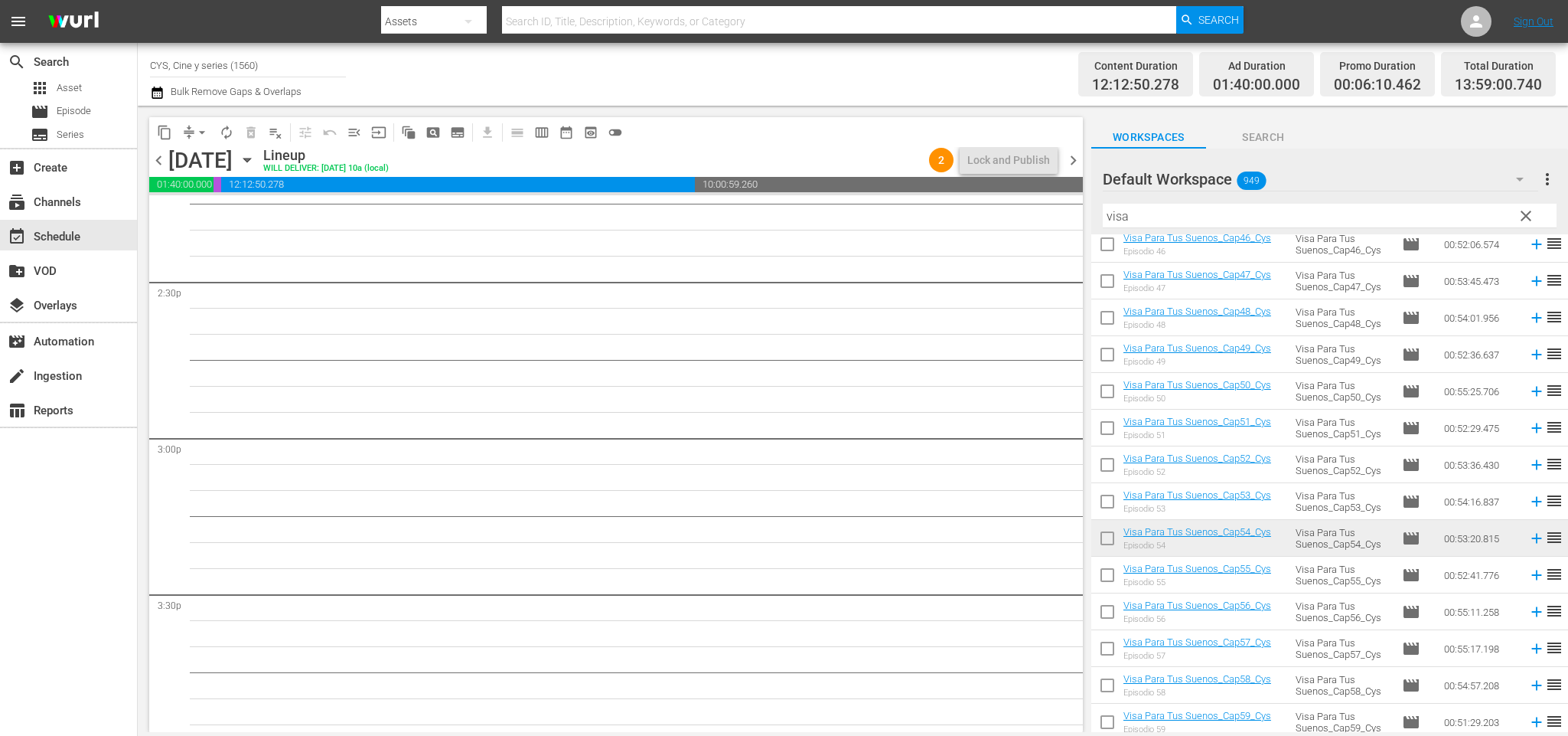
scroll to position [4182, 0]
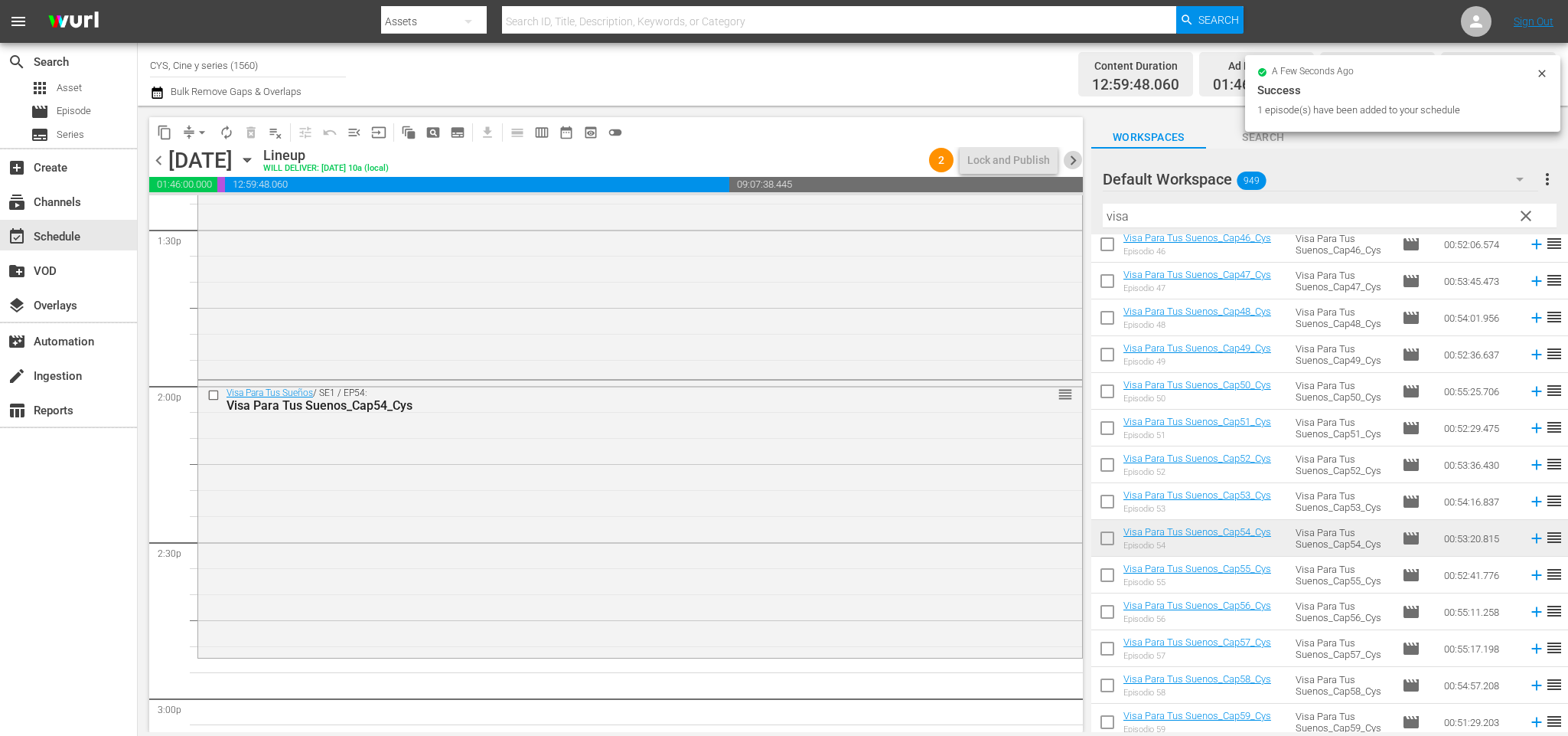
click at [1072, 164] on span "chevron_right" at bounding box center [1073, 160] width 19 height 19
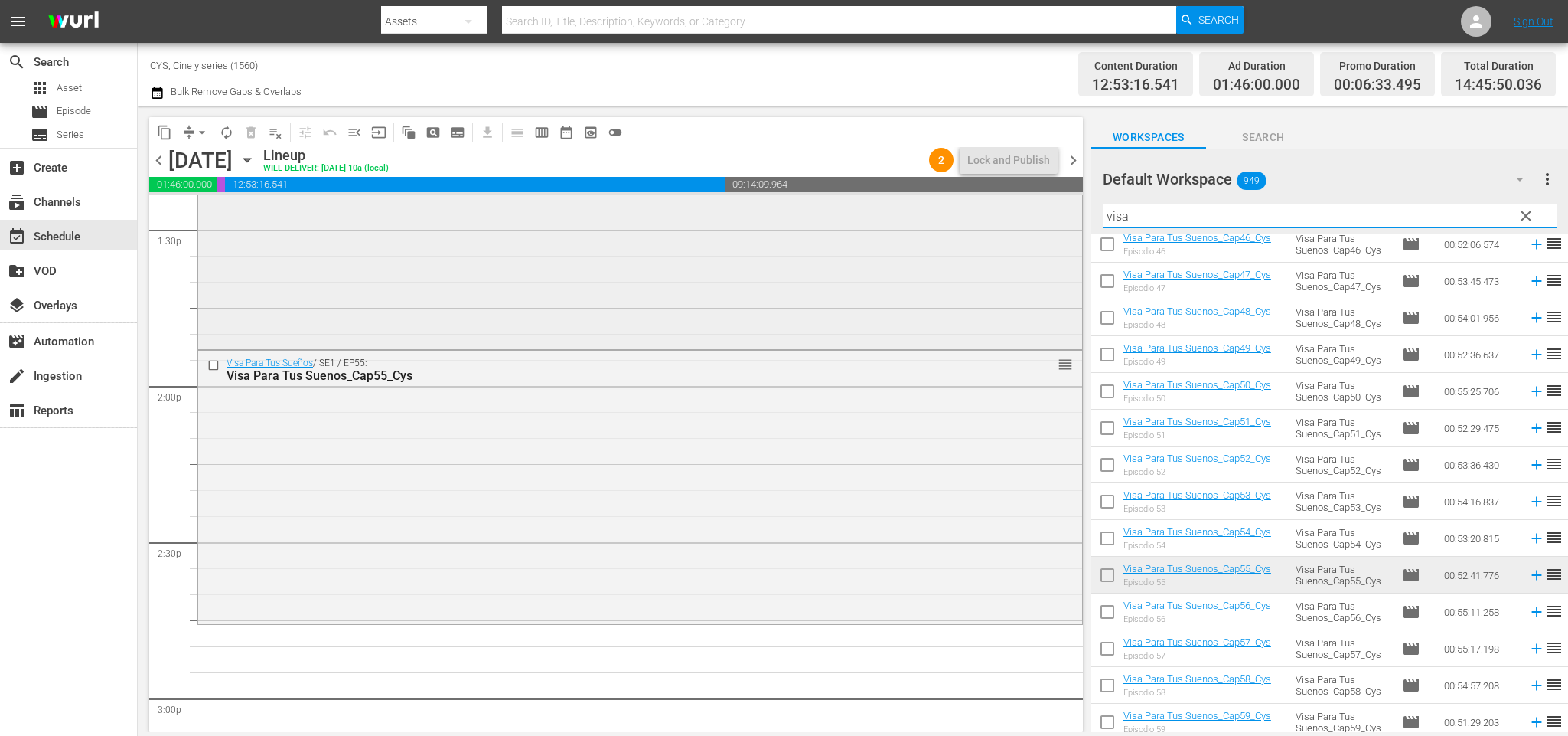
scroll to position [4123, 0]
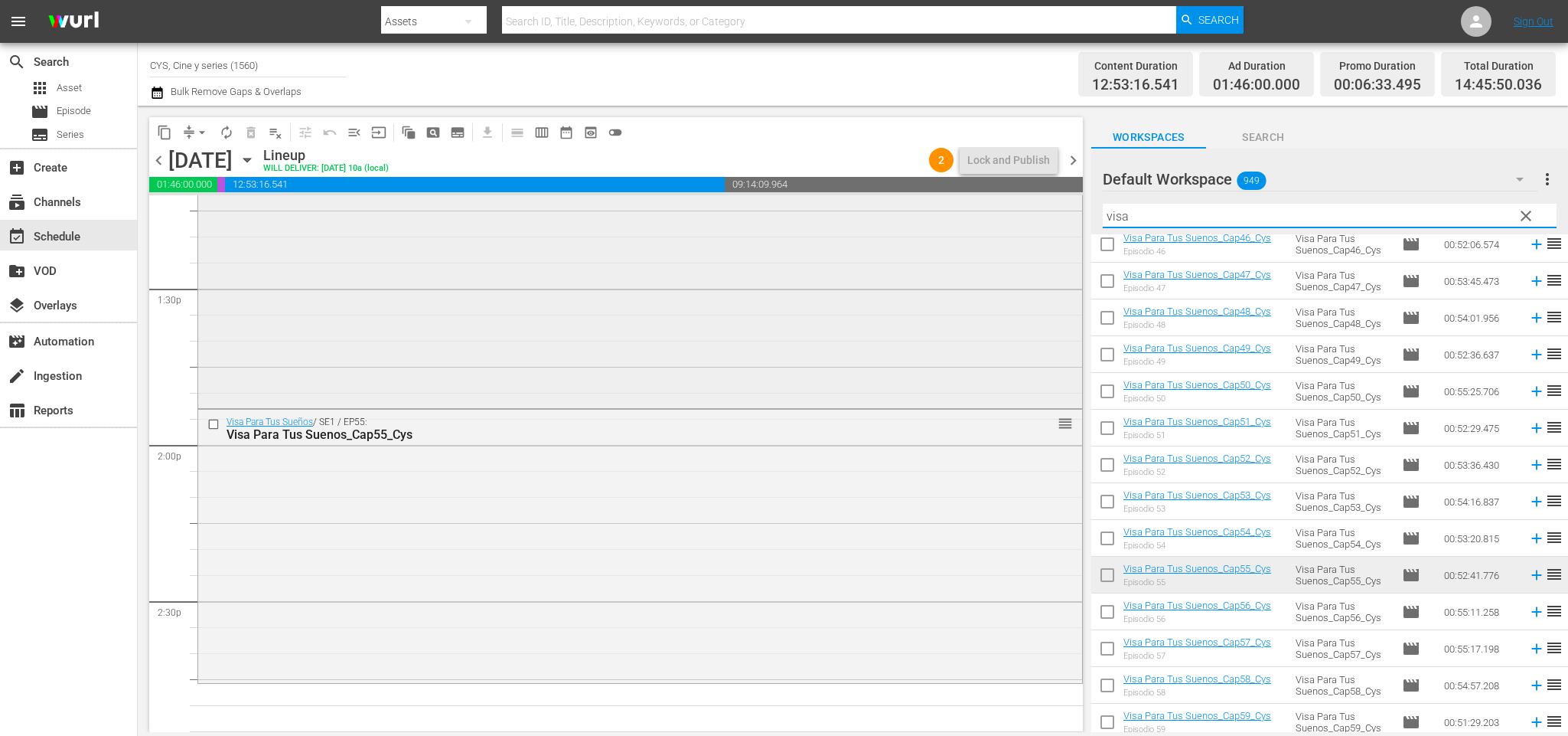
drag, startPoint x: 1209, startPoint y: 207, endPoint x: 778, endPoint y: 205, distance: 431.0
click at [779, 203] on div "content_copy compress arrow_drop_down autorenew_outlined delete_forever_outline…" at bounding box center [853, 419] width 1430 height 626
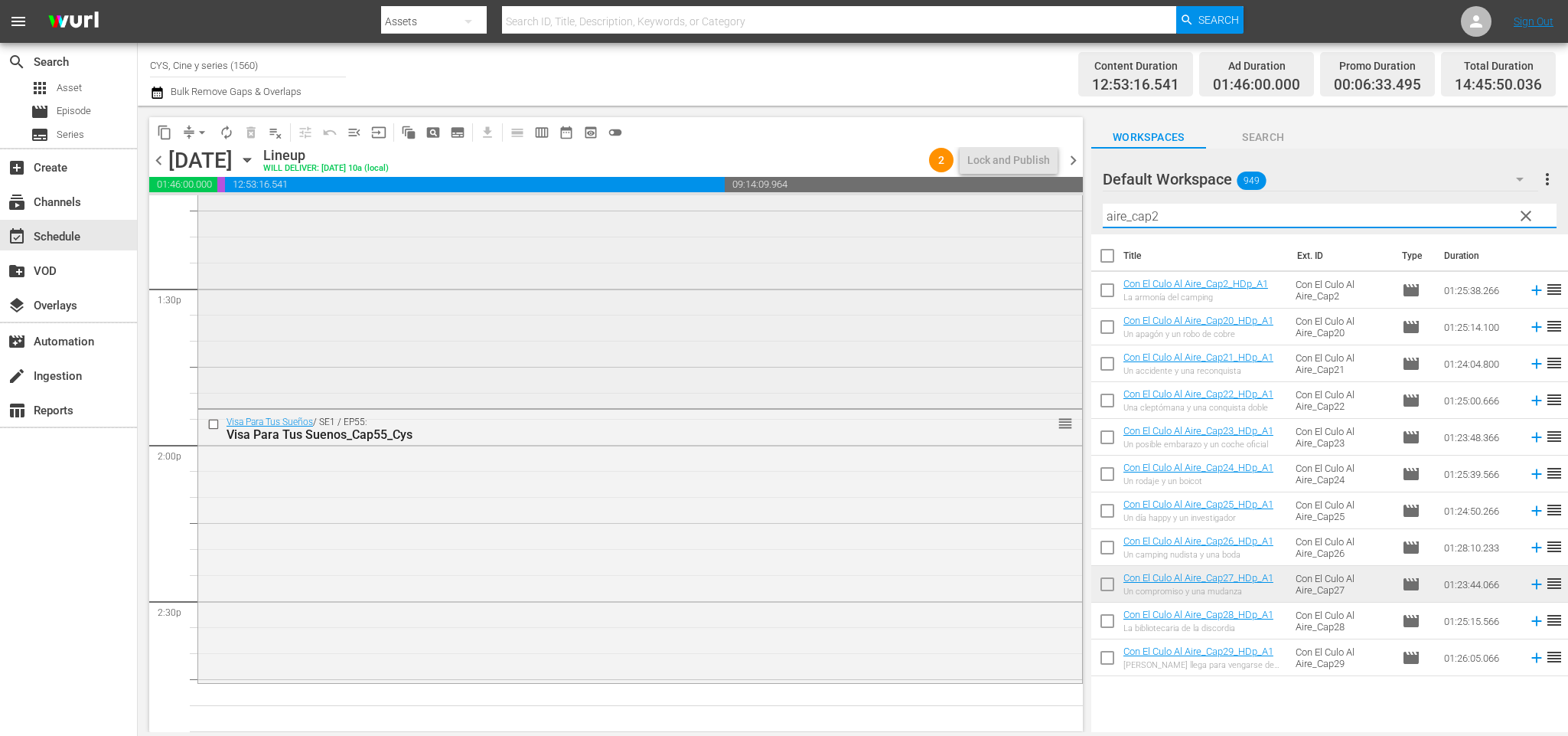
scroll to position [4237, 0]
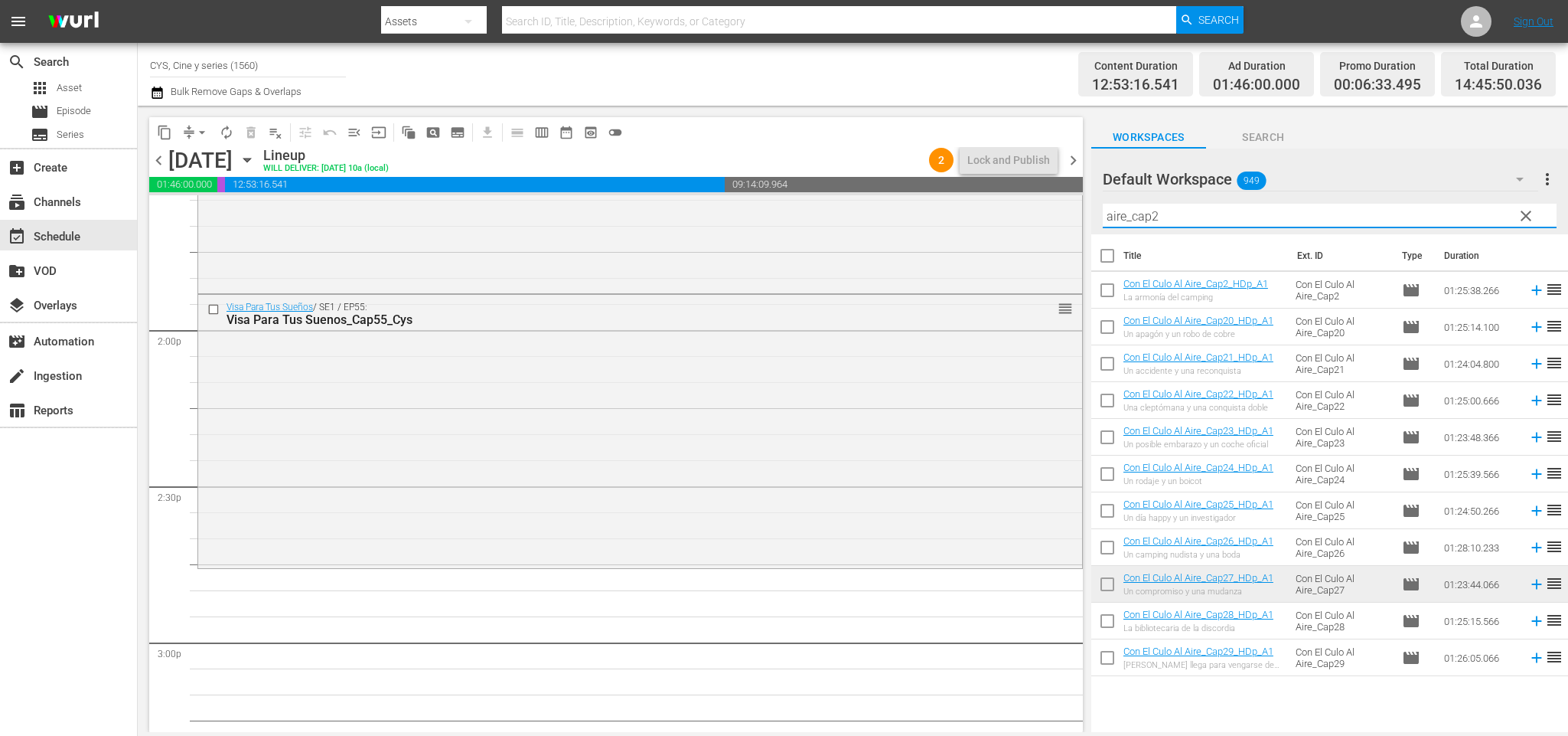
click at [1104, 616] on input "checkbox" at bounding box center [1108, 624] width 32 height 32
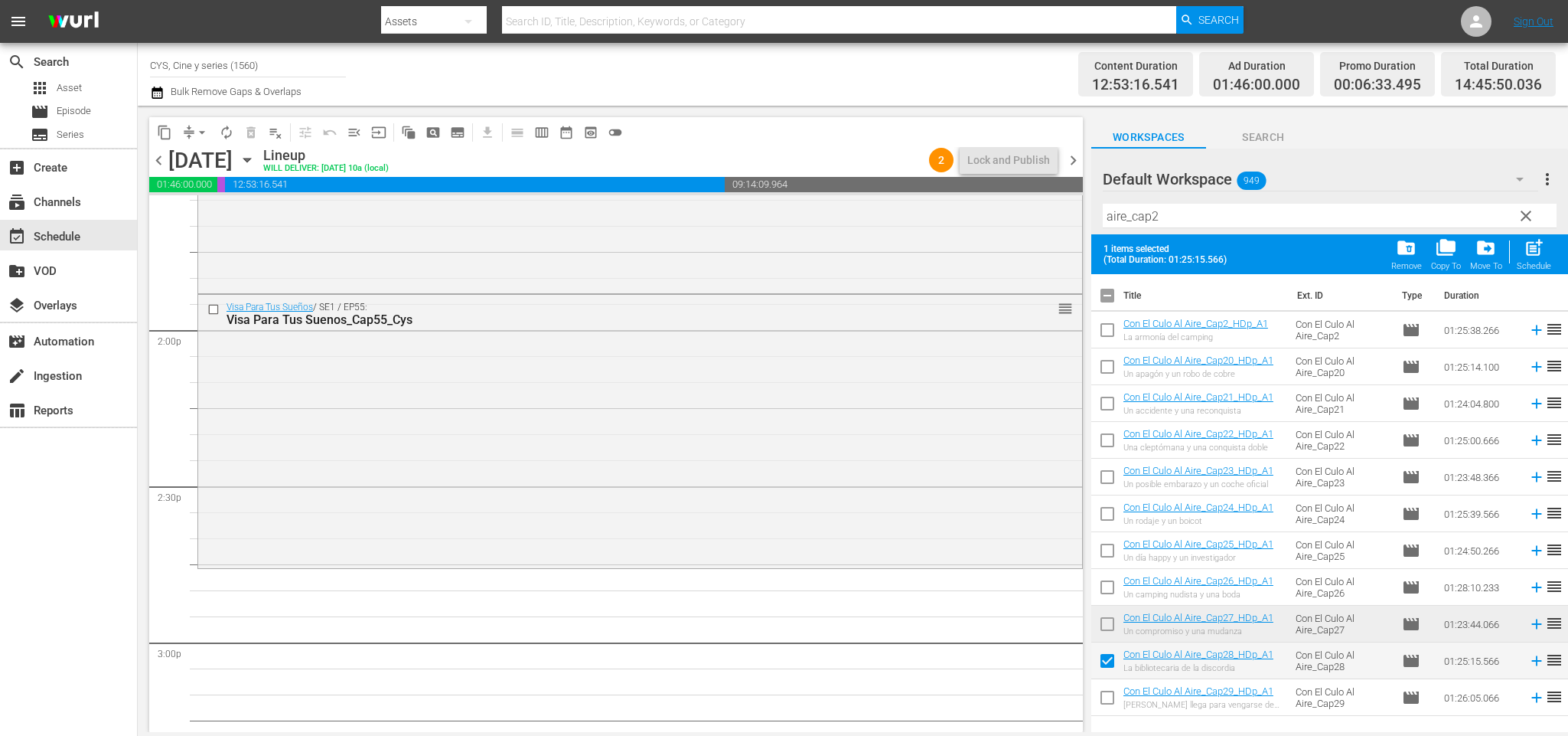
click at [1111, 623] on input "checkbox" at bounding box center [1108, 627] width 32 height 32
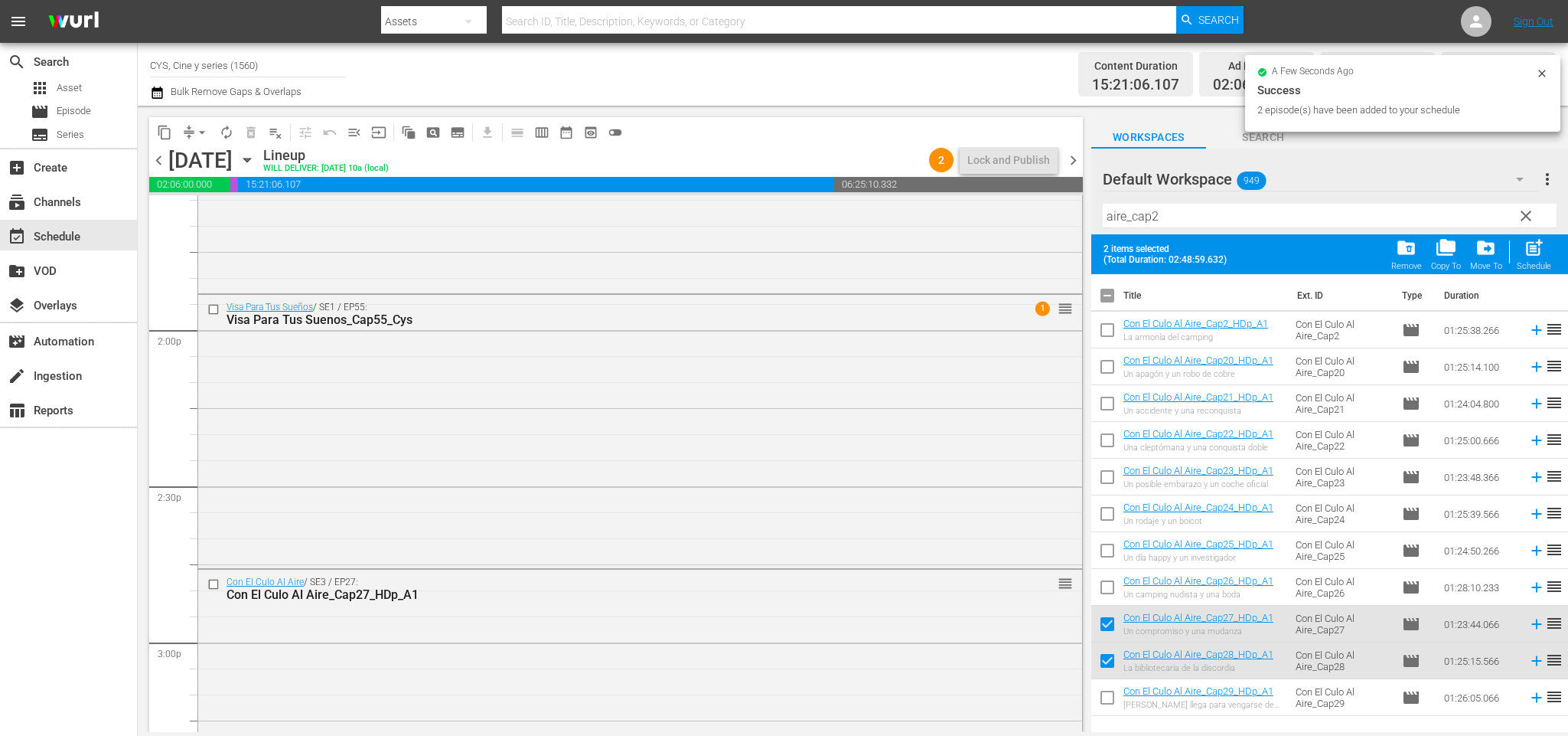
click at [161, 159] on span "chevron_left" at bounding box center [158, 160] width 19 height 19
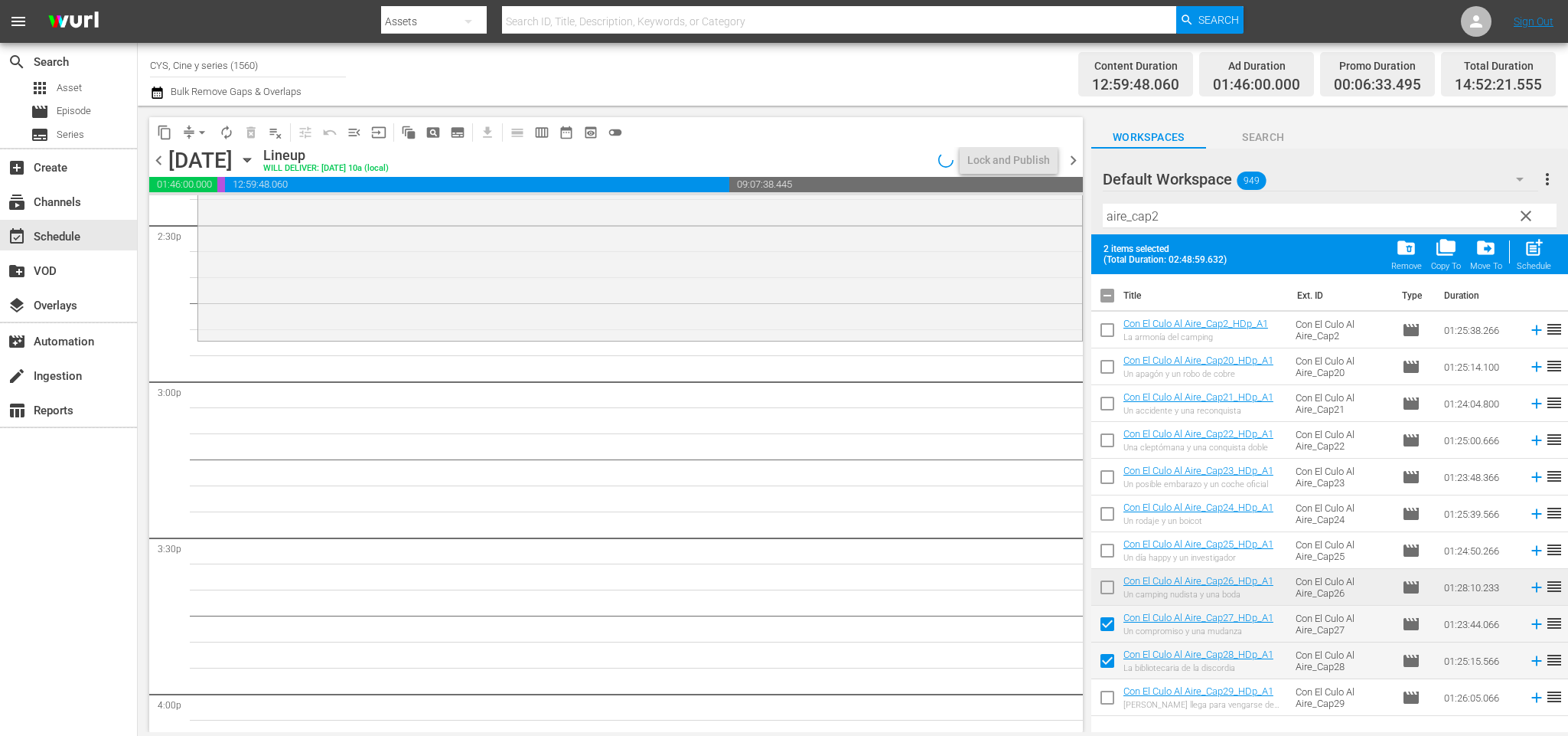
scroll to position [4237, 0]
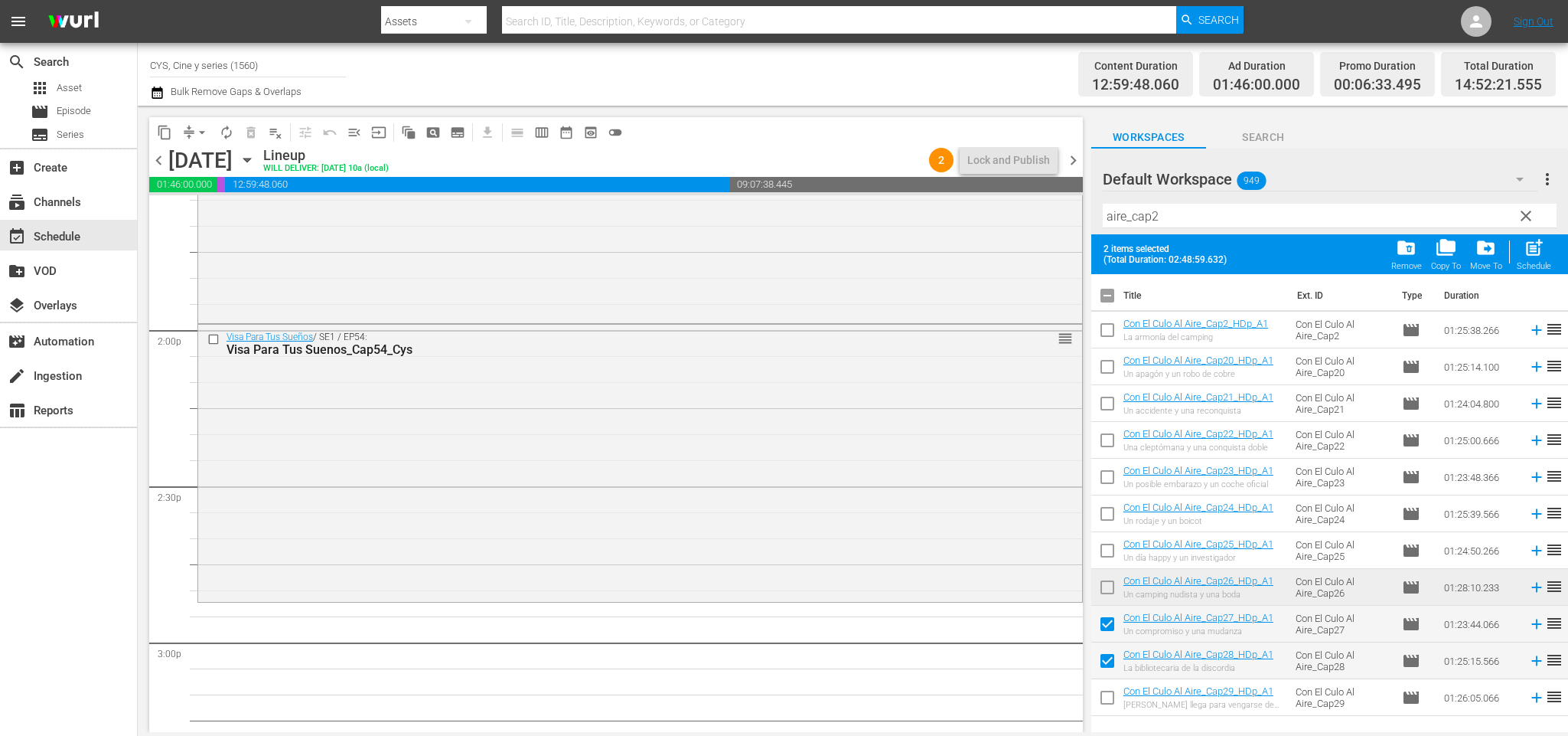
click at [1109, 584] on input "checkbox" at bounding box center [1108, 590] width 32 height 32
click at [1102, 659] on input "checkbox" at bounding box center [1108, 664] width 32 height 32
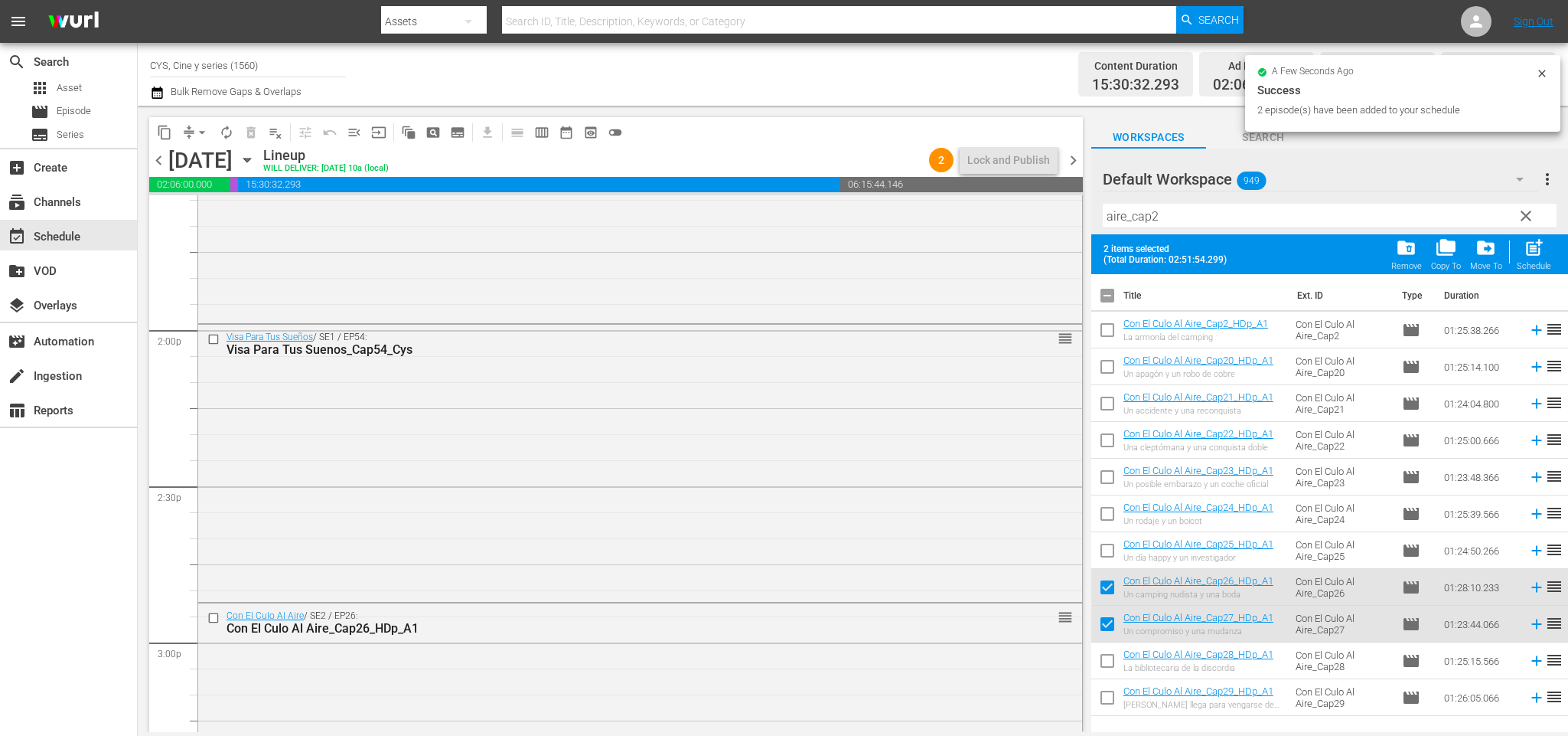
click at [163, 155] on span "chevron_left" at bounding box center [158, 160] width 19 height 19
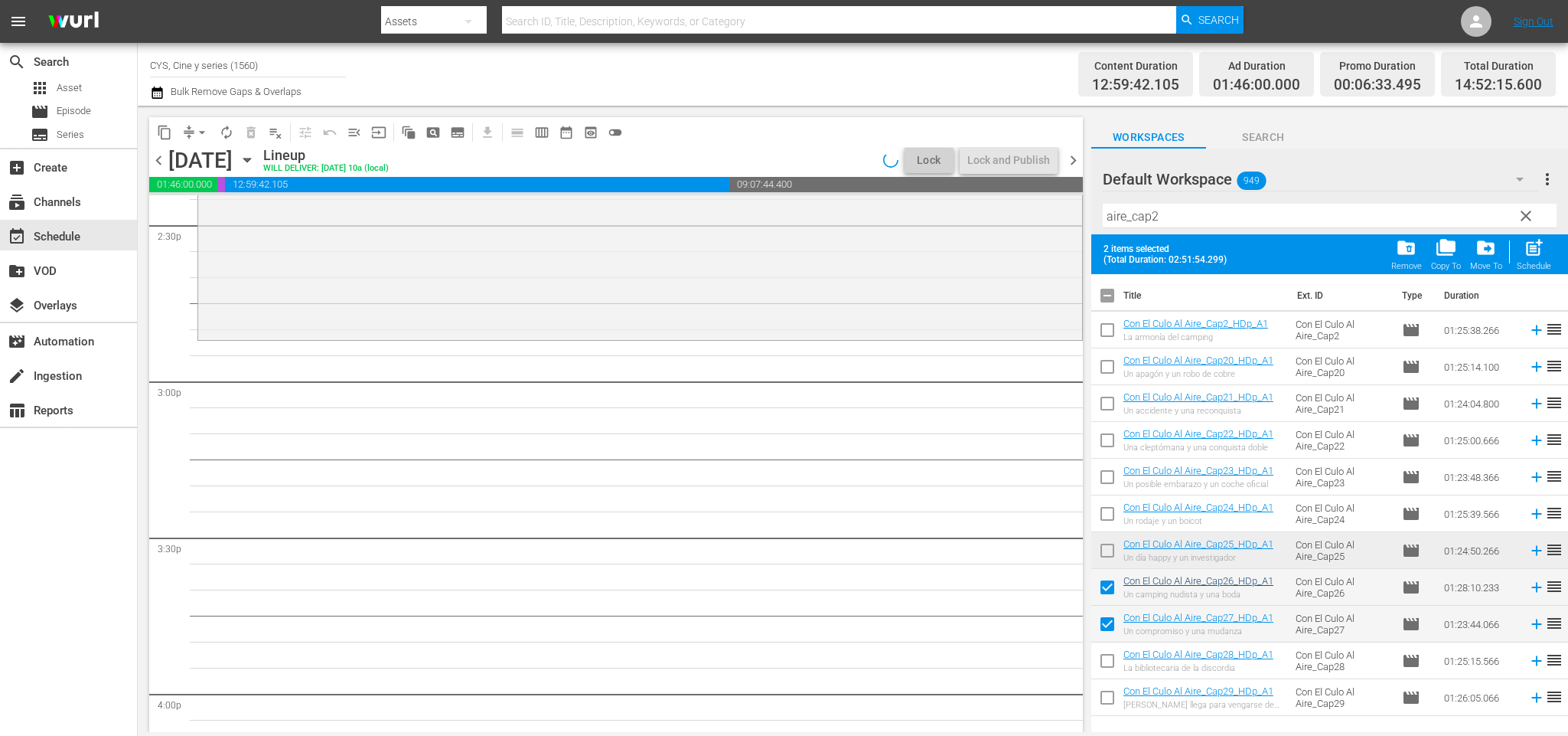
scroll to position [4264, 0]
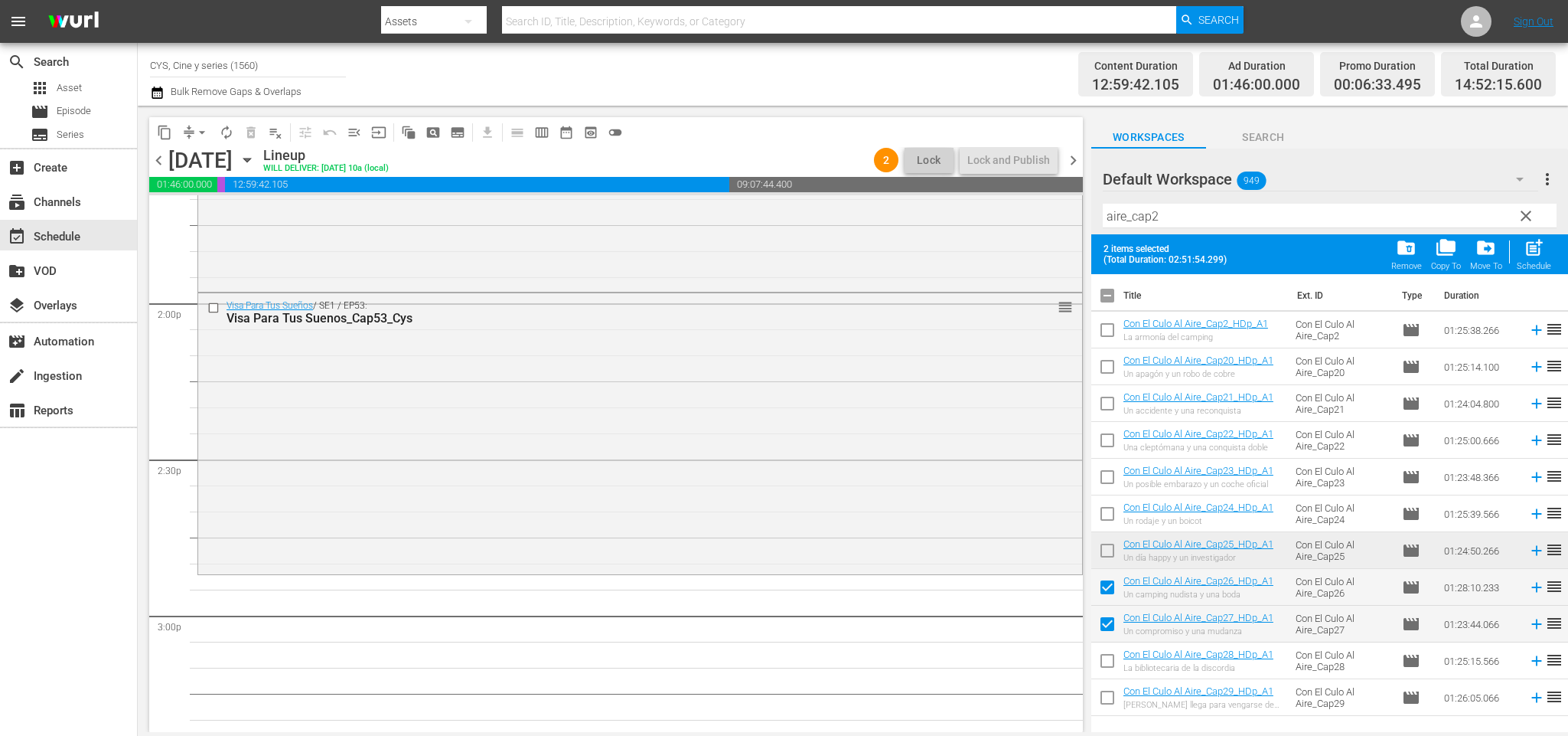
drag, startPoint x: 1105, startPoint y: 547, endPoint x: 1112, endPoint y: 577, distance: 30.8
click at [1108, 547] on input "checkbox" at bounding box center [1108, 554] width 32 height 32
click at [1109, 619] on input "checkbox" at bounding box center [1108, 627] width 32 height 32
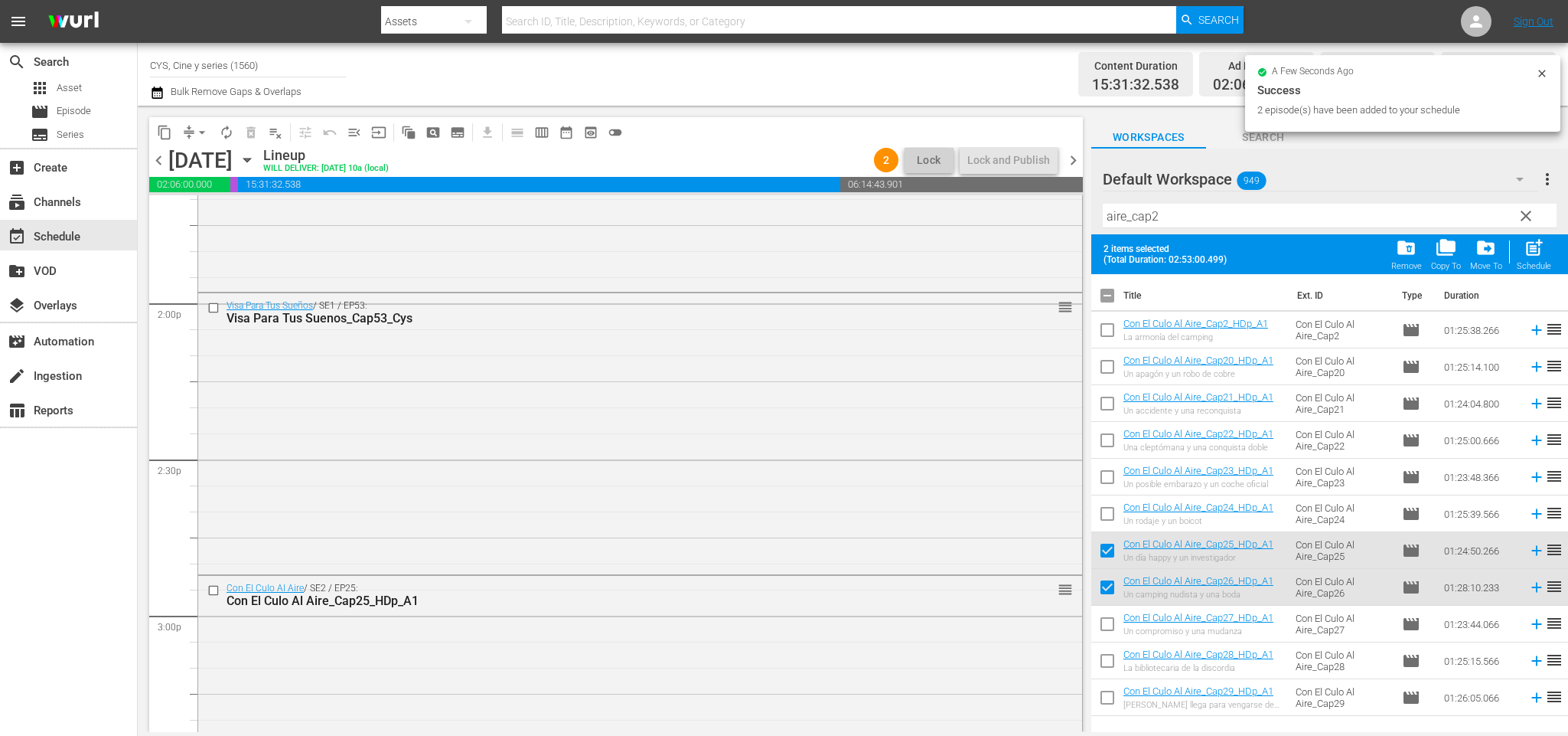
click at [159, 157] on span "chevron_left" at bounding box center [158, 160] width 19 height 19
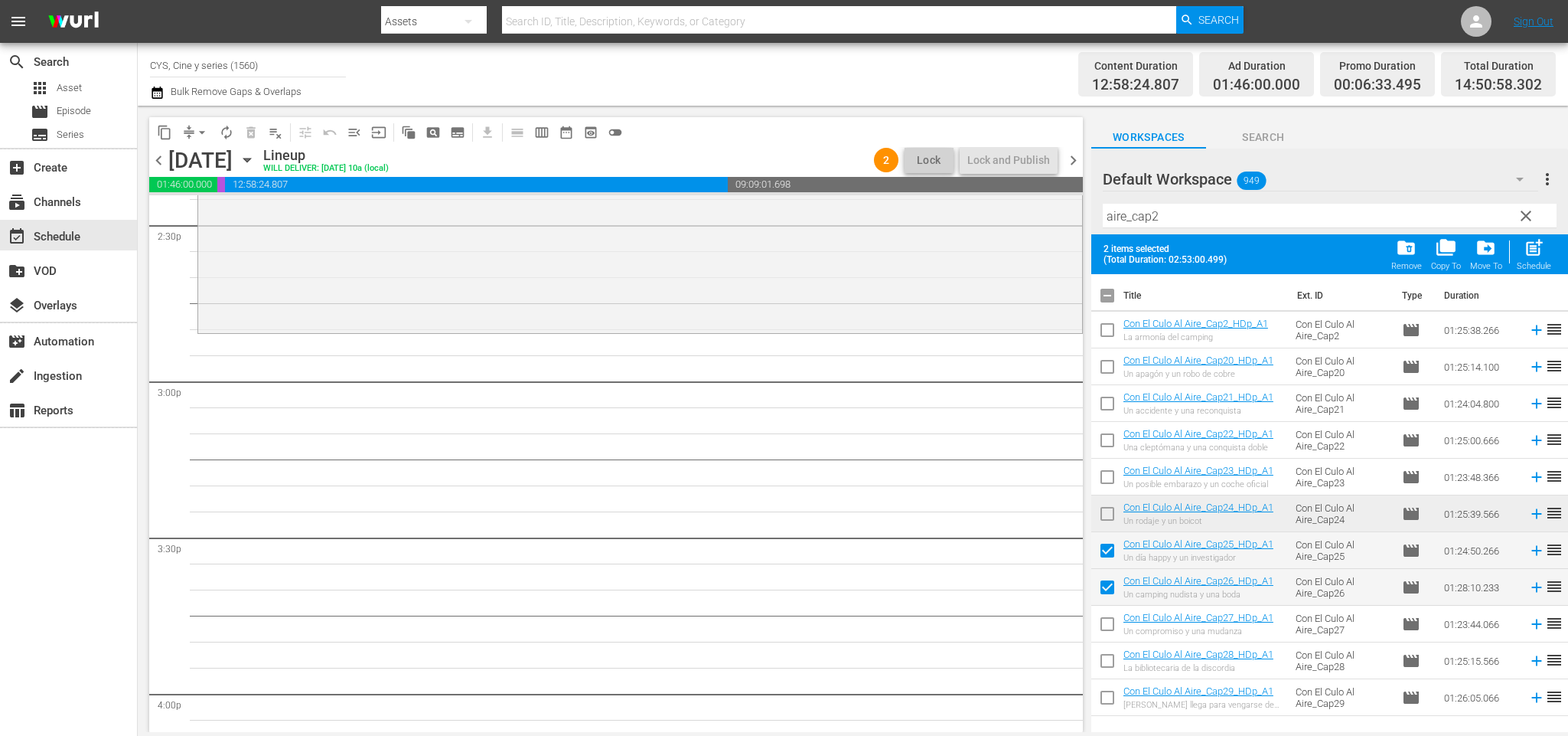
scroll to position [4291, 0]
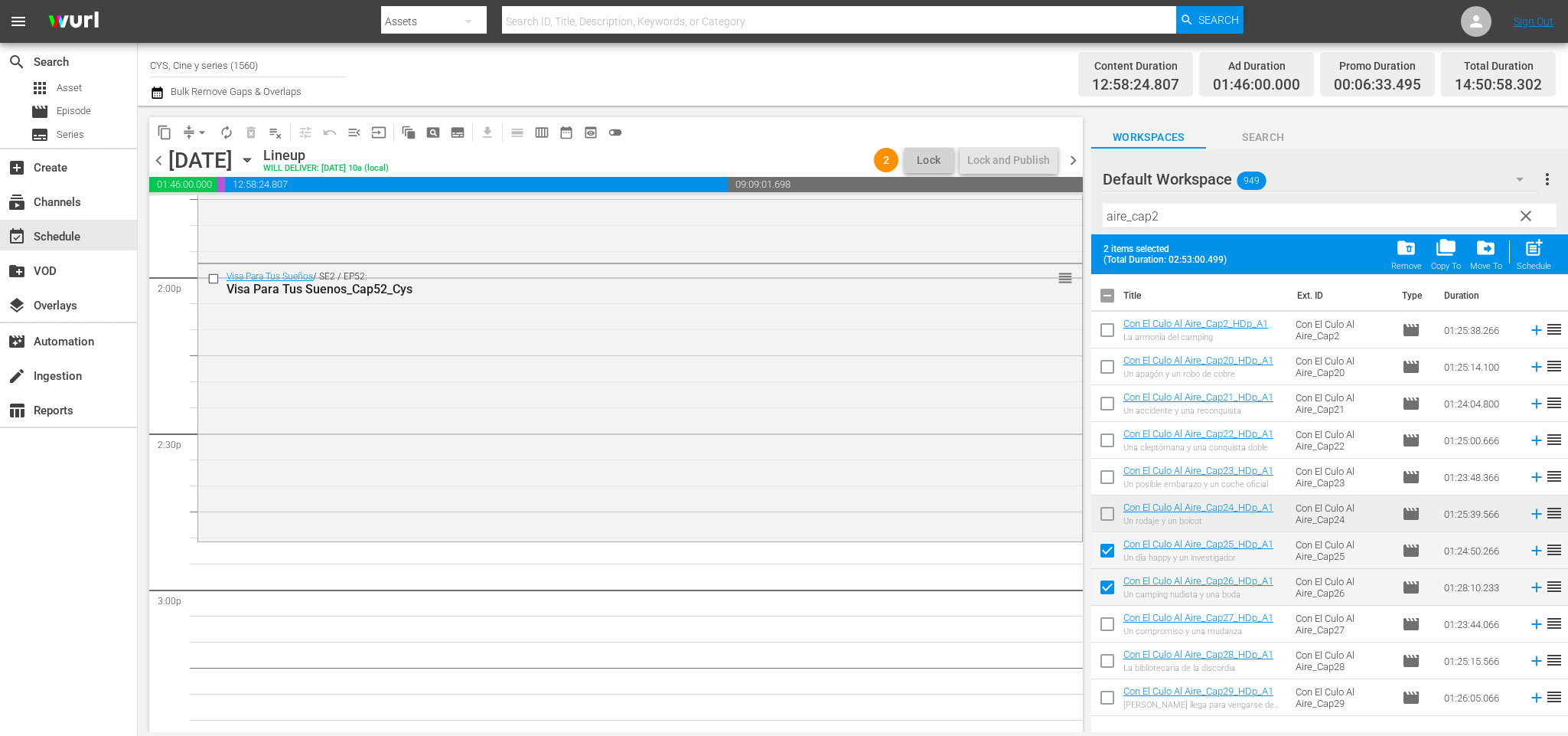
click at [1113, 515] on input "checkbox" at bounding box center [1108, 517] width 32 height 32
click at [1111, 592] on input "checkbox" at bounding box center [1108, 590] width 32 height 32
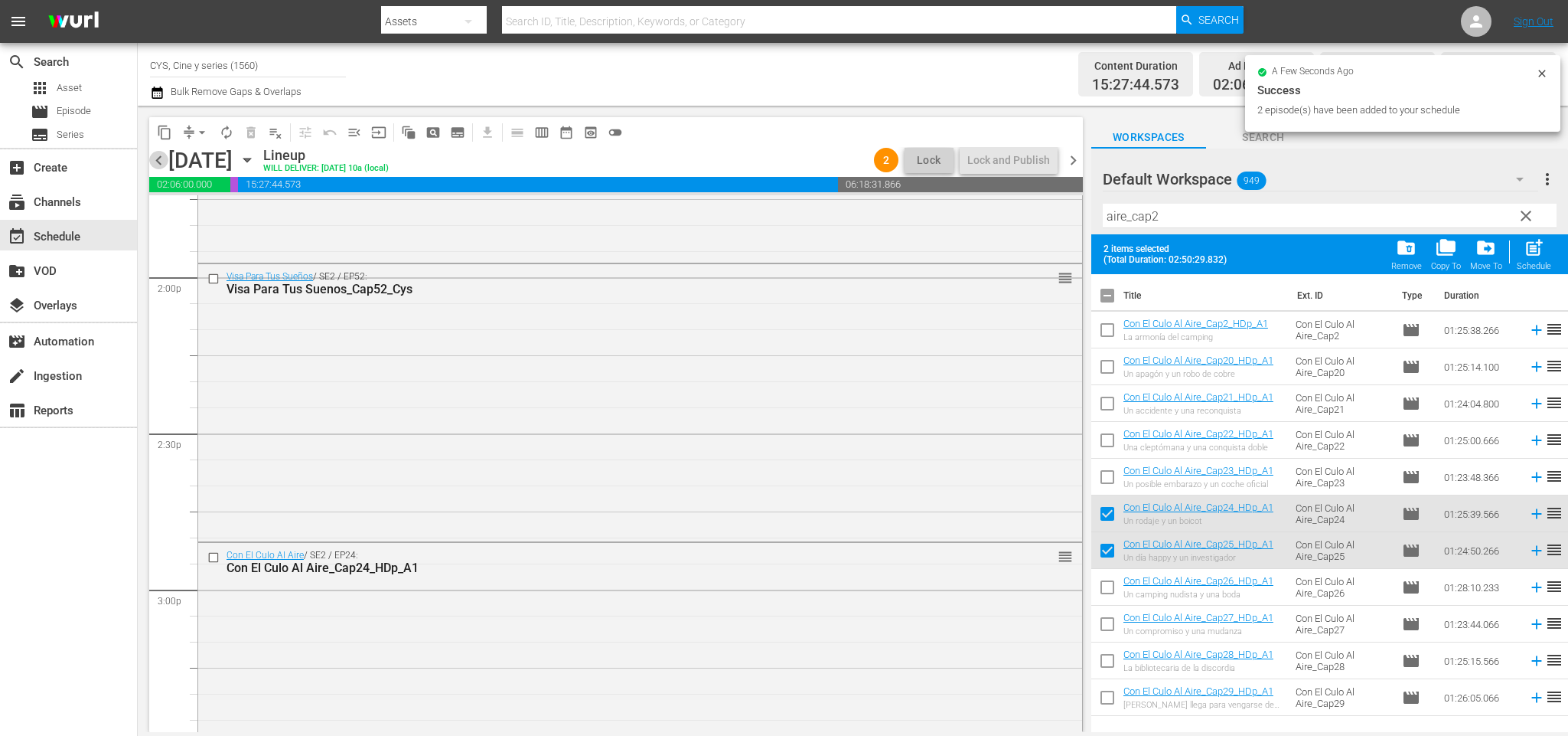
click at [162, 158] on span "chevron_left" at bounding box center [158, 160] width 19 height 19
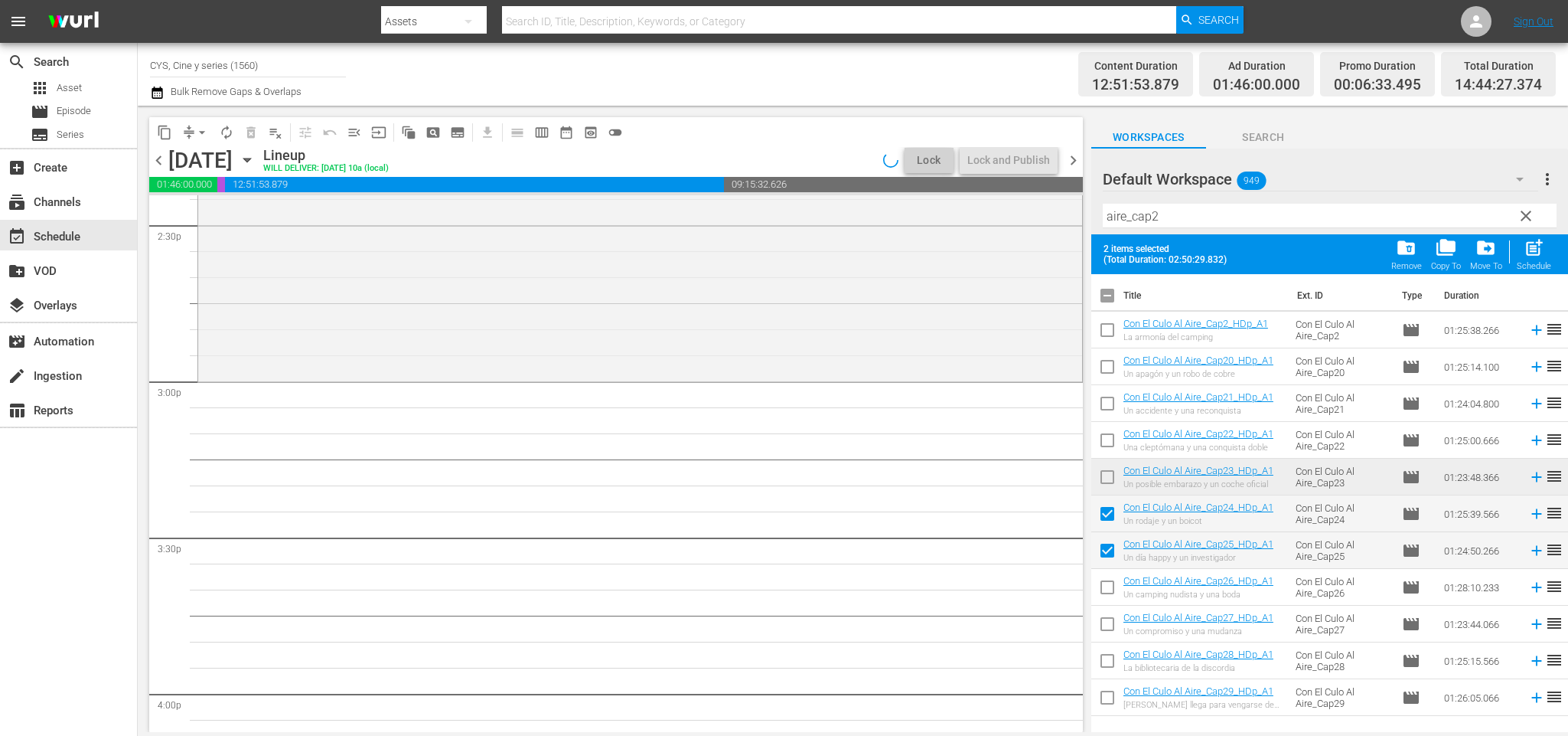
scroll to position [4264, 0]
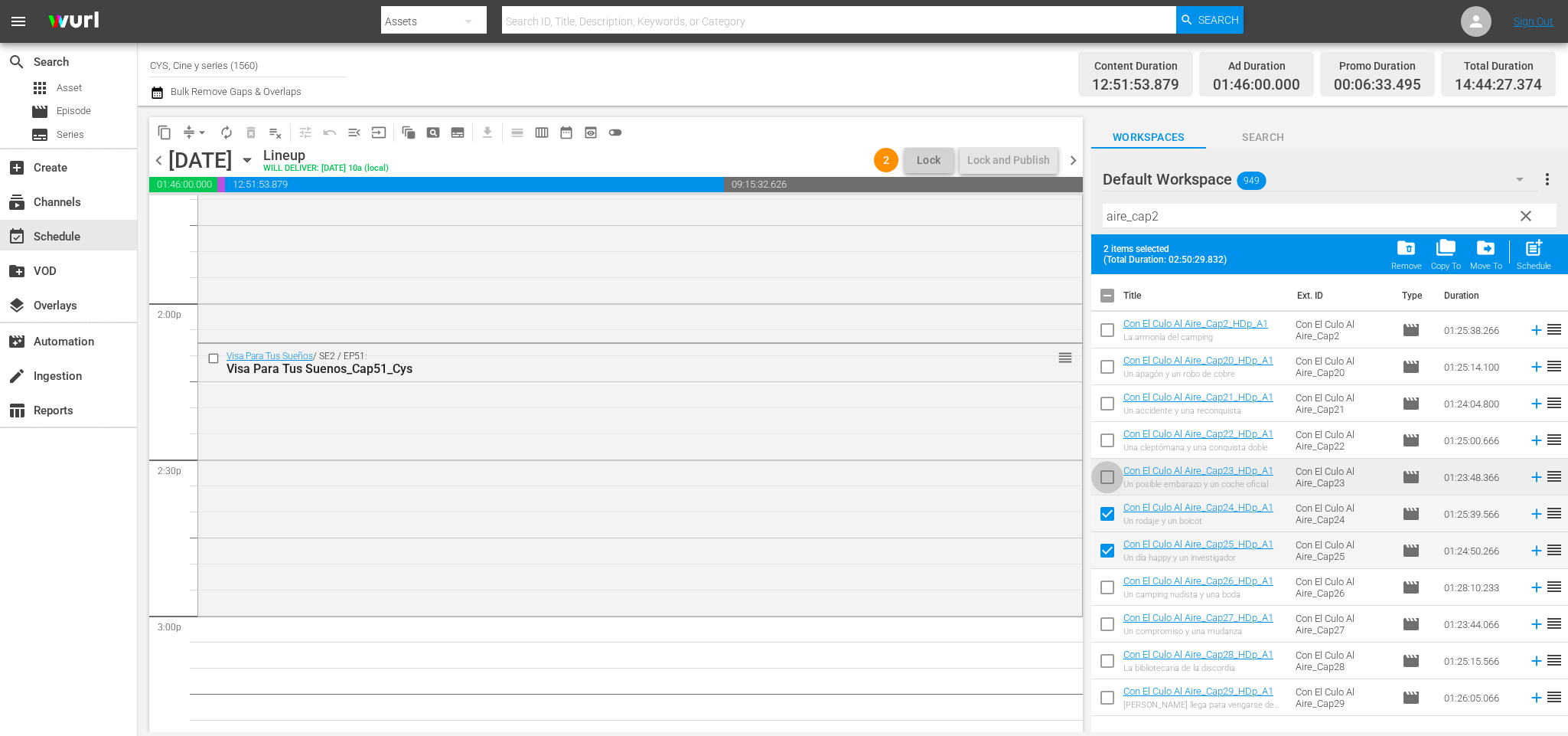
click at [1113, 482] on input "checkbox" at bounding box center [1108, 480] width 32 height 32
click at [1113, 547] on input "checkbox" at bounding box center [1108, 554] width 32 height 32
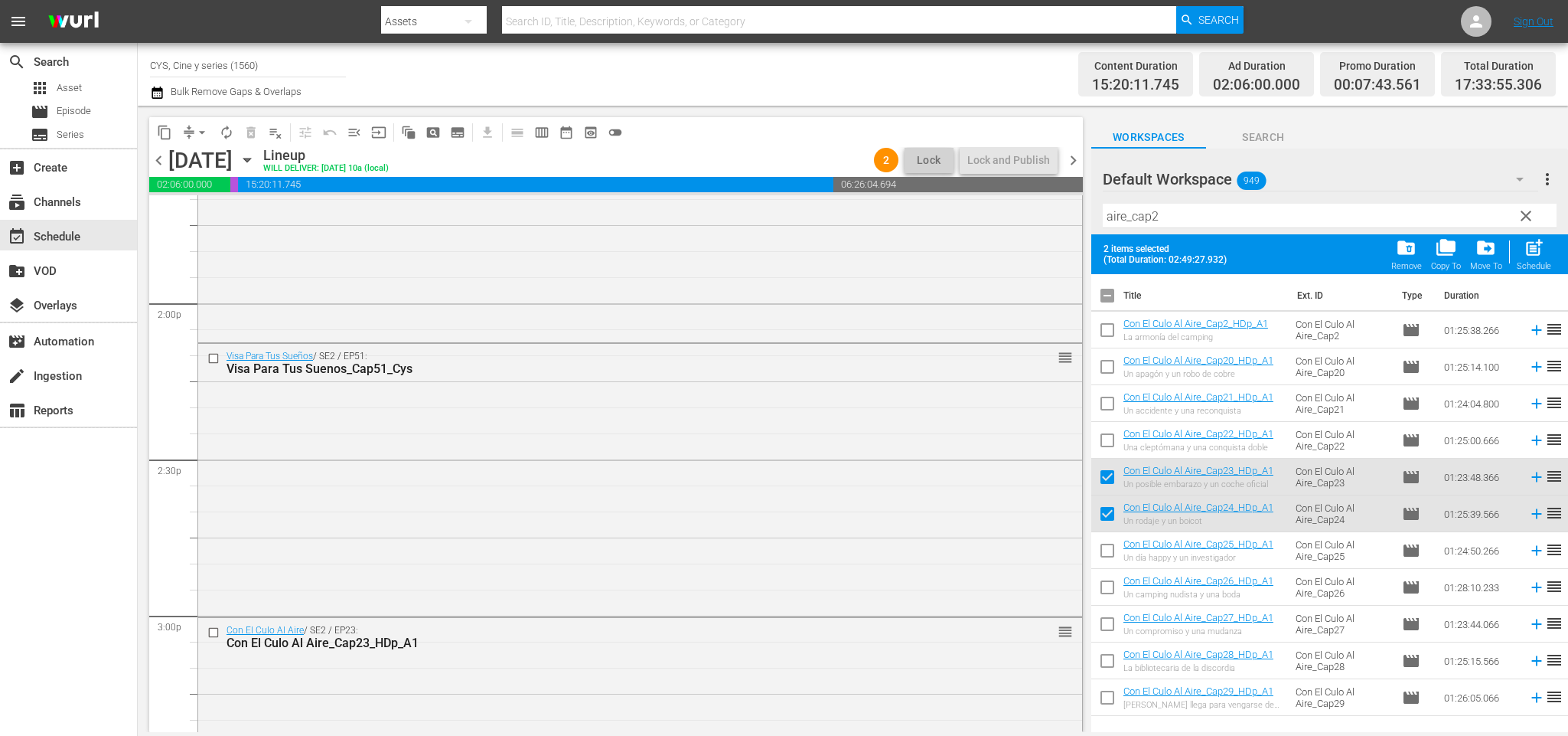
click at [1100, 296] on input "checkbox" at bounding box center [1108, 299] width 32 height 32
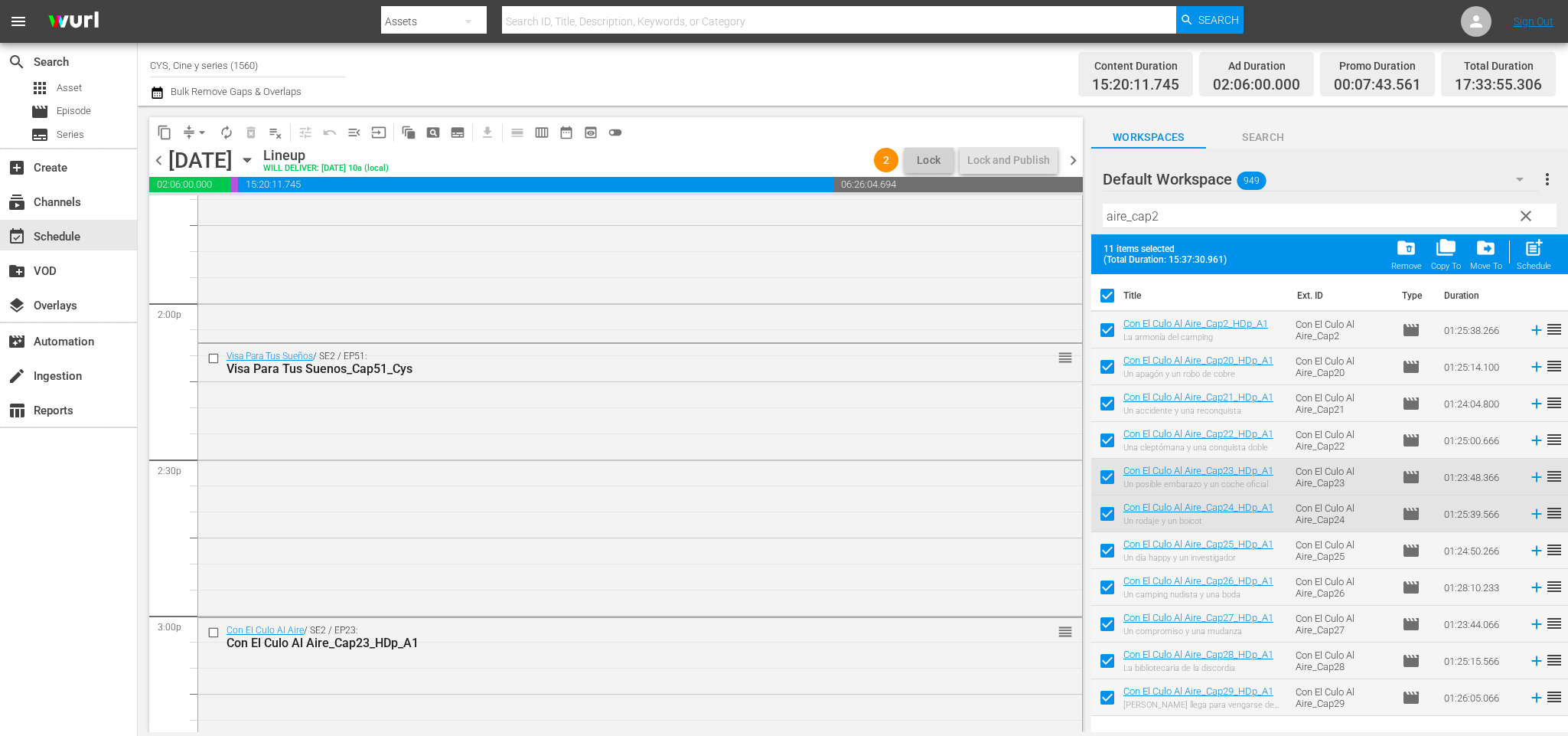
click at [1100, 296] on input "checkbox" at bounding box center [1108, 299] width 32 height 32
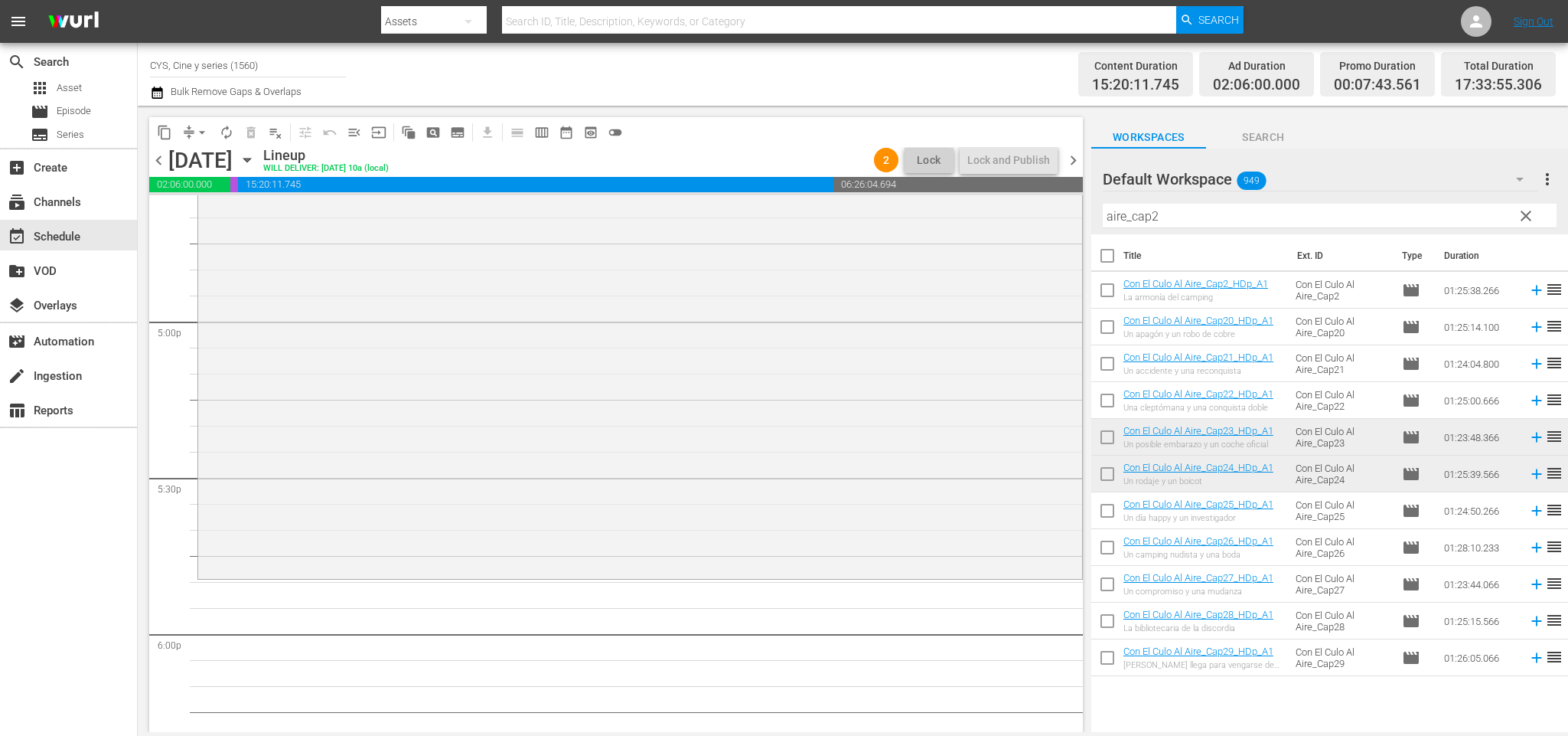
scroll to position [5298, 0]
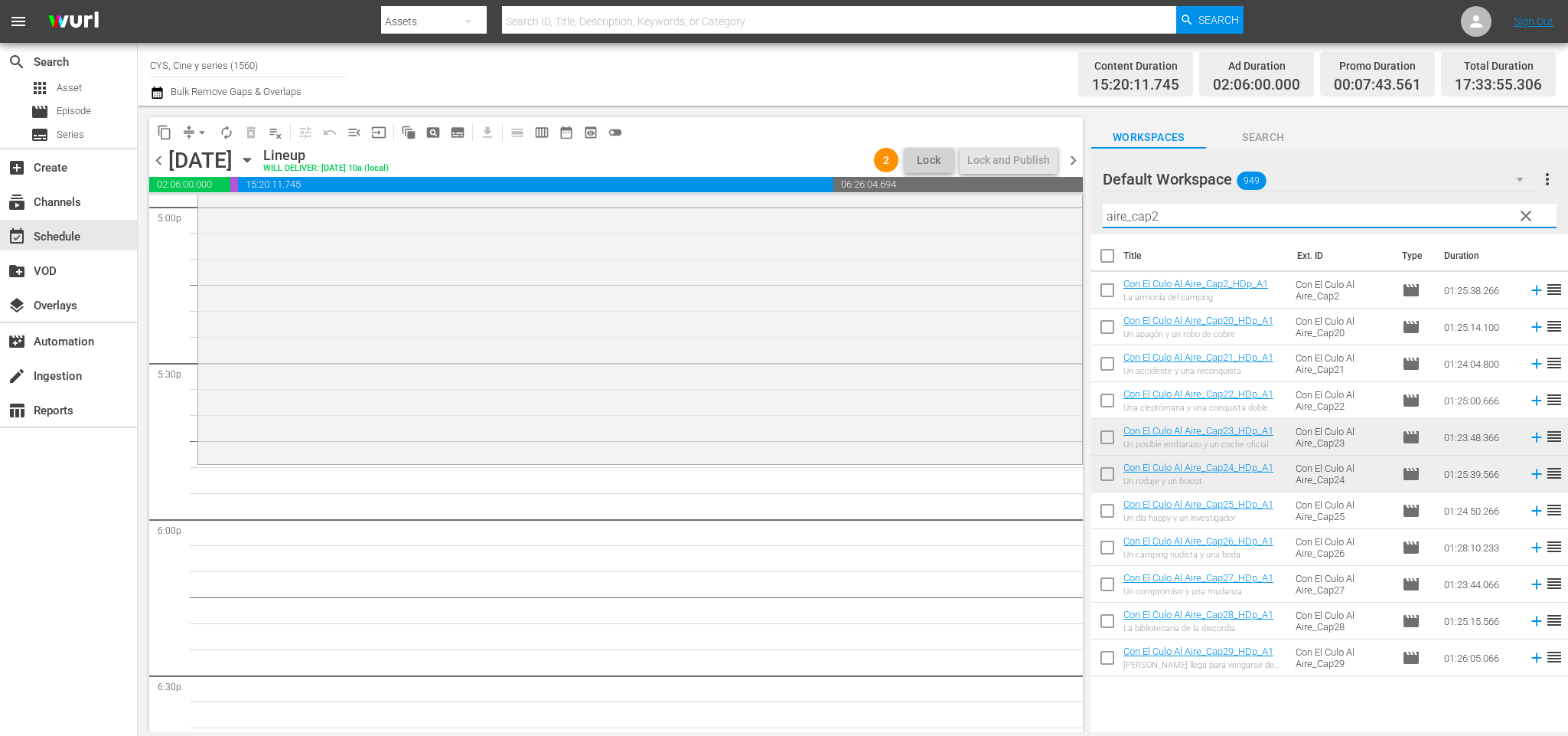
drag, startPoint x: 1100, startPoint y: 218, endPoint x: 934, endPoint y: 189, distance: 168.5
click at [935, 189] on div "content_copy compress arrow_drop_down autorenew_outlined delete_forever_outline…" at bounding box center [853, 419] width 1430 height 626
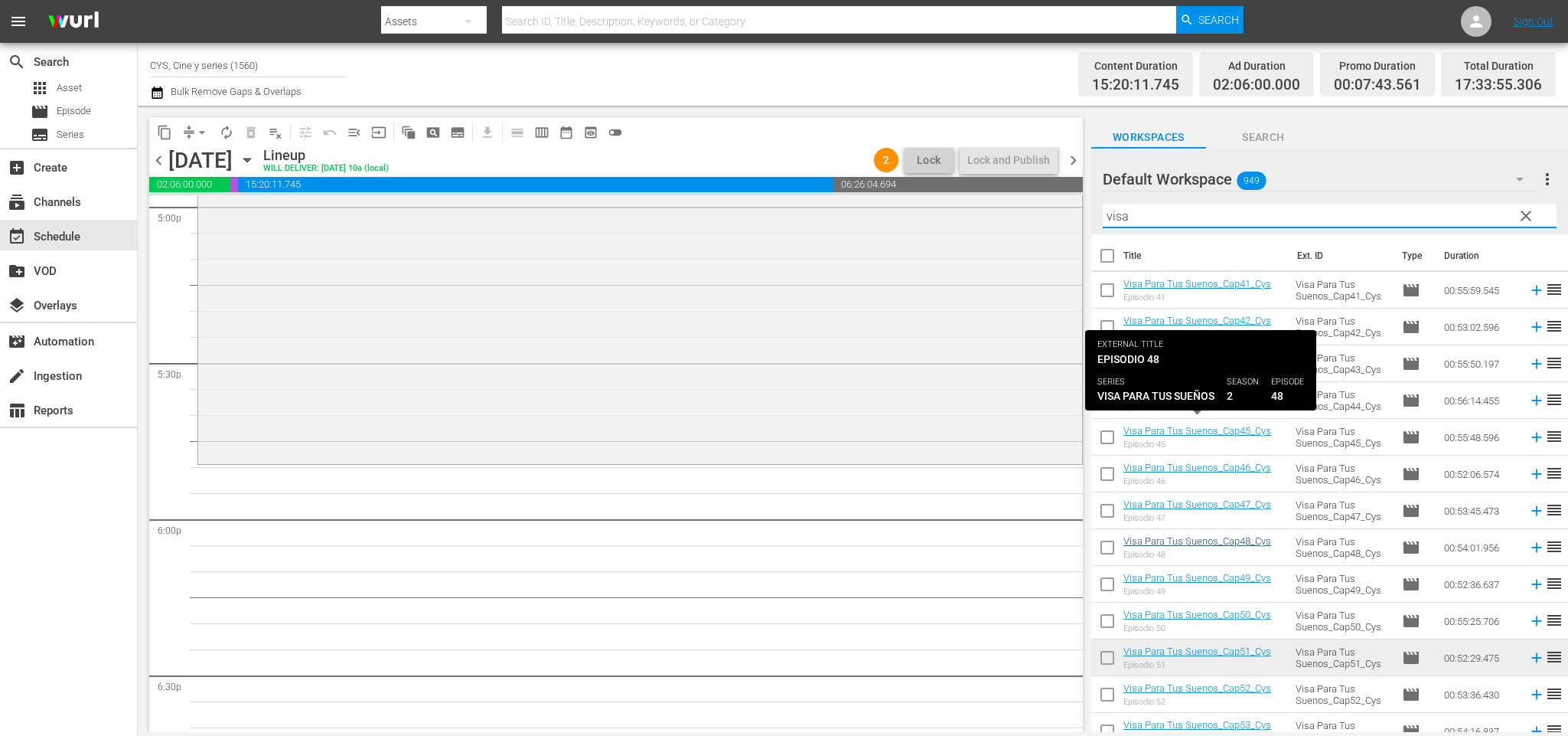
scroll to position [114, 0]
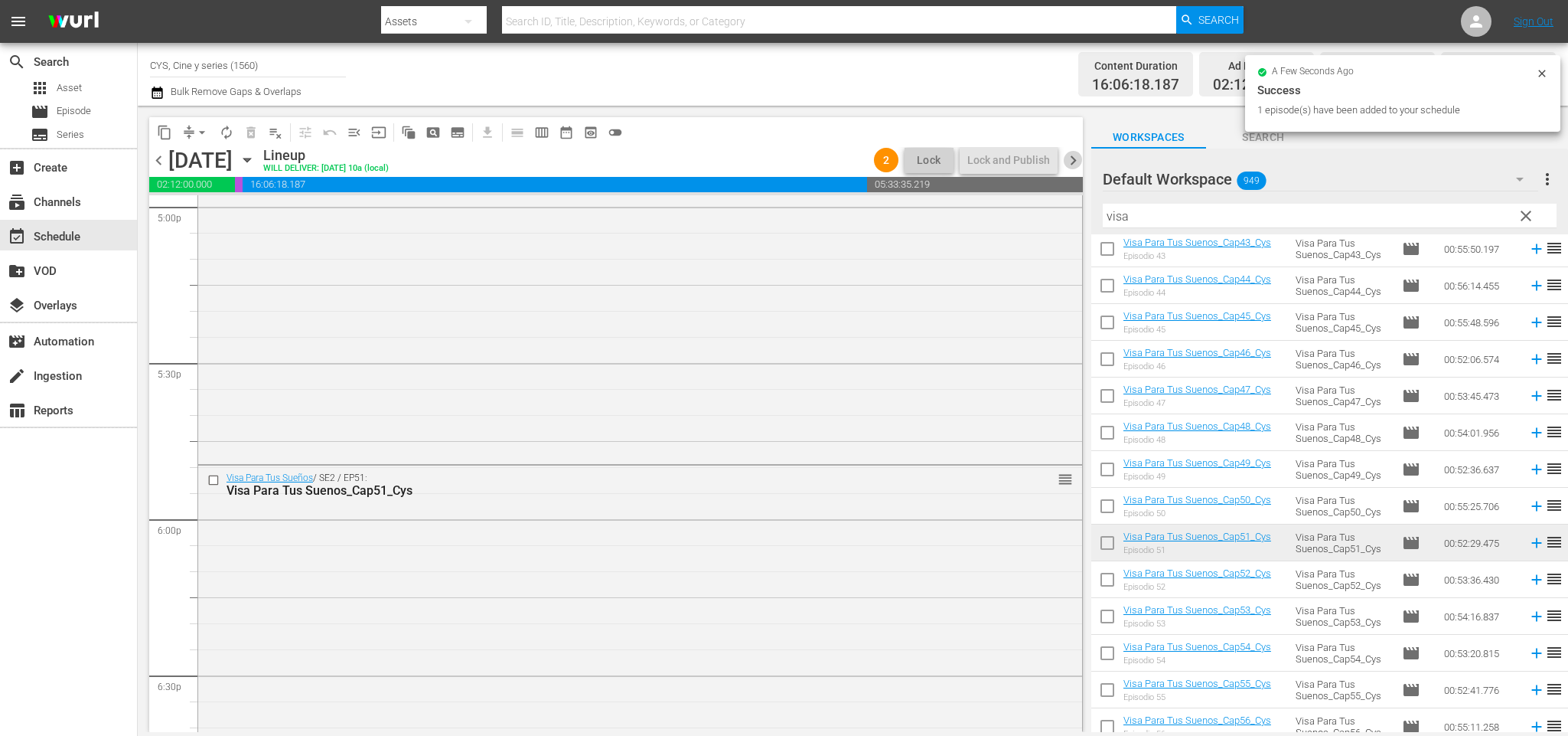
click at [1073, 158] on span "chevron_right" at bounding box center [1073, 160] width 19 height 19
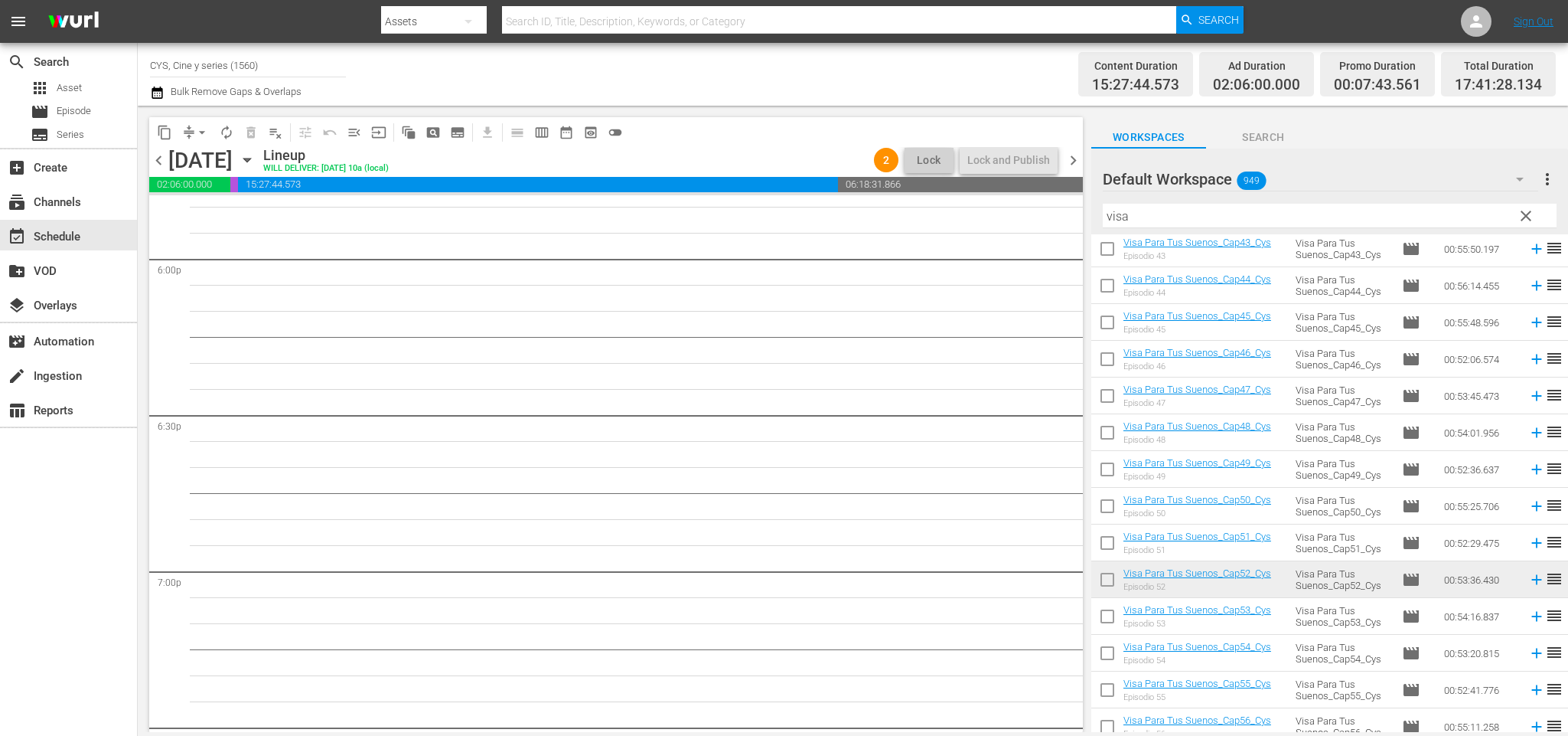
scroll to position [5298, 0]
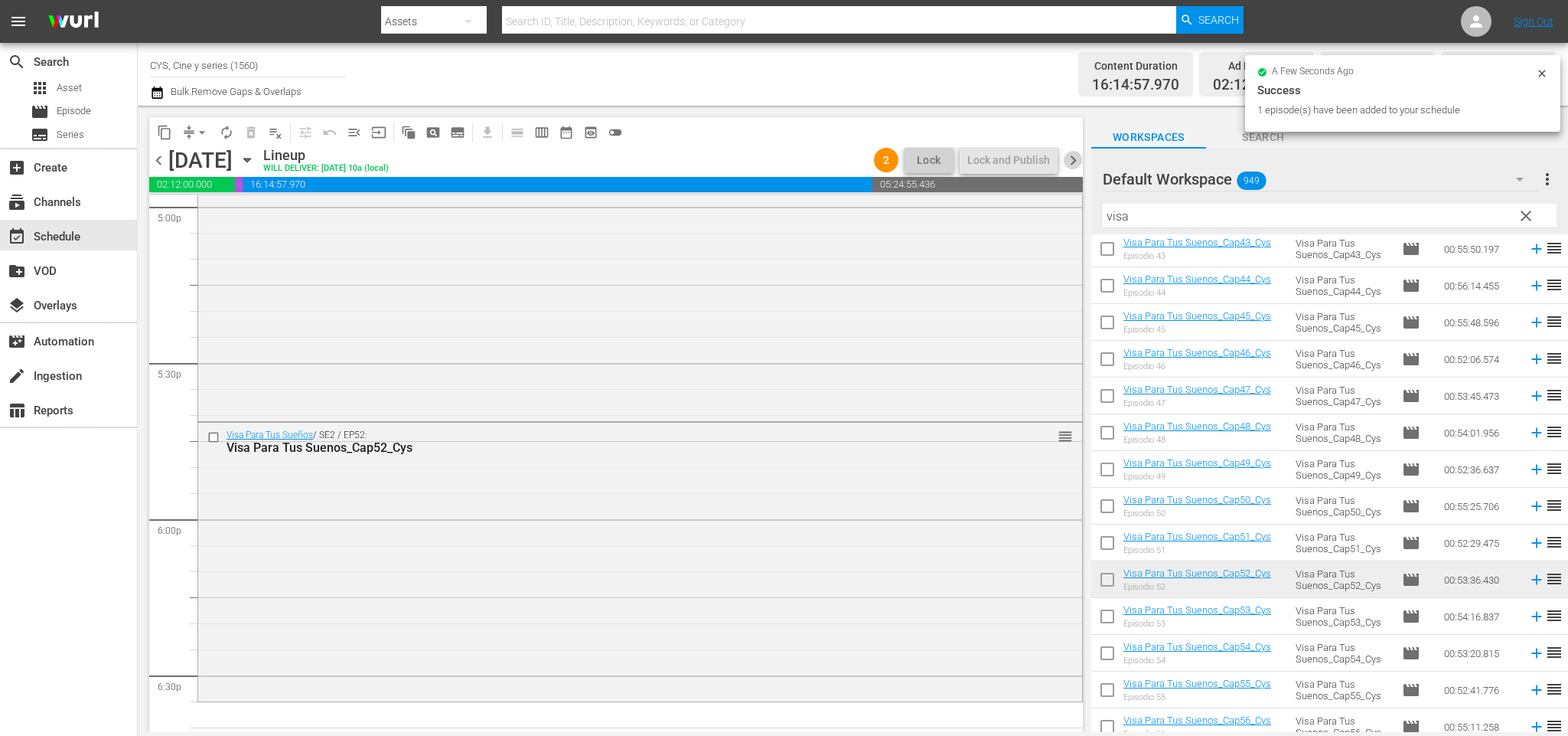
click at [1076, 162] on span "chevron_right" at bounding box center [1073, 160] width 19 height 19
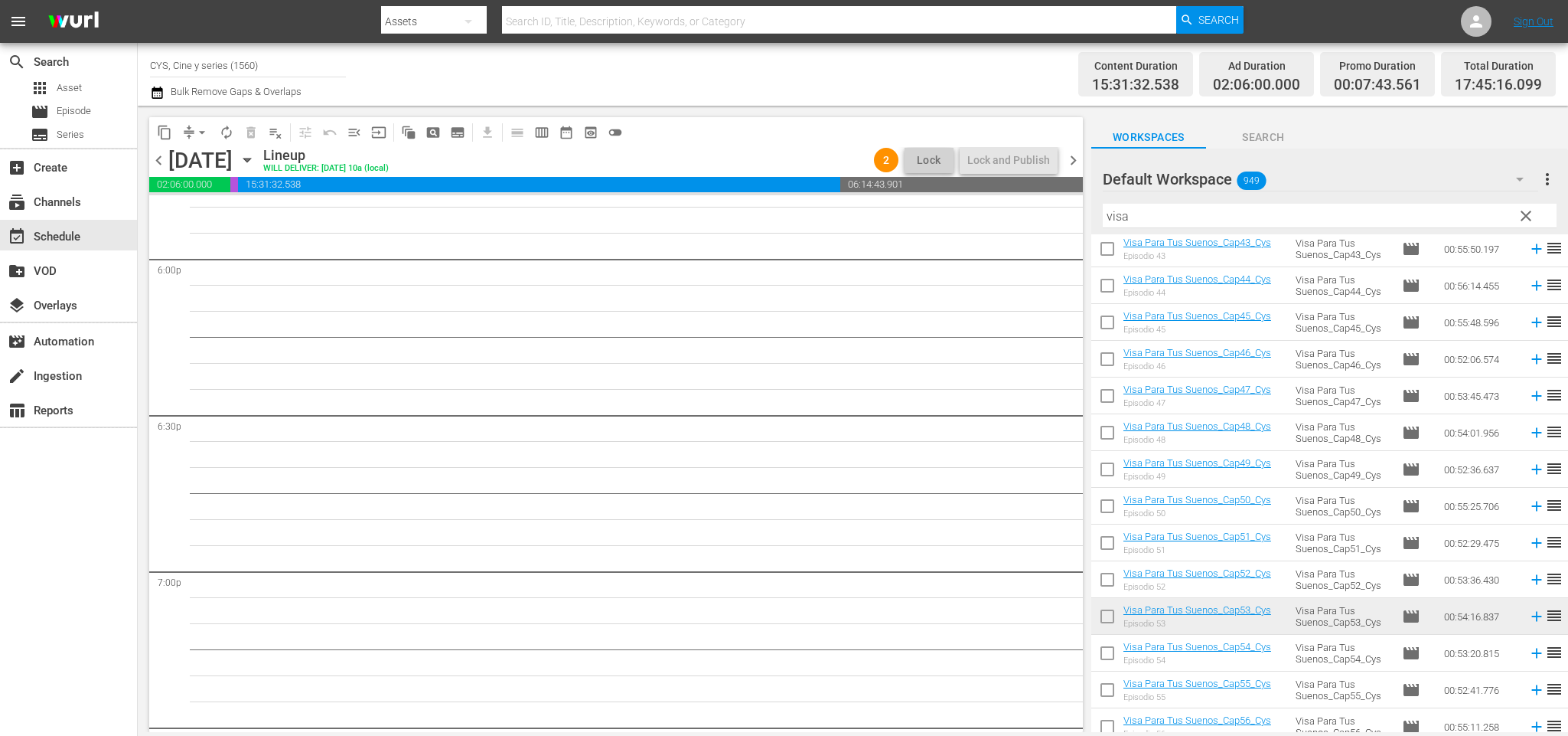
scroll to position [5246, 0]
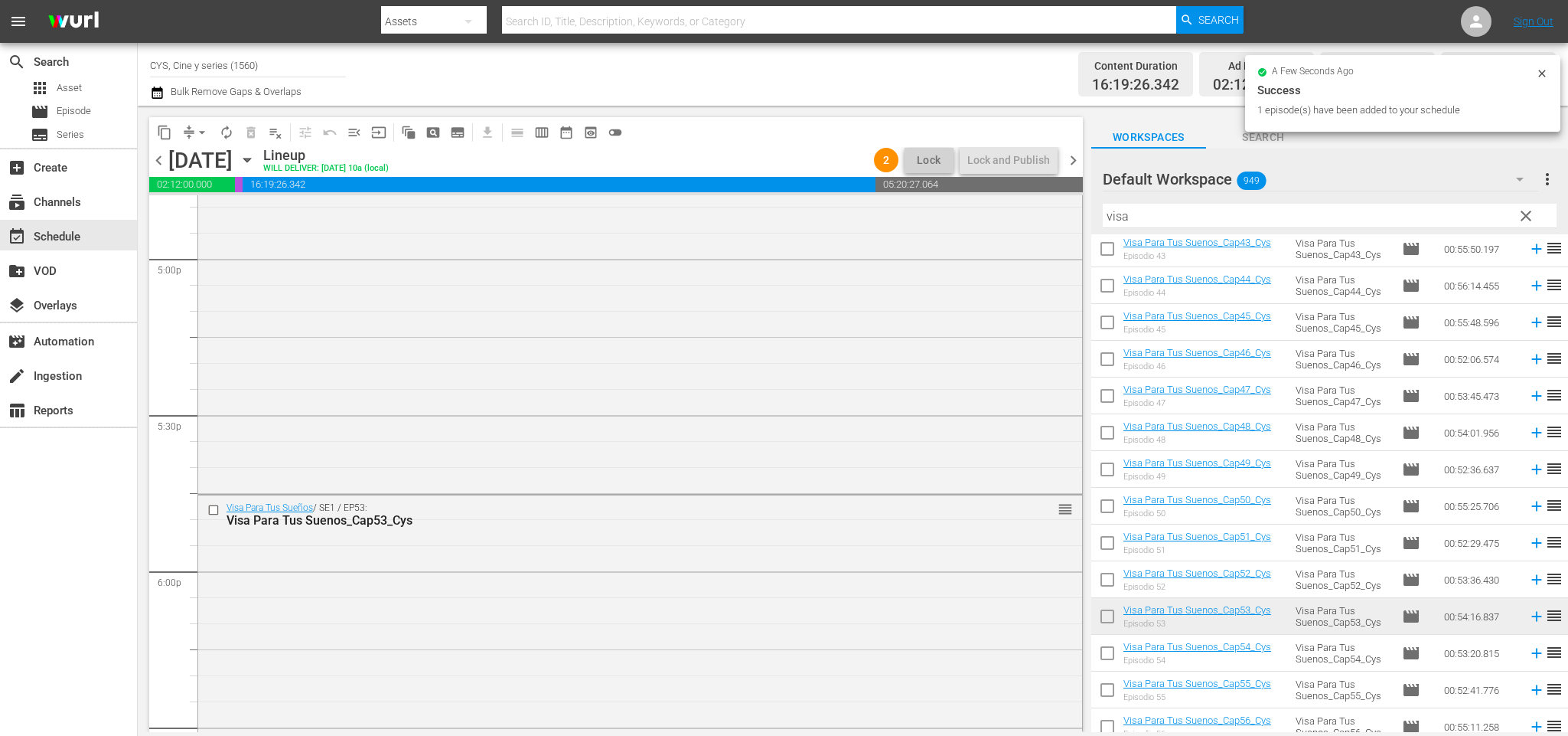
click at [1060, 154] on div "2 Lock Lock and Publish" at bounding box center [965, 159] width 196 height 26
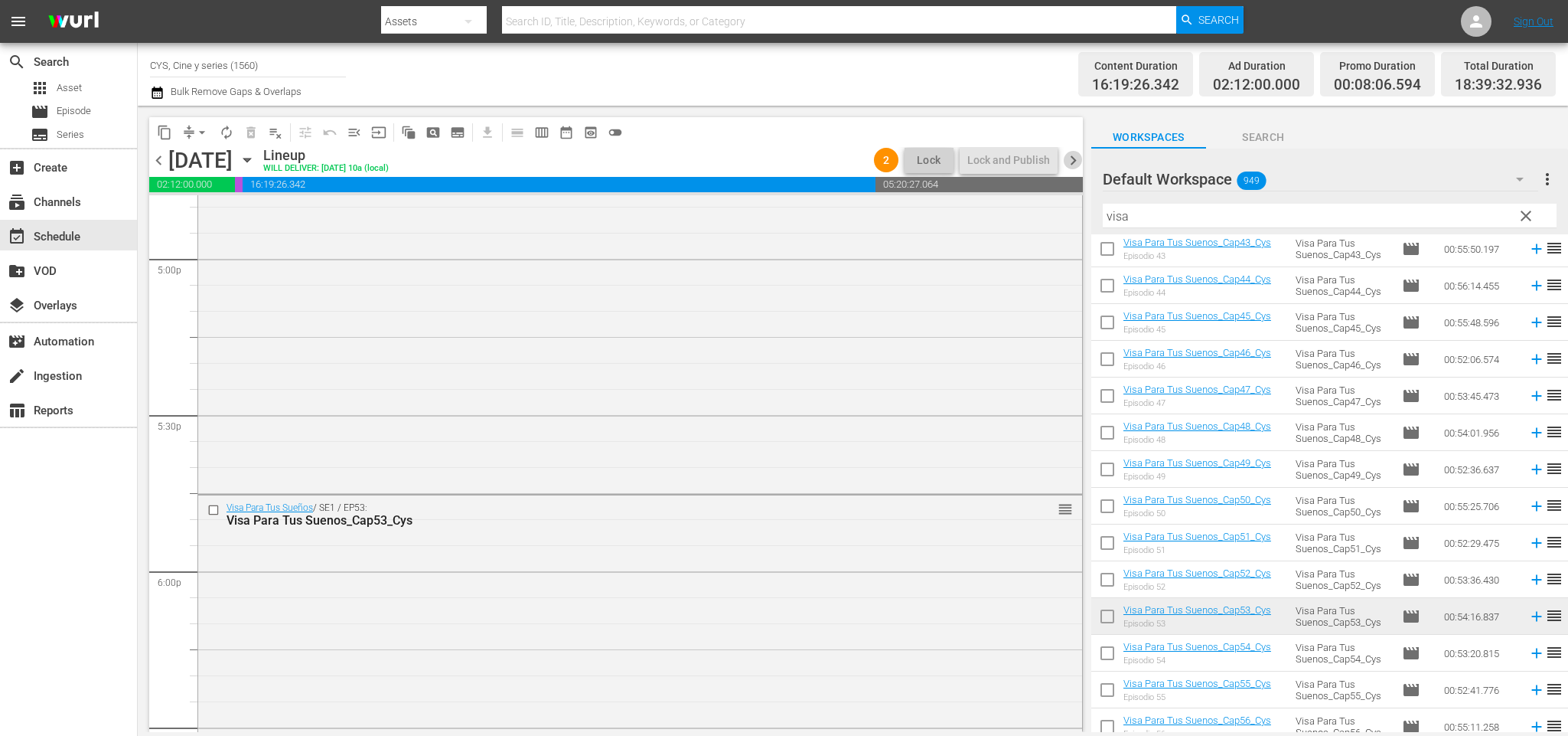
click at [1070, 159] on span "chevron_right" at bounding box center [1073, 160] width 19 height 19
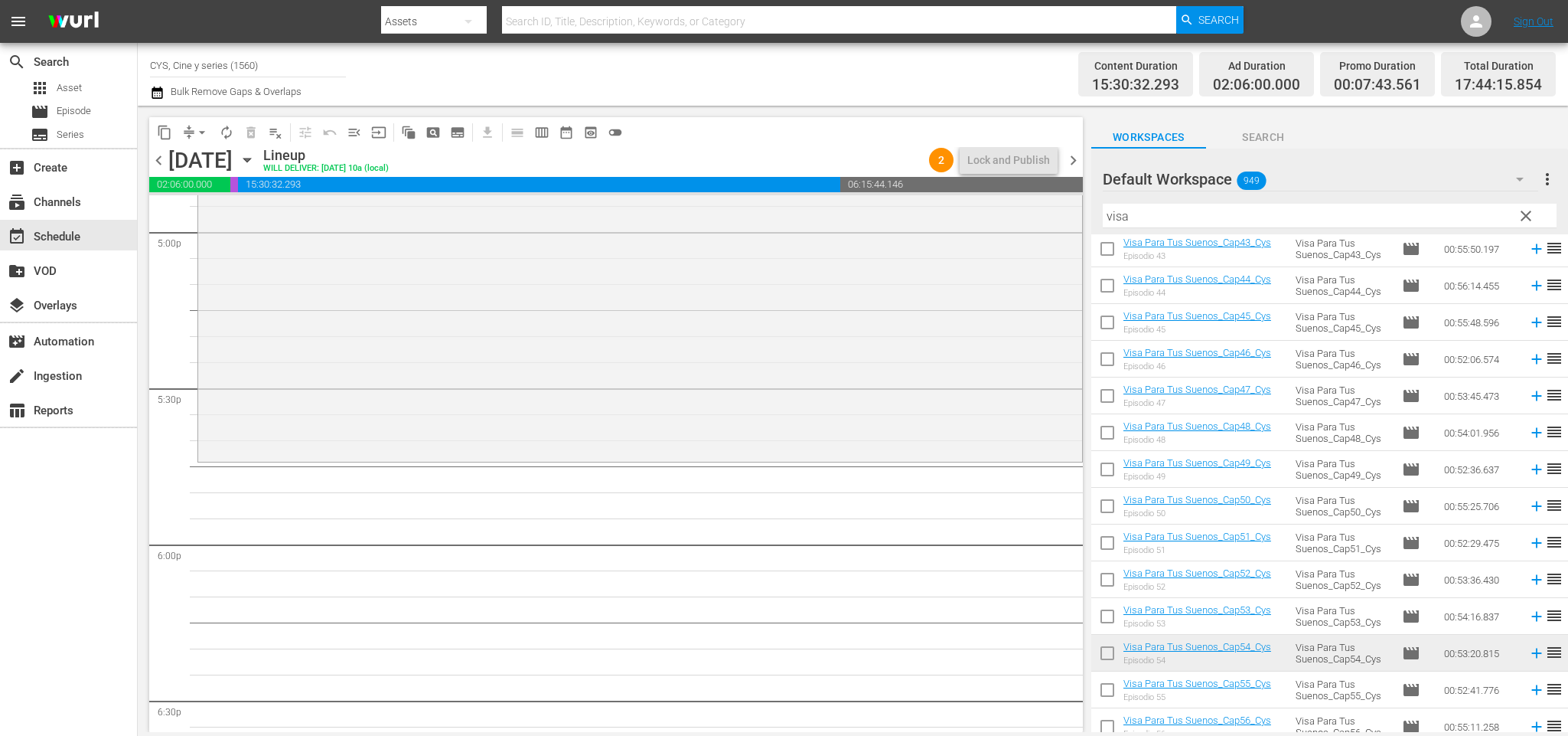
scroll to position [5387, 0]
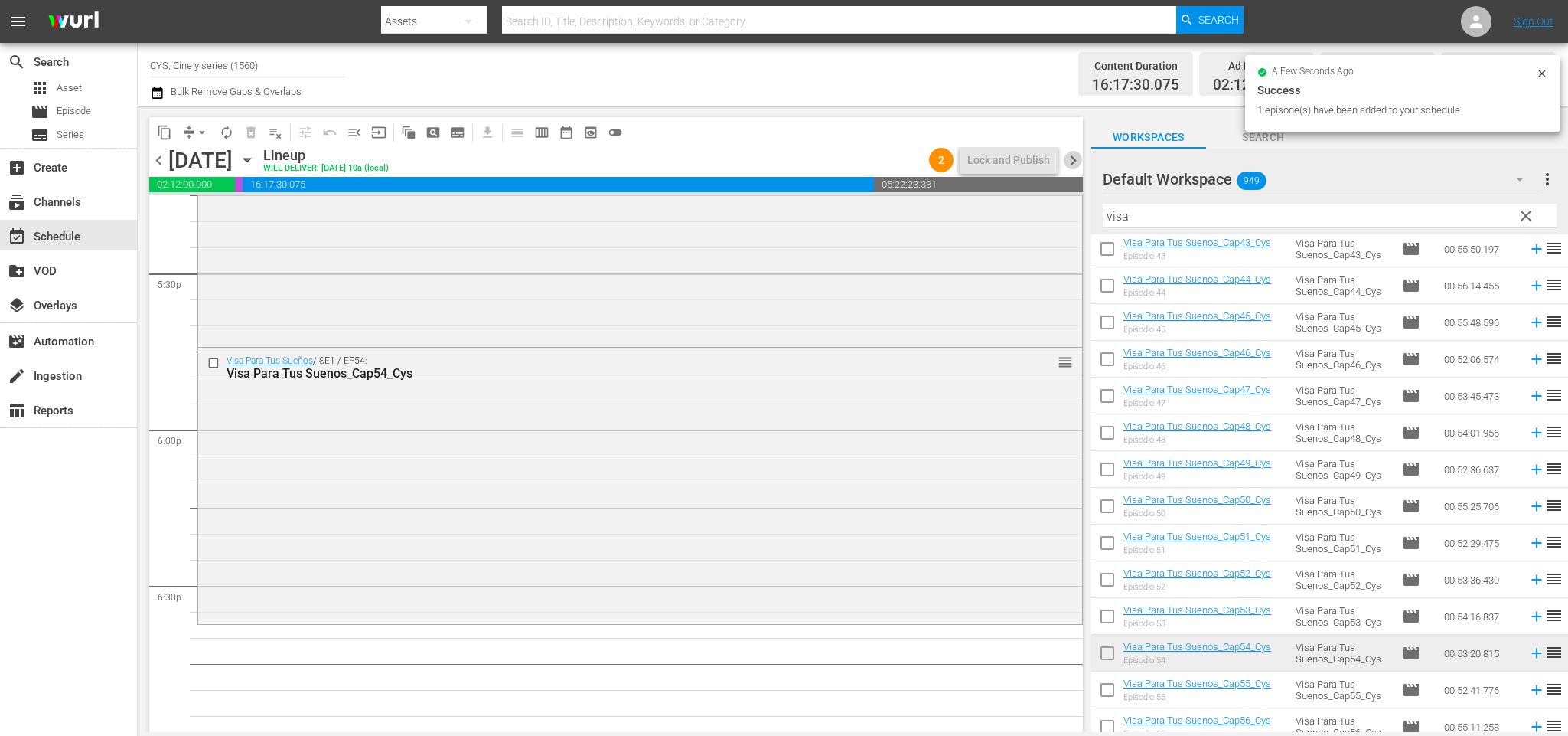
click at [1068, 151] on span "chevron_right" at bounding box center [1073, 160] width 19 height 19
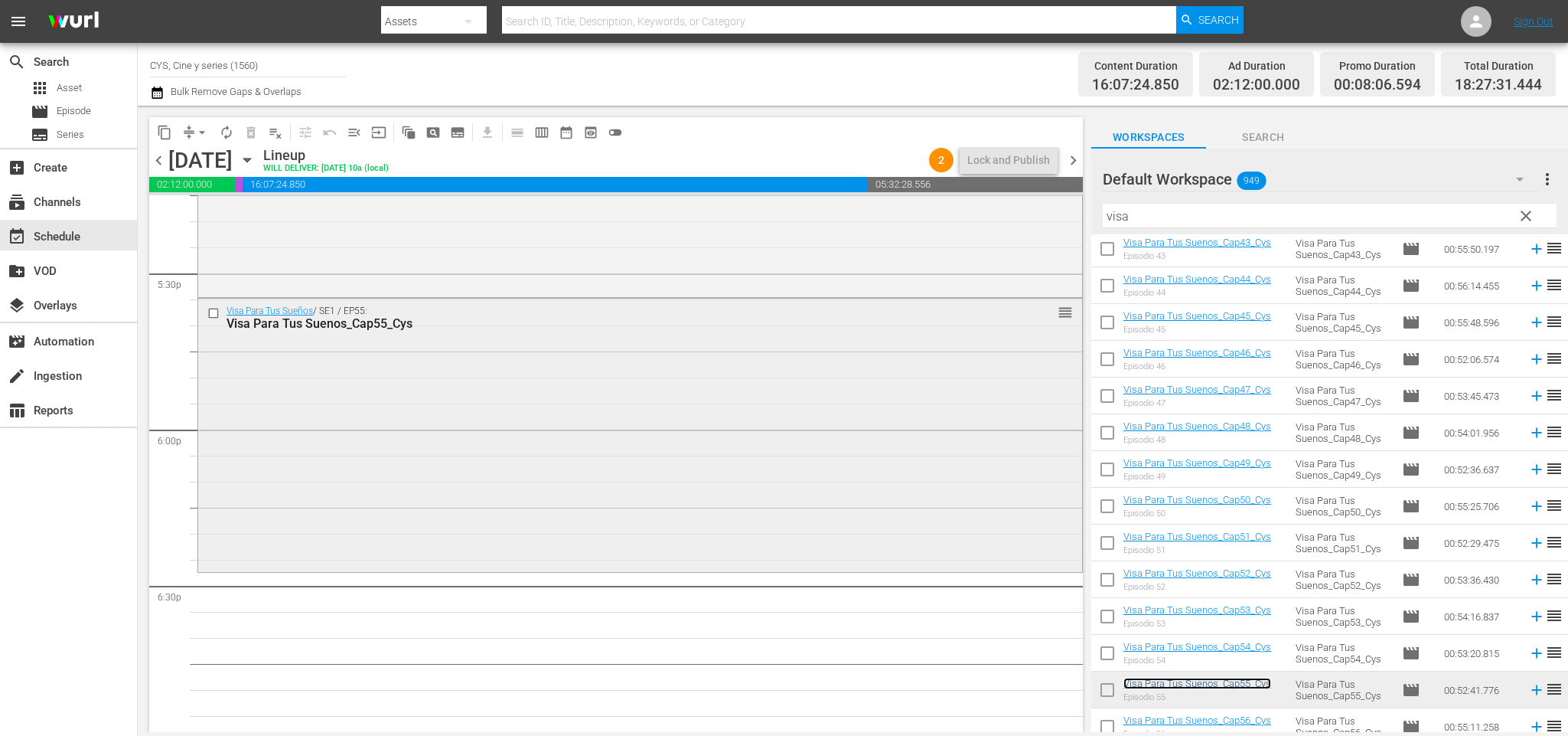
scroll to position [5273, 0]
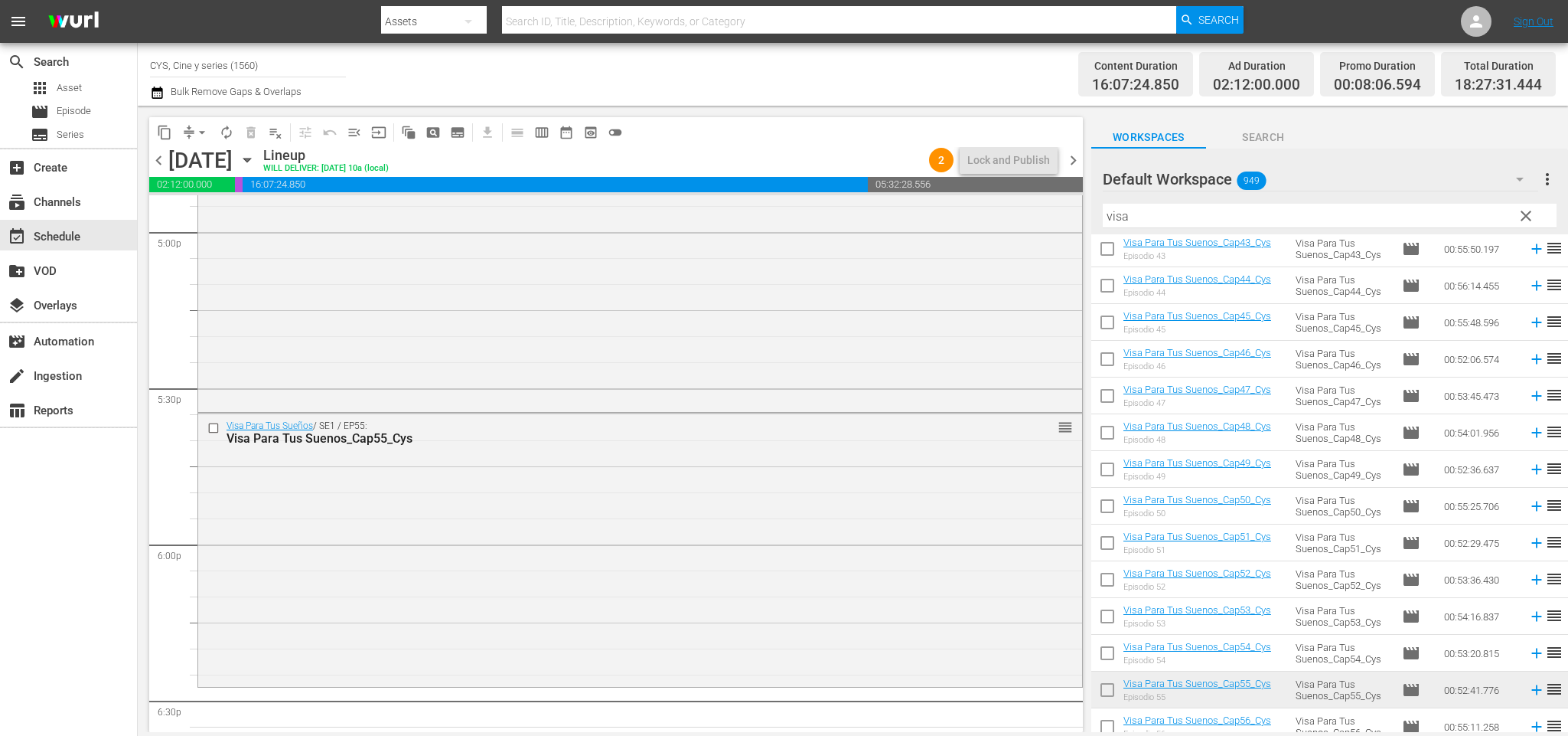
click at [156, 155] on span "chevron_left" at bounding box center [158, 160] width 19 height 19
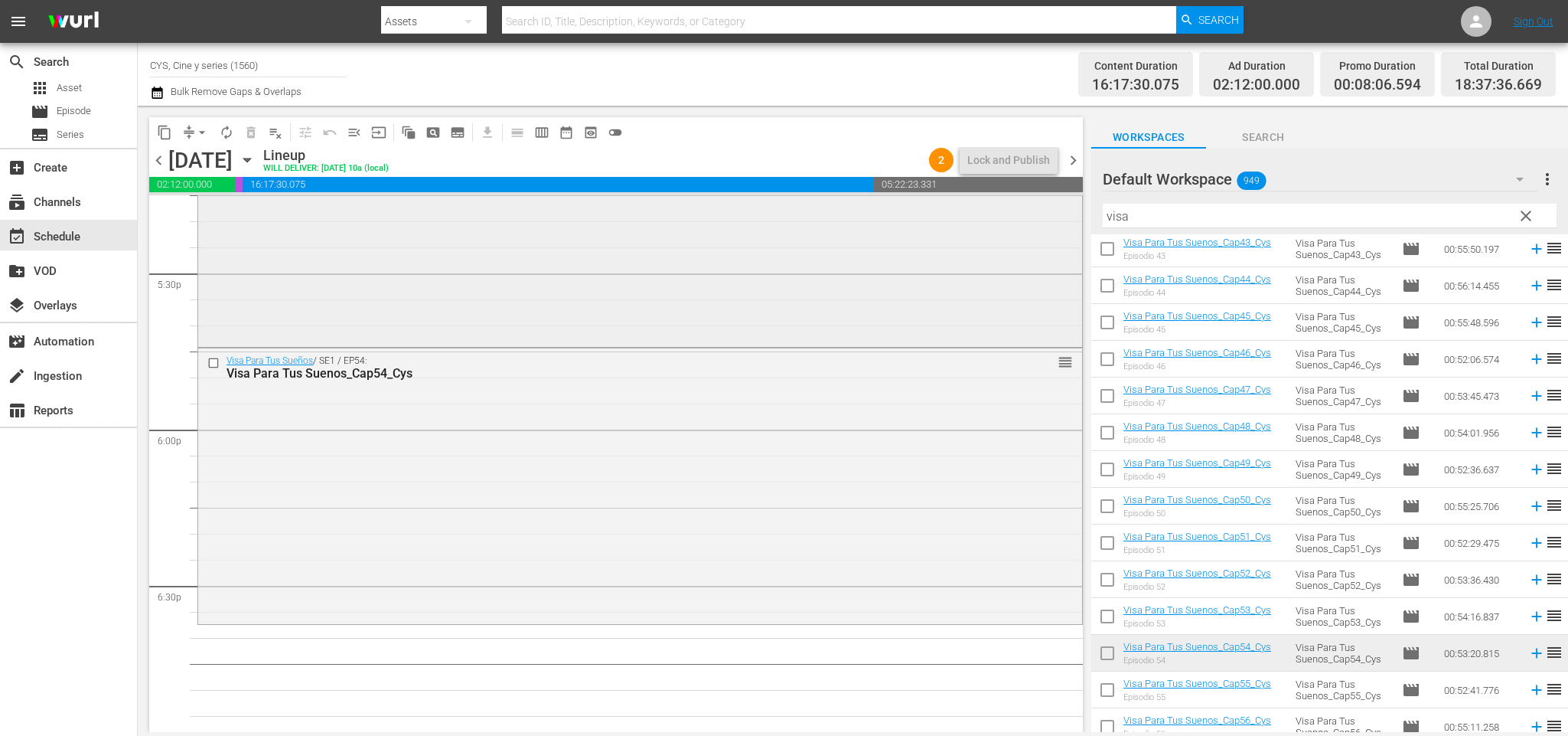
scroll to position [5273, 0]
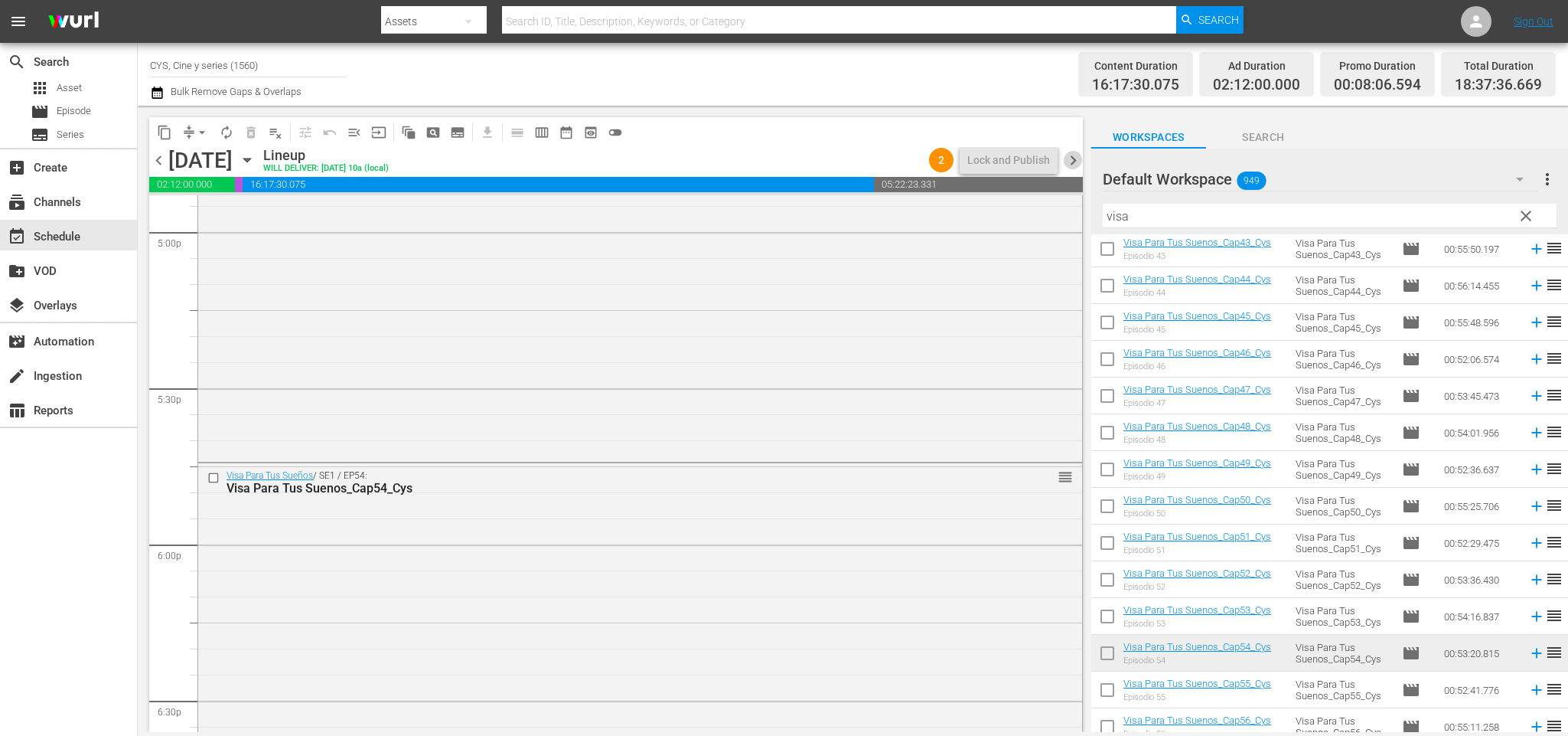
click at [1067, 152] on span "chevron_right" at bounding box center [1073, 160] width 19 height 19
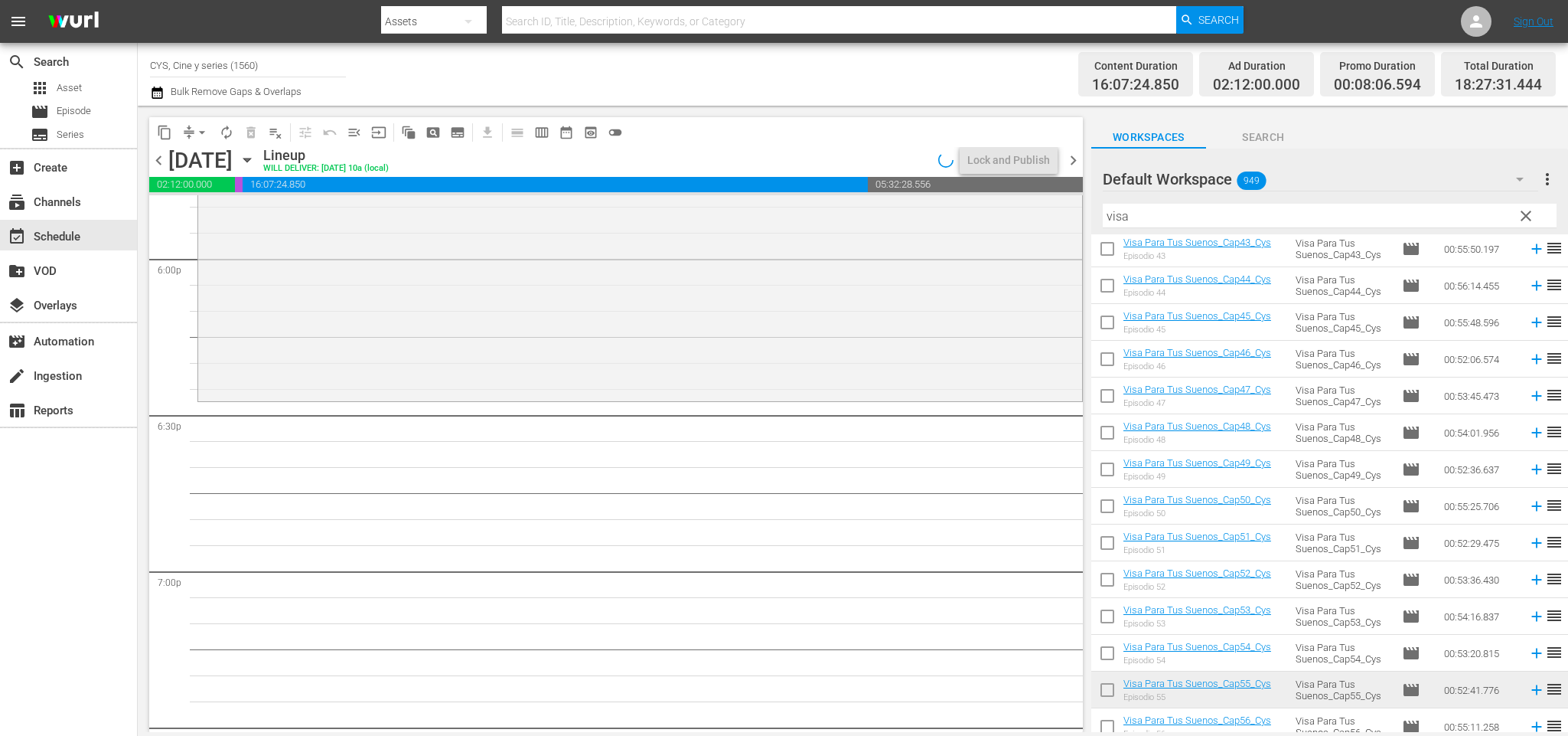
scroll to position [5273, 0]
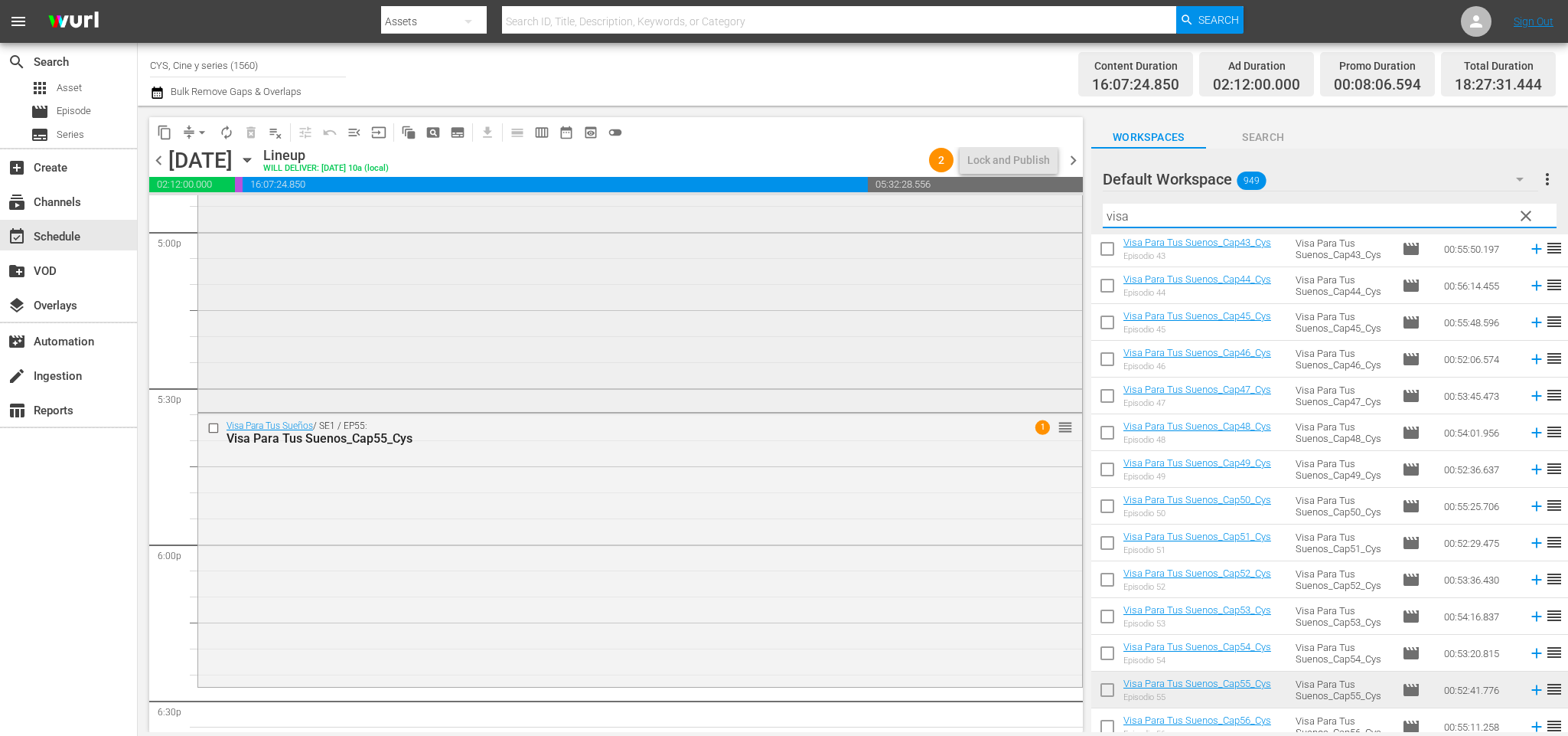
drag, startPoint x: 1082, startPoint y: 212, endPoint x: 1022, endPoint y: 211, distance: 60.0
click at [1022, 211] on div "content_copy compress arrow_drop_down autorenew_outlined delete_forever_outline…" at bounding box center [853, 419] width 1430 height 626
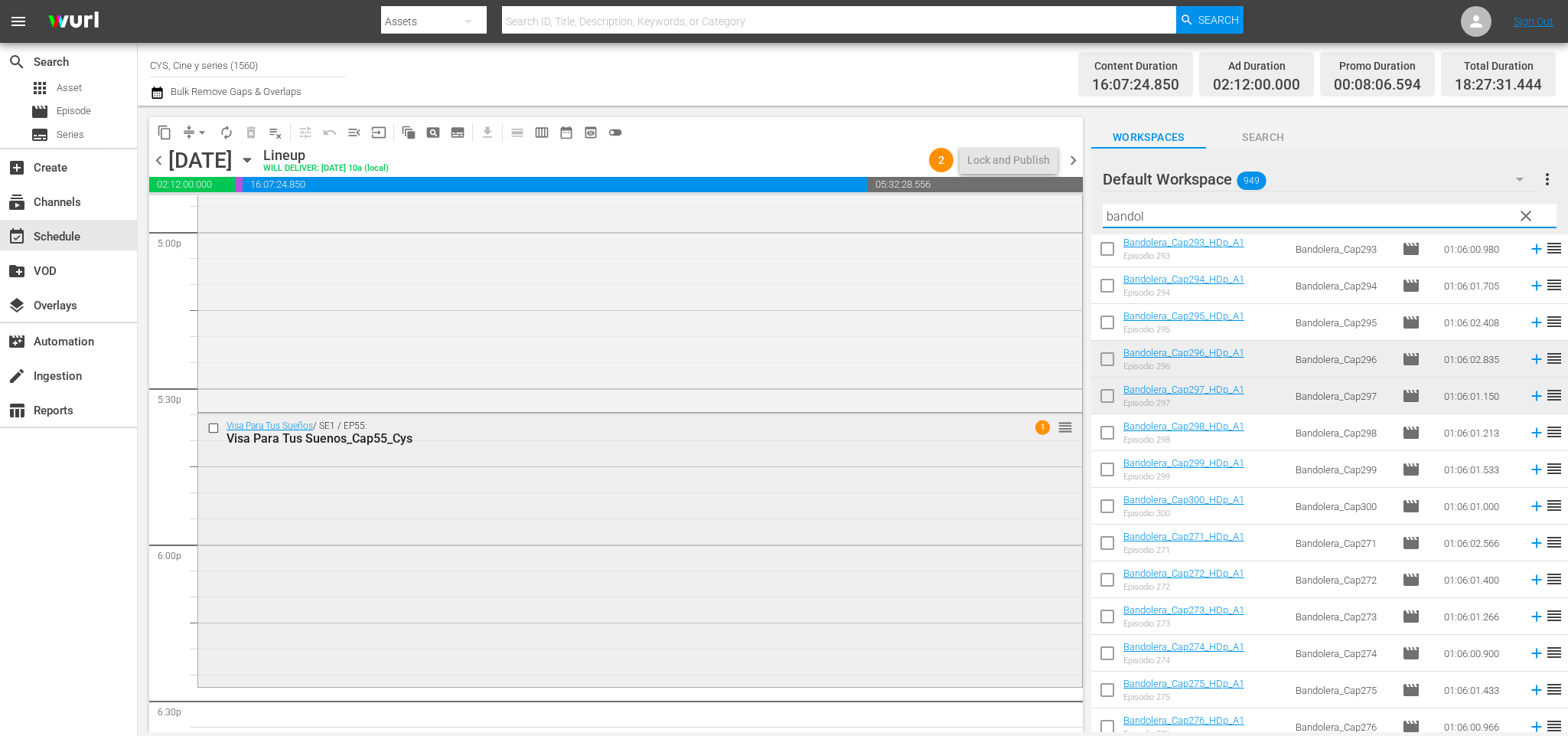
scroll to position [5387, 0]
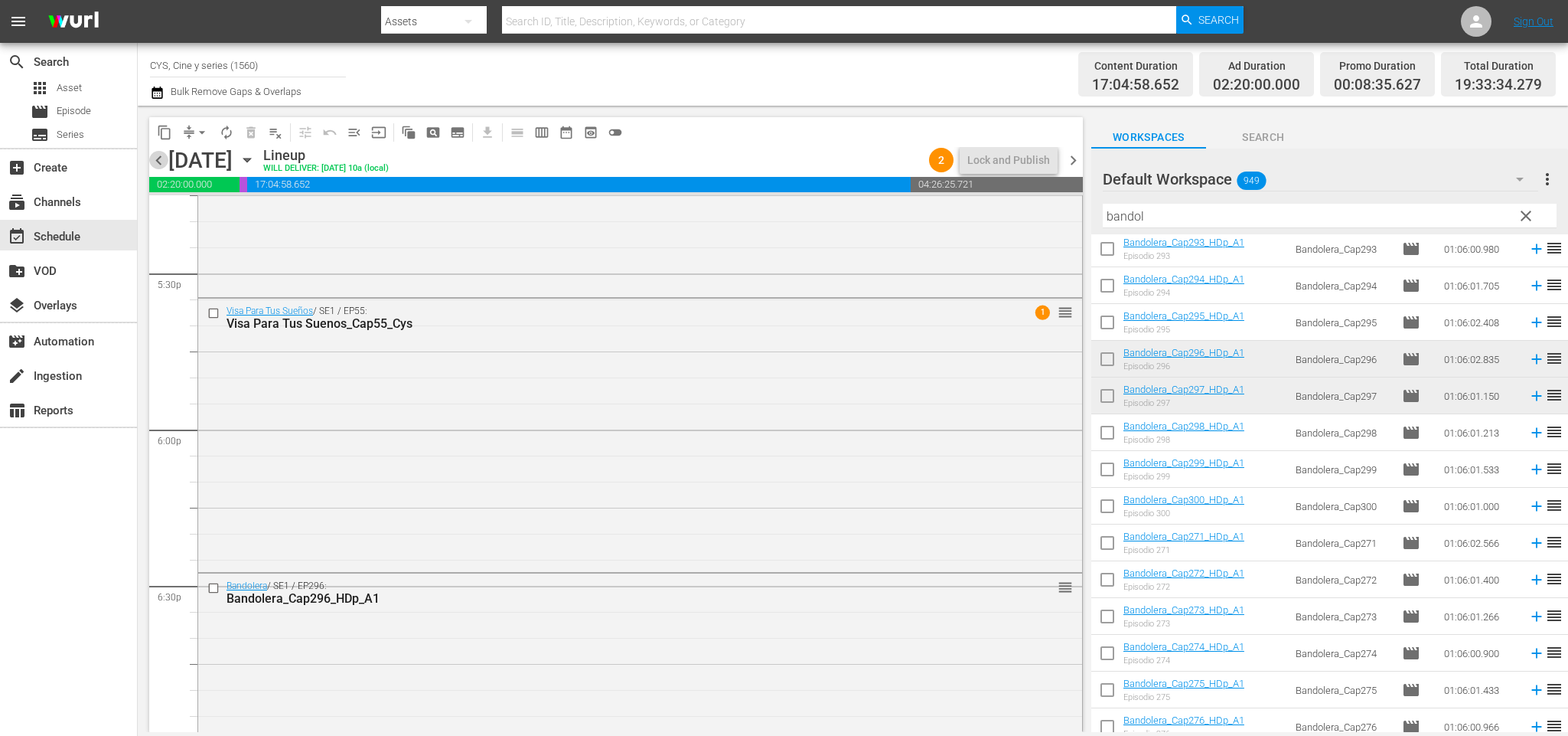
click at [151, 159] on span "chevron_left" at bounding box center [158, 160] width 19 height 19
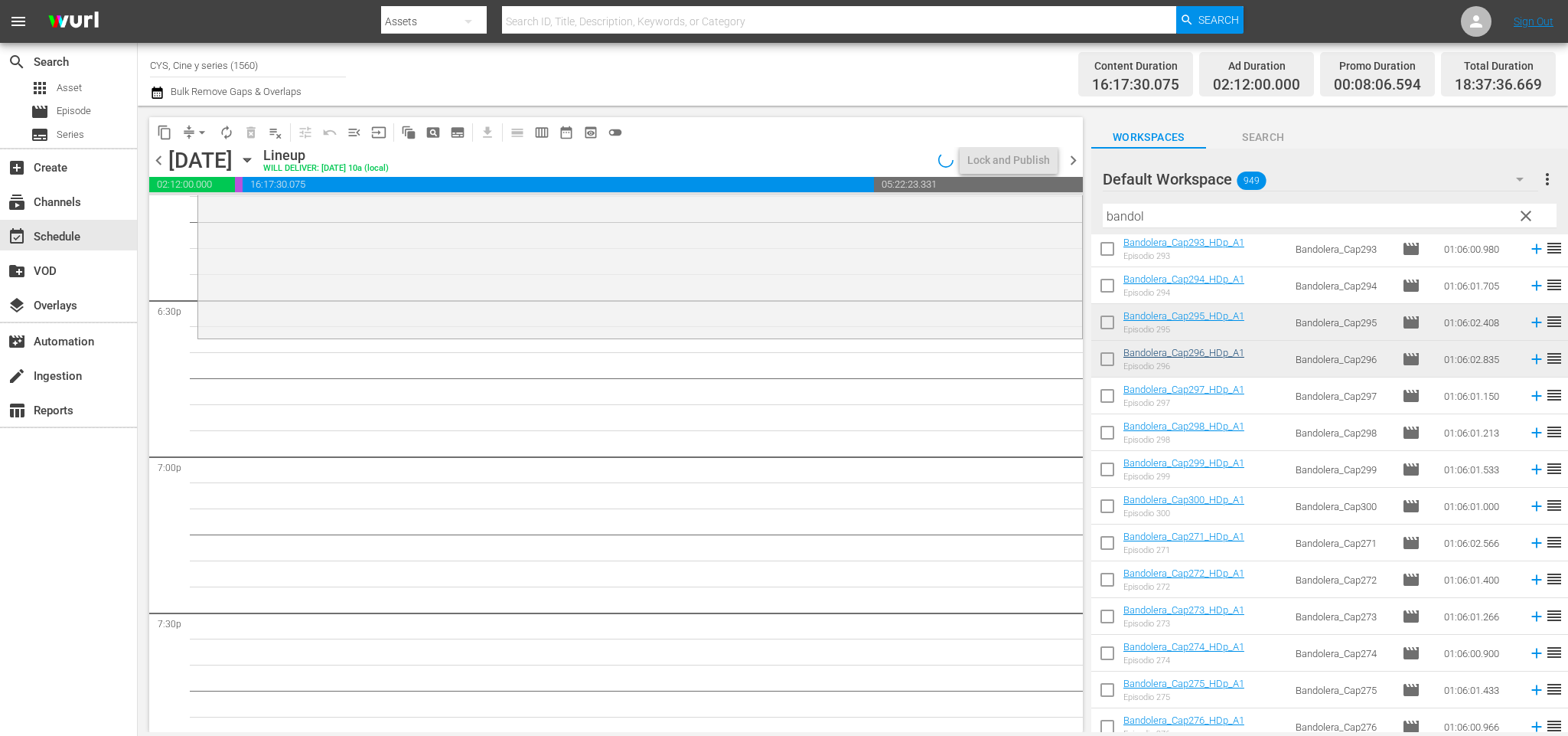
scroll to position [5387, 0]
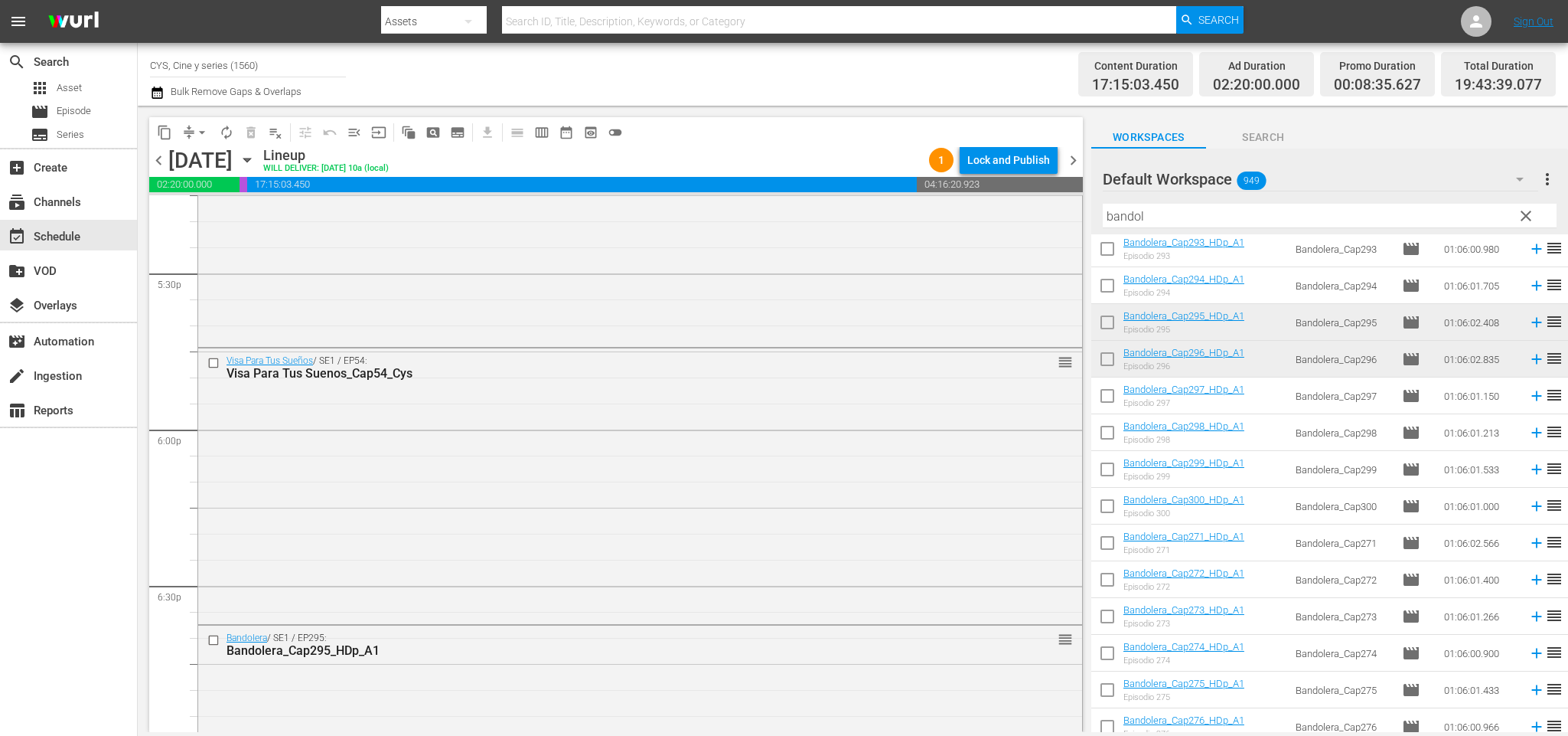
click at [161, 165] on span "chevron_left" at bounding box center [158, 160] width 19 height 19
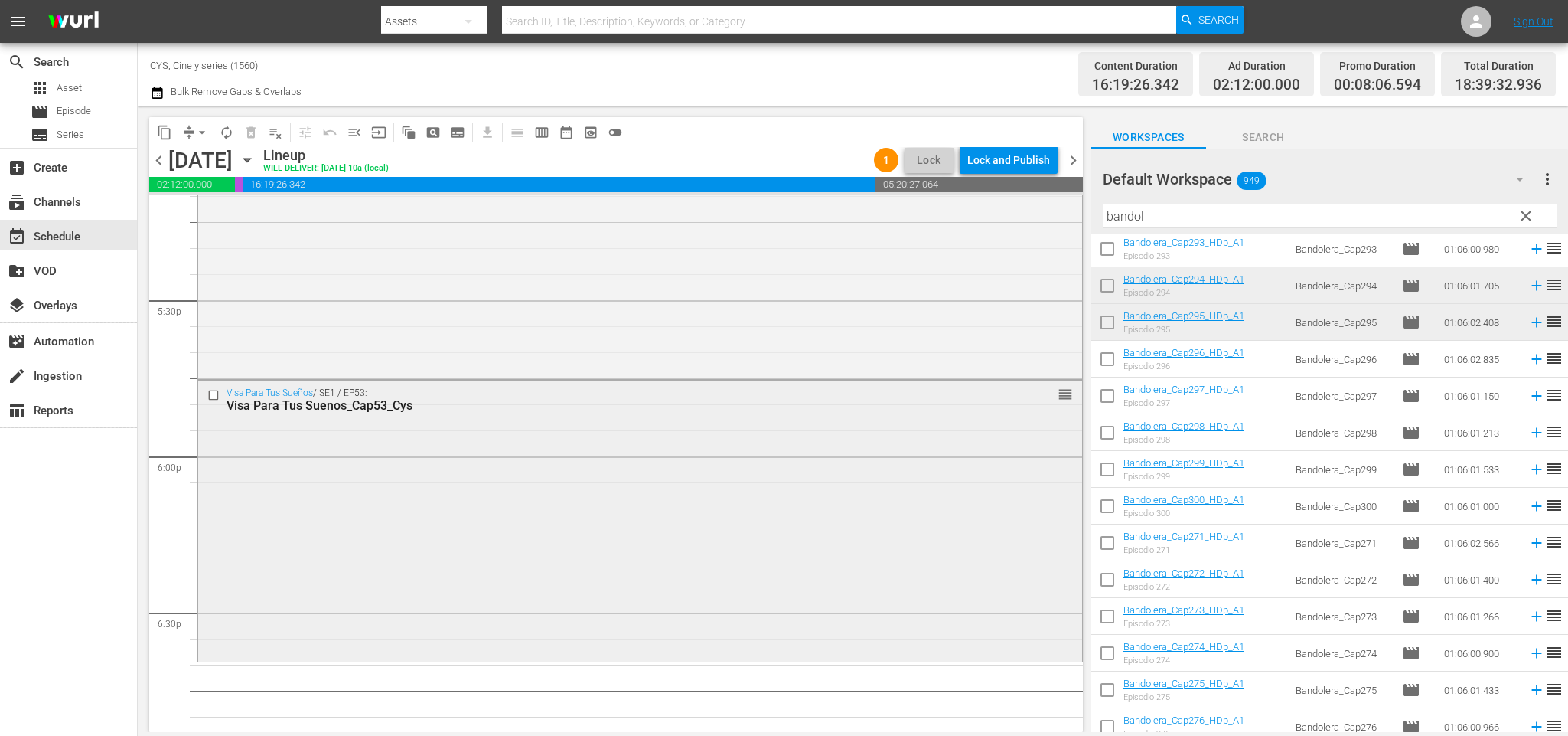
scroll to position [5475, 0]
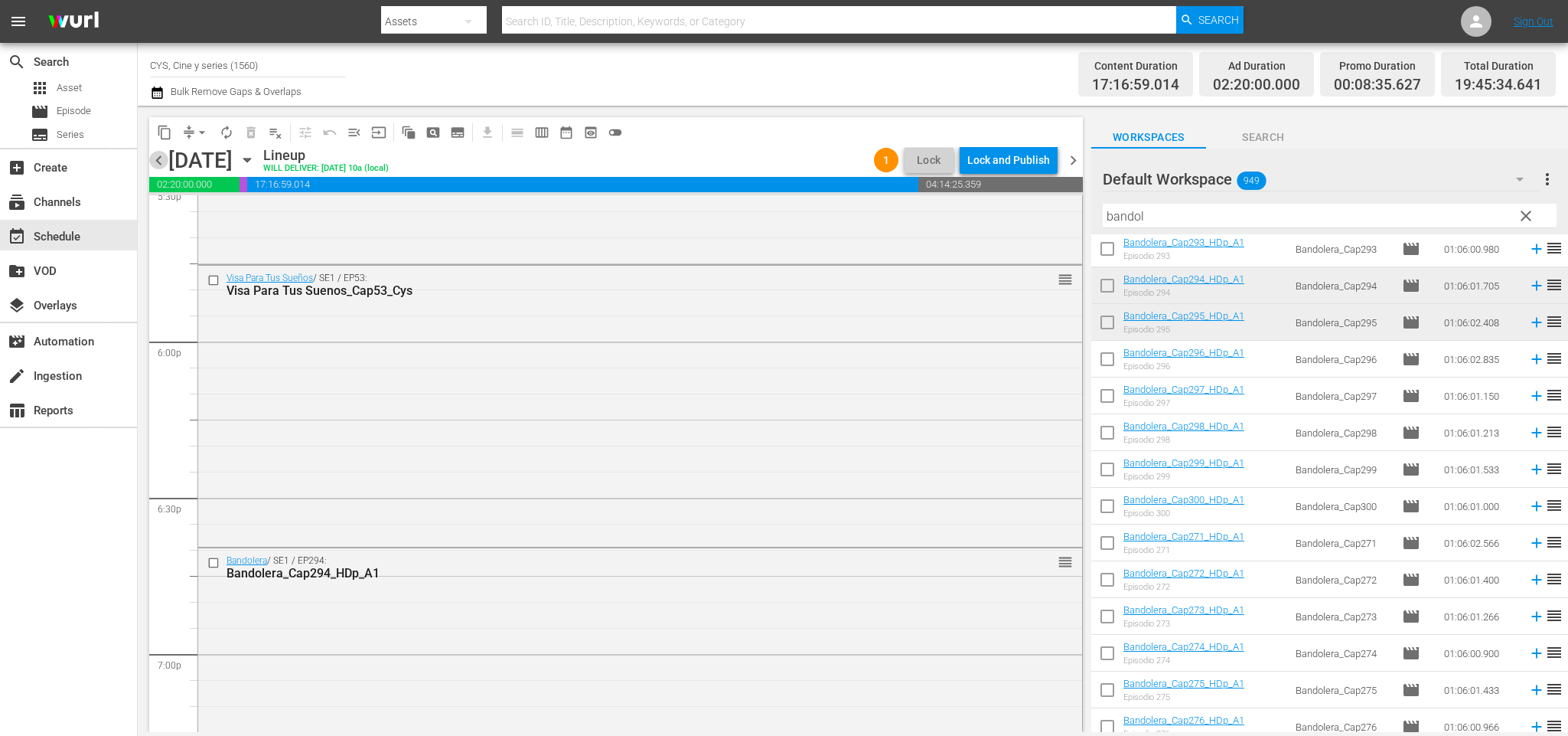
click at [155, 159] on span "chevron_left" at bounding box center [158, 160] width 19 height 19
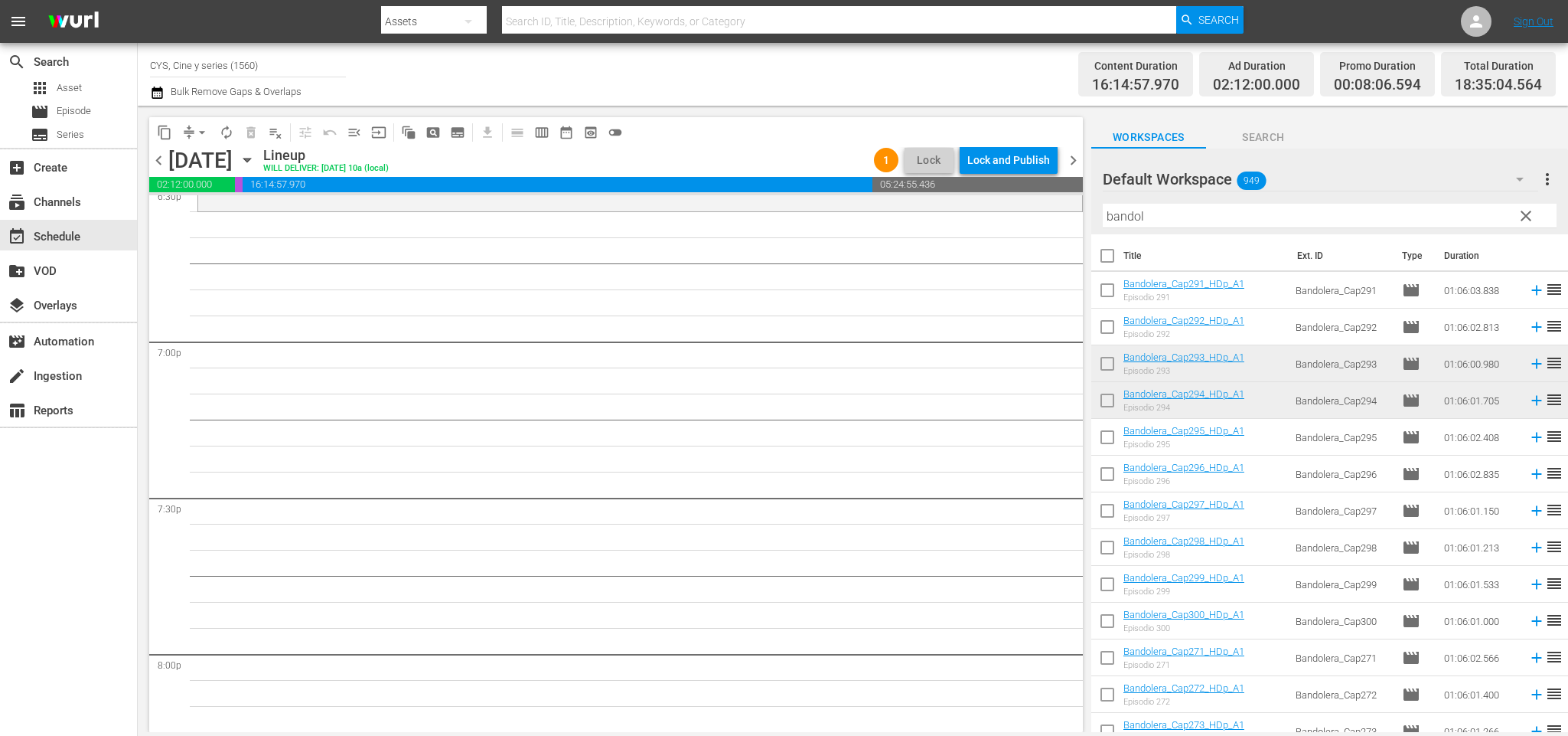
scroll to position [5672, 0]
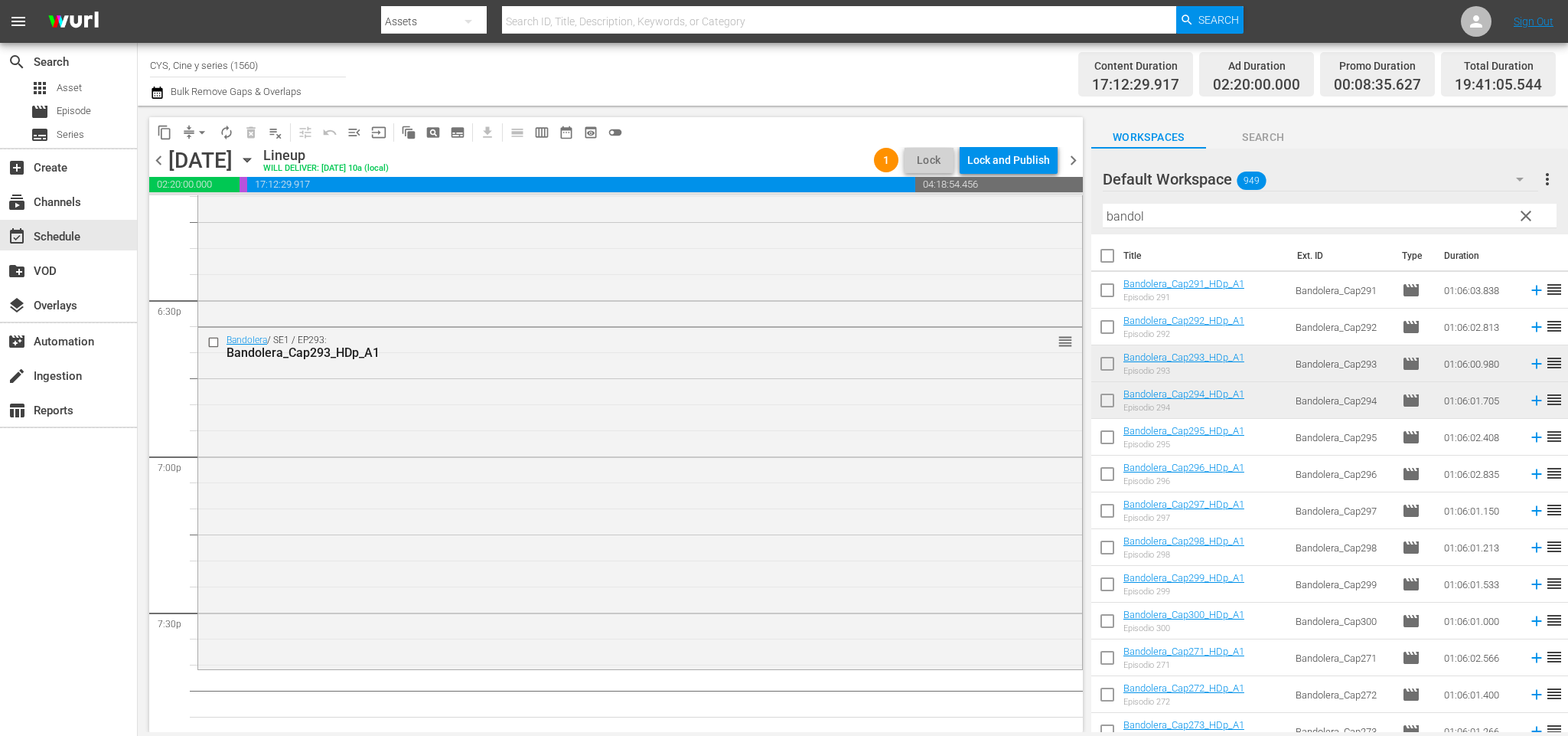
click at [152, 157] on span "chevron_left" at bounding box center [158, 160] width 19 height 19
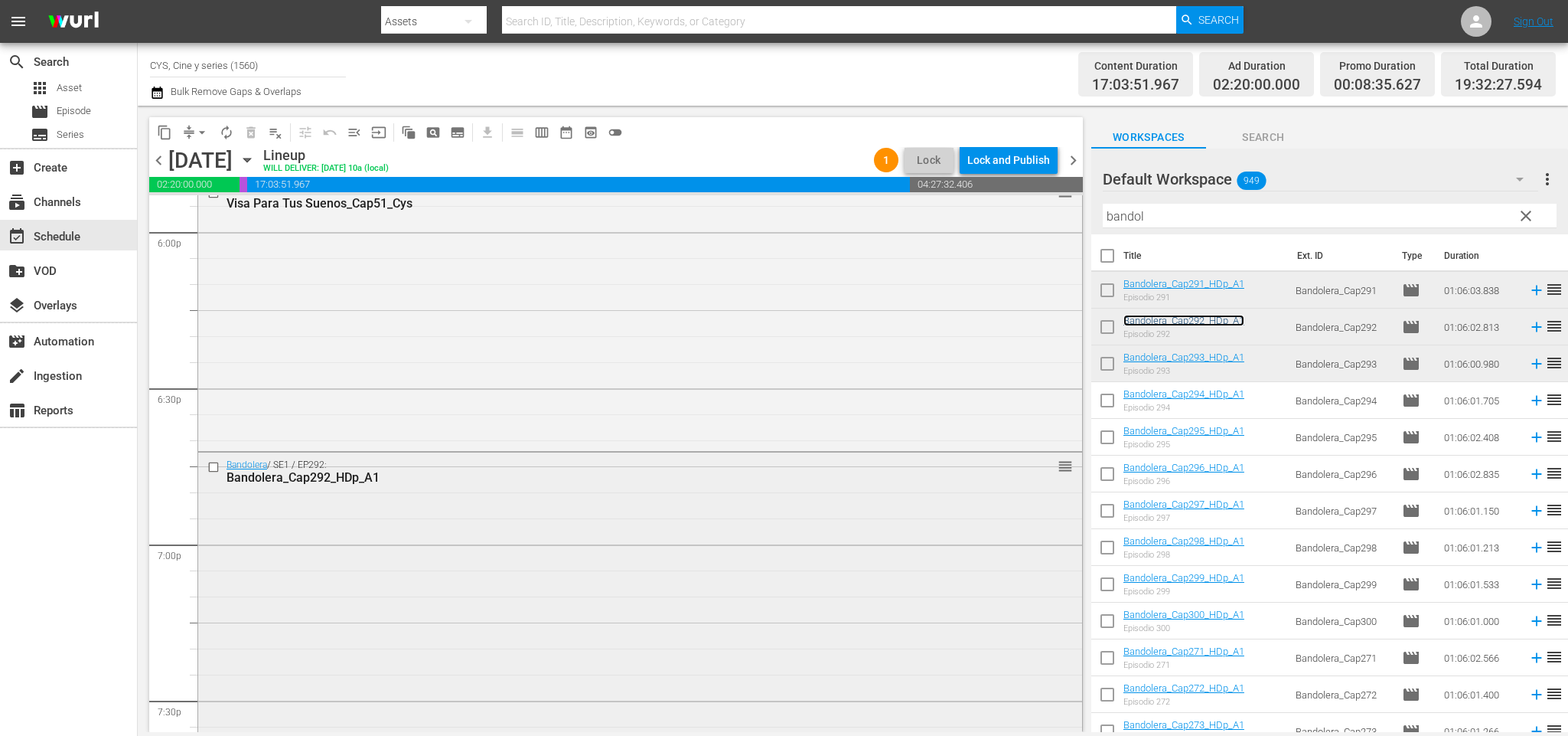
scroll to position [5815, 0]
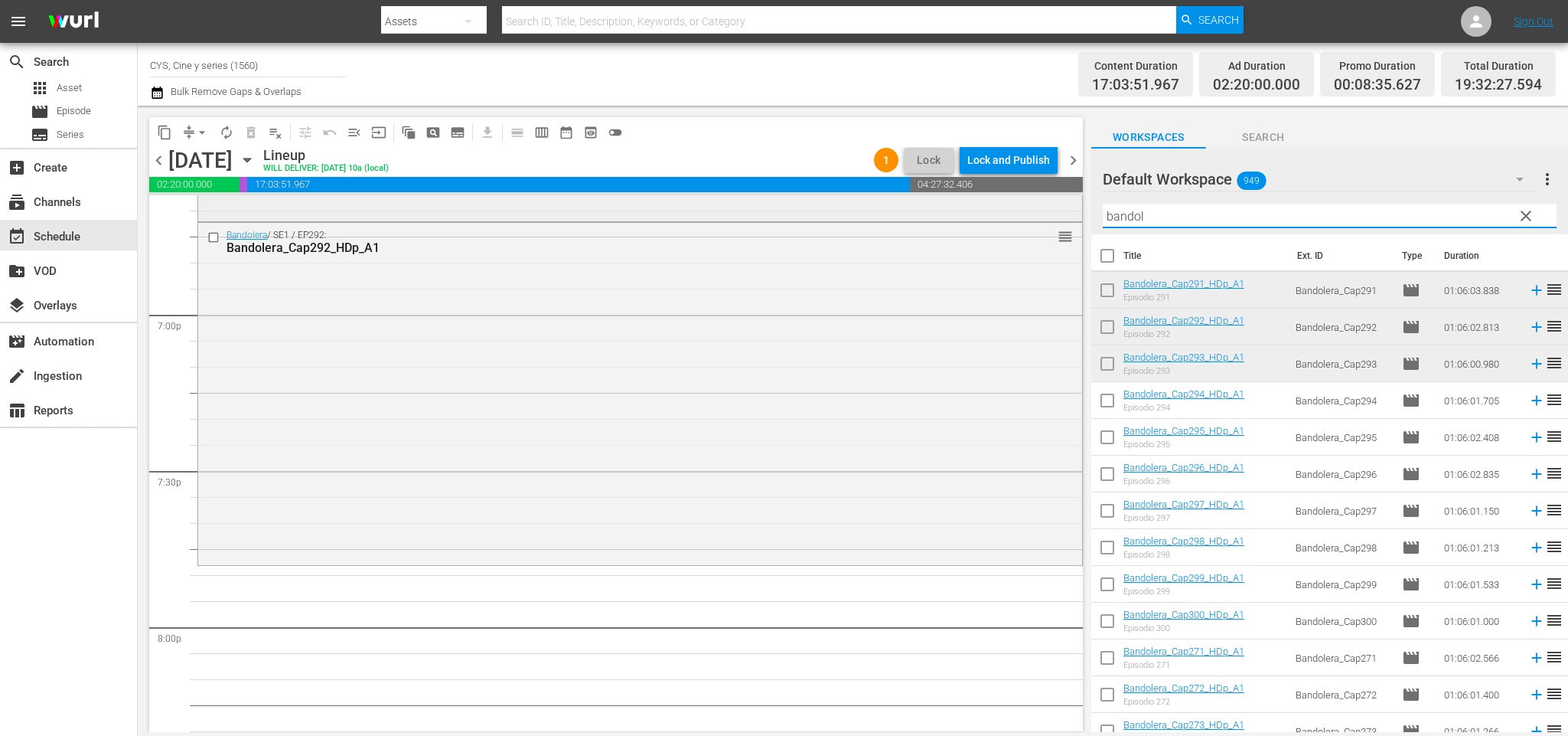
drag, startPoint x: 1199, startPoint y: 223, endPoint x: 863, endPoint y: 214, distance: 336.1
click at [863, 214] on div "content_copy compress arrow_drop_down autorenew_outlined delete_forever_outline…" at bounding box center [853, 419] width 1430 height 626
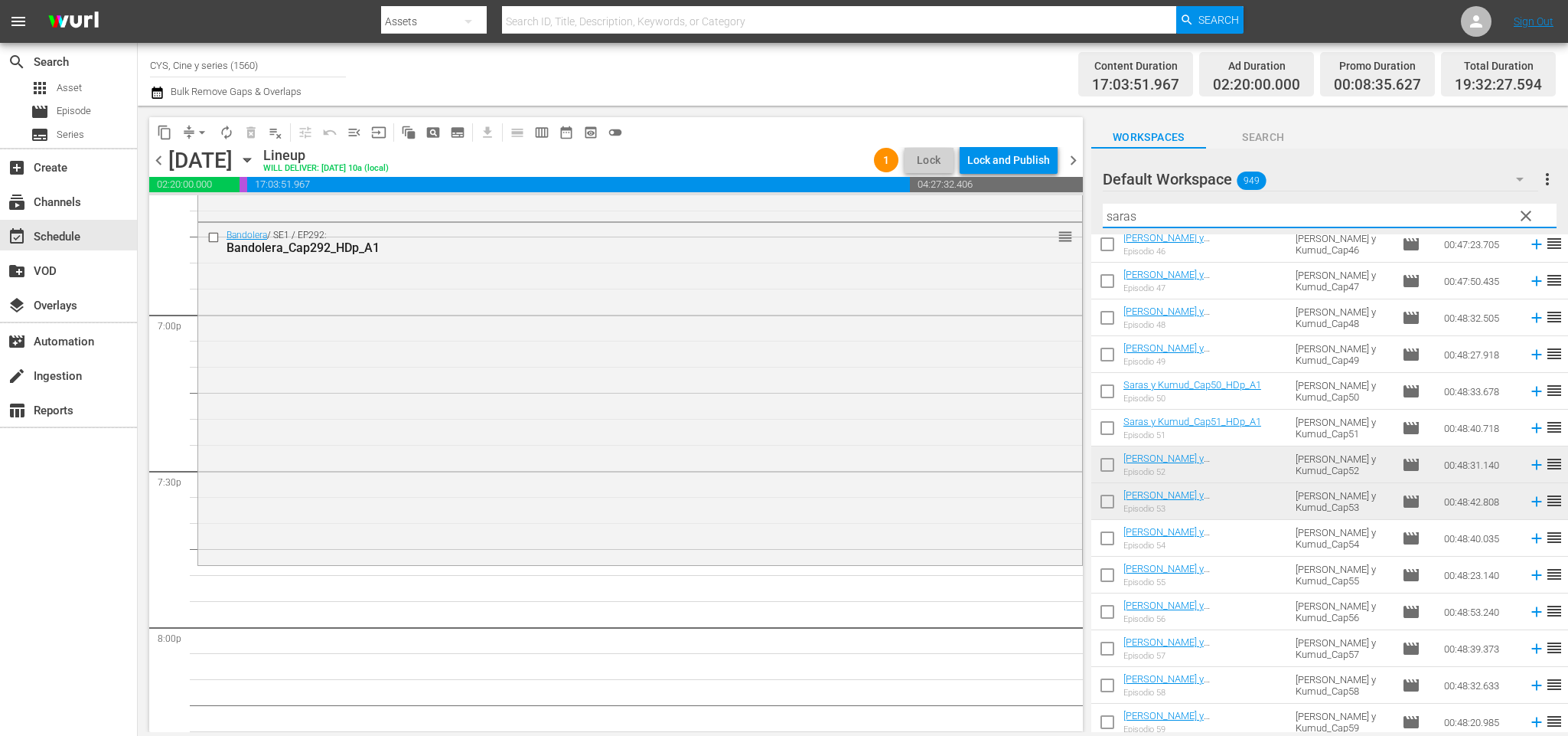
scroll to position [5929, 0]
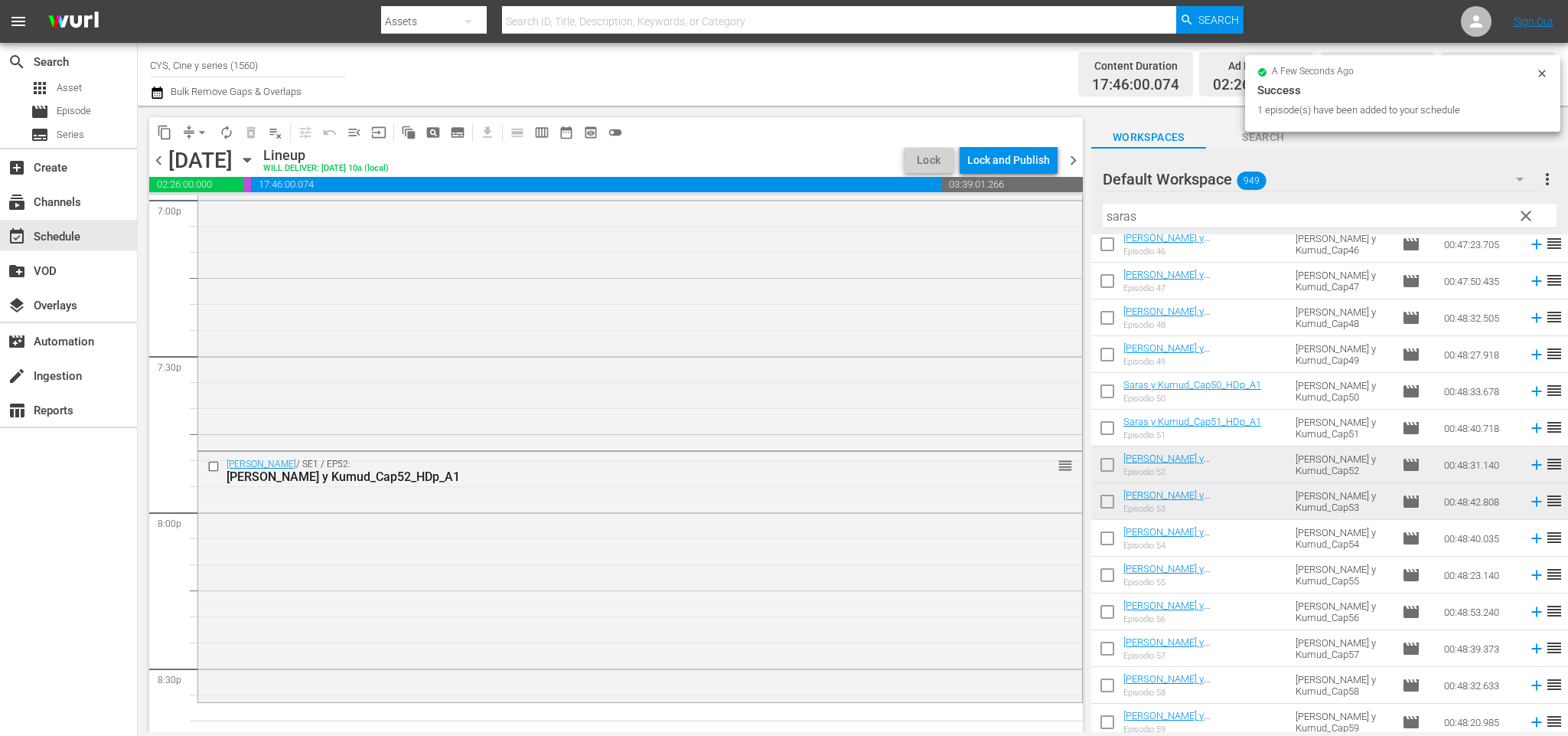
click at [1075, 164] on span "chevron_right" at bounding box center [1073, 160] width 19 height 19
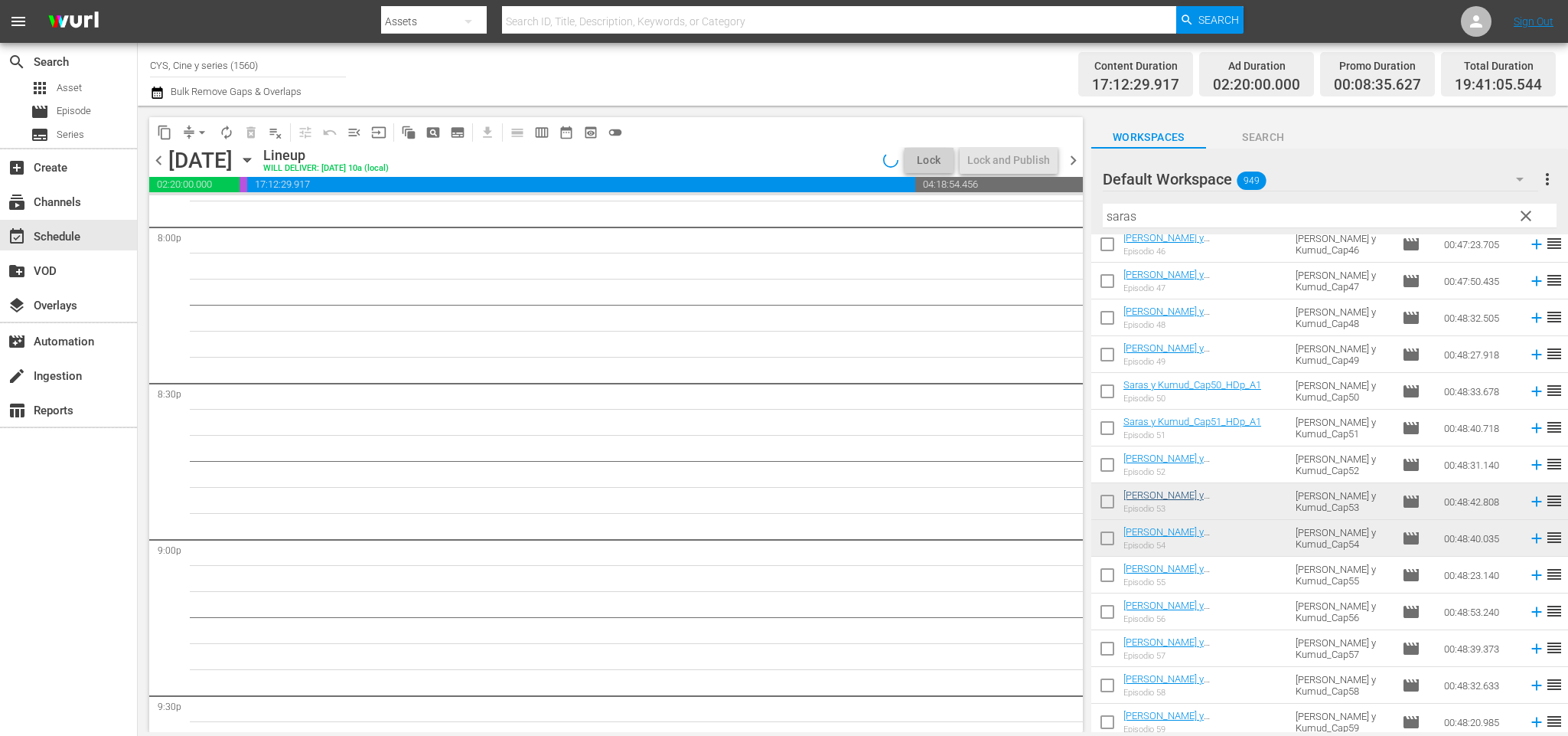
scroll to position [5929, 0]
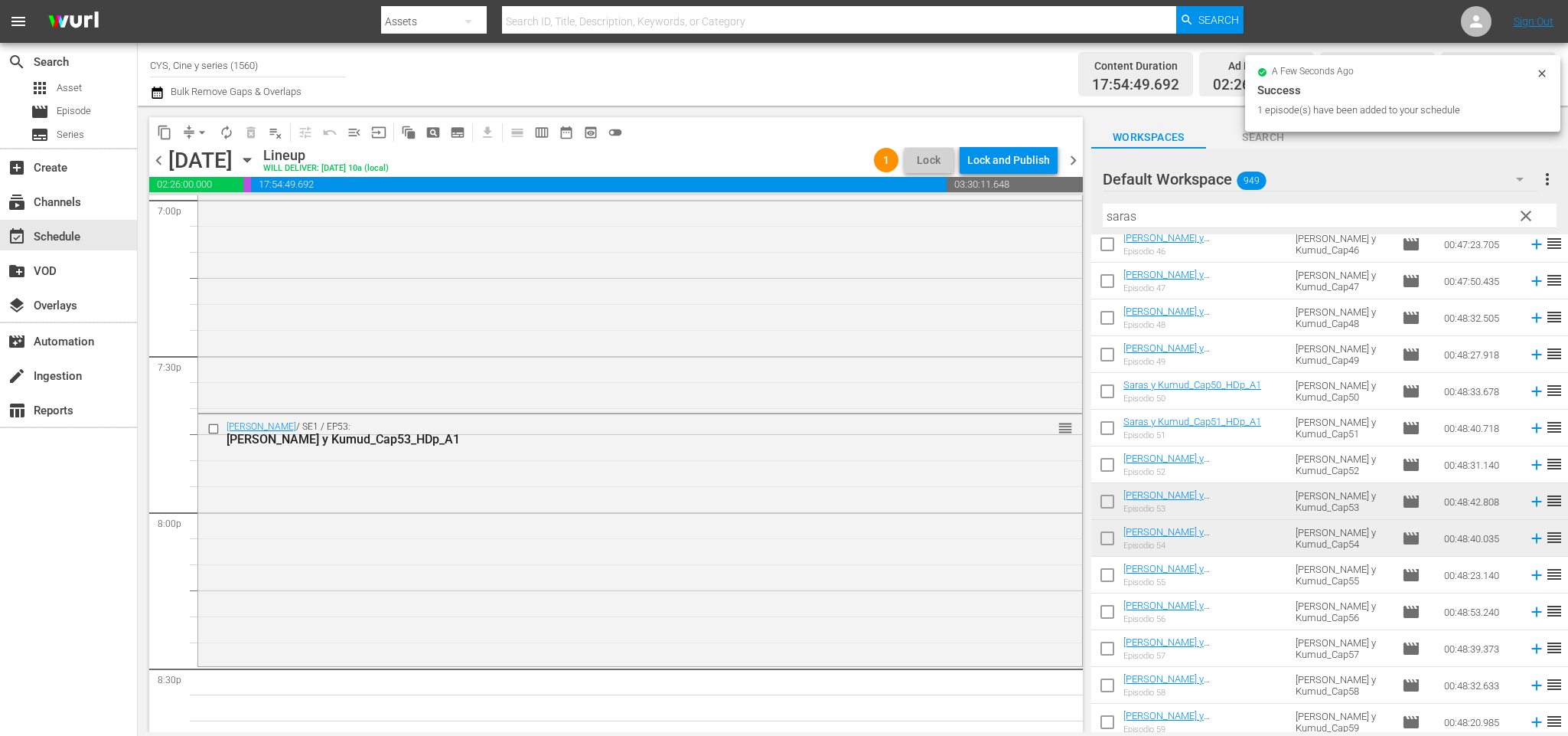
click at [1073, 163] on span "chevron_right" at bounding box center [1073, 160] width 19 height 19
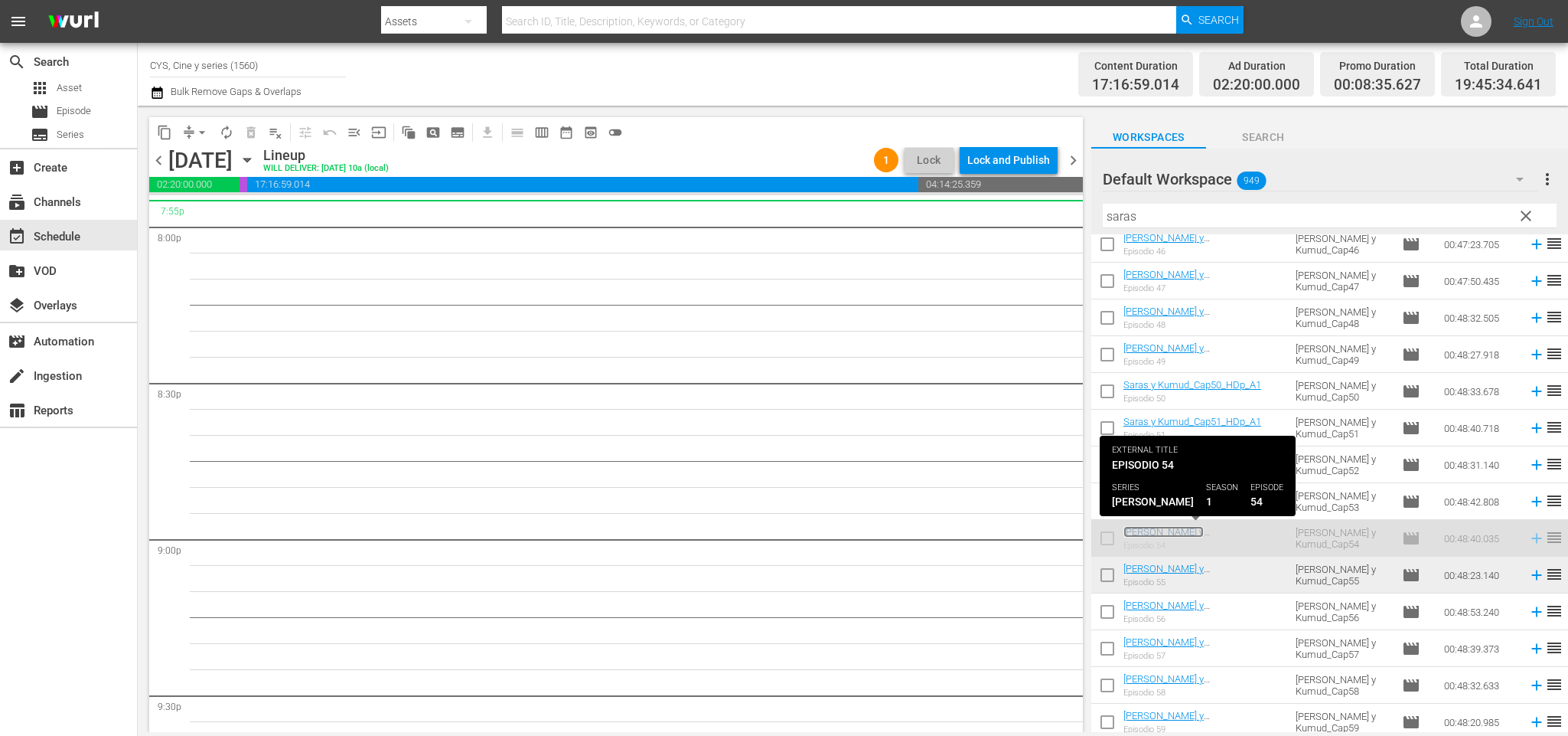
scroll to position [5902, 0]
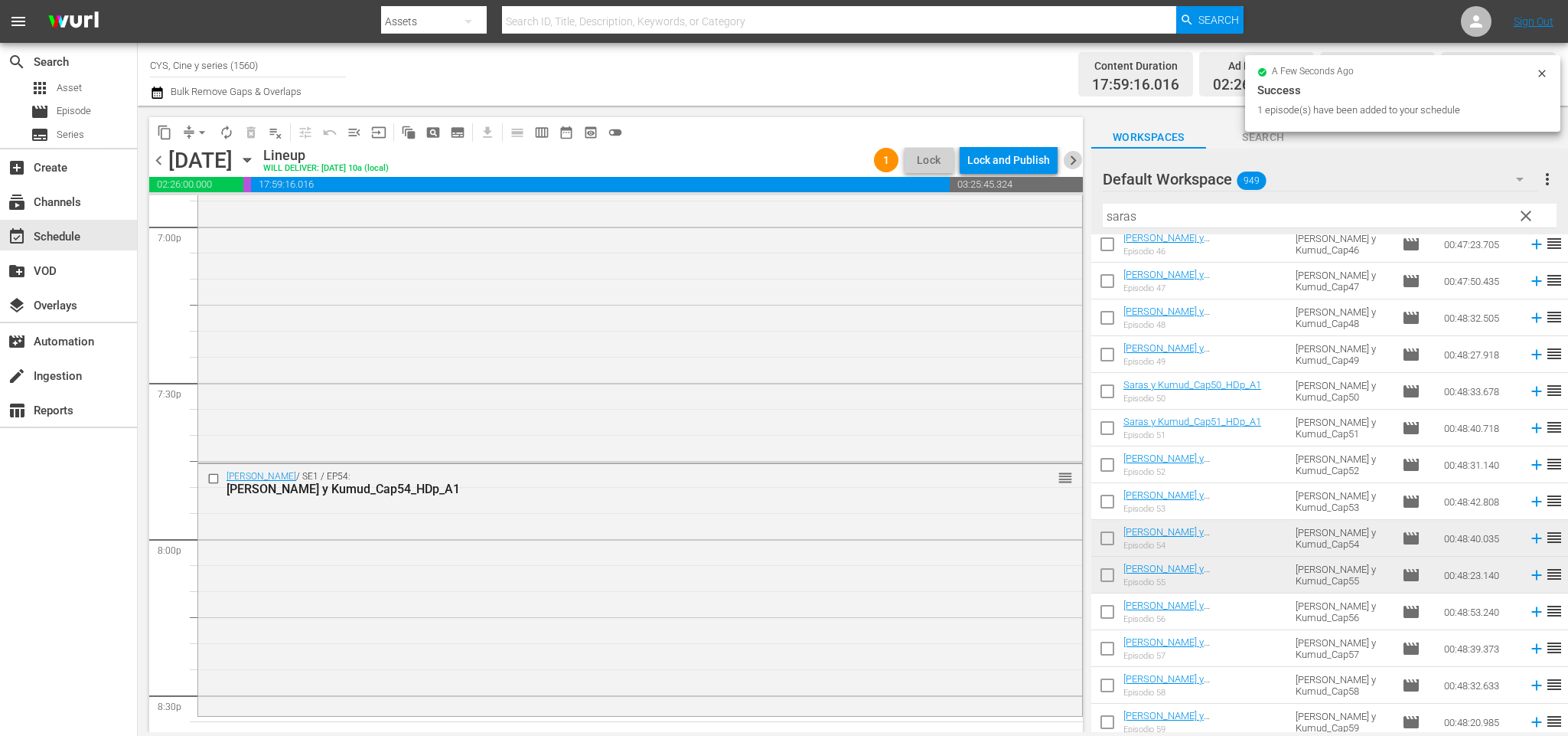
click at [1075, 154] on span "chevron_right" at bounding box center [1073, 160] width 19 height 19
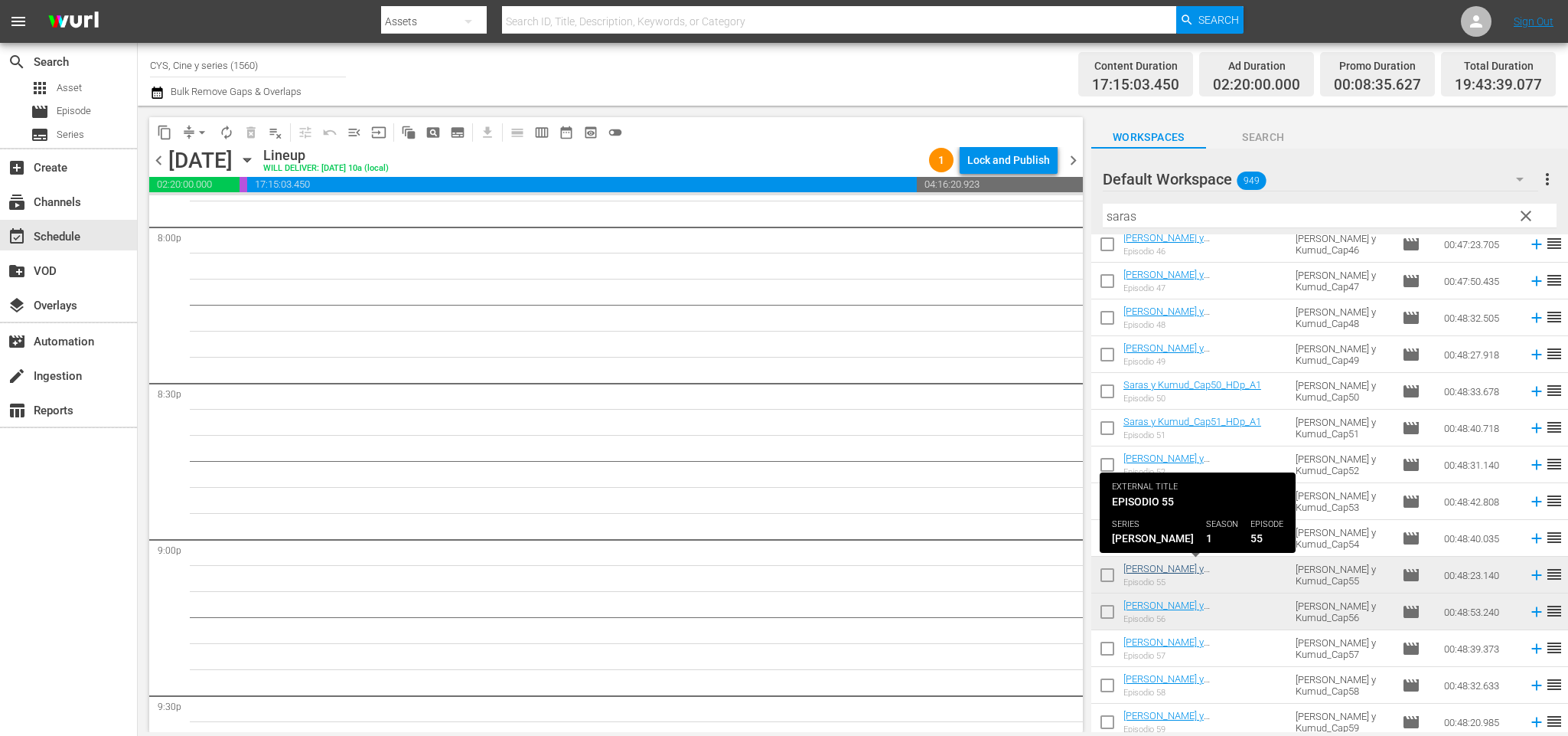
scroll to position [5902, 0]
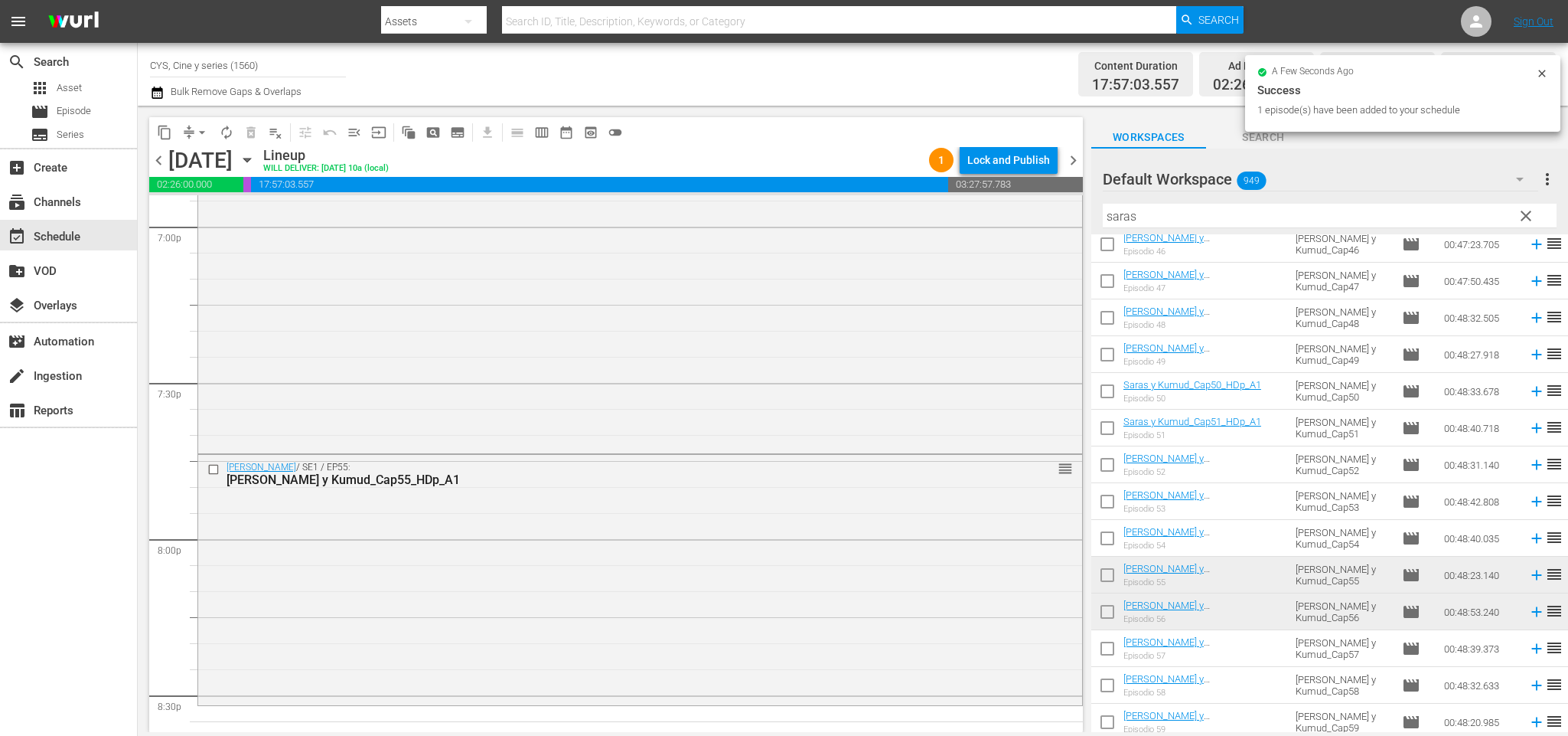
click at [1076, 167] on span "chevron_right" at bounding box center [1073, 160] width 19 height 19
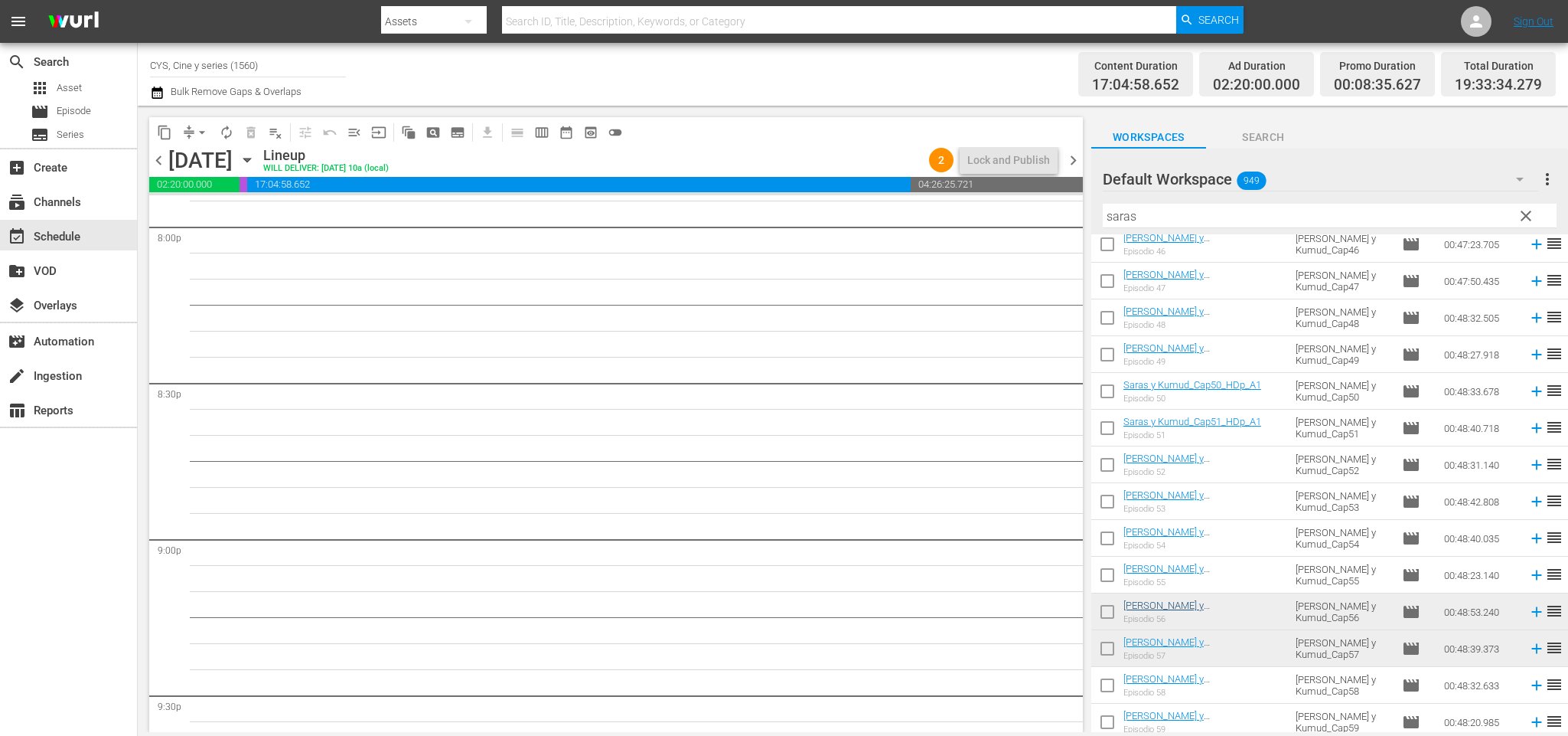
scroll to position [5902, 0]
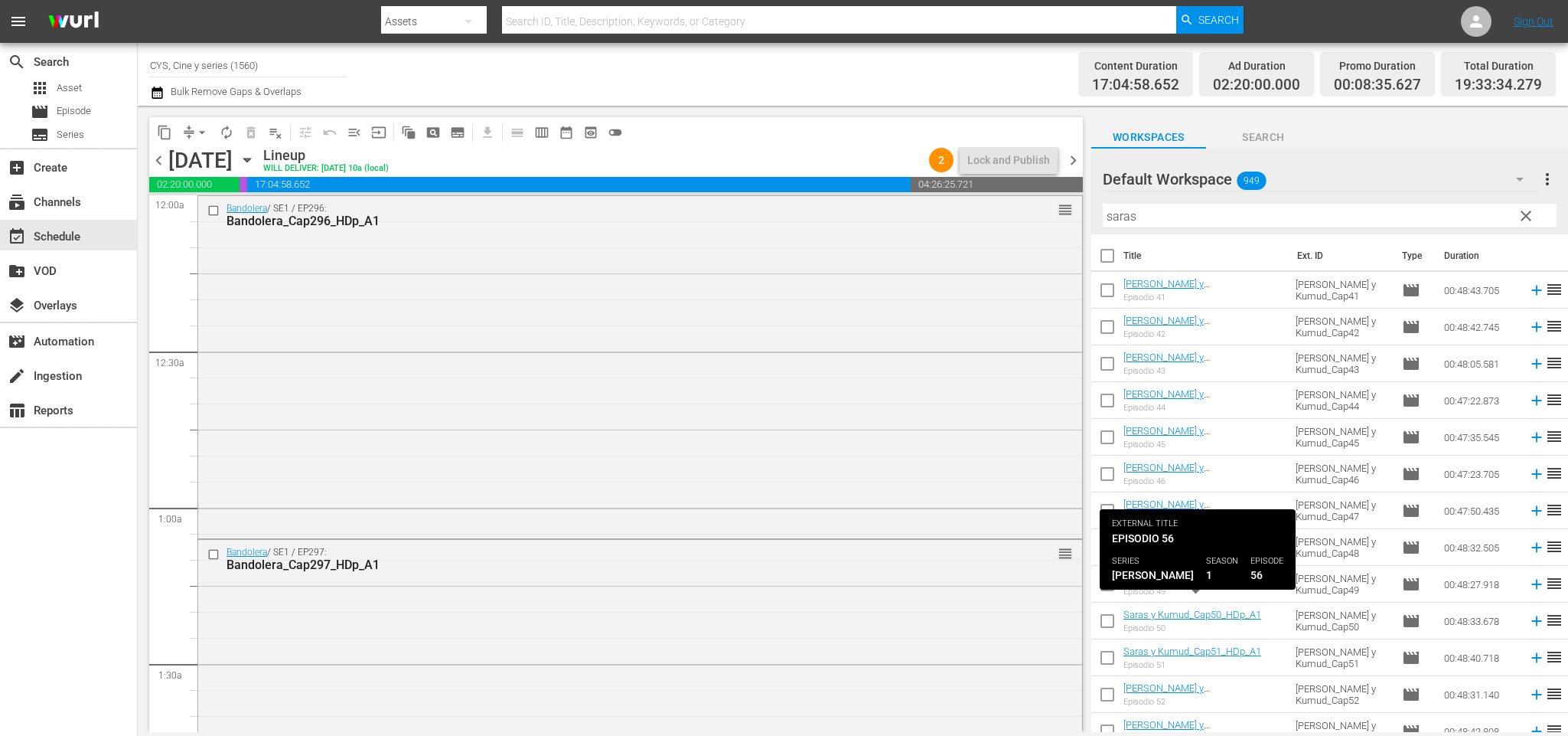
scroll to position [230, 0]
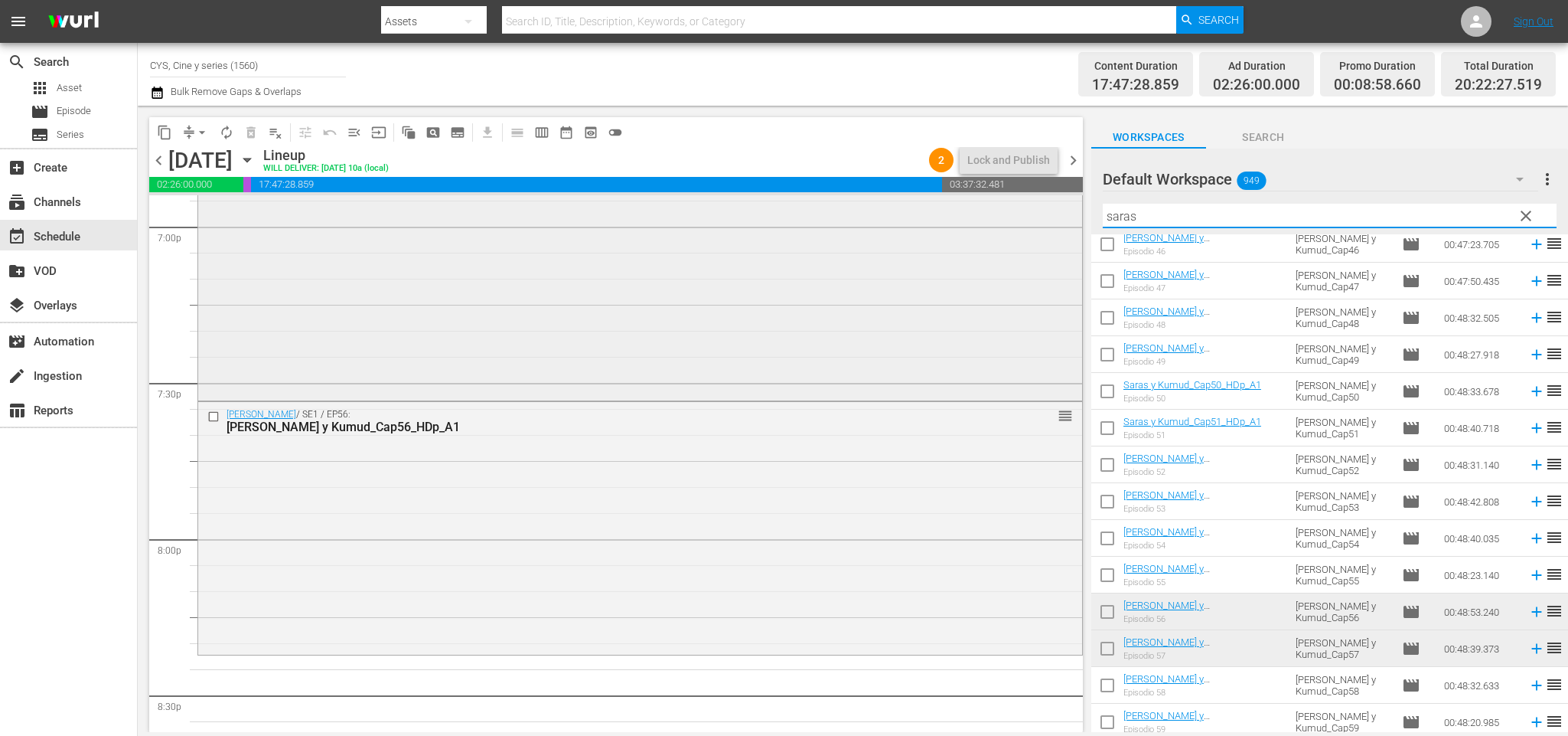
drag, startPoint x: 950, startPoint y: 211, endPoint x: 895, endPoint y: 207, distance: 55.1
click at [895, 207] on div "content_copy compress arrow_drop_down autorenew_outlined delete_forever_outline…" at bounding box center [853, 419] width 1430 height 626
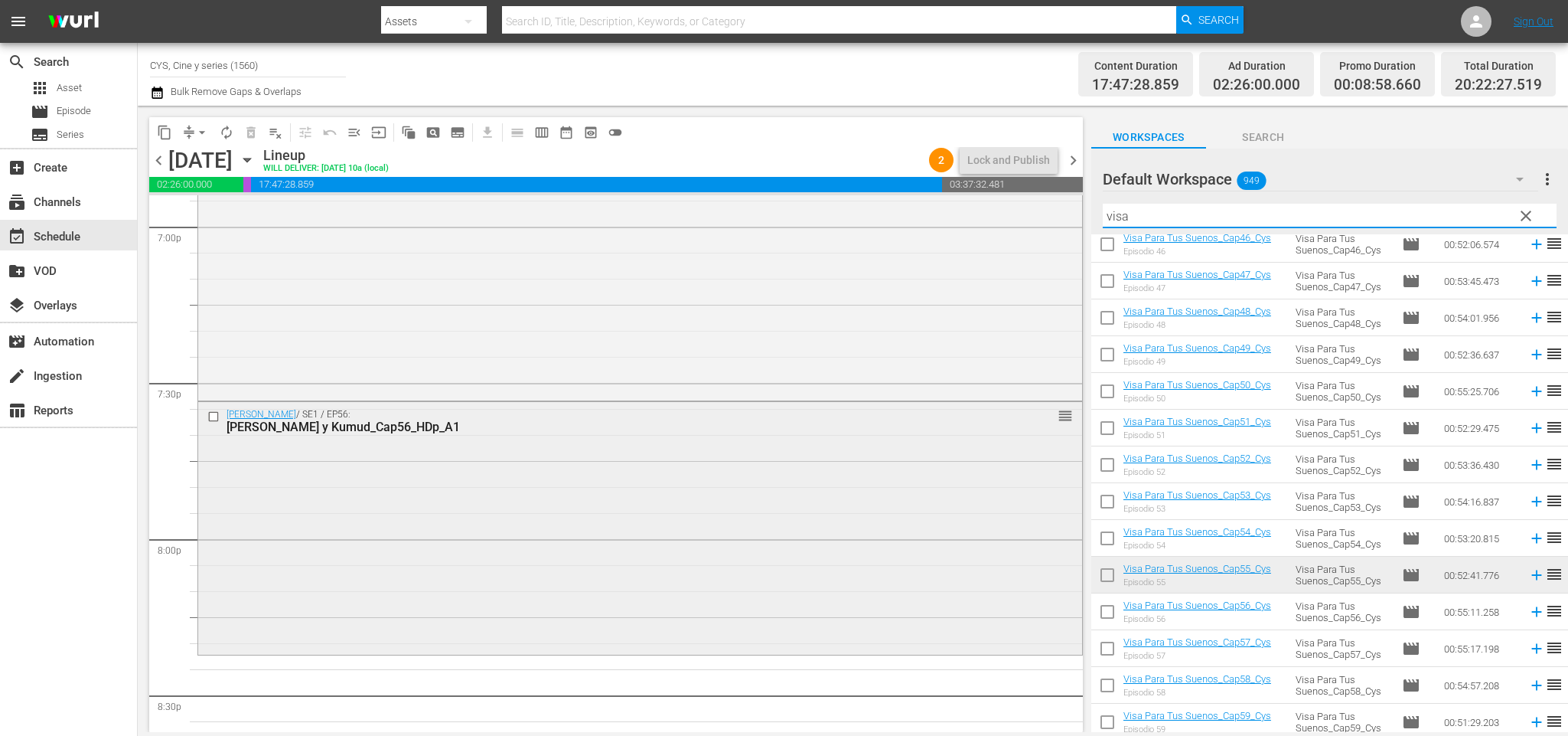
scroll to position [6017, 0]
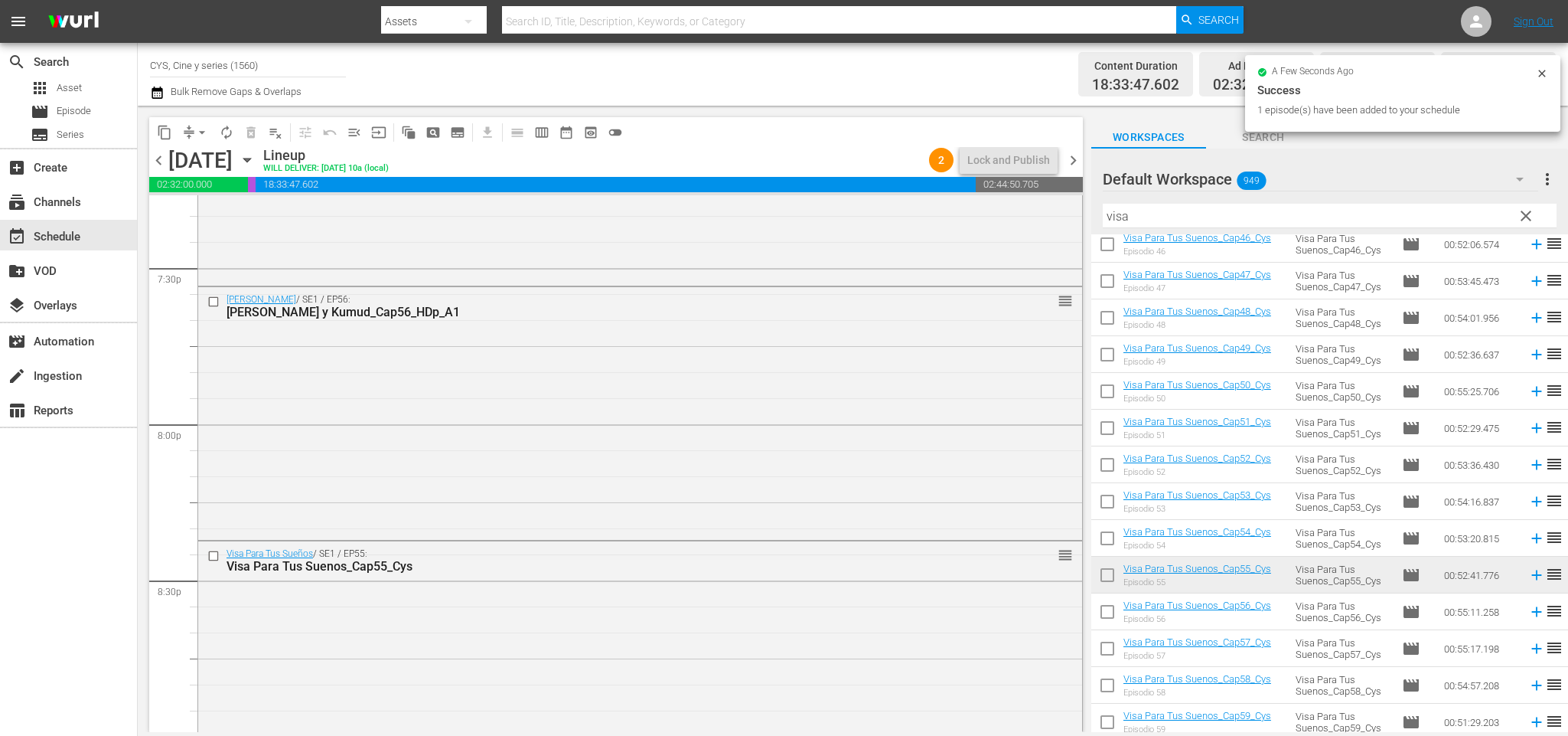
click at [164, 154] on span "chevron_left" at bounding box center [158, 160] width 19 height 19
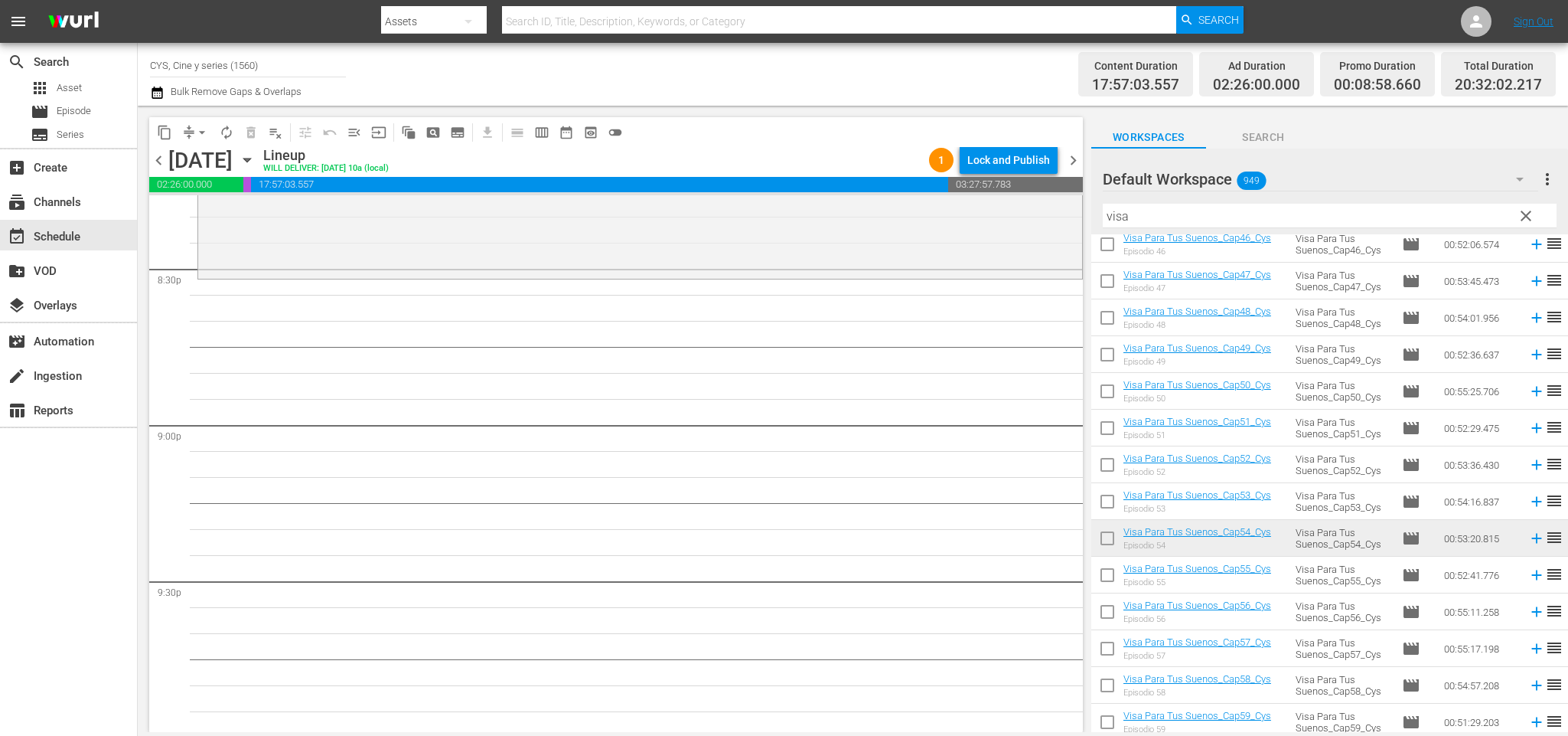
scroll to position [6017, 0]
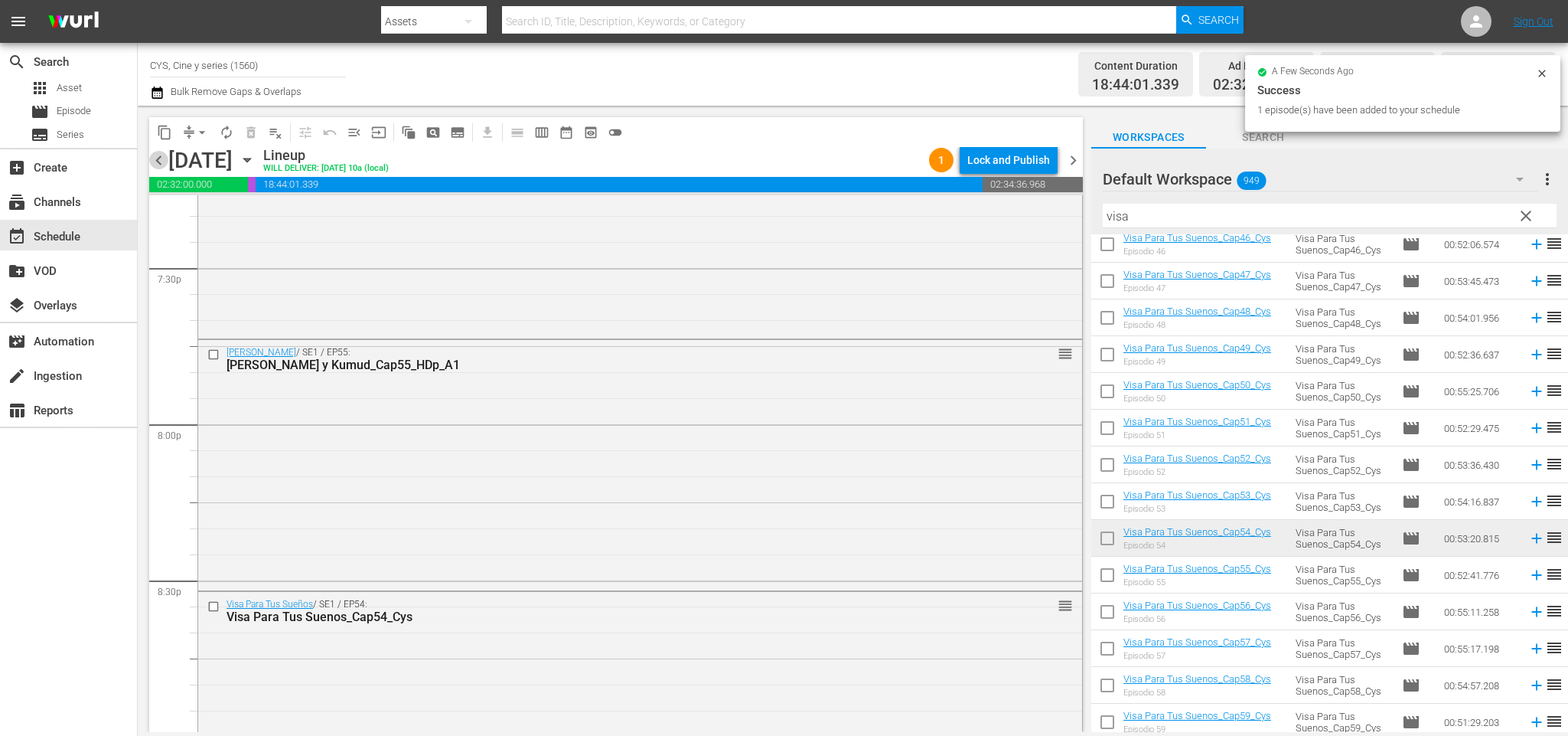
click at [156, 162] on span "chevron_left" at bounding box center [158, 160] width 19 height 19
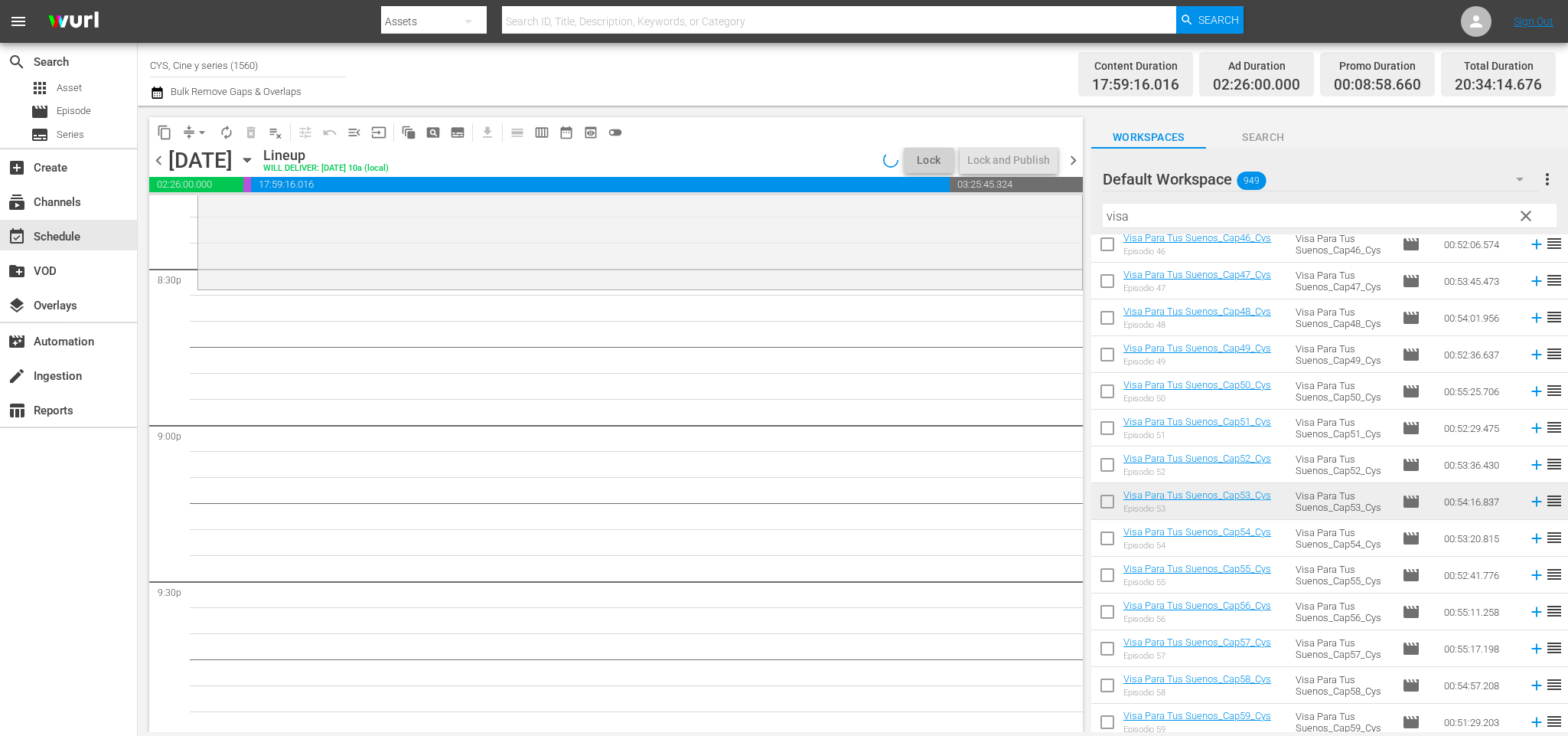
scroll to position [6017, 0]
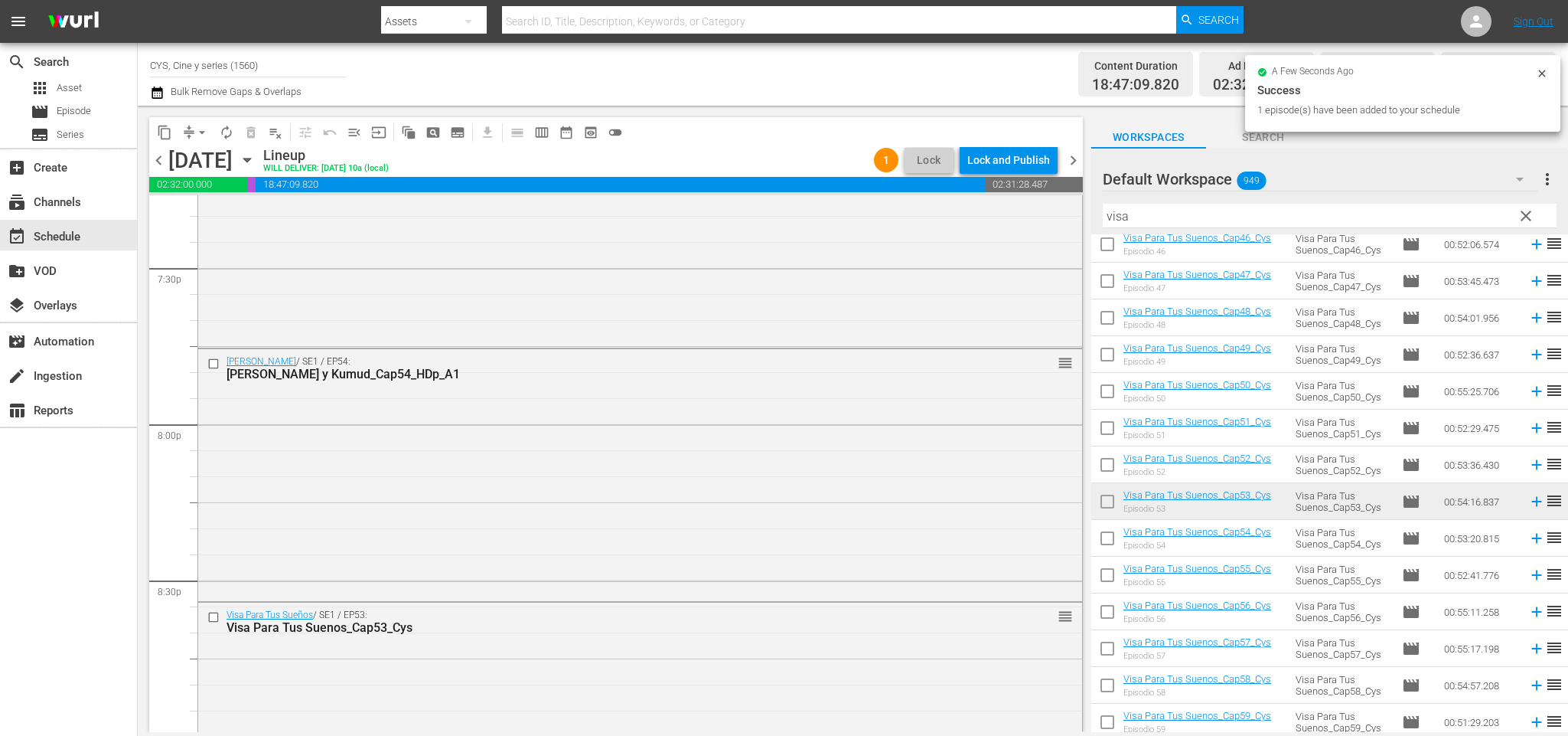
click at [156, 163] on span "chevron_left" at bounding box center [158, 160] width 19 height 19
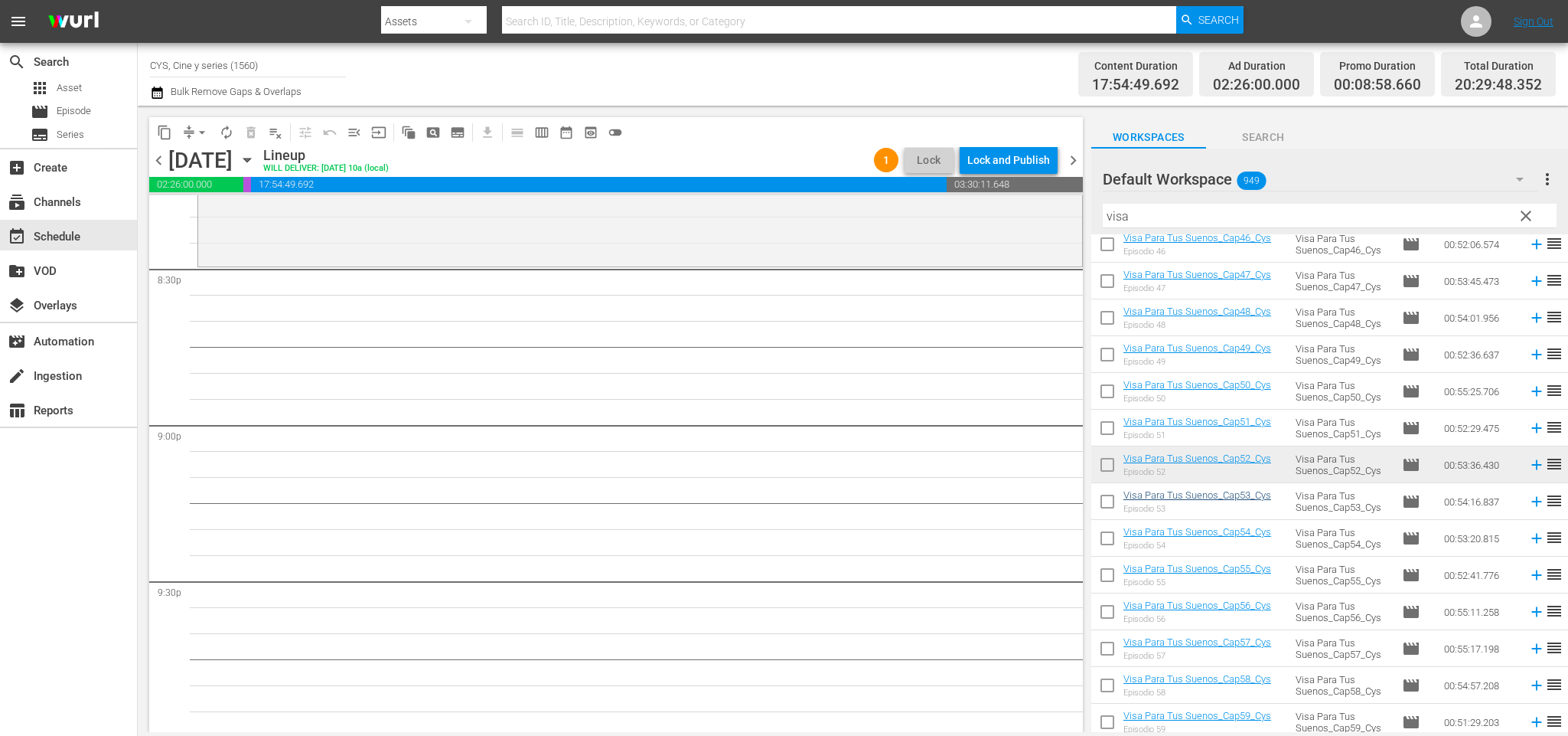
scroll to position [6043, 0]
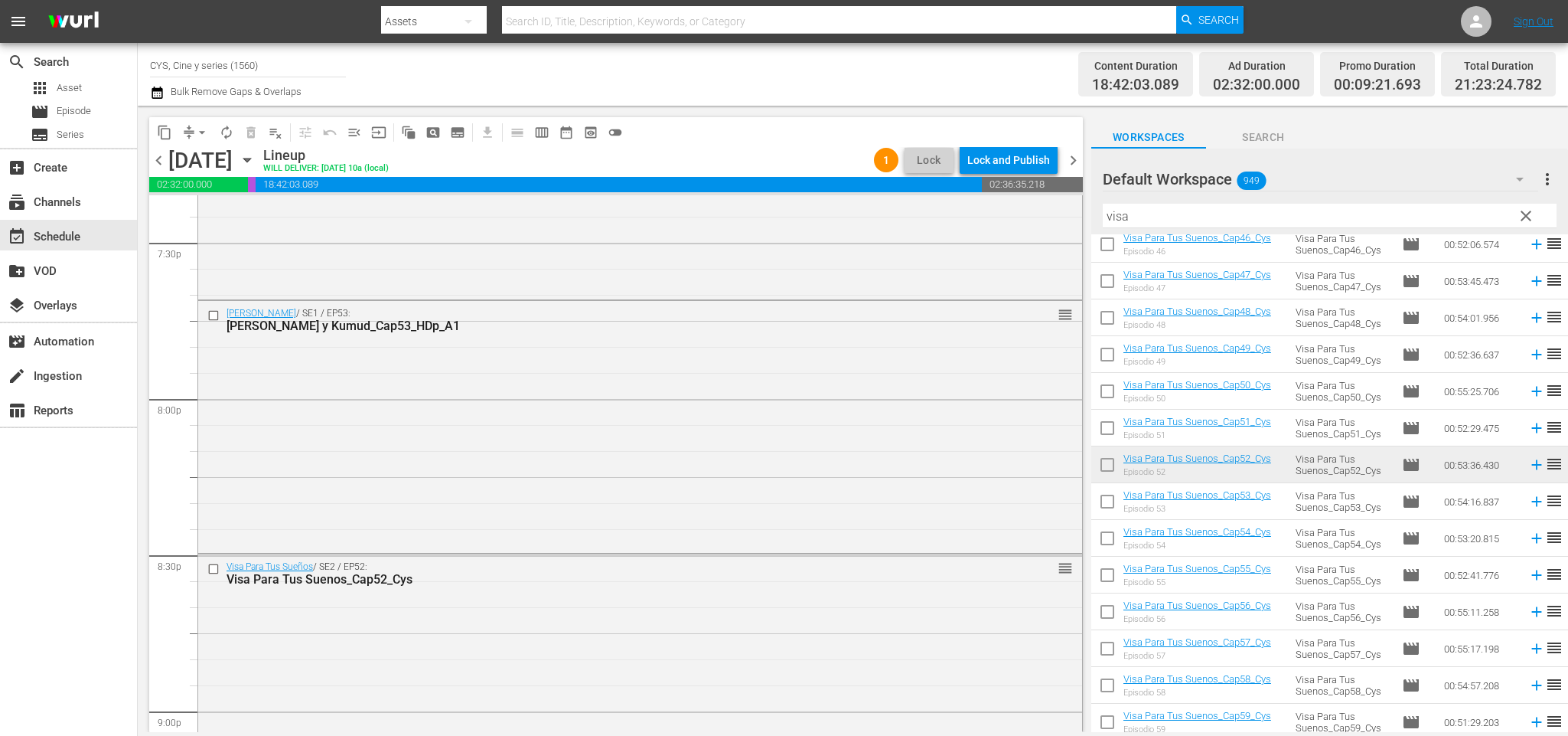
click at [152, 162] on span "chevron_left" at bounding box center [158, 160] width 19 height 19
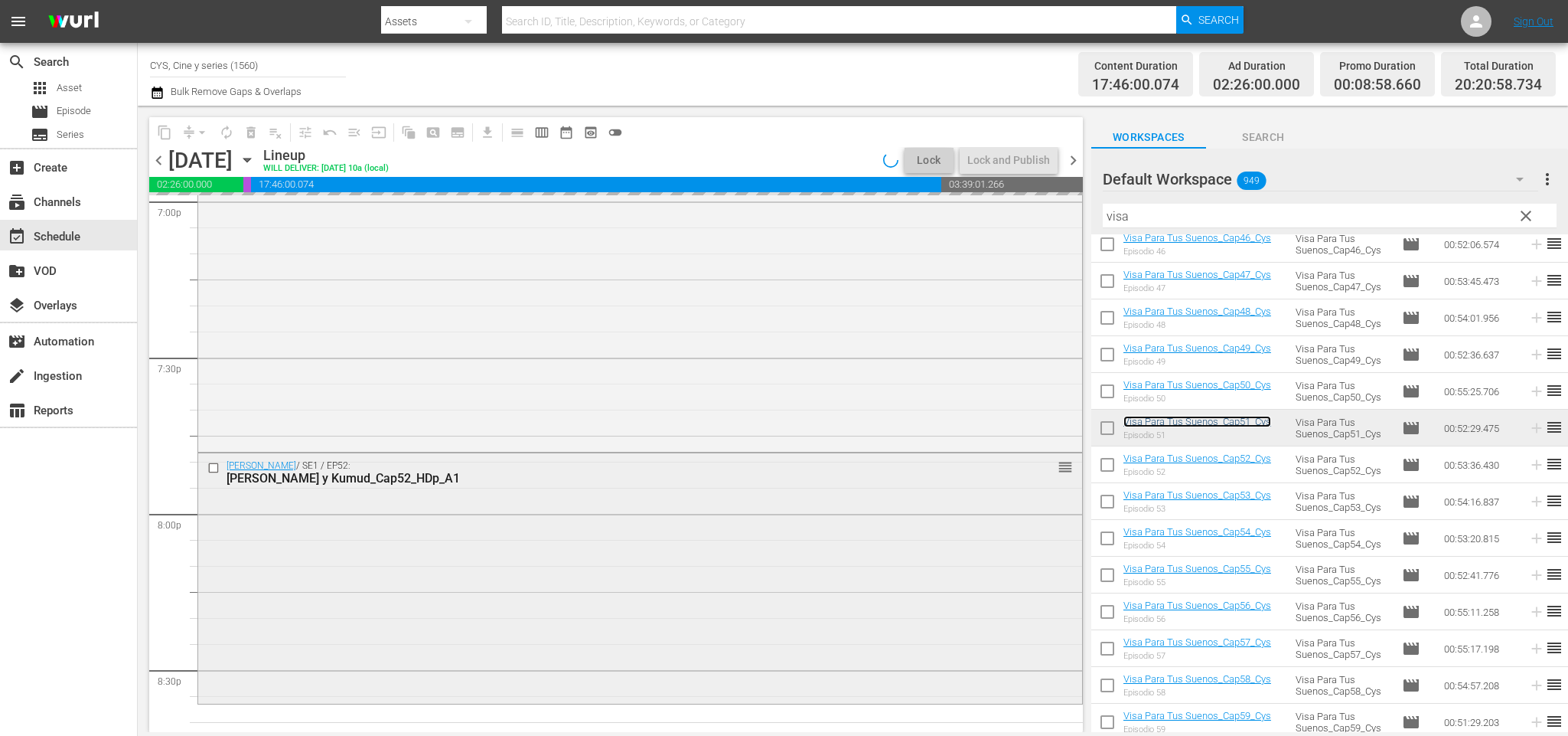
scroll to position [6157, 0]
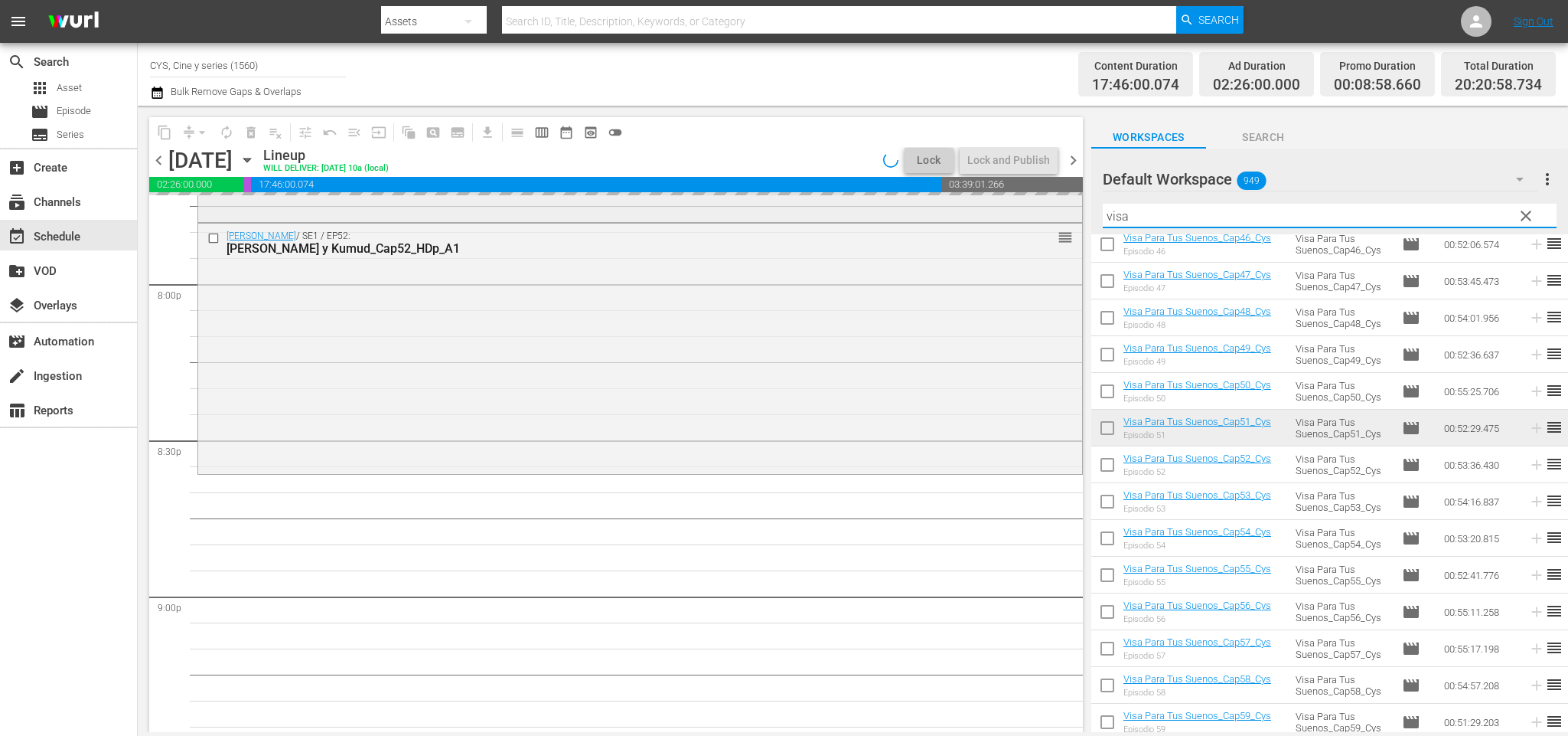
drag, startPoint x: 1224, startPoint y: 212, endPoint x: 959, endPoint y: 212, distance: 265.0
click at [959, 212] on div "content_copy compress arrow_drop_down autorenew_outlined delete_forever_outline…" at bounding box center [853, 419] width 1430 height 626
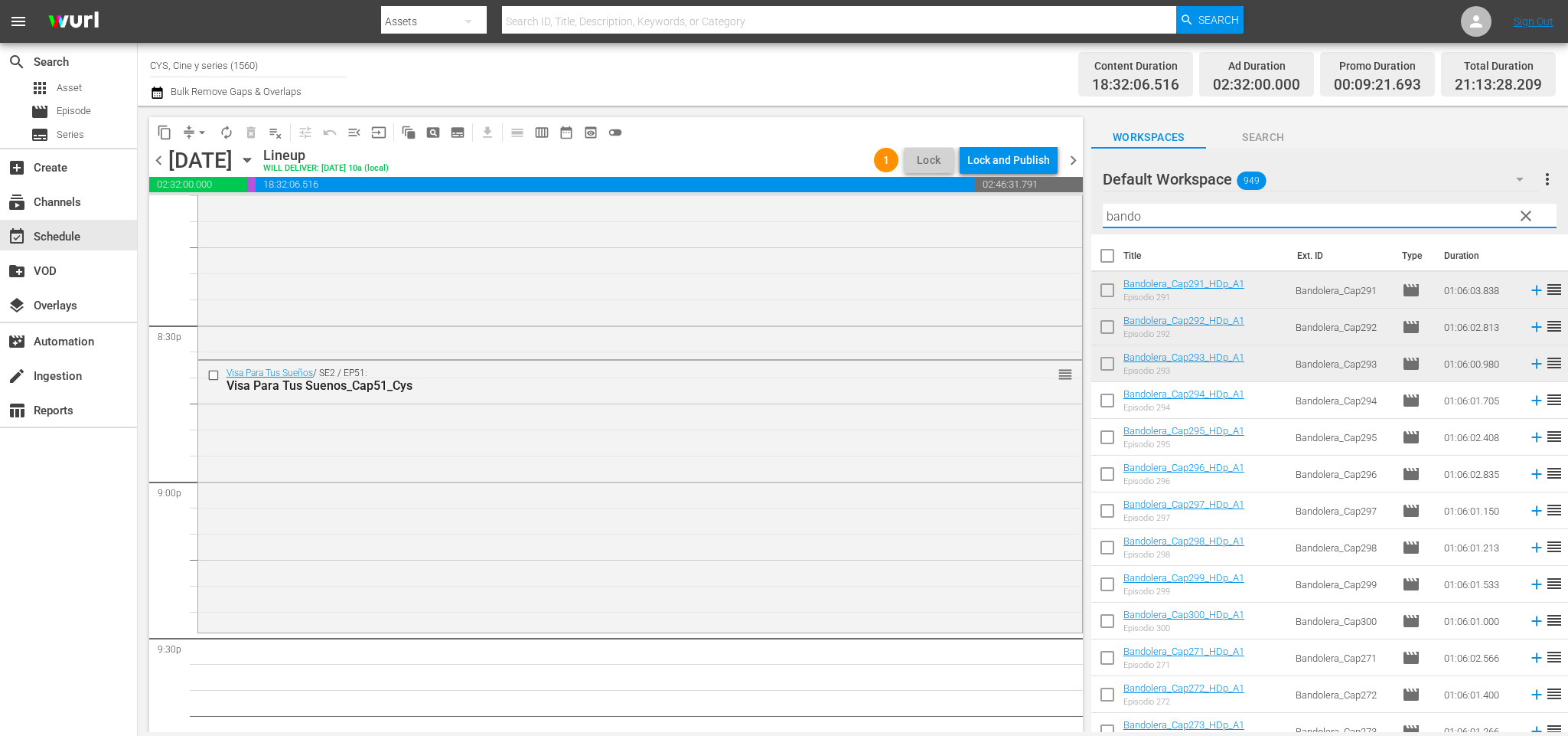
scroll to position [6387, 0]
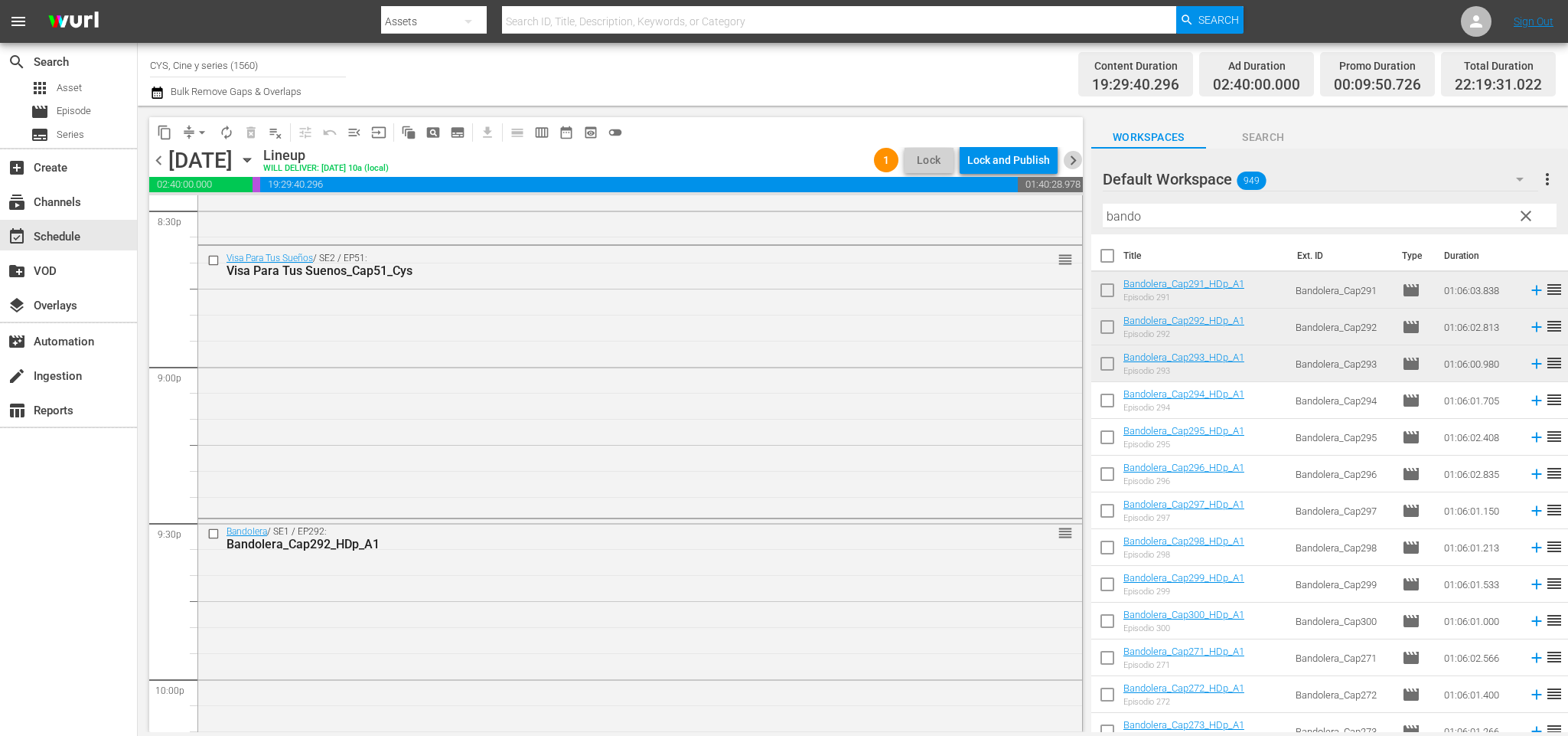
click at [1077, 161] on span "chevron_right" at bounding box center [1073, 160] width 19 height 19
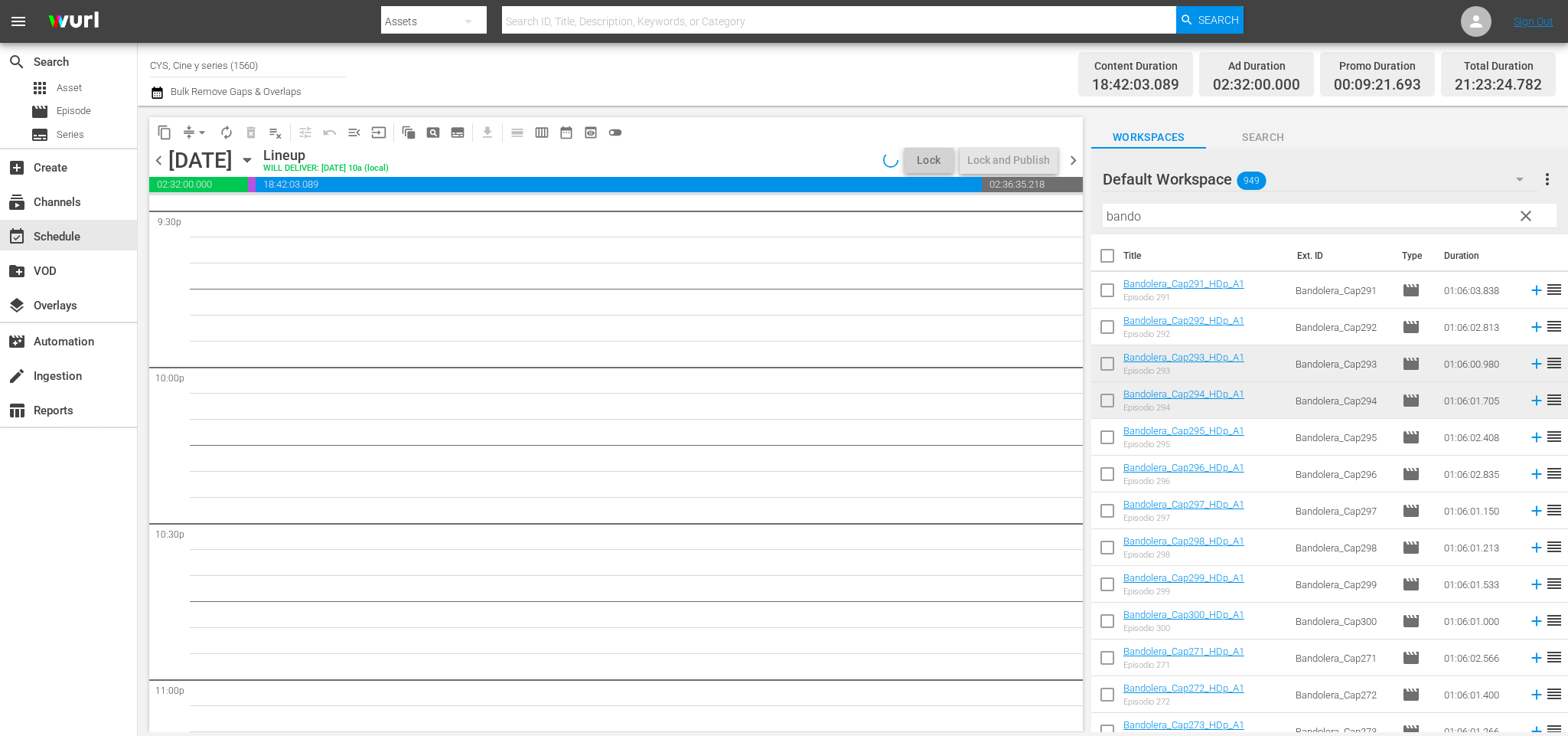
scroll to position [6469, 0]
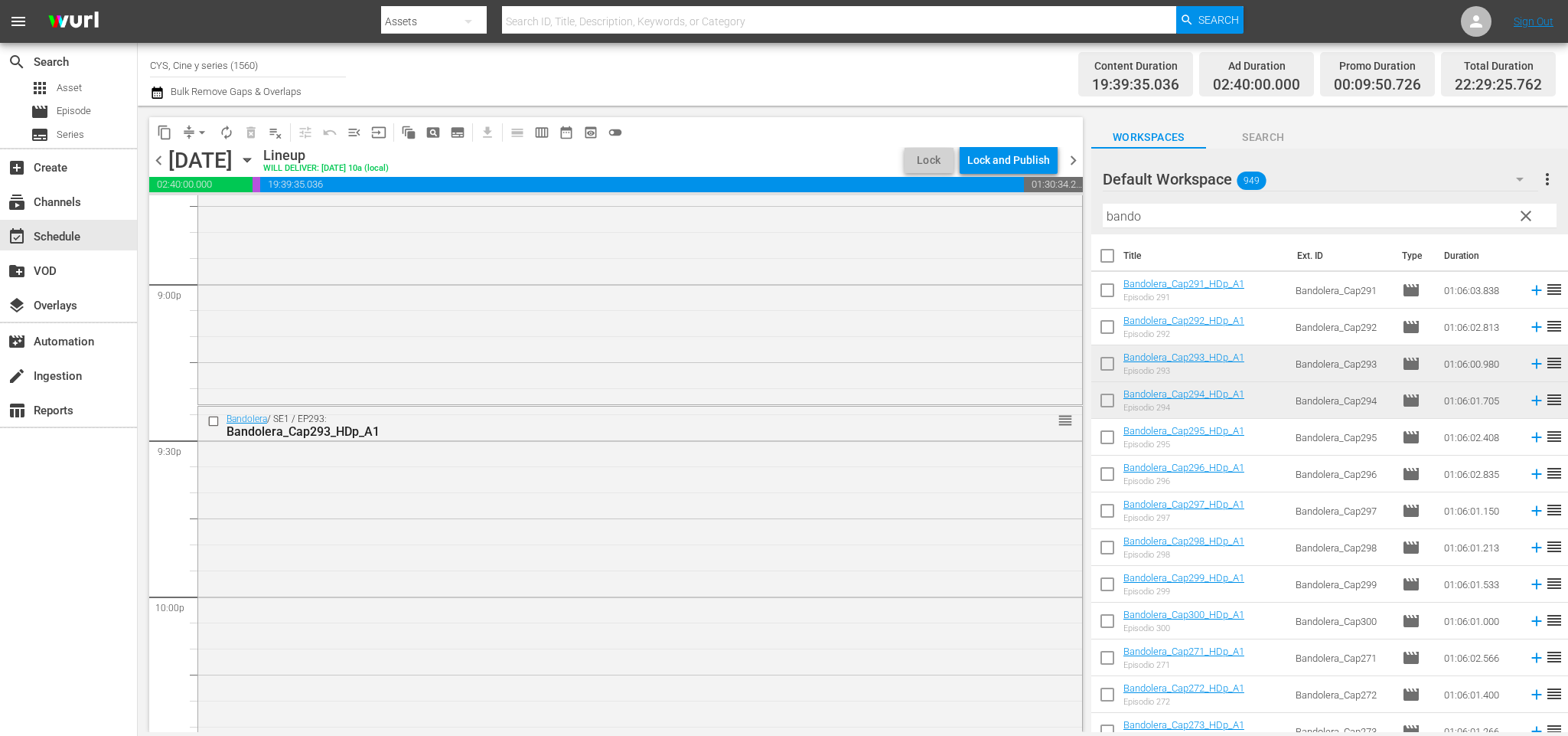
click at [1073, 165] on span "chevron_right" at bounding box center [1073, 160] width 19 height 19
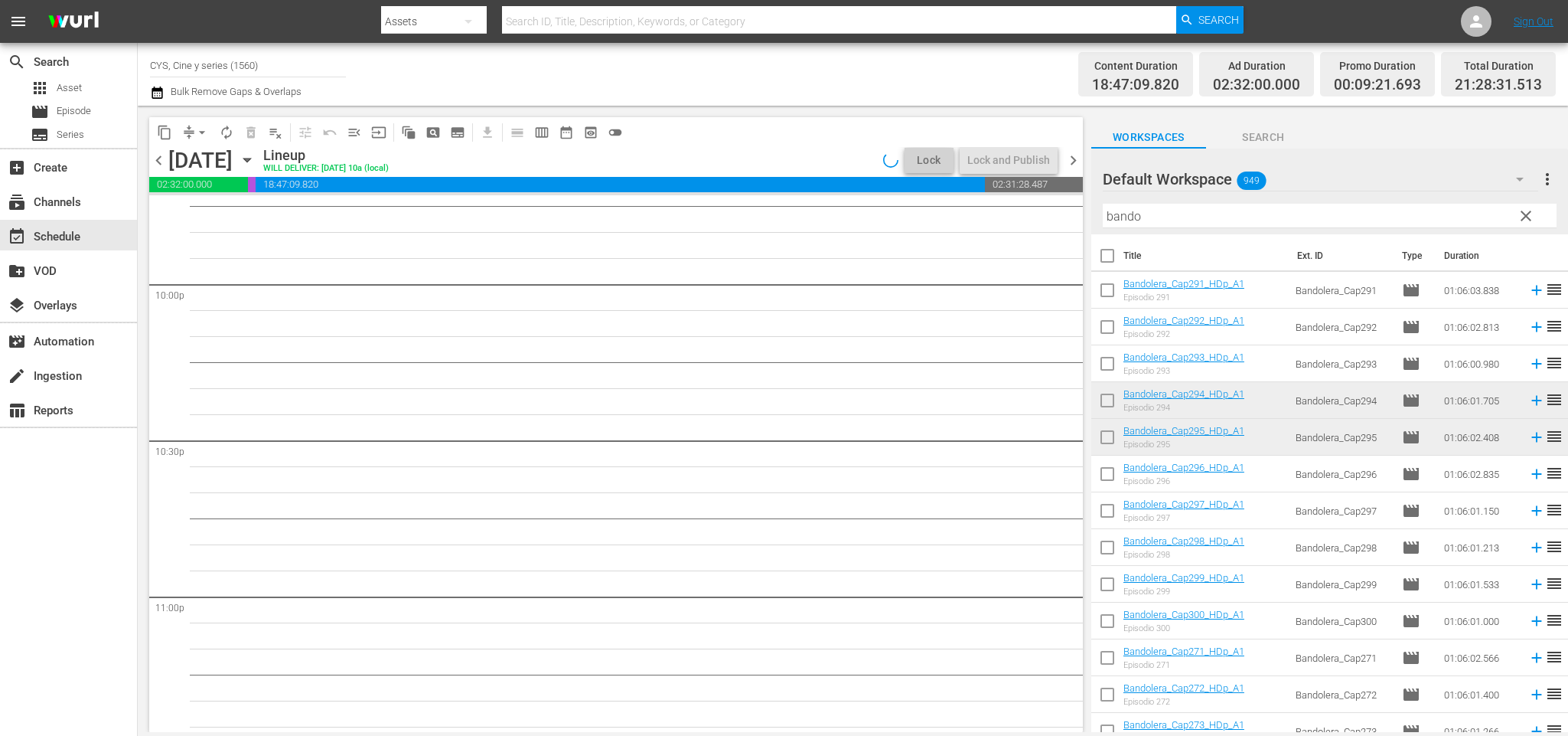
scroll to position [6469, 0]
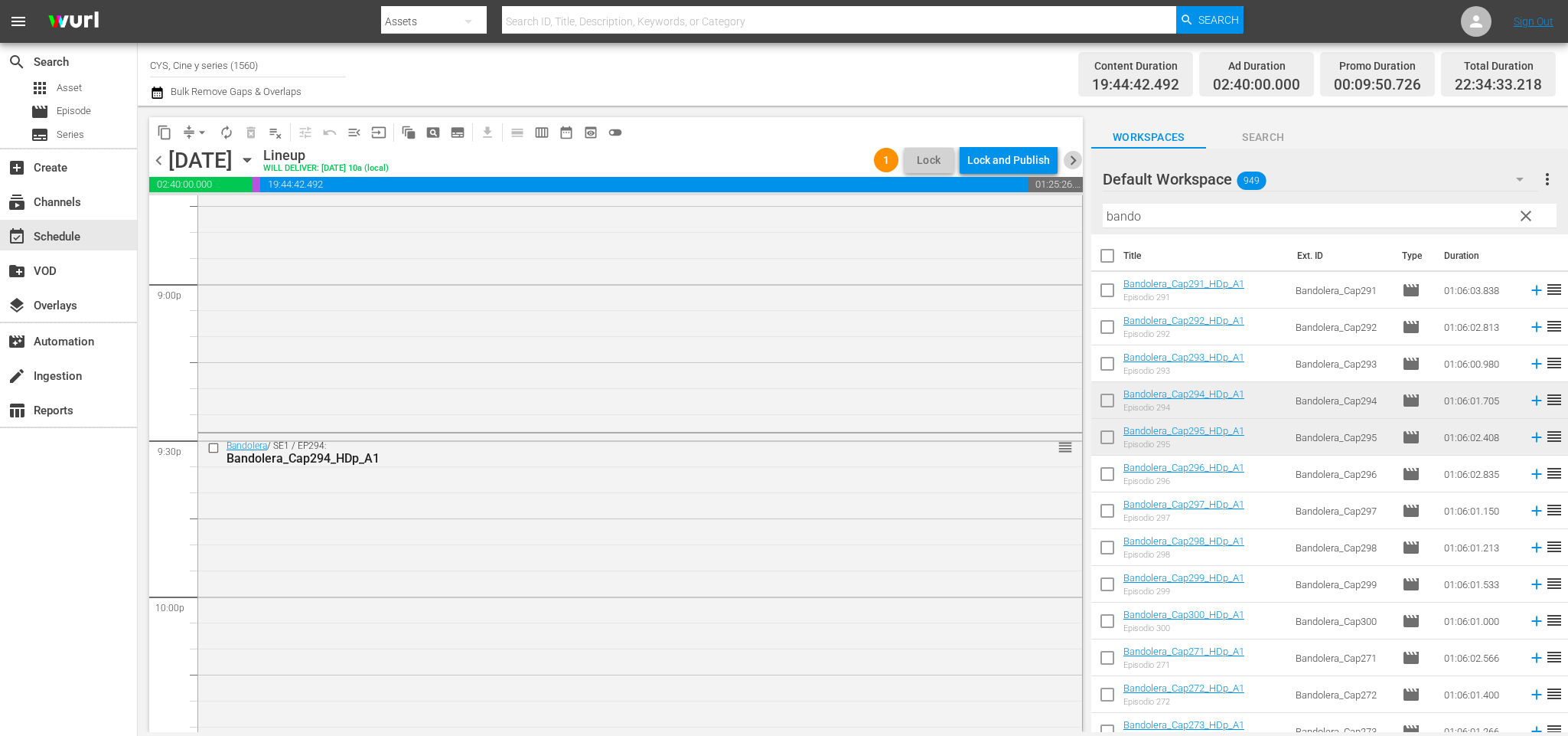
click at [1070, 158] on span "chevron_right" at bounding box center [1073, 160] width 19 height 19
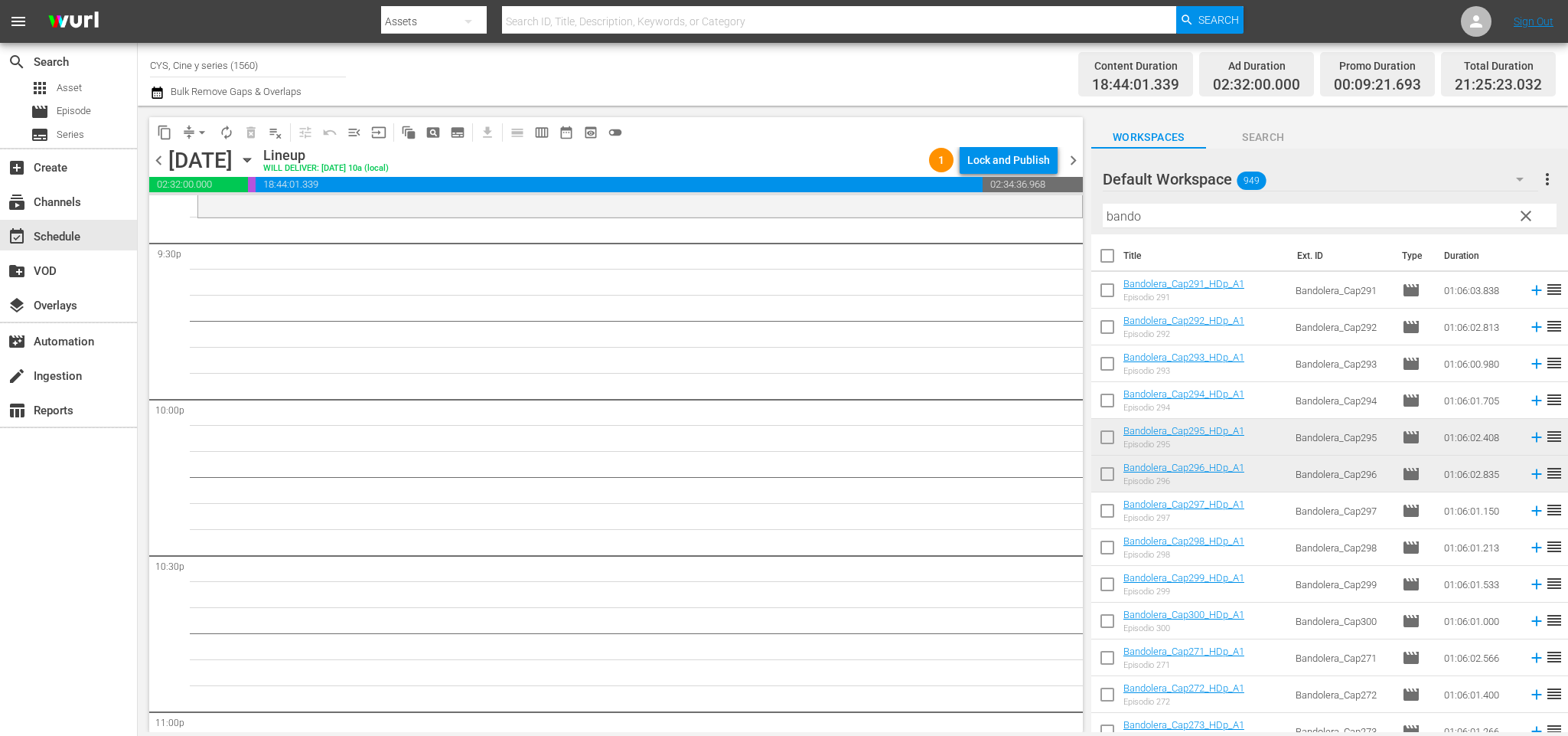
scroll to position [6552, 0]
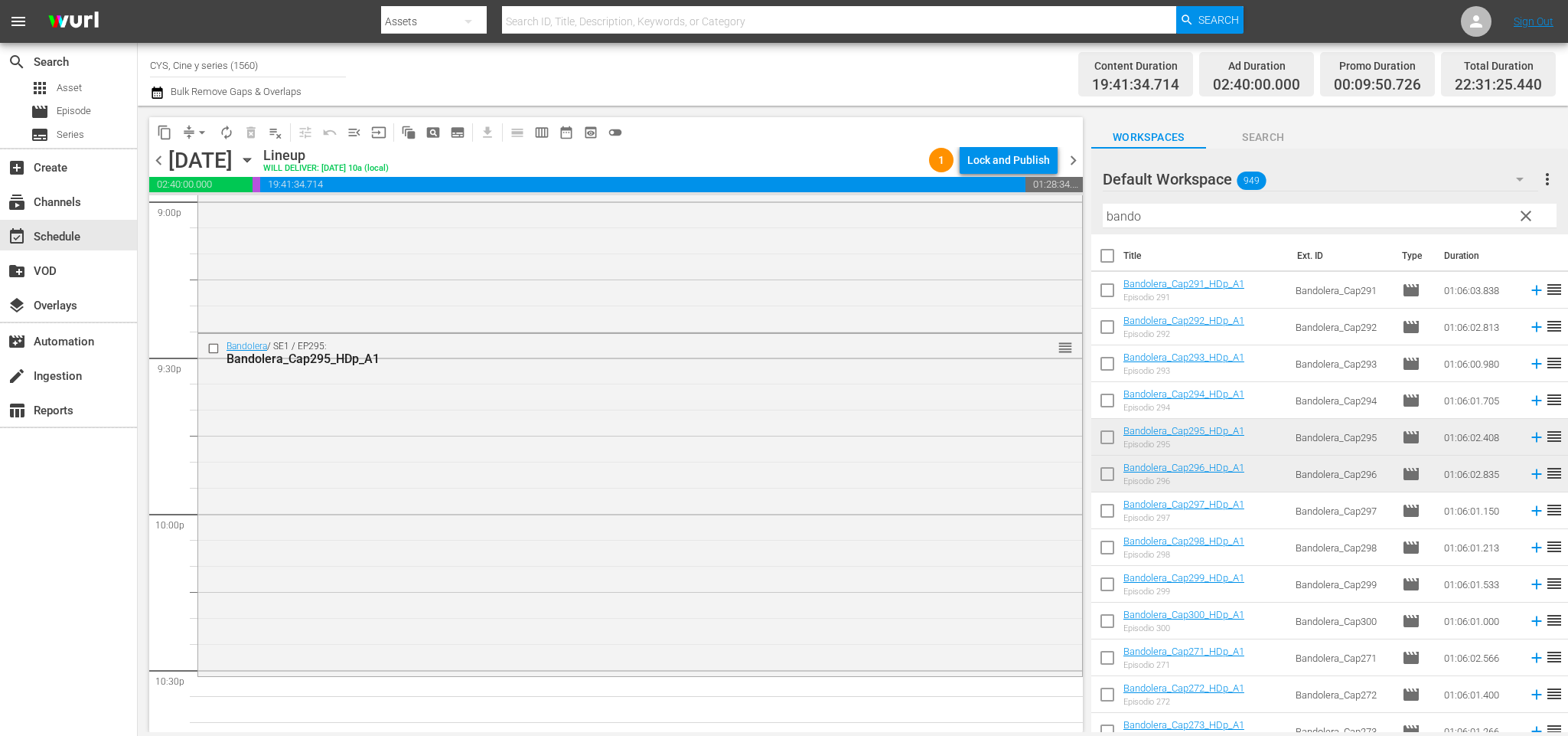
click at [1065, 164] on span "chevron_right" at bounding box center [1073, 160] width 19 height 19
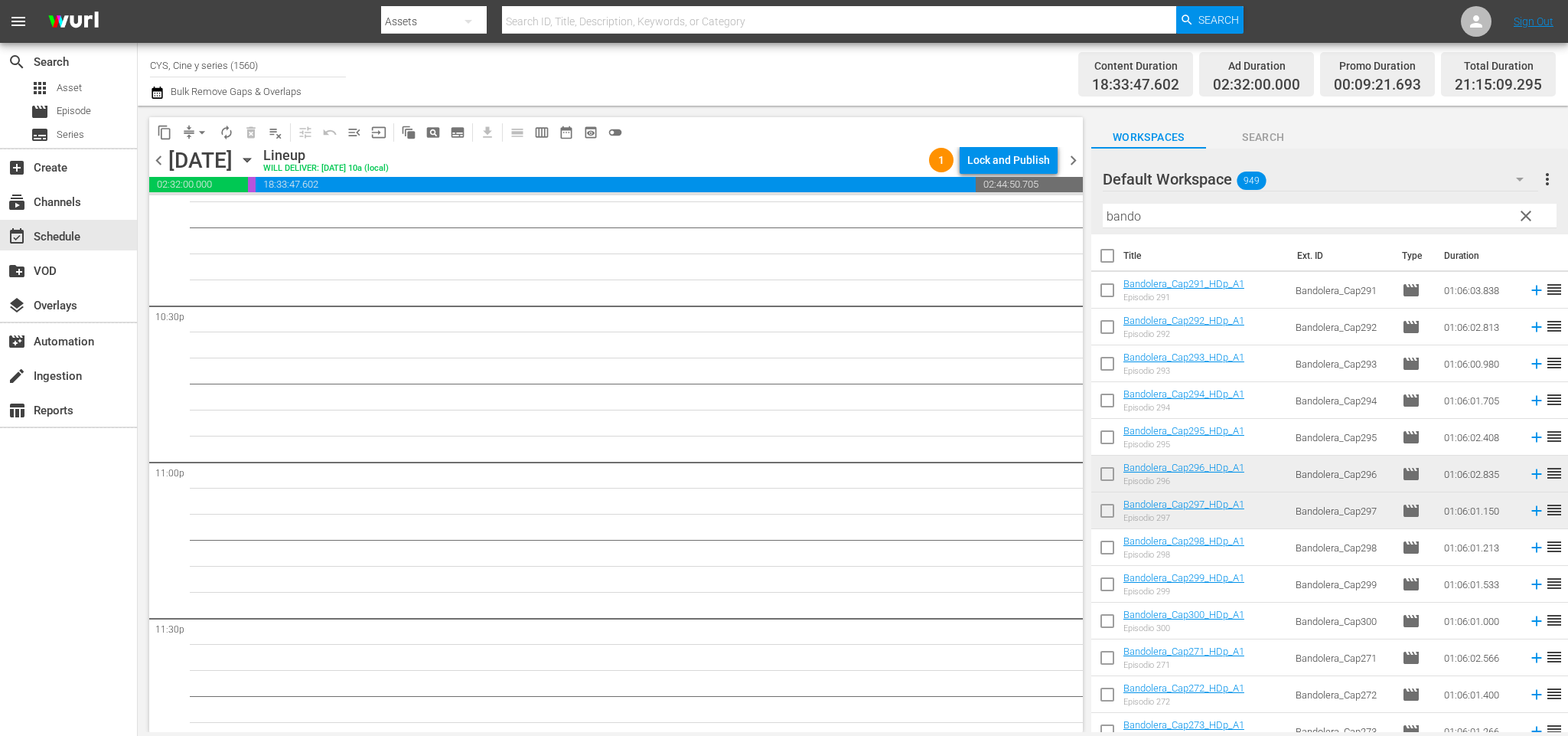
scroll to position [6552, 0]
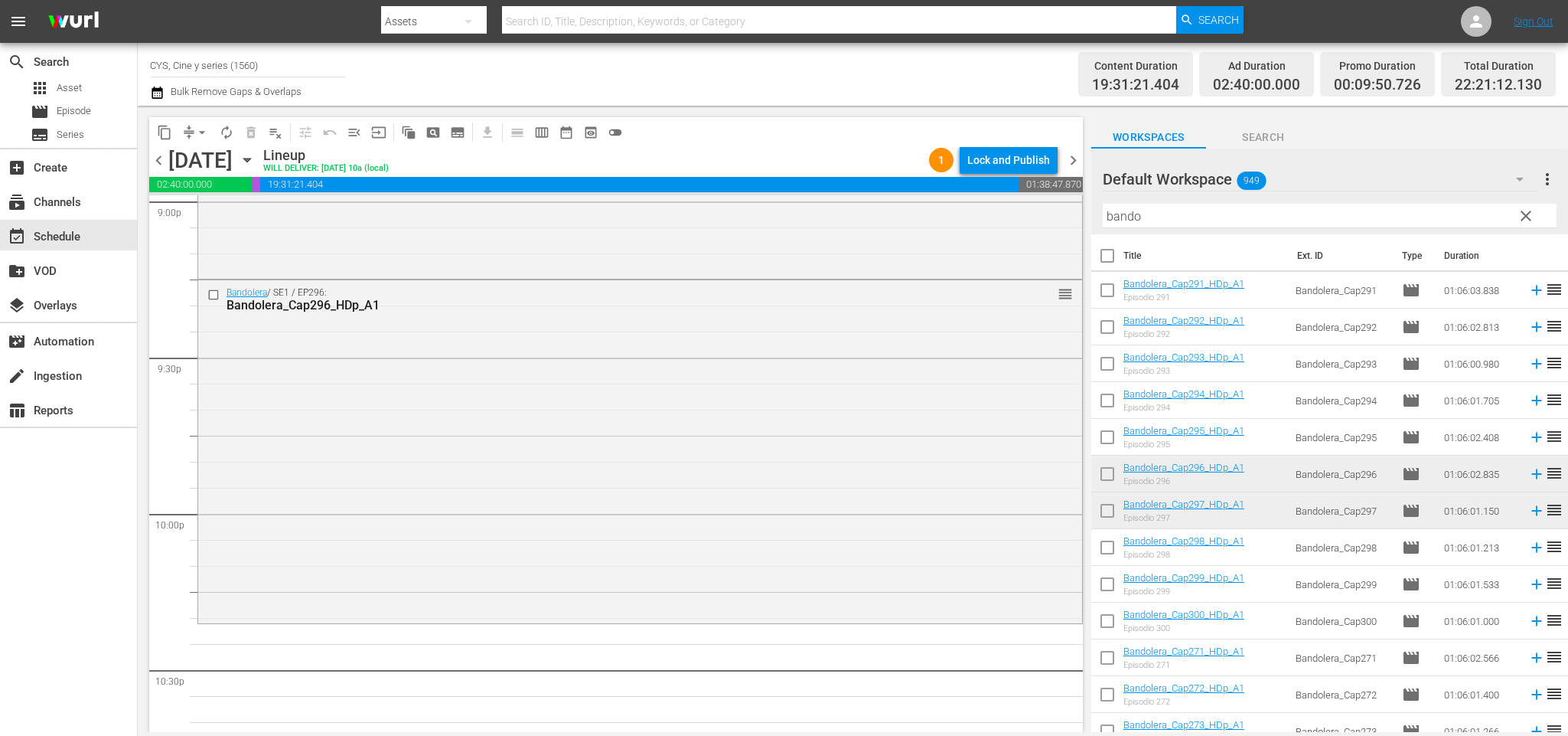
click at [161, 155] on span "chevron_left" at bounding box center [158, 160] width 19 height 19
click at [162, 155] on span "chevron_left" at bounding box center [158, 160] width 19 height 19
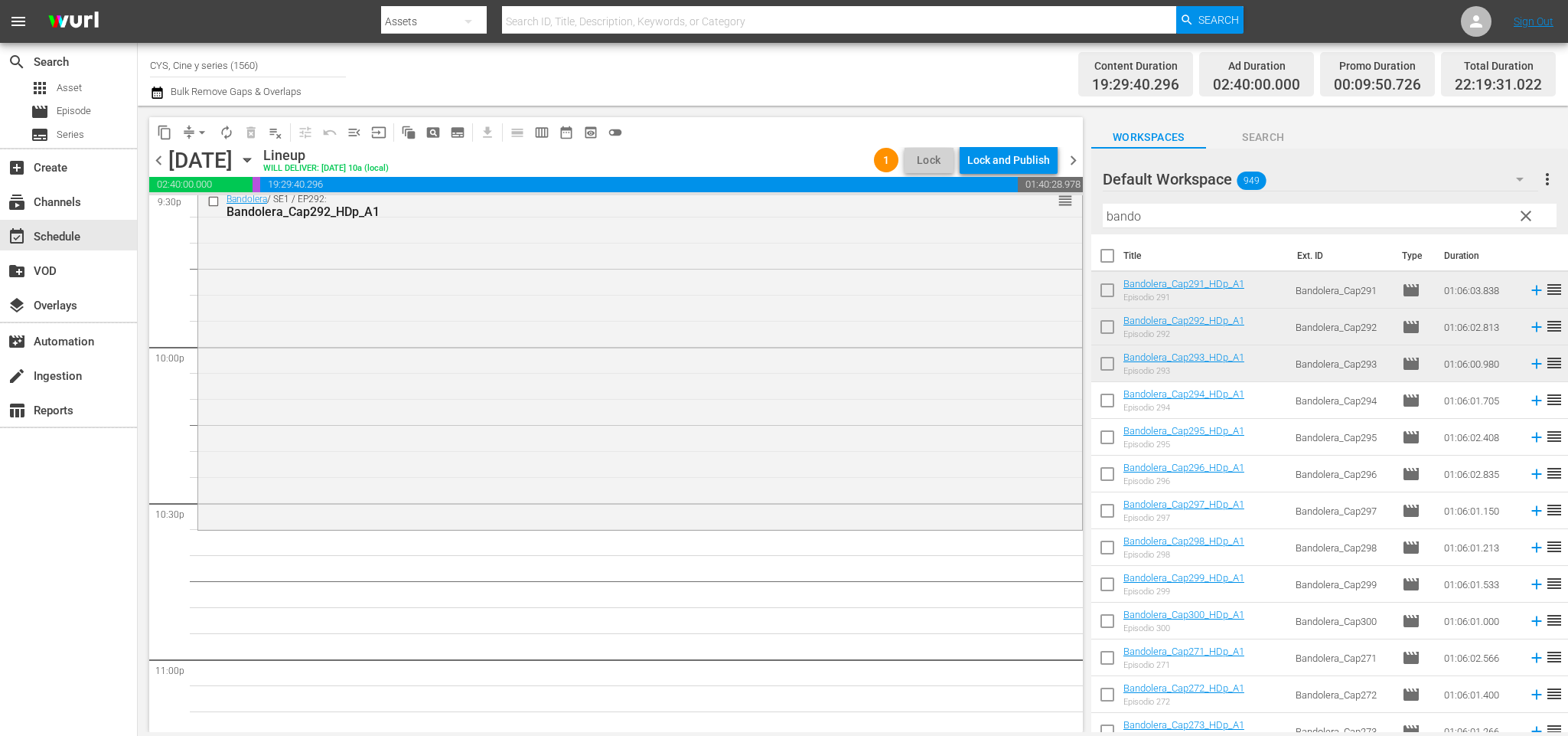
scroll to position [6949, 0]
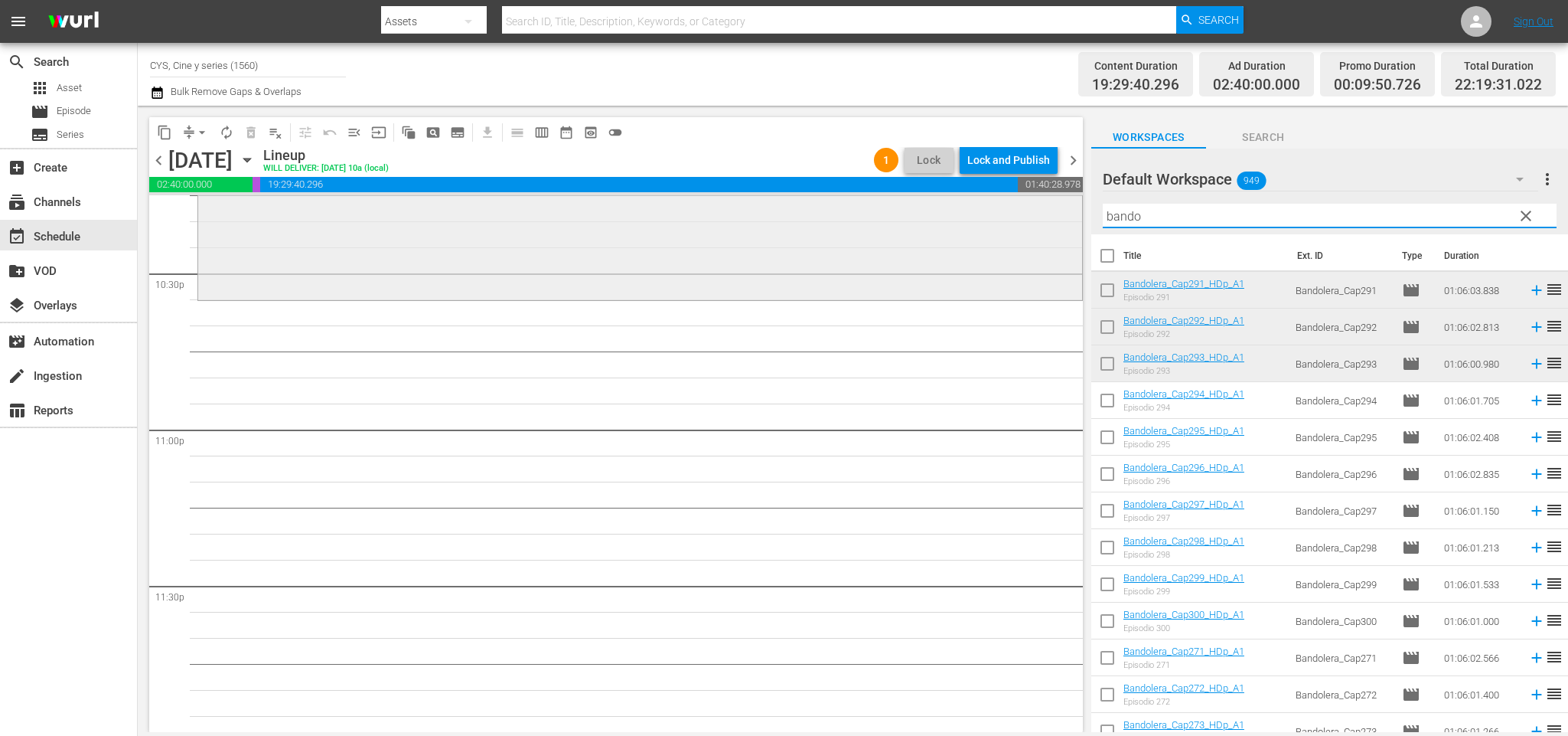
drag, startPoint x: 1171, startPoint y: 218, endPoint x: 991, endPoint y: 200, distance: 180.9
click at [997, 202] on div "content_copy compress arrow_drop_down autorenew_outlined delete_forever_outline…" at bounding box center [853, 419] width 1430 height 626
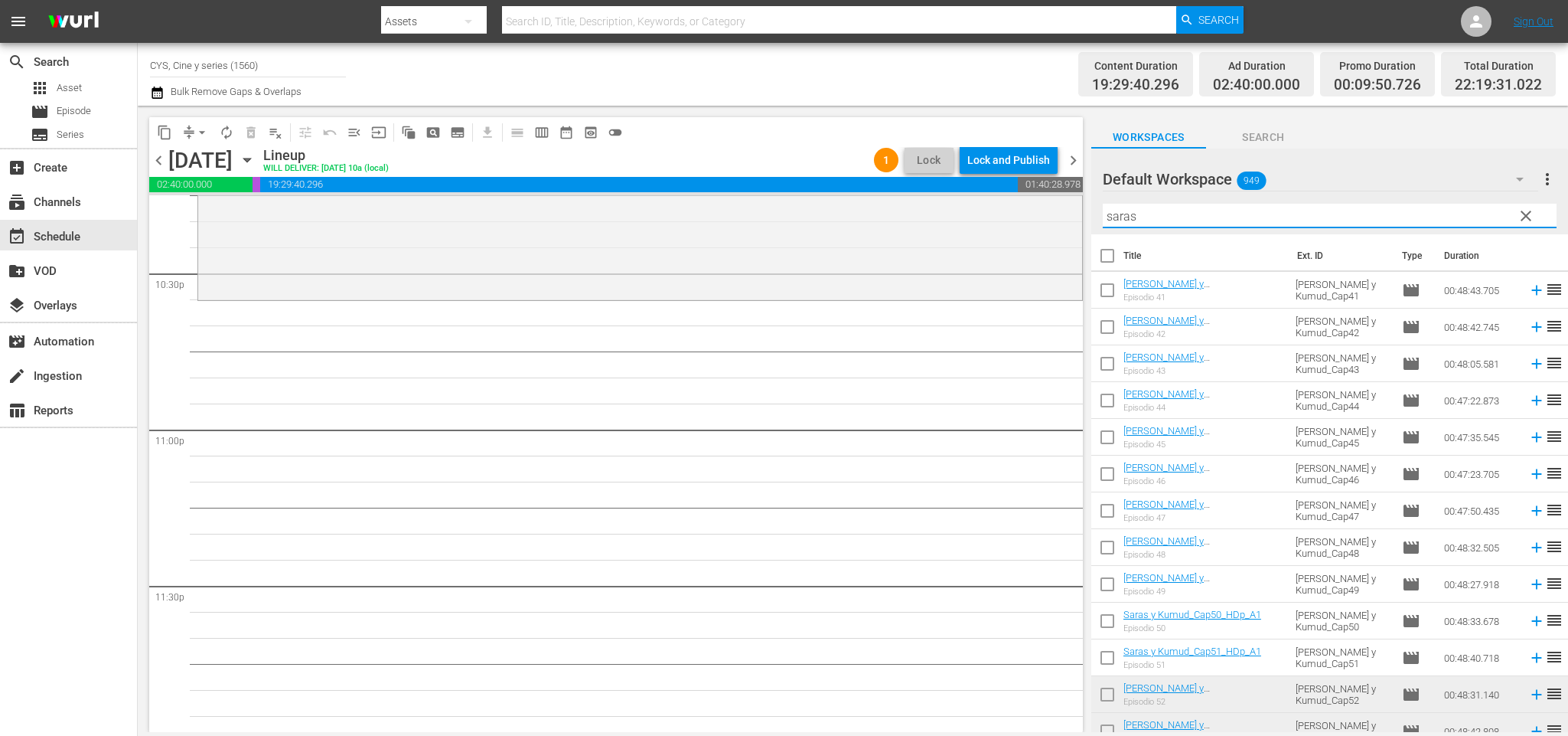
scroll to position [114, 0]
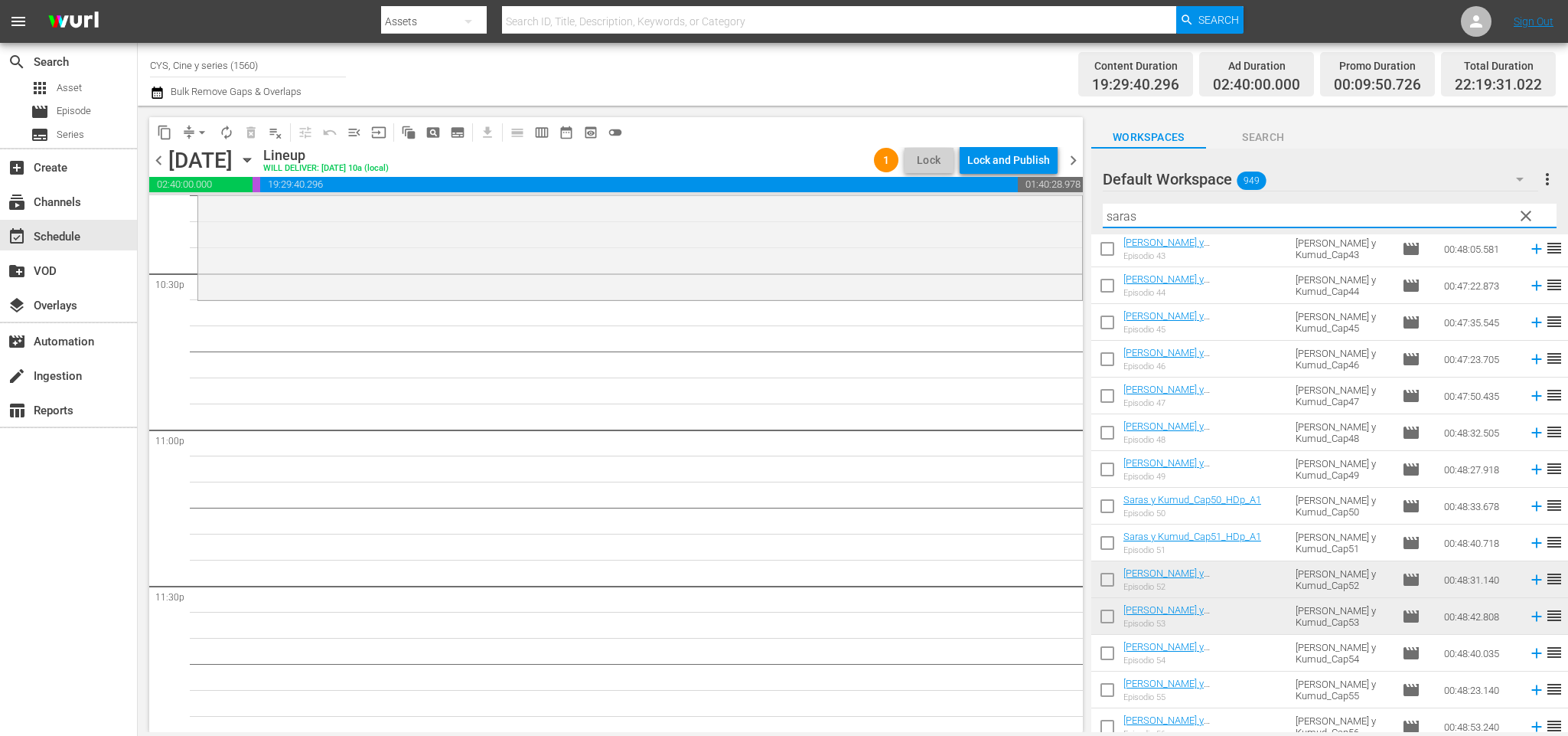
type input "saras"
click at [1118, 579] on input "checkbox" at bounding box center [1108, 582] width 32 height 32
checkbox input "true"
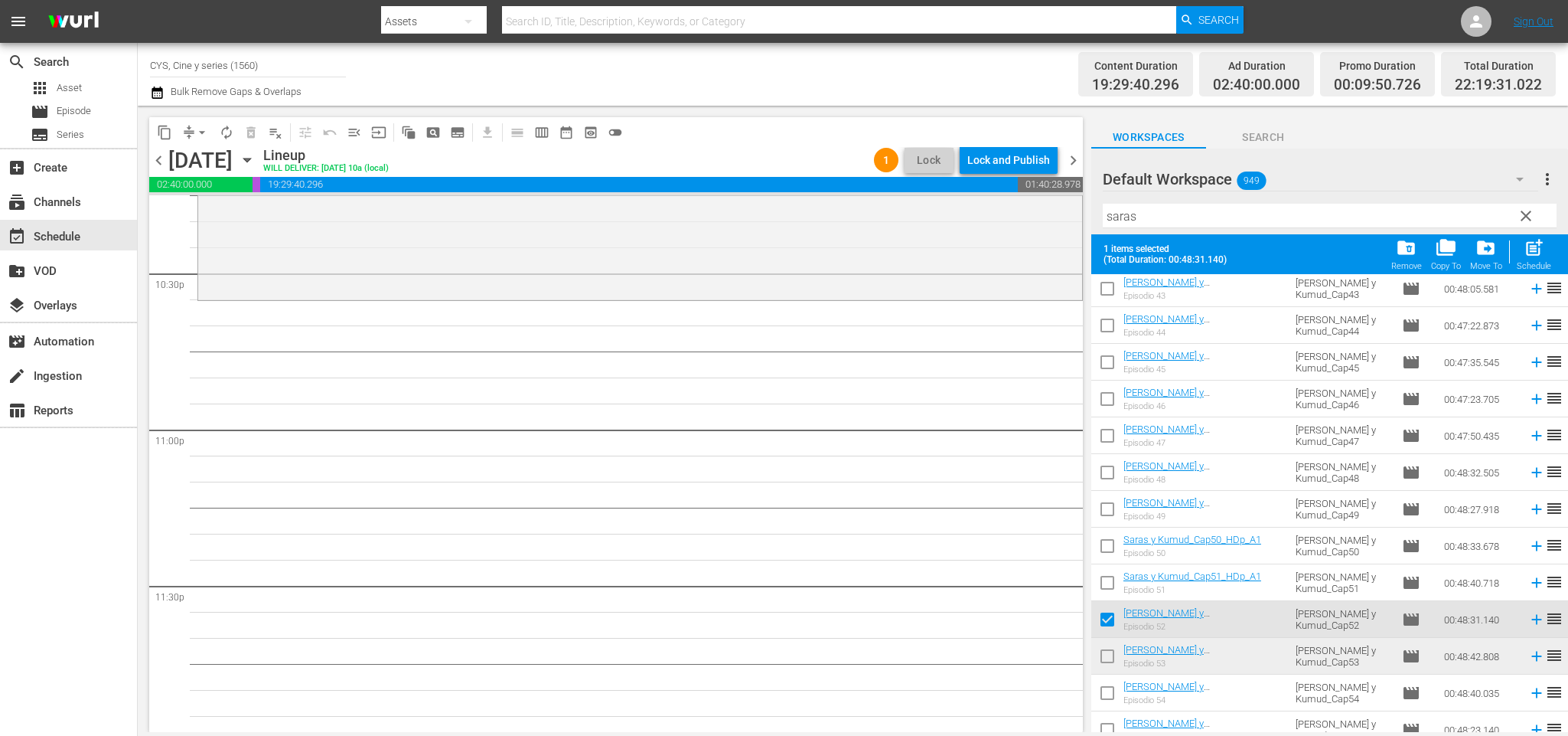
click at [1107, 656] on input "checkbox" at bounding box center [1108, 659] width 32 height 32
checkbox input "true"
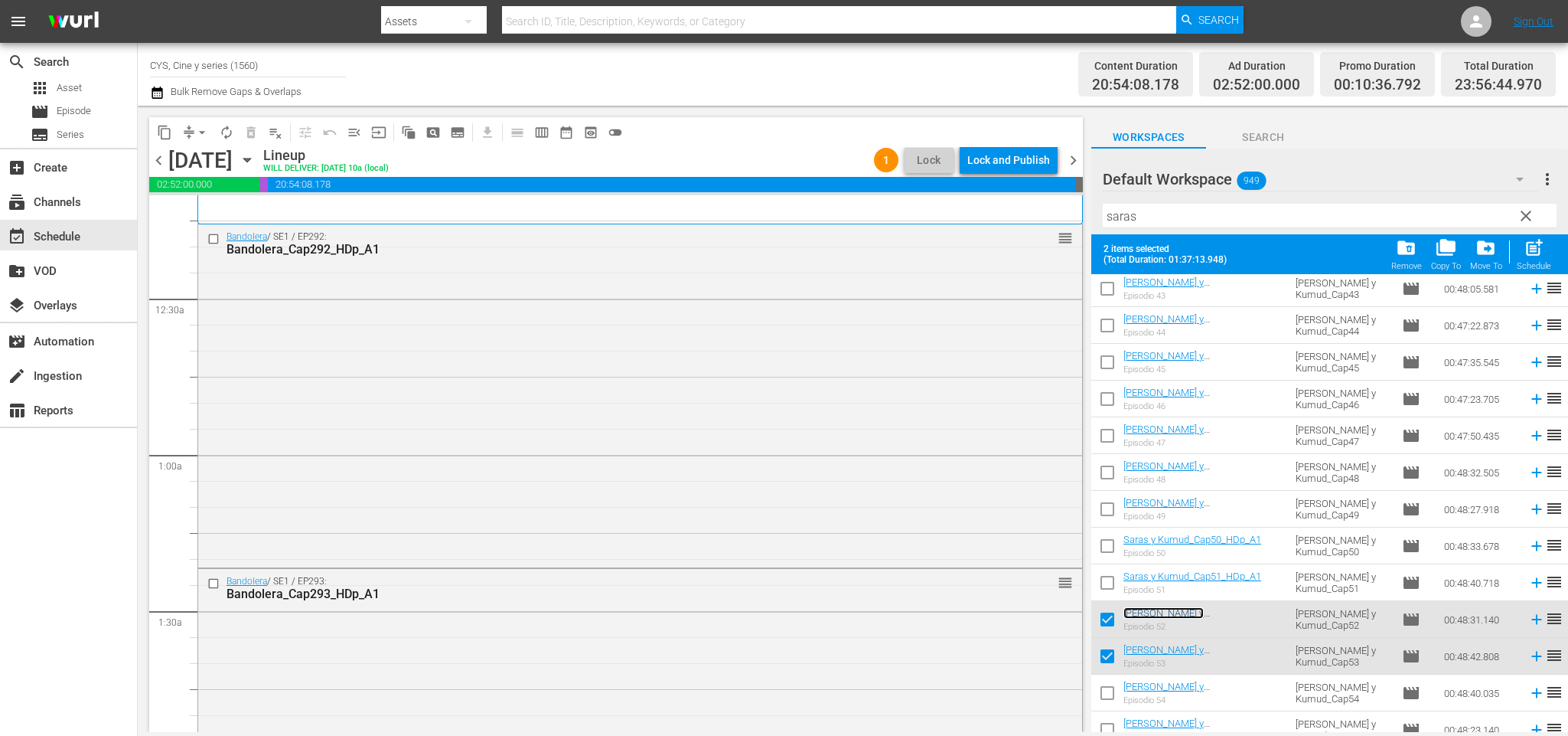
scroll to position [0, 0]
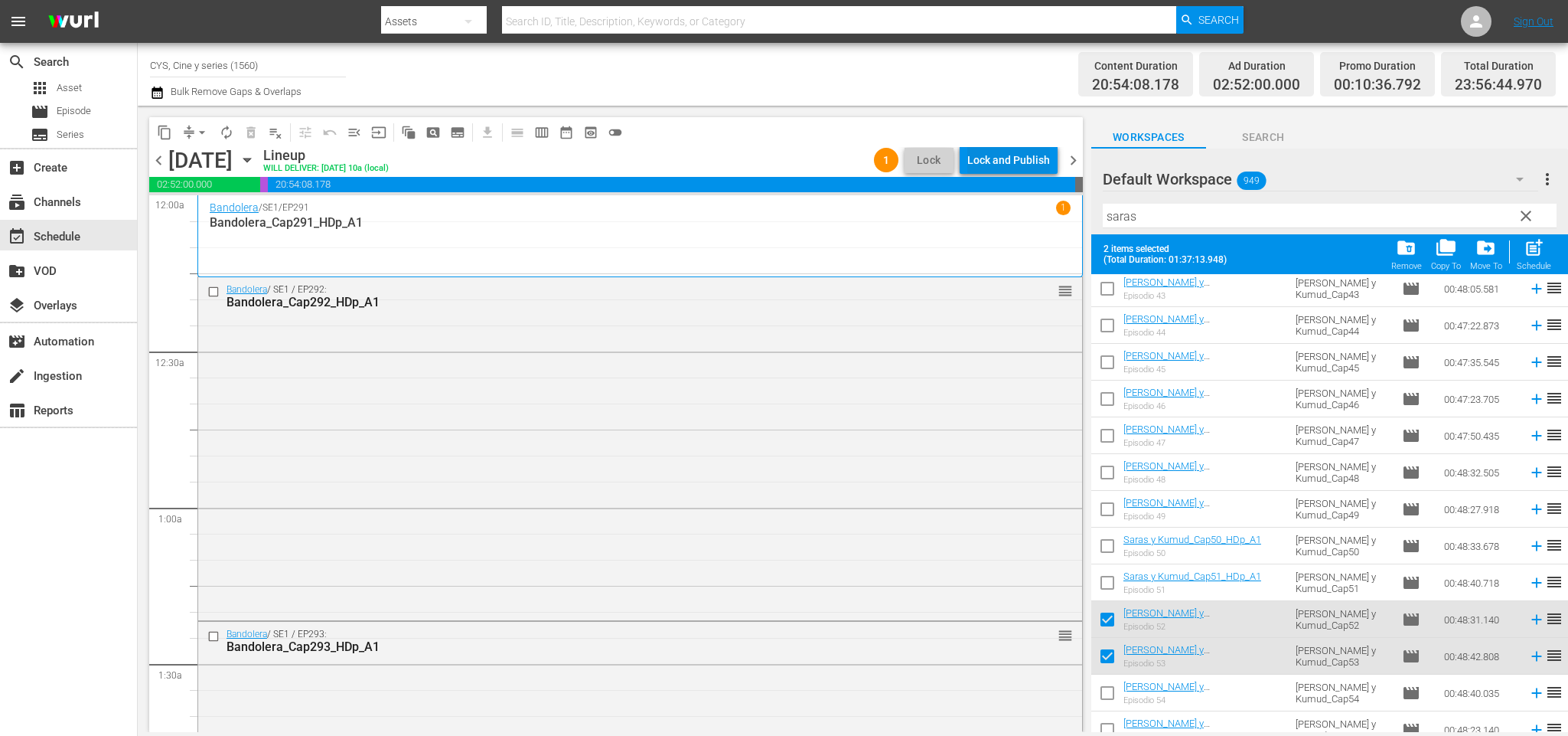
click at [1022, 151] on div "Lock and Publish" at bounding box center [1008, 159] width 82 height 28
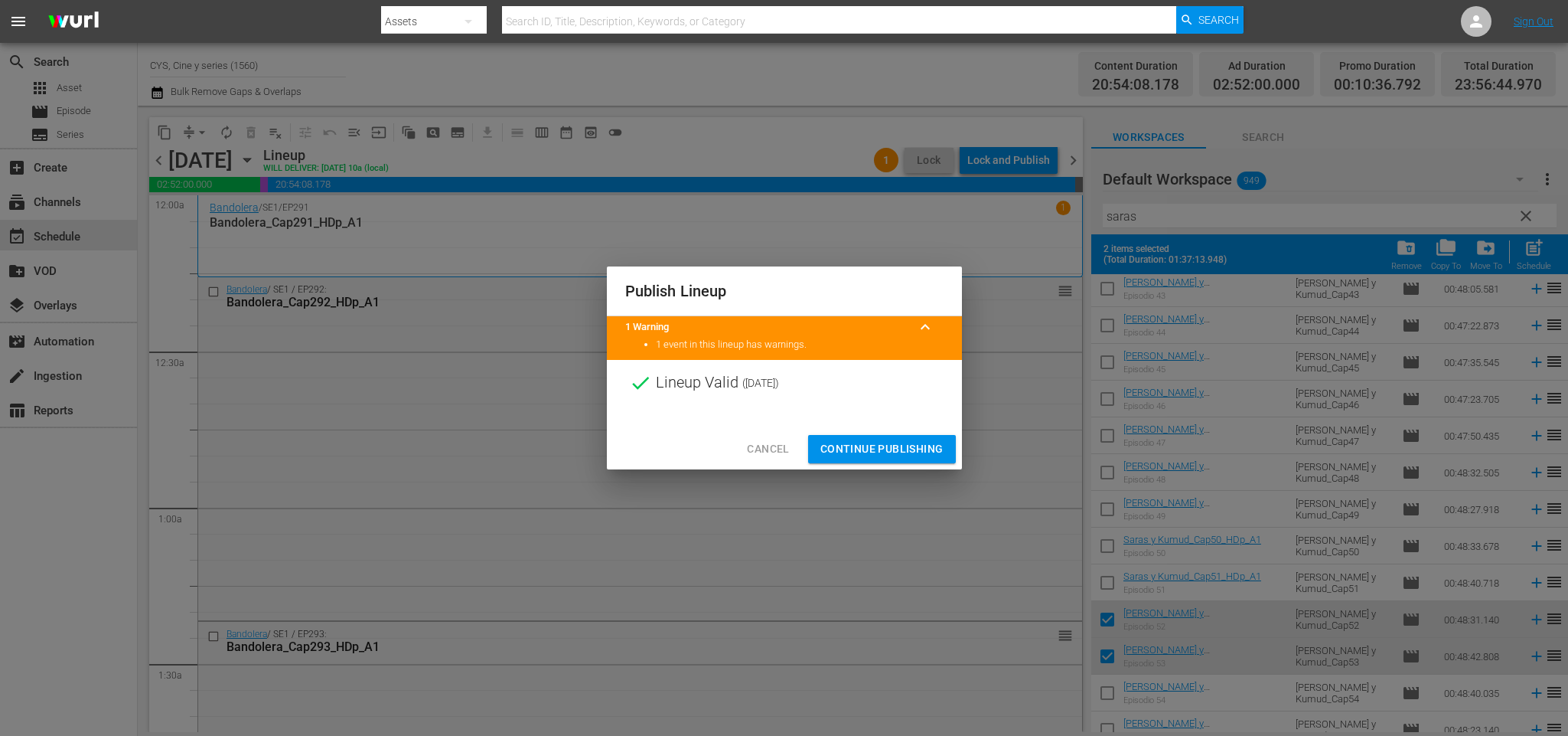
click at [871, 449] on span "Continue Publishing" at bounding box center [882, 448] width 123 height 19
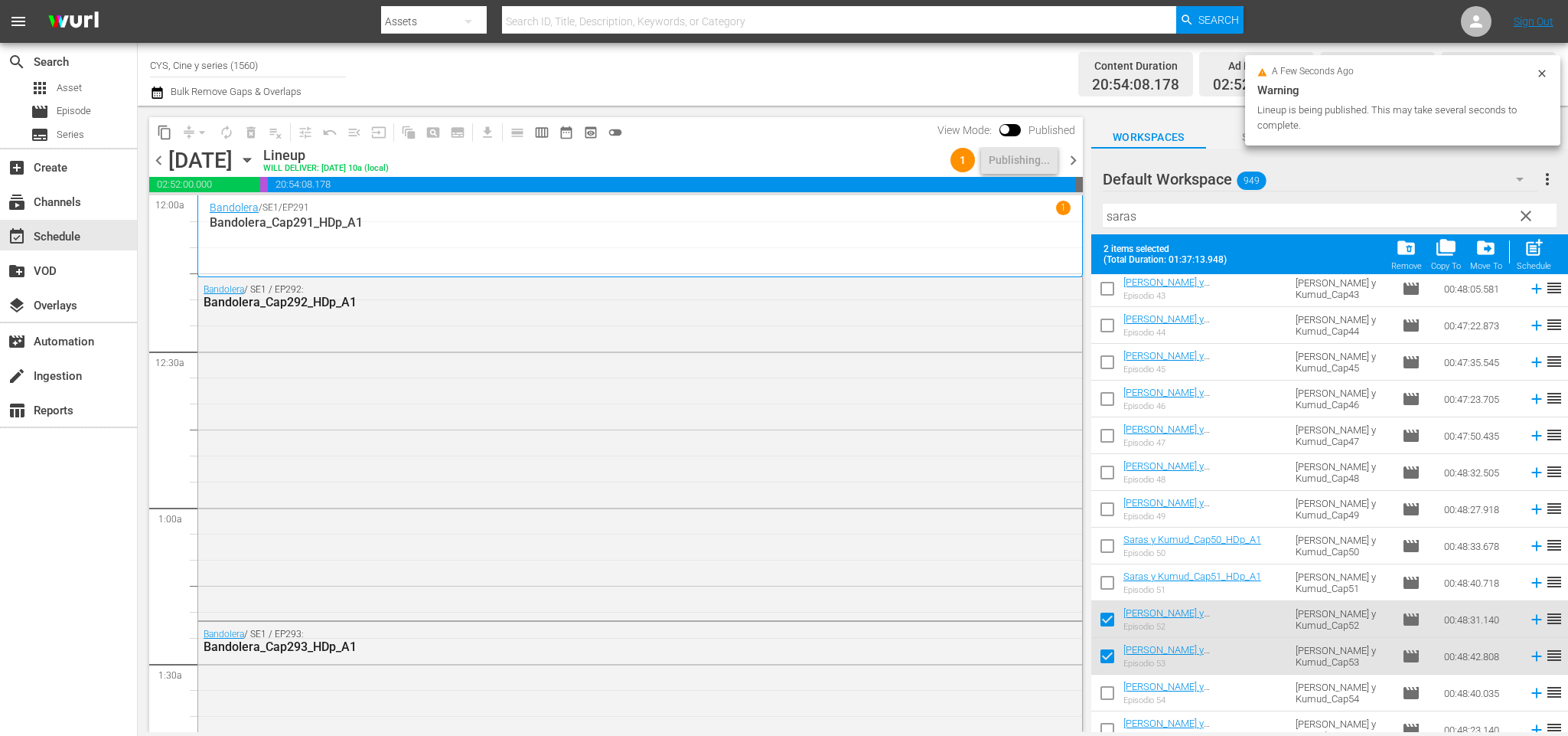
click at [1070, 159] on span "chevron_right" at bounding box center [1073, 160] width 19 height 19
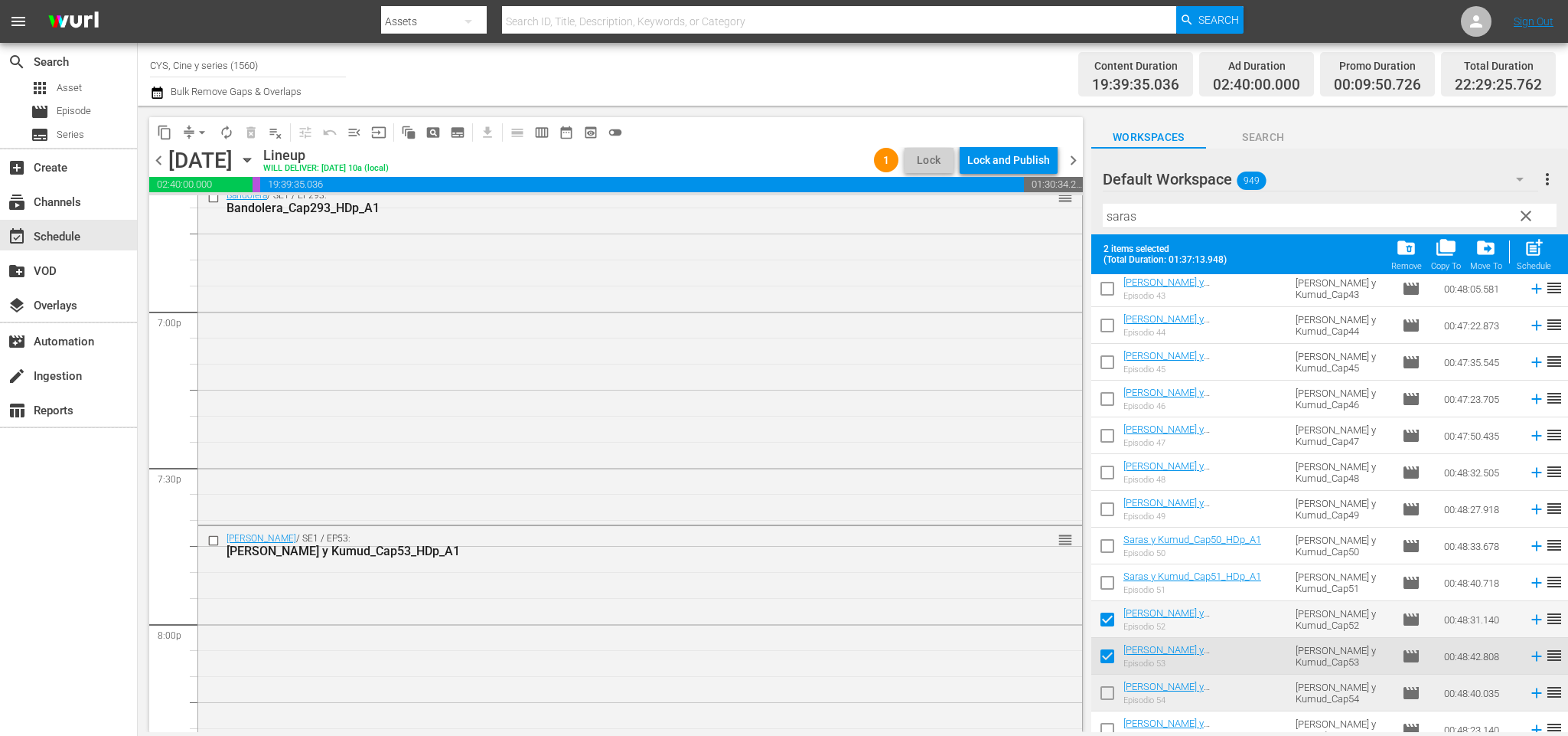
scroll to position [6958, 0]
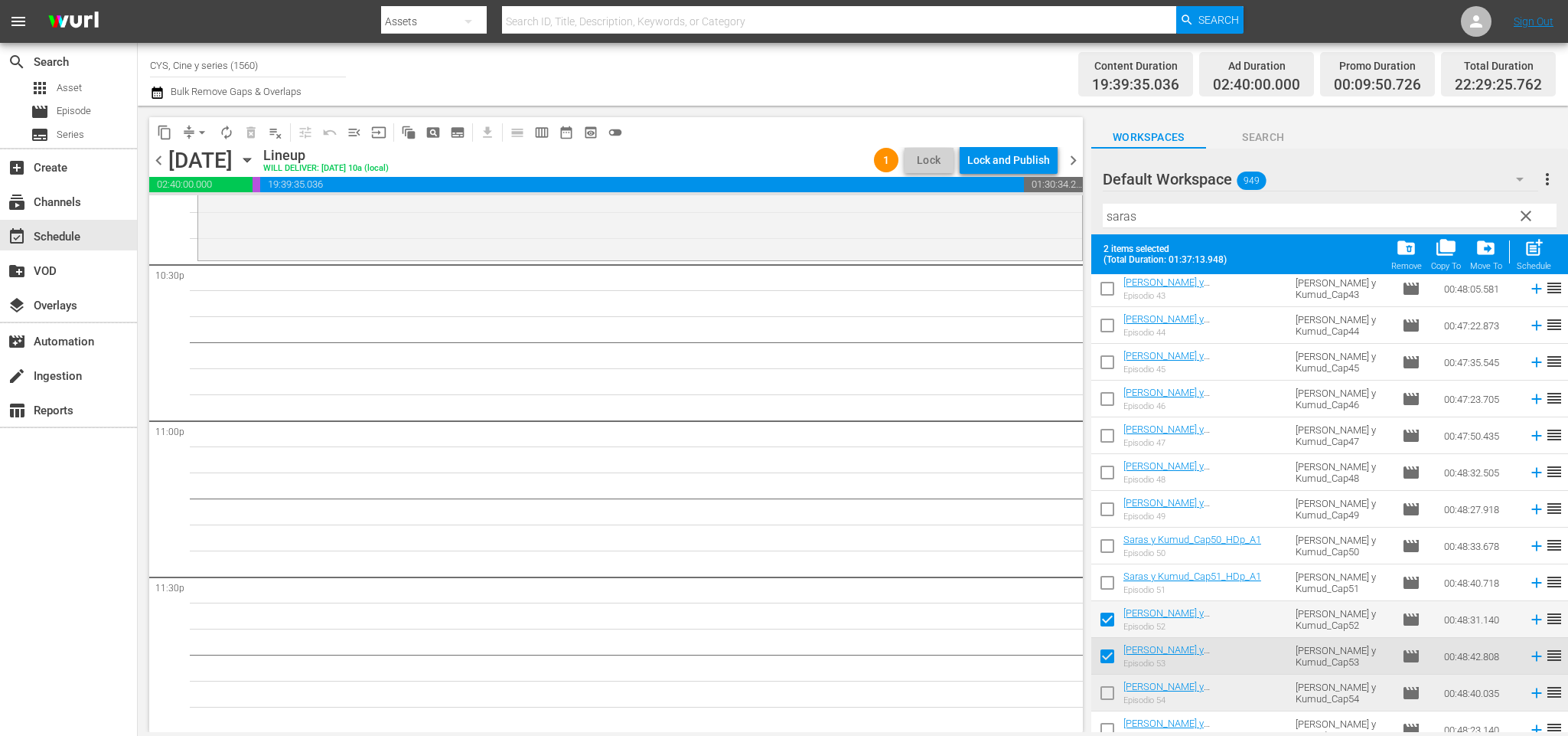
click at [1113, 698] on input "checkbox" at bounding box center [1108, 696] width 32 height 32
checkbox input "true"
click at [1107, 607] on input "checkbox" at bounding box center [1108, 622] width 32 height 32
checkbox input "false"
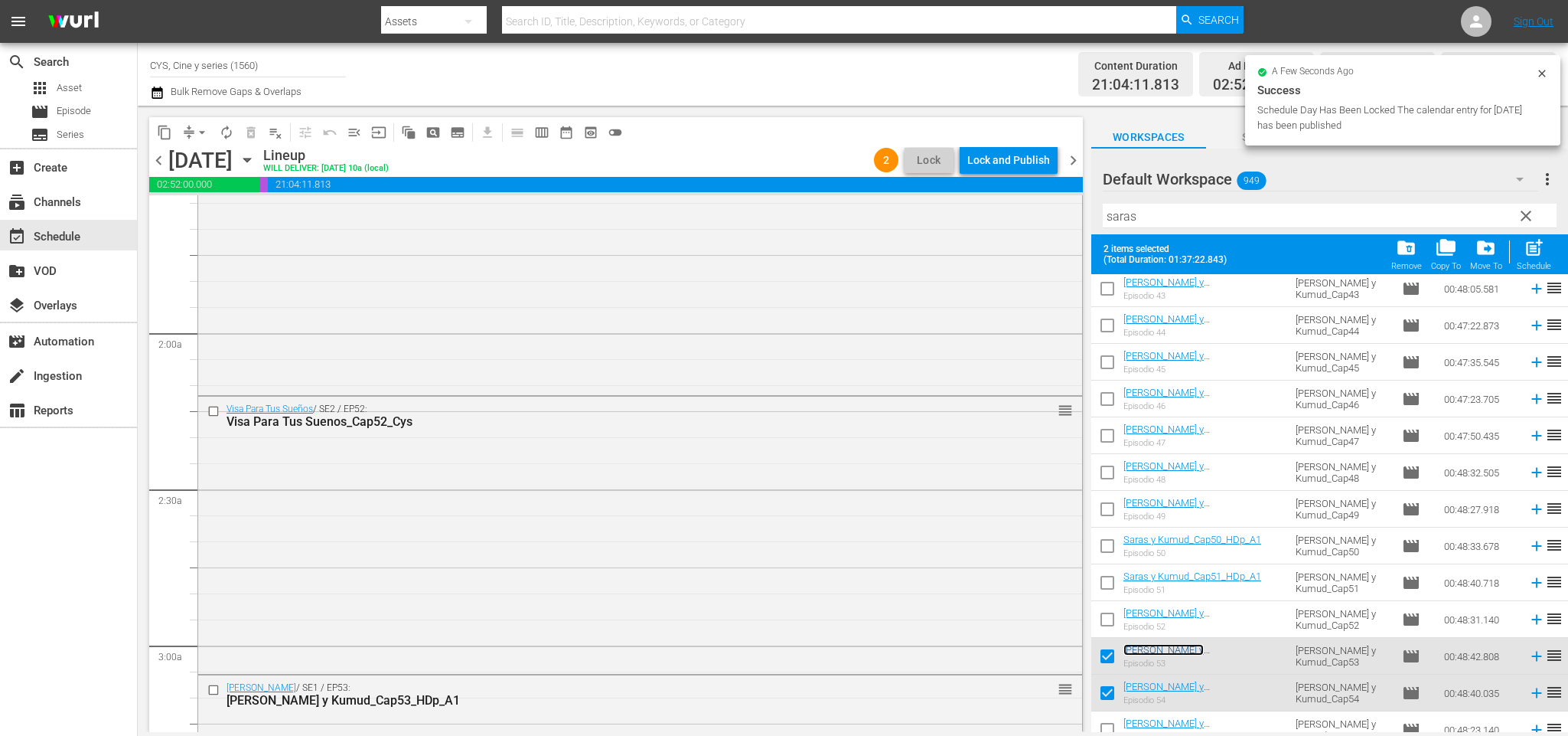
scroll to position [0, 0]
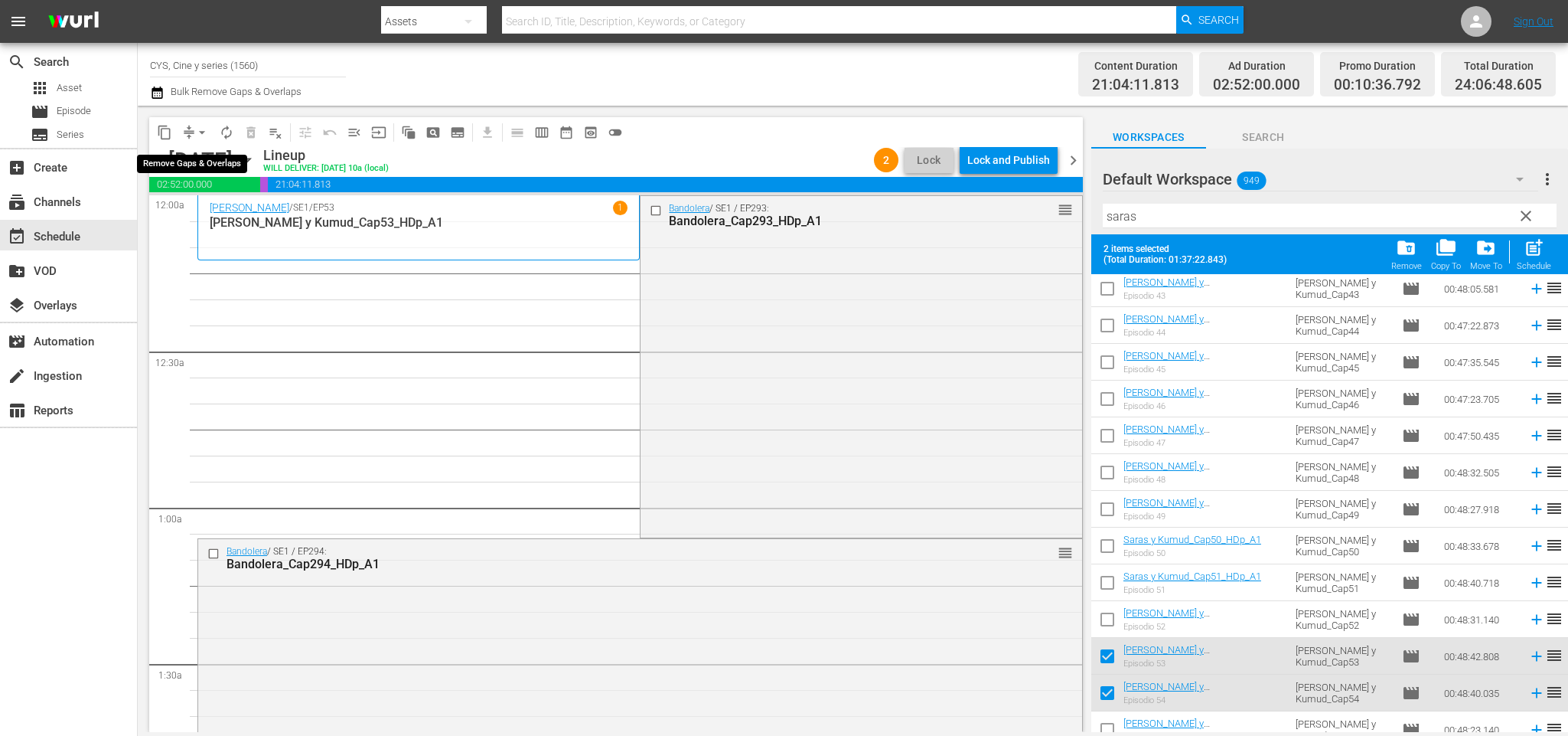
click at [198, 126] on span "arrow_drop_down" at bounding box center [201, 132] width 15 height 15
click at [183, 205] on li "Align to End of Previous Day" at bounding box center [206, 213] width 161 height 25
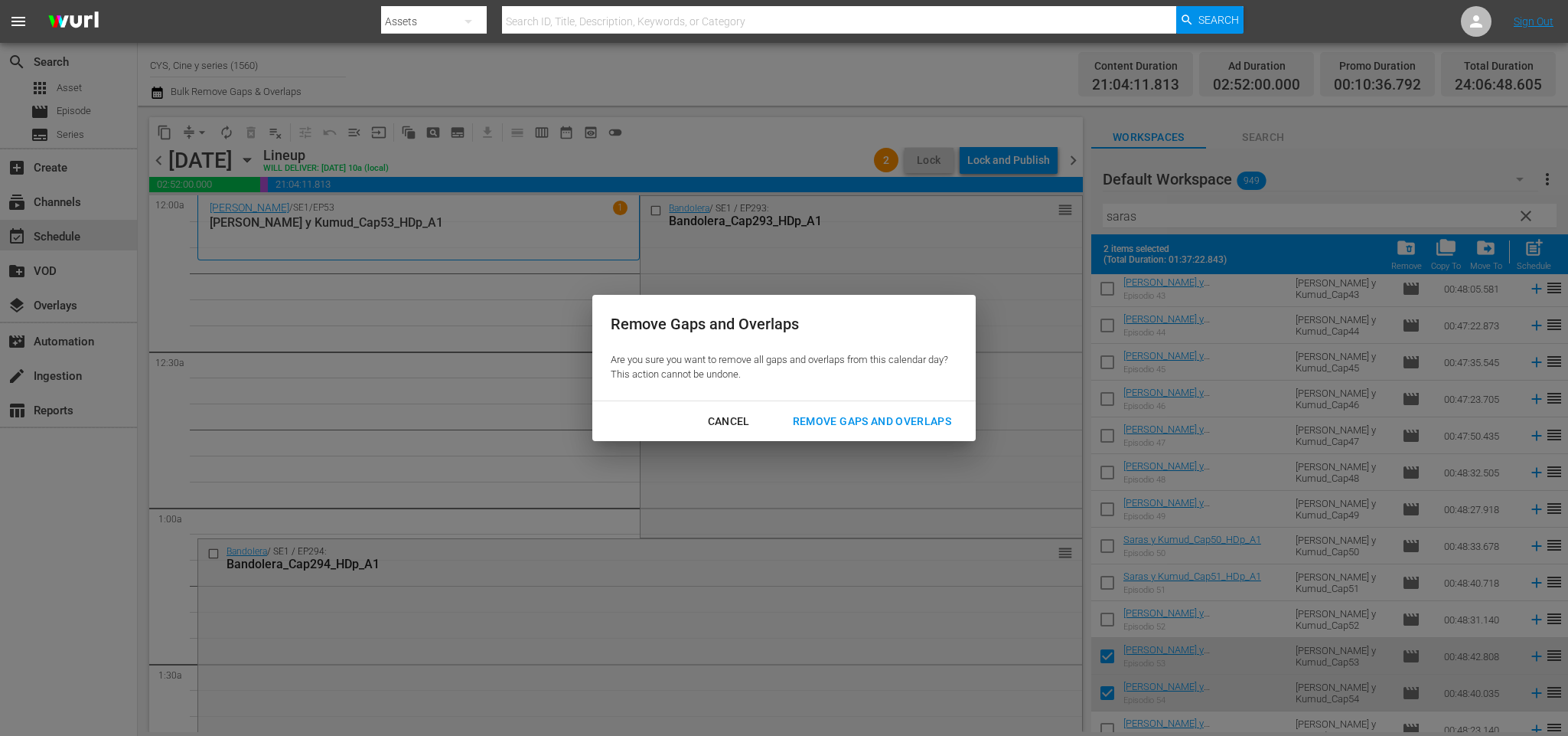
click at [853, 422] on div "Remove Gaps and Overlaps" at bounding box center [872, 420] width 183 height 19
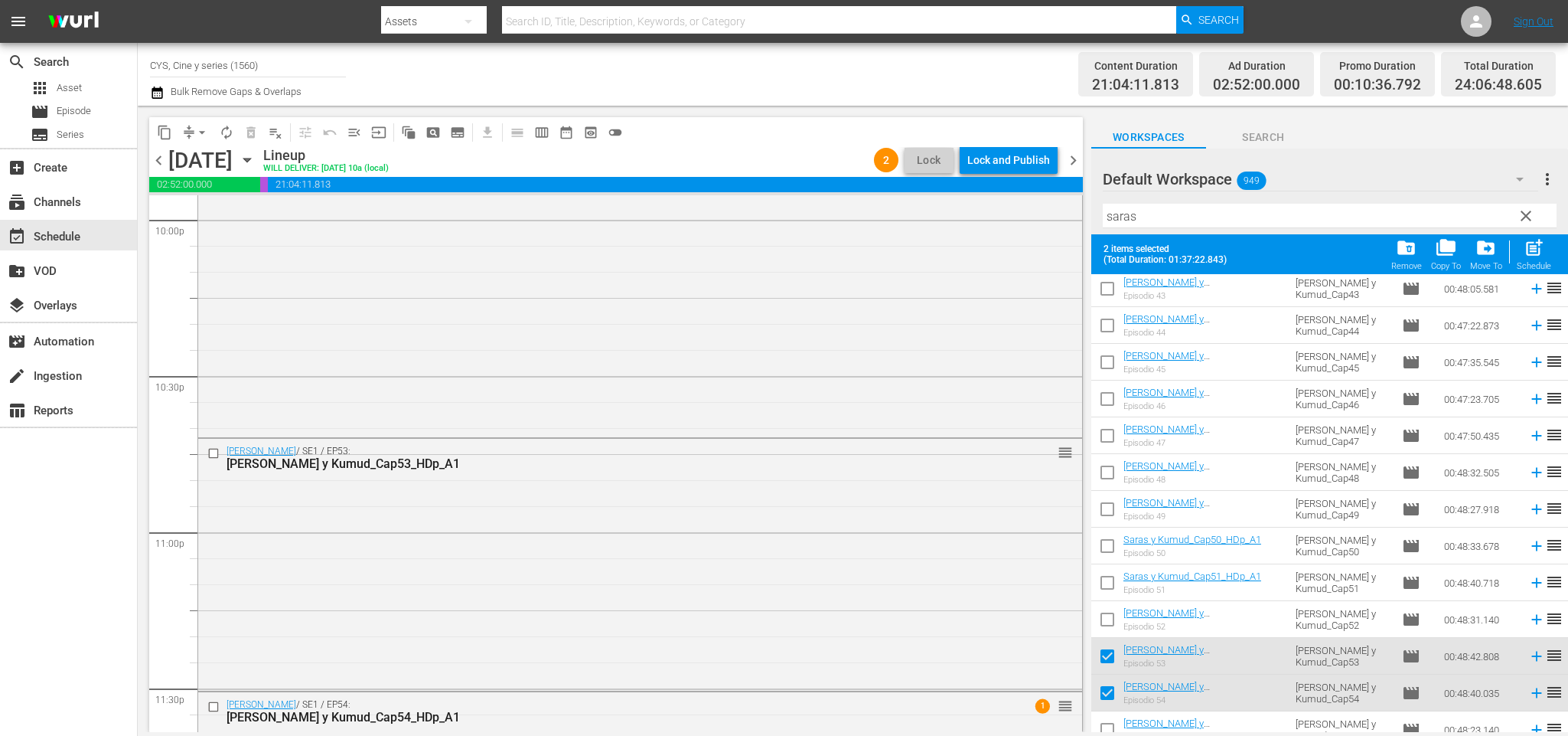
scroll to position [7058, 0]
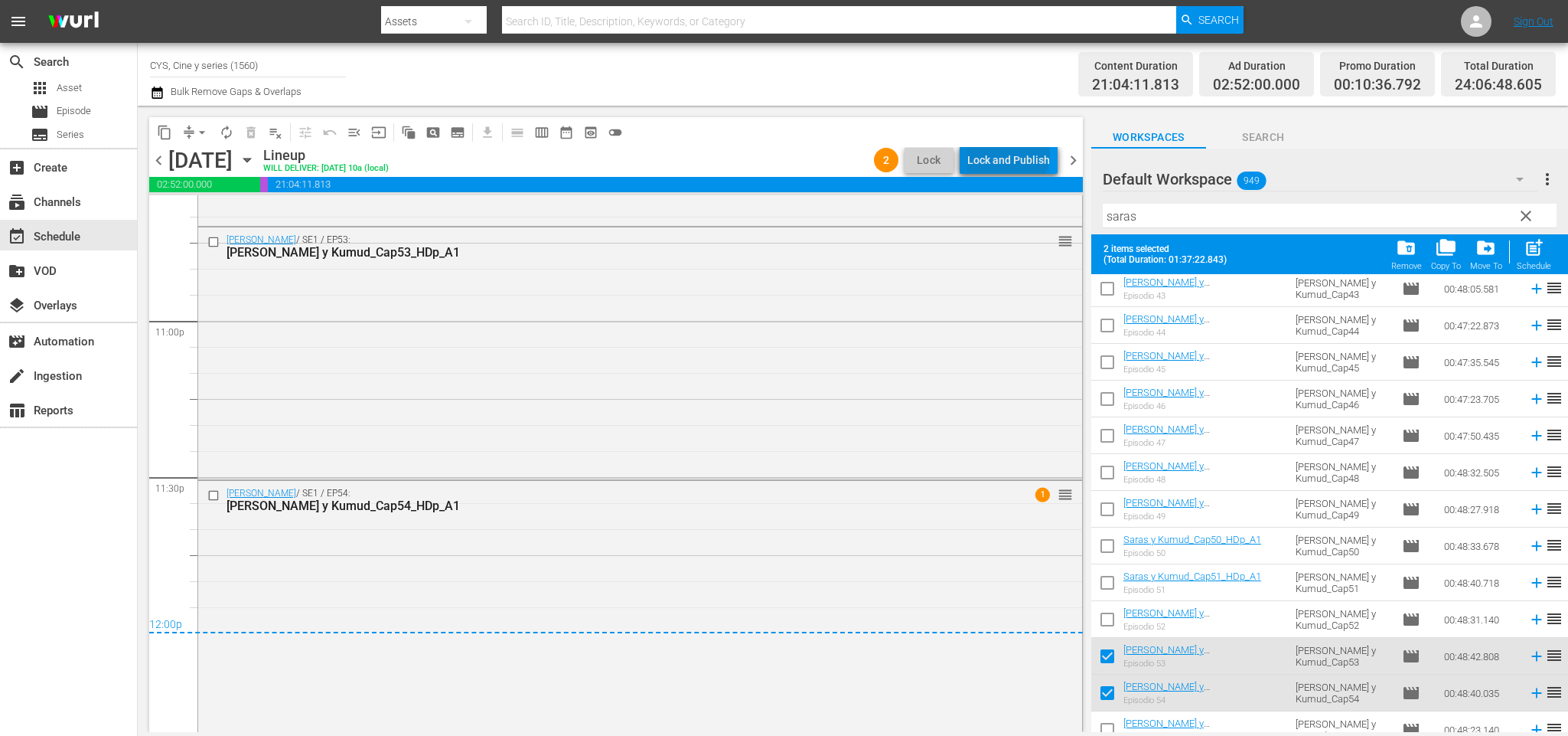
click at [1013, 152] on div "Lock and Publish" at bounding box center [1008, 159] width 82 height 28
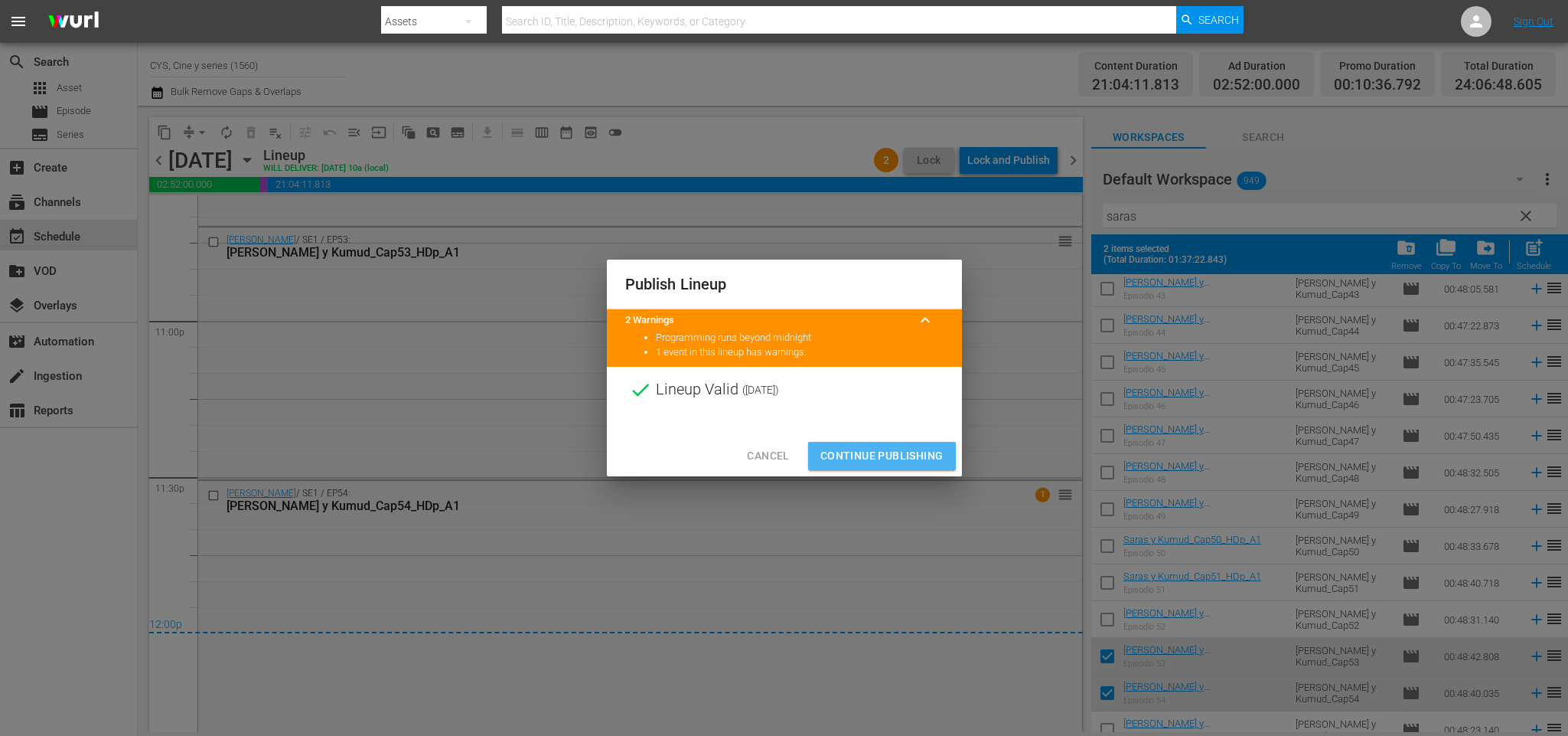
click at [898, 454] on span "Continue Publishing" at bounding box center [882, 455] width 123 height 19
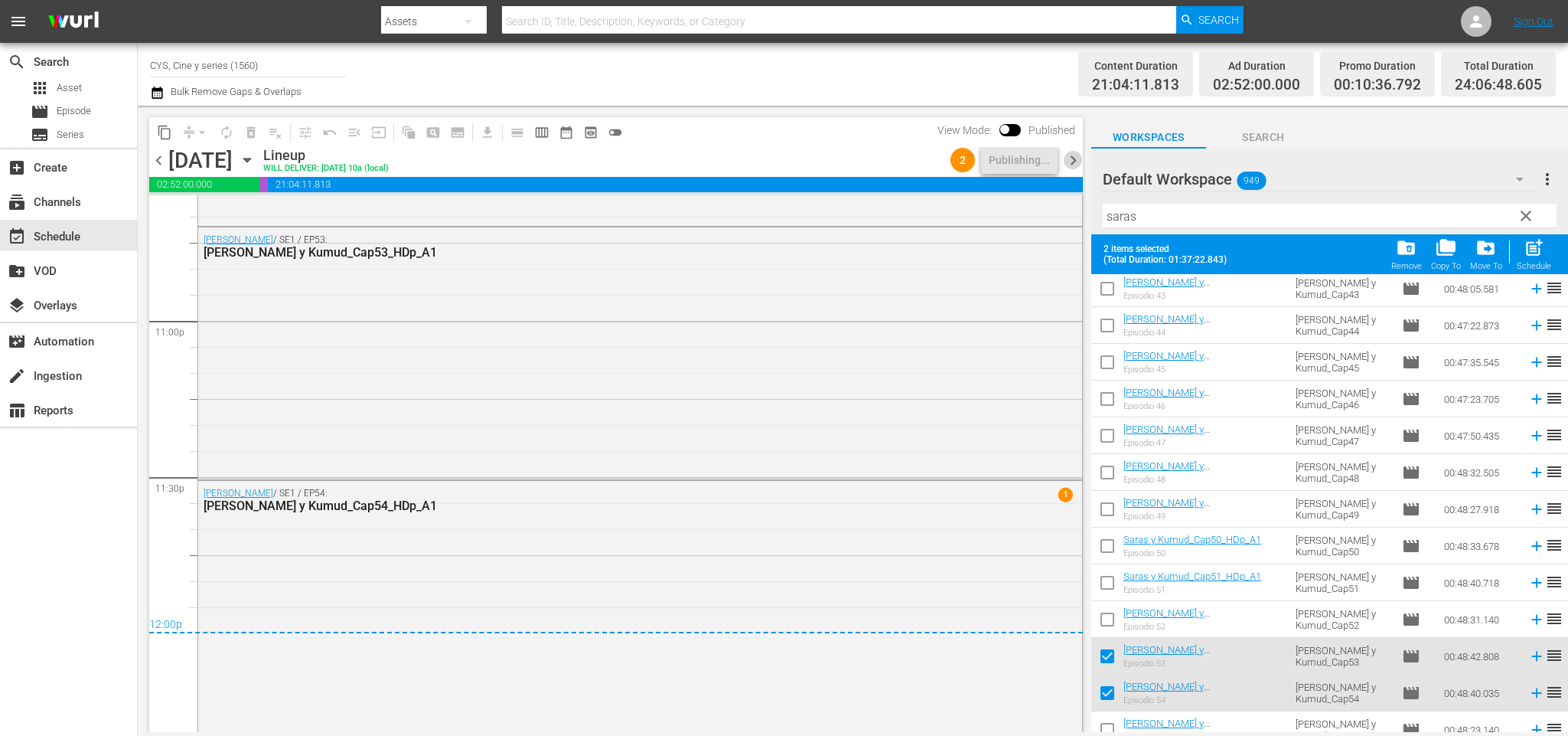
click at [1076, 164] on span "chevron_right" at bounding box center [1073, 160] width 19 height 19
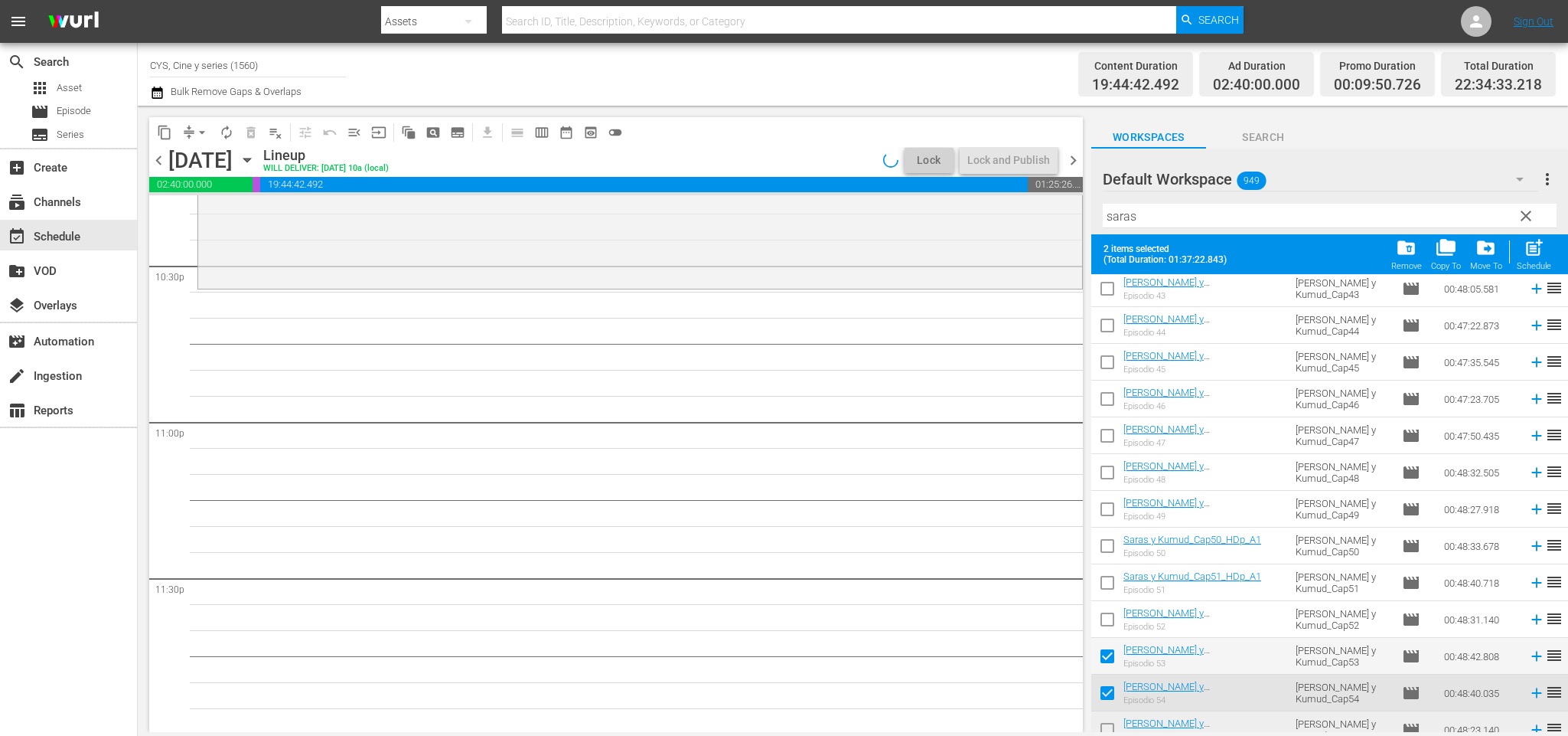
scroll to position [230, 0]
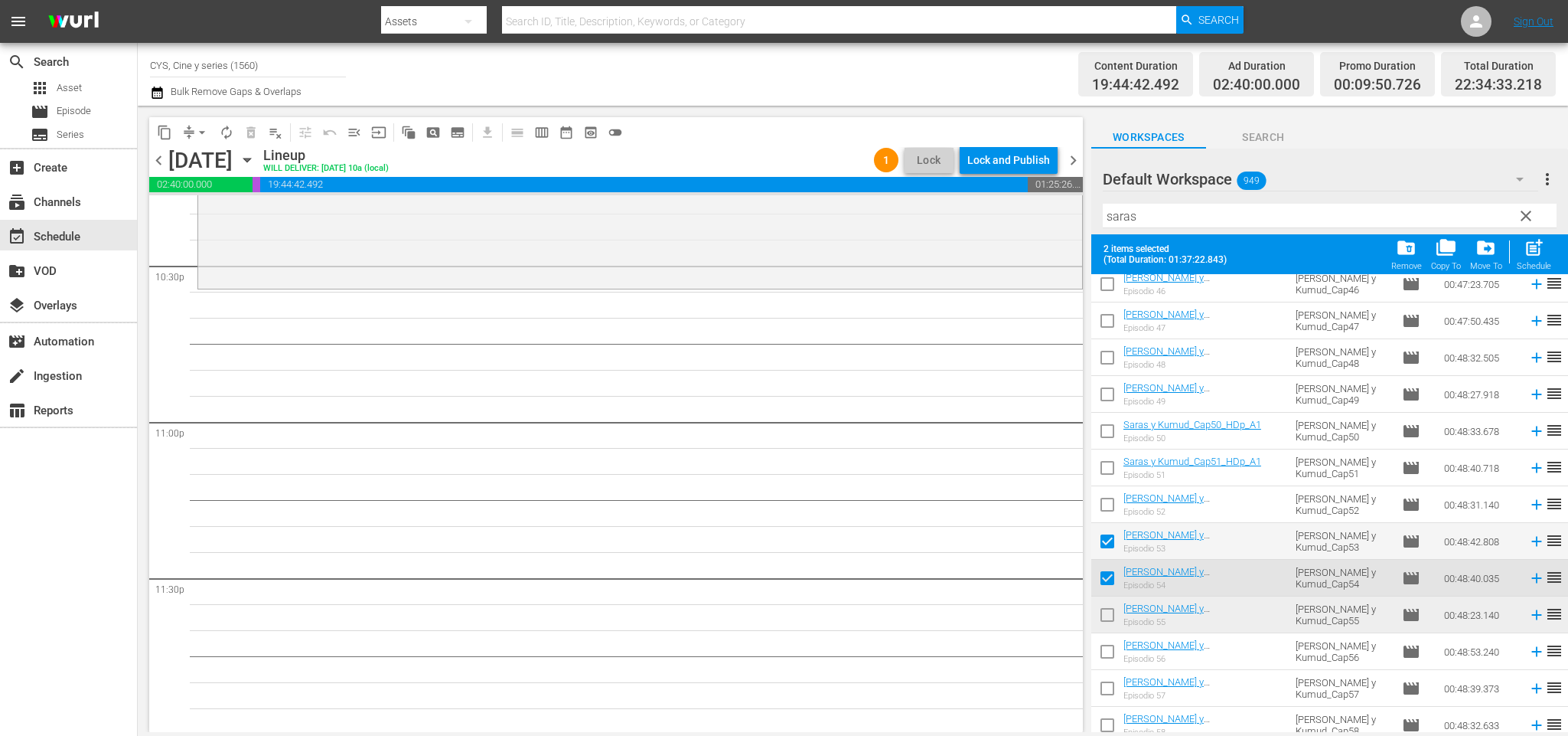
click at [1114, 545] on input "checkbox" at bounding box center [1108, 545] width 32 height 32
checkbox input "false"
click at [1109, 619] on input "checkbox" at bounding box center [1108, 618] width 32 height 32
checkbox input "true"
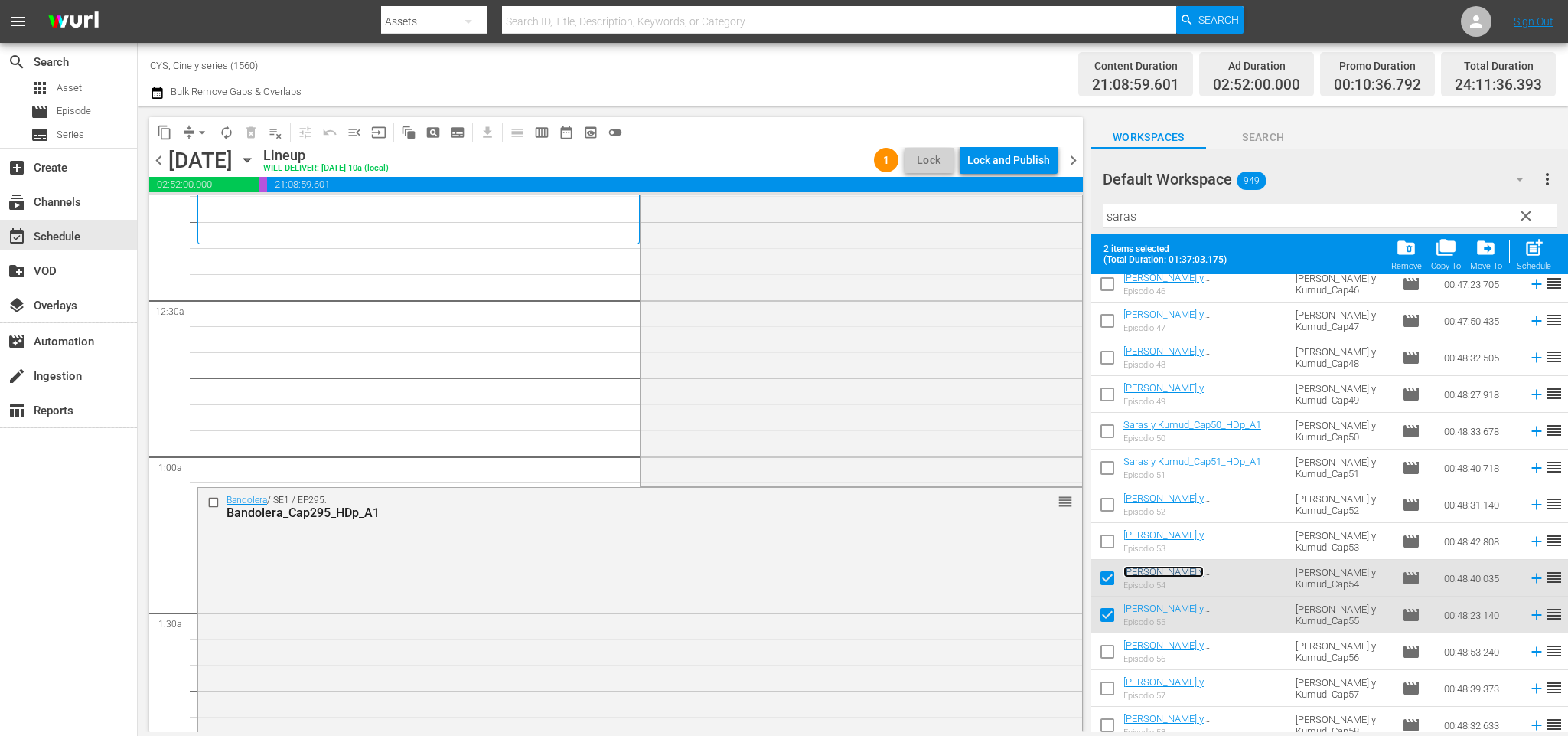
scroll to position [0, 0]
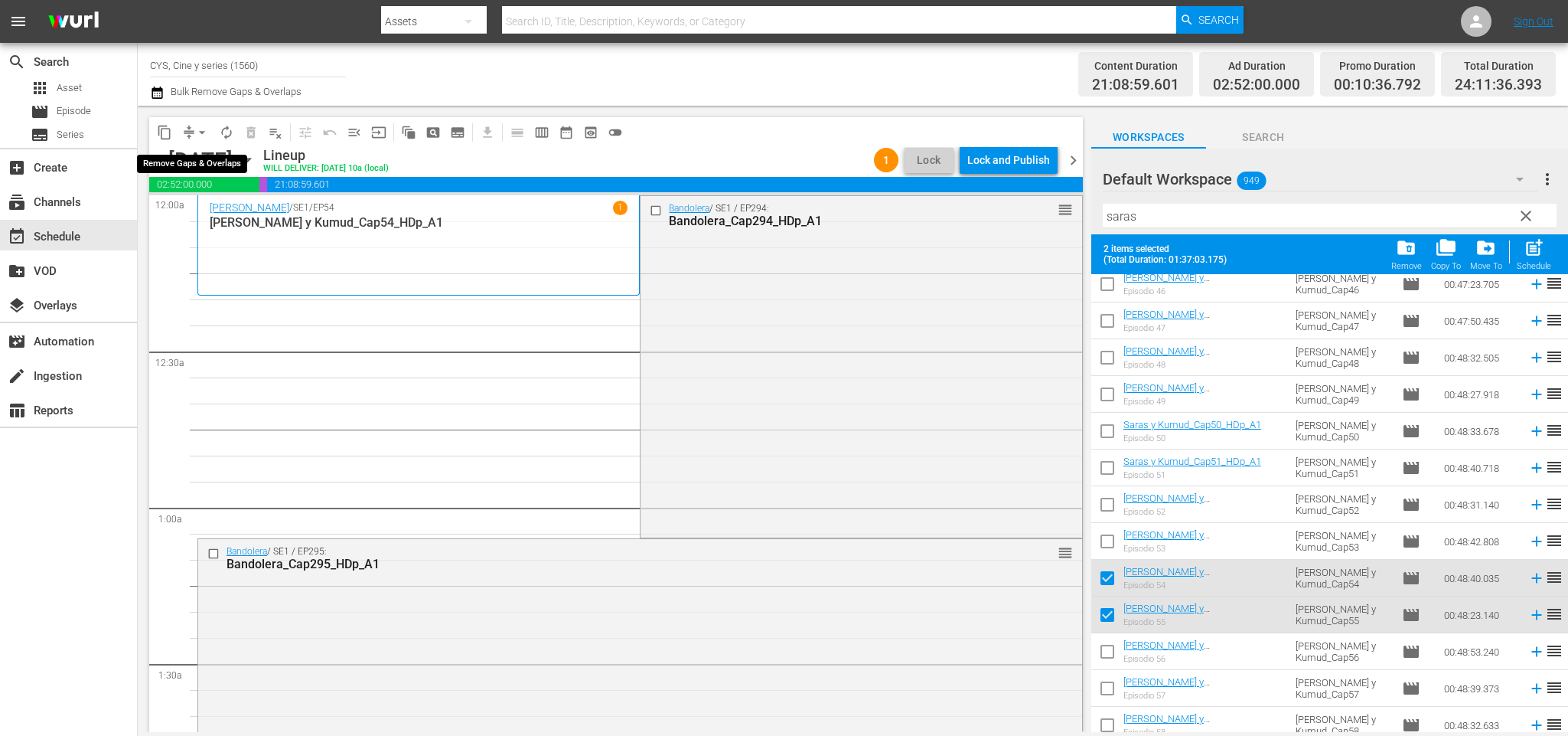
click at [203, 133] on span "arrow_drop_down" at bounding box center [201, 132] width 15 height 15
click at [211, 205] on li "Align to End of Previous Day" at bounding box center [206, 213] width 161 height 25
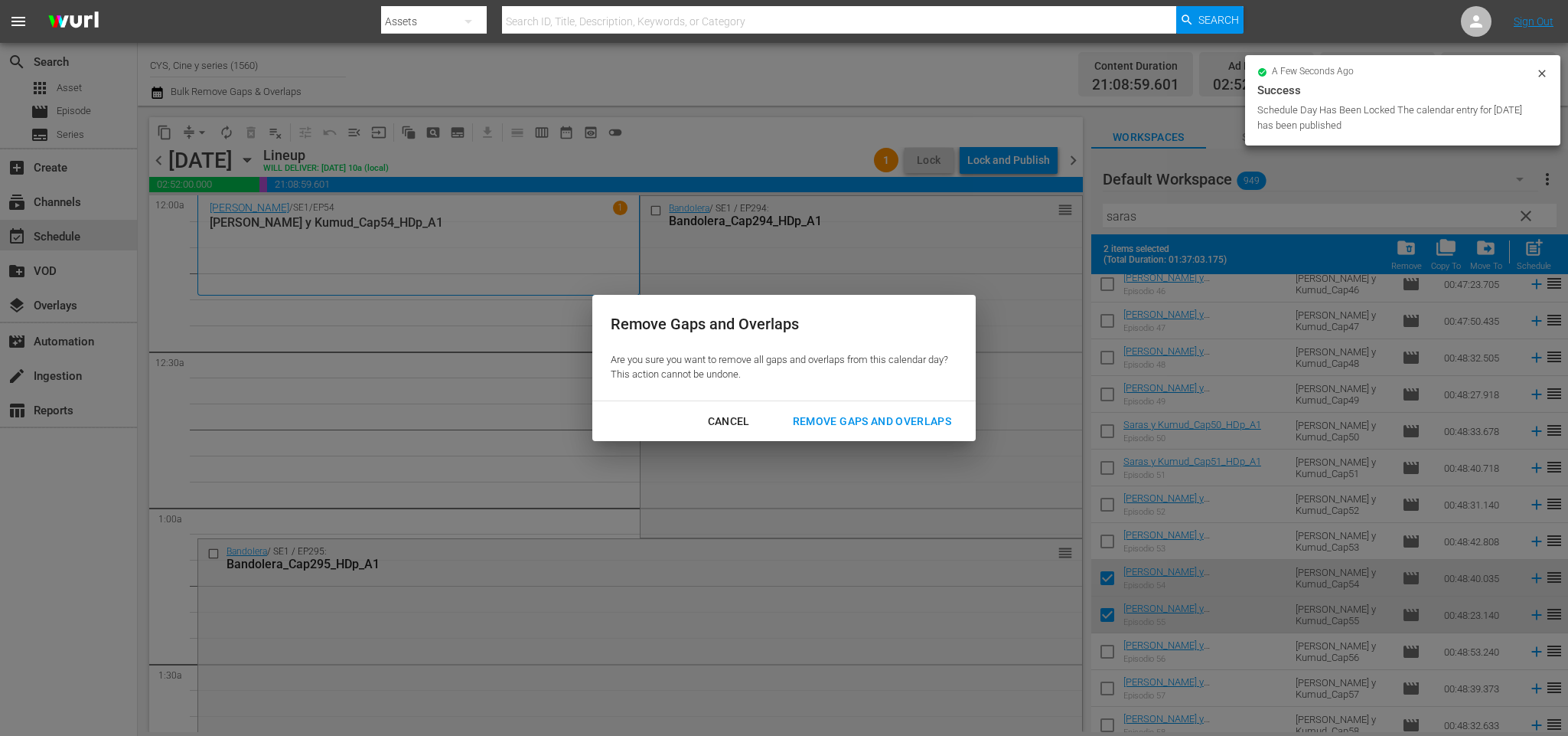
click at [900, 436] on div "Cancel Remove Gaps and Overlaps" at bounding box center [783, 421] width 384 height 40
click at [891, 423] on div "Remove Gaps and Overlaps" at bounding box center [872, 420] width 183 height 19
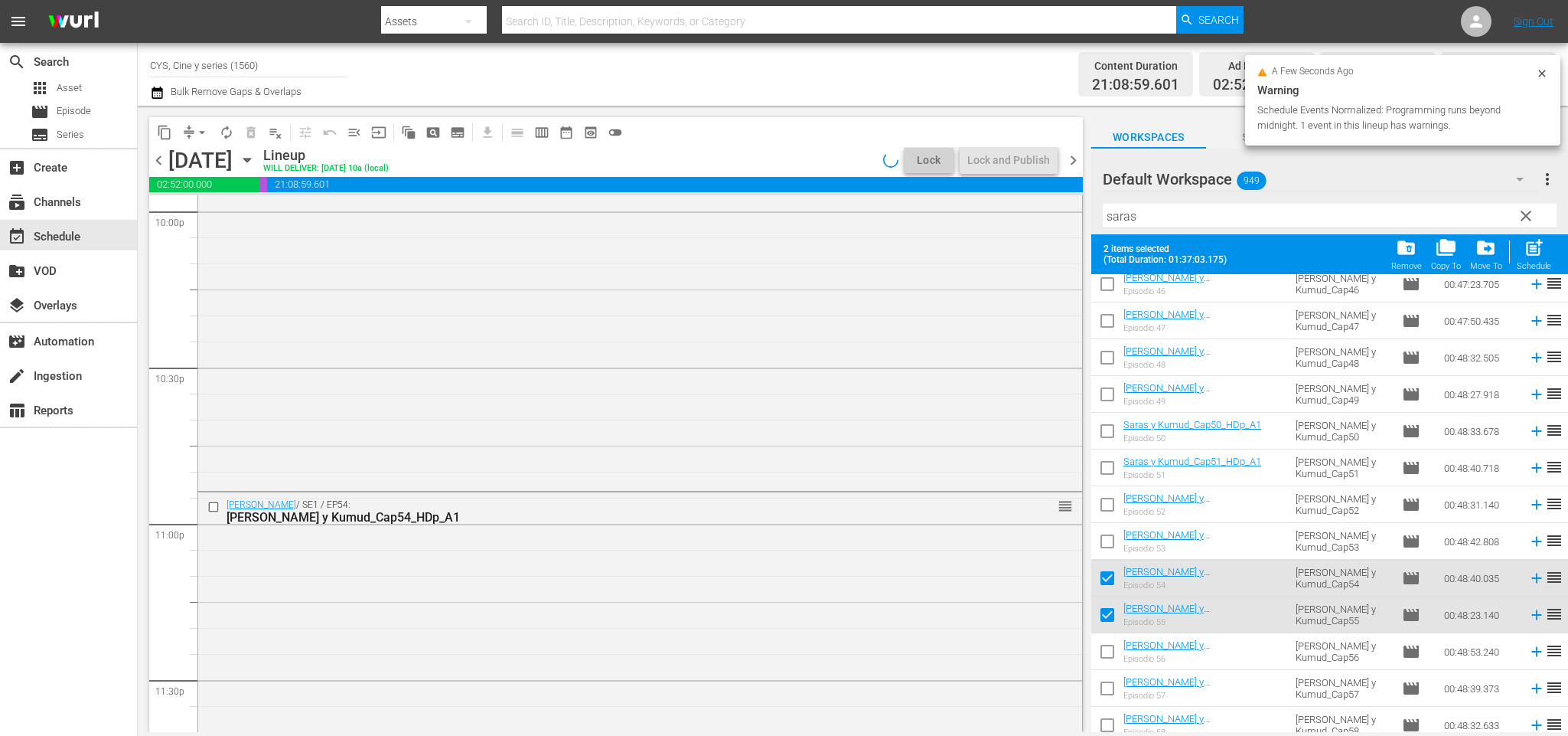
scroll to position [7119, 0]
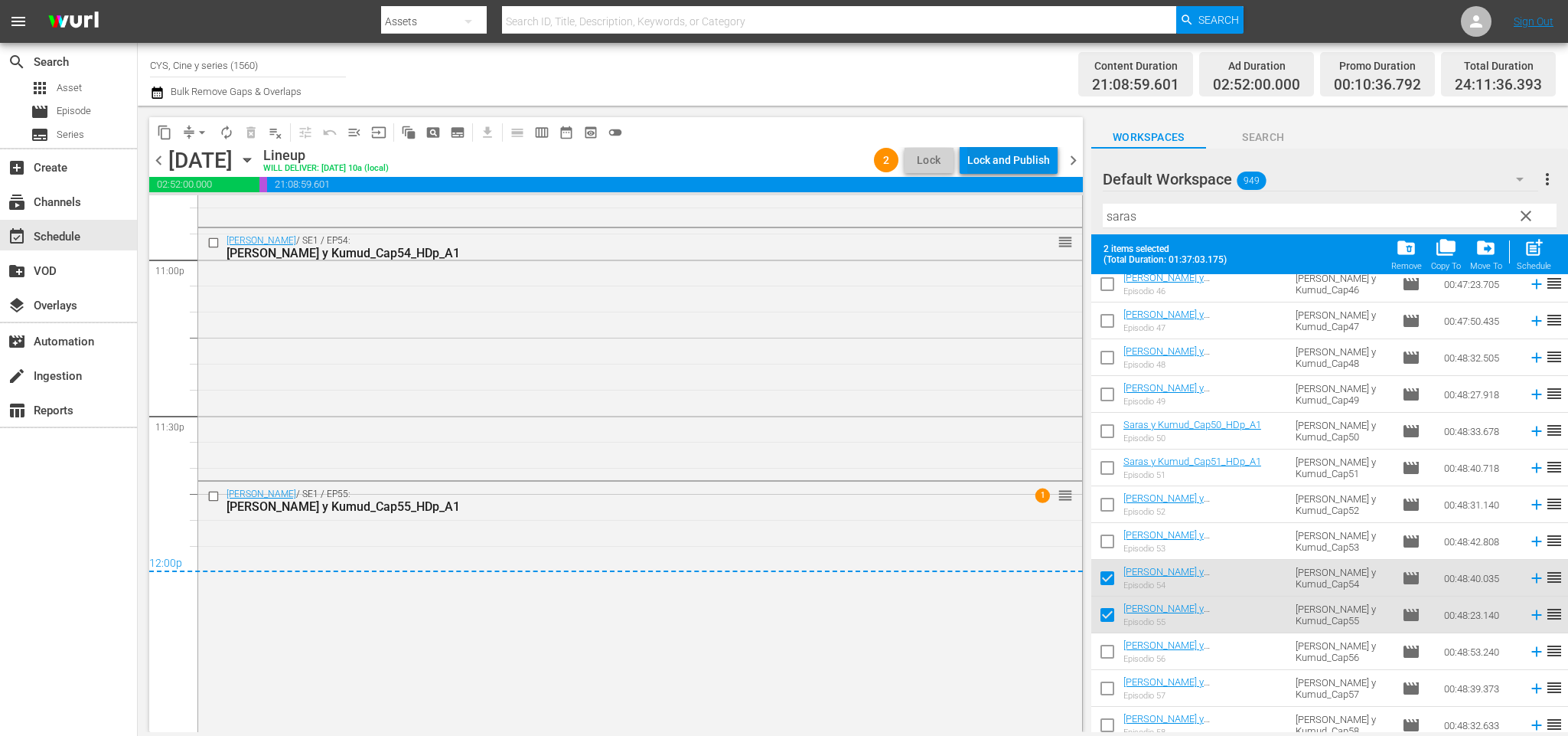
click at [1033, 157] on div "Lock and Publish" at bounding box center [1008, 159] width 82 height 28
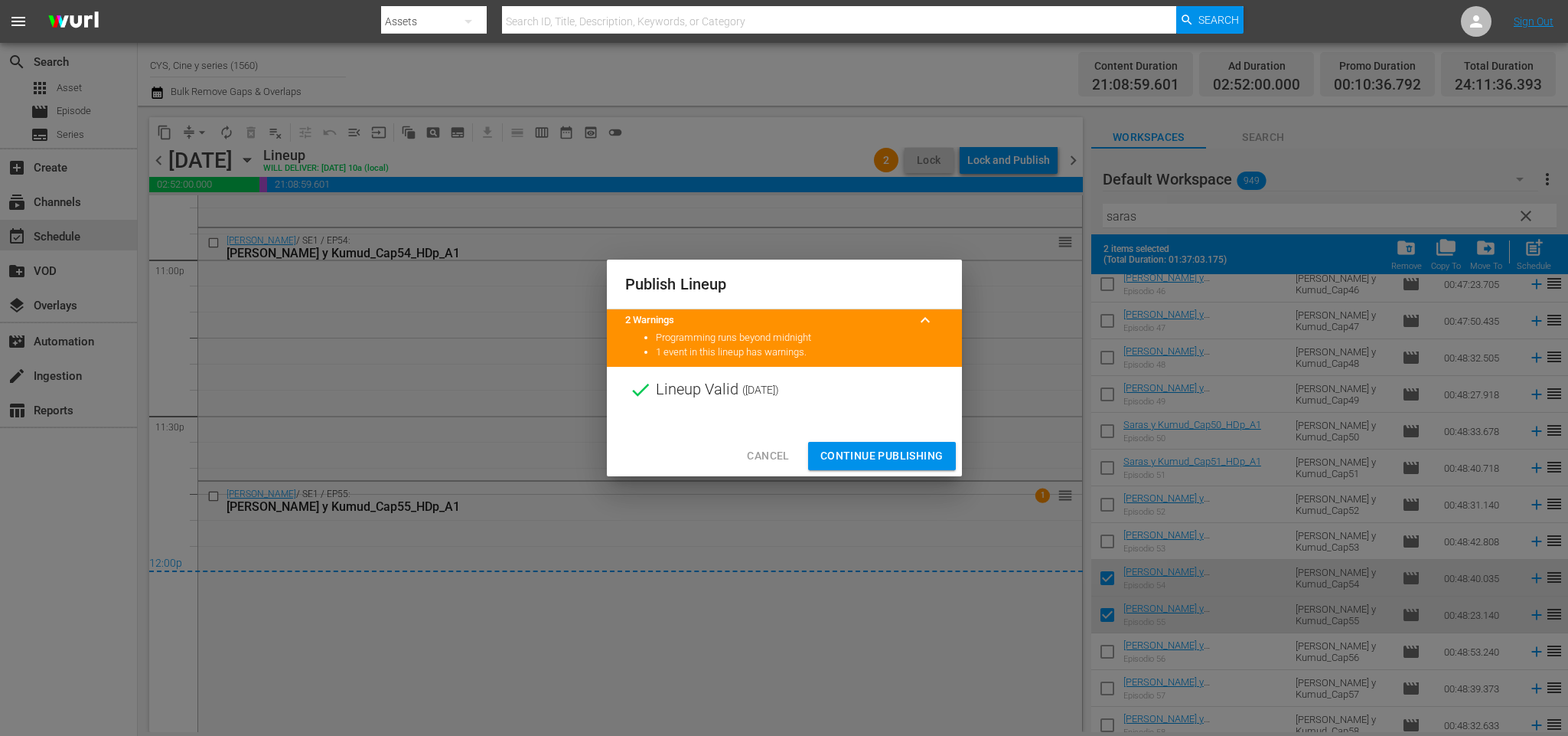
click at [905, 453] on span "Continue Publishing" at bounding box center [882, 455] width 123 height 19
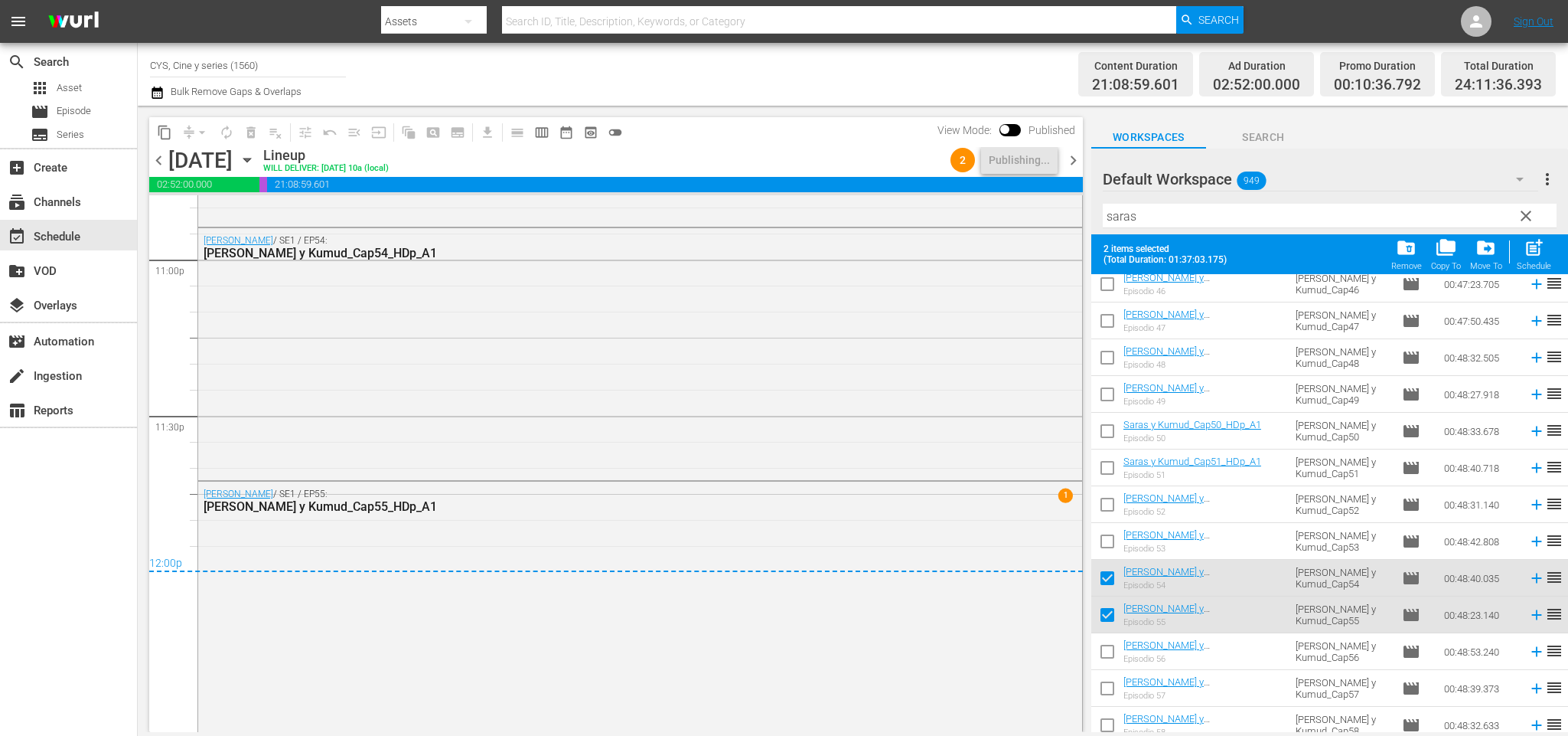
click at [1070, 161] on span "chevron_right" at bounding box center [1073, 160] width 19 height 19
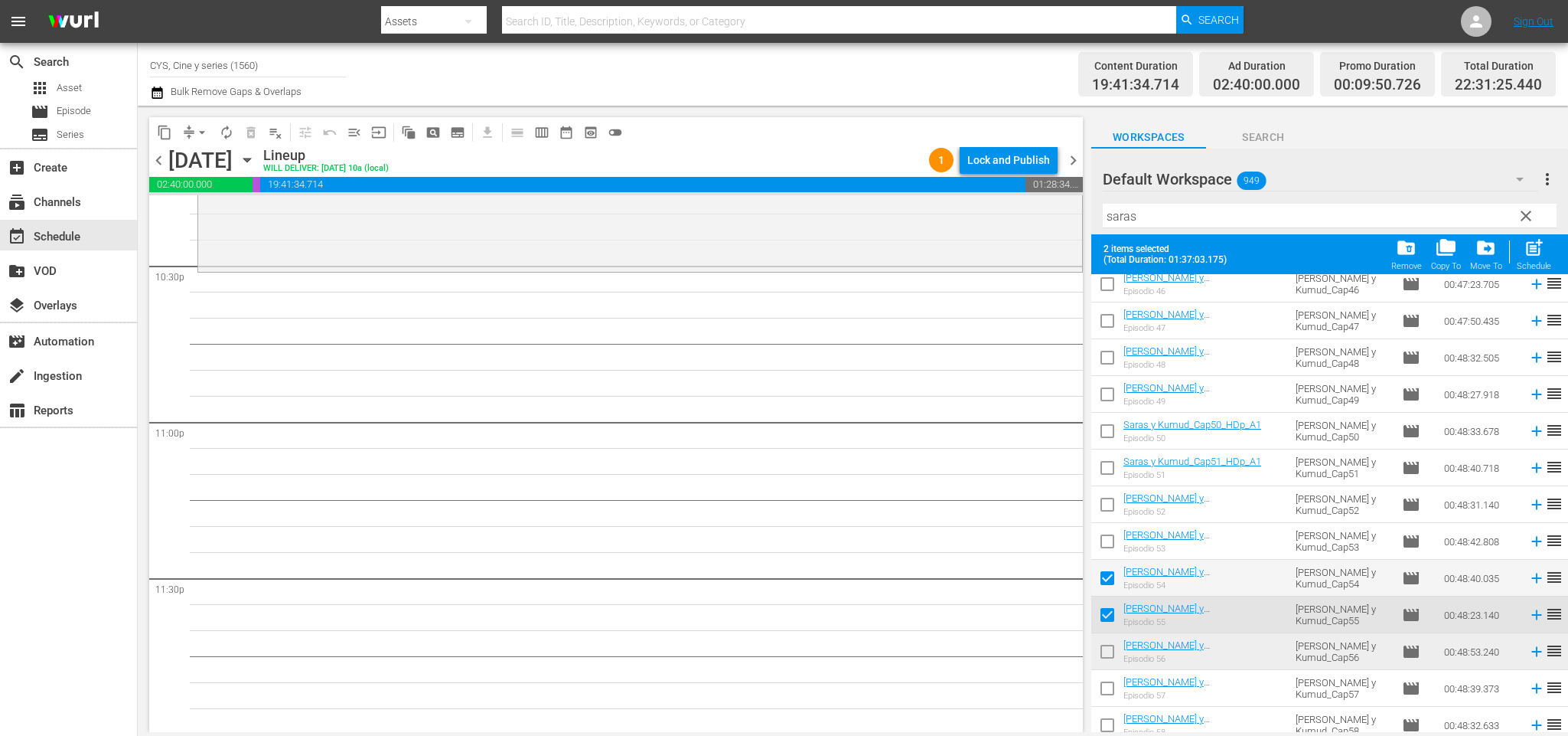
scroll to position [6958, 0]
click at [1112, 646] on input "checkbox" at bounding box center [1108, 655] width 32 height 32
checkbox input "true"
click at [1112, 579] on input "checkbox" at bounding box center [1108, 581] width 32 height 32
checkbox input "false"
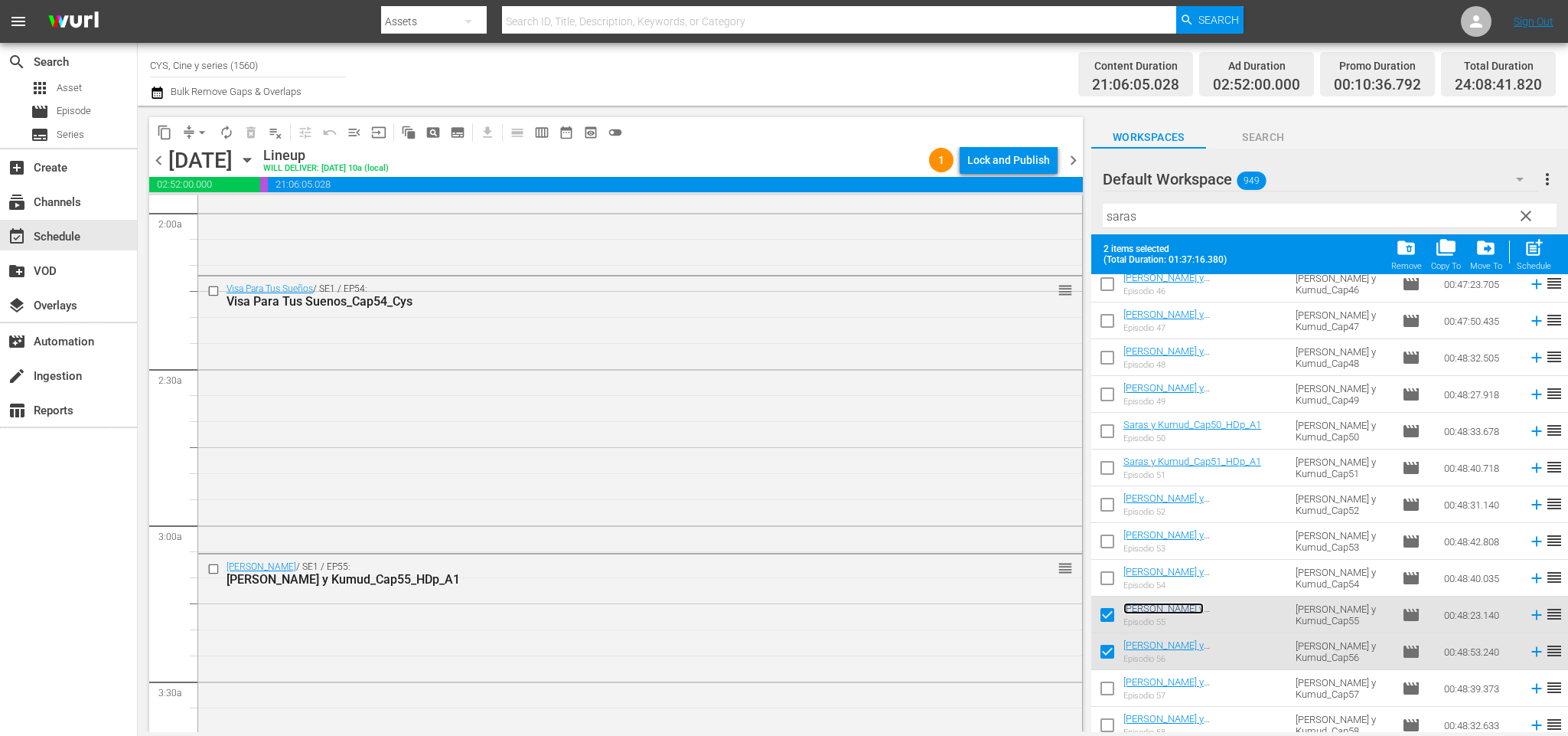
scroll to position [0, 0]
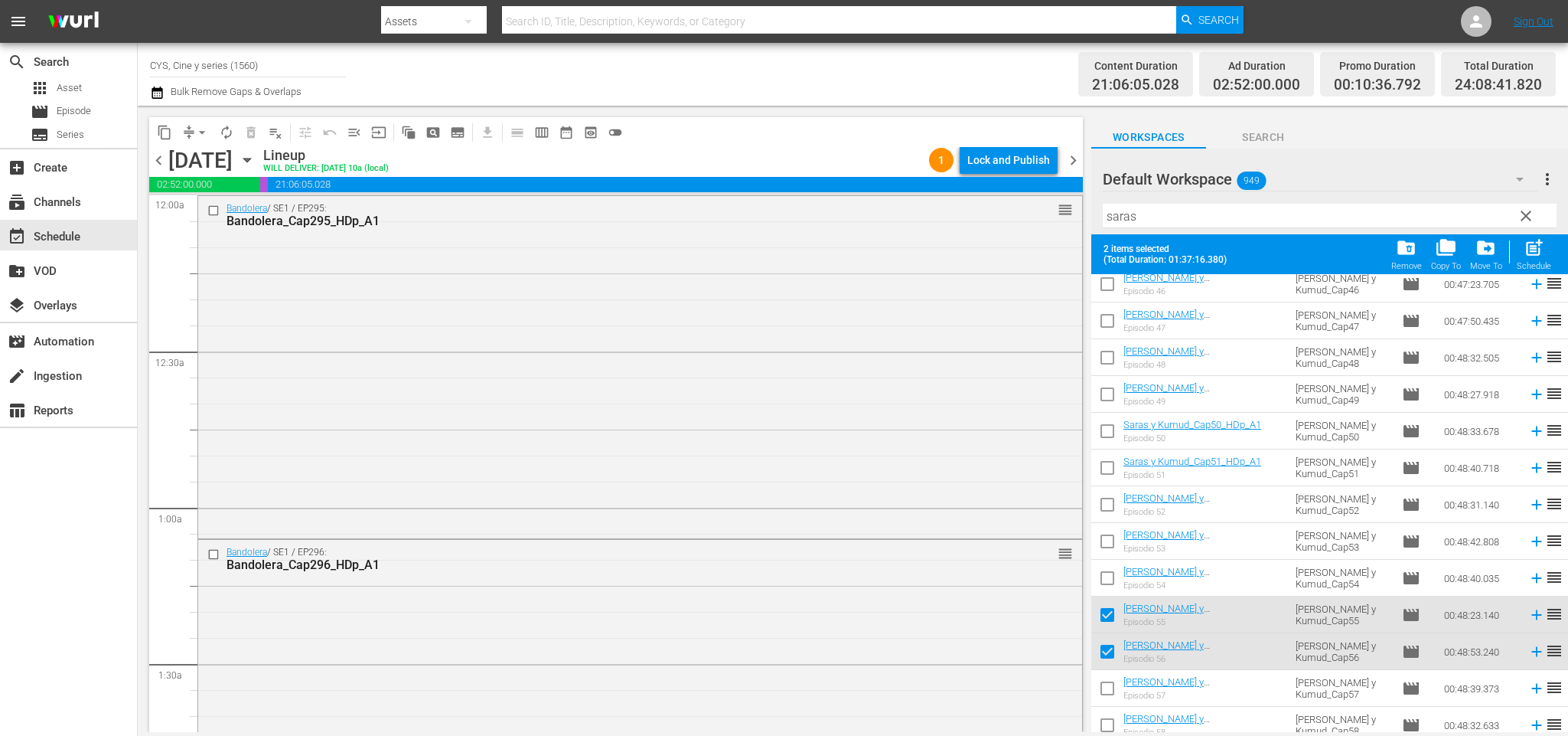
click at [158, 157] on span "chevron_left" at bounding box center [158, 160] width 19 height 19
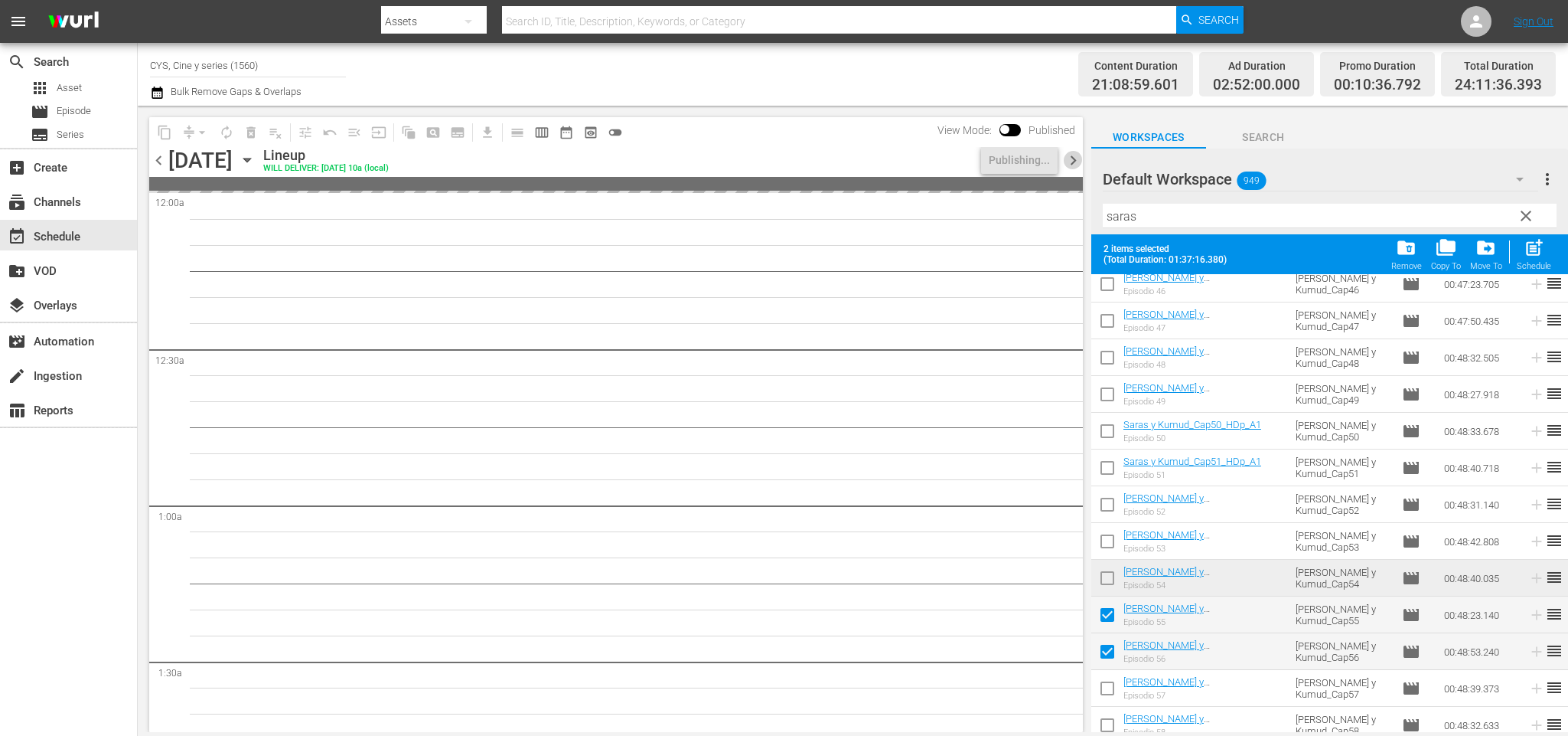
click at [1080, 151] on span "chevron_right" at bounding box center [1073, 160] width 19 height 19
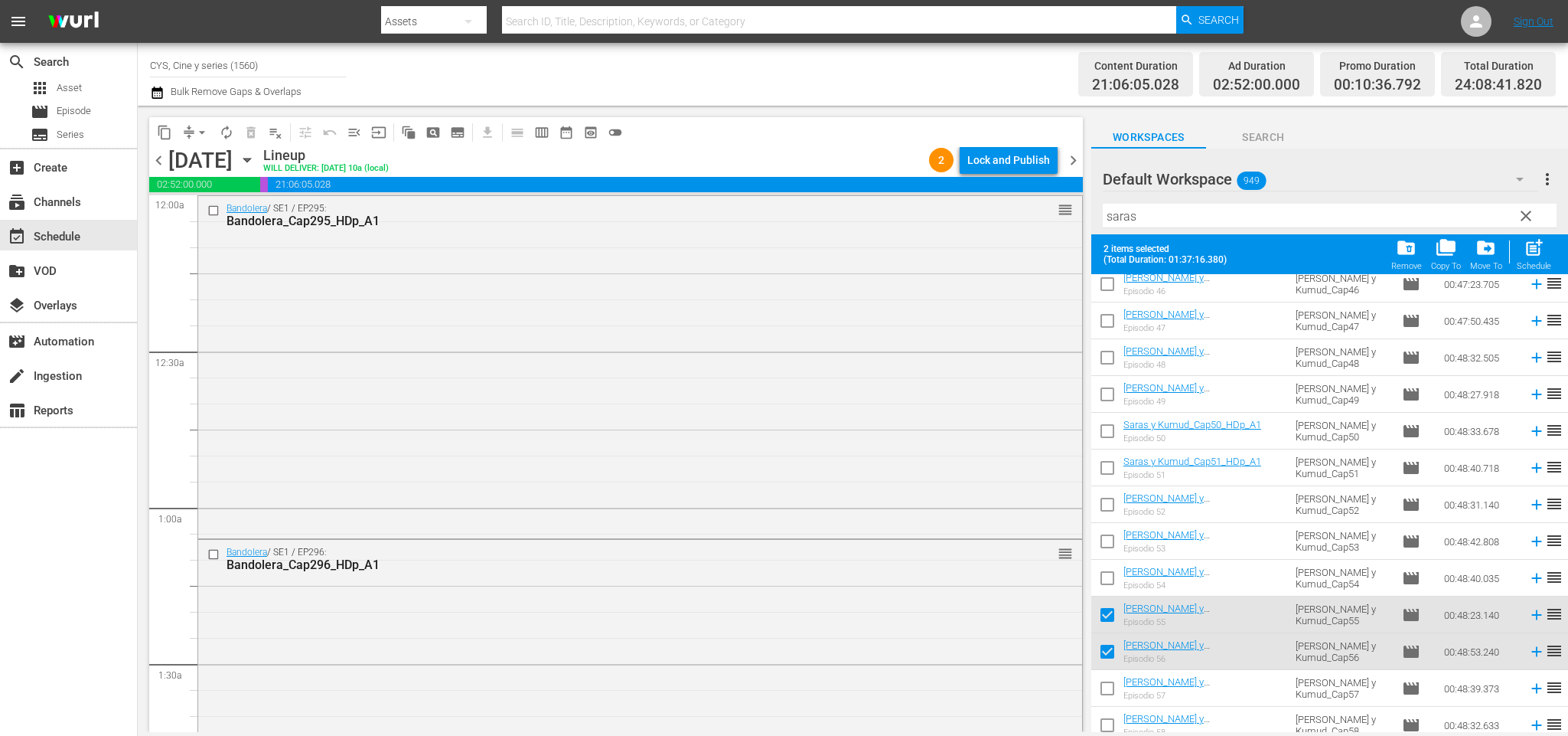
click at [150, 152] on span "chevron_left" at bounding box center [158, 160] width 19 height 19
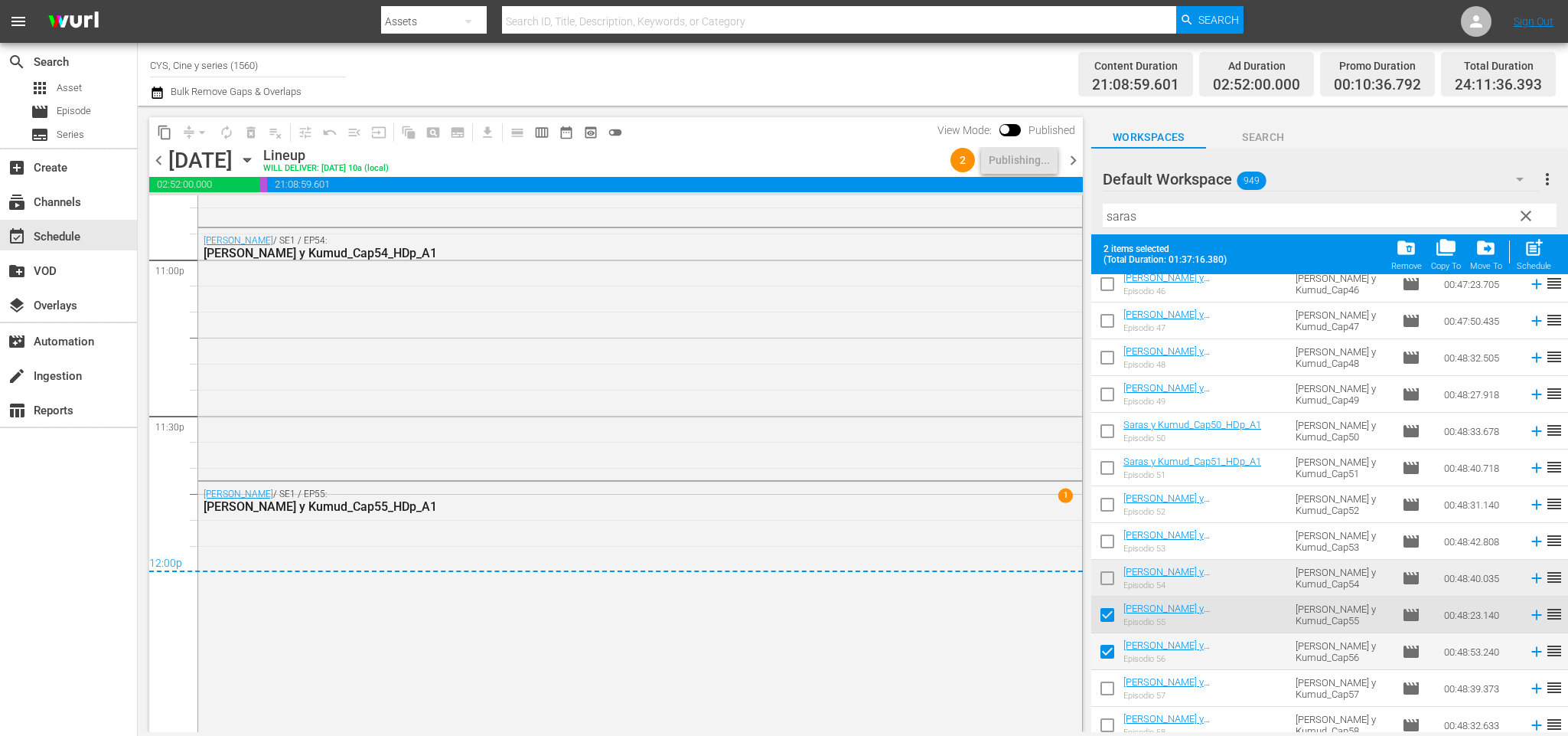
scroll to position [7030, 0]
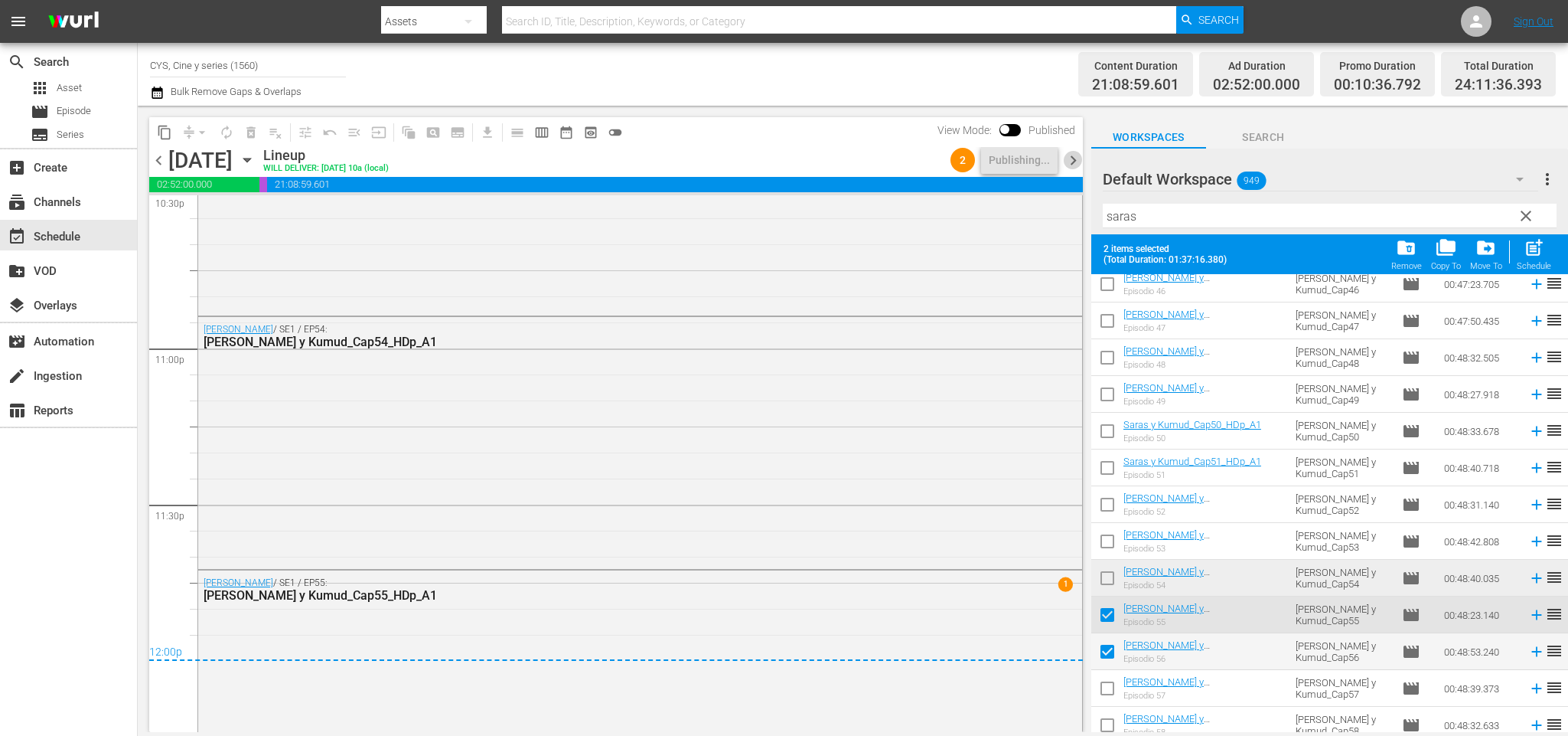
click at [1070, 158] on span "chevron_right" at bounding box center [1073, 160] width 19 height 19
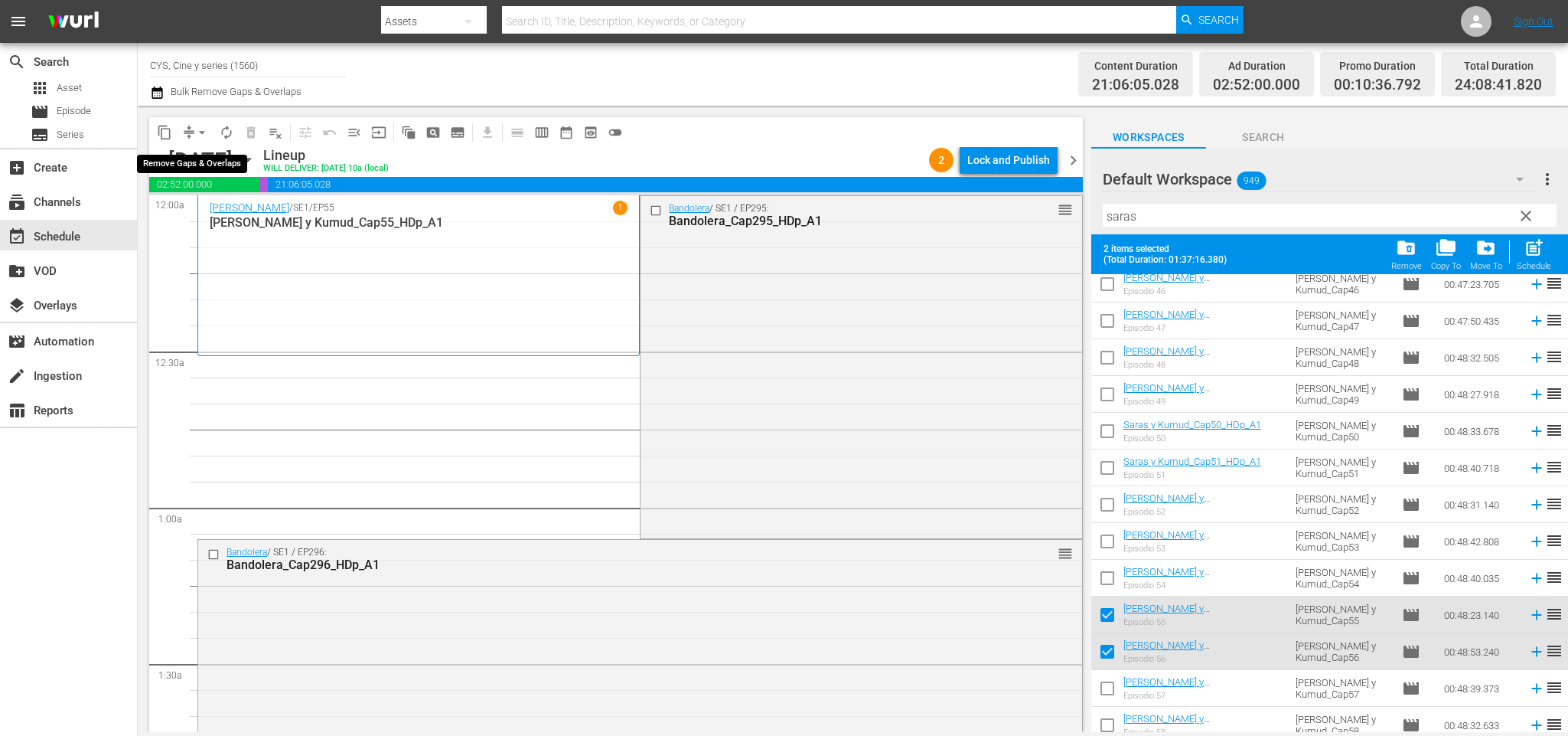
click at [198, 131] on span "arrow_drop_down" at bounding box center [201, 132] width 15 height 15
click at [179, 216] on li "Align to End of Previous Day" at bounding box center [206, 213] width 161 height 25
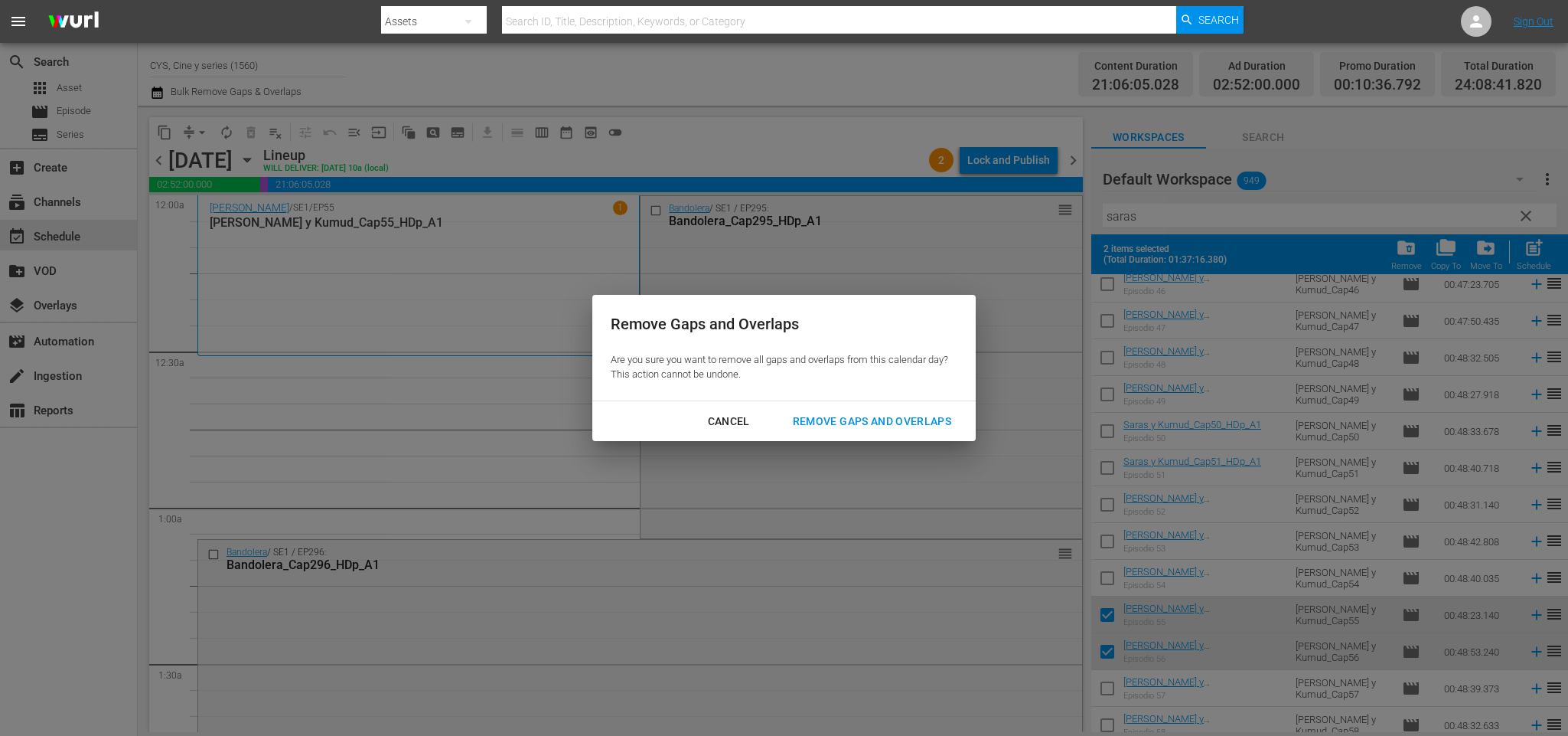
click at [849, 423] on div "Remove Gaps and Overlaps" at bounding box center [872, 420] width 183 height 19
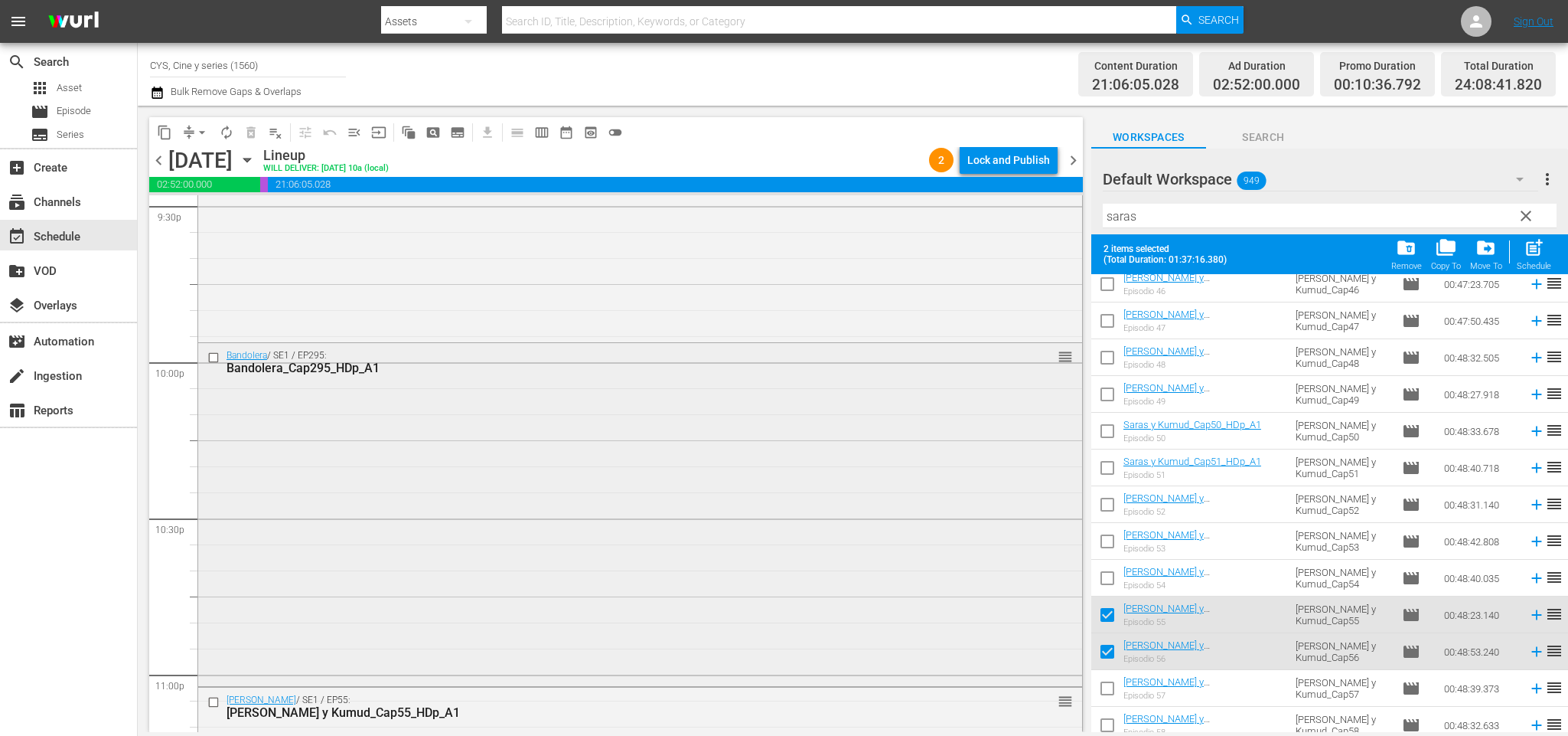
scroll to position [7163, 0]
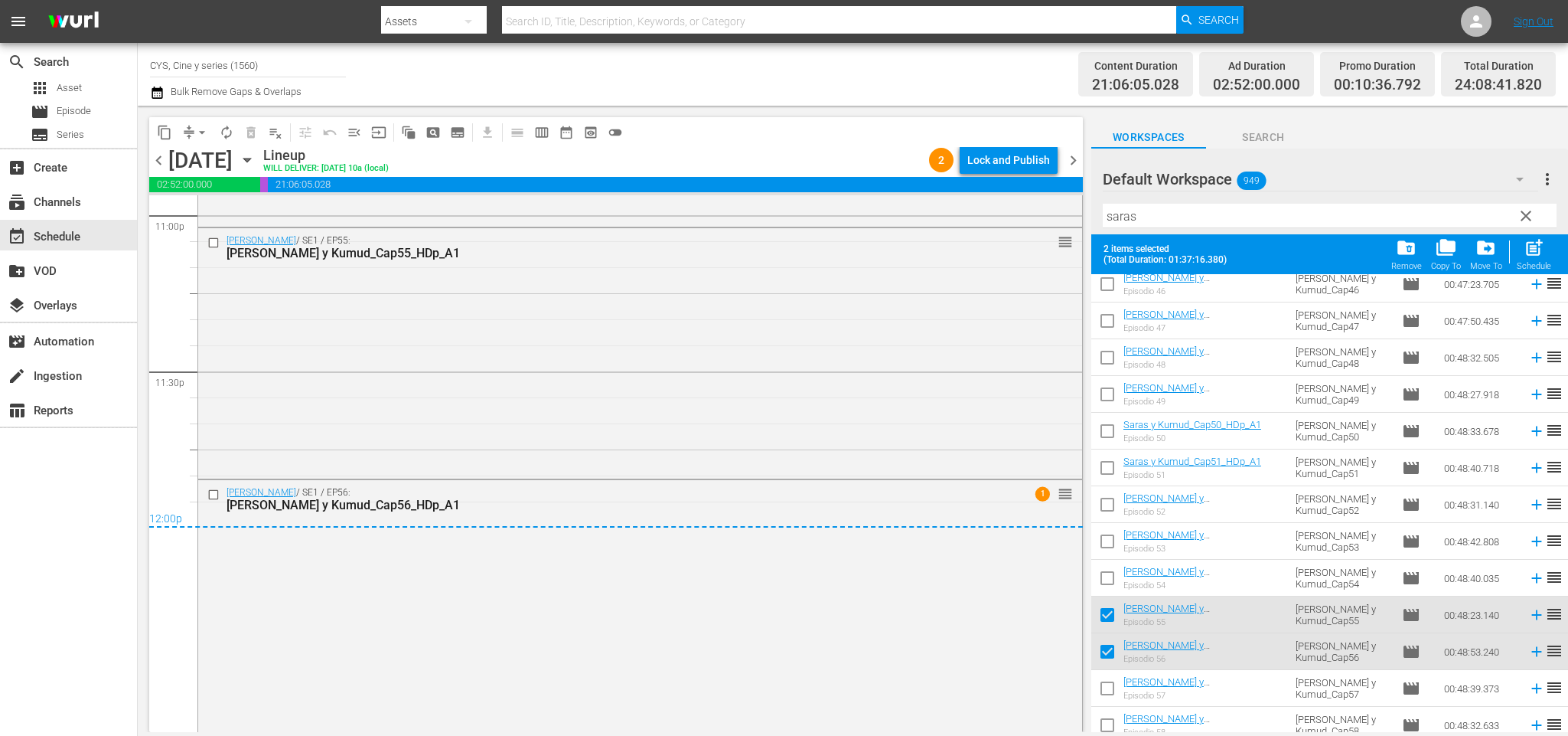
click at [1070, 155] on span "chevron_right" at bounding box center [1073, 160] width 19 height 19
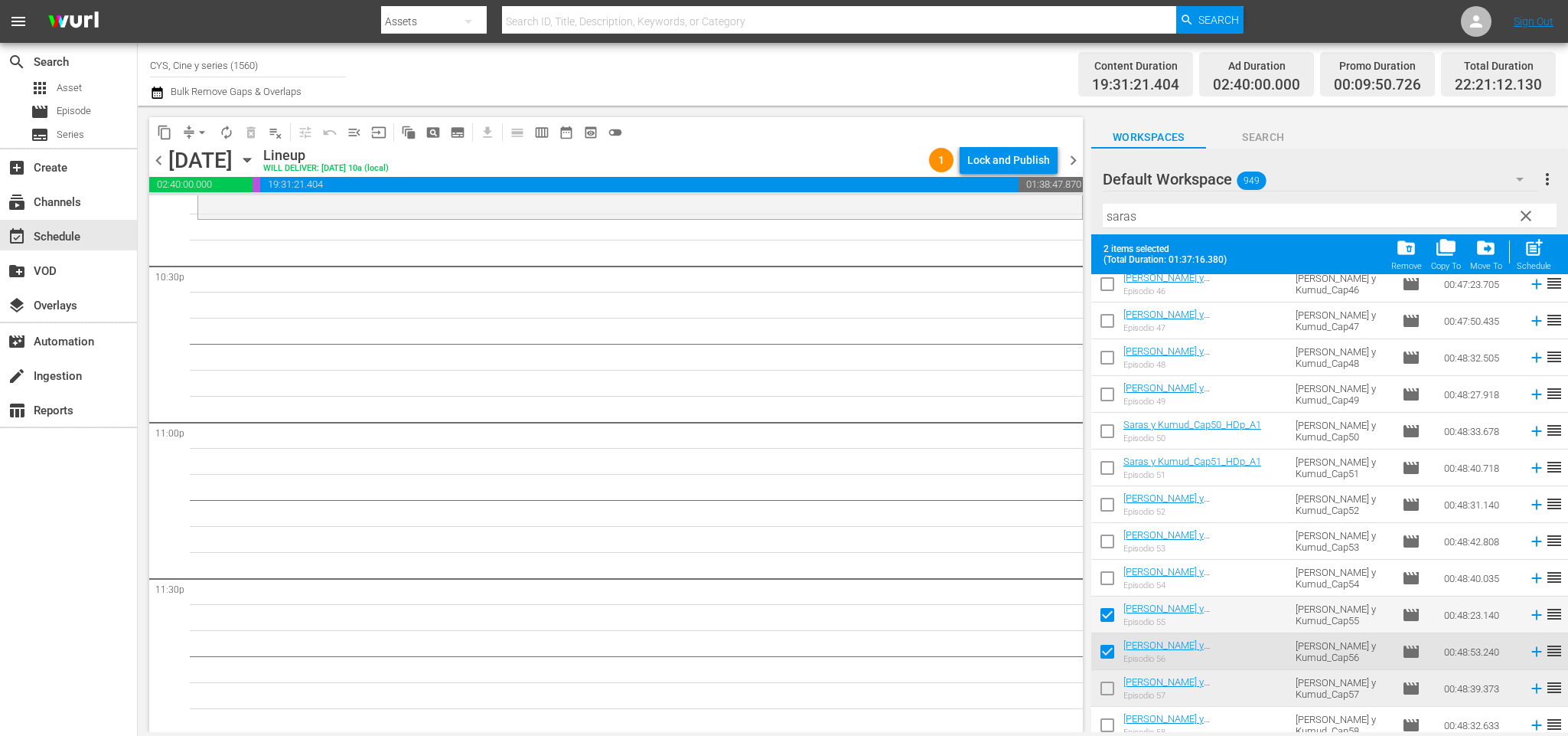
scroll to position [6958, 0]
click at [1112, 684] on input "checkbox" at bounding box center [1108, 691] width 32 height 32
checkbox input "true"
click at [1114, 616] on input "checkbox" at bounding box center [1108, 618] width 32 height 32
checkbox input "false"
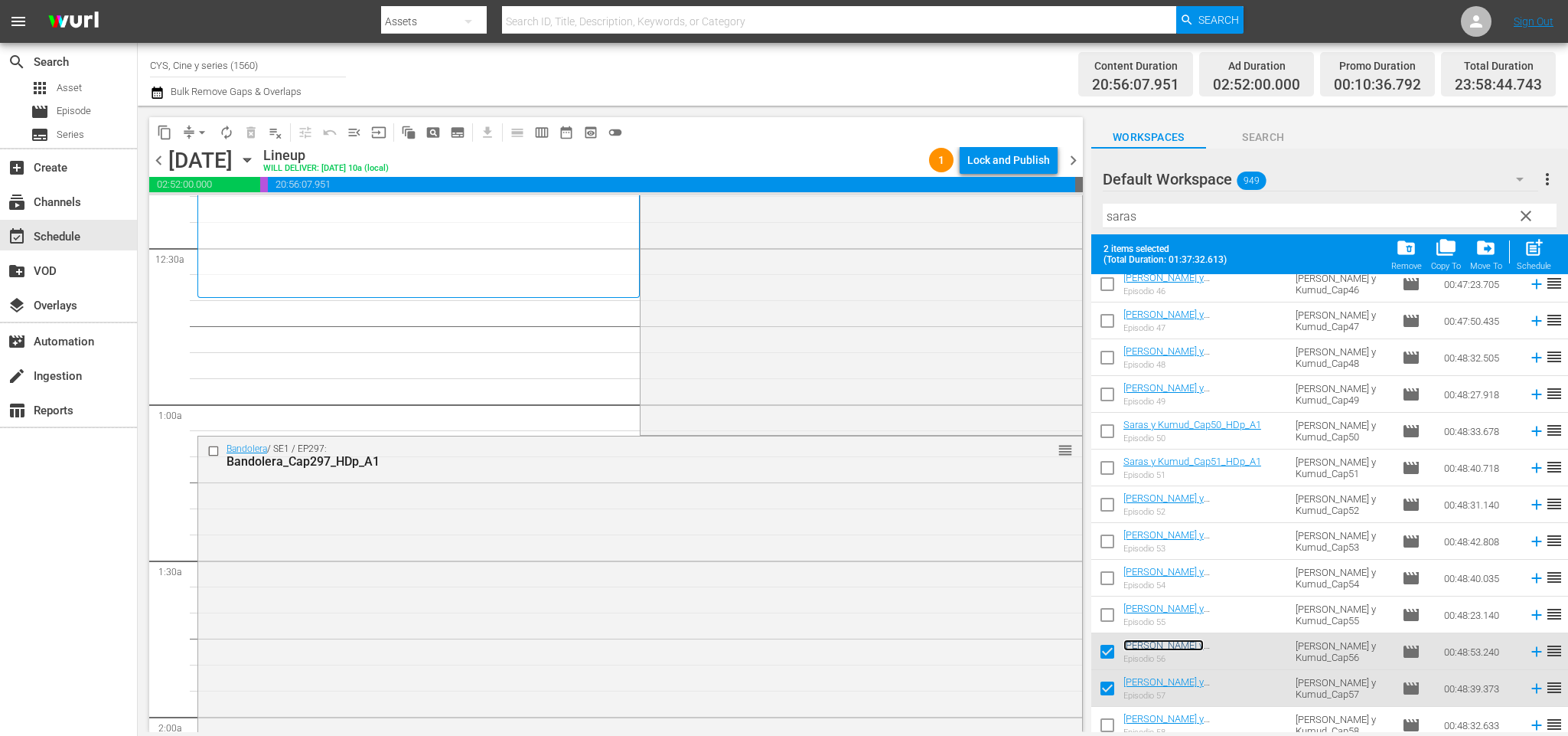
scroll to position [0, 0]
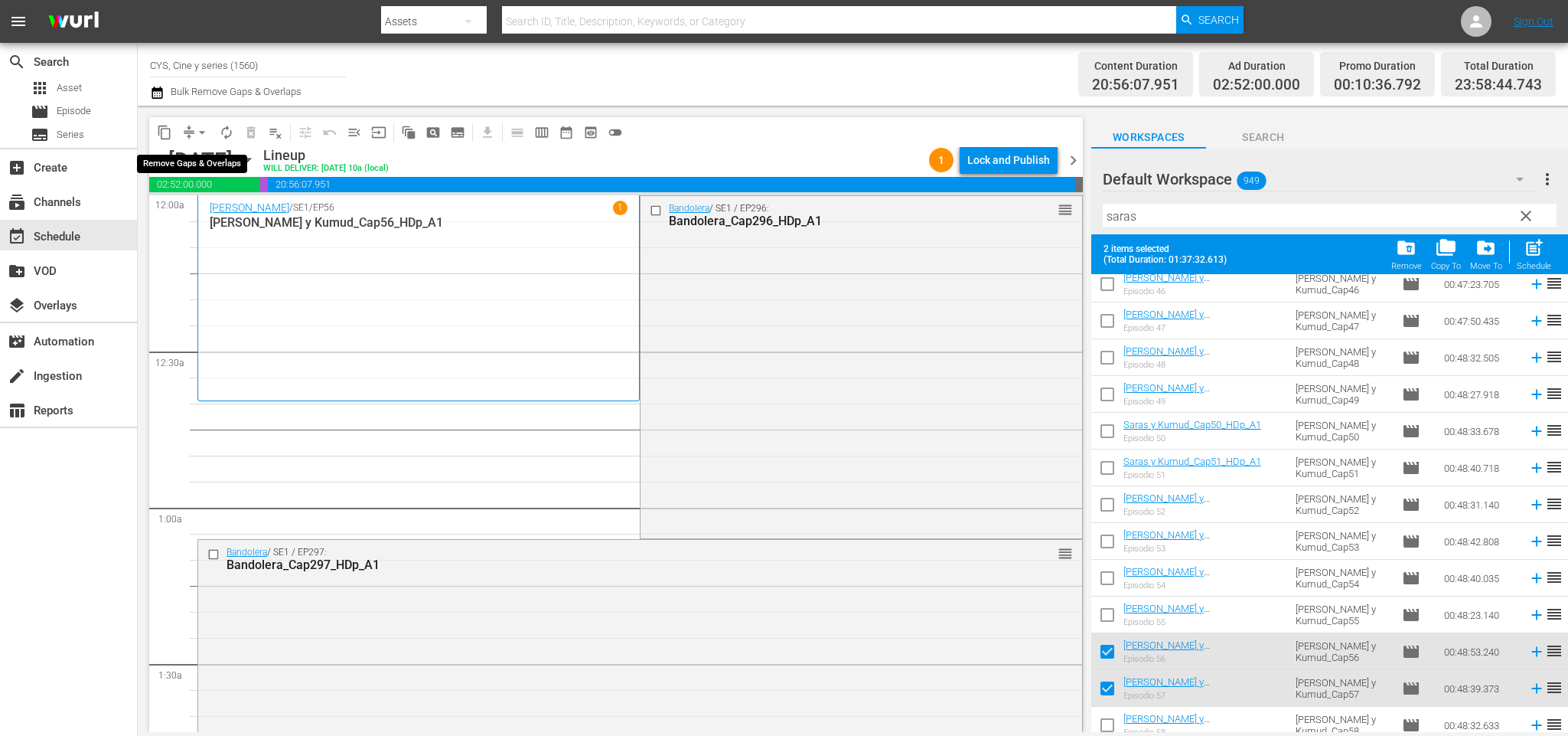
click at [195, 130] on span "arrow_drop_down" at bounding box center [201, 132] width 15 height 15
click at [223, 207] on li "Align to End of Previous Day" at bounding box center [206, 213] width 161 height 25
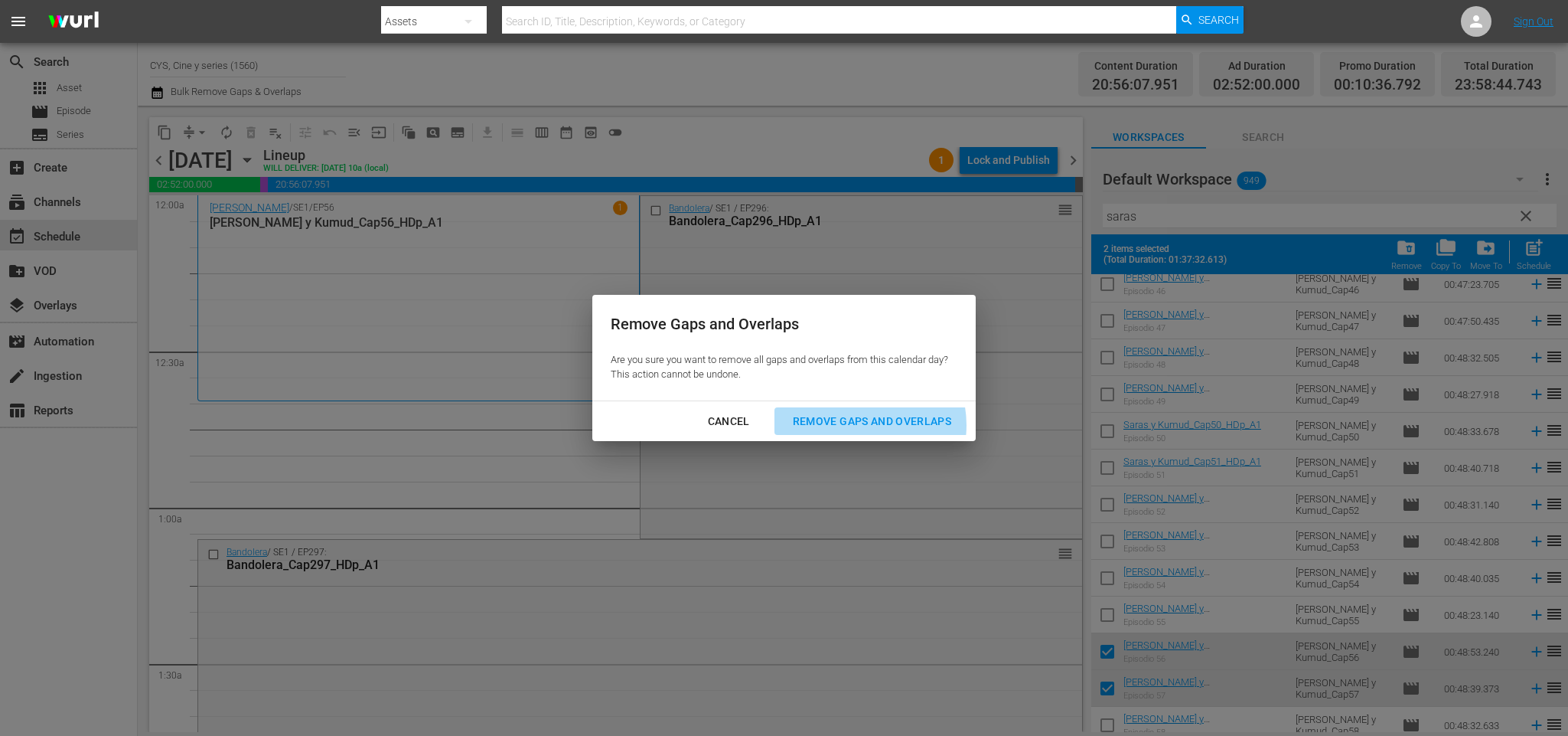
click at [873, 425] on div "Remove Gaps and Overlaps" at bounding box center [872, 420] width 183 height 19
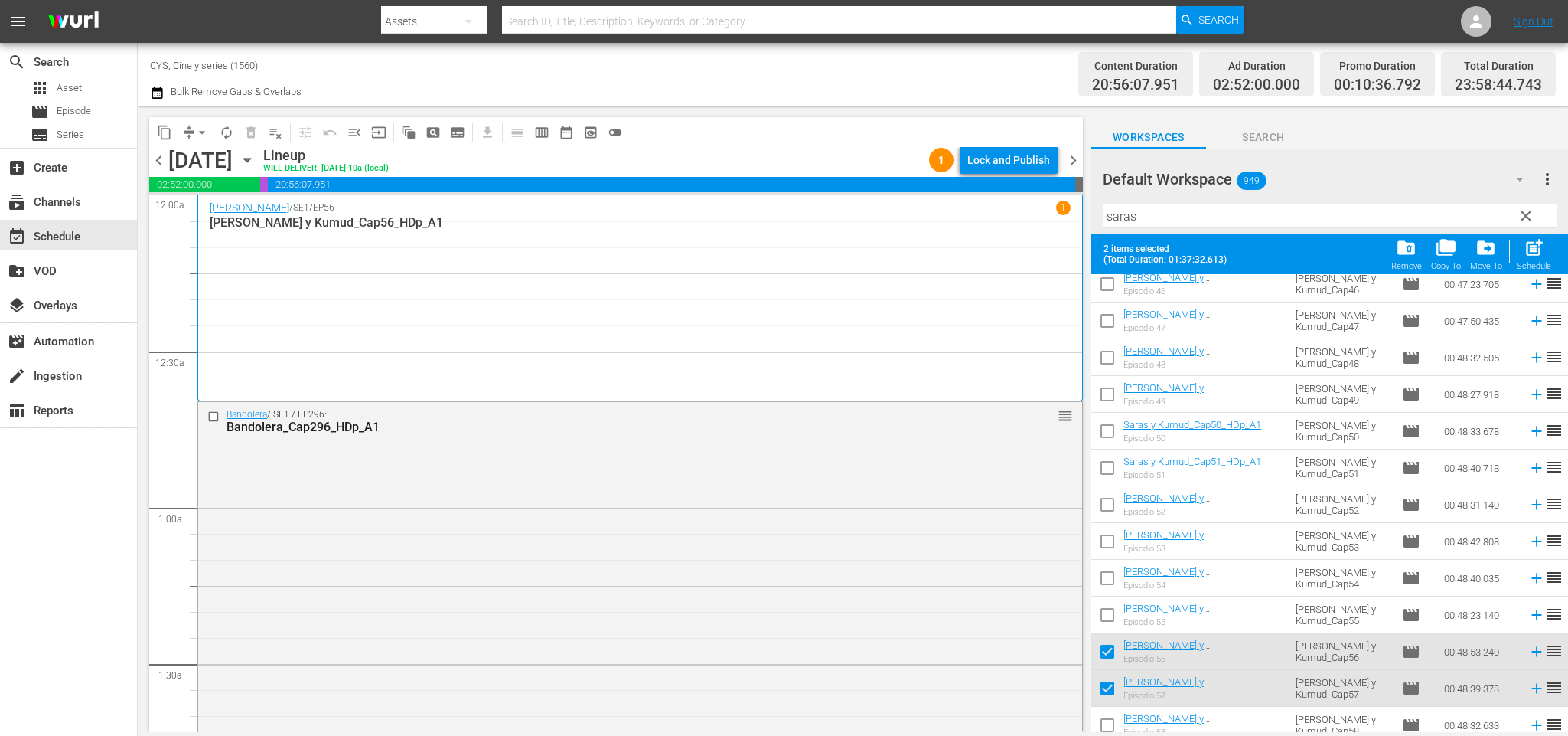
click at [156, 159] on span "chevron_left" at bounding box center [158, 160] width 19 height 19
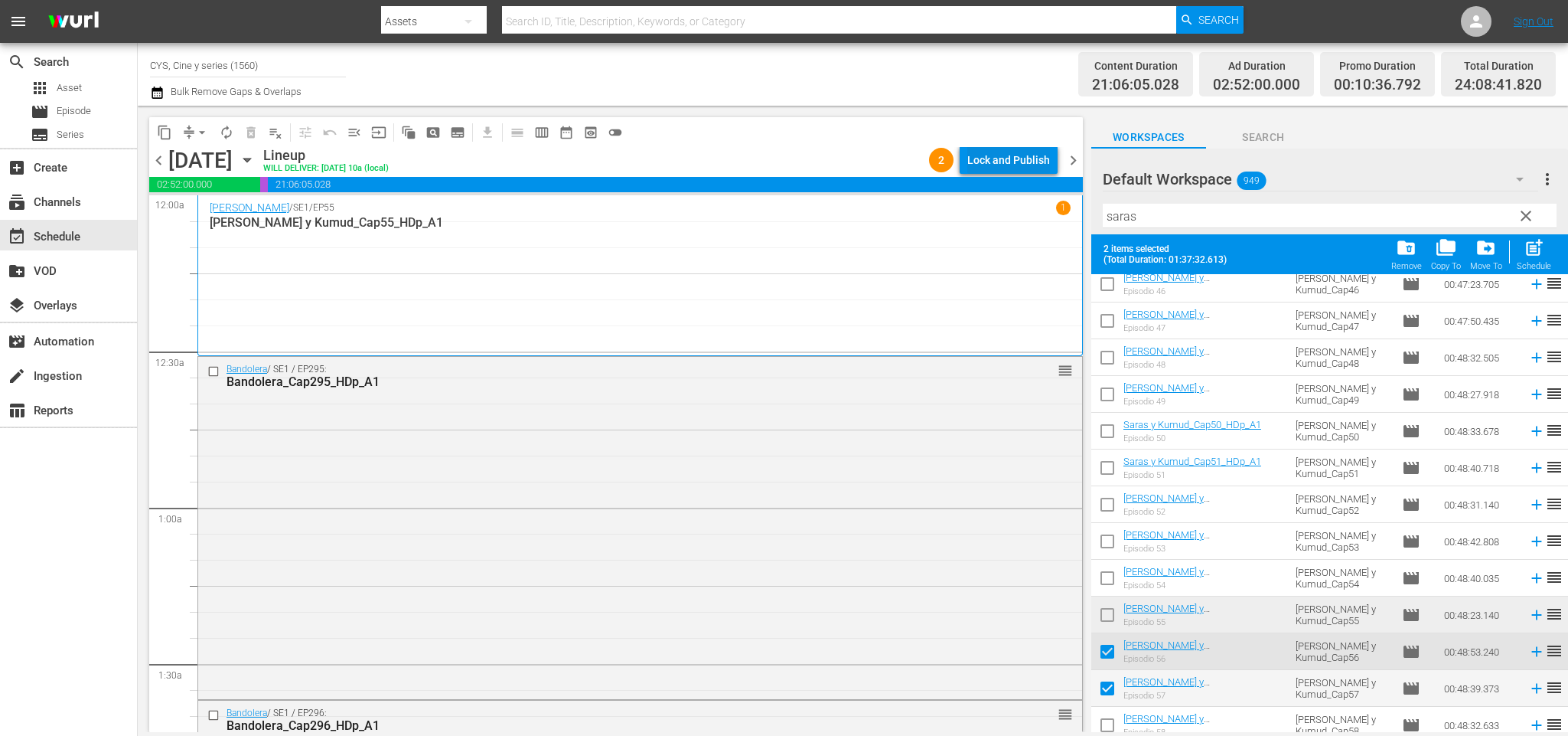
click at [1012, 158] on div "Lock and Publish" at bounding box center [1008, 159] width 82 height 28
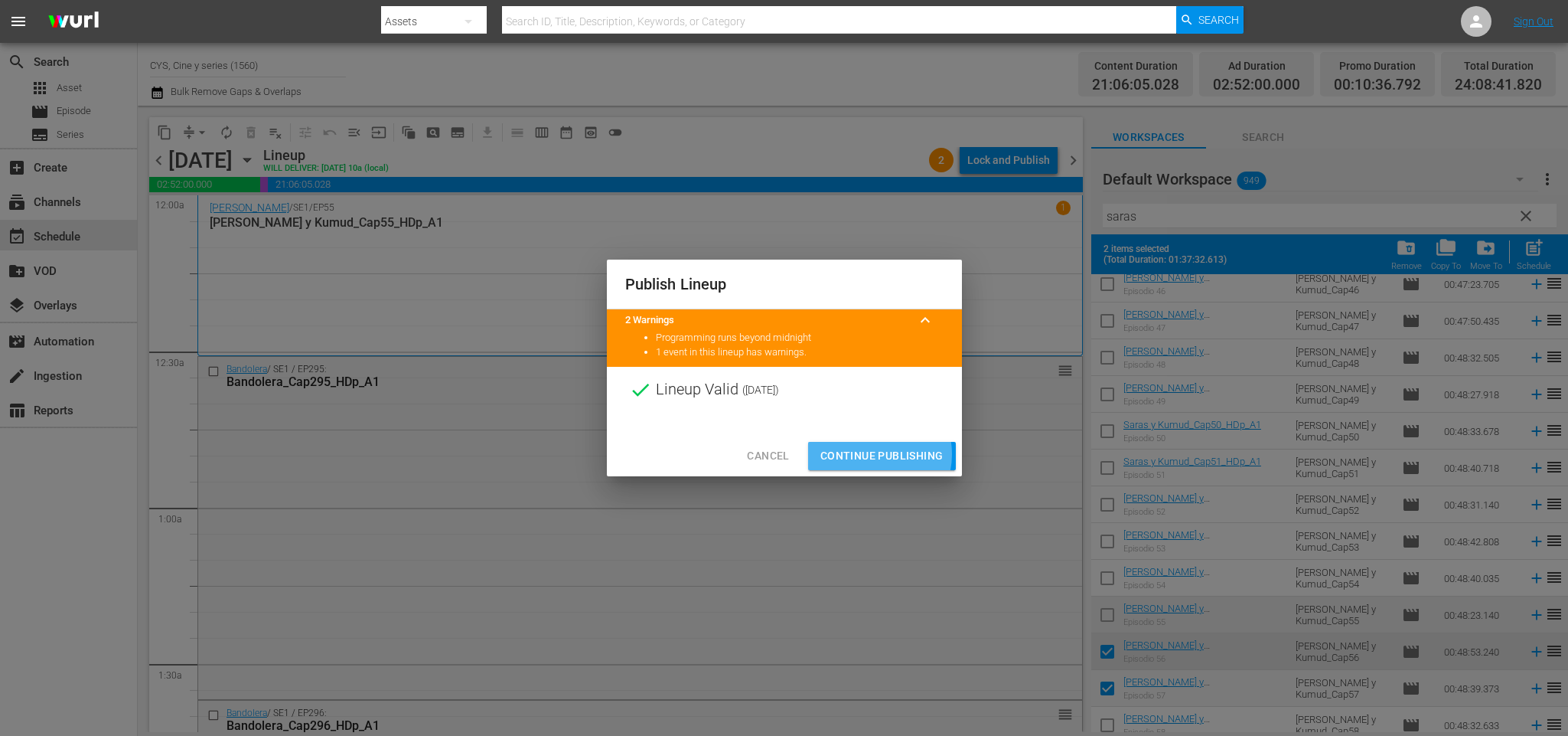
click at [874, 454] on span "Continue Publishing" at bounding box center [882, 455] width 123 height 19
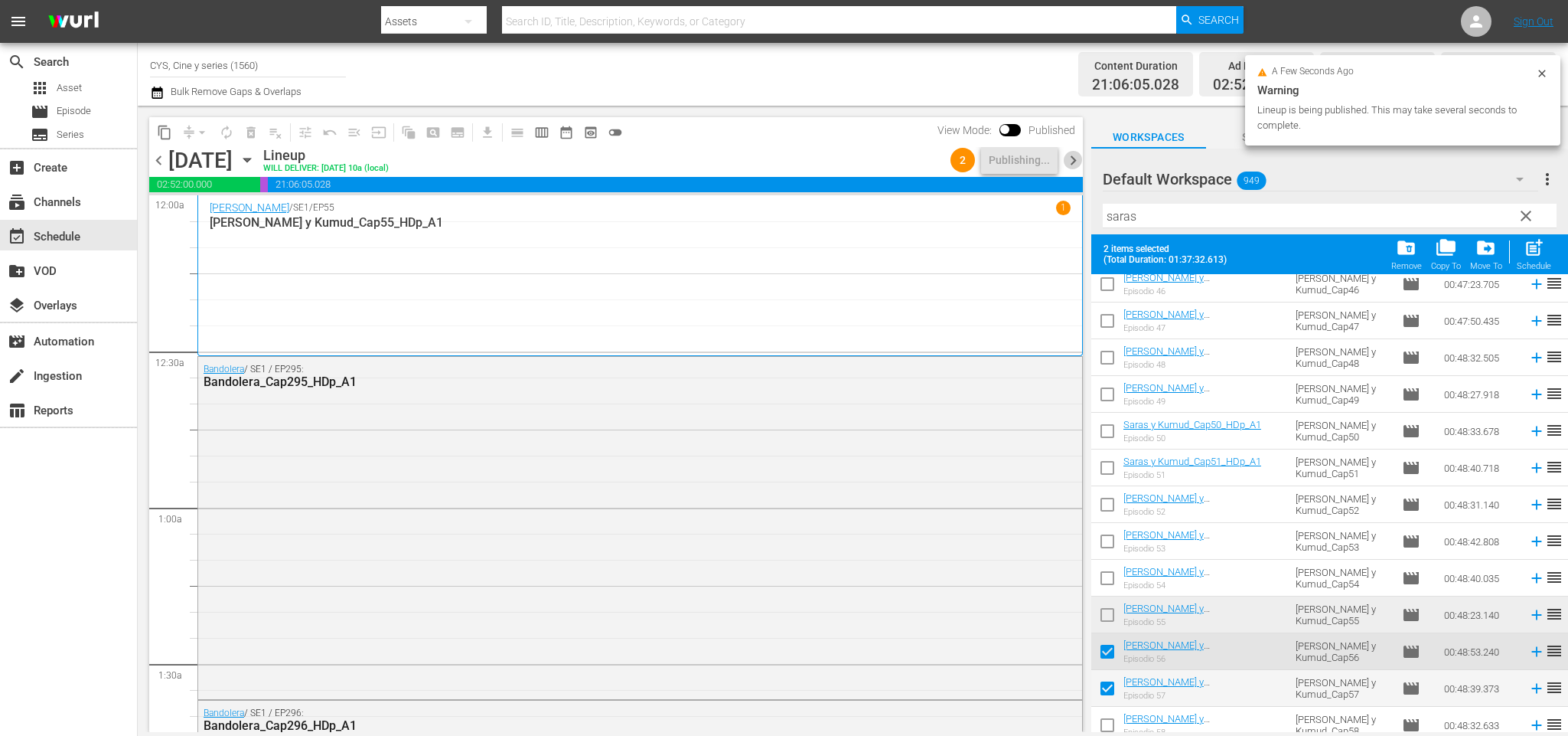
click at [1079, 159] on span "chevron_right" at bounding box center [1073, 160] width 19 height 19
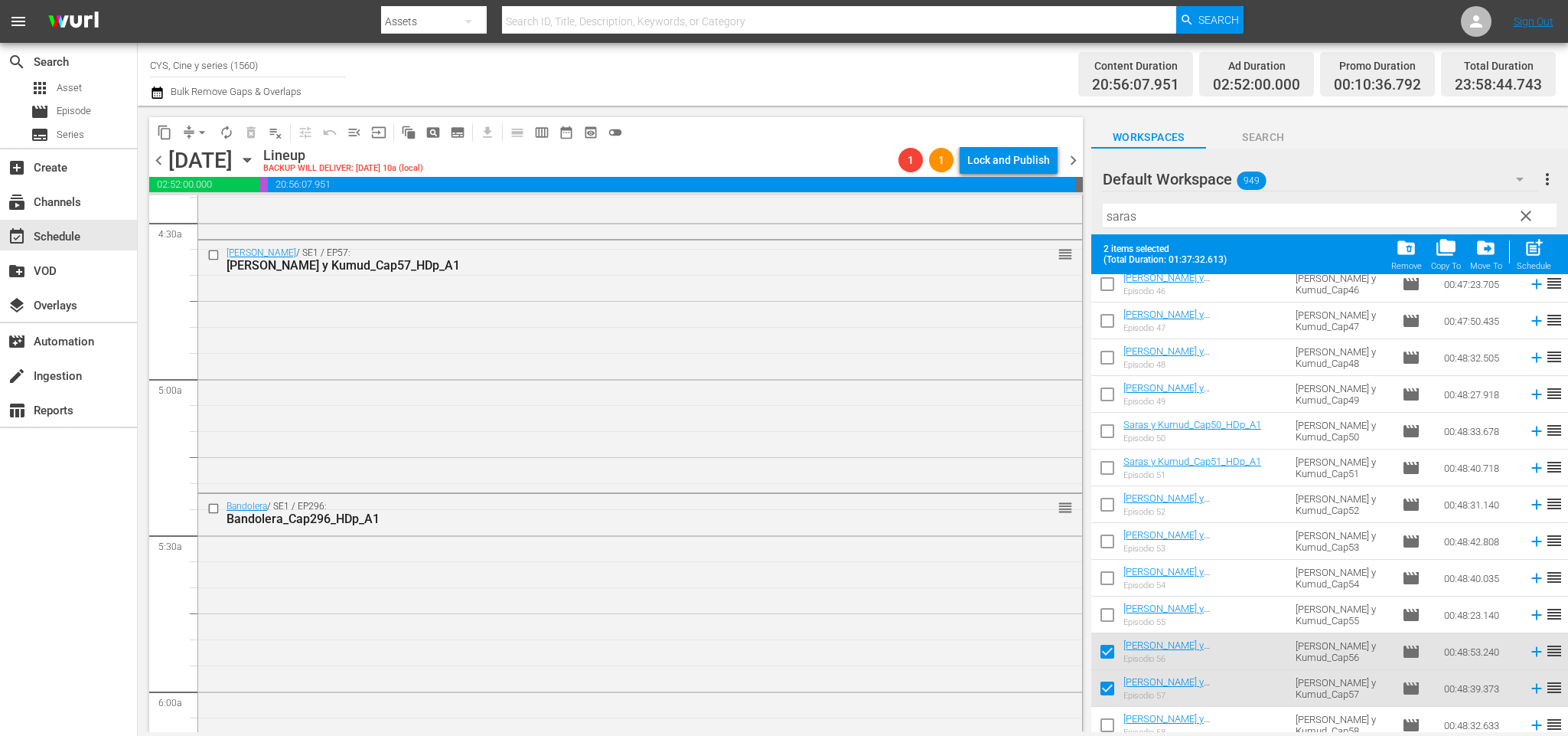
scroll to position [2067, 0]
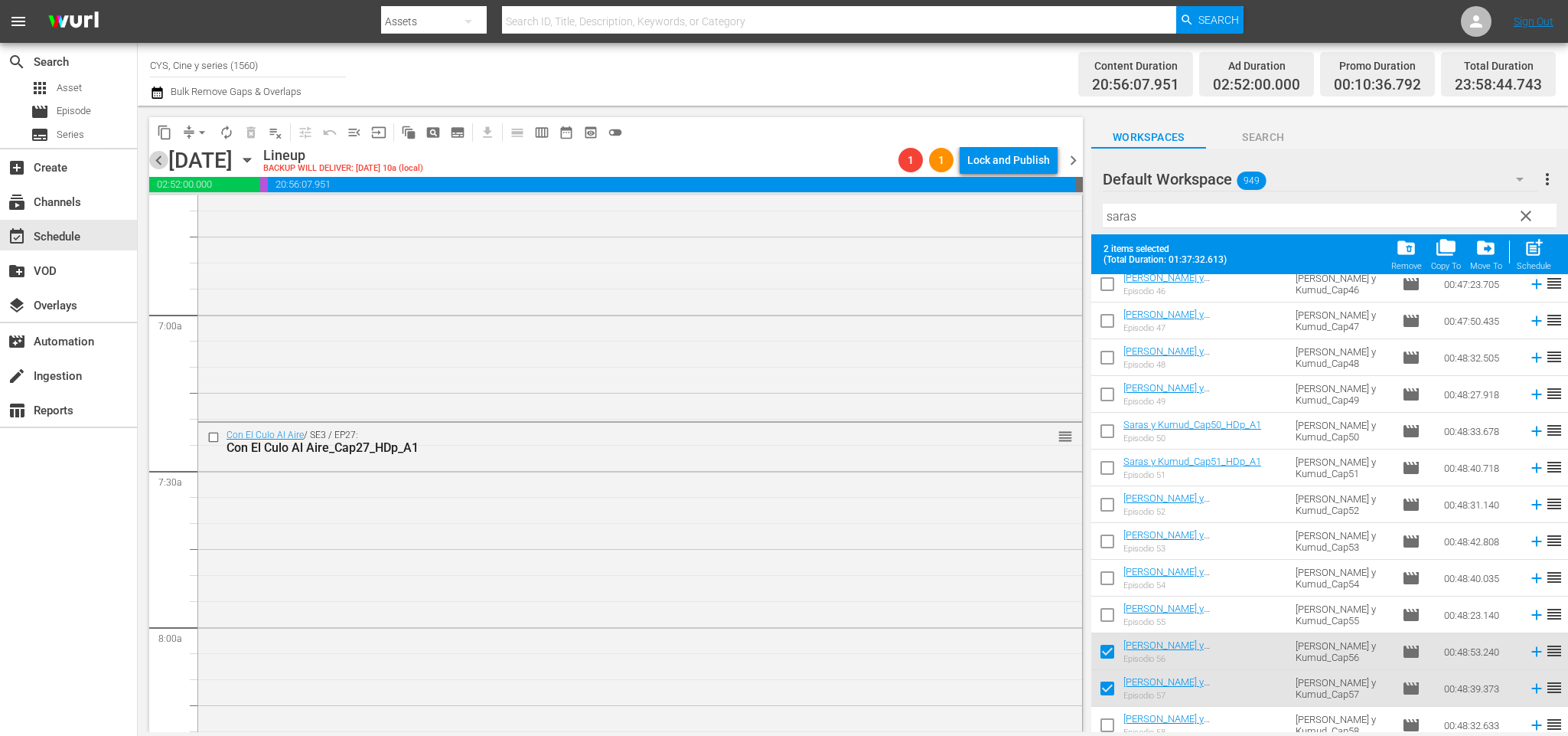
click at [155, 159] on span "chevron_left" at bounding box center [158, 160] width 19 height 19
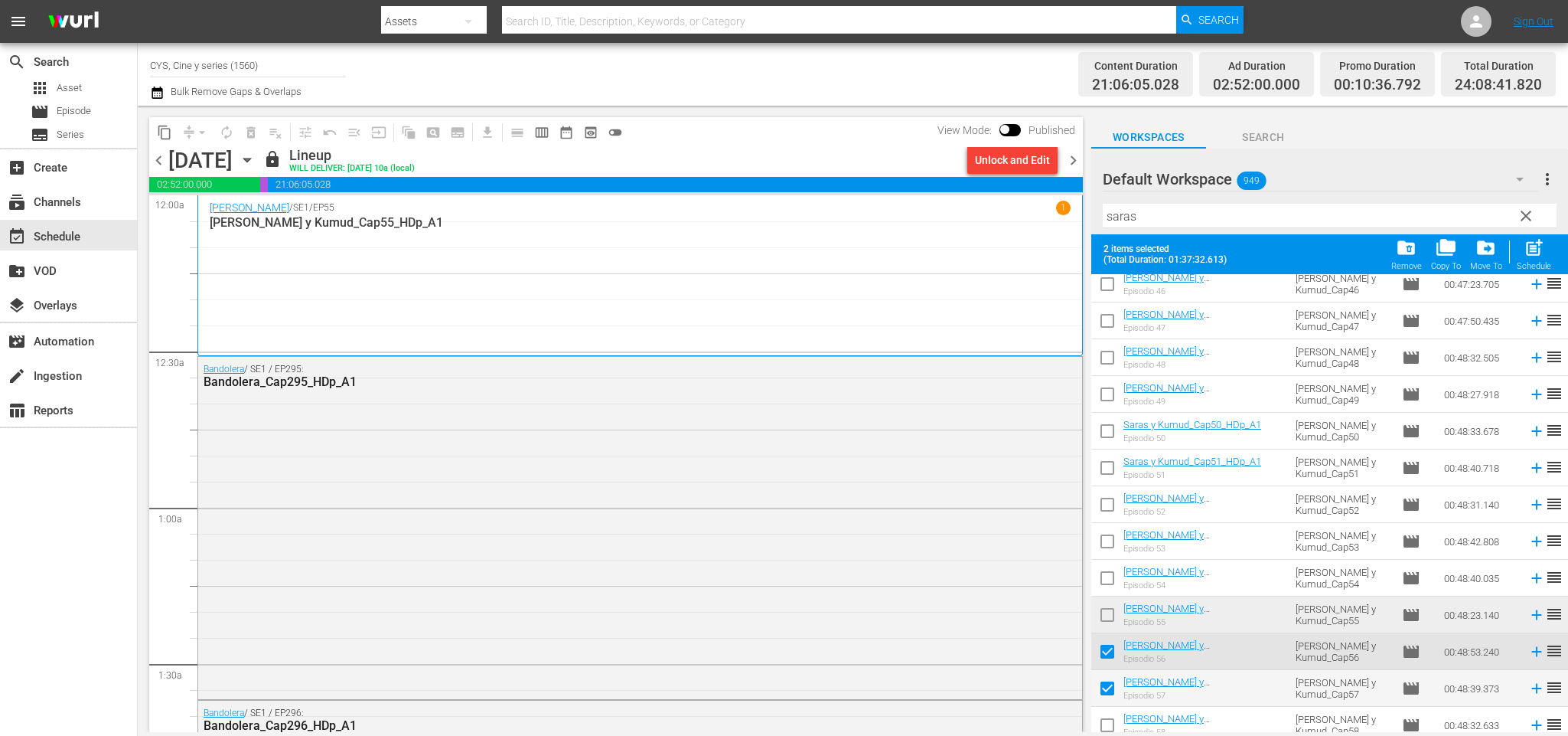
click at [1077, 165] on span "chevron_right" at bounding box center [1073, 160] width 19 height 19
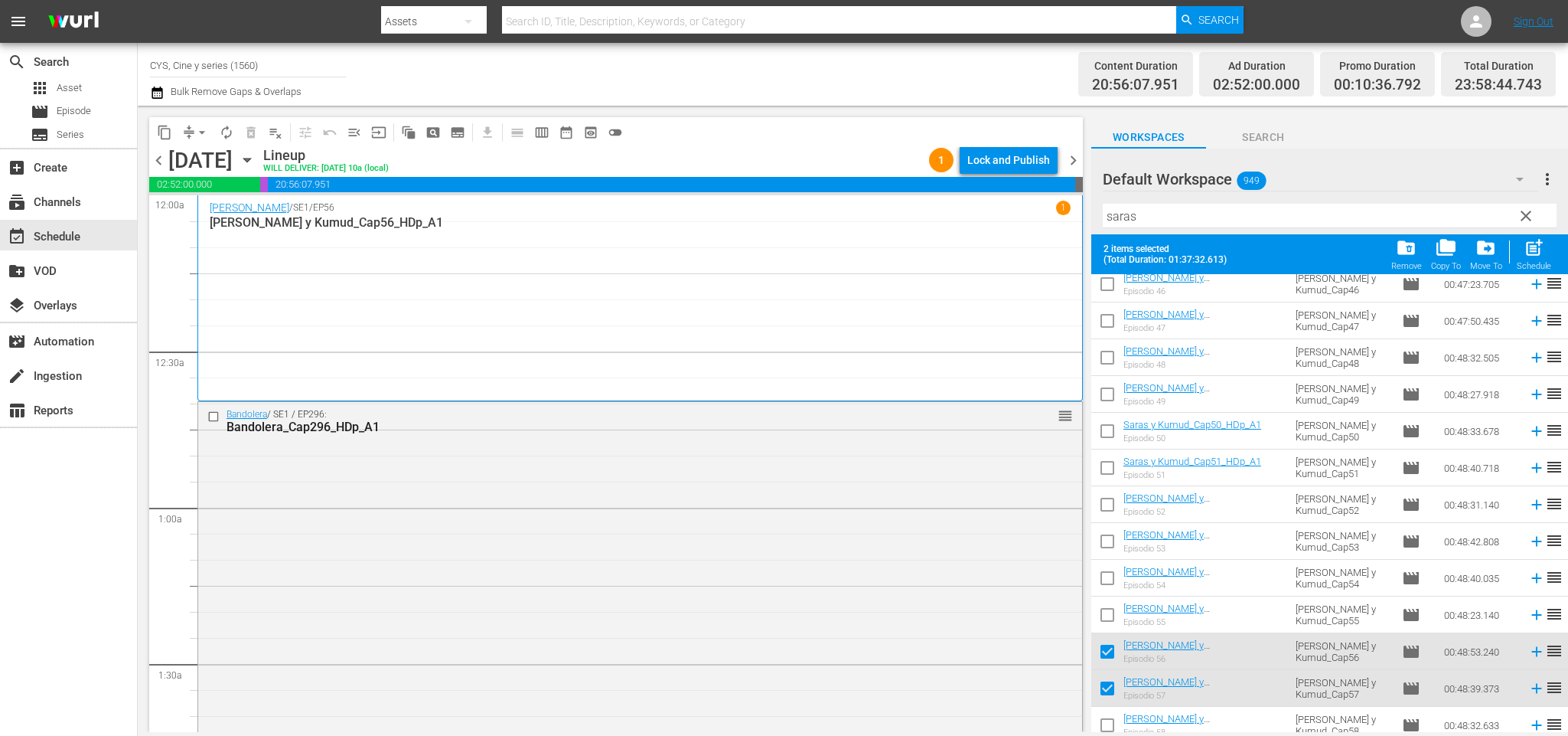
click at [1073, 151] on span "chevron_right" at bounding box center [1073, 160] width 19 height 19
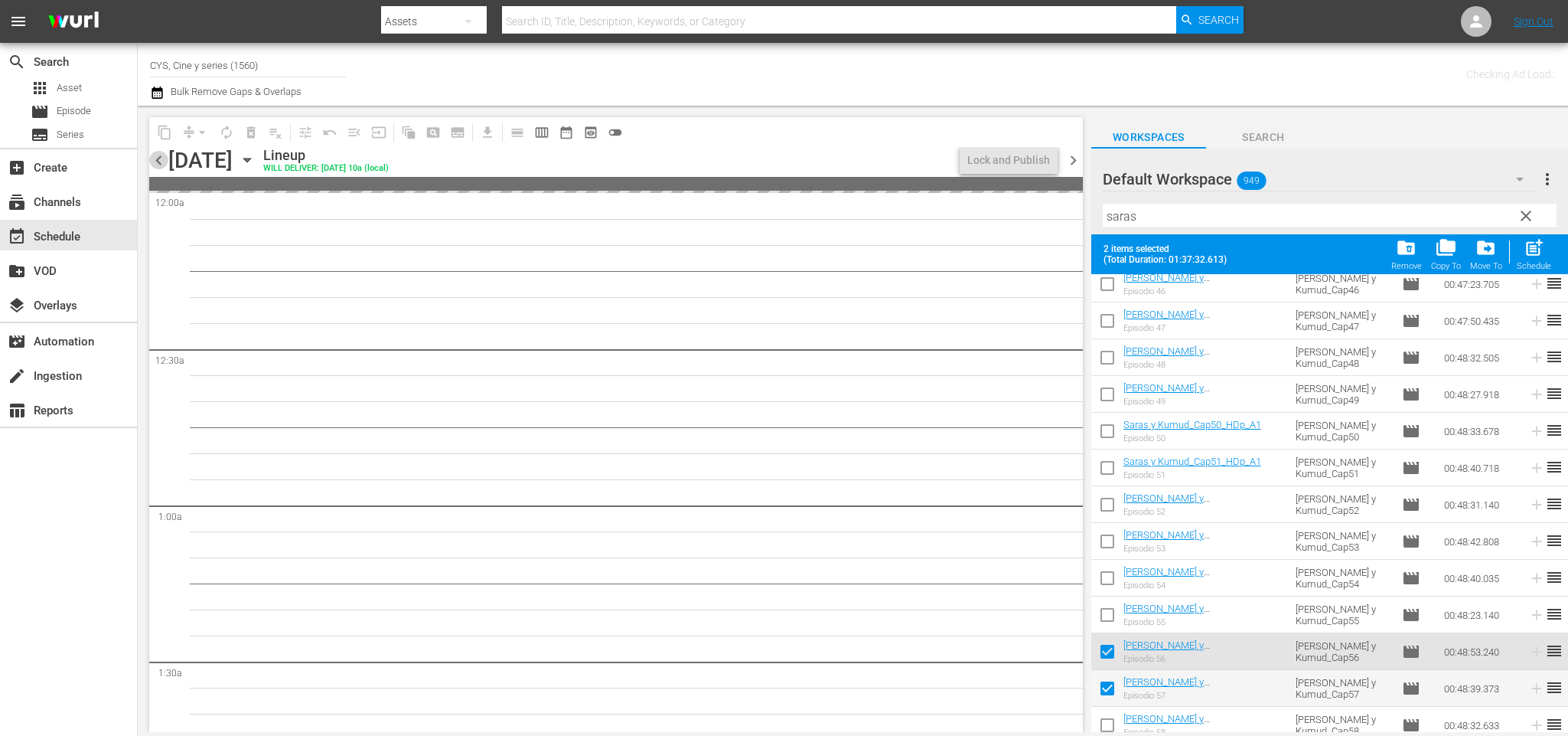
click at [158, 159] on span "chevron_left" at bounding box center [158, 160] width 19 height 19
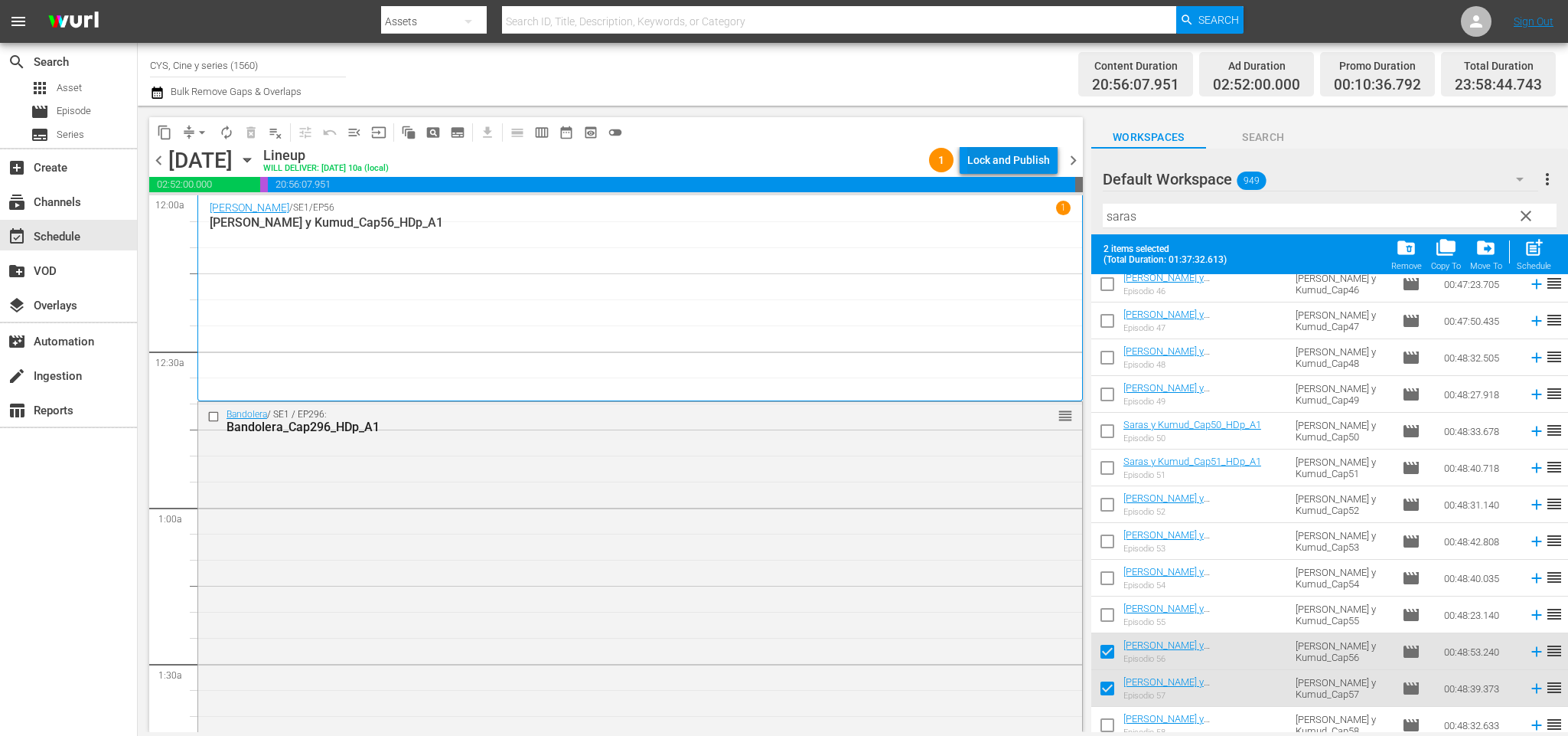
click at [1003, 157] on div "Lock and Publish" at bounding box center [1008, 159] width 82 height 28
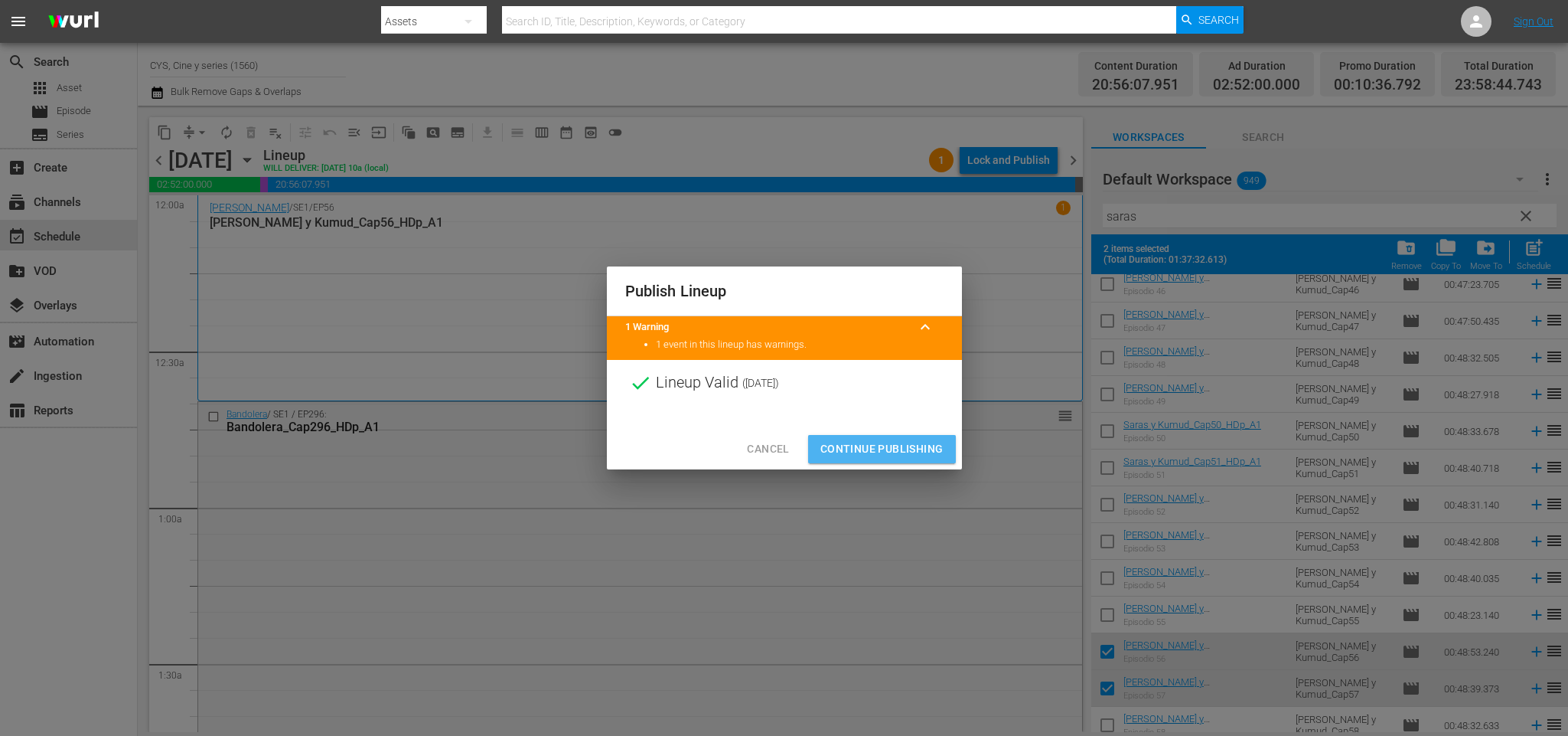
click at [938, 453] on span "Continue Publishing" at bounding box center [882, 448] width 123 height 19
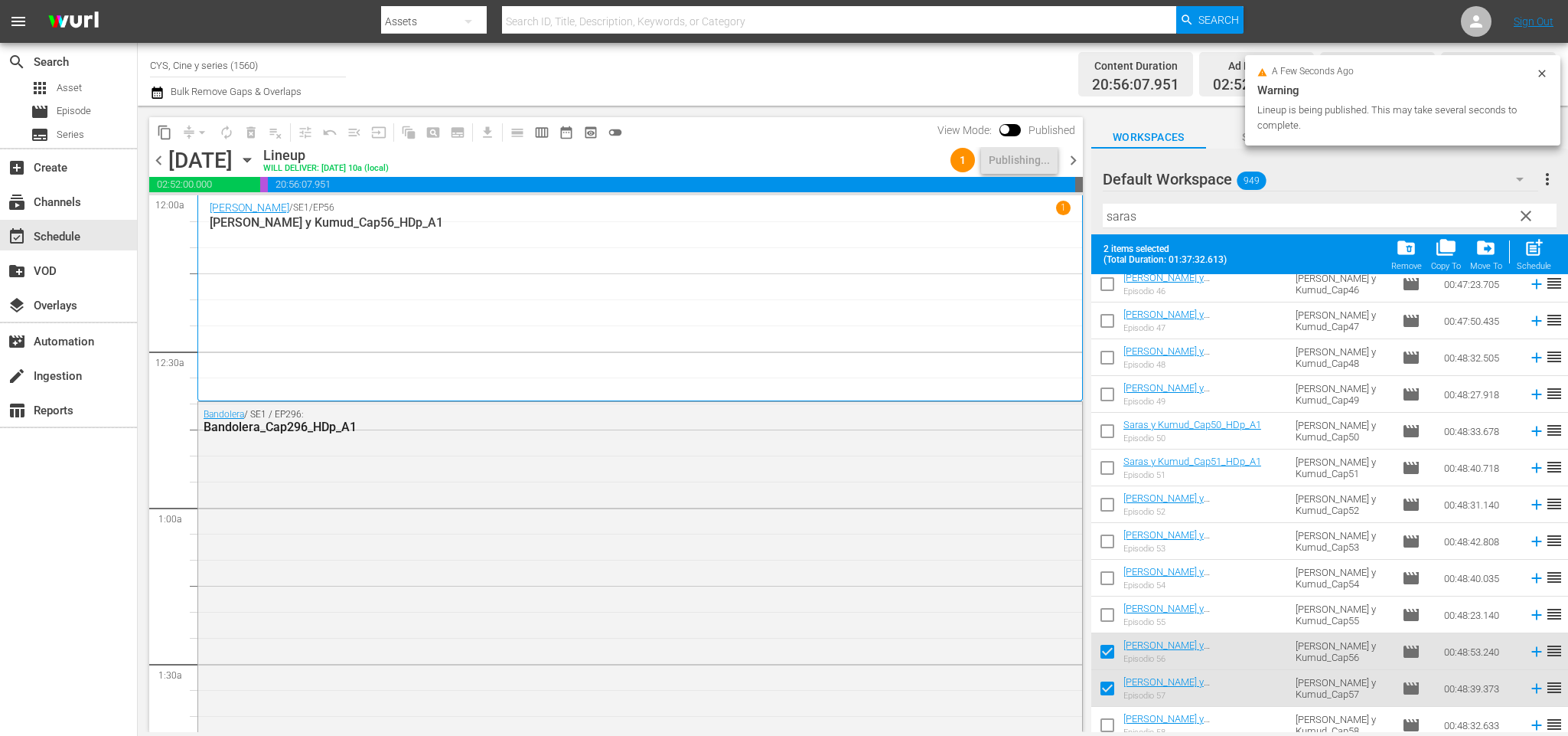
click at [1075, 154] on span "chevron_right" at bounding box center [1073, 160] width 19 height 19
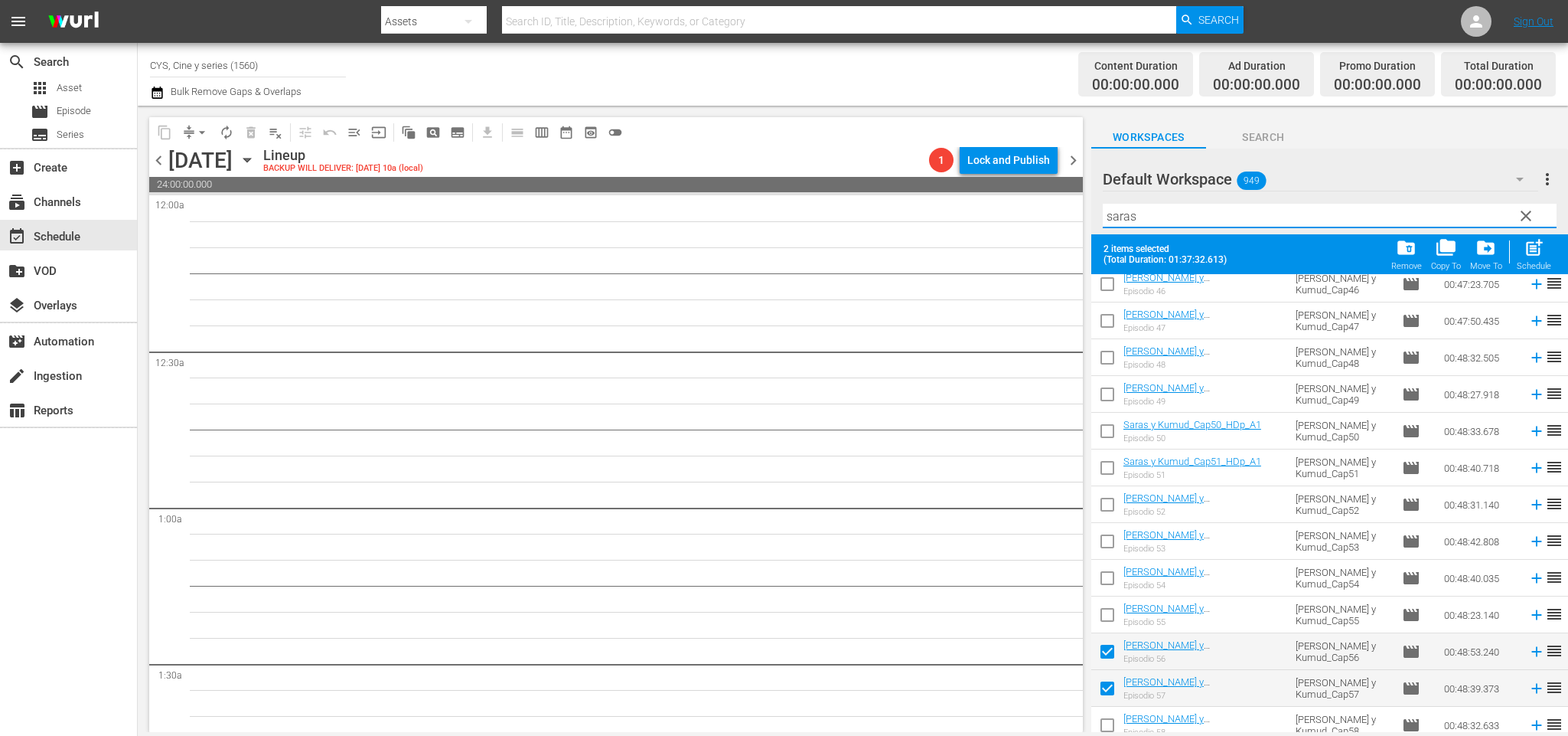
drag, startPoint x: 1158, startPoint y: 215, endPoint x: 1077, endPoint y: 200, distance: 82.4
click at [1077, 200] on div "content_copy compress arrow_drop_down autorenew_outlined delete_forever_outline…" at bounding box center [853, 419] width 1430 height 626
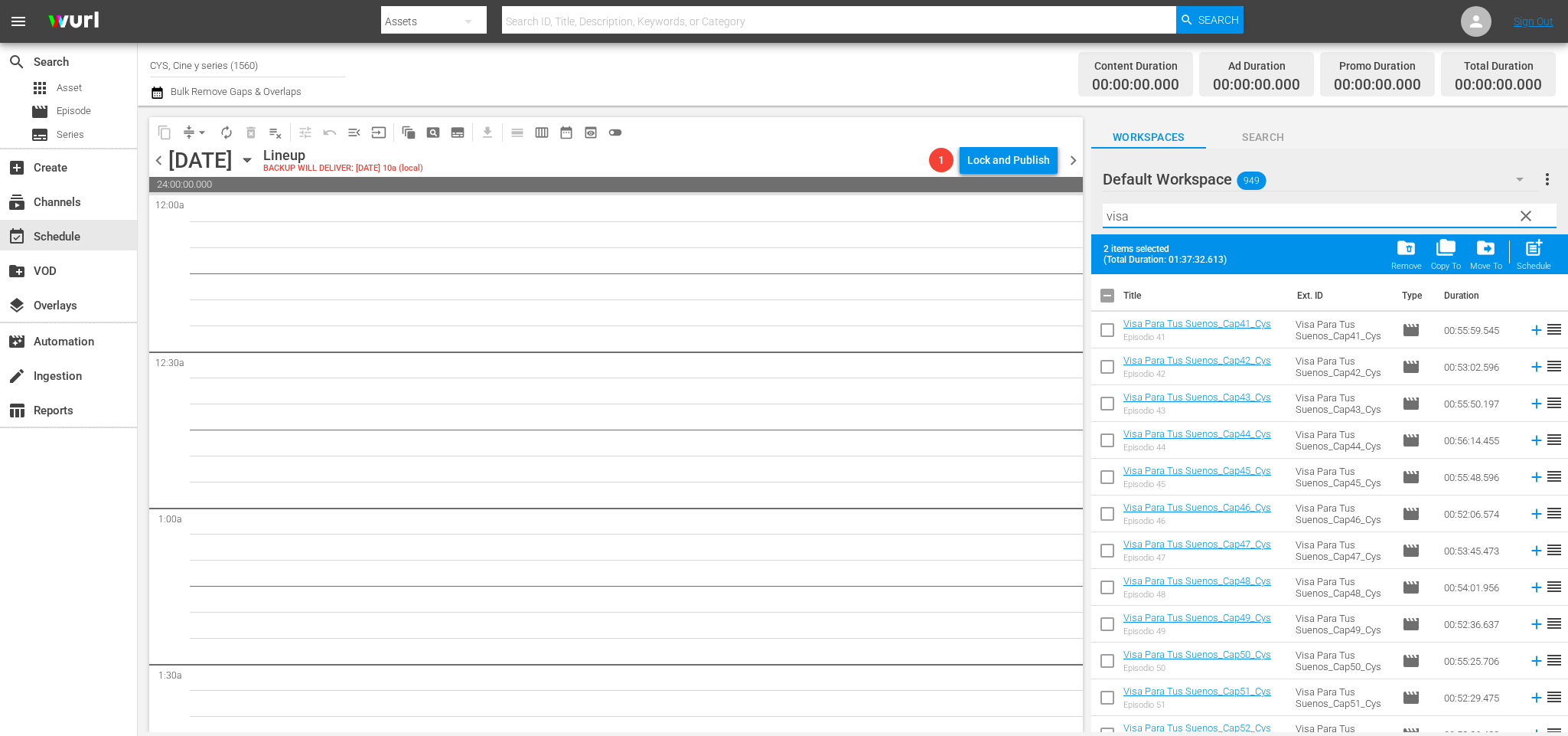
type input "visa"
click at [1108, 294] on input "checkbox" at bounding box center [1108, 299] width 32 height 32
checkbox input "true"
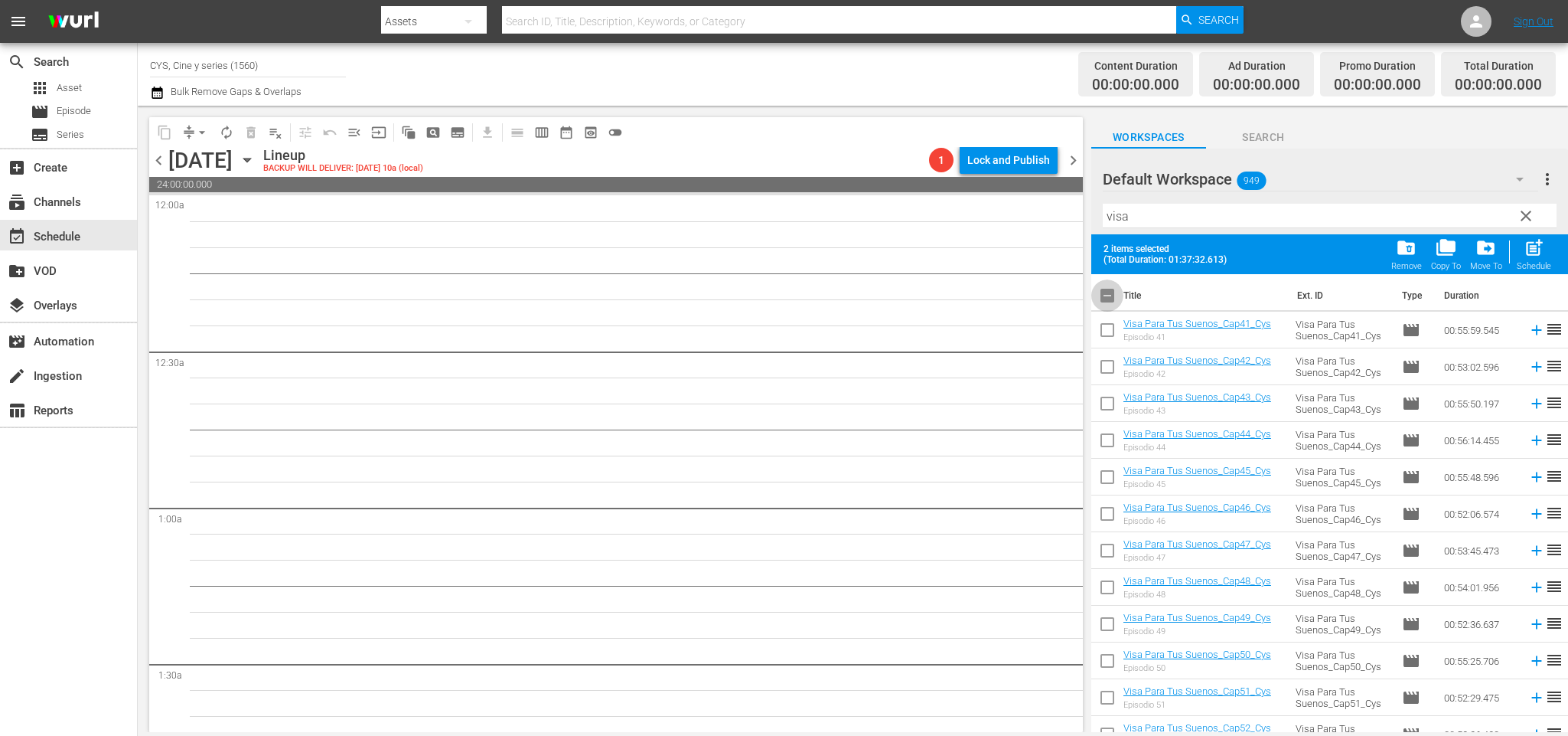
checkbox input "true"
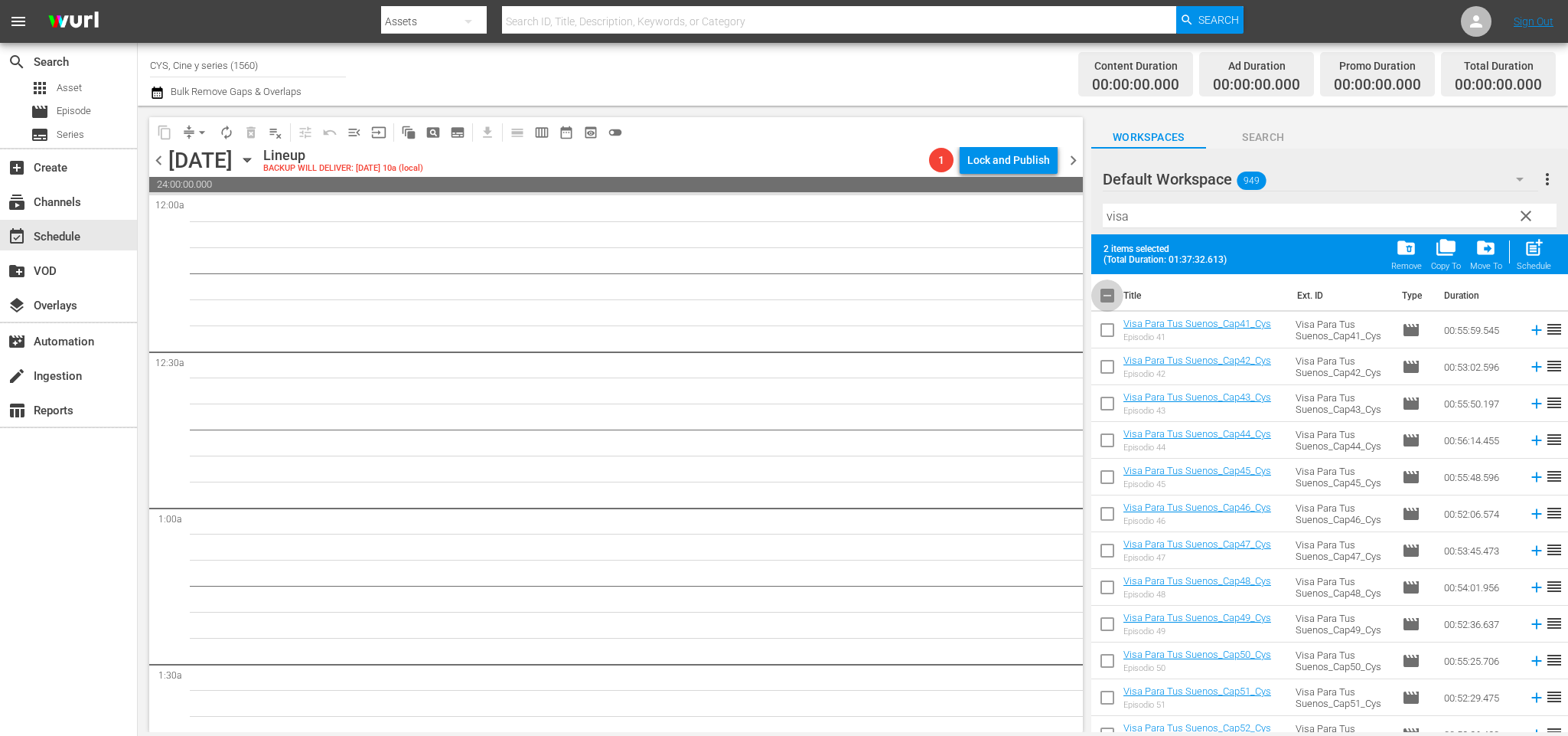
checkbox input "true"
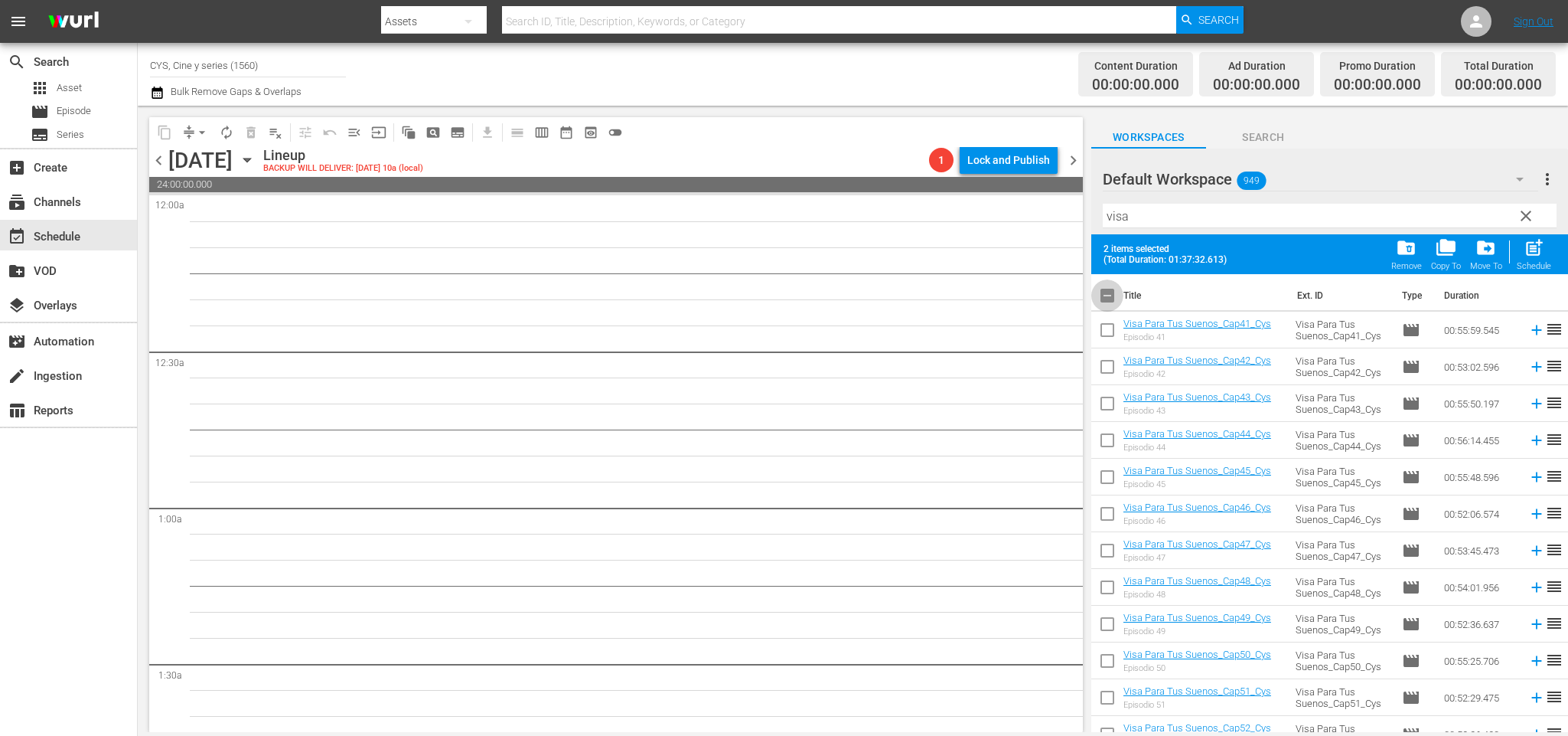
checkbox input "true"
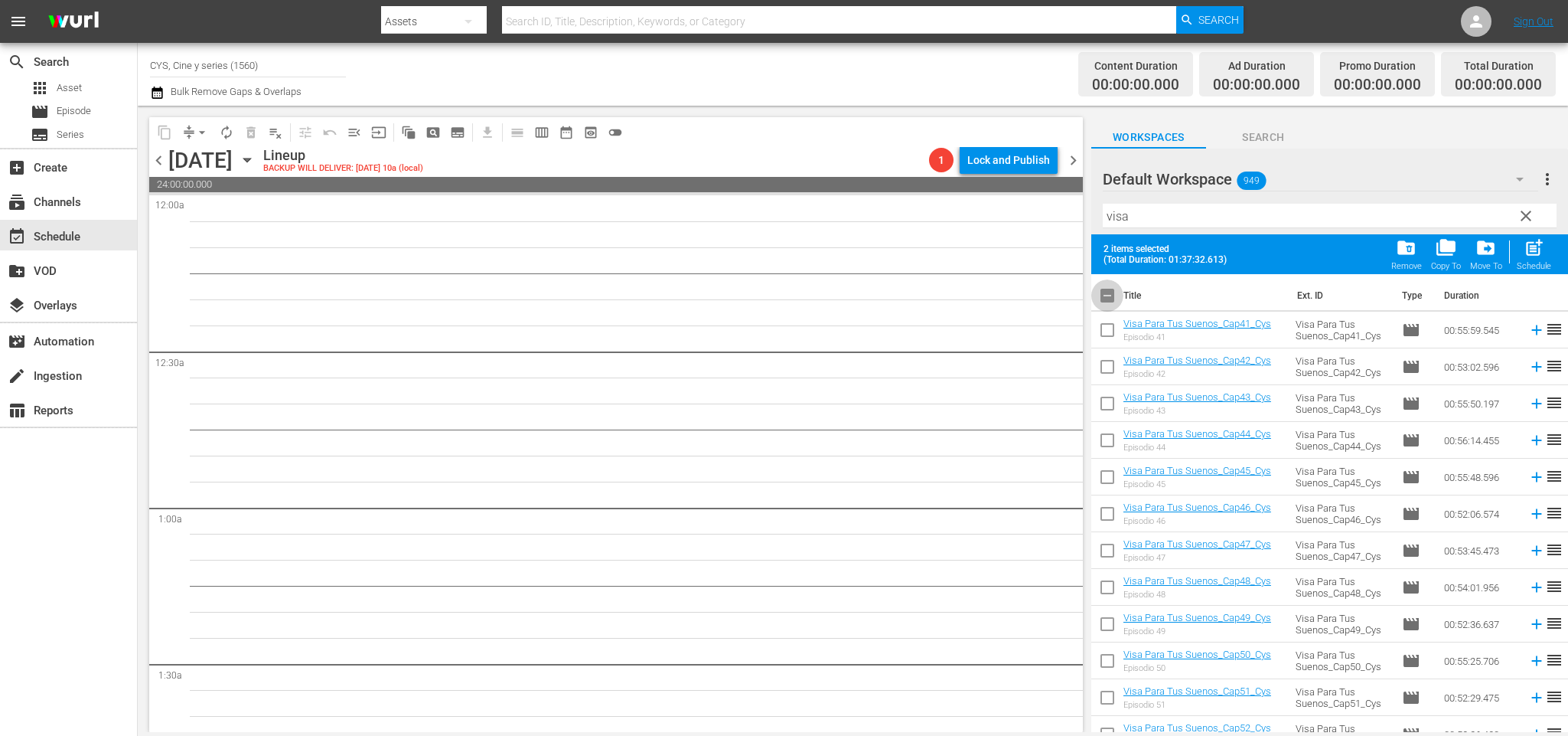
checkbox input "true"
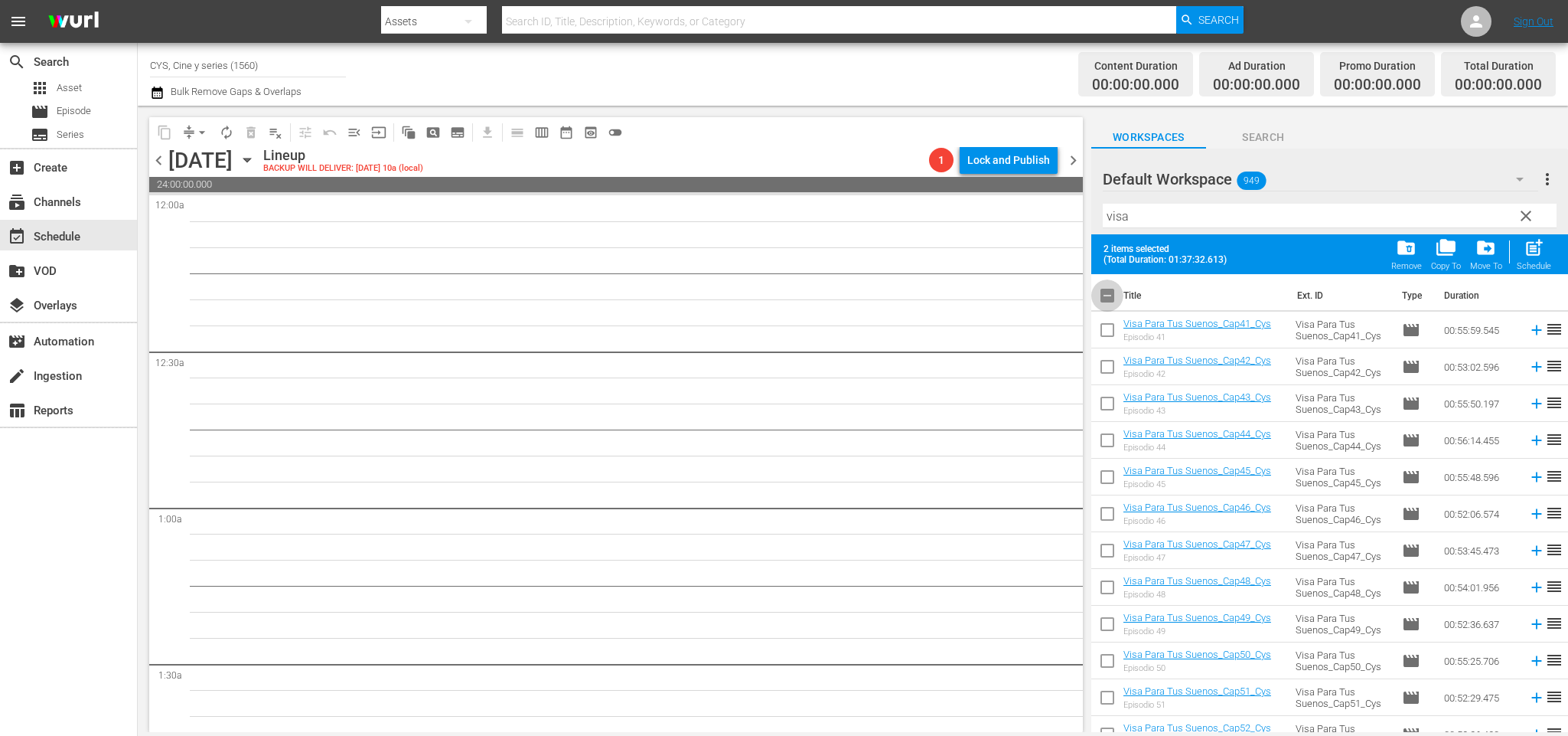
checkbox input "true"
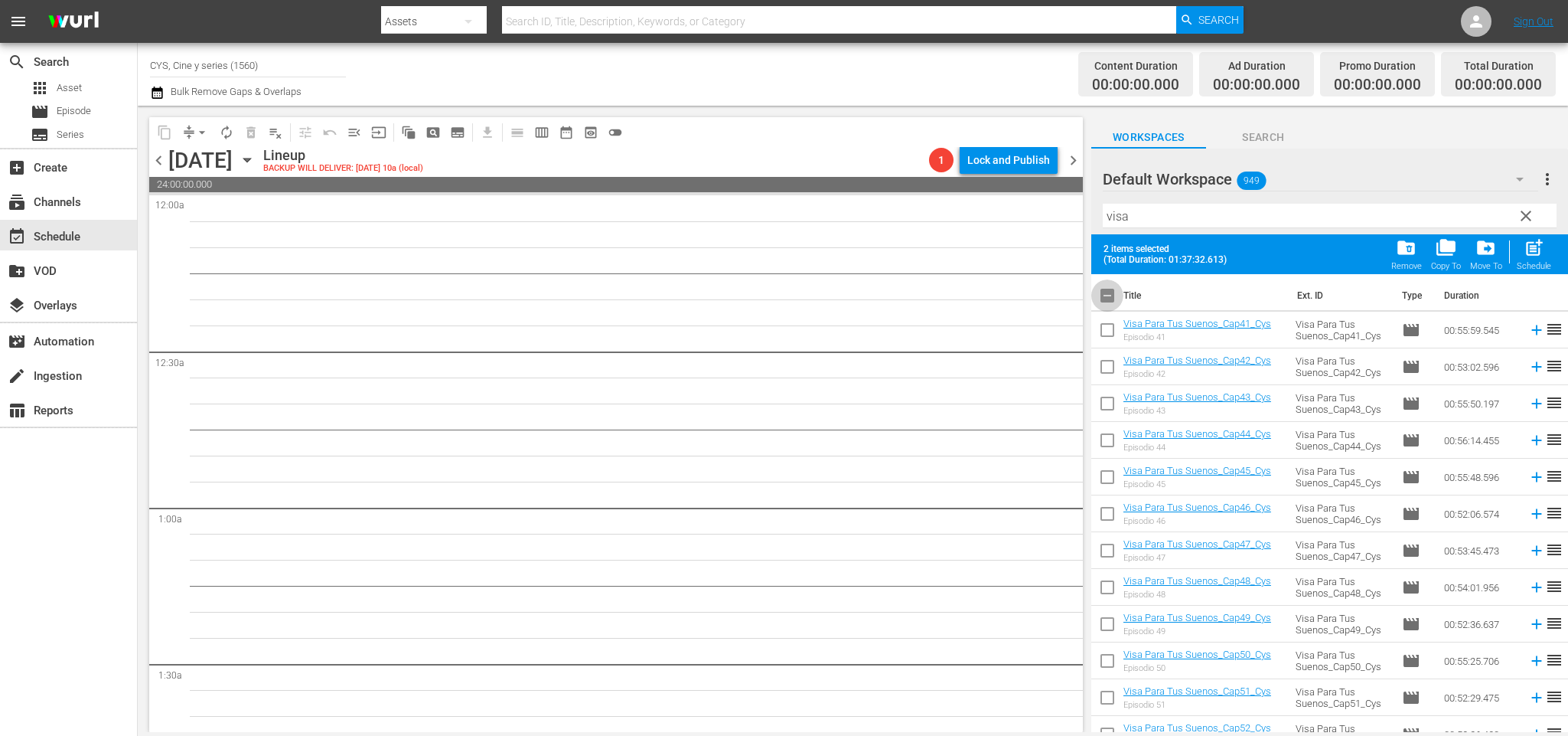
checkbox input "true"
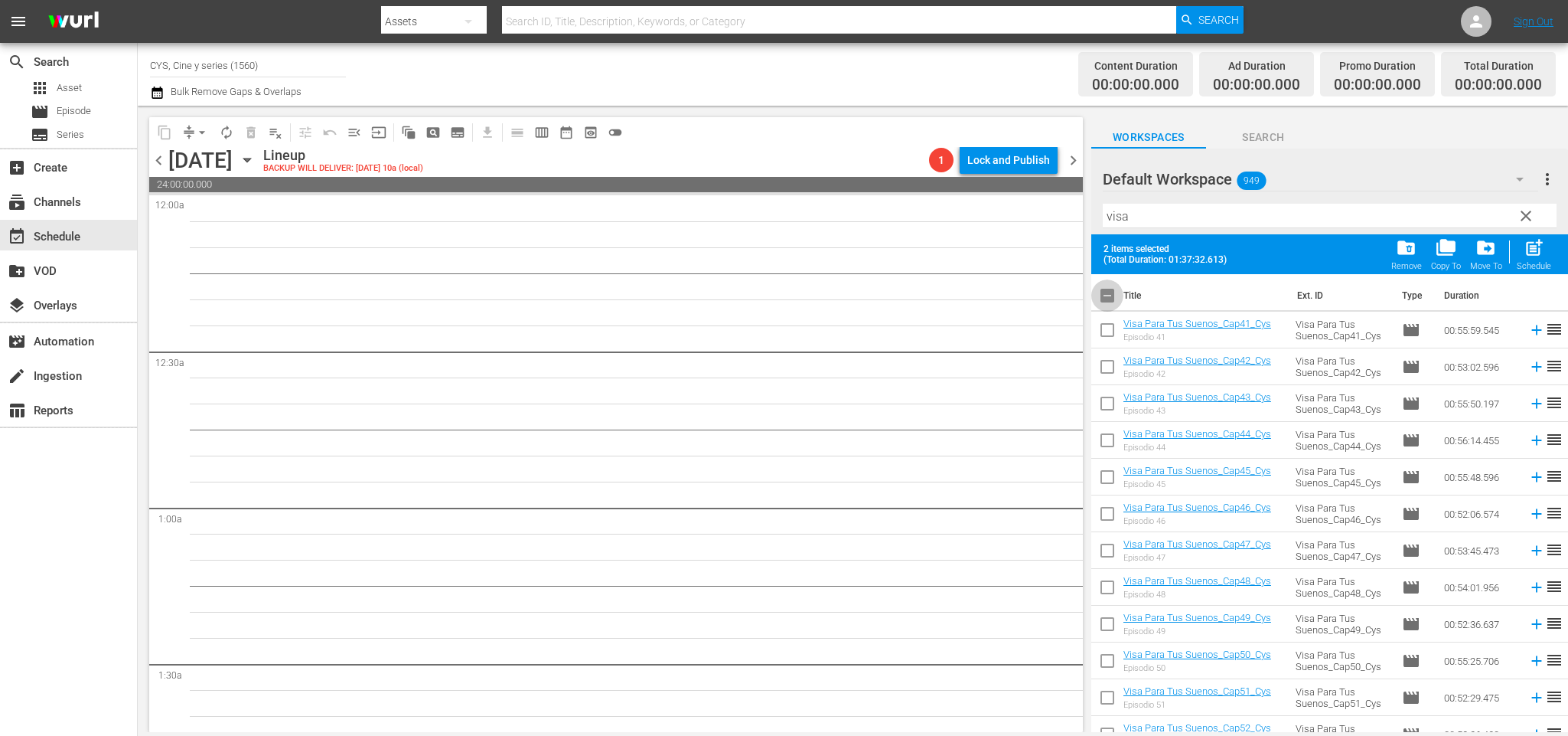
checkbox input "true"
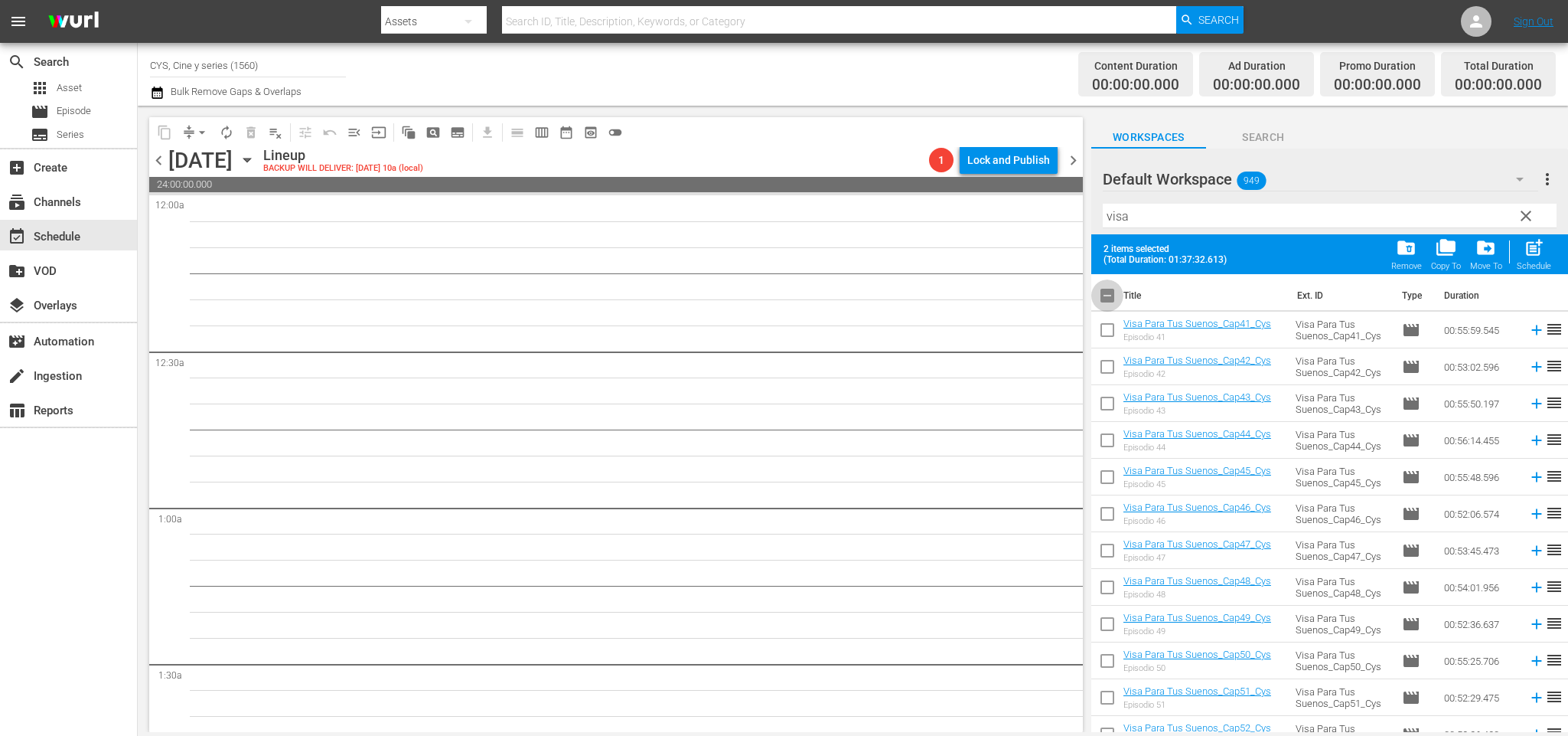
checkbox input "true"
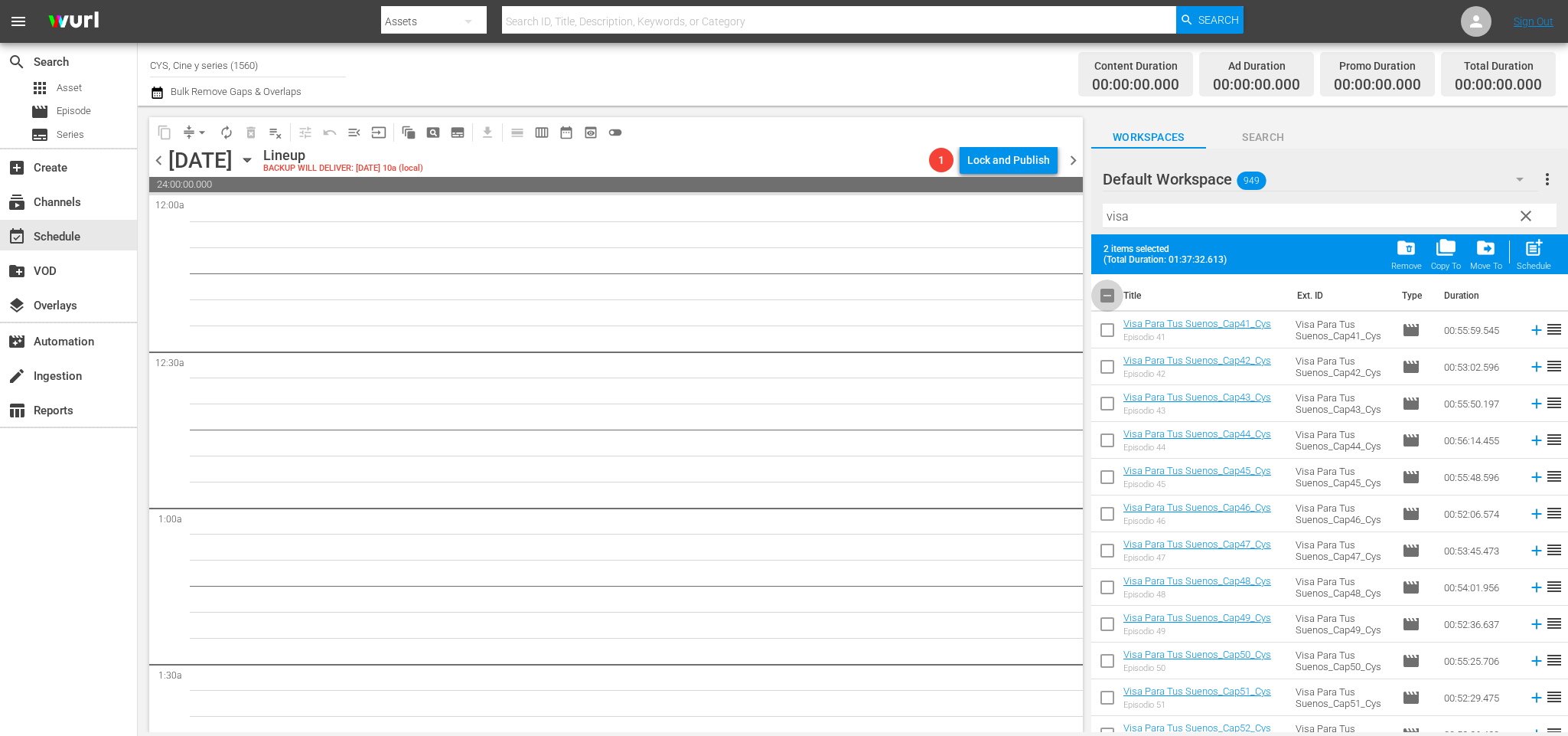
checkbox input "true"
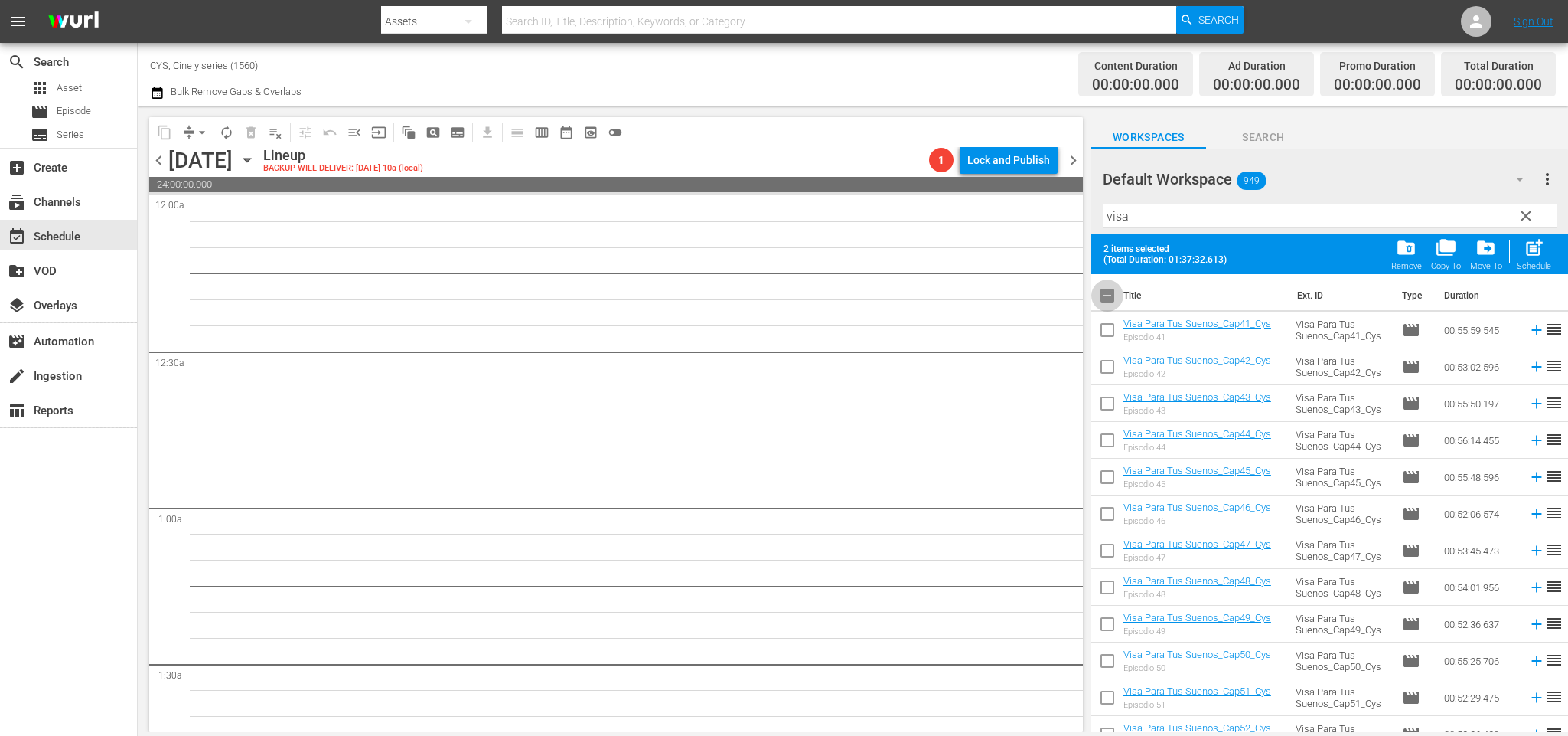
checkbox input "true"
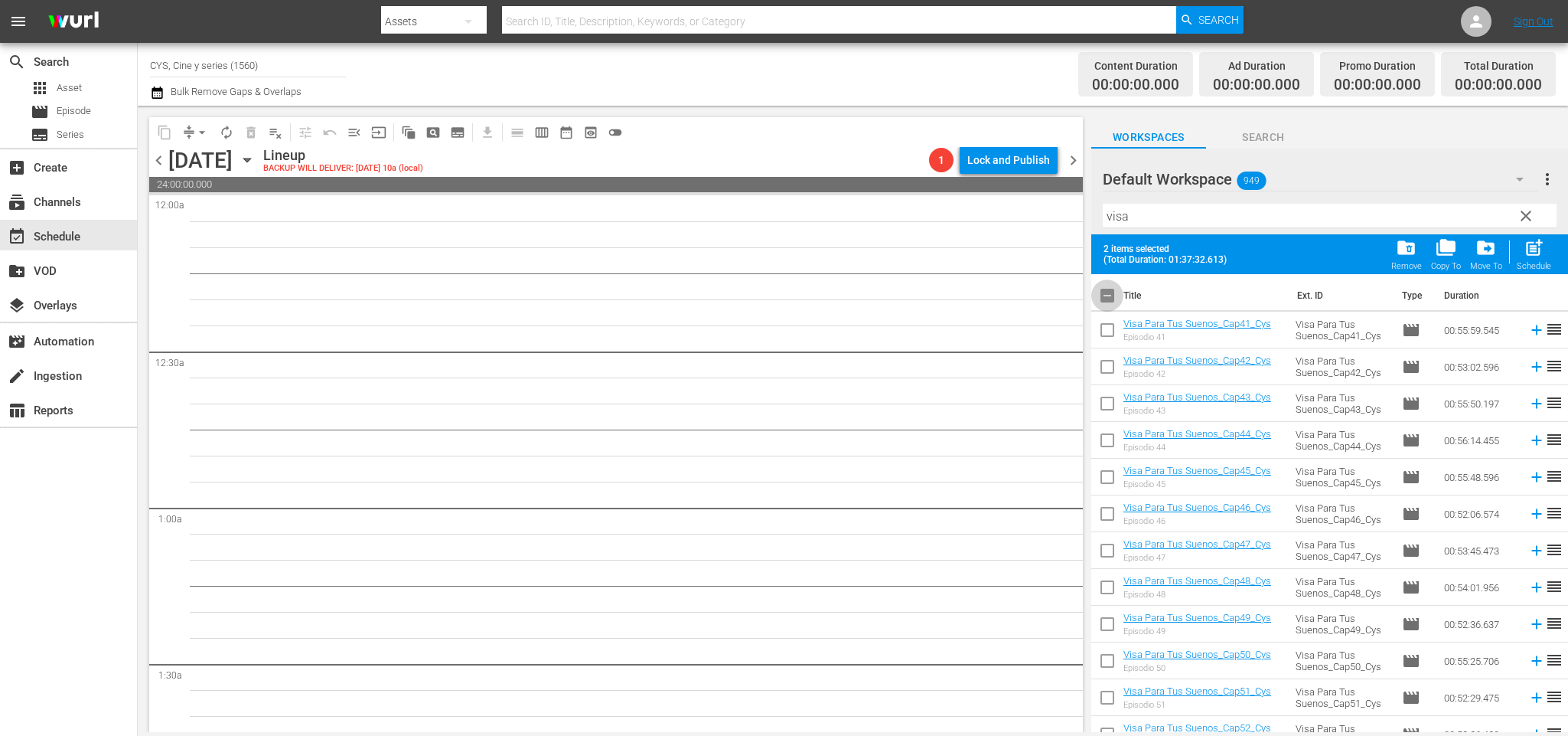
checkbox input "true"
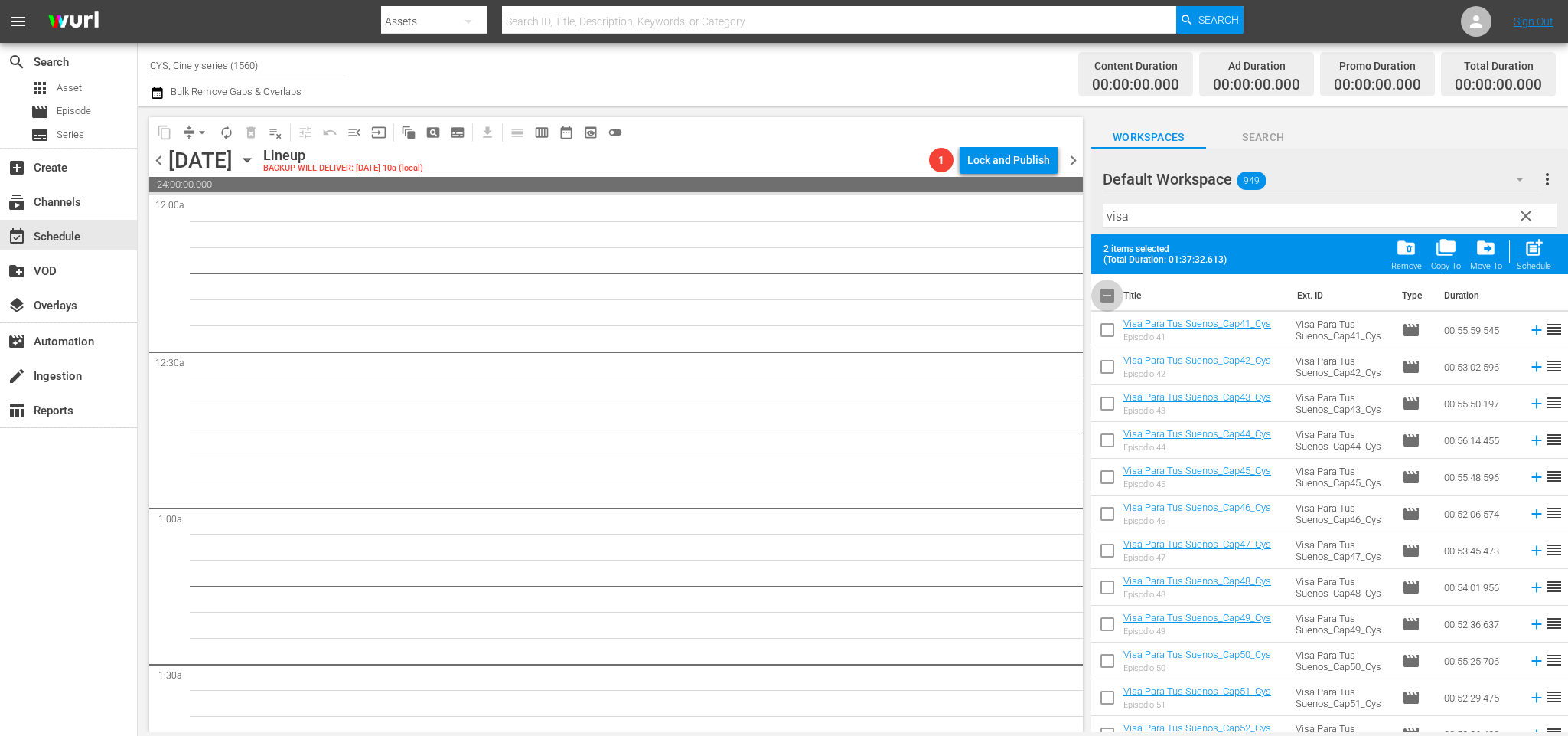
checkbox input "true"
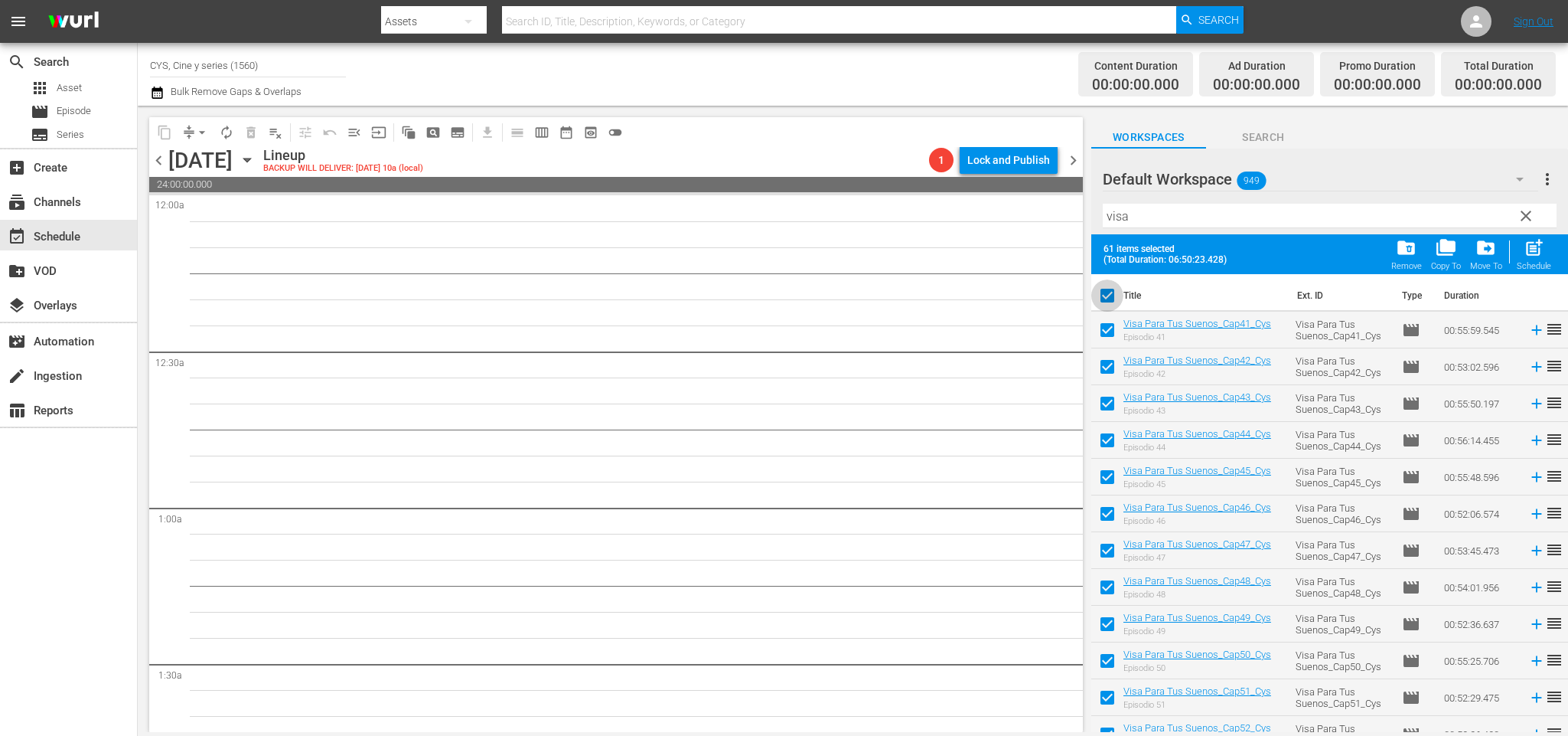
click at [1108, 294] on input "checkbox" at bounding box center [1108, 299] width 32 height 32
checkbox input "false"
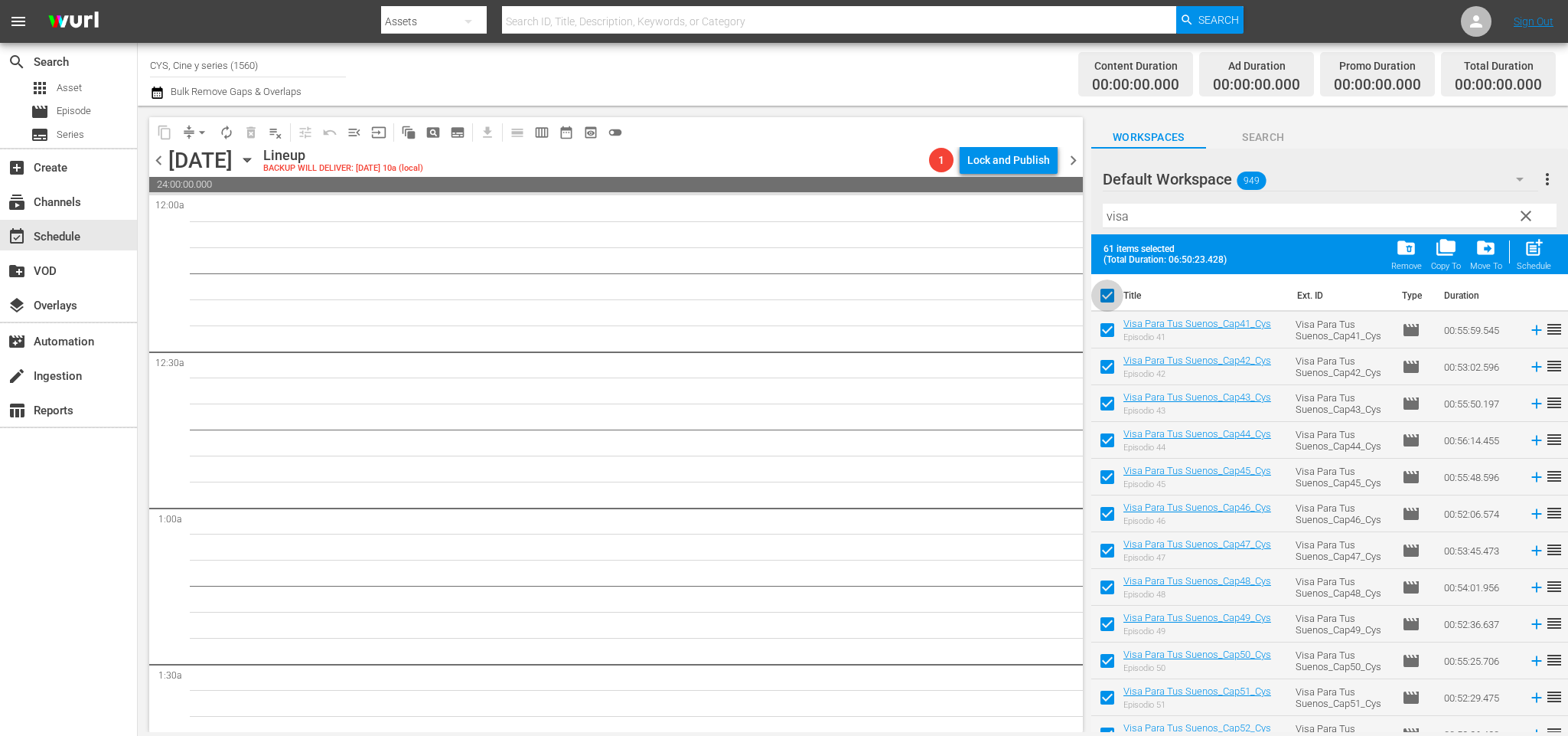
checkbox input "false"
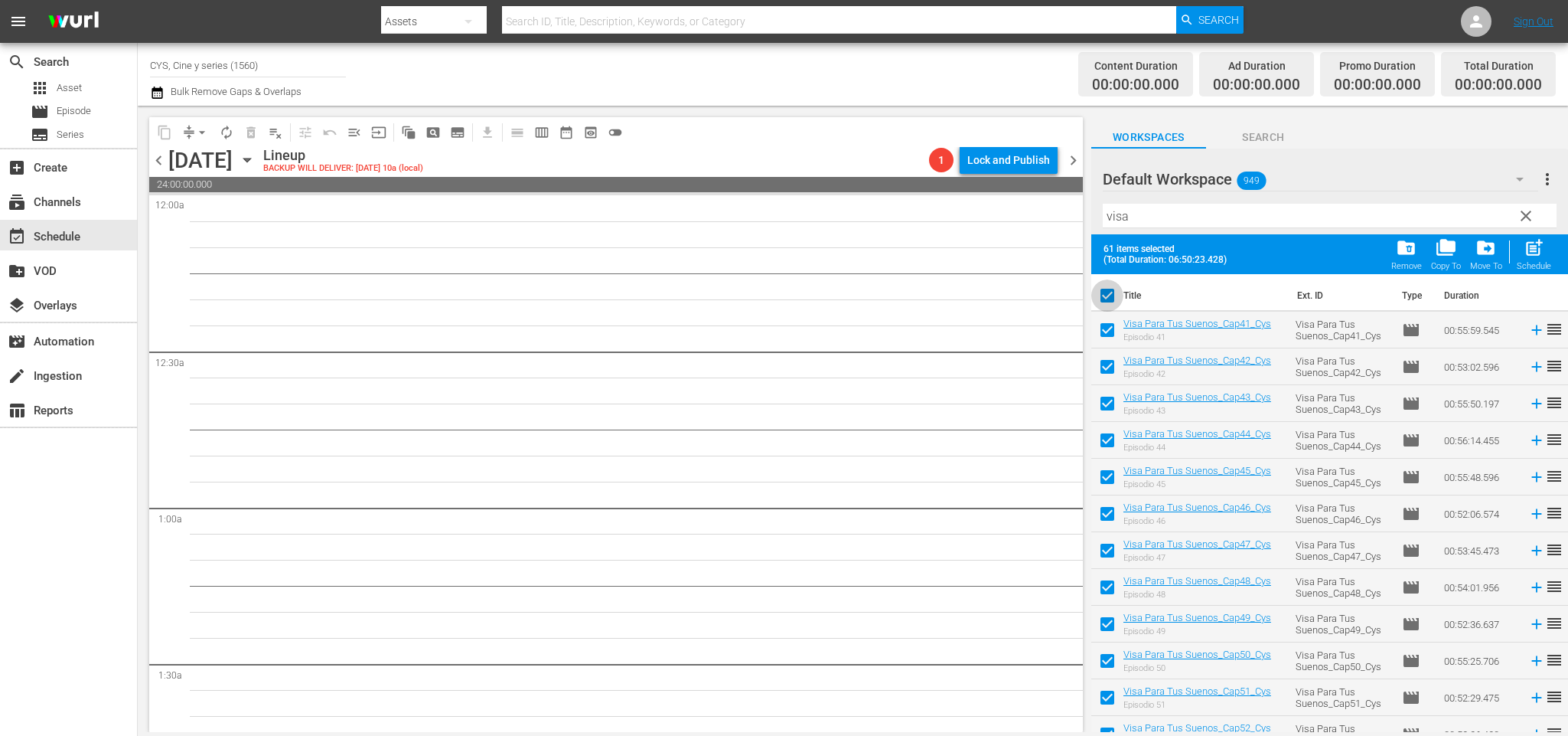
checkbox input "false"
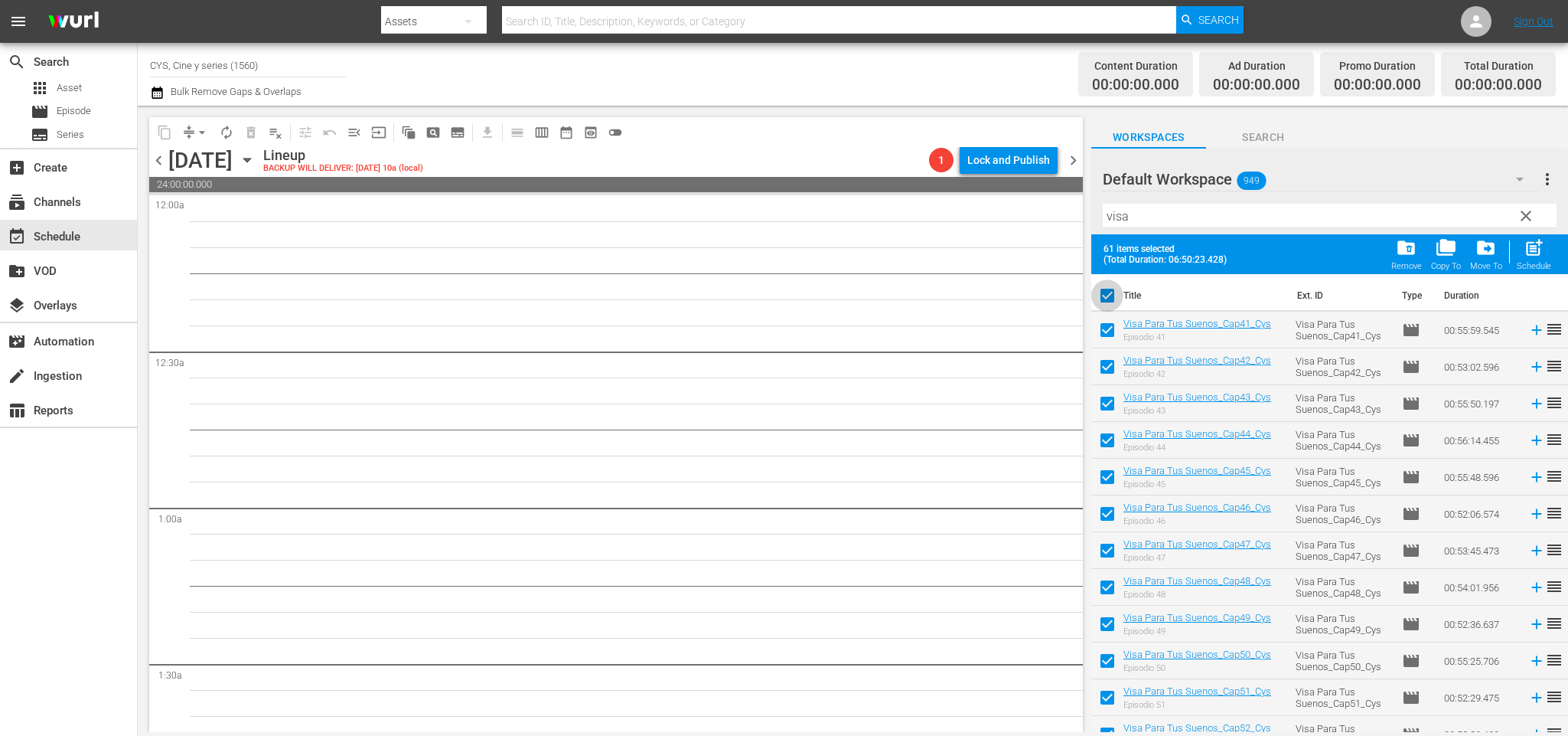
checkbox input "false"
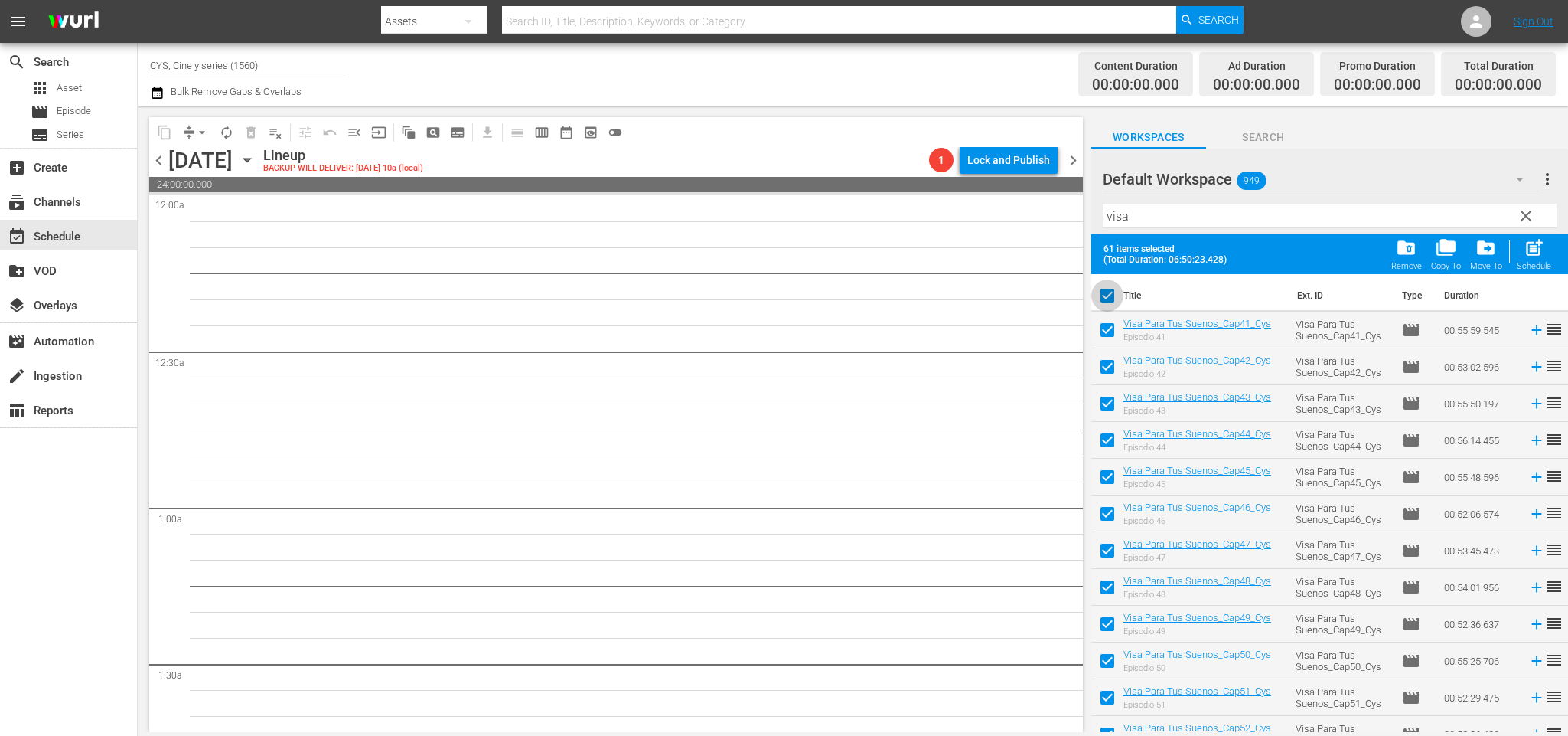
checkbox input "false"
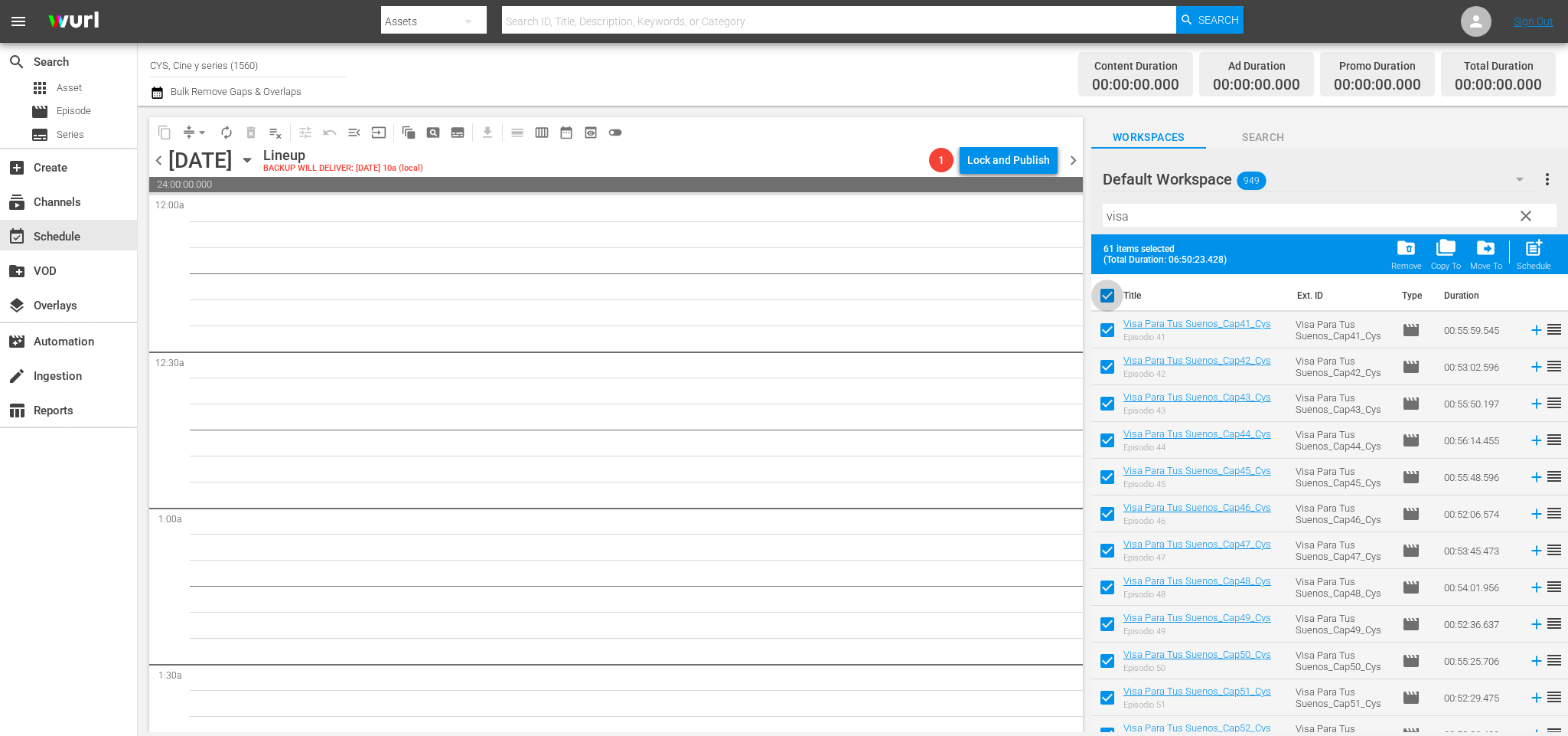
checkbox input "false"
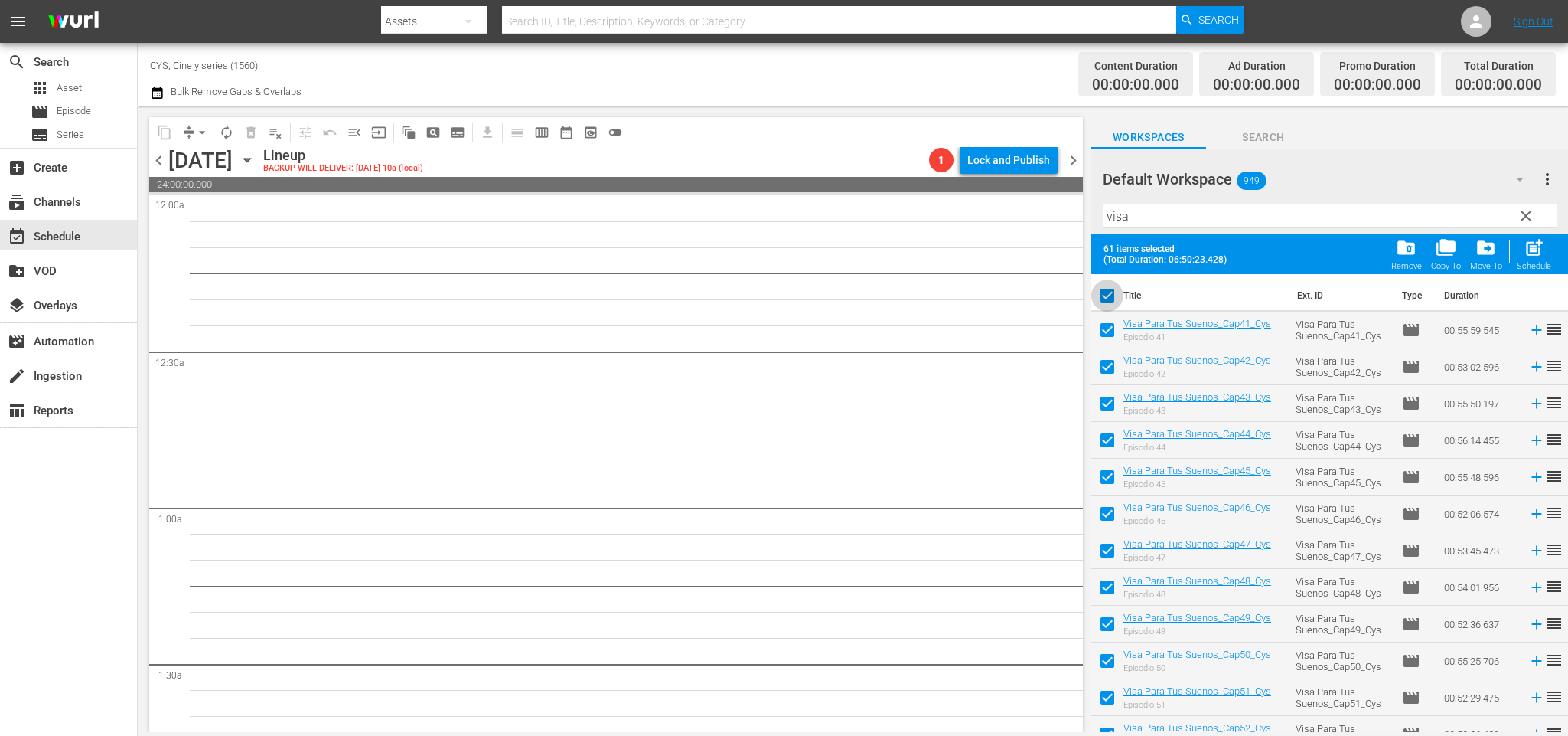
checkbox input "false"
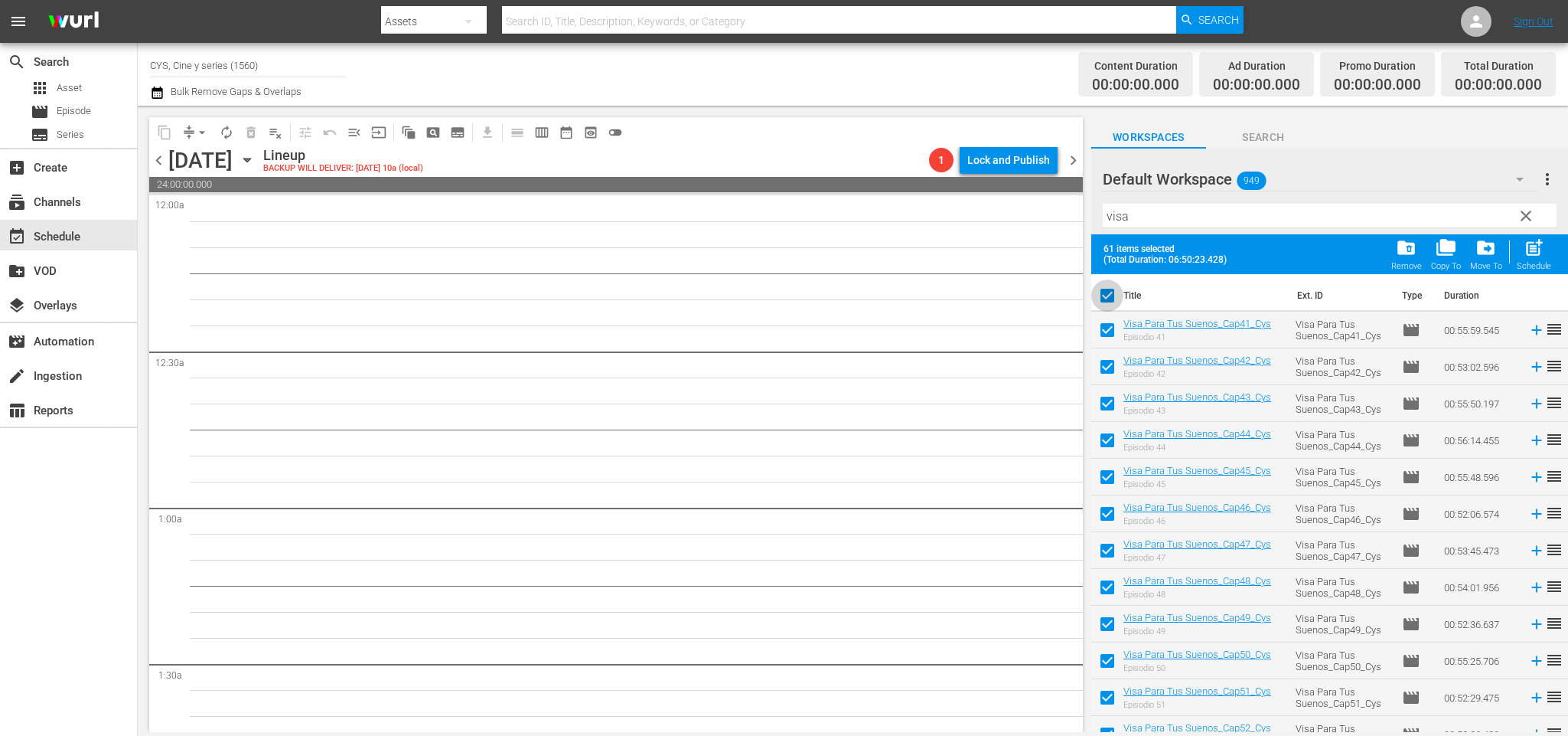
checkbox input "false"
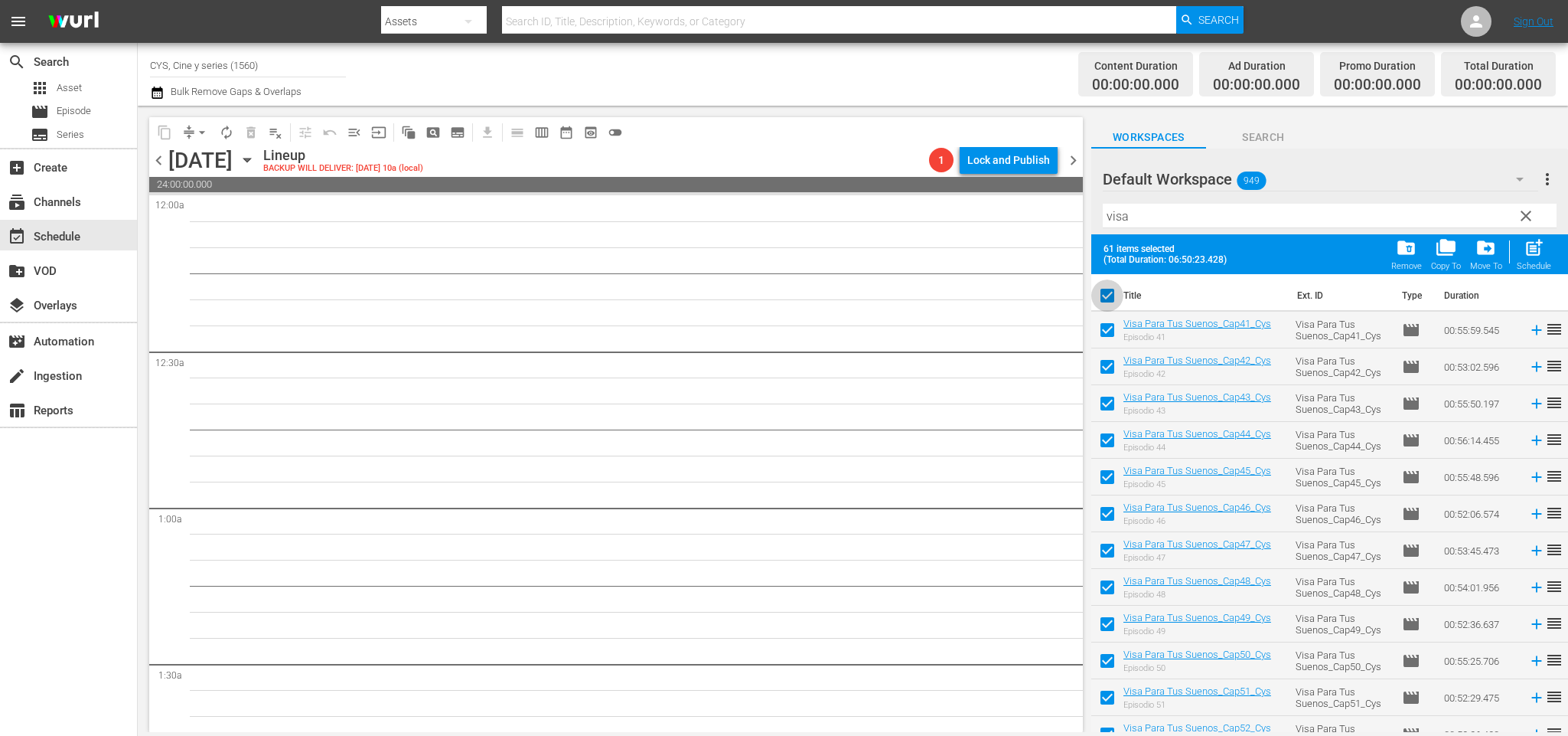
checkbox input "false"
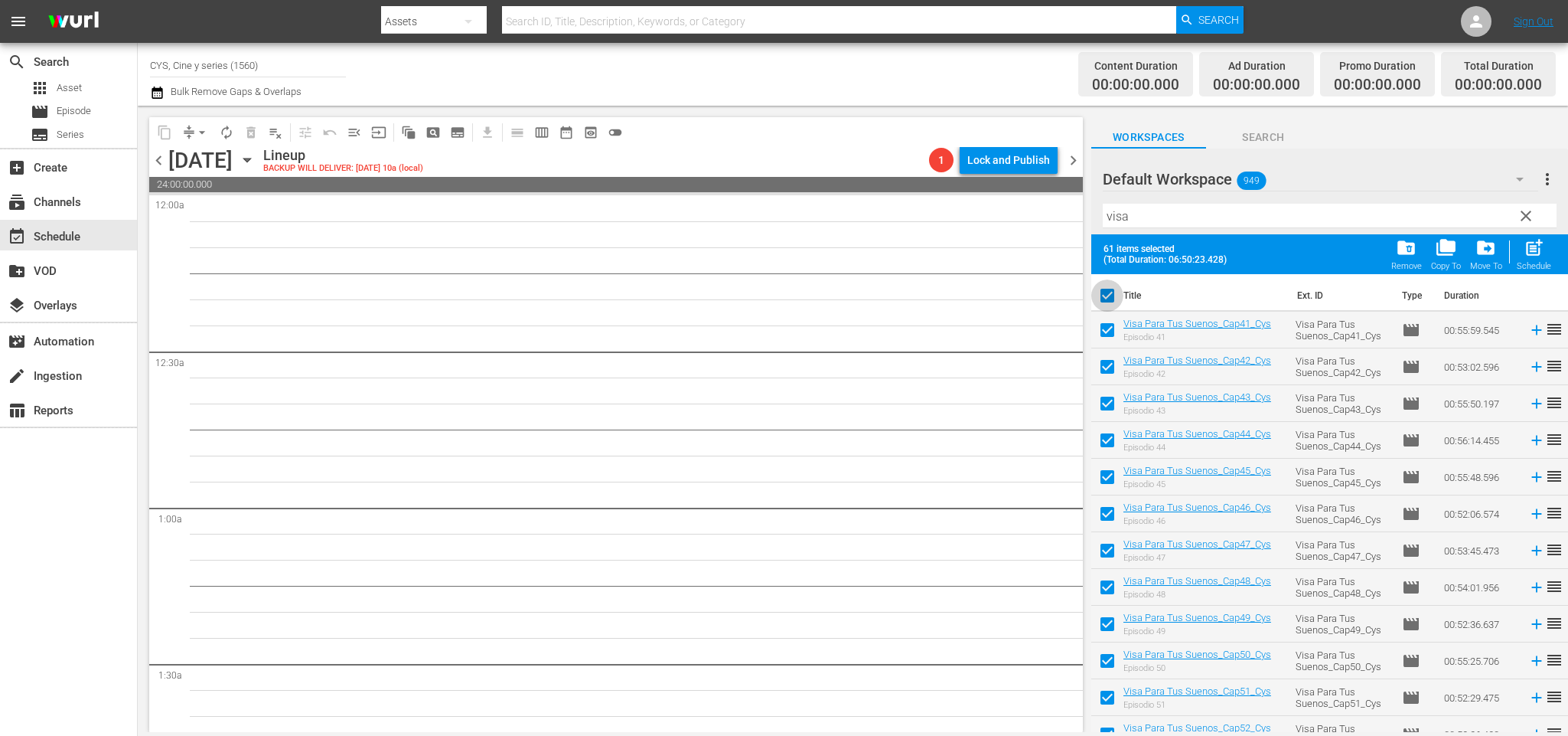
checkbox input "false"
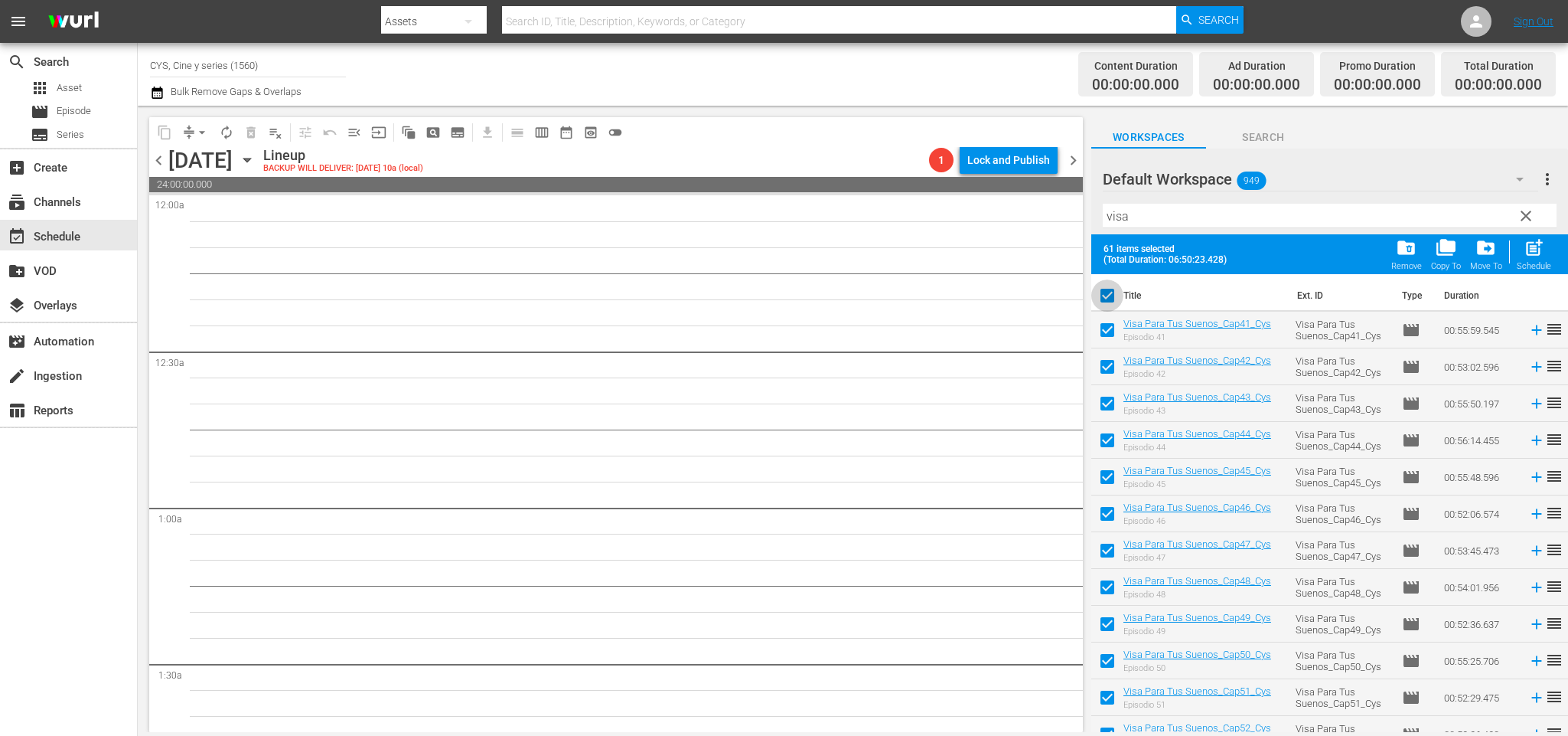
checkbox input "false"
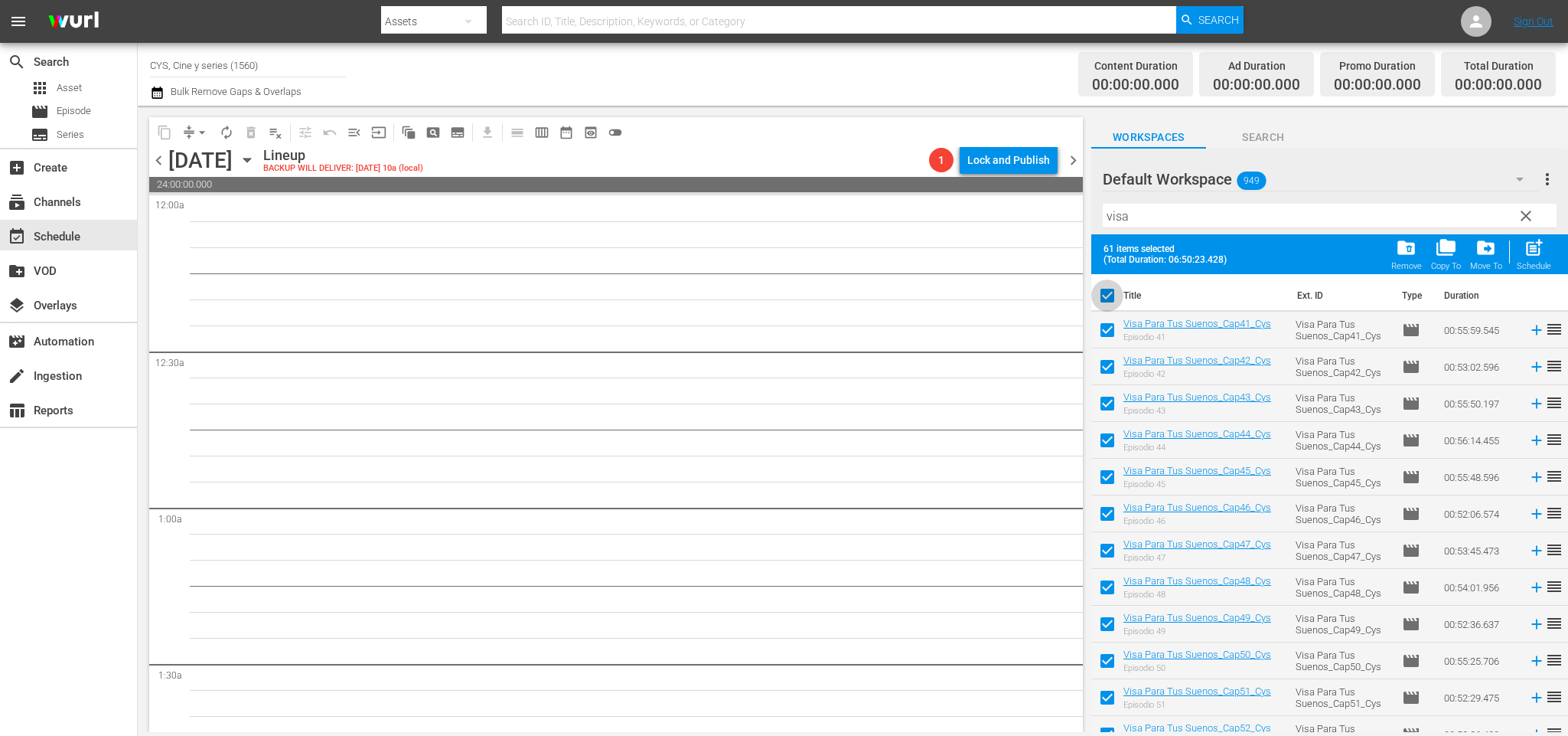
checkbox input "false"
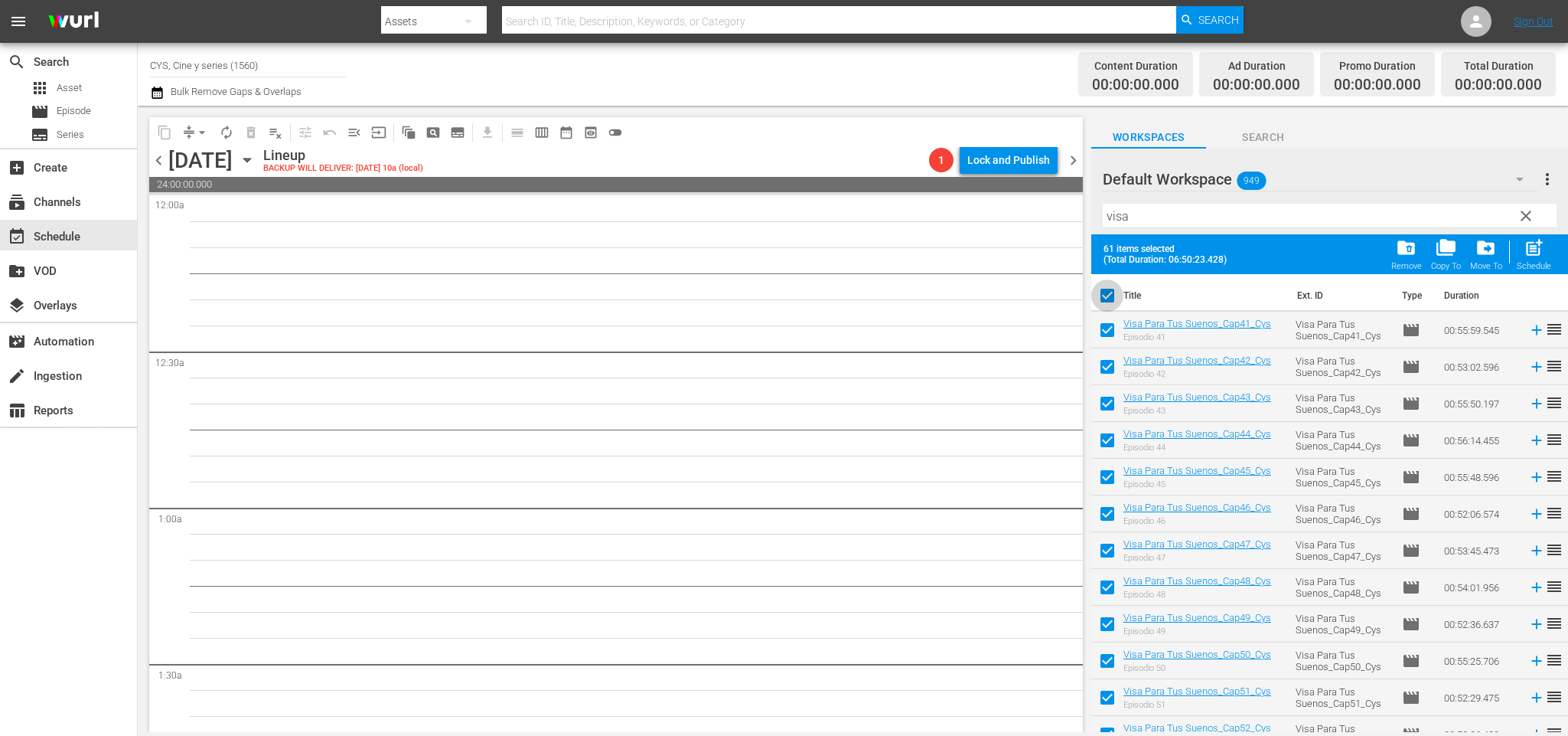
checkbox input "false"
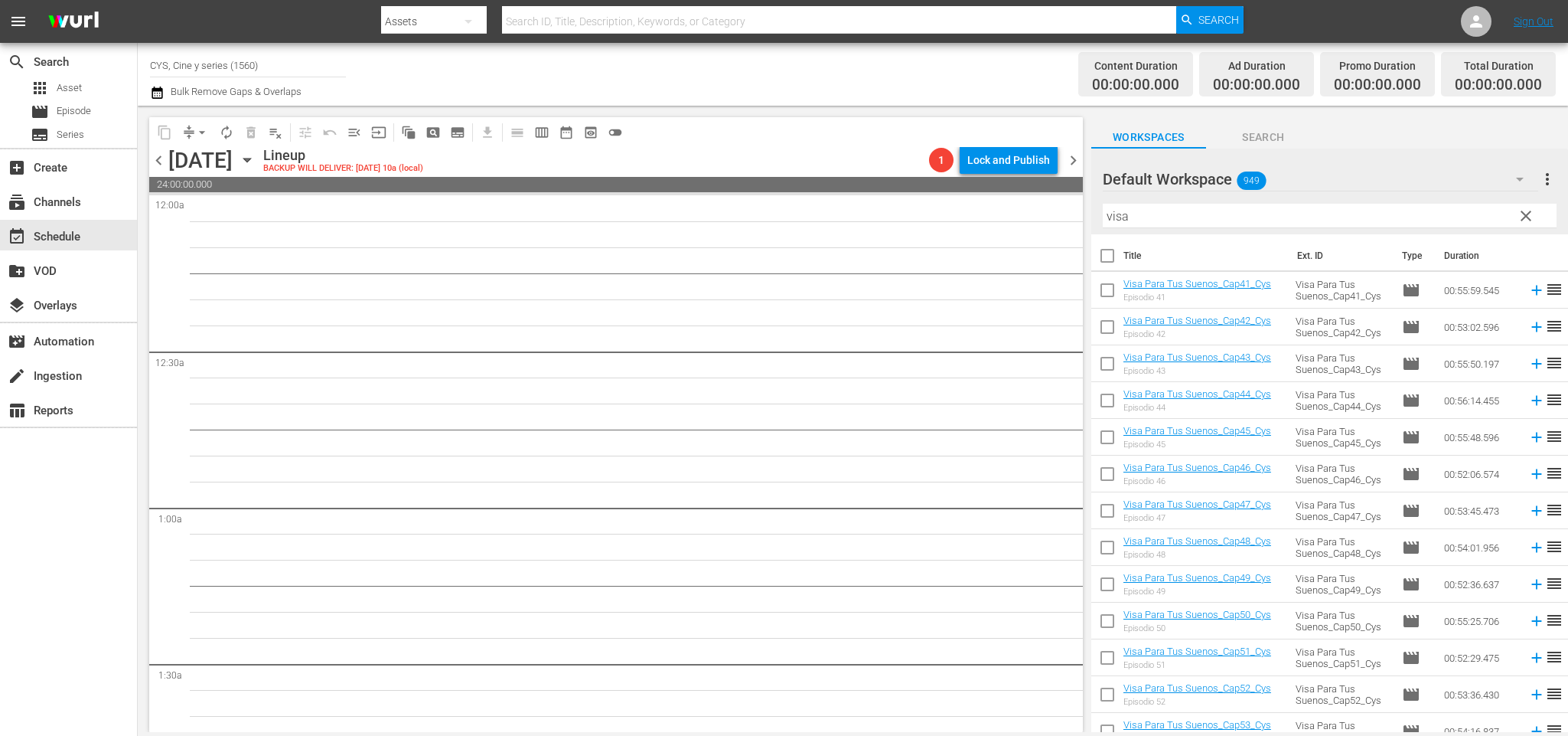
click at [1102, 356] on input "checkbox" at bounding box center [1108, 367] width 32 height 32
checkbox input "true"
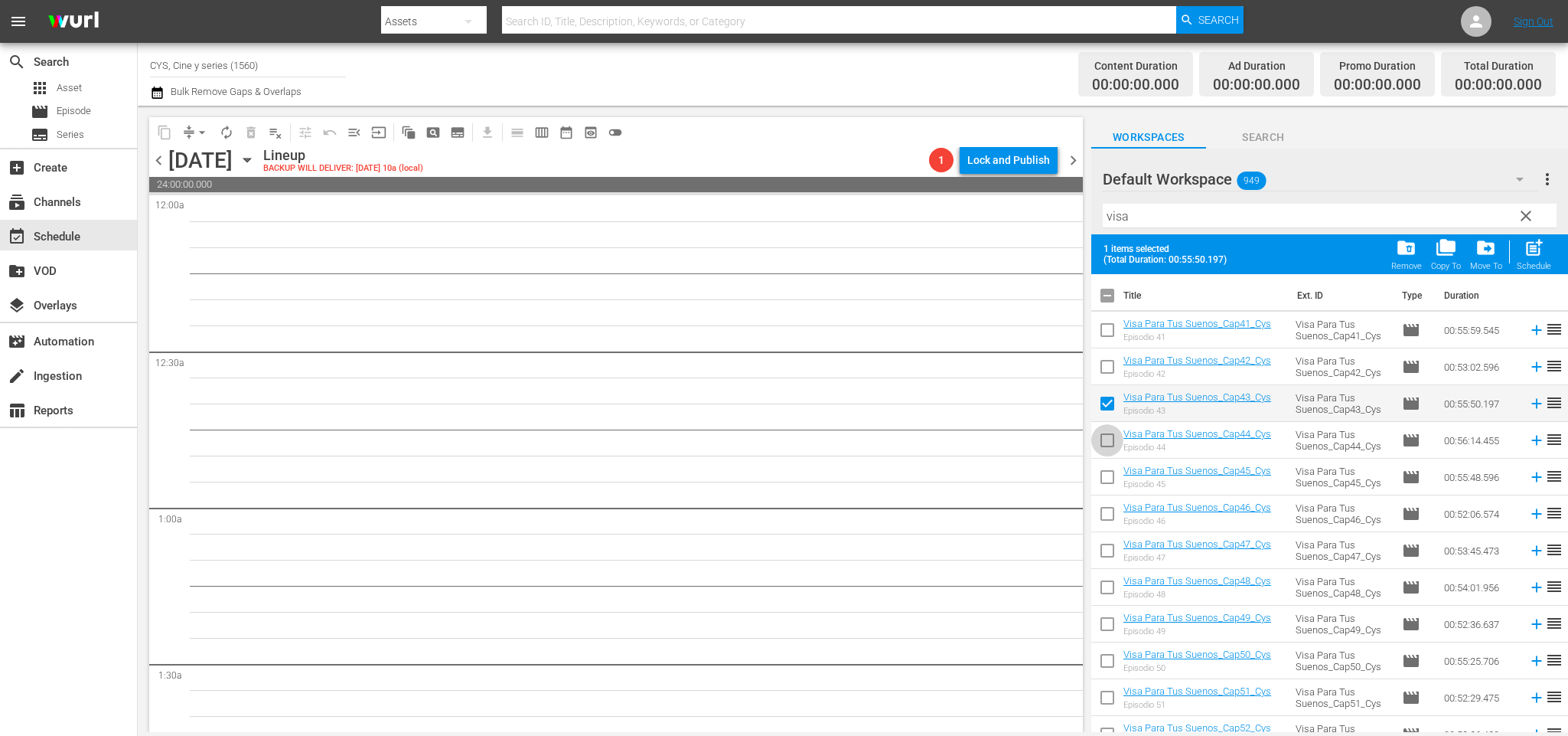
click at [1108, 432] on input "checkbox" at bounding box center [1108, 444] width 32 height 32
checkbox input "true"
click at [1107, 478] on input "checkbox" at bounding box center [1108, 480] width 32 height 32
checkbox input "true"
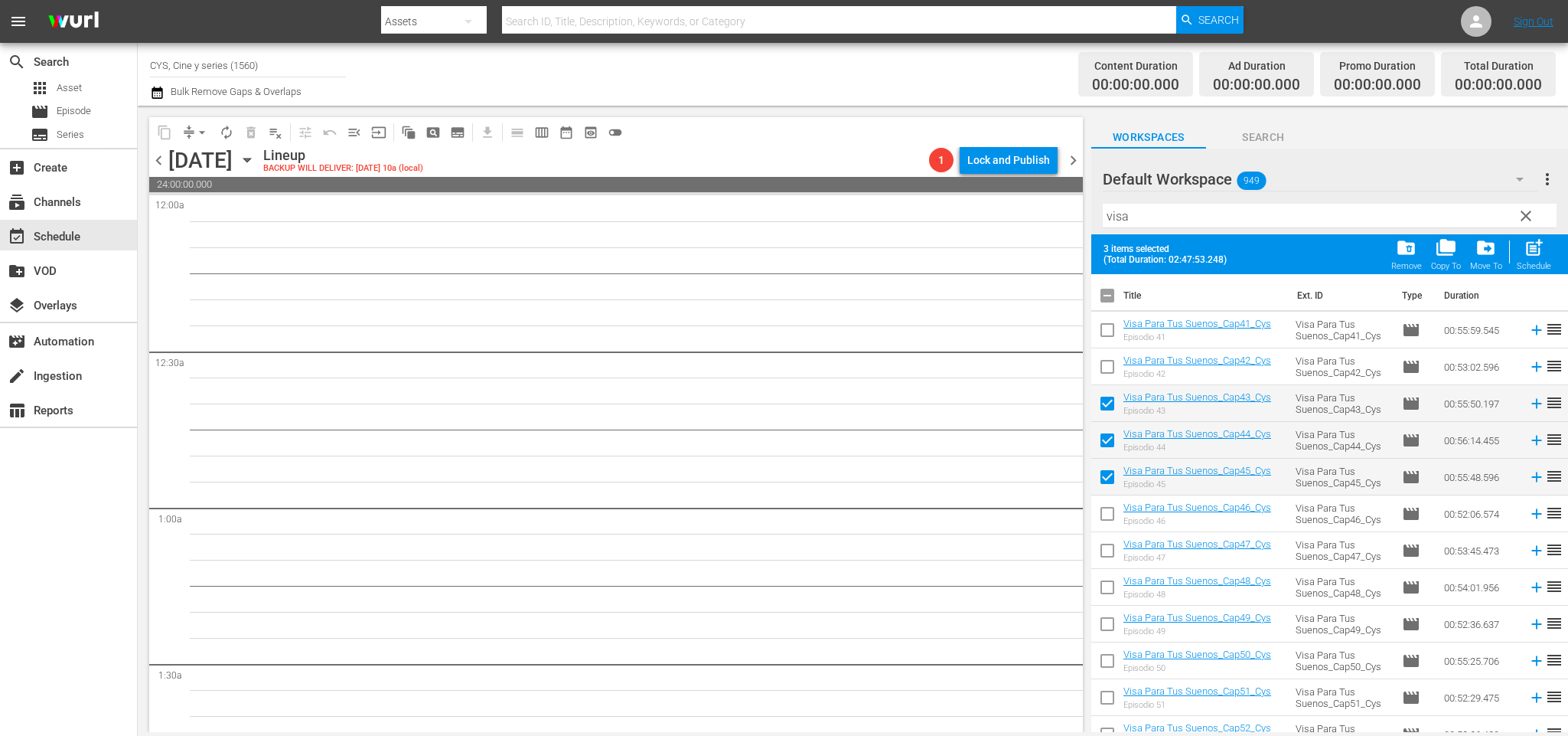
click at [1108, 510] on input "checkbox" at bounding box center [1108, 517] width 32 height 32
checkbox input "true"
click at [1107, 556] on input "checkbox" at bounding box center [1108, 554] width 32 height 32
checkbox input "true"
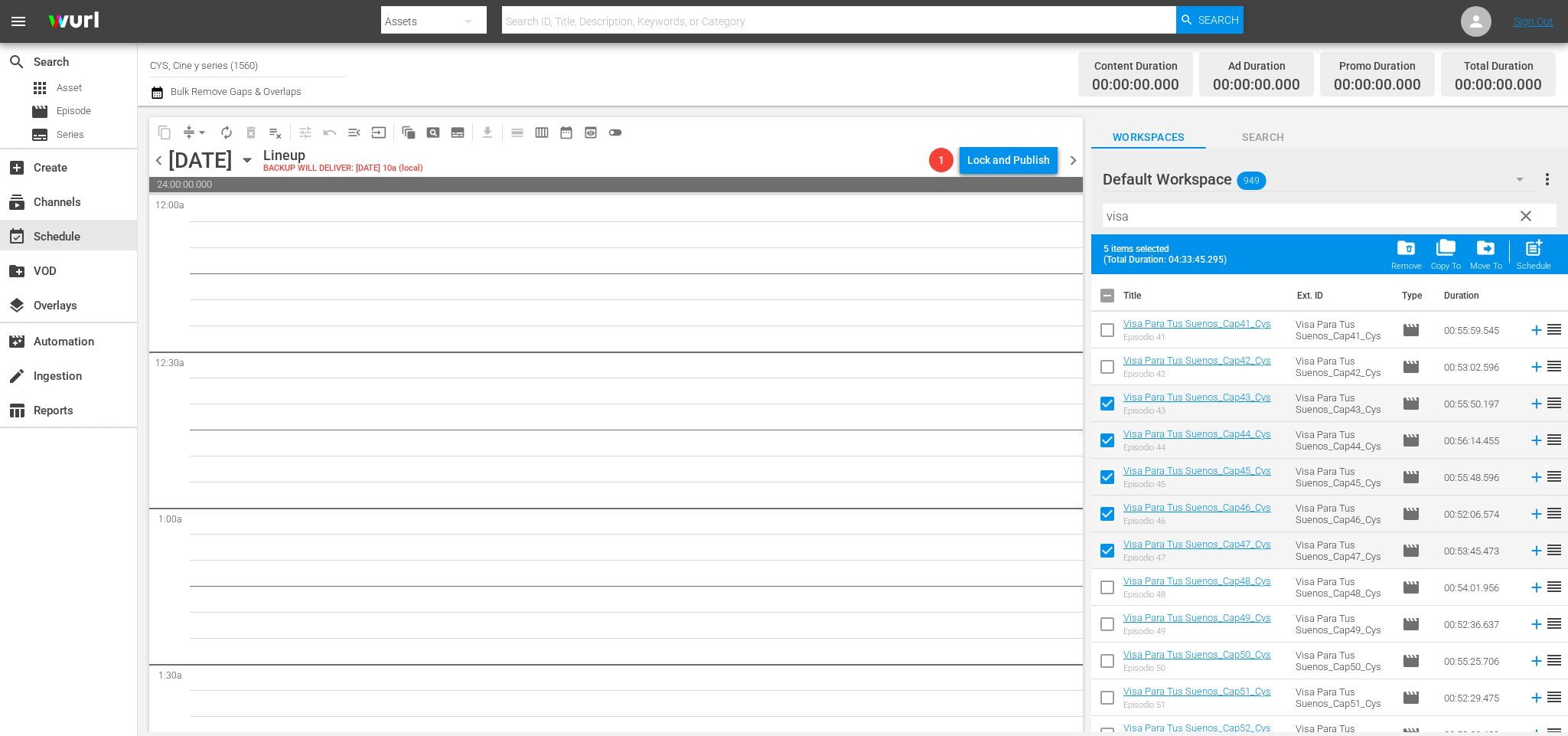
click at [1107, 592] on input "checkbox" at bounding box center [1108, 590] width 32 height 32
checkbox input "true"
click at [1109, 620] on input "checkbox" at bounding box center [1108, 627] width 32 height 32
checkbox input "true"
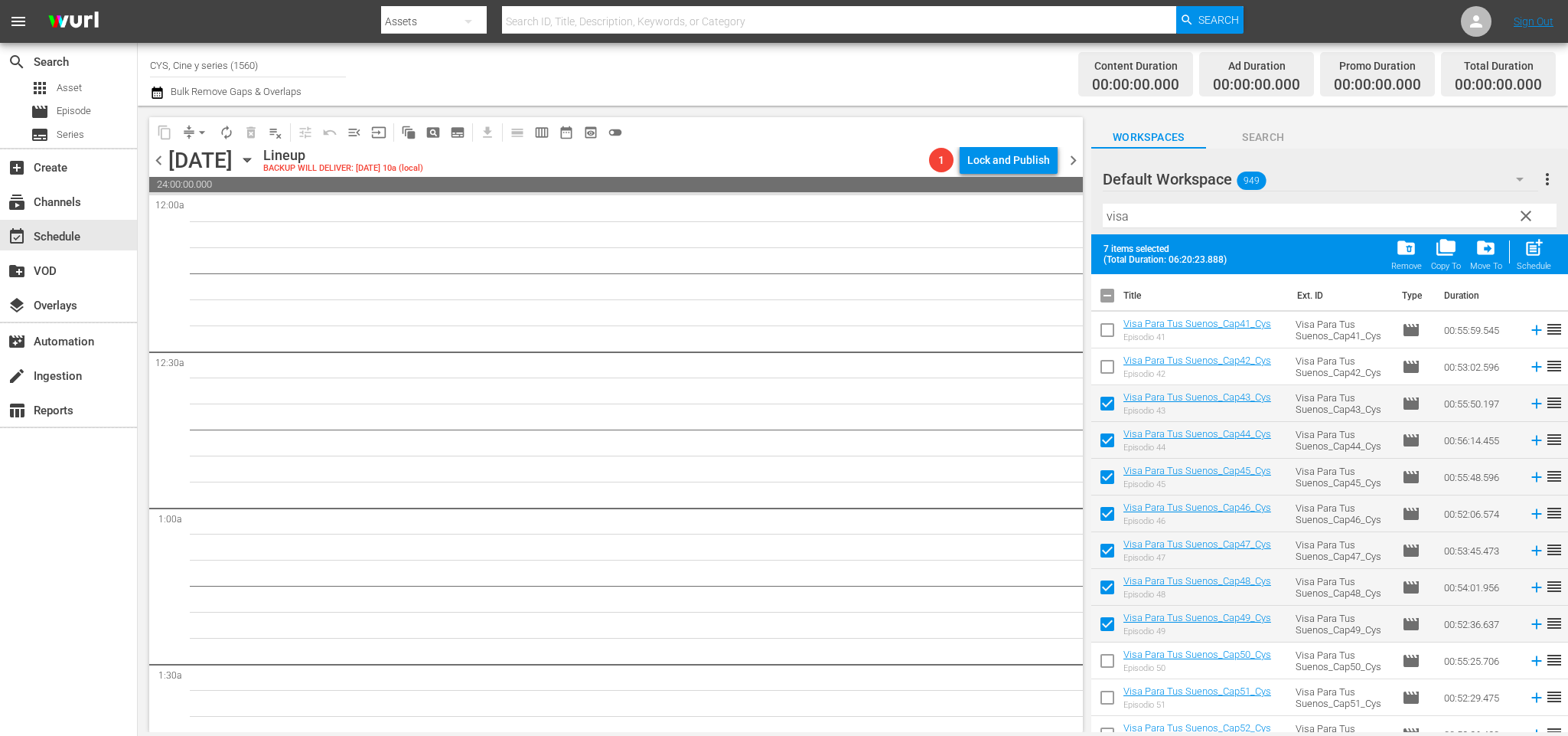
click at [1105, 660] on input "checkbox" at bounding box center [1108, 664] width 32 height 32
checkbox input "true"
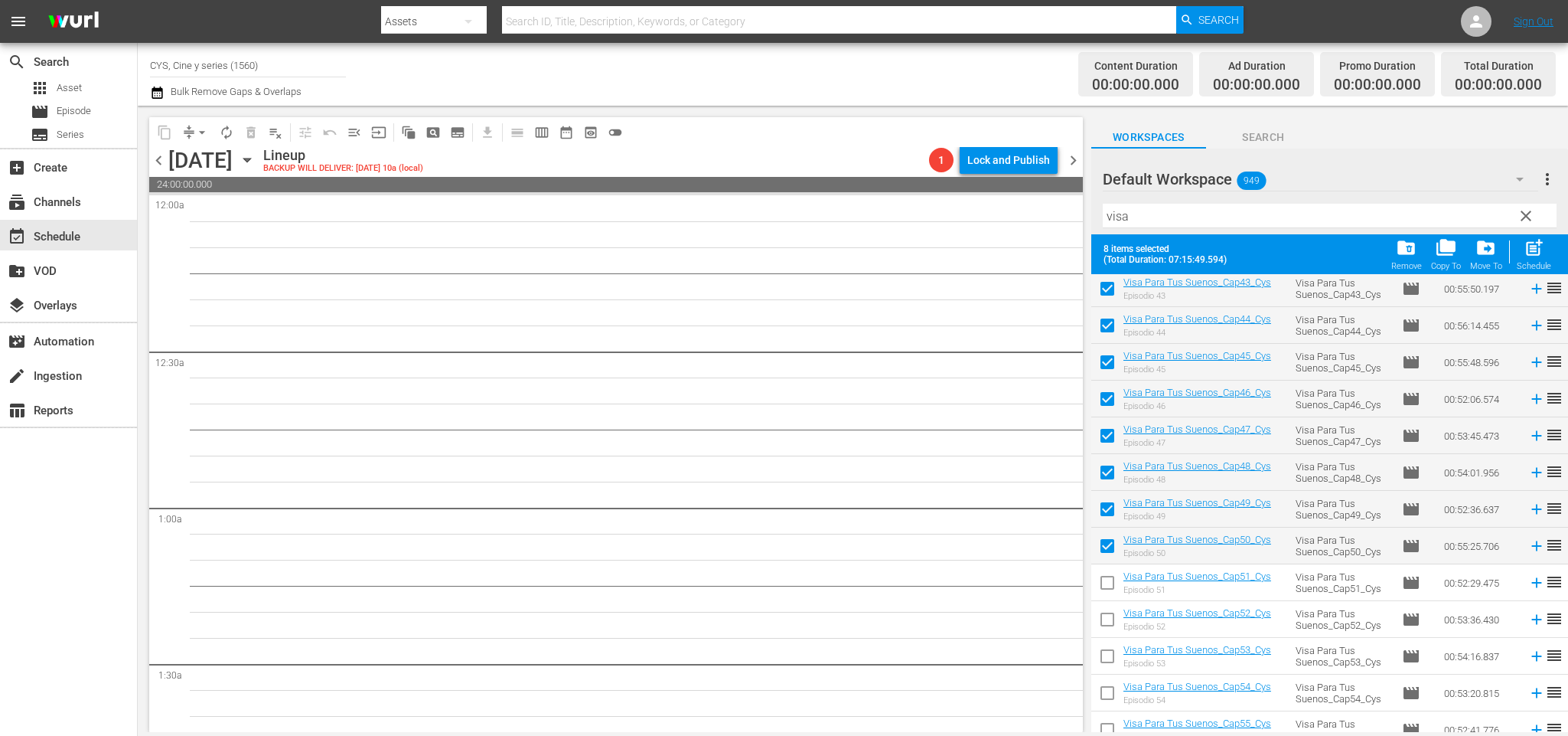
click at [1107, 587] on input "checkbox" at bounding box center [1108, 586] width 32 height 32
checkbox input "true"
click at [1107, 620] on input "checkbox" at bounding box center [1108, 622] width 32 height 32
checkbox input "true"
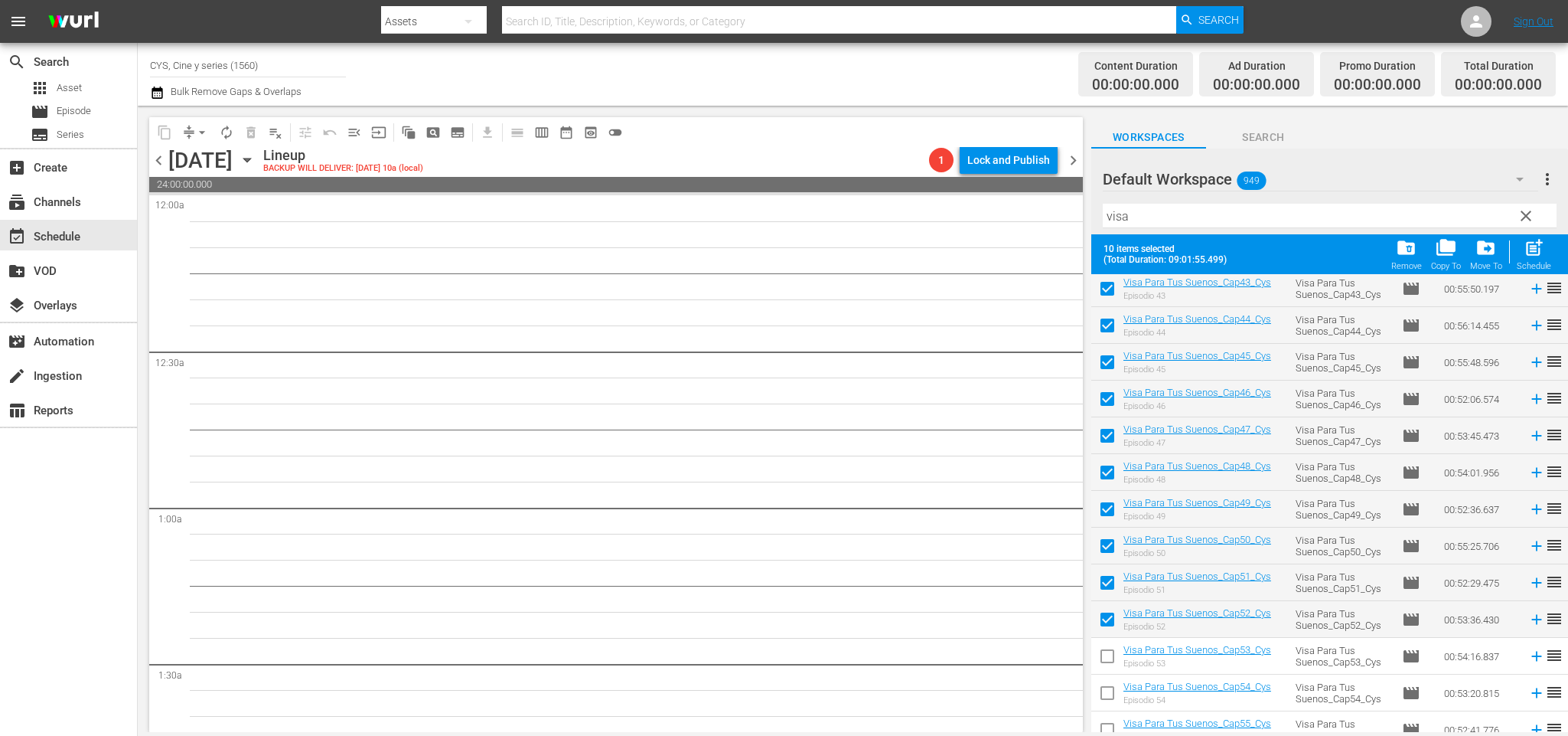
click at [1107, 650] on input "checkbox" at bounding box center [1108, 659] width 32 height 32
checkbox input "true"
click at [1107, 688] on input "checkbox" at bounding box center [1108, 696] width 32 height 32
checkbox input "true"
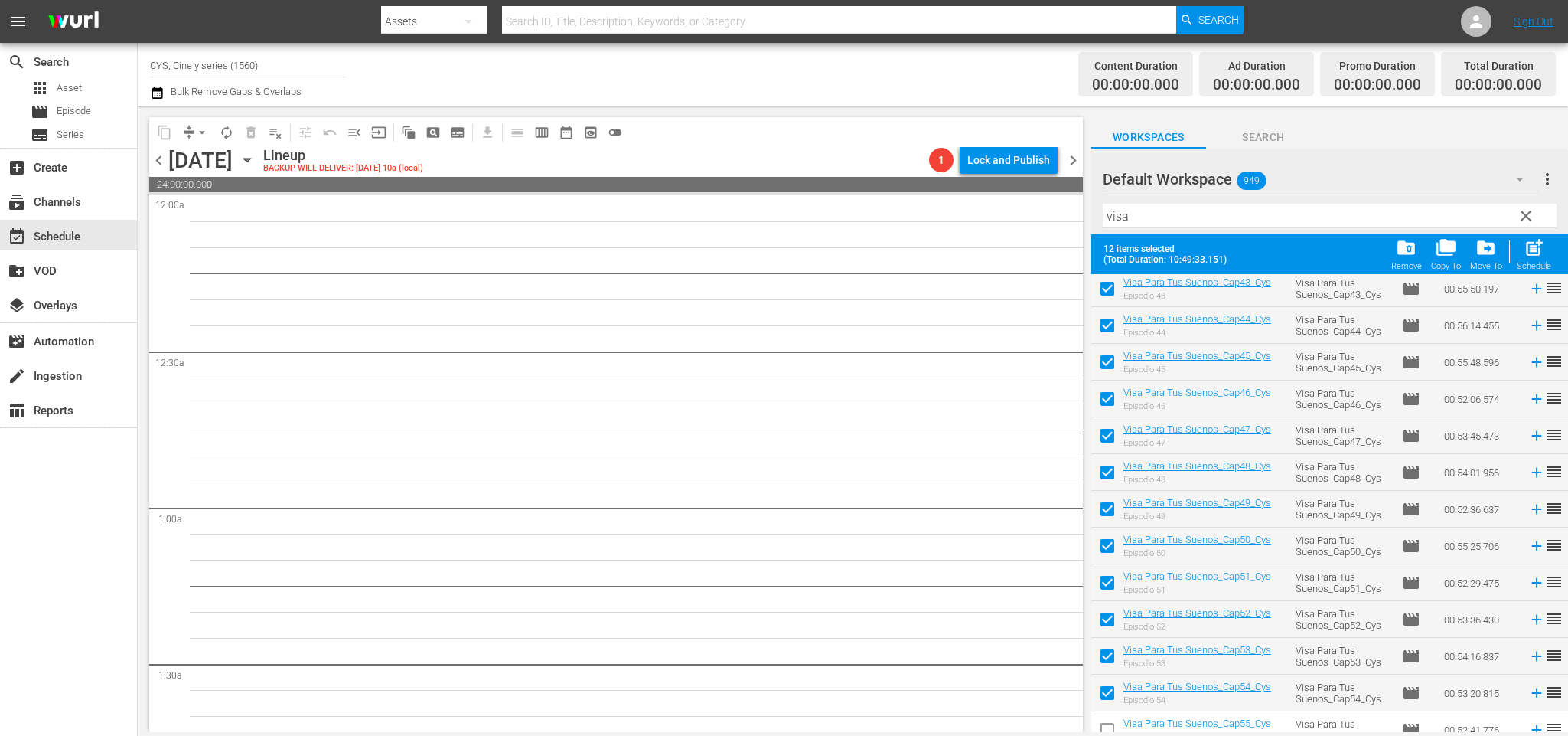
scroll to position [344, 0]
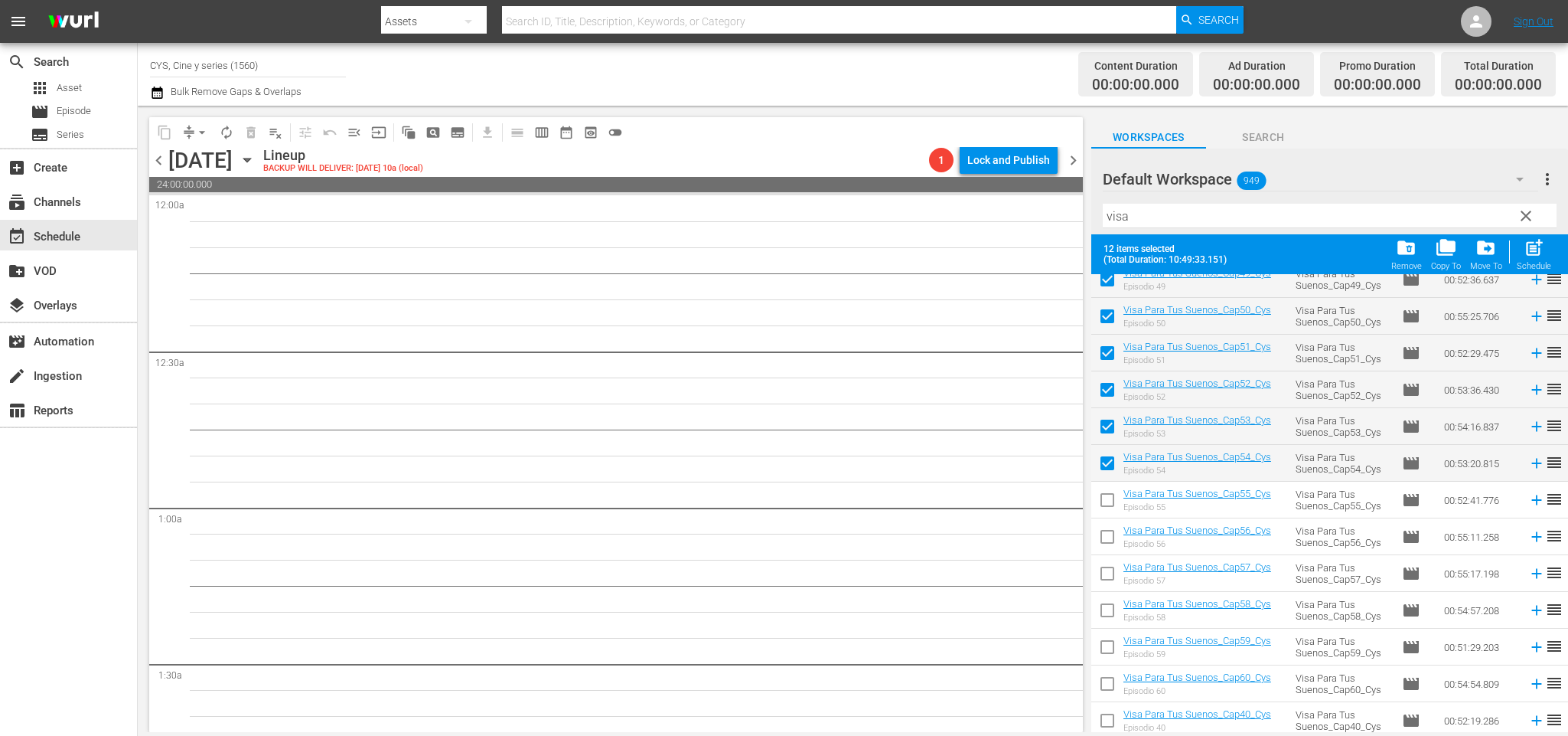
click at [1104, 499] on input "checkbox" at bounding box center [1108, 503] width 32 height 32
checkbox input "true"
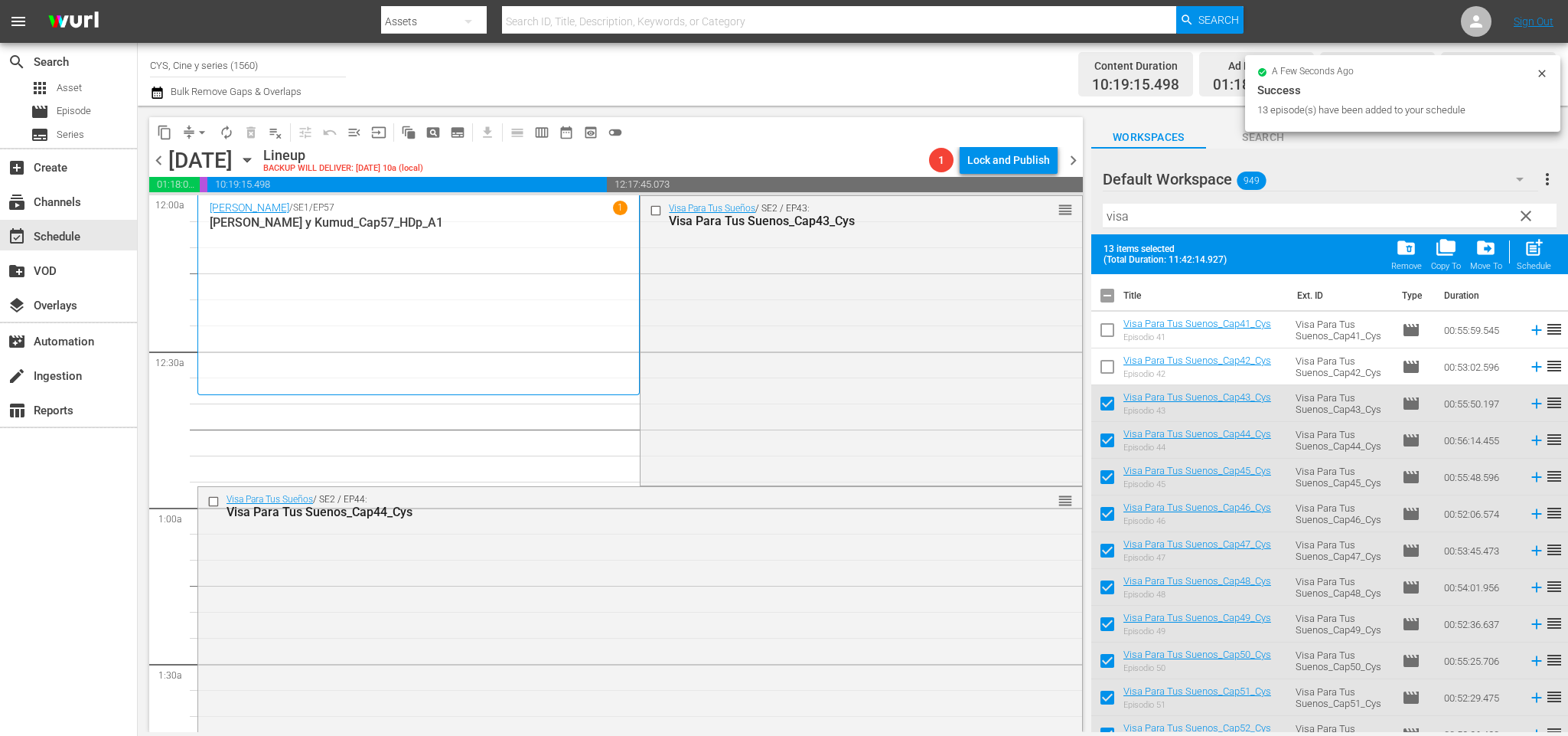
click at [1107, 297] on input "checkbox" at bounding box center [1108, 299] width 32 height 32
checkbox input "true"
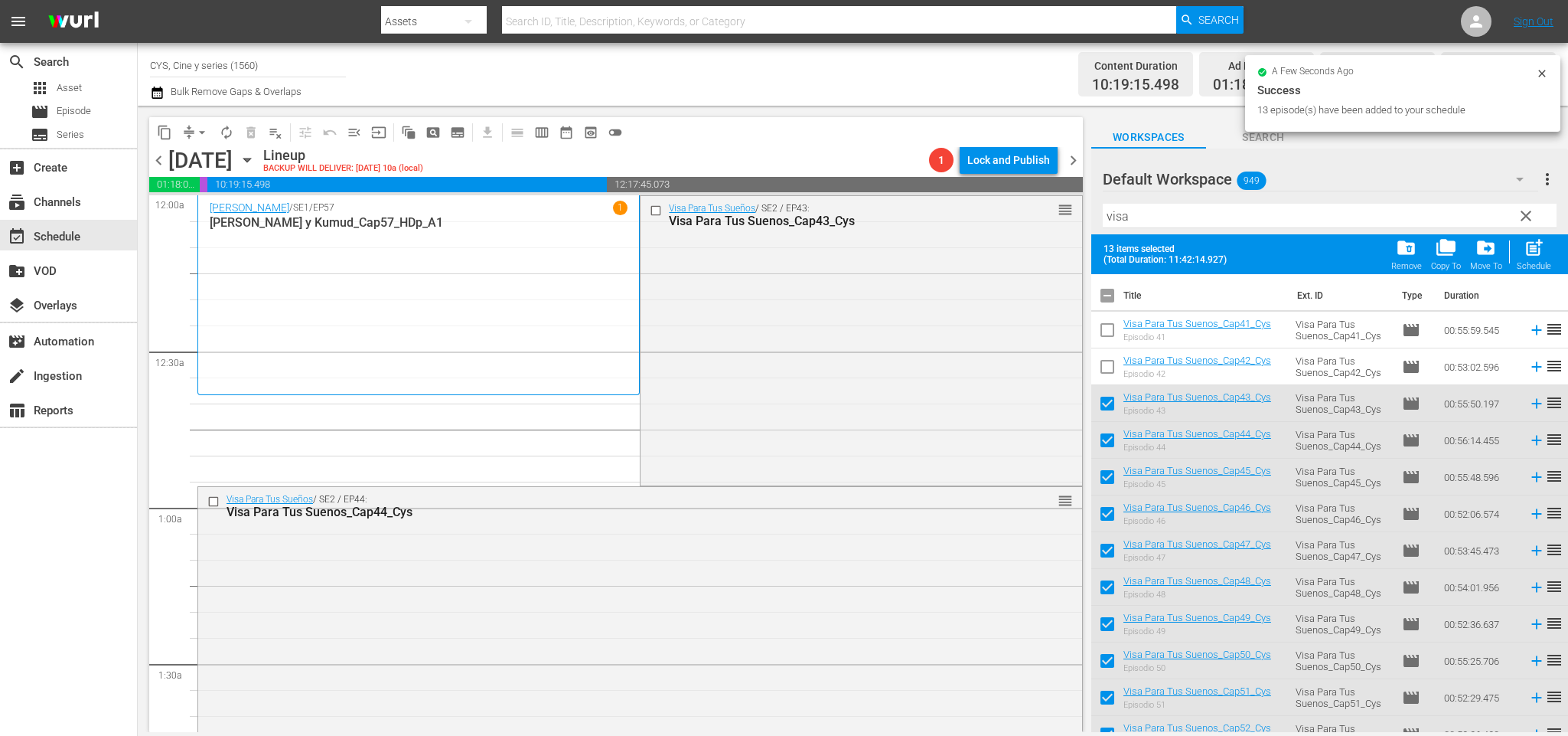
checkbox input "true"
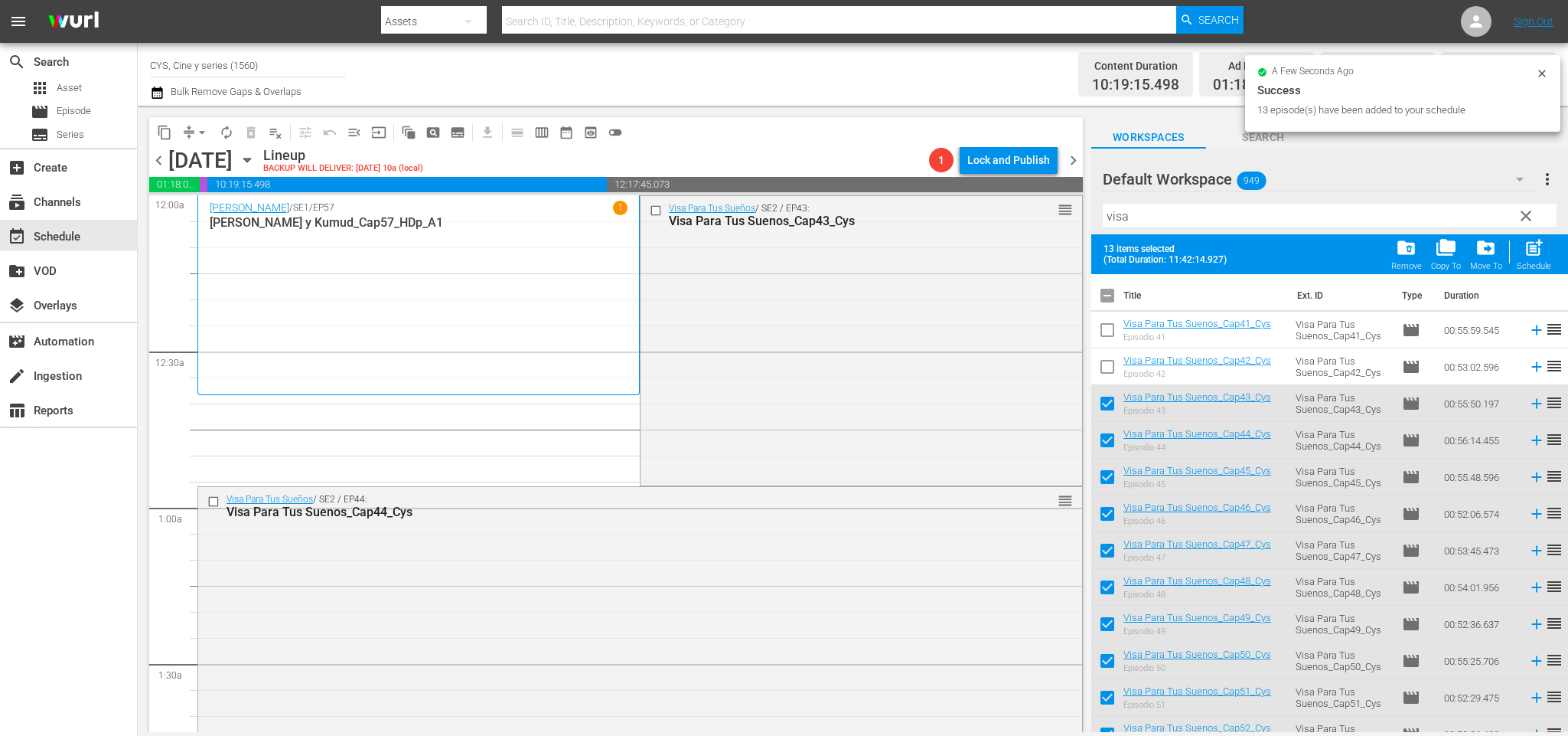
checkbox input "true"
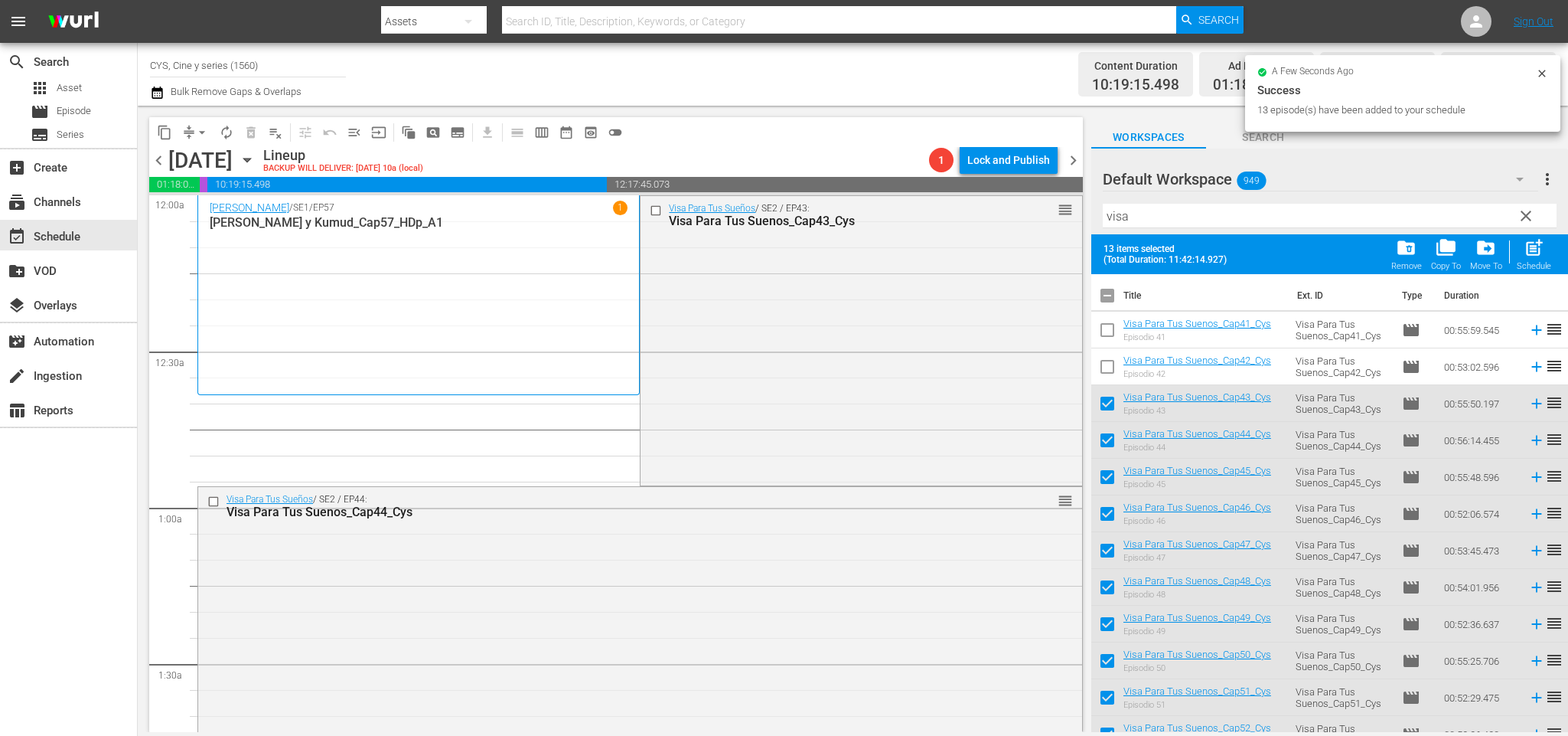
checkbox input "true"
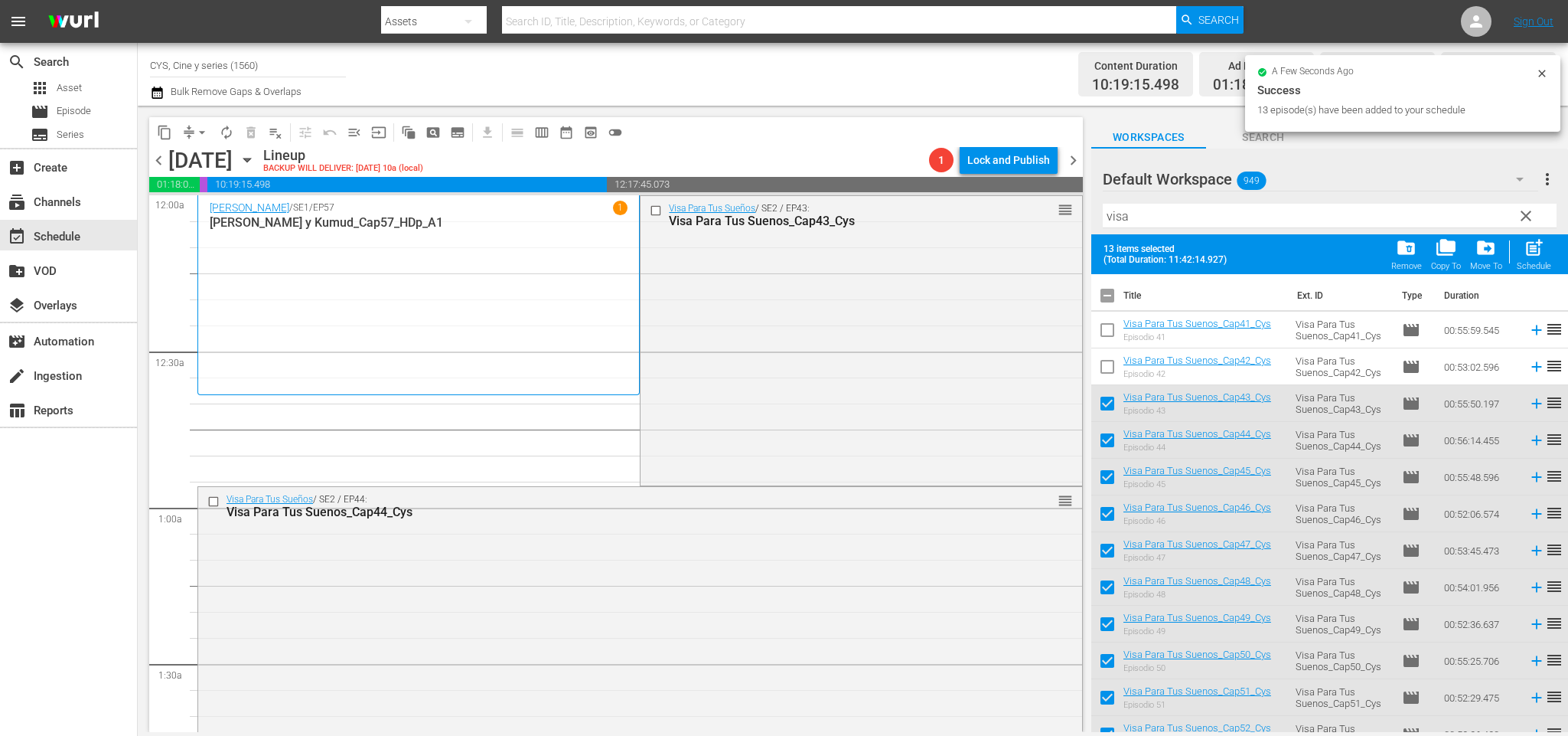
checkbox input "true"
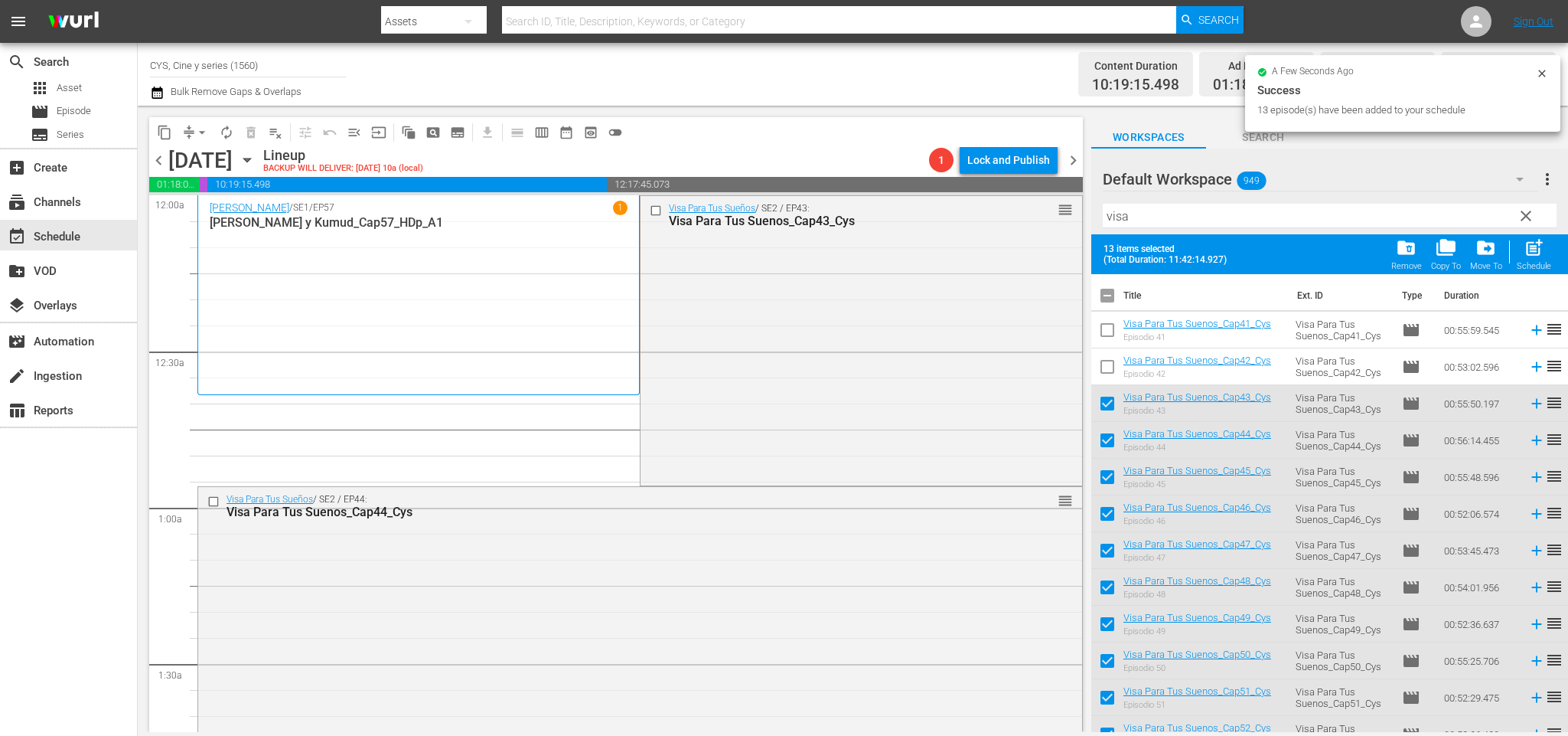
checkbox input "true"
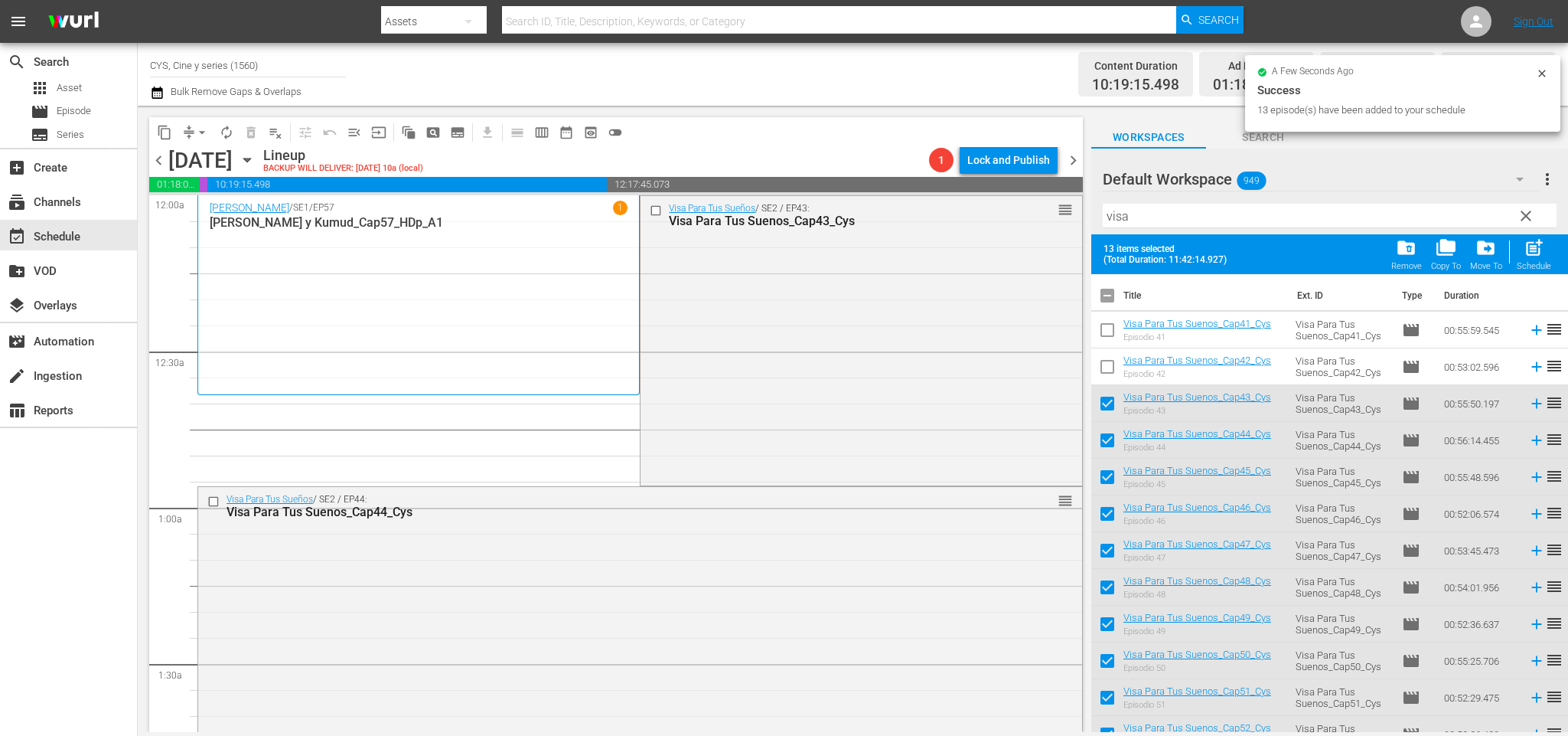
checkbox input "true"
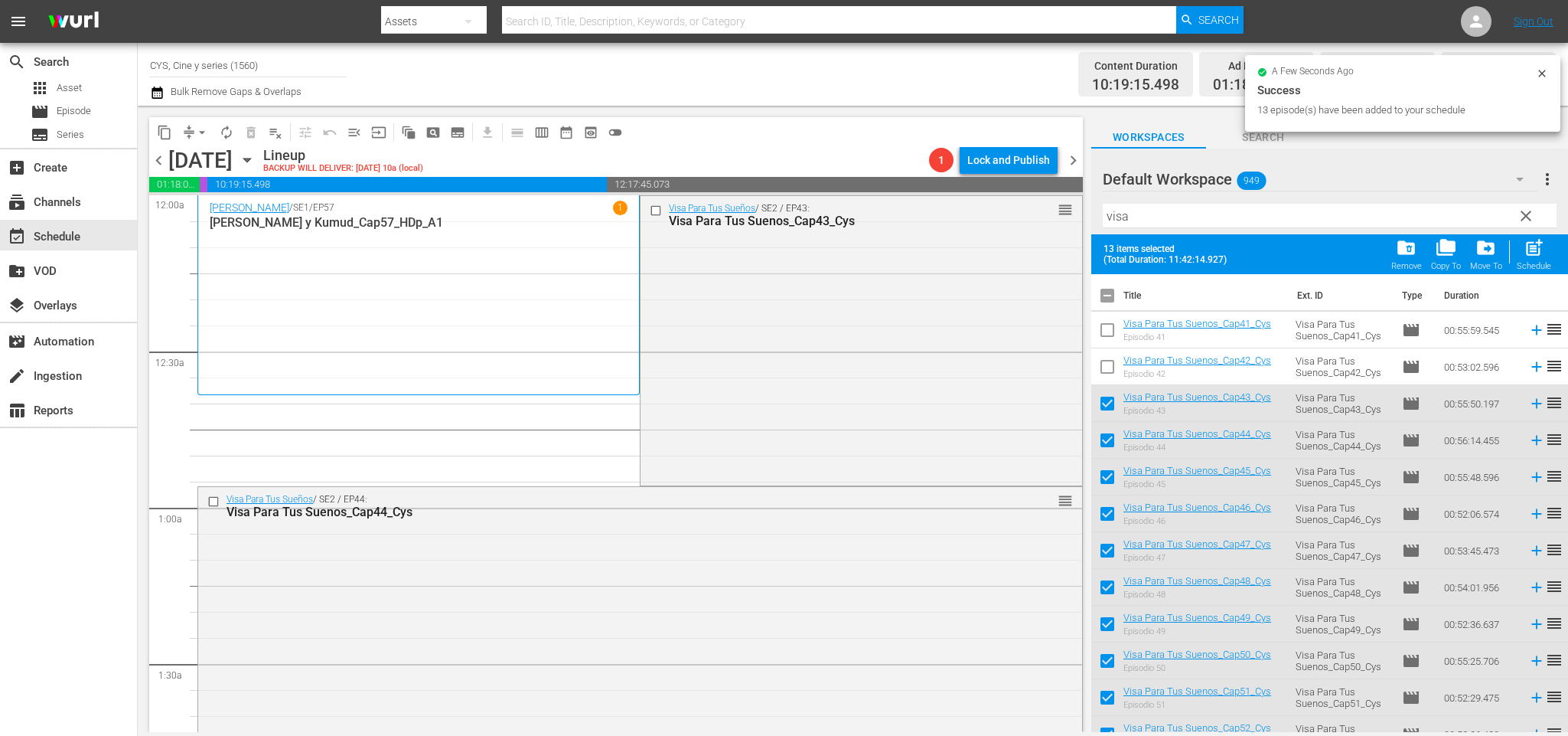
checkbox input "true"
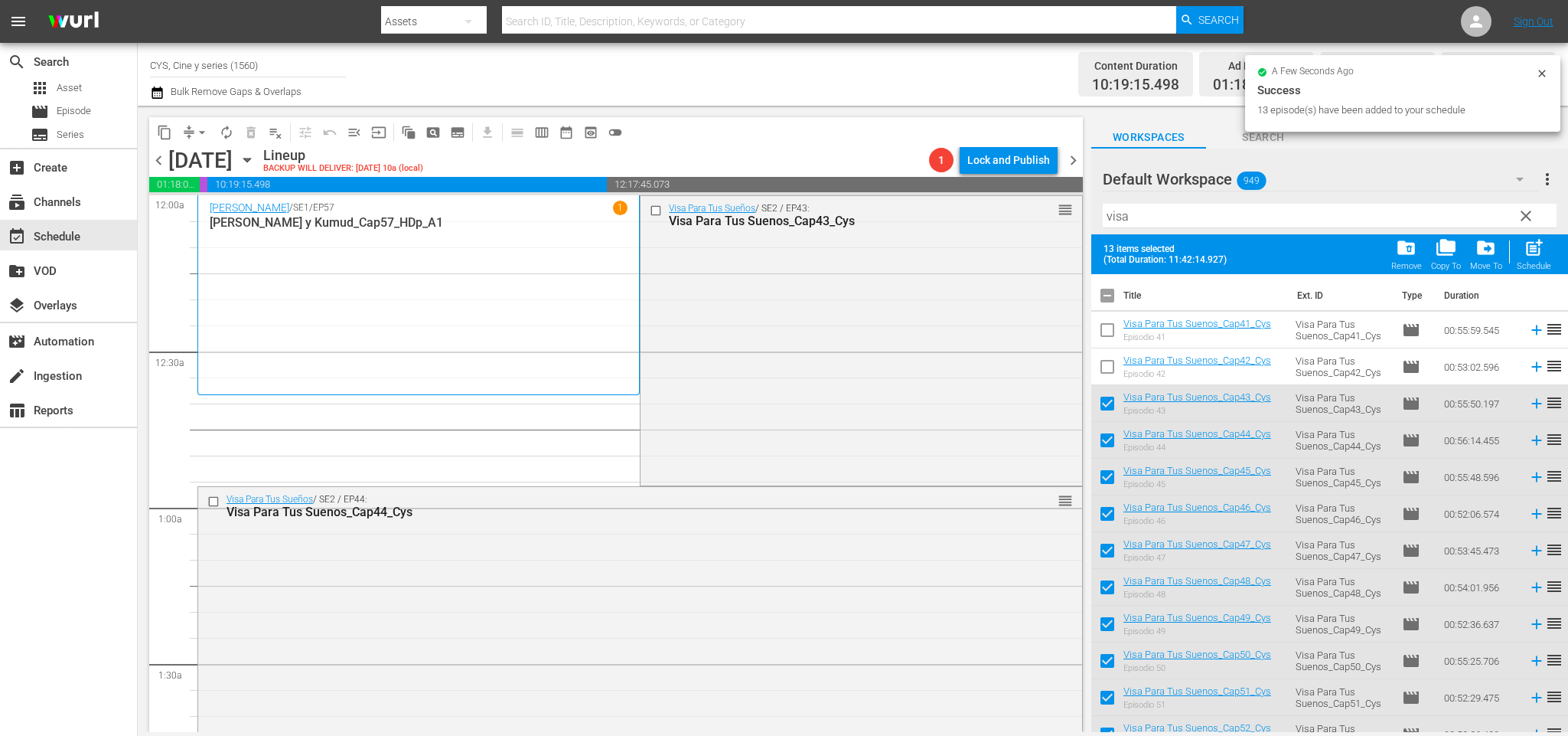
checkbox input "true"
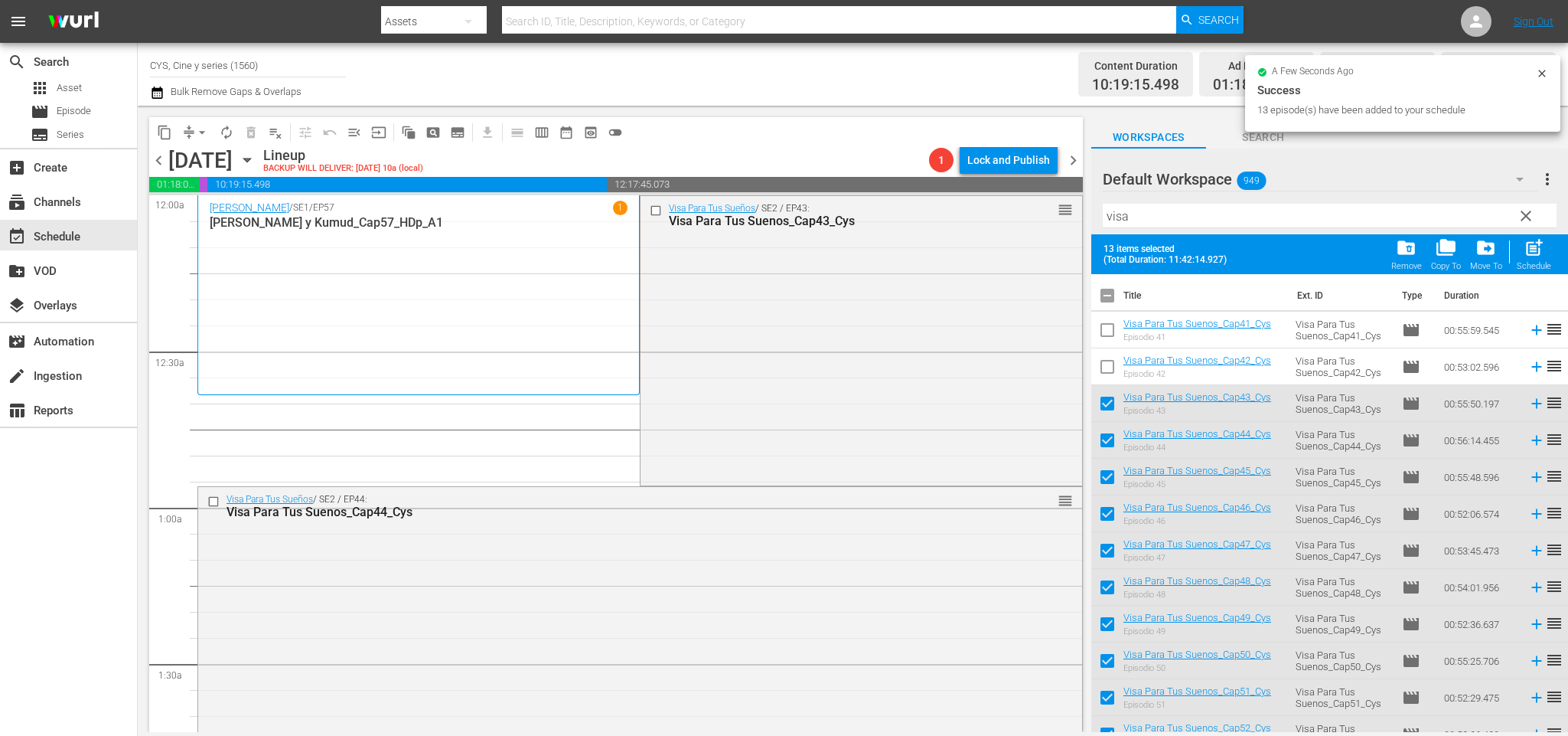
checkbox input "true"
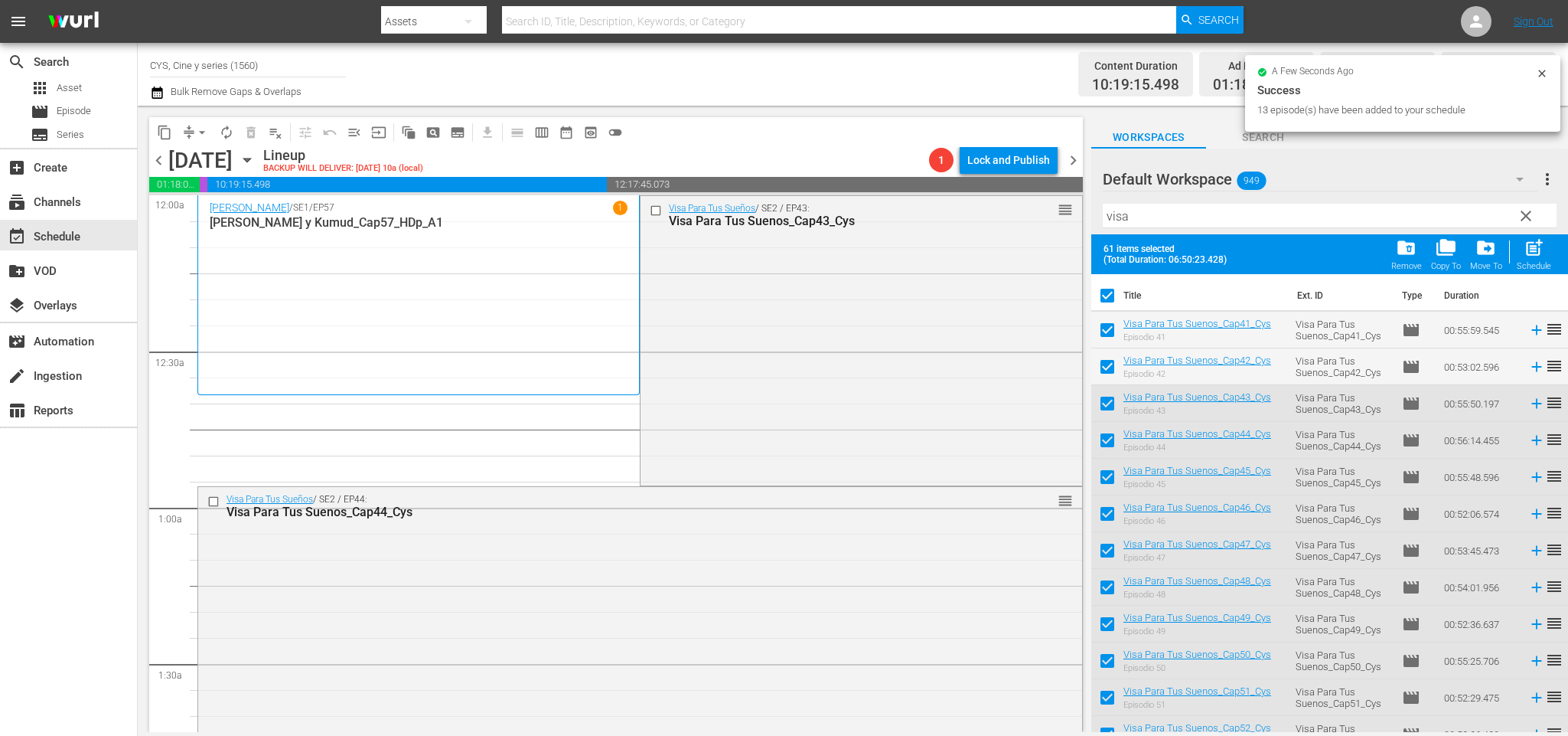
click at [1107, 297] on input "checkbox" at bounding box center [1108, 299] width 32 height 32
checkbox input "false"
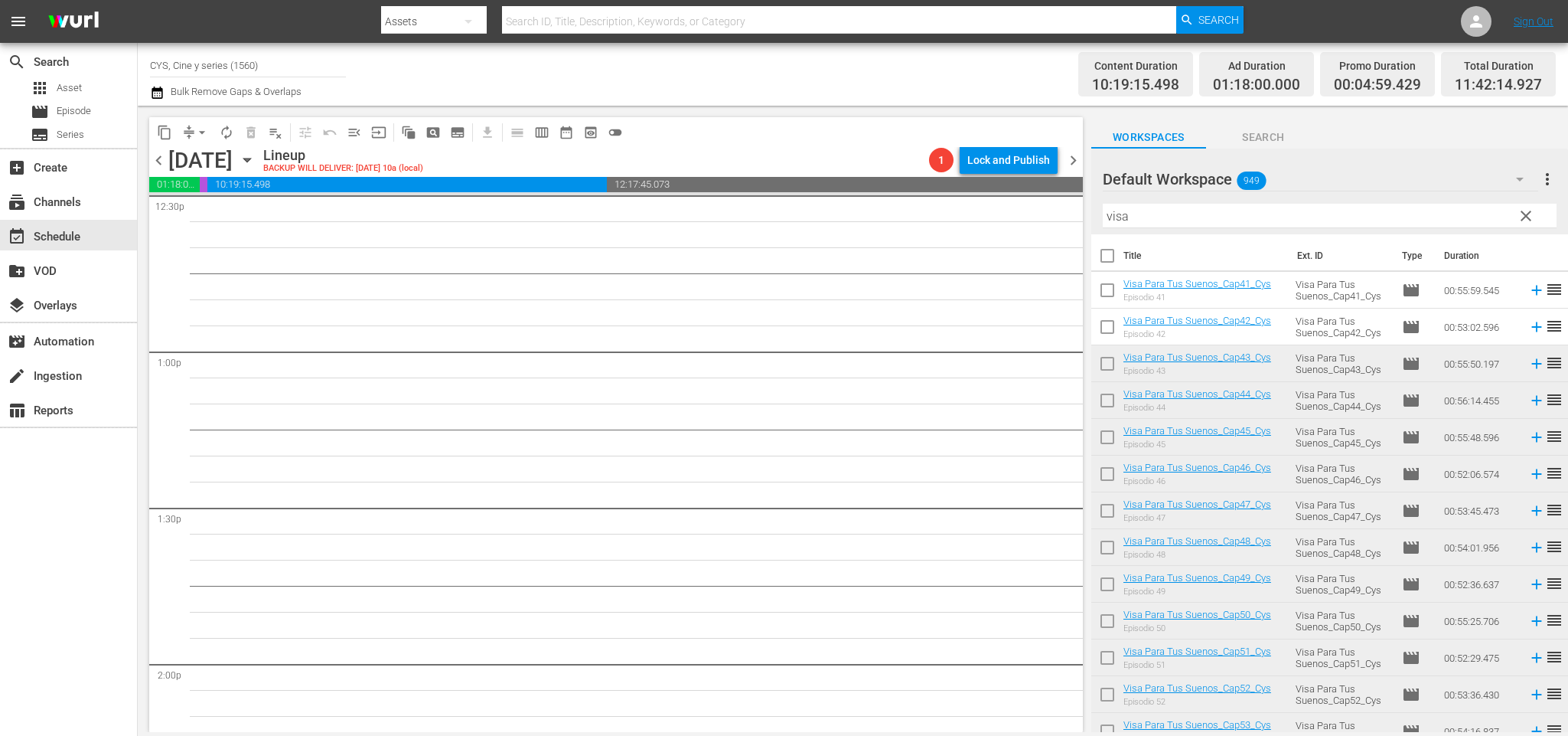
scroll to position [3329, 0]
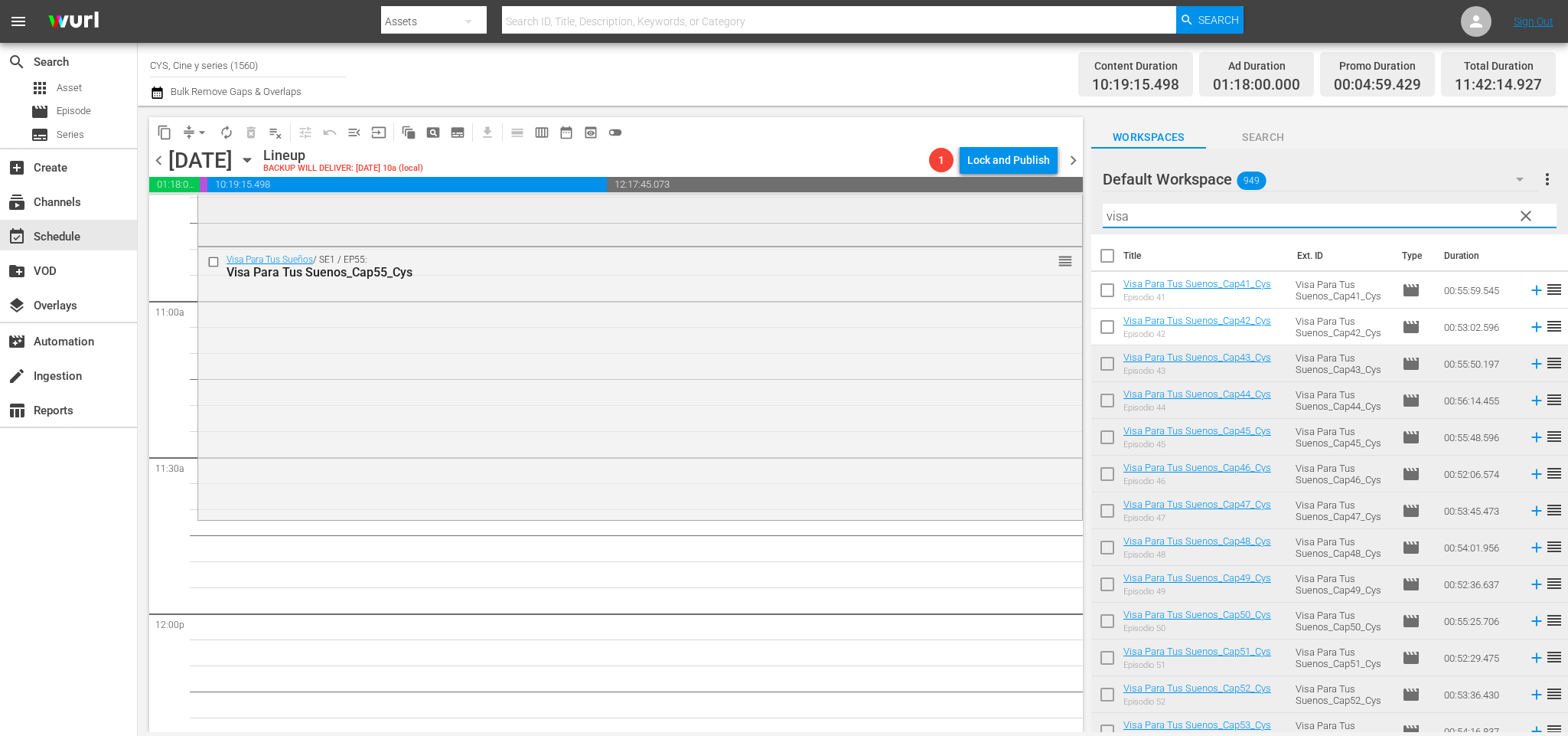
drag, startPoint x: 1212, startPoint y: 218, endPoint x: 1038, endPoint y: 218, distance: 174.0
click at [1038, 218] on div "content_copy compress arrow_drop_down autorenew_outlined delete_forever_outline…" at bounding box center [853, 419] width 1430 height 626
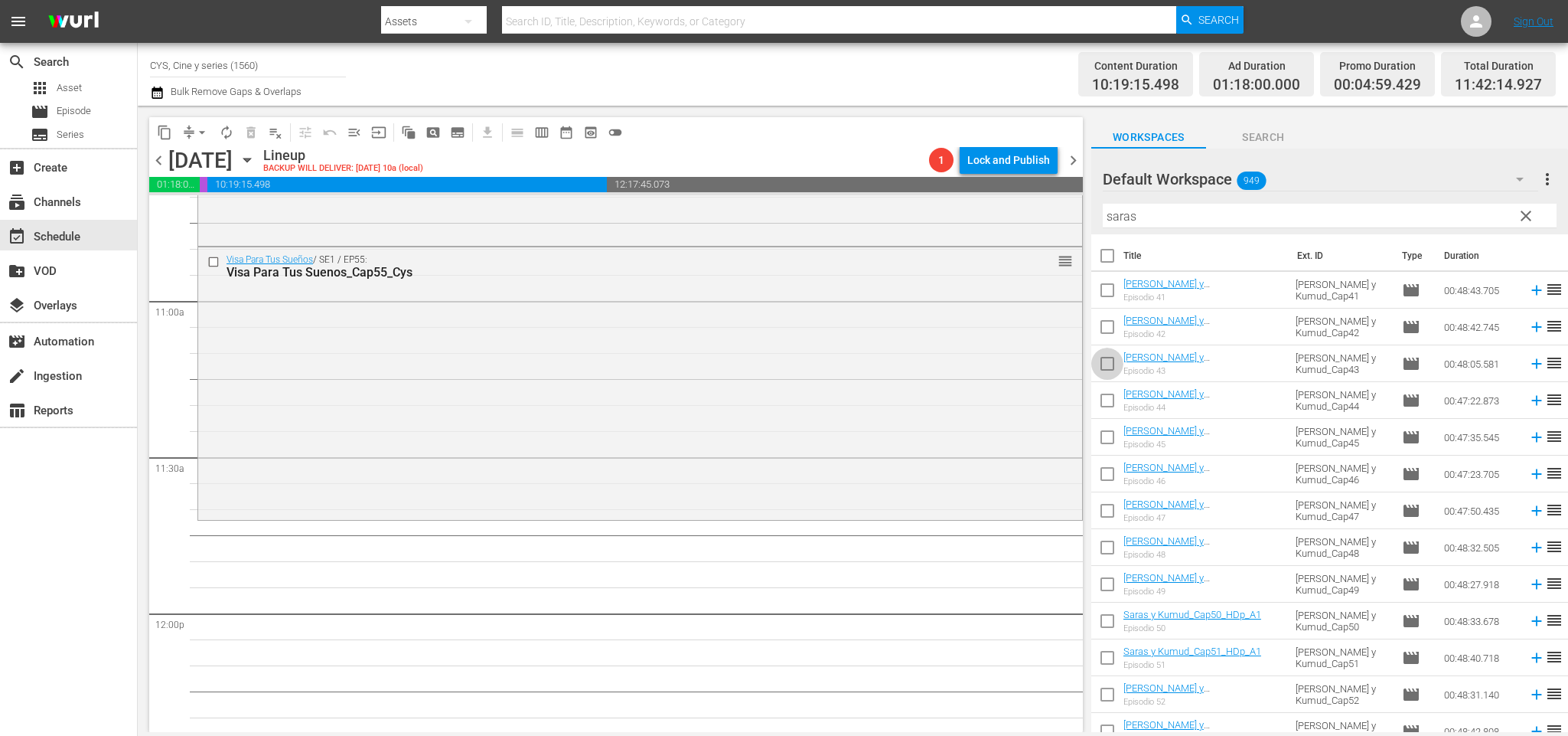
click at [1108, 360] on input "checkbox" at bounding box center [1108, 367] width 32 height 32
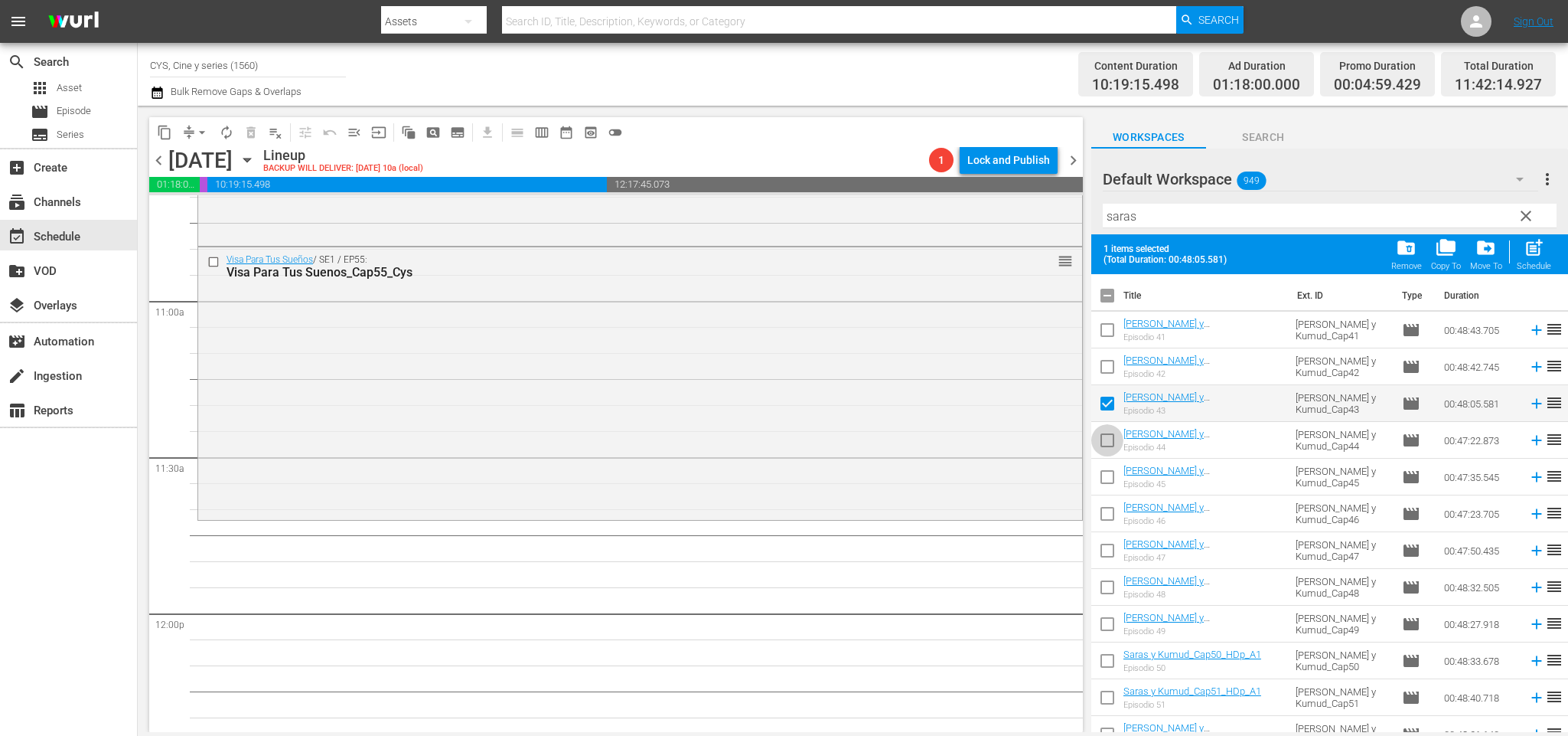
click at [1109, 438] on input "checkbox" at bounding box center [1108, 444] width 32 height 32
click at [1111, 476] on input "checkbox" at bounding box center [1108, 480] width 32 height 32
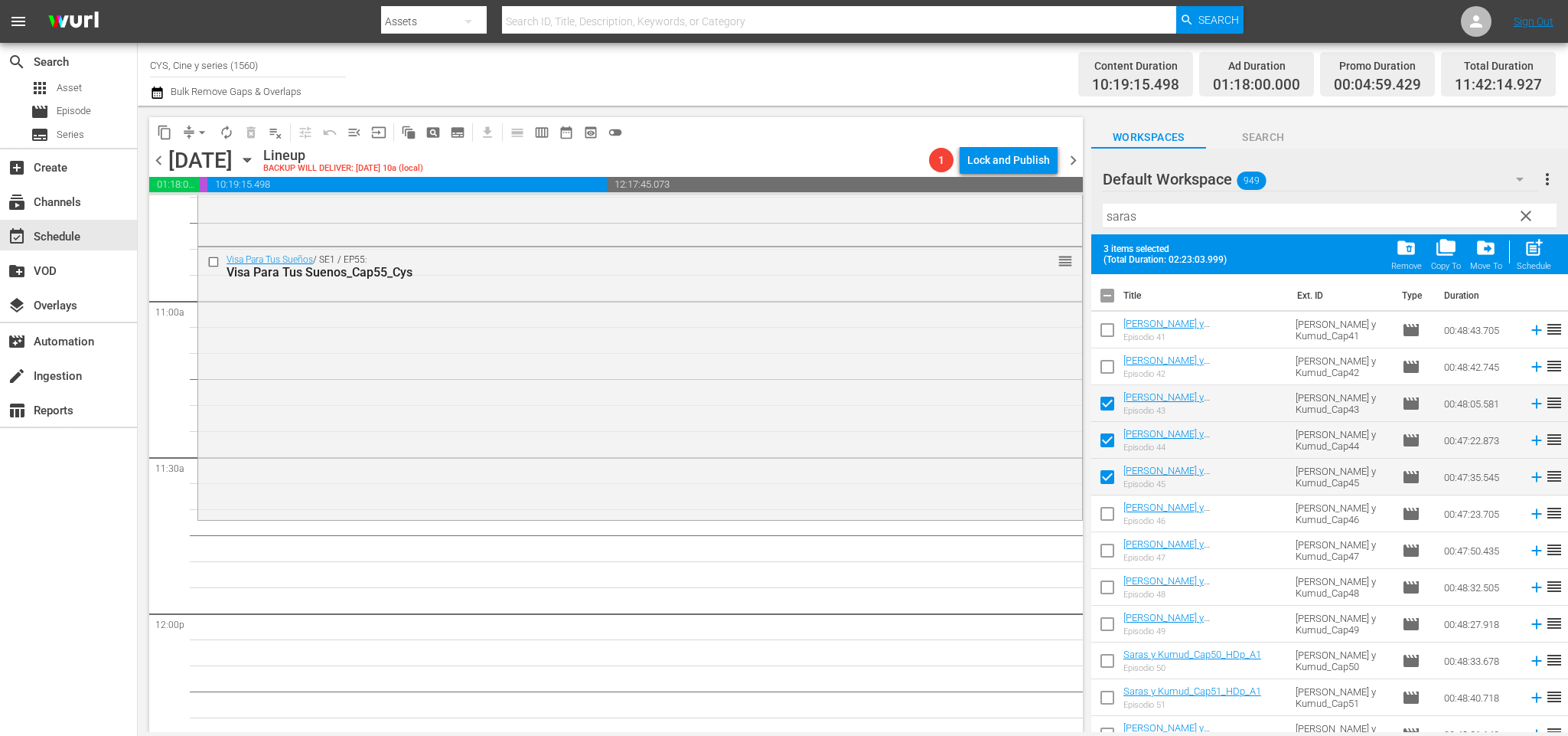
click at [1113, 508] on input "checkbox" at bounding box center [1108, 517] width 32 height 32
click at [1111, 551] on input "checkbox" at bounding box center [1108, 554] width 32 height 32
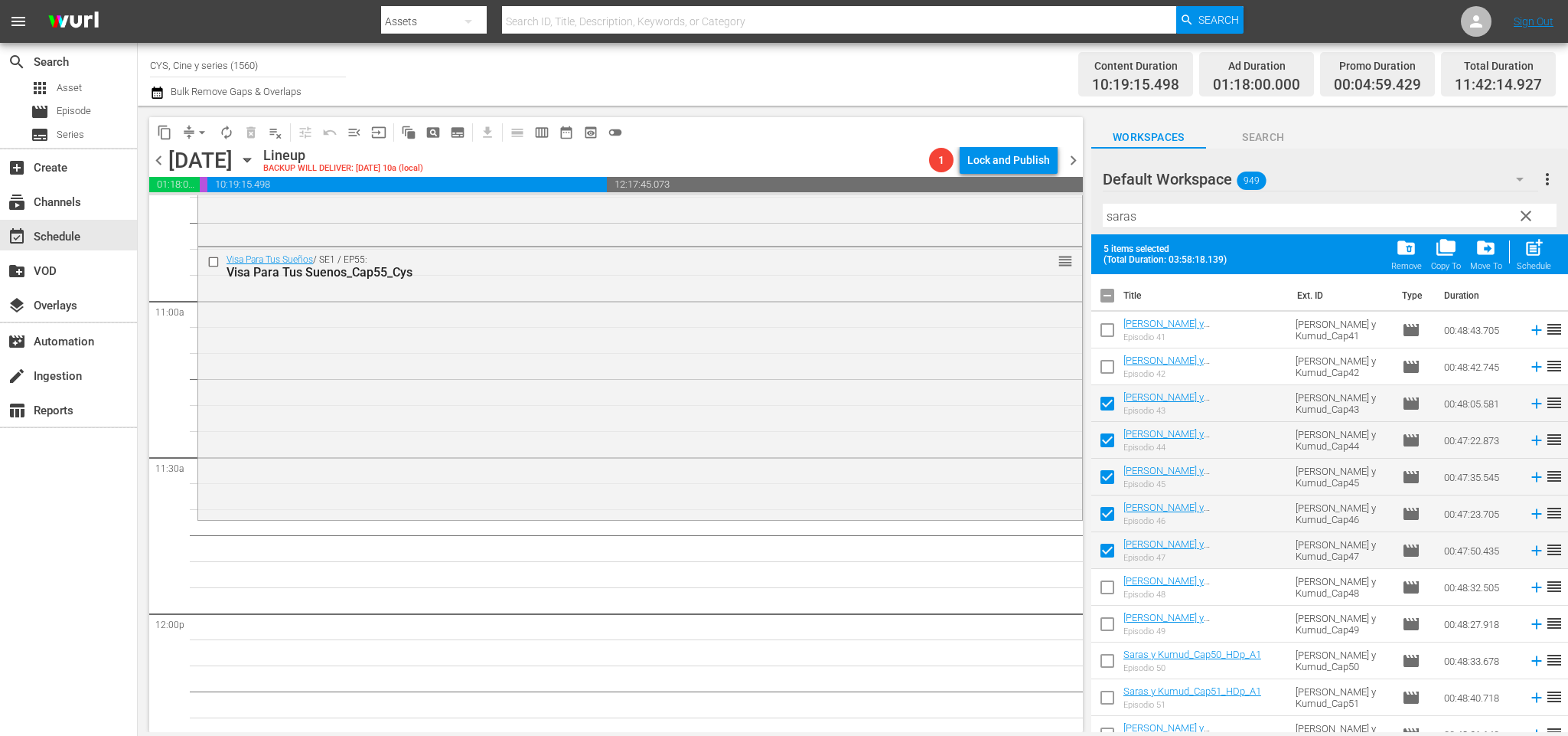
scroll to position [114, 0]
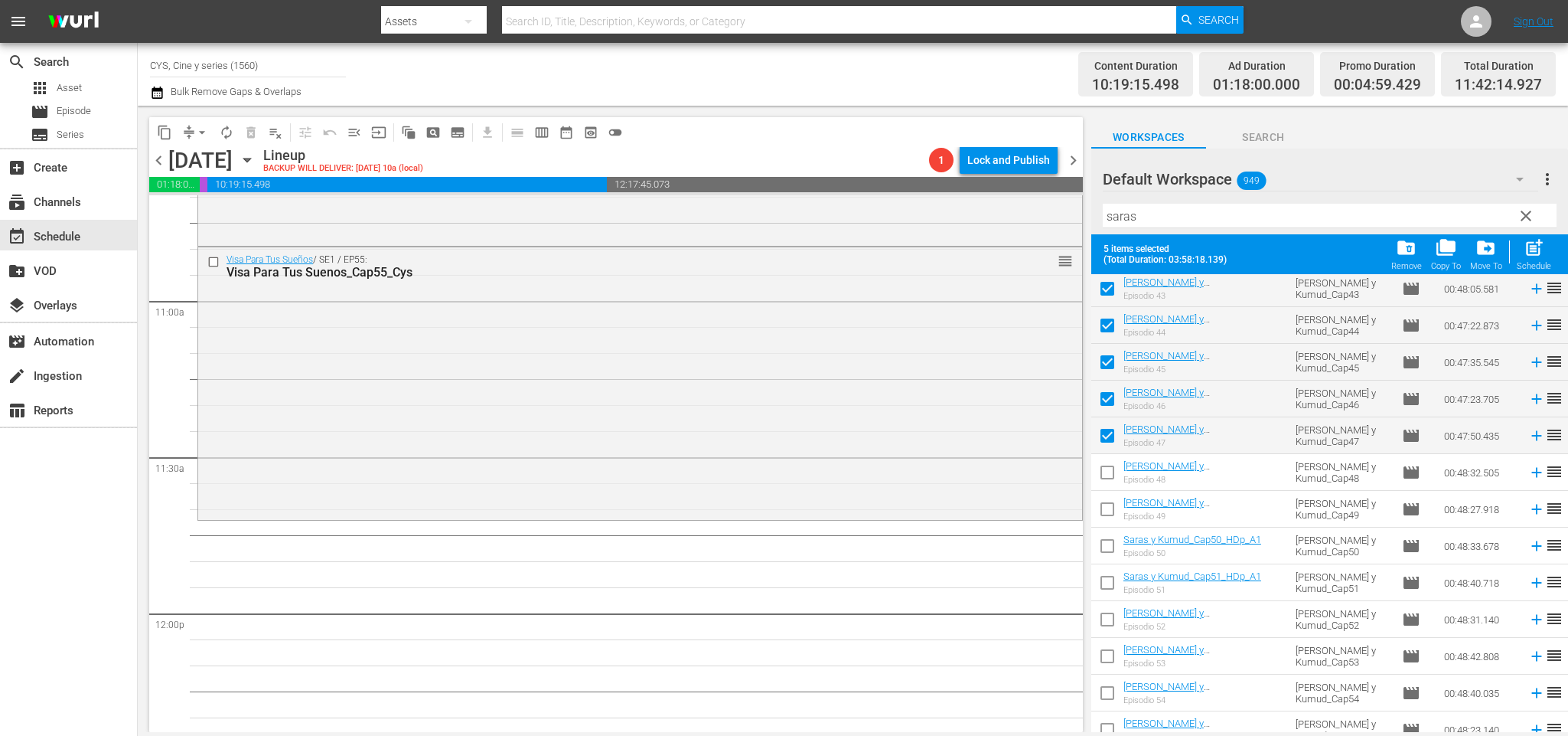
click at [1104, 469] on input "checkbox" at bounding box center [1108, 476] width 32 height 32
click at [1109, 508] on input "checkbox" at bounding box center [1108, 512] width 32 height 32
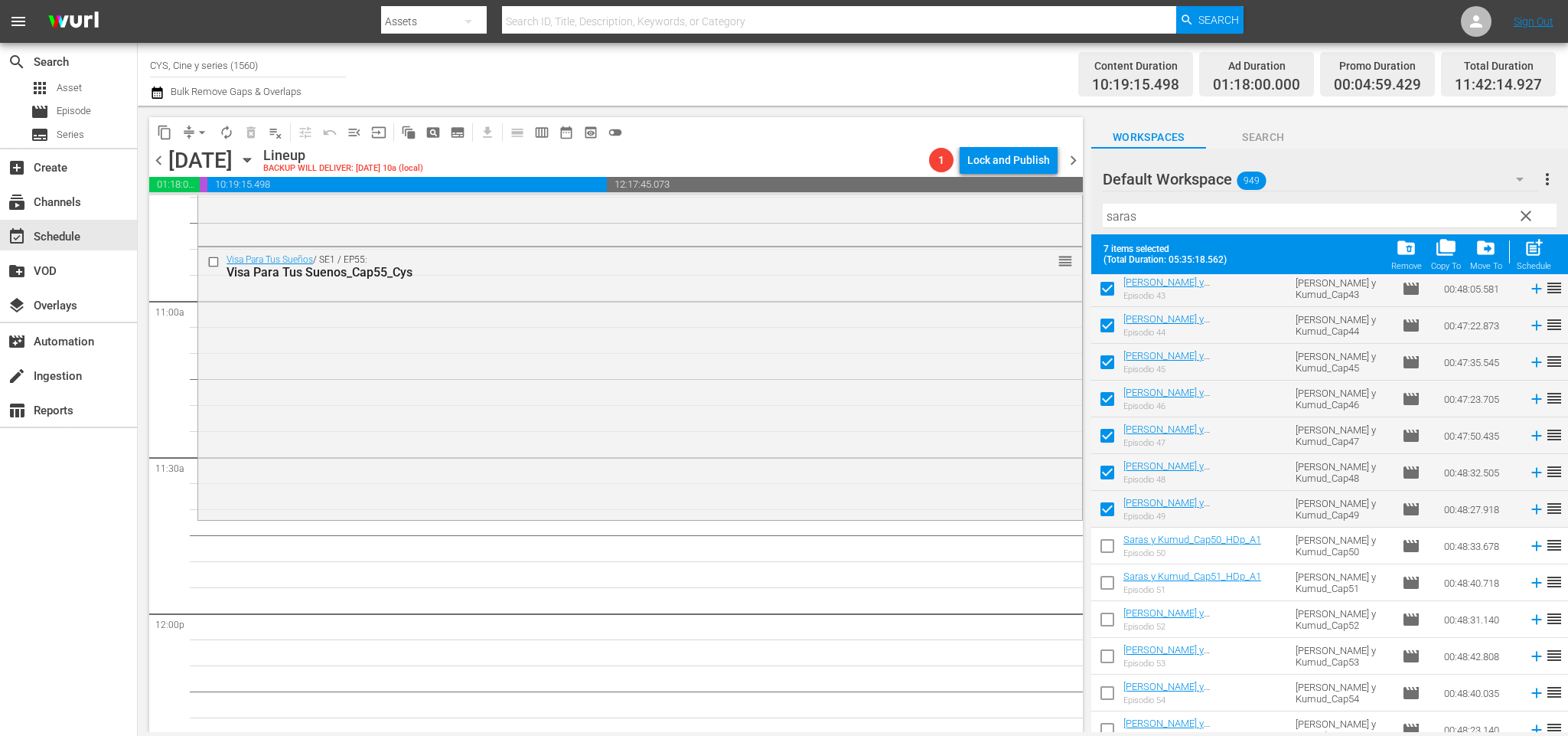
click at [1111, 540] on input "checkbox" at bounding box center [1108, 549] width 32 height 32
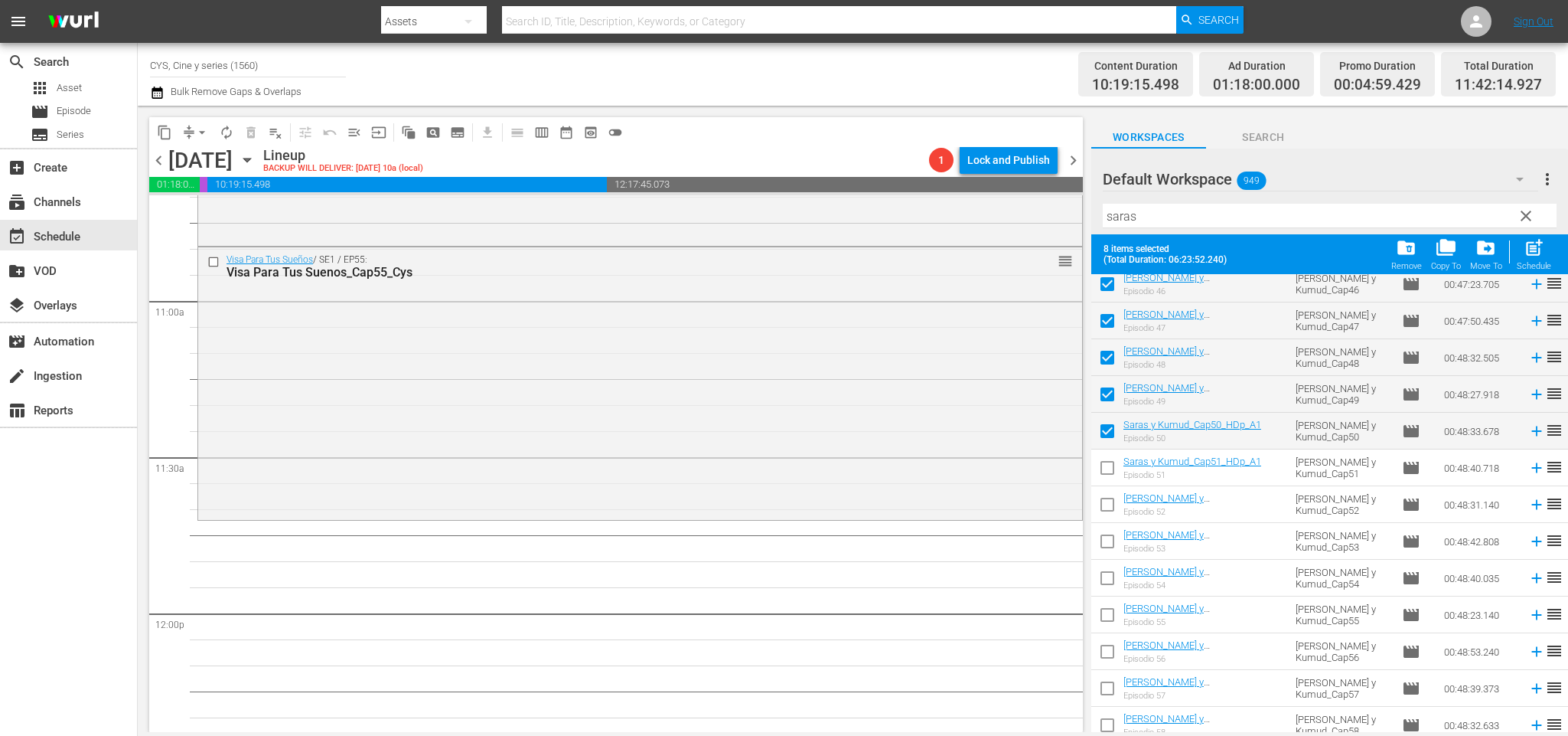
click at [1112, 471] on input "checkbox" at bounding box center [1108, 470] width 32 height 32
click at [1112, 503] on input "checkbox" at bounding box center [1108, 508] width 32 height 32
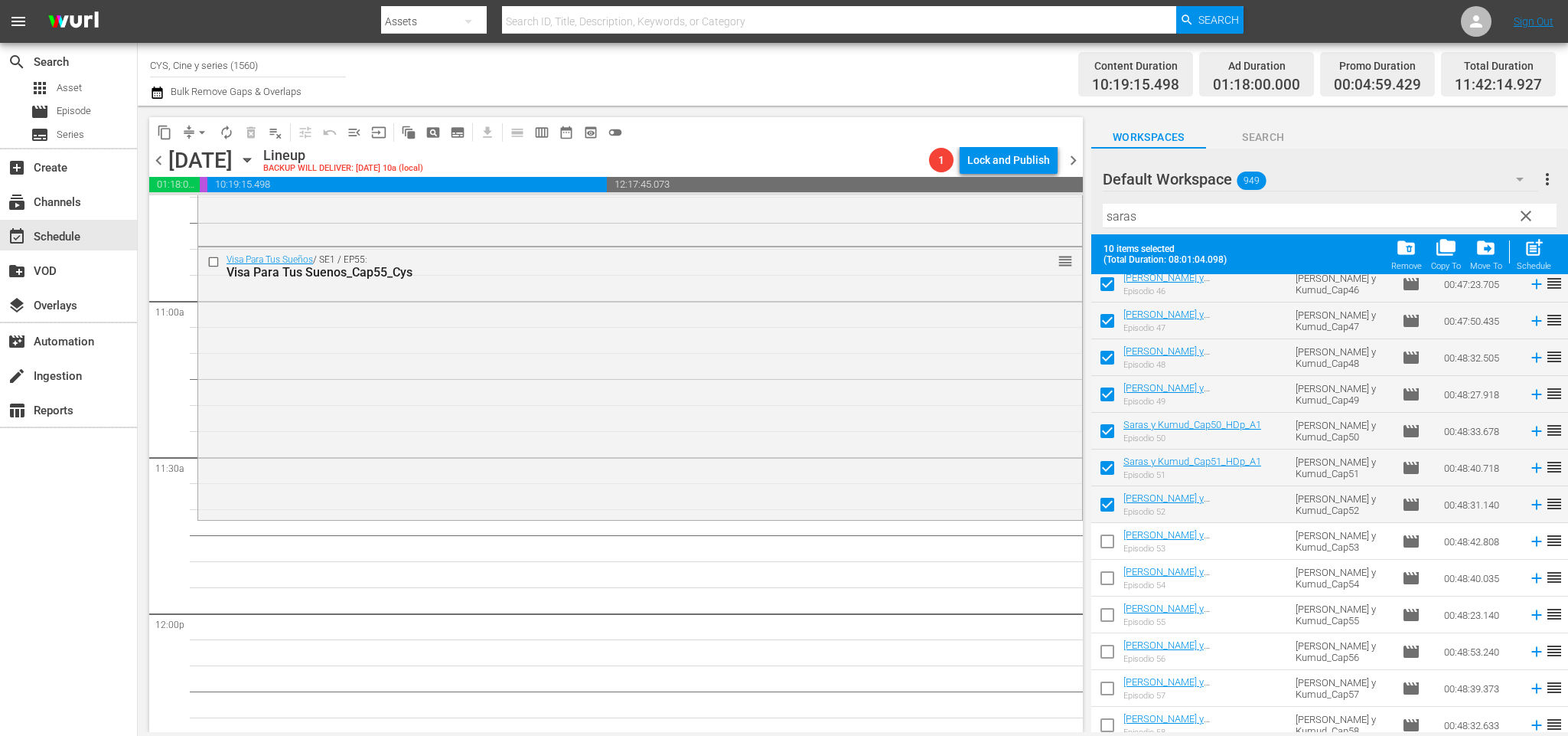
click at [1109, 540] on input "checkbox" at bounding box center [1108, 545] width 32 height 32
click at [1111, 575] on input "checkbox" at bounding box center [1108, 581] width 32 height 32
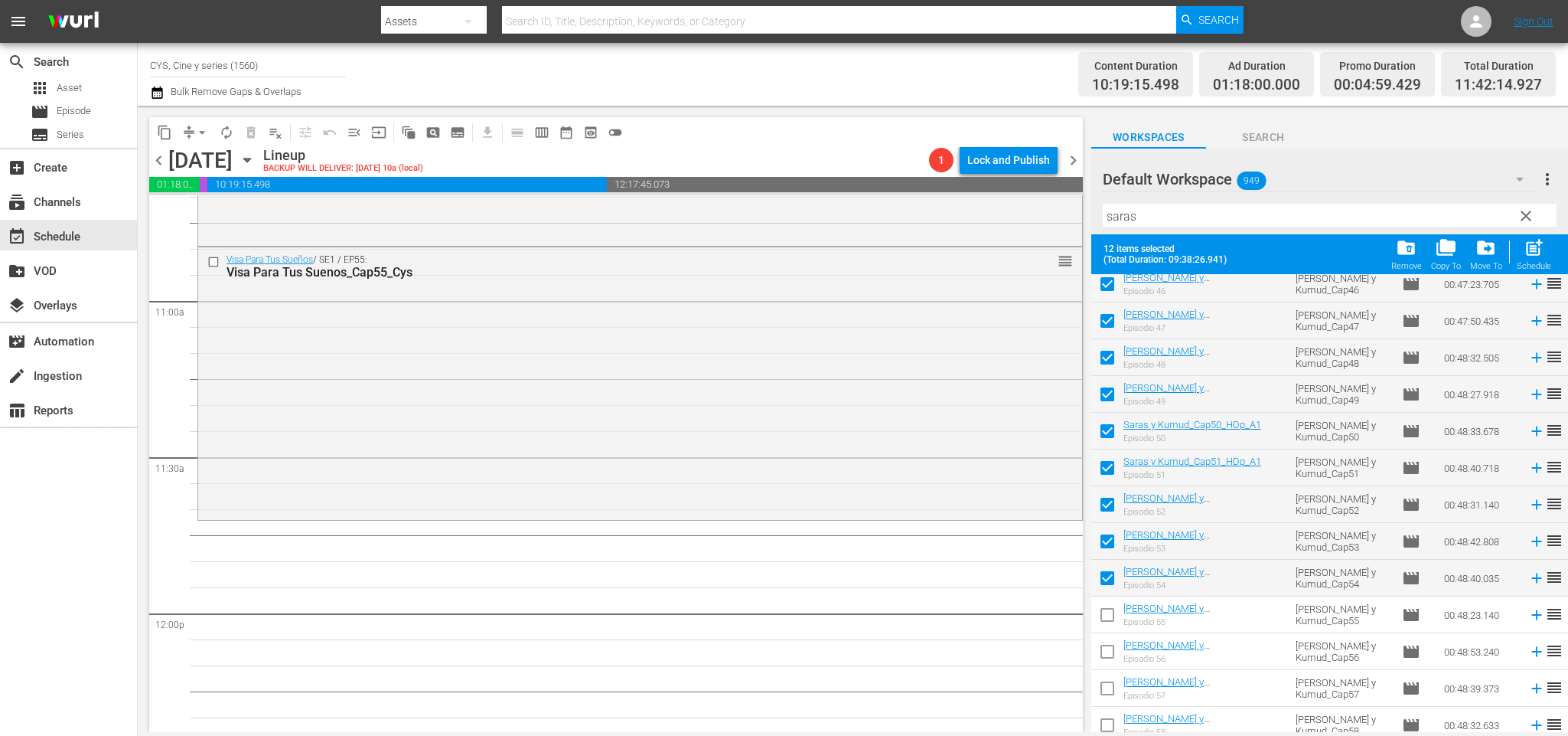
drag, startPoint x: 1114, startPoint y: 612, endPoint x: 1112, endPoint y: 646, distance: 34.1
click at [1113, 612] on input "checkbox" at bounding box center [1108, 618] width 32 height 32
click at [1111, 646] on input "checkbox" at bounding box center [1108, 655] width 32 height 32
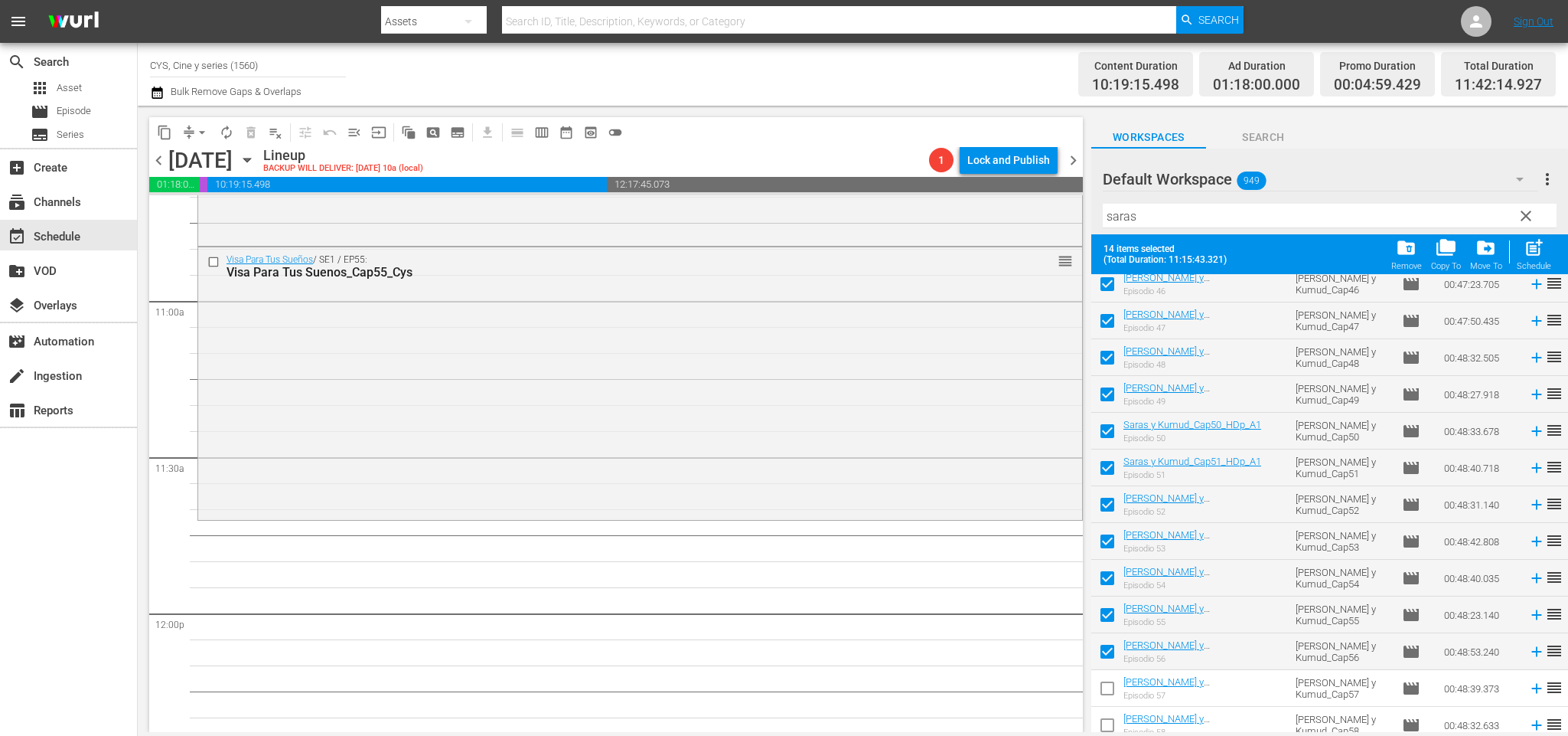
click at [1109, 689] on input "checkbox" at bounding box center [1108, 691] width 32 height 32
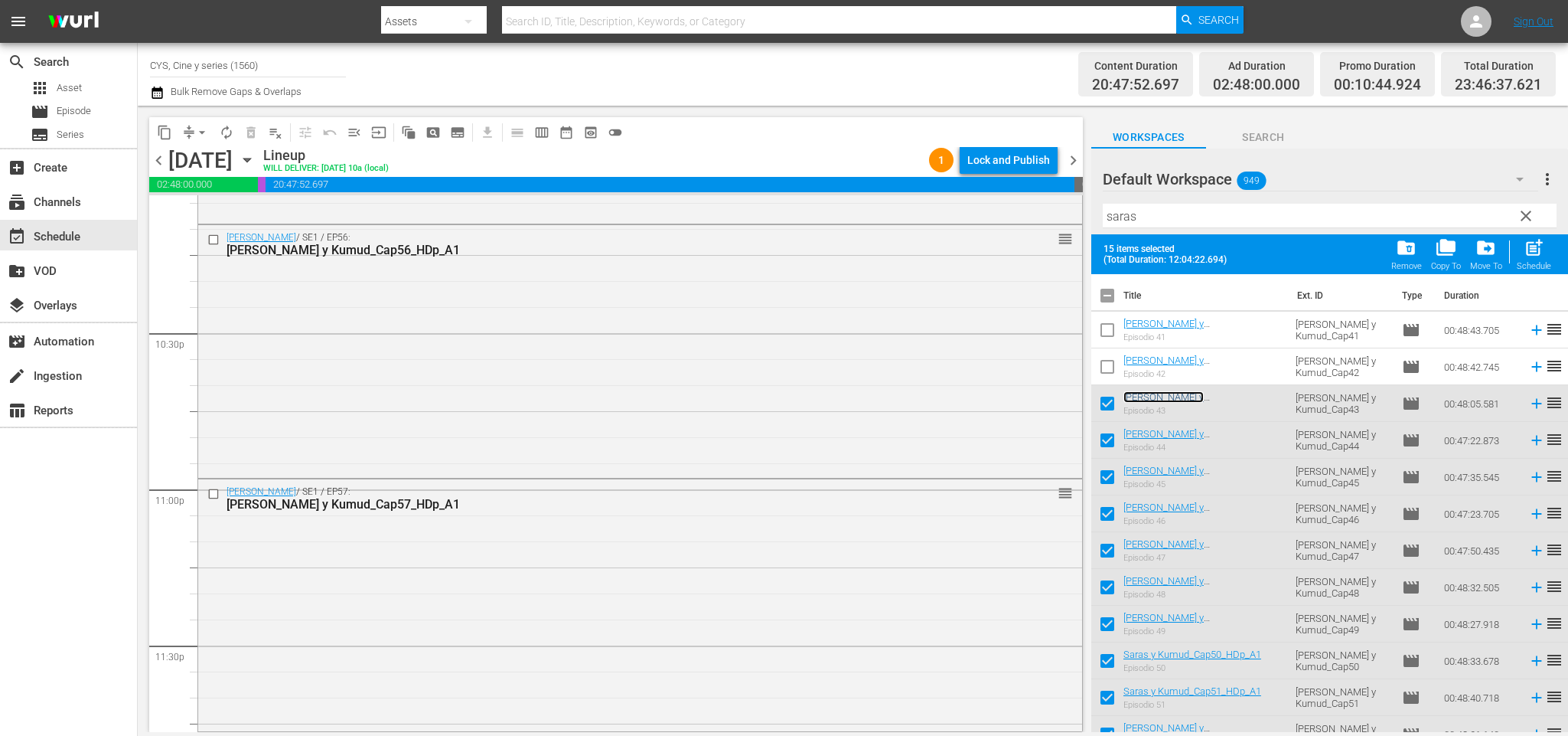
scroll to position [6958, 0]
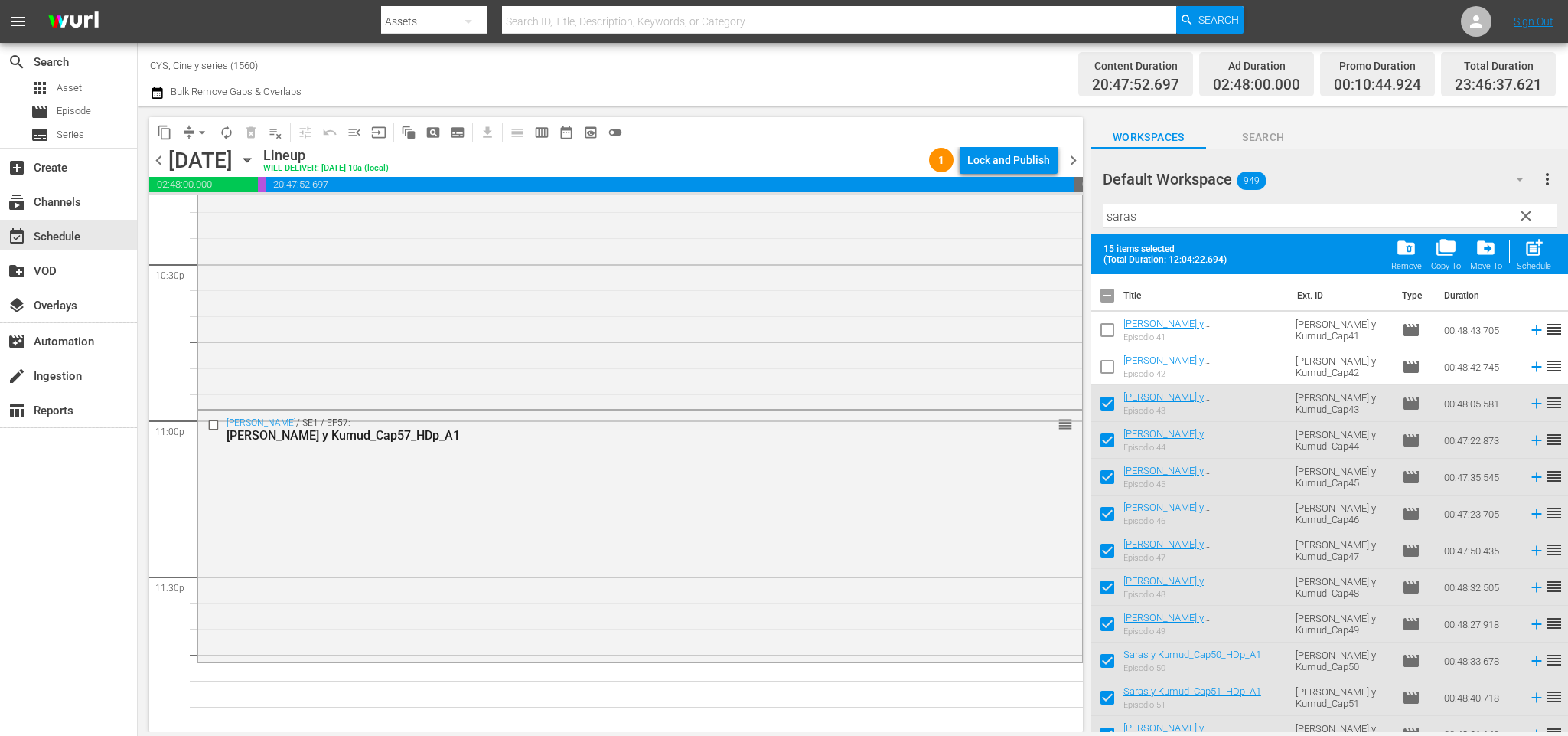
click at [1108, 295] on input "checkbox" at bounding box center [1108, 299] width 32 height 32
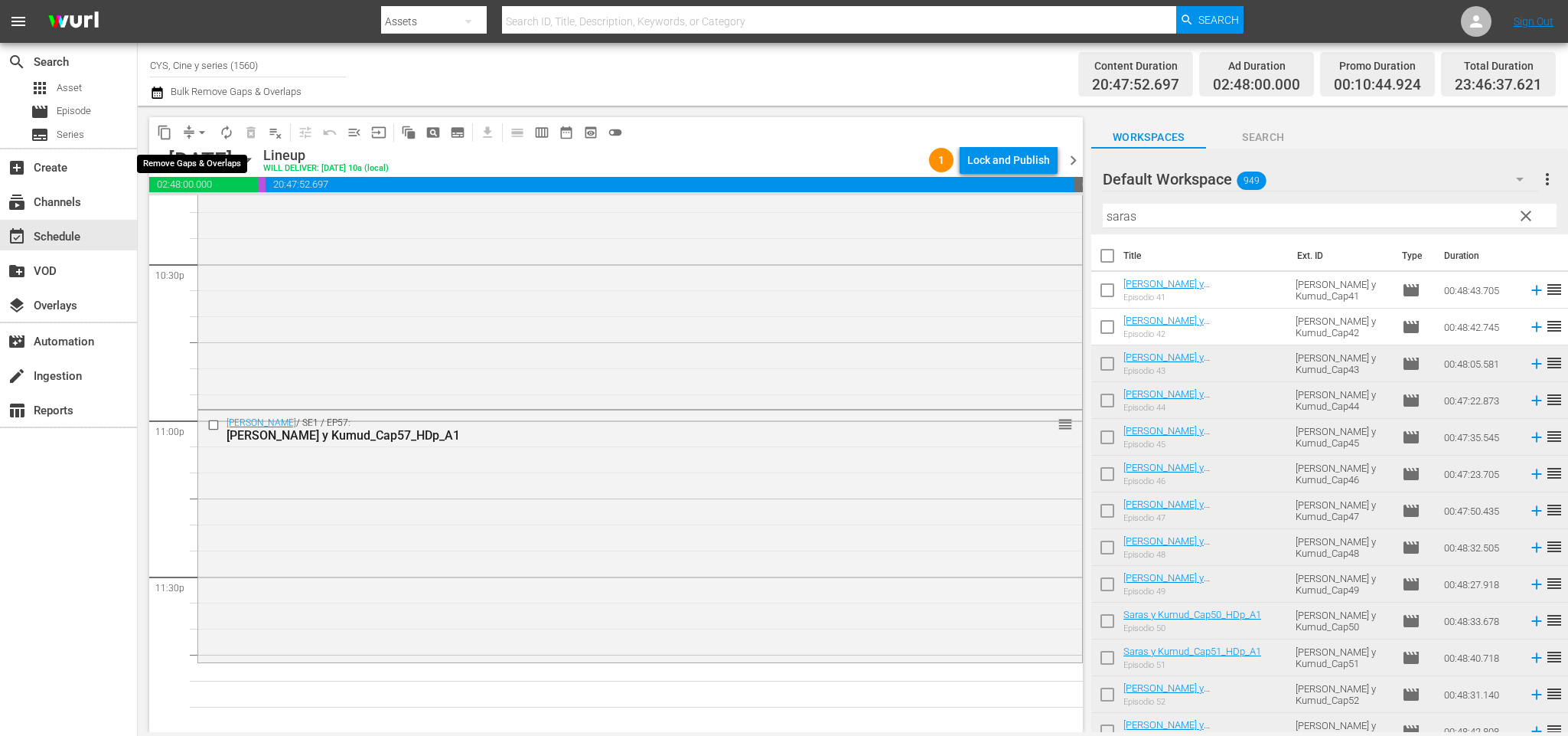
click at [205, 139] on span "arrow_drop_down" at bounding box center [201, 132] width 15 height 15
click at [223, 214] on li "Align to End of Previous Day" at bounding box center [206, 213] width 161 height 25
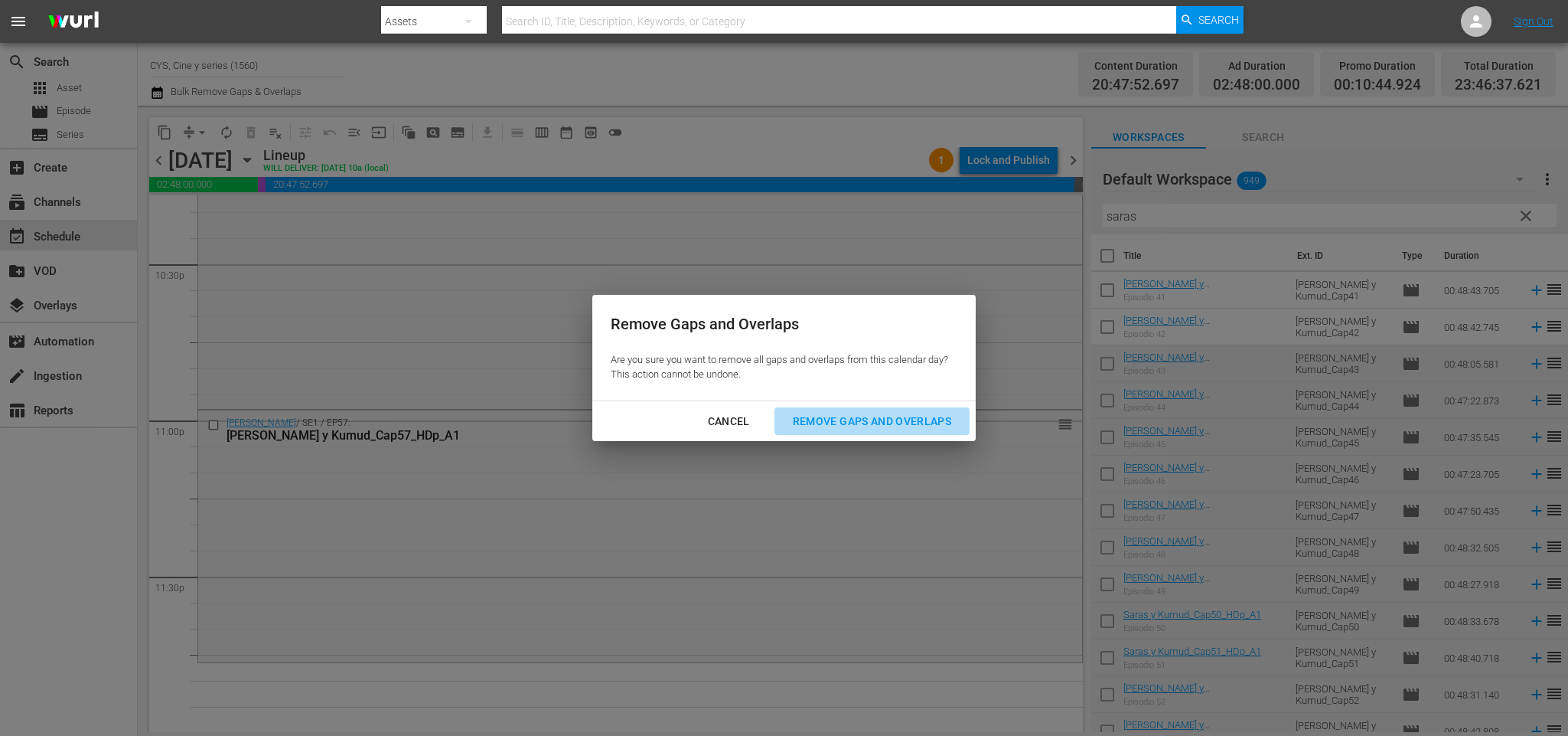
click at [889, 430] on button "Remove Gaps and Overlaps" at bounding box center [872, 421] width 195 height 29
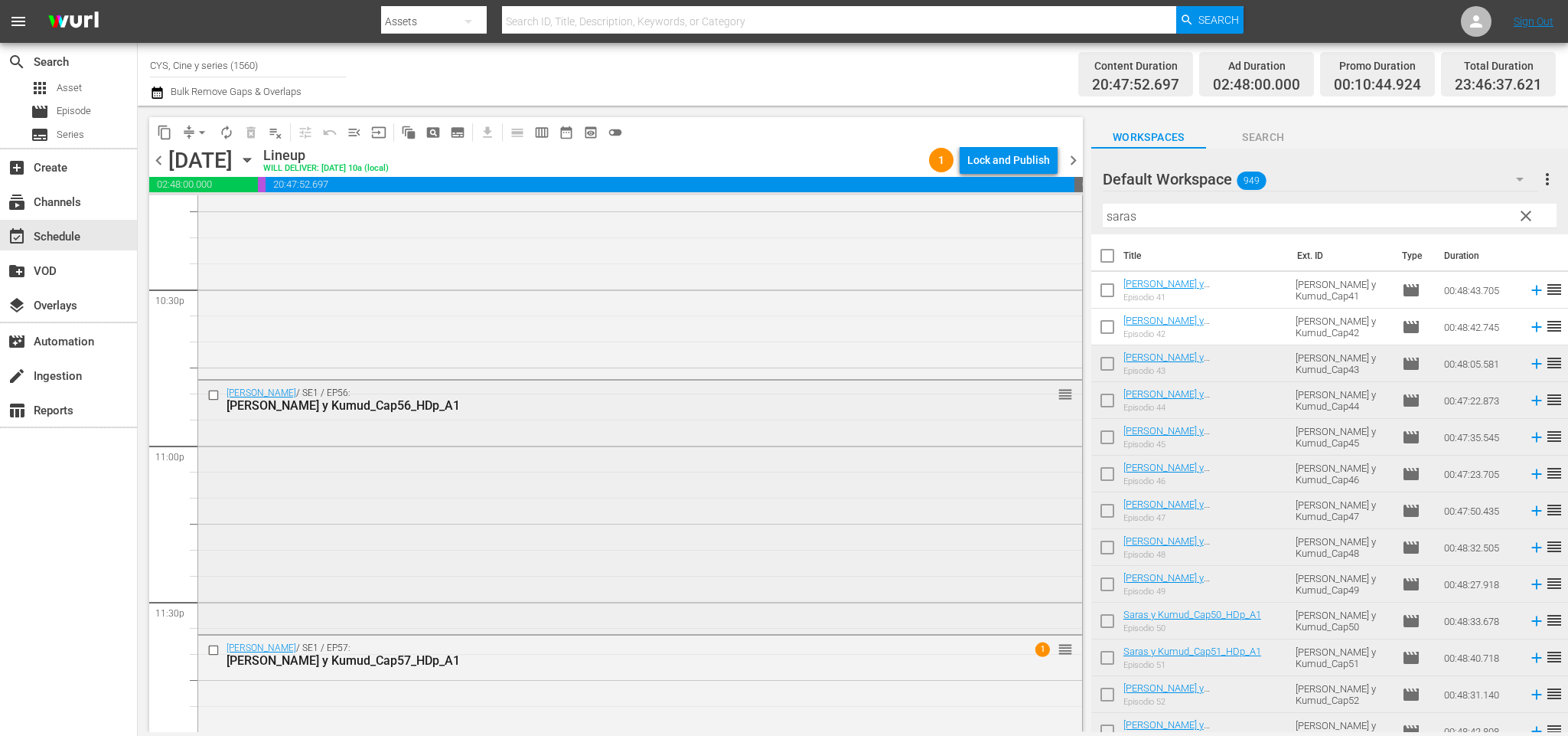
scroll to position [7087, 0]
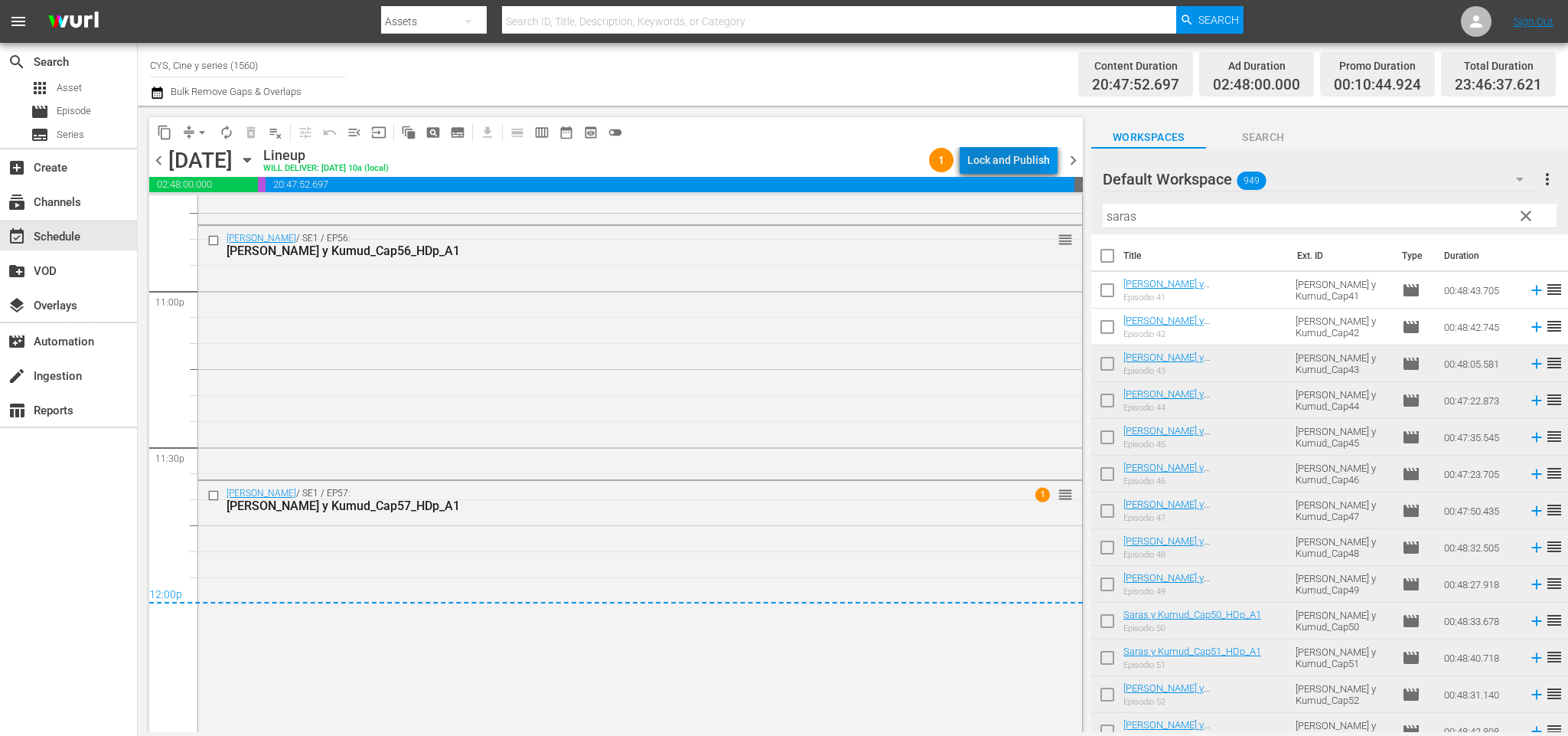
click at [1006, 162] on div "Lock and Publish" at bounding box center [1008, 159] width 82 height 28
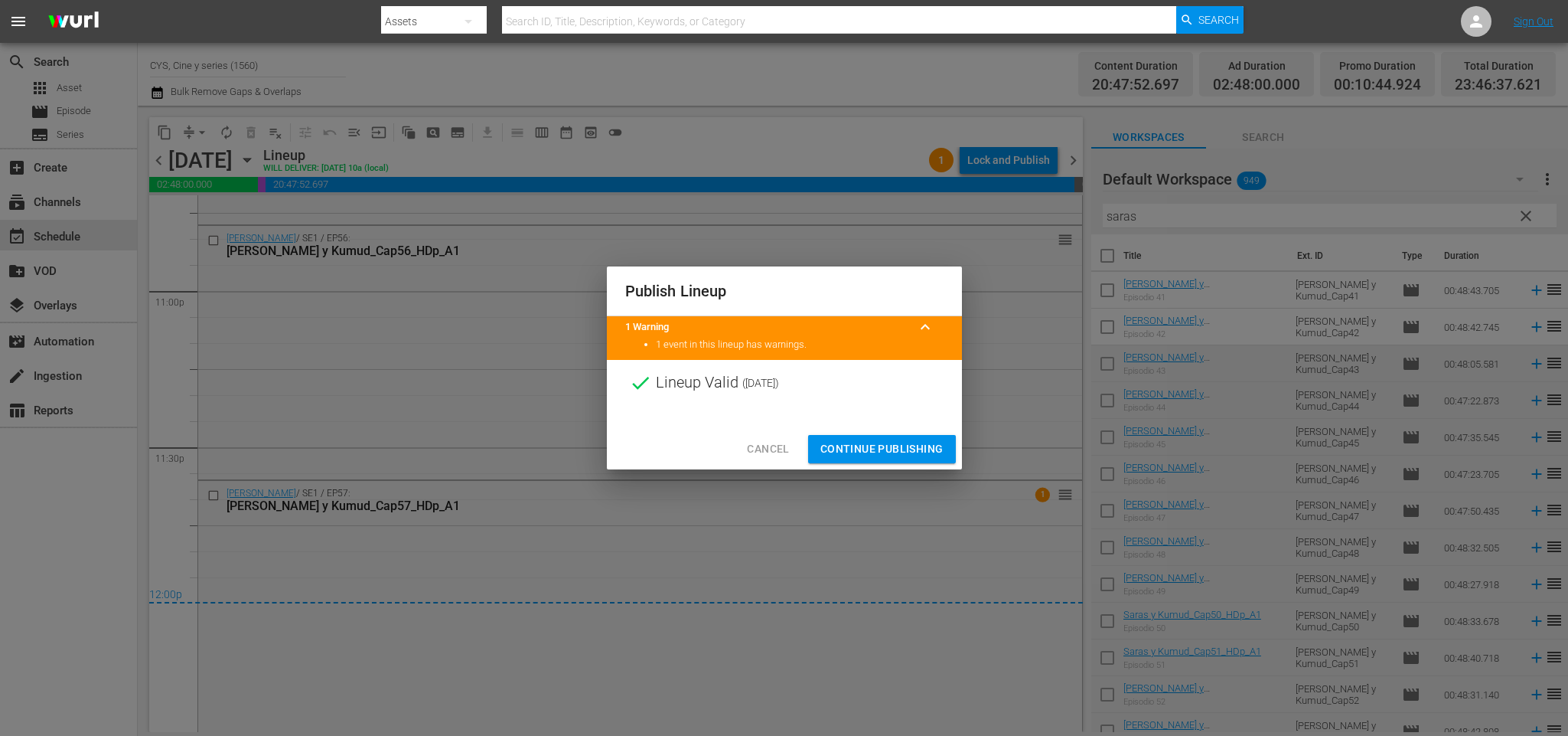
click at [871, 432] on div "Cancel Continue Publishing" at bounding box center [784, 448] width 355 height 40
click at [875, 457] on span "Continue Publishing" at bounding box center [882, 448] width 123 height 19
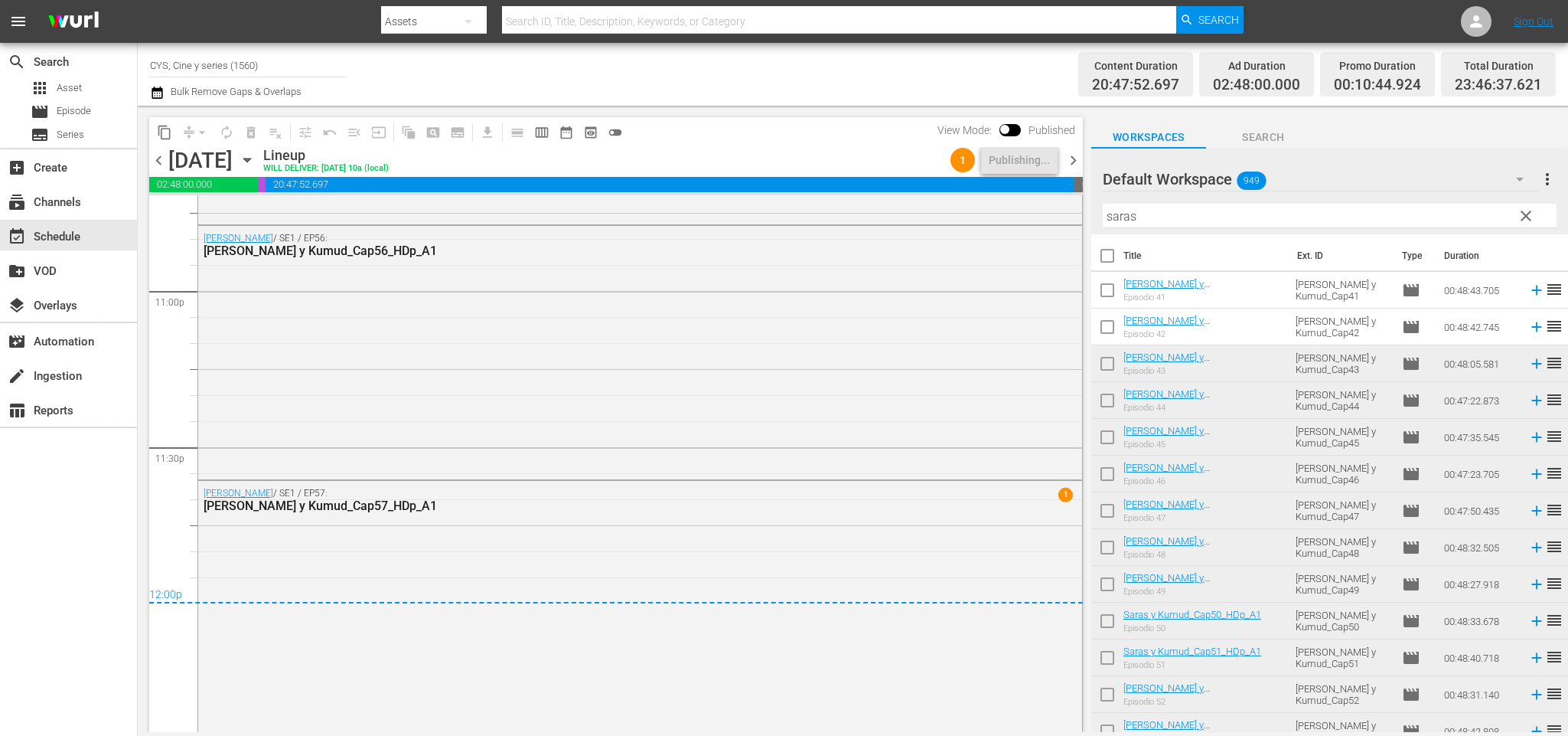
click at [1065, 159] on span "chevron_right" at bounding box center [1073, 160] width 19 height 19
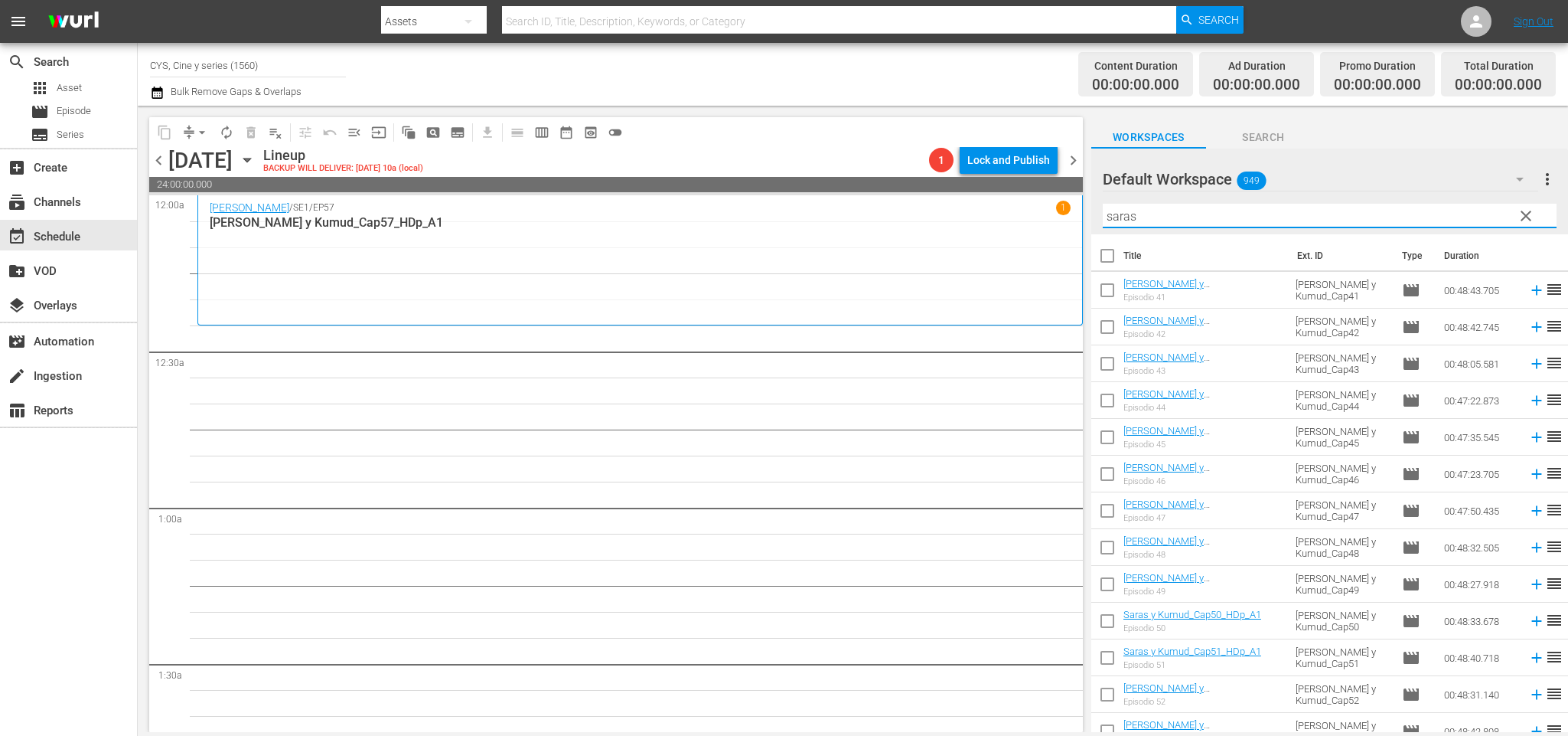
click at [1167, 225] on input "saras" at bounding box center [1329, 216] width 454 height 24
drag, startPoint x: 1169, startPoint y: 221, endPoint x: 1004, endPoint y: 178, distance: 170.5
click at [1001, 187] on div "content_copy compress arrow_drop_down autorenew_outlined delete_forever_outline…" at bounding box center [853, 419] width 1430 height 626
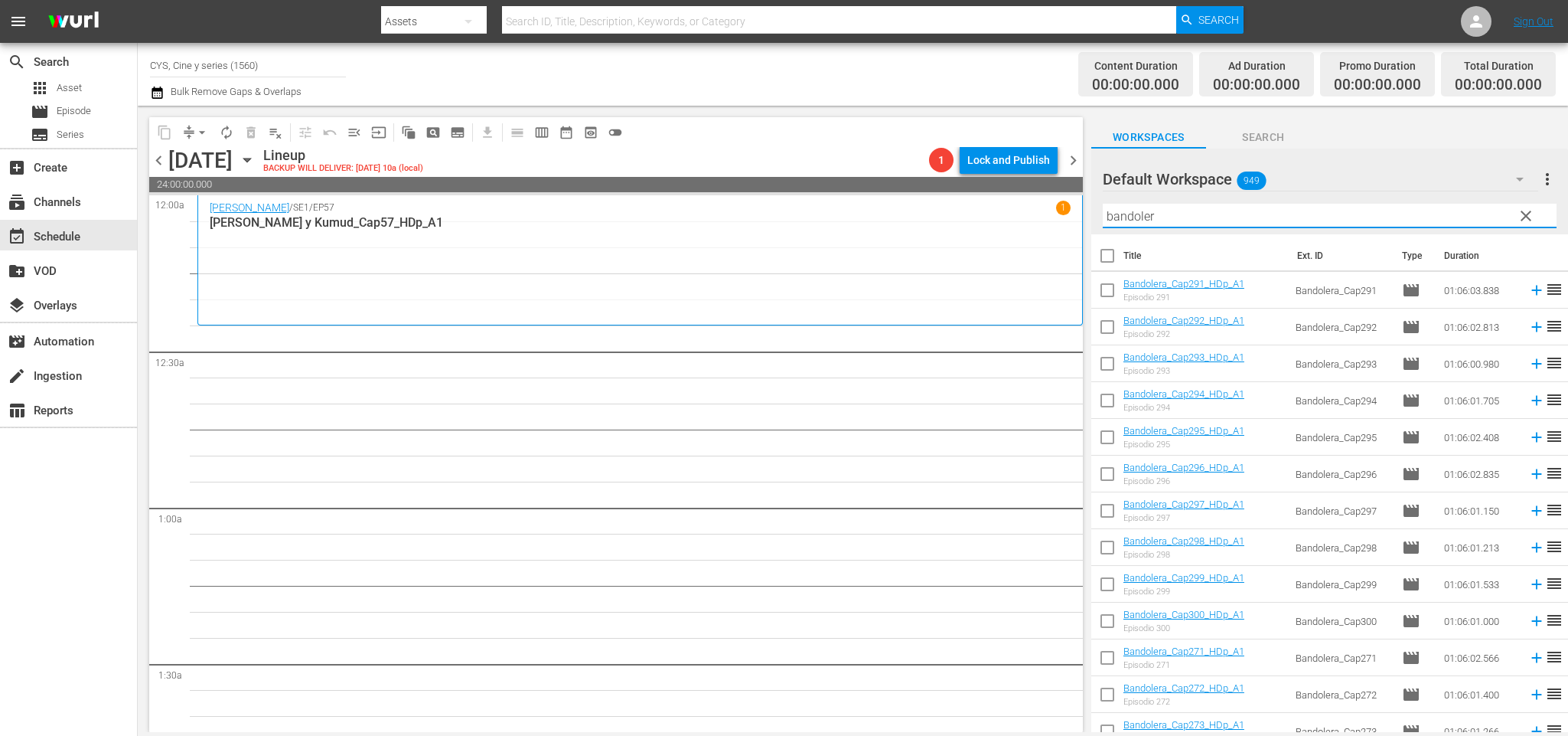
drag, startPoint x: 1112, startPoint y: 295, endPoint x: 1112, endPoint y: 303, distance: 8.0
click at [1112, 295] on input "checkbox" at bounding box center [1108, 293] width 32 height 32
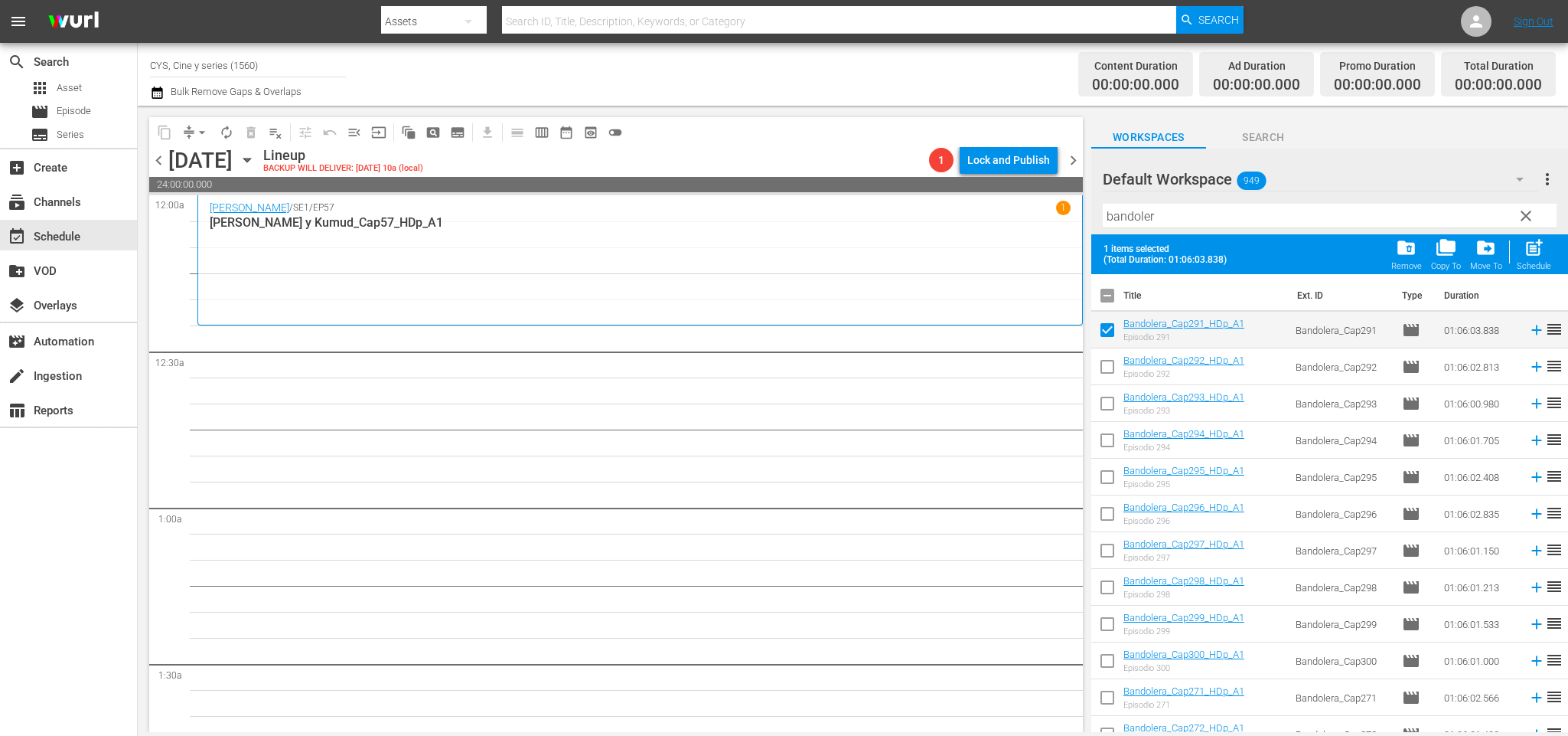
click at [1108, 360] on input "checkbox" at bounding box center [1108, 369] width 32 height 32
click at [1113, 404] on input "checkbox" at bounding box center [1108, 407] width 32 height 32
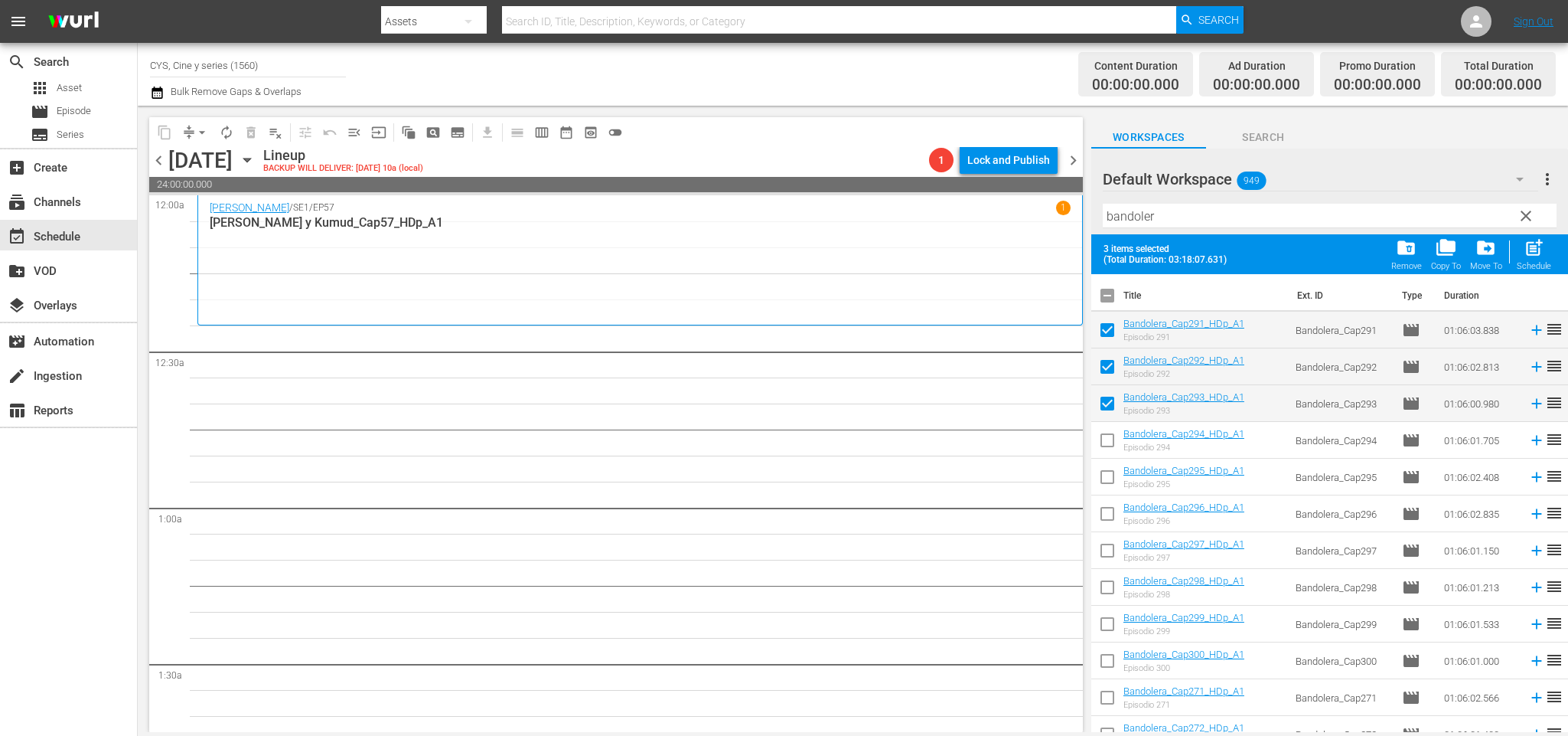
click at [1109, 441] on input "checkbox" at bounding box center [1108, 444] width 32 height 32
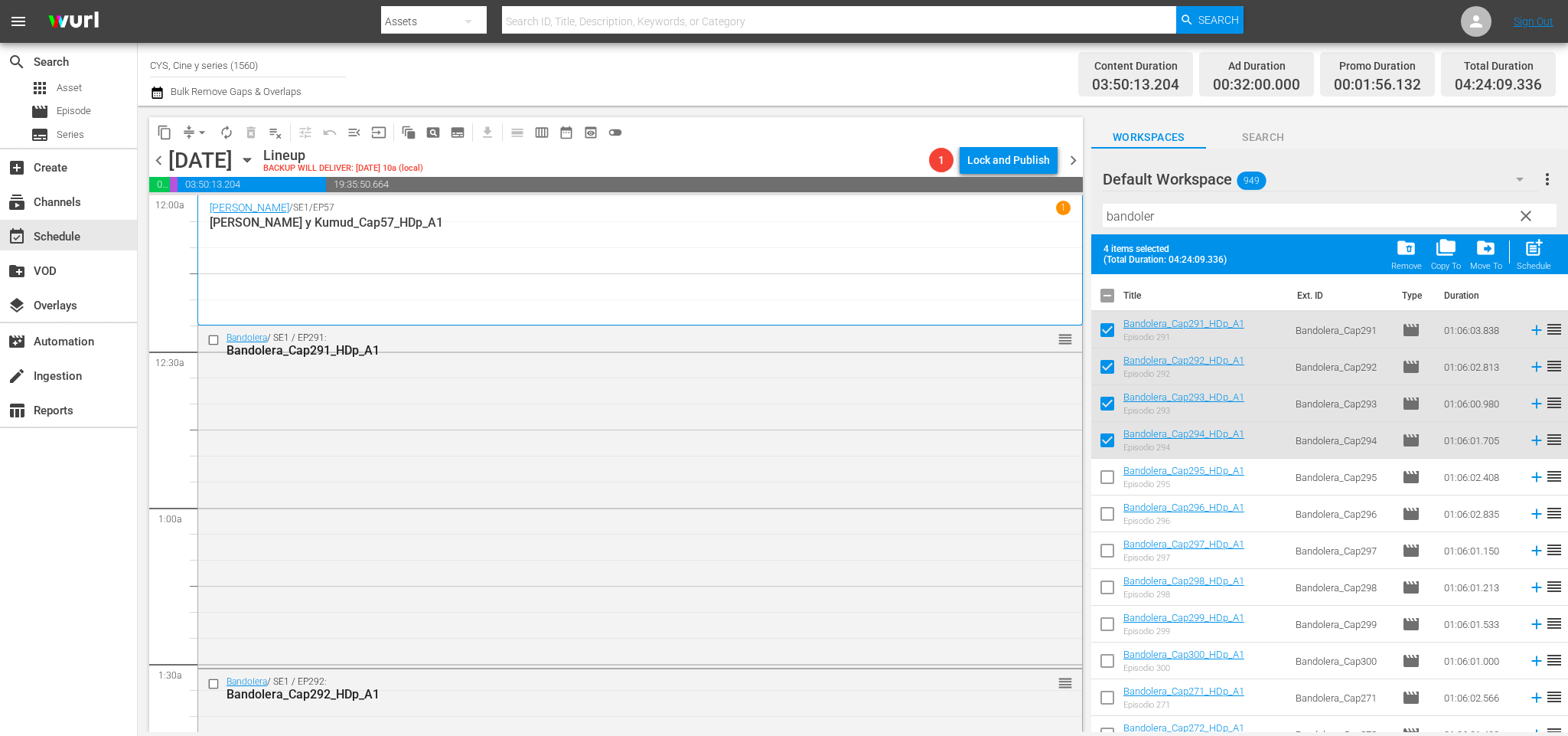
click at [1108, 299] on input "checkbox" at bounding box center [1108, 299] width 32 height 32
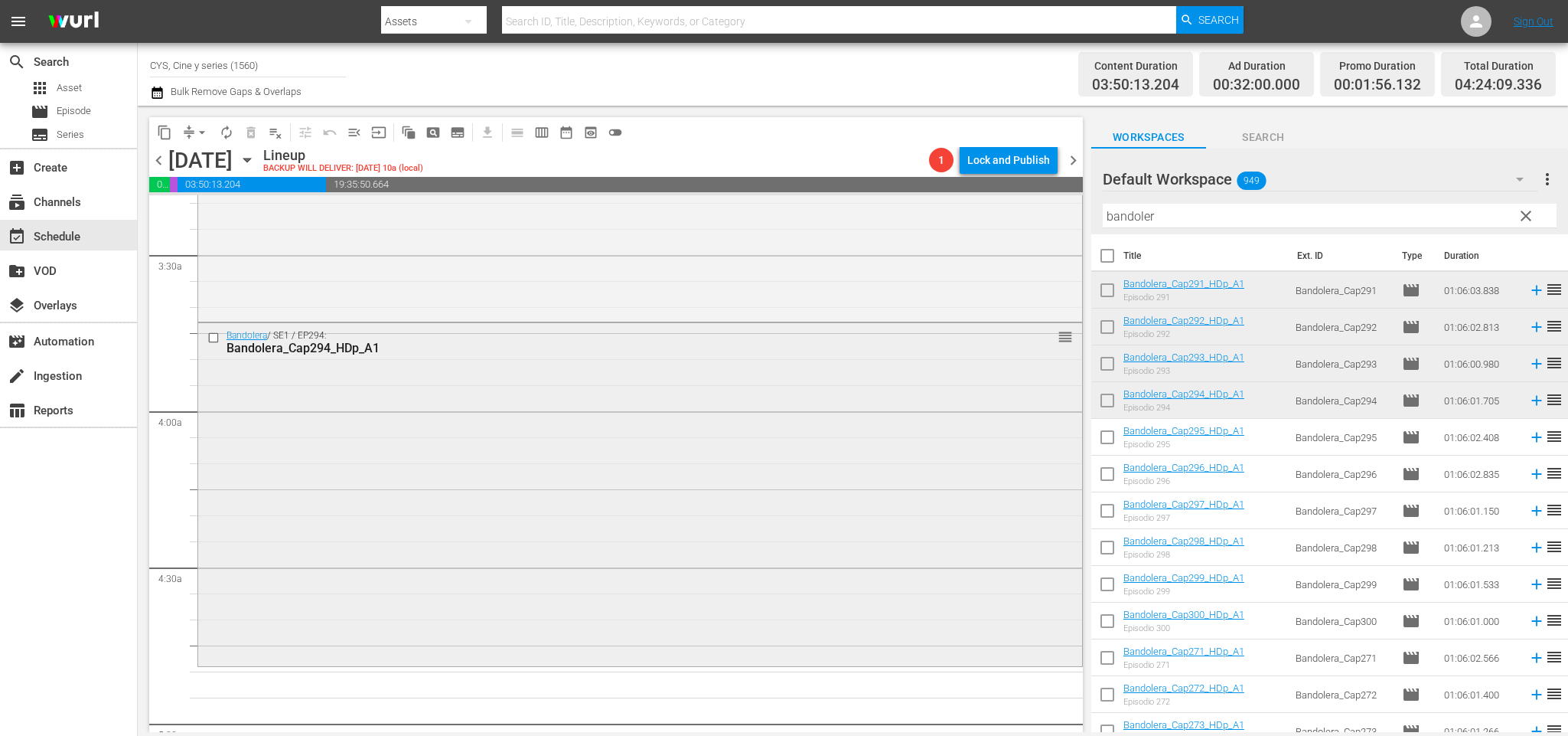
scroll to position [1378, 0]
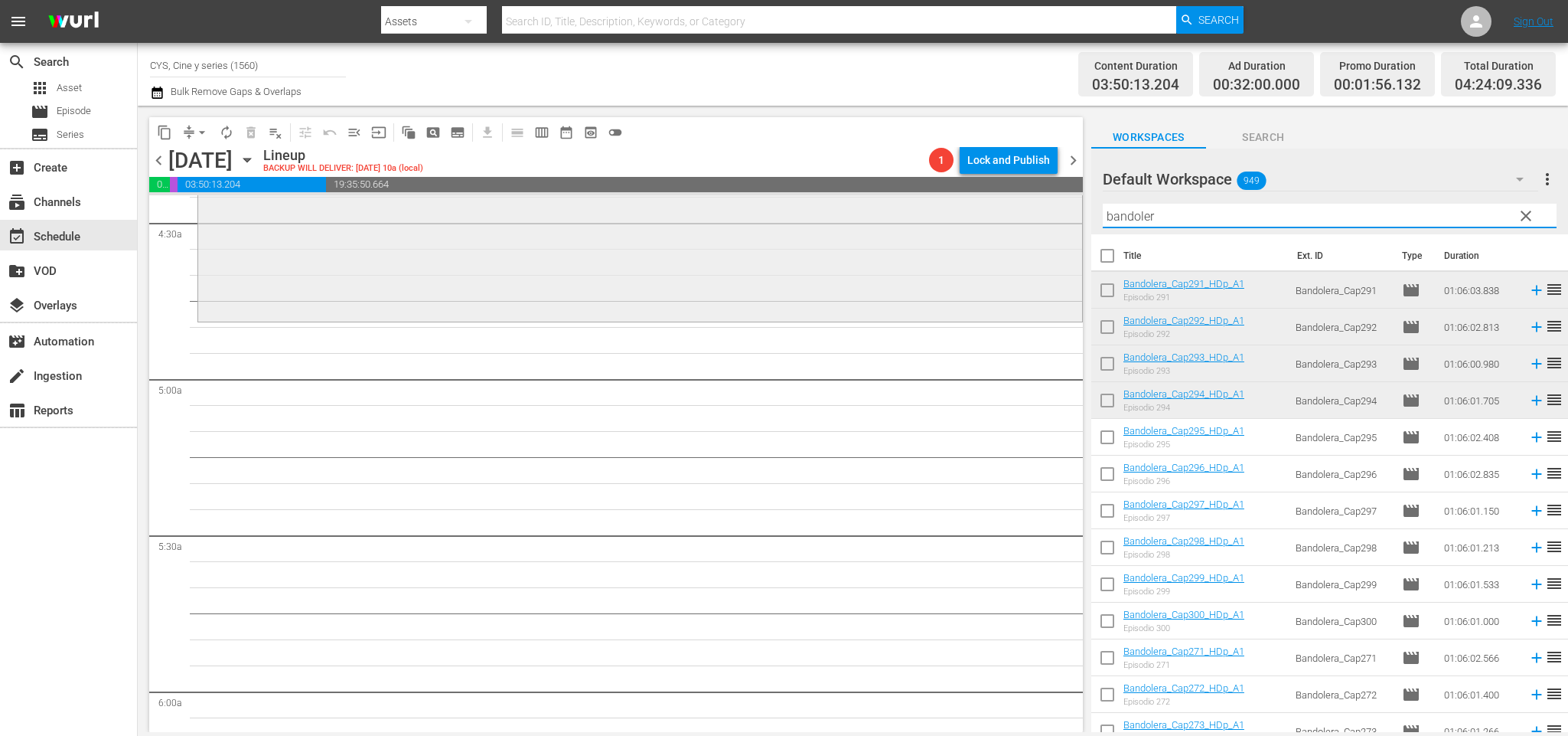
drag, startPoint x: 1194, startPoint y: 211, endPoint x: 971, endPoint y: 200, distance: 223.3
click at [971, 200] on div "content_copy compress arrow_drop_down autorenew_outlined delete_forever_outline…" at bounding box center [853, 419] width 1430 height 626
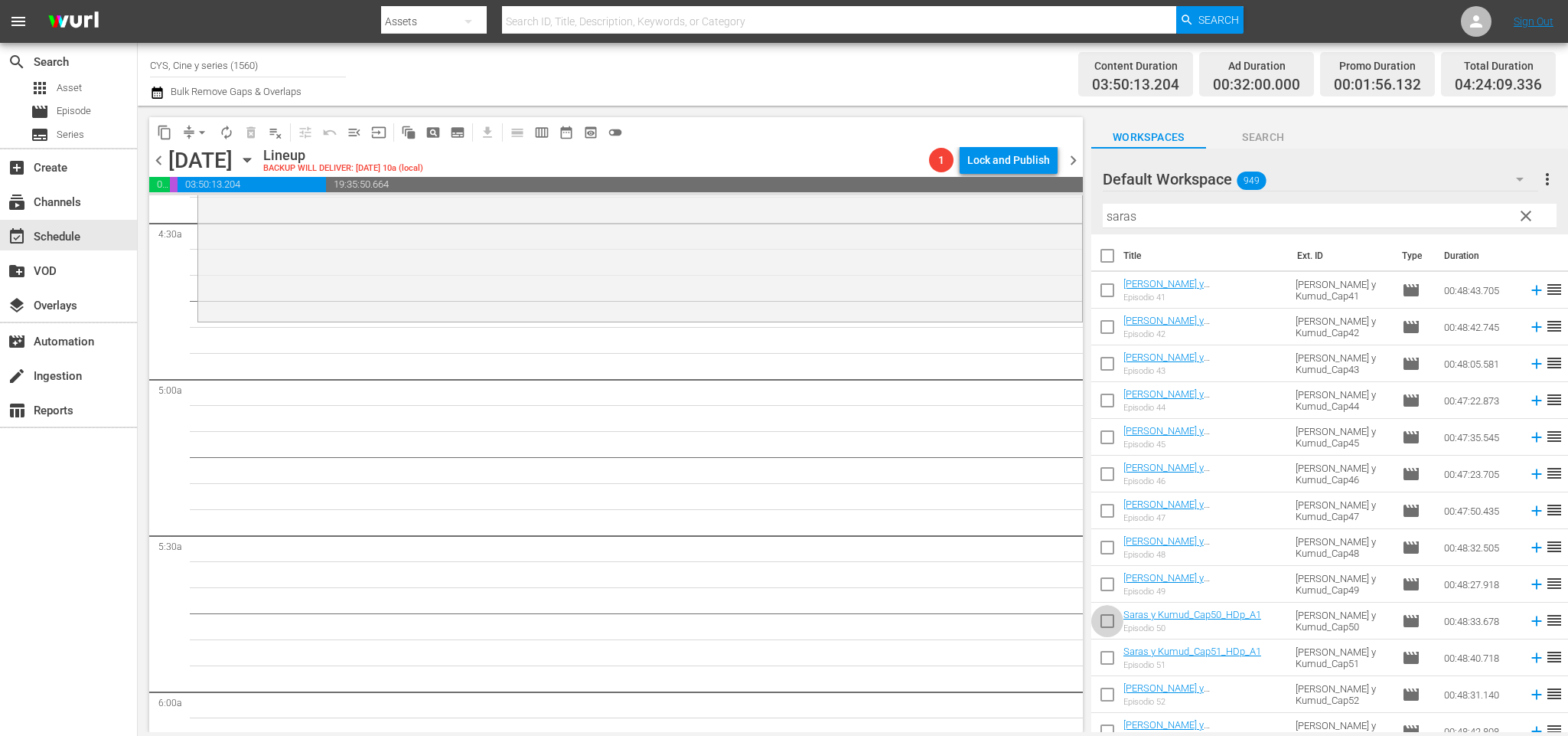
click at [1104, 621] on input "checkbox" at bounding box center [1108, 624] width 32 height 32
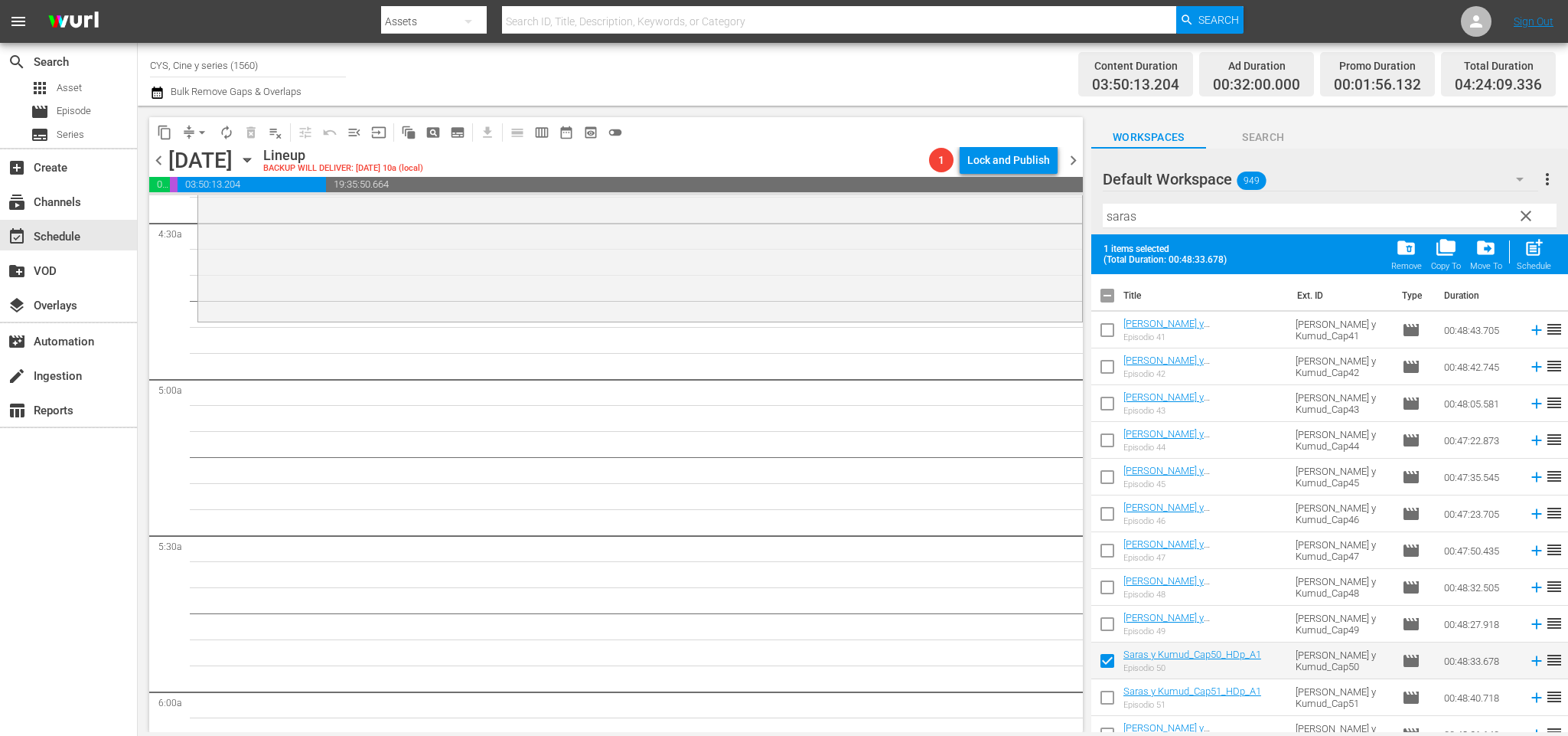
scroll to position [230, 0]
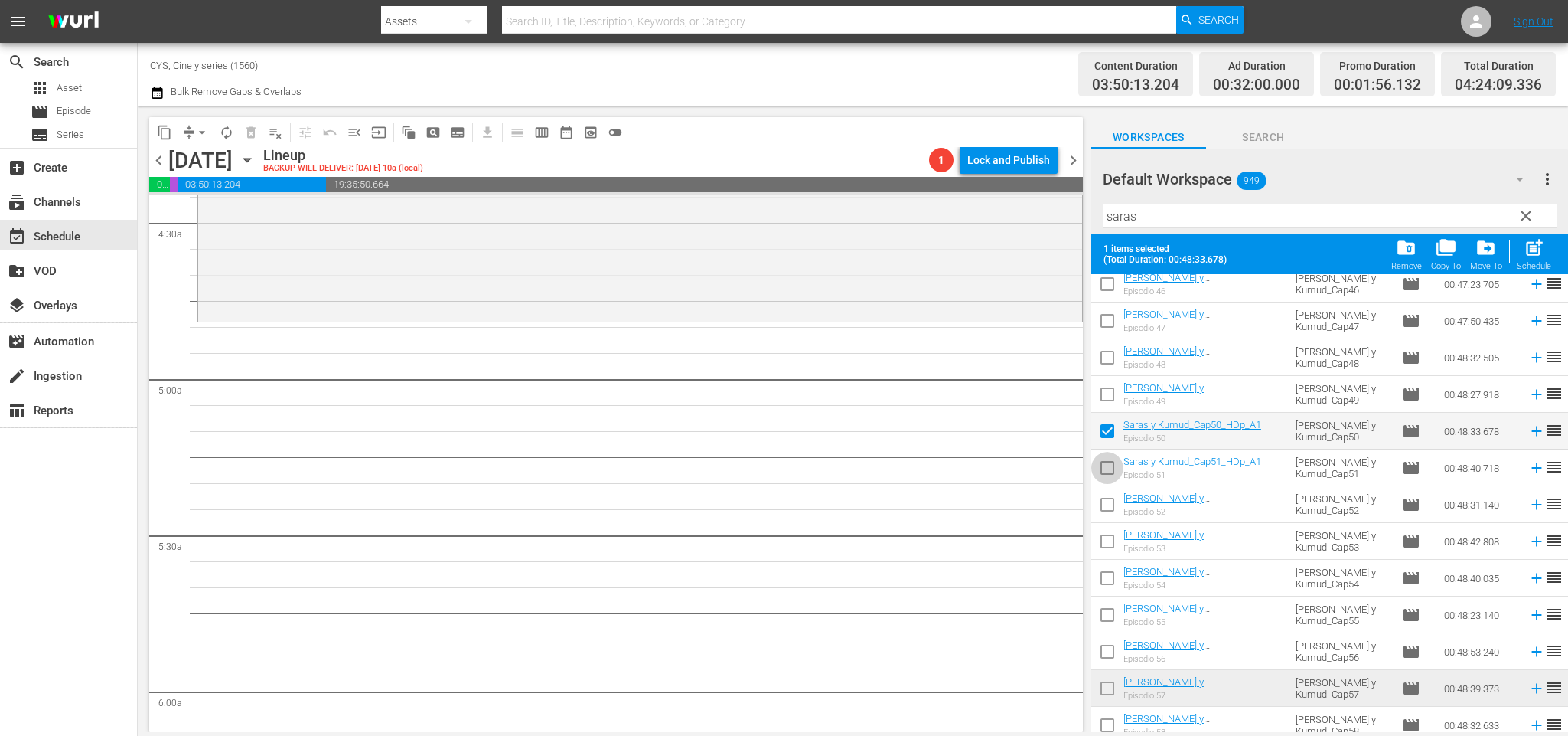
click at [1112, 467] on input "checkbox" at bounding box center [1108, 470] width 32 height 32
click at [1112, 510] on input "checkbox" at bounding box center [1108, 508] width 32 height 32
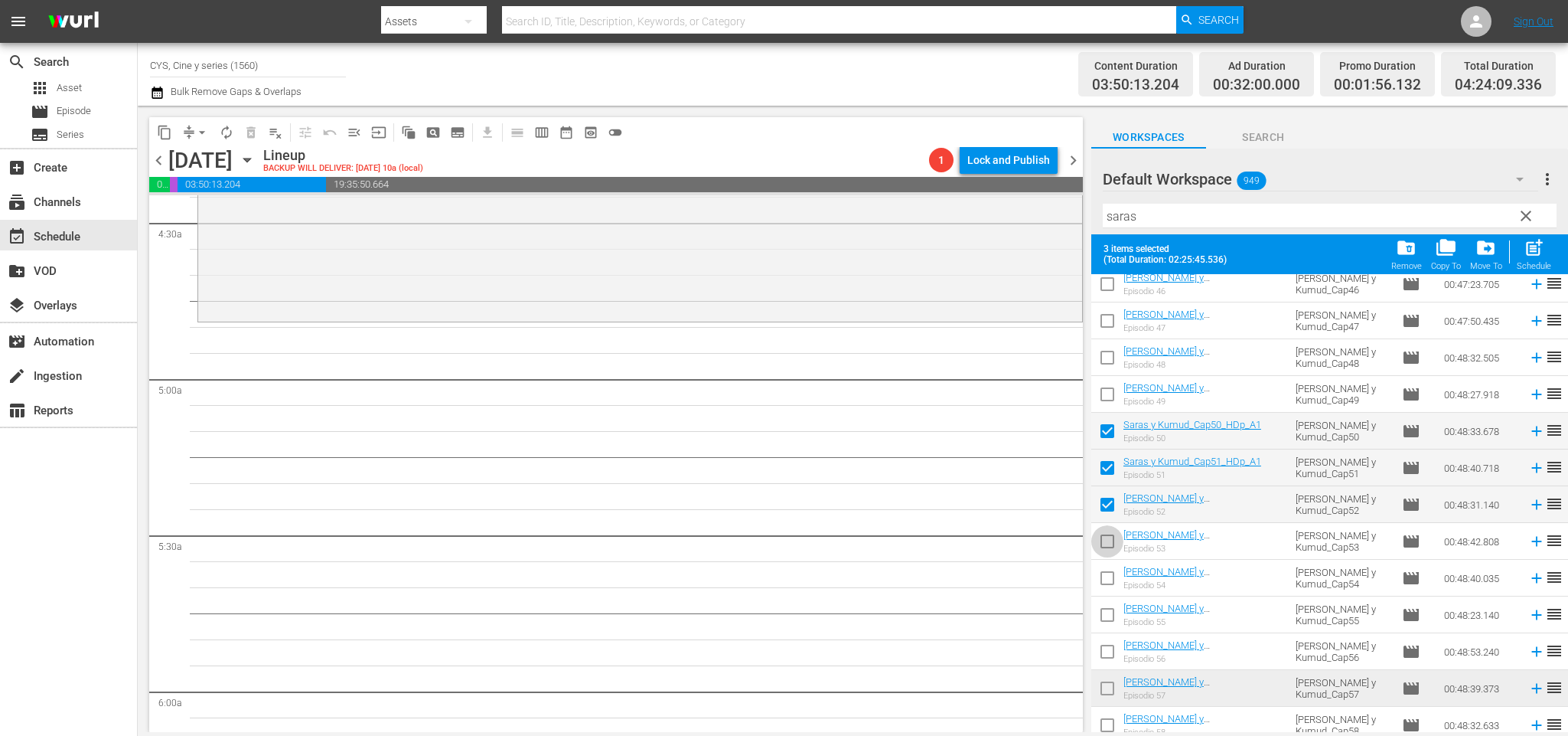
click at [1105, 537] on input "checkbox" at bounding box center [1108, 545] width 32 height 32
click at [1107, 582] on input "checkbox" at bounding box center [1108, 581] width 32 height 32
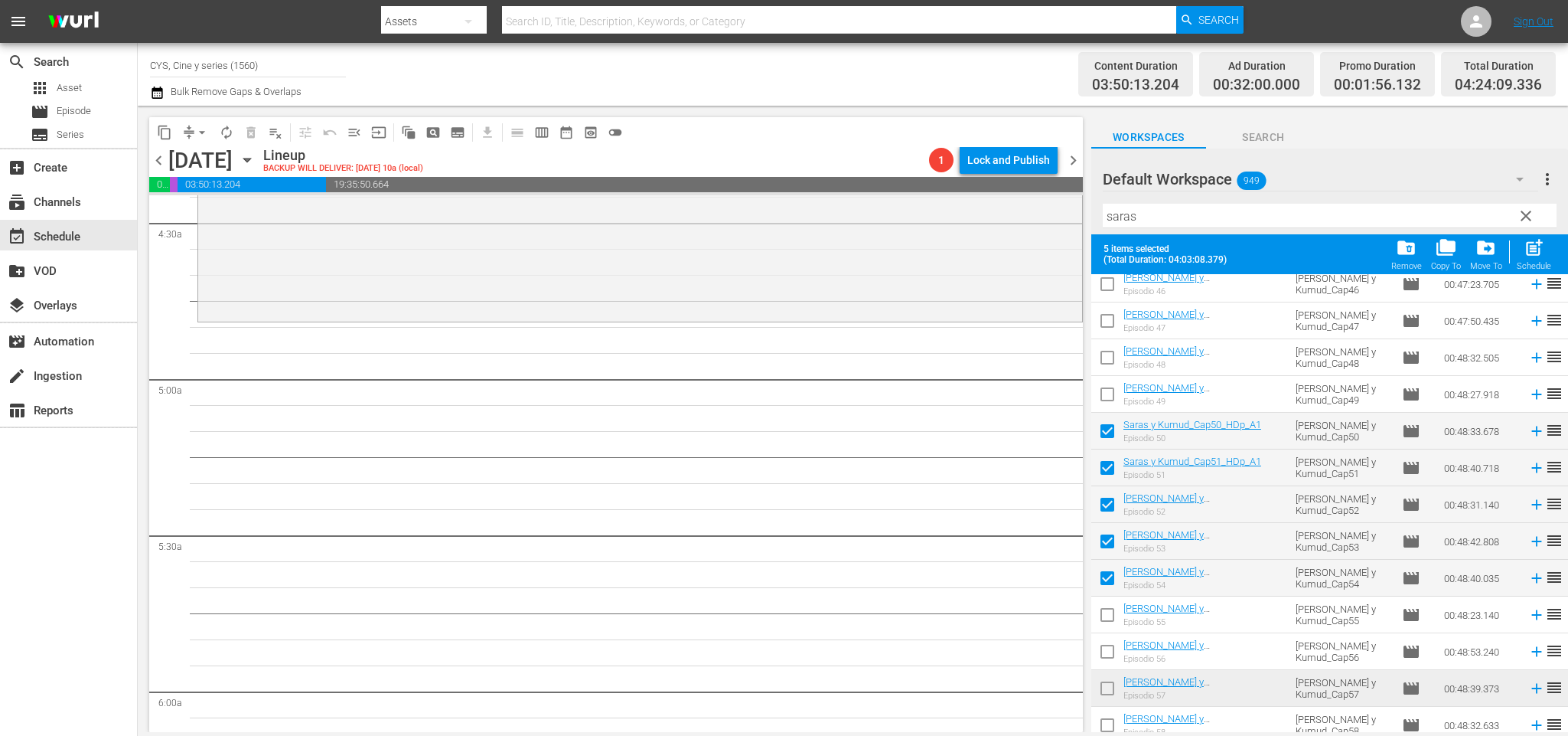
click at [1111, 612] on input "checkbox" at bounding box center [1108, 618] width 32 height 32
click at [1111, 648] on input "checkbox" at bounding box center [1108, 655] width 32 height 32
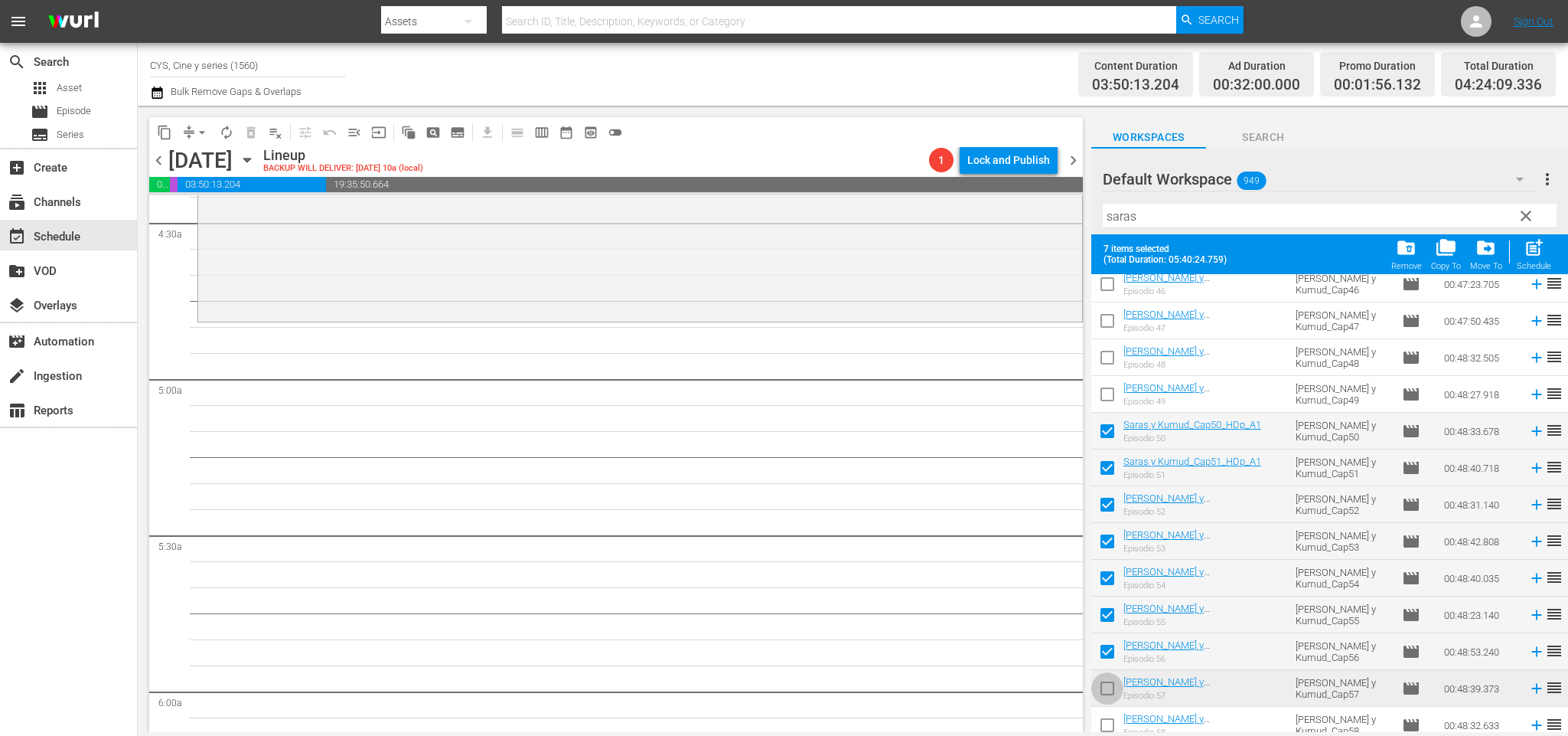
click at [1109, 680] on input "checkbox" at bounding box center [1108, 691] width 32 height 32
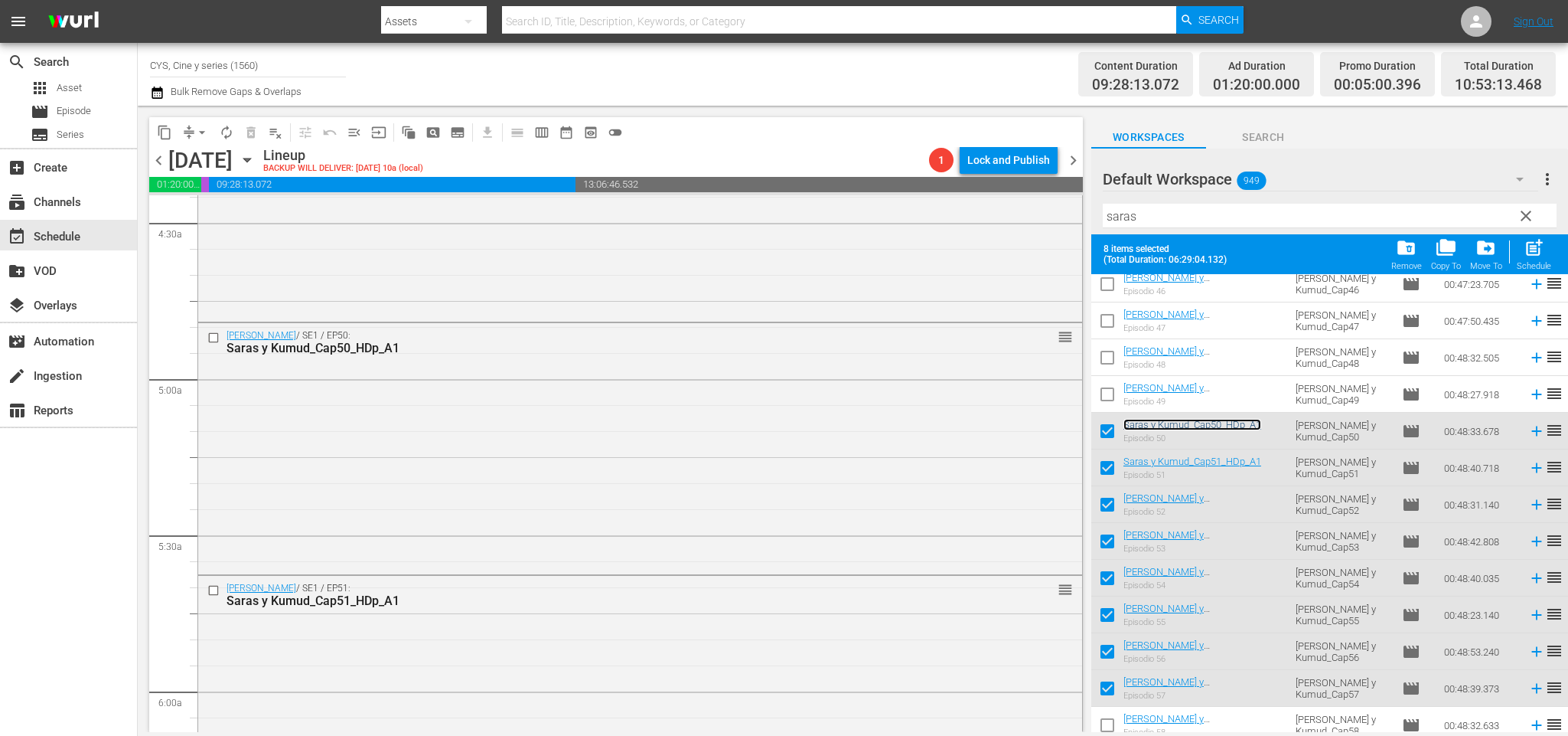
scroll to position [0, 0]
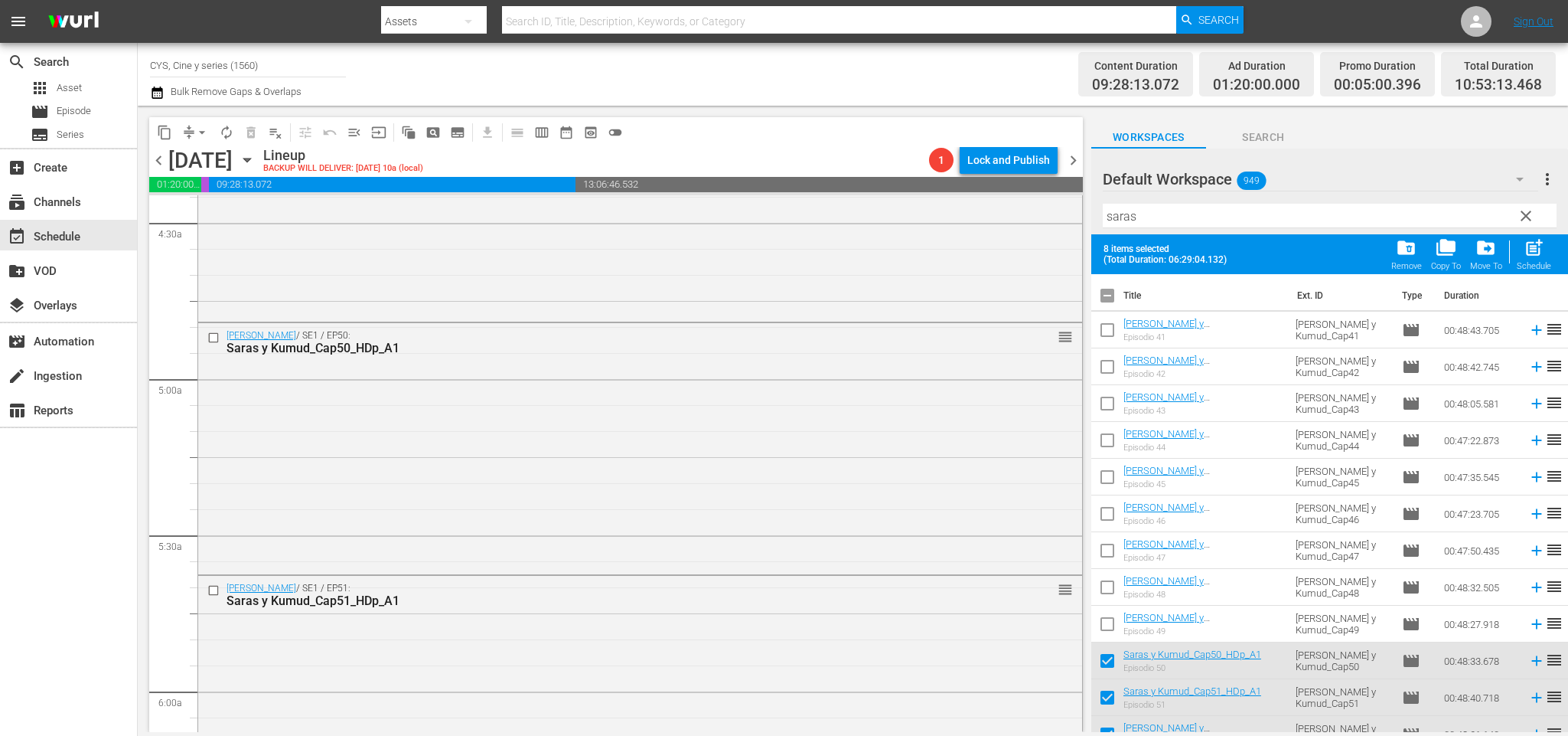
click at [1108, 290] on input "checkbox" at bounding box center [1108, 299] width 32 height 32
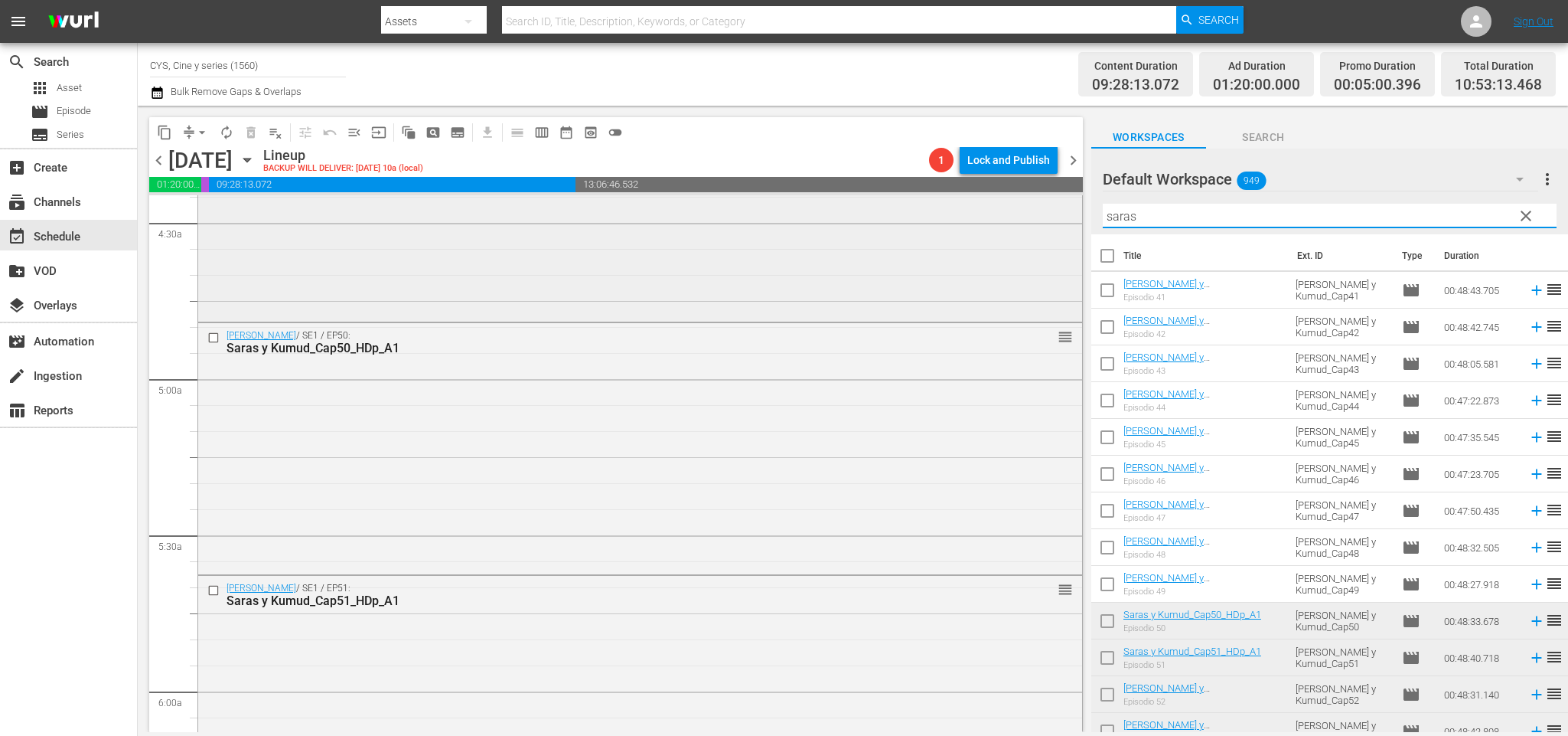
drag, startPoint x: 1139, startPoint y: 205, endPoint x: 1031, endPoint y: 199, distance: 108.2
click at [1031, 199] on div "content_copy compress arrow_drop_down autorenew_outlined delete_forever_outline…" at bounding box center [853, 419] width 1430 height 626
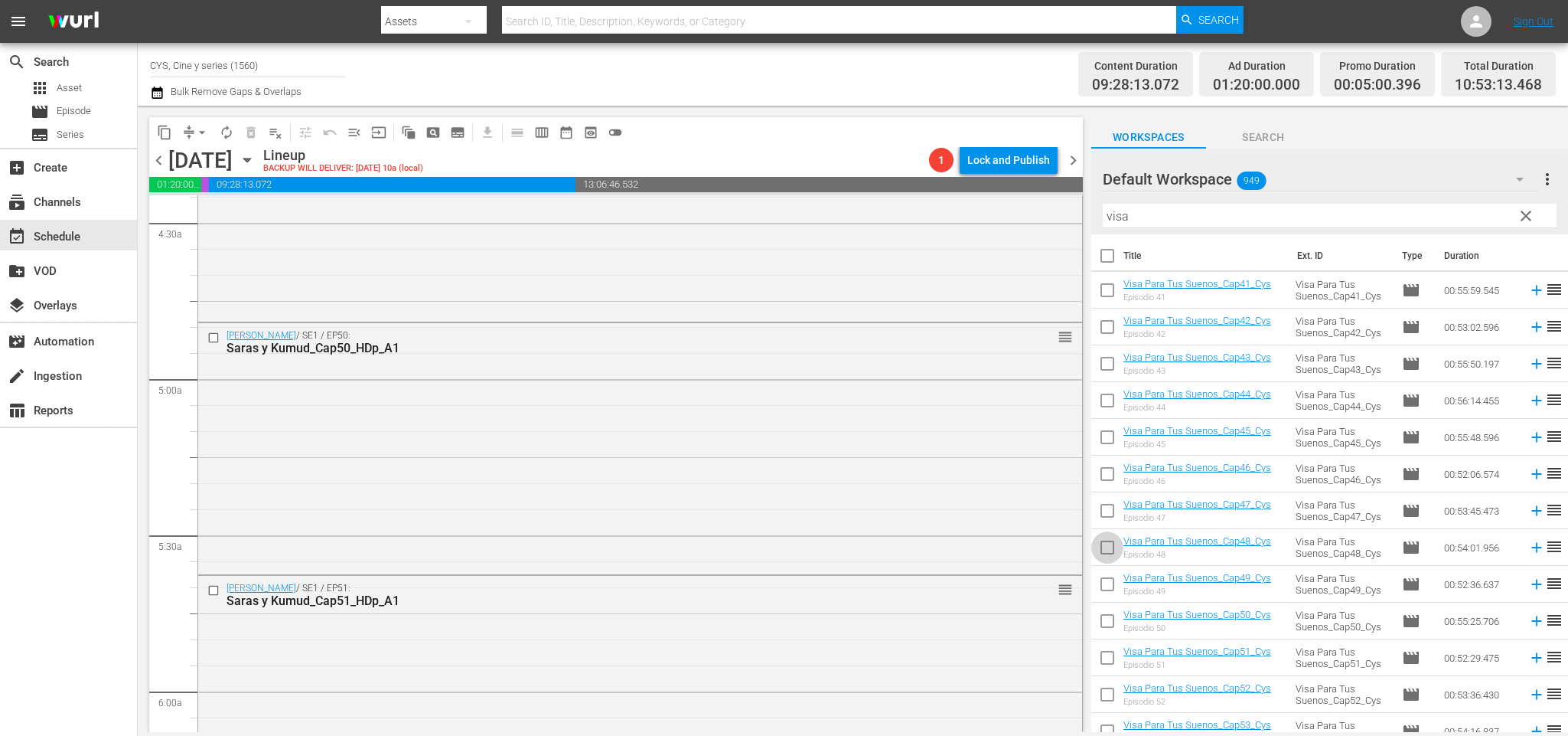
click at [1107, 542] on input "checkbox" at bounding box center [1108, 550] width 32 height 32
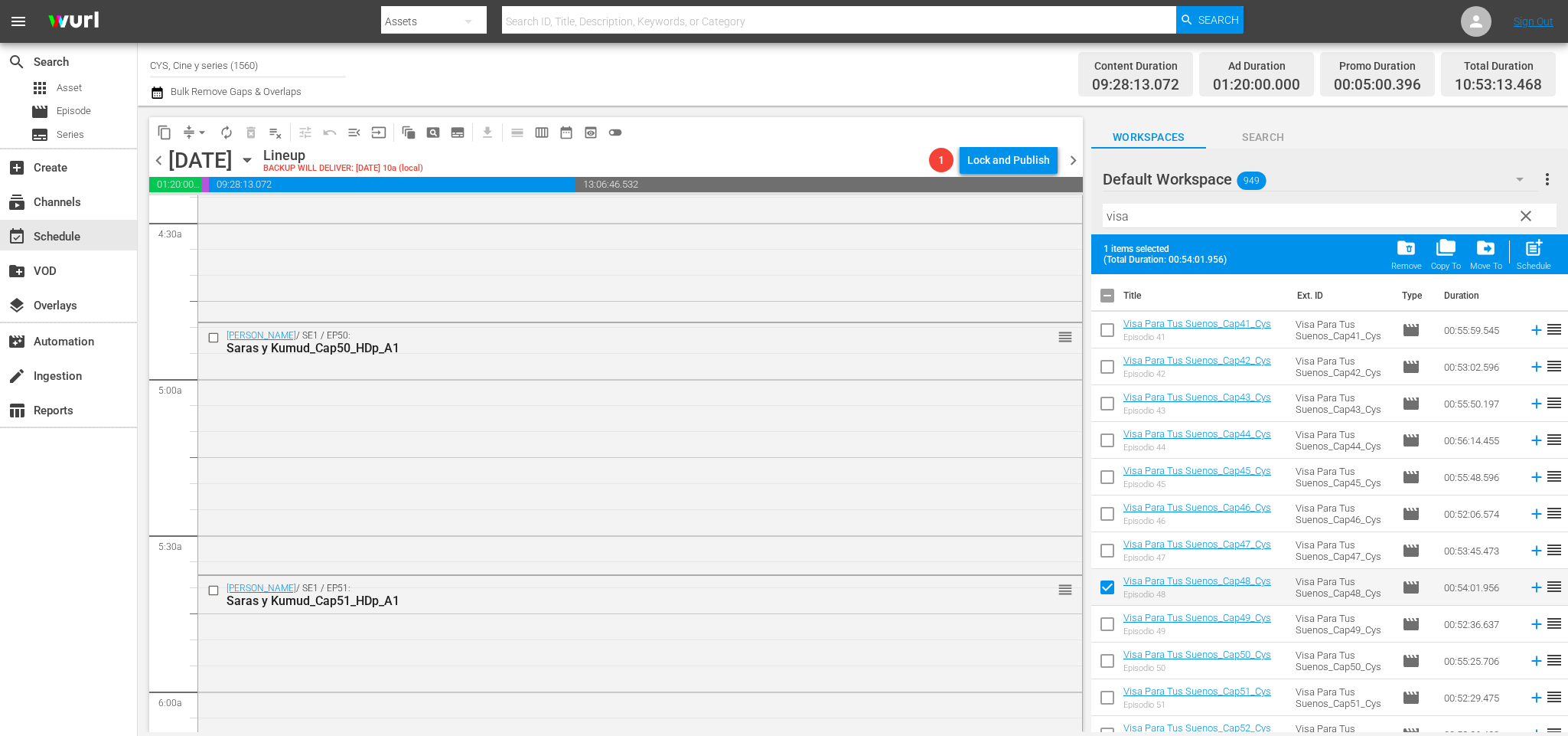
scroll to position [114, 0]
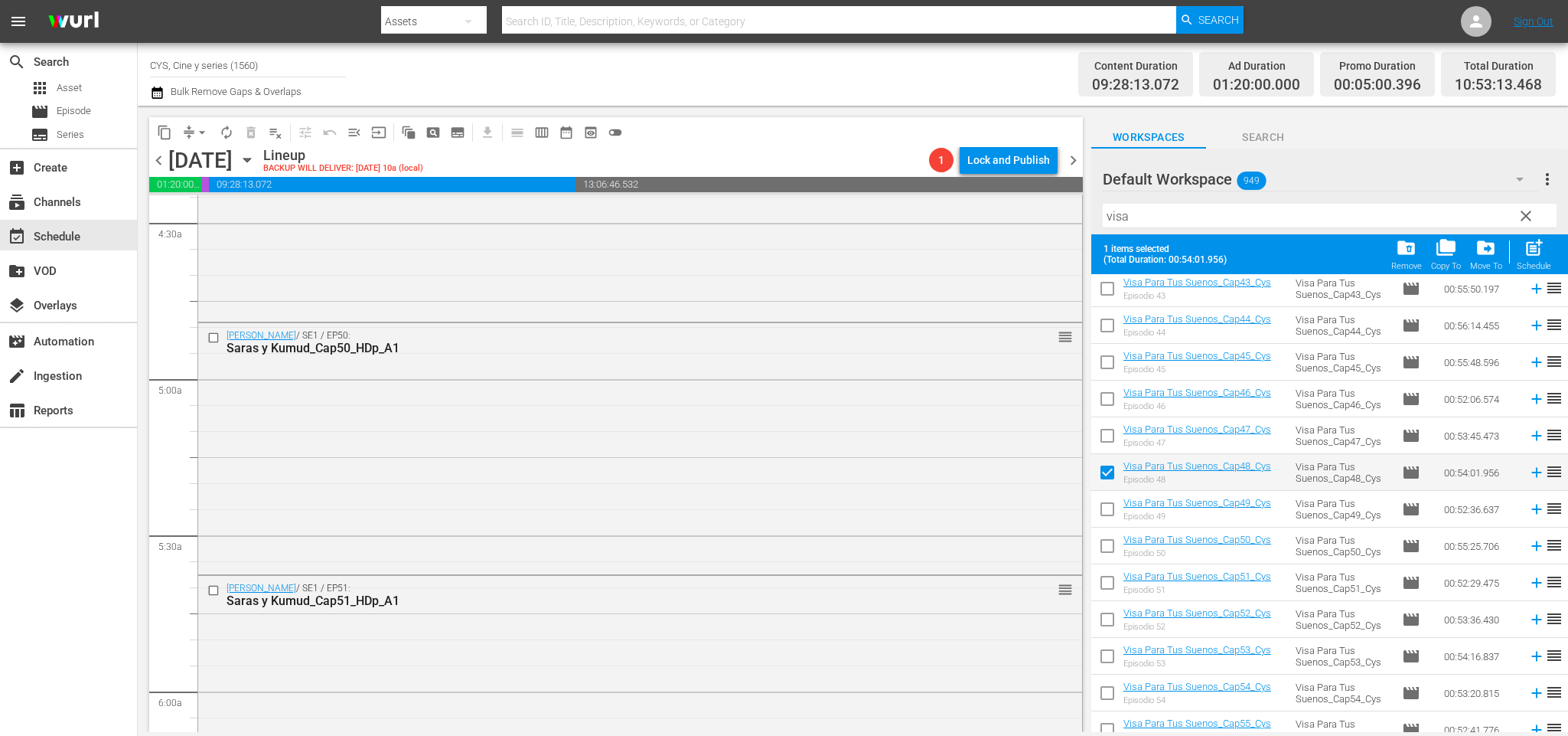
click at [1108, 512] on input "checkbox" at bounding box center [1108, 512] width 32 height 32
click at [1105, 549] on input "checkbox" at bounding box center [1108, 549] width 32 height 32
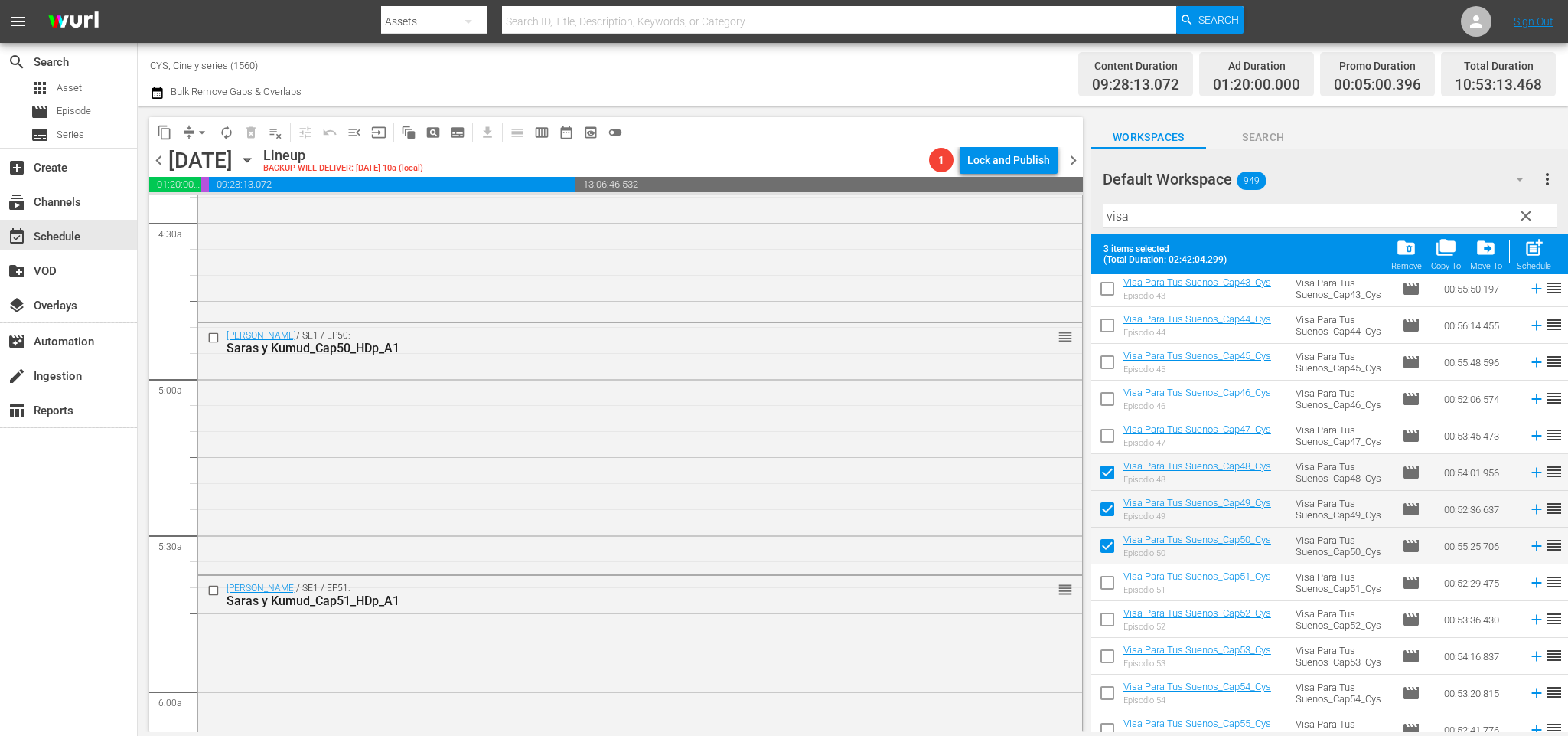
click at [1111, 575] on input "checkbox" at bounding box center [1108, 586] width 32 height 32
click at [1109, 613] on input "checkbox" at bounding box center [1108, 622] width 32 height 32
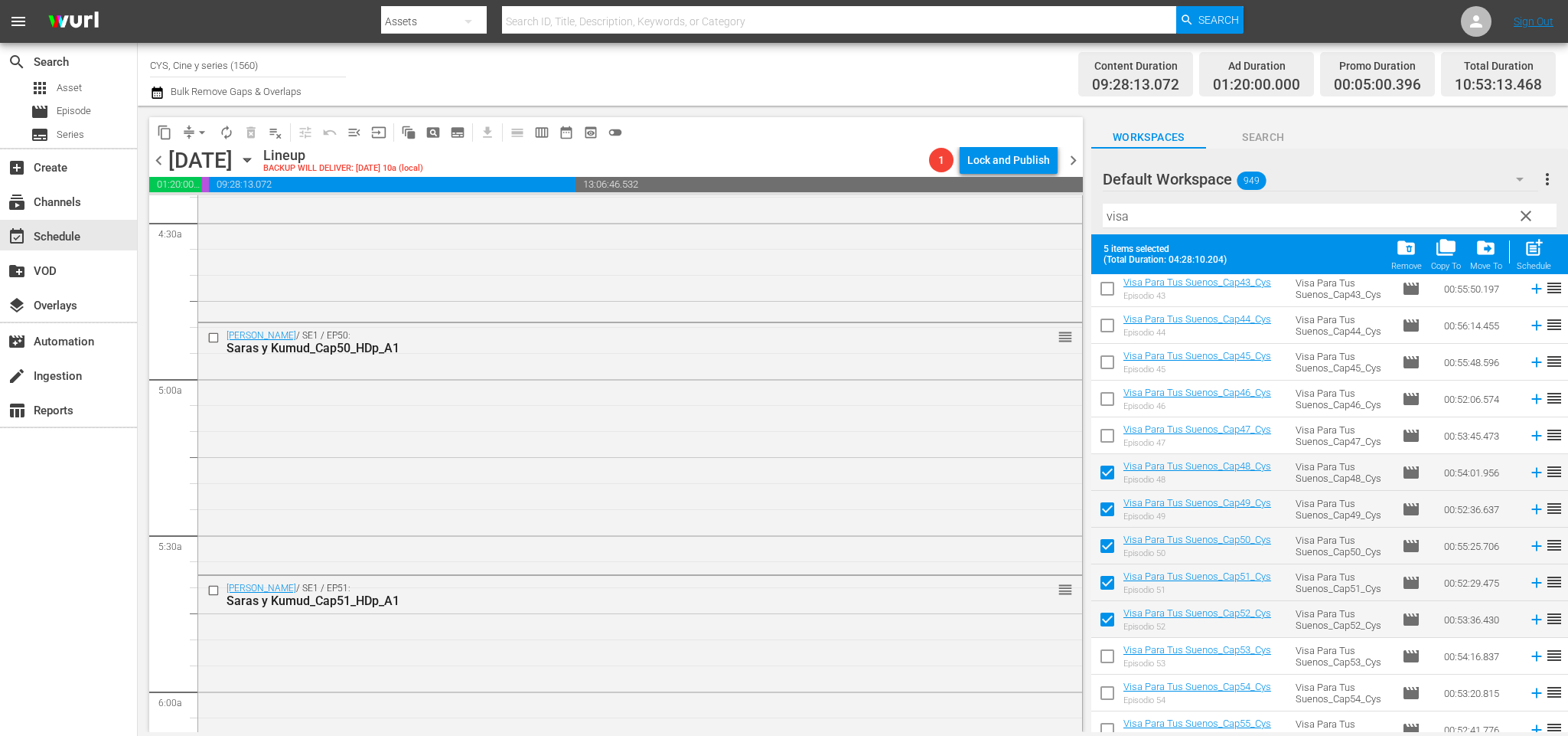
click at [1100, 659] on input "checkbox" at bounding box center [1108, 659] width 32 height 32
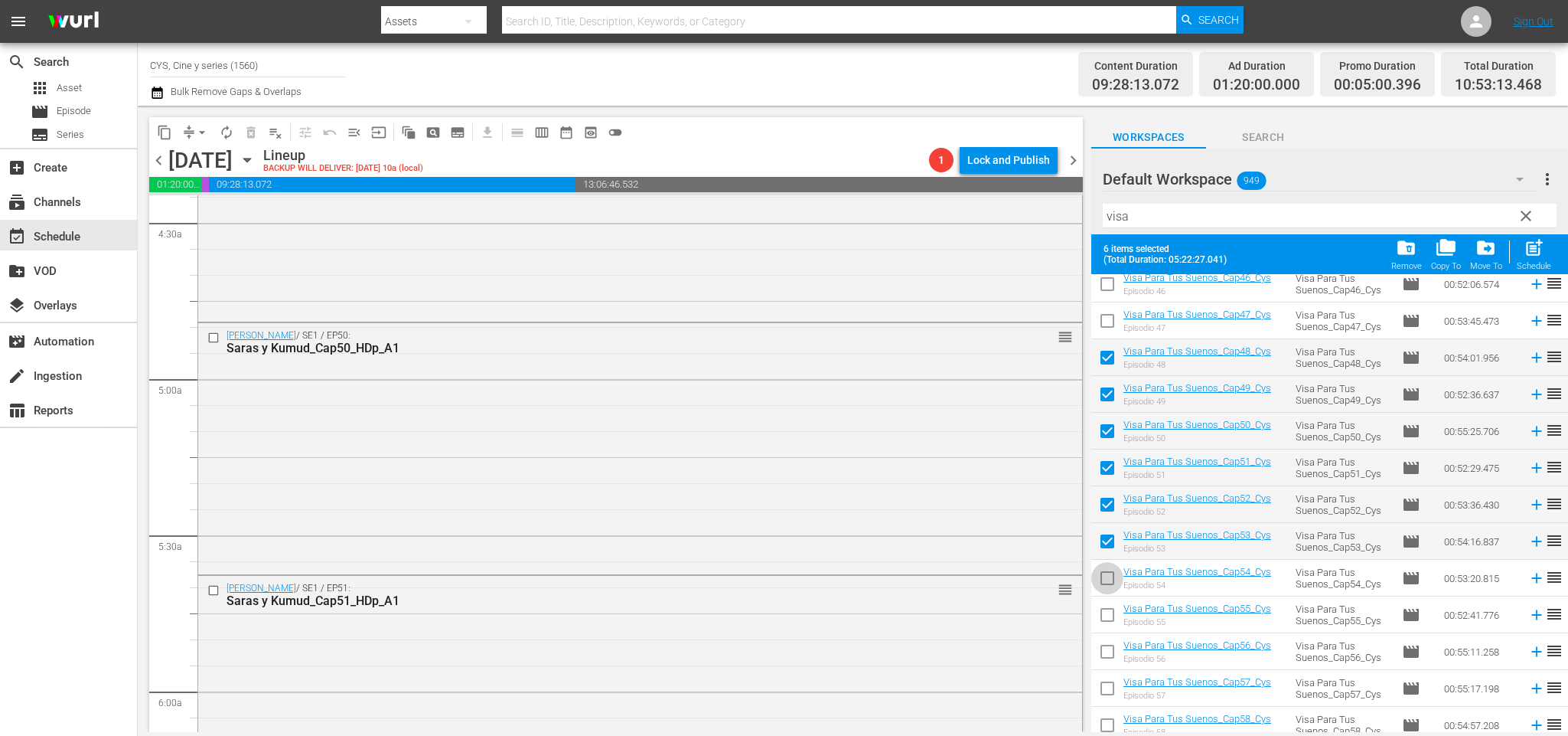
click at [1109, 577] on input "checkbox" at bounding box center [1108, 581] width 32 height 32
click at [1108, 612] on input "checkbox" at bounding box center [1108, 618] width 32 height 32
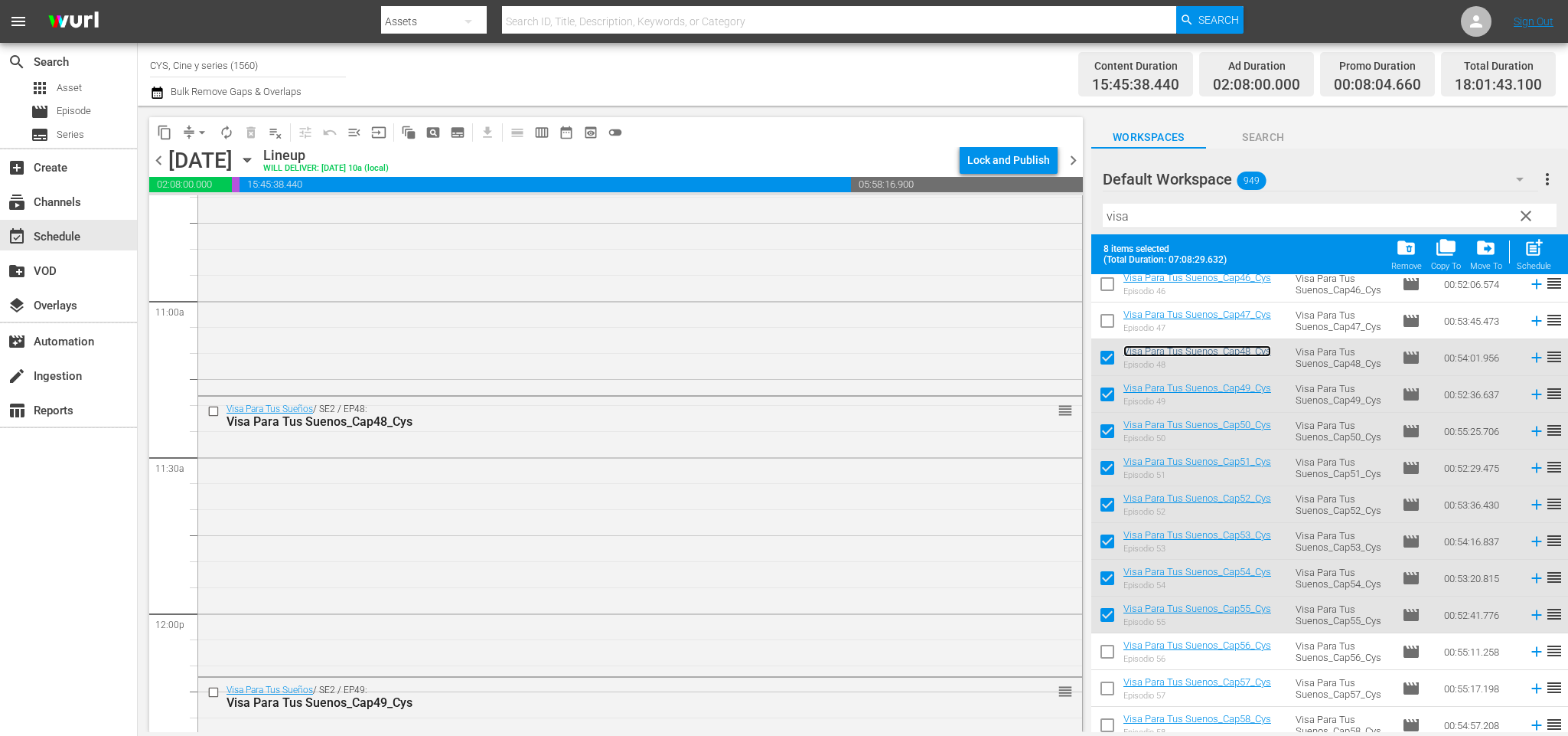
scroll to position [0, 0]
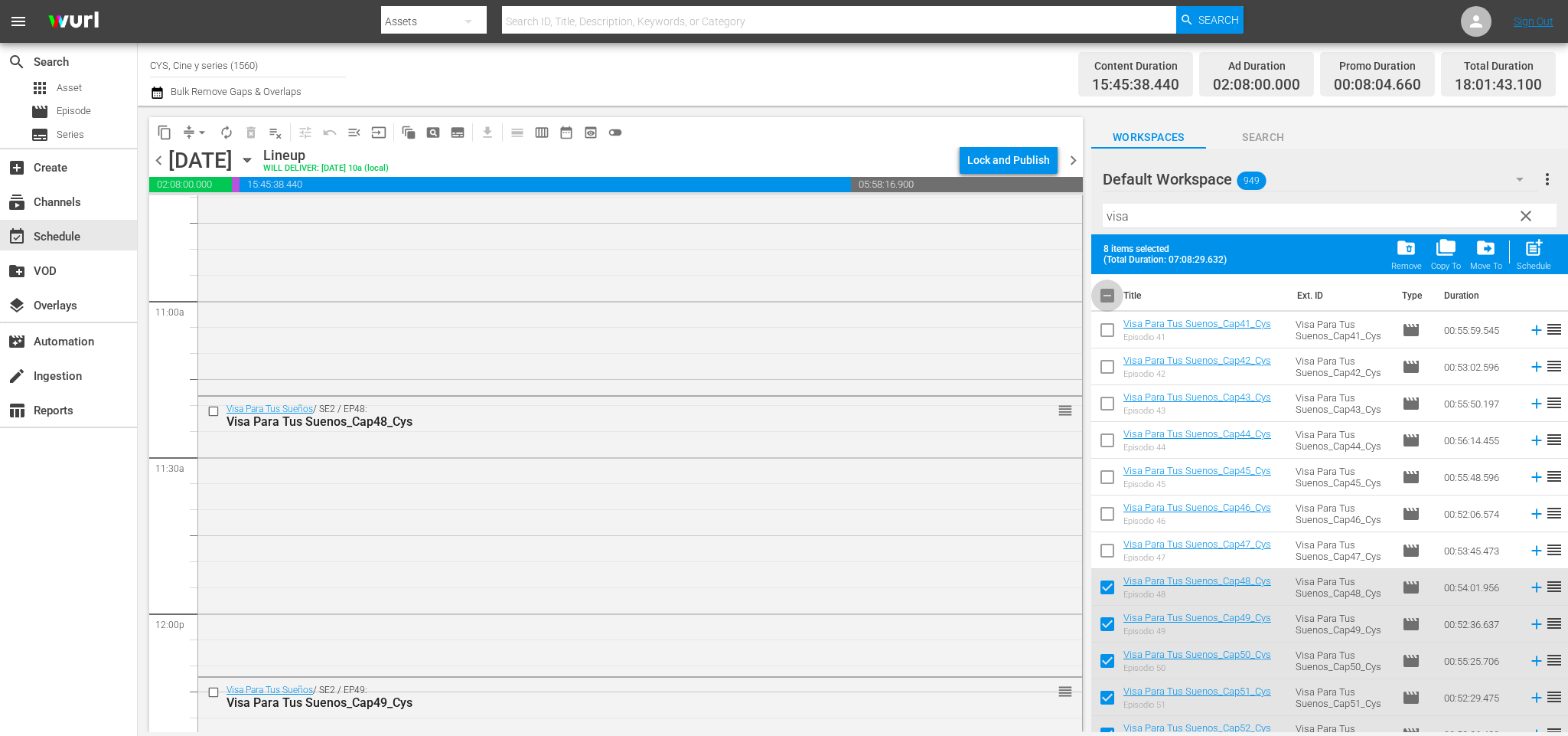
click at [1111, 299] on input "checkbox" at bounding box center [1108, 299] width 32 height 32
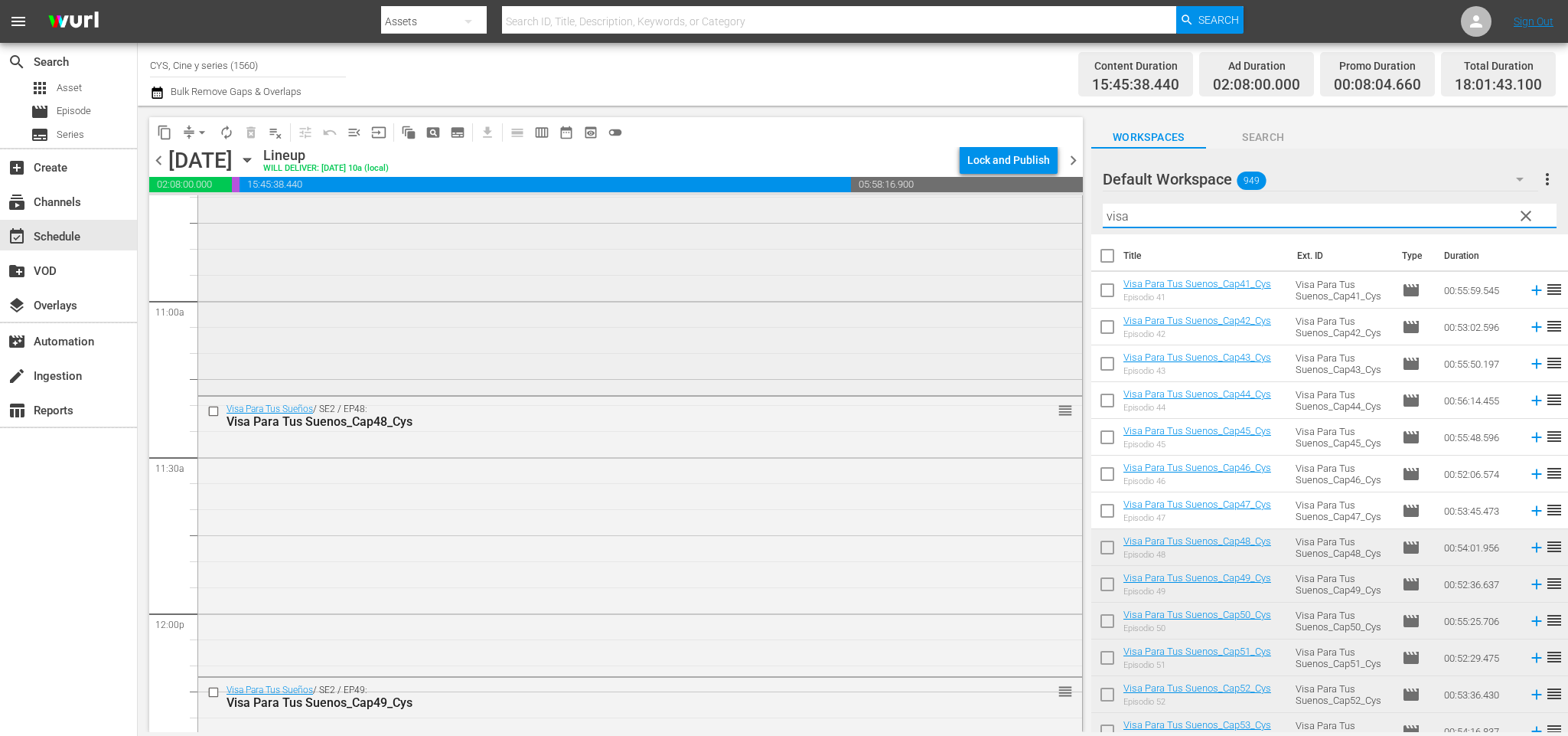
drag, startPoint x: 1158, startPoint y: 207, endPoint x: 1040, endPoint y: 205, distance: 118.0
click at [1040, 205] on div "content_copy compress arrow_drop_down autorenew_outlined delete_forever_outline…" at bounding box center [853, 419] width 1430 height 626
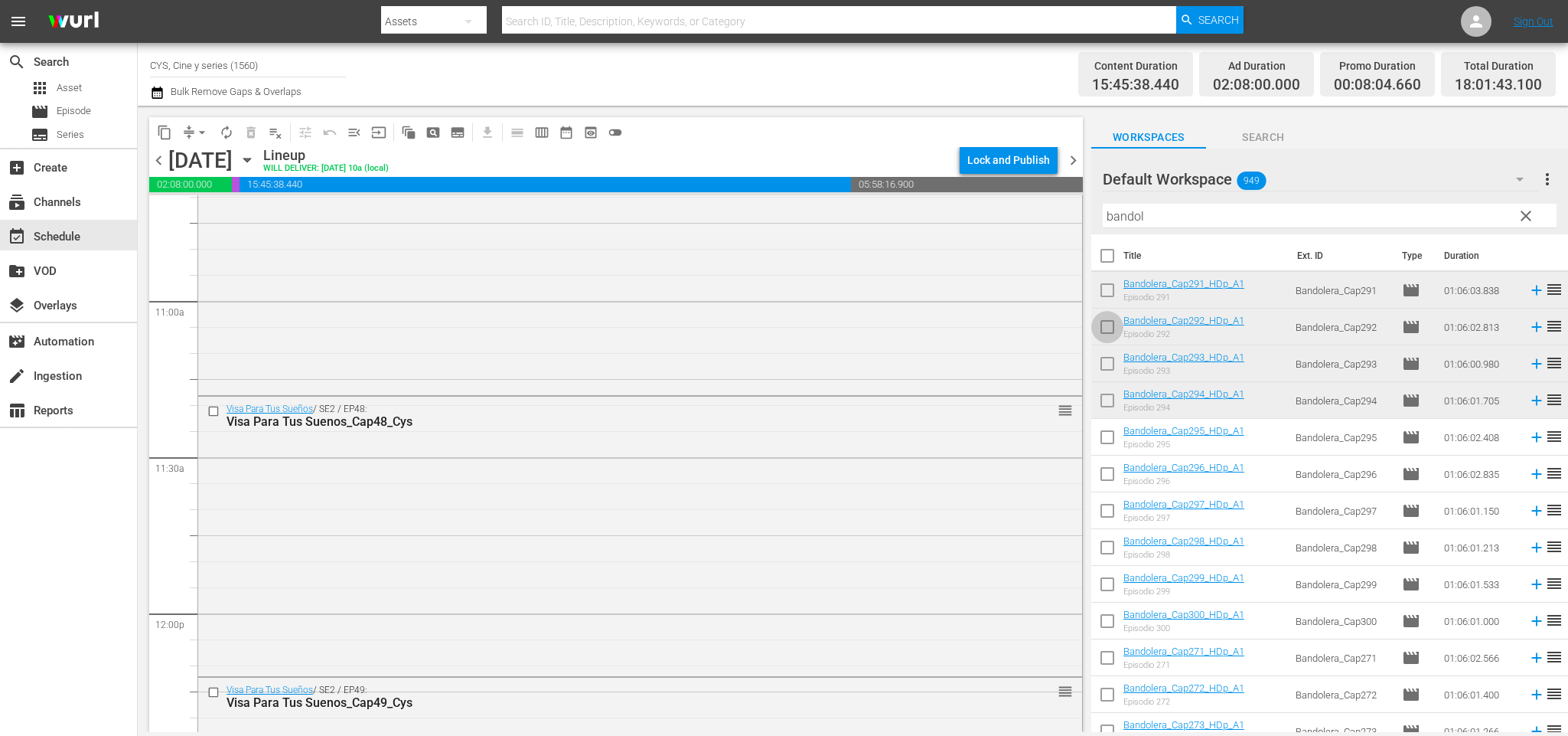
click at [1109, 329] on input "checkbox" at bounding box center [1108, 330] width 32 height 32
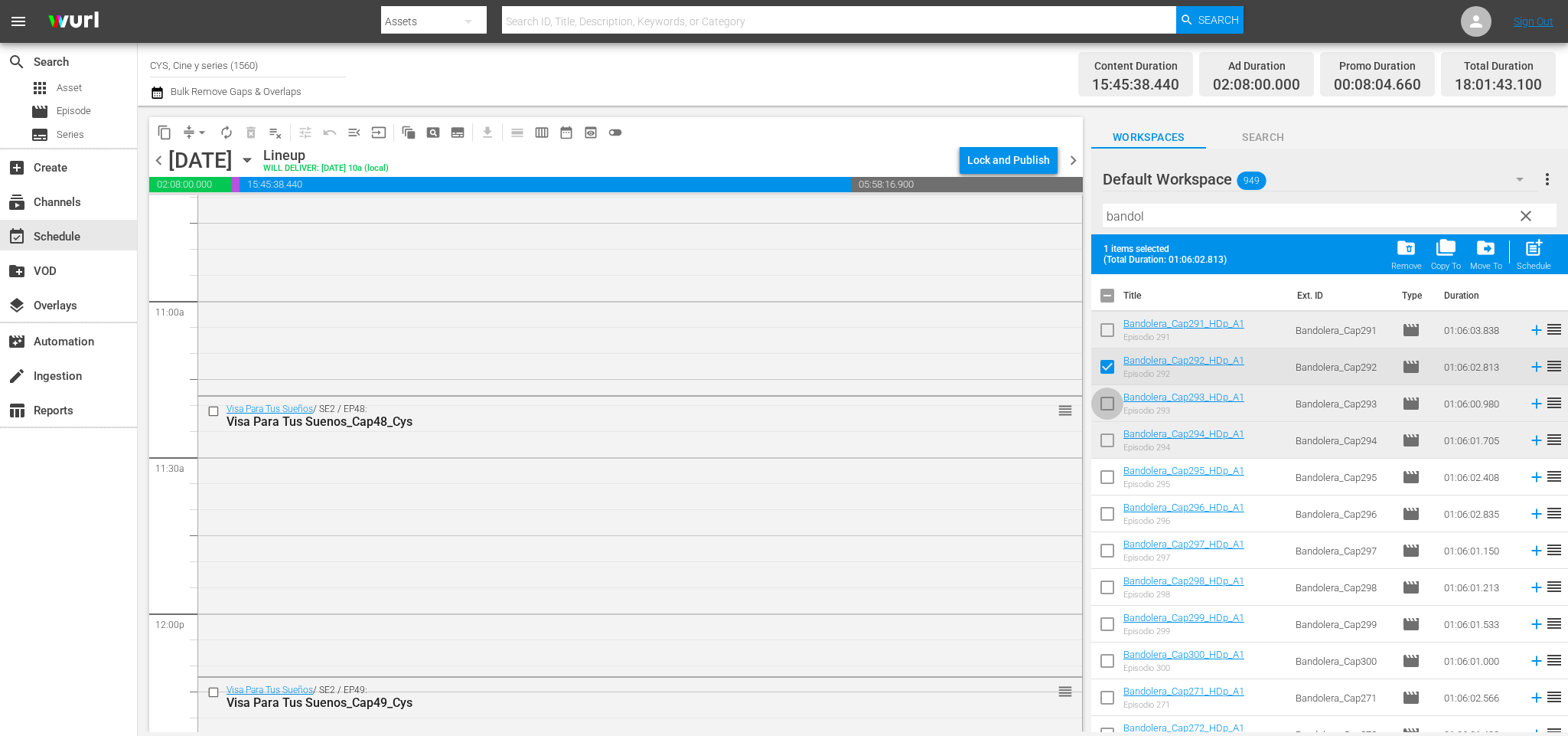
click at [1109, 396] on input "checkbox" at bounding box center [1108, 407] width 32 height 32
click at [1104, 438] on input "checkbox" at bounding box center [1108, 444] width 32 height 32
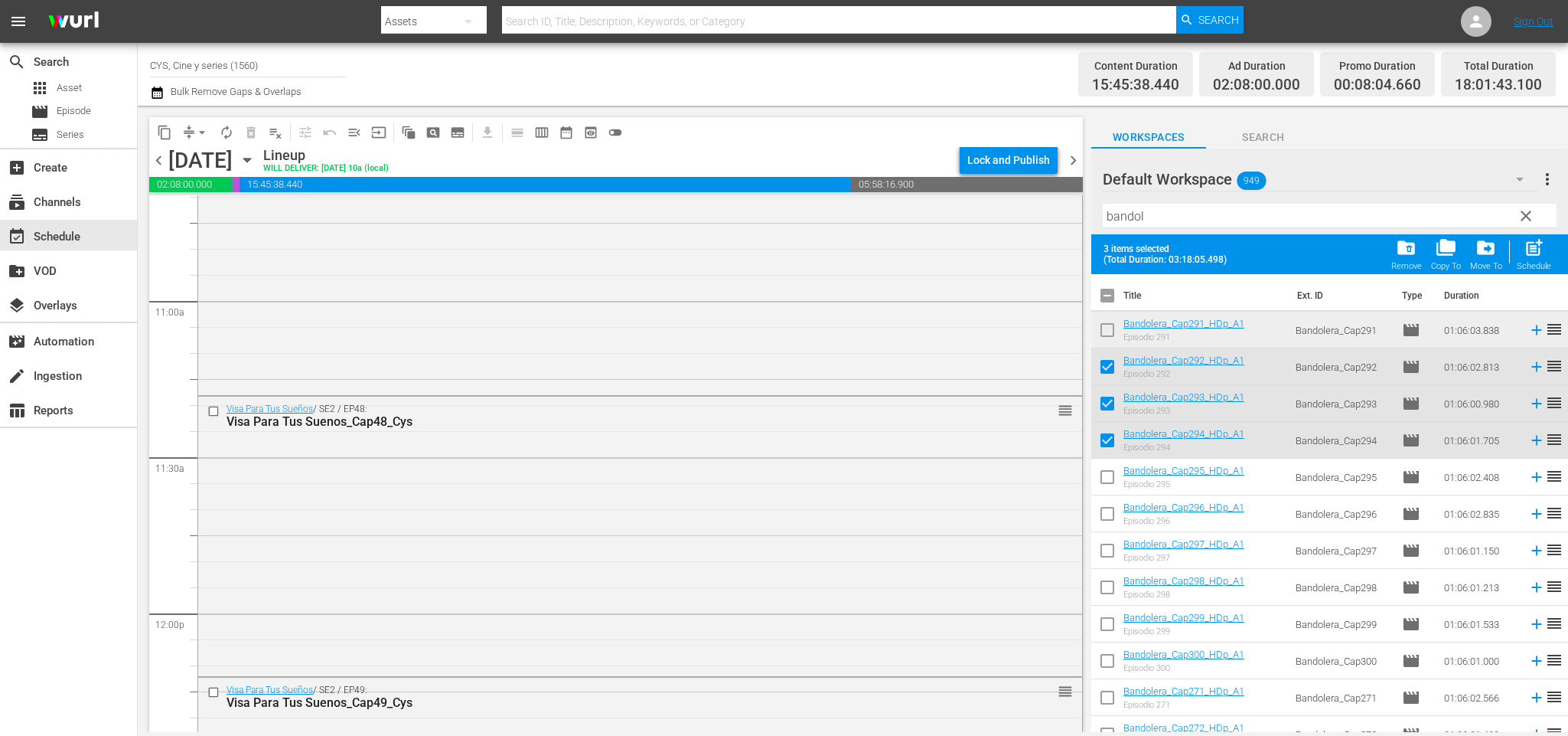
click at [1107, 478] on input "checkbox" at bounding box center [1108, 480] width 32 height 32
click at [1107, 511] on input "checkbox" at bounding box center [1108, 517] width 32 height 32
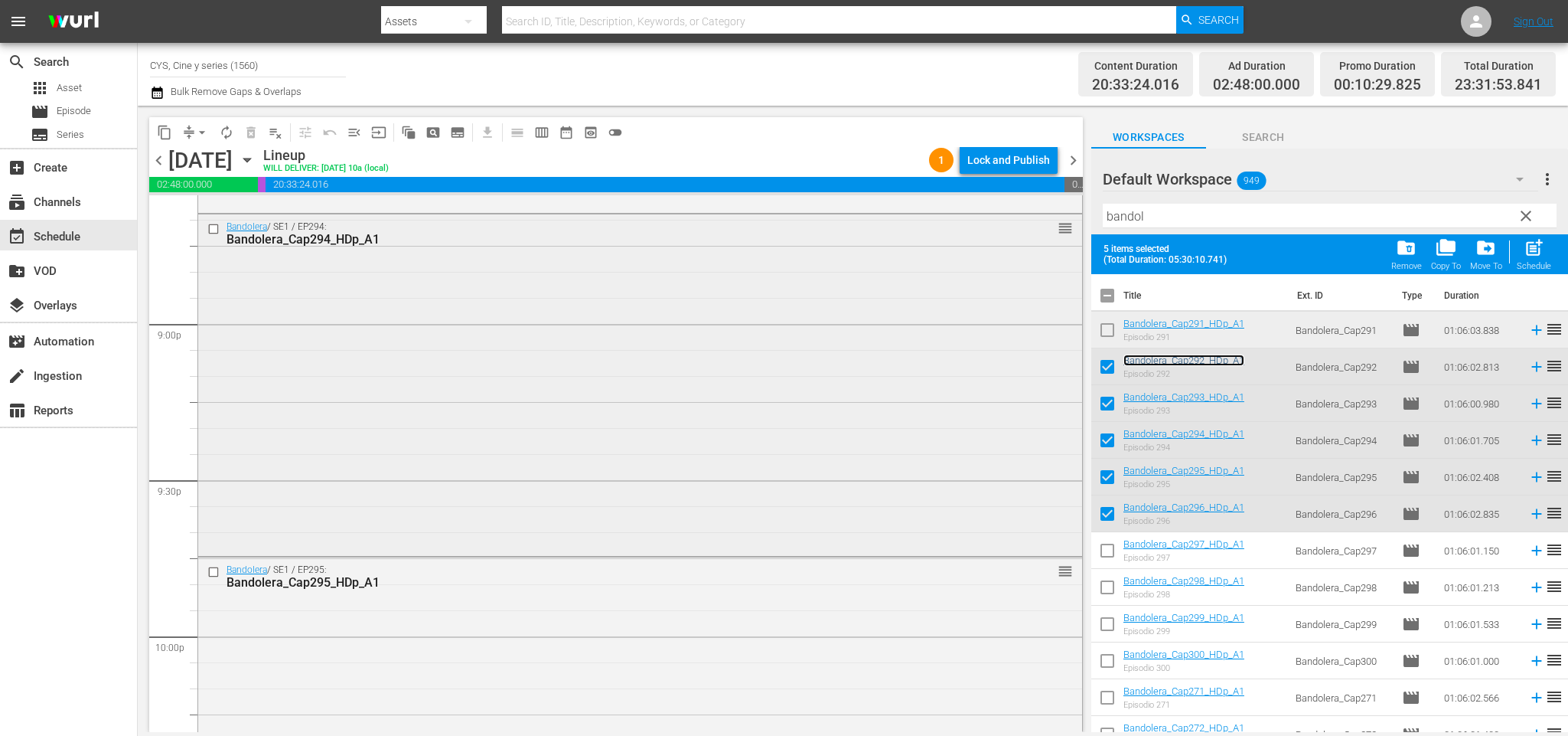
scroll to position [6958, 0]
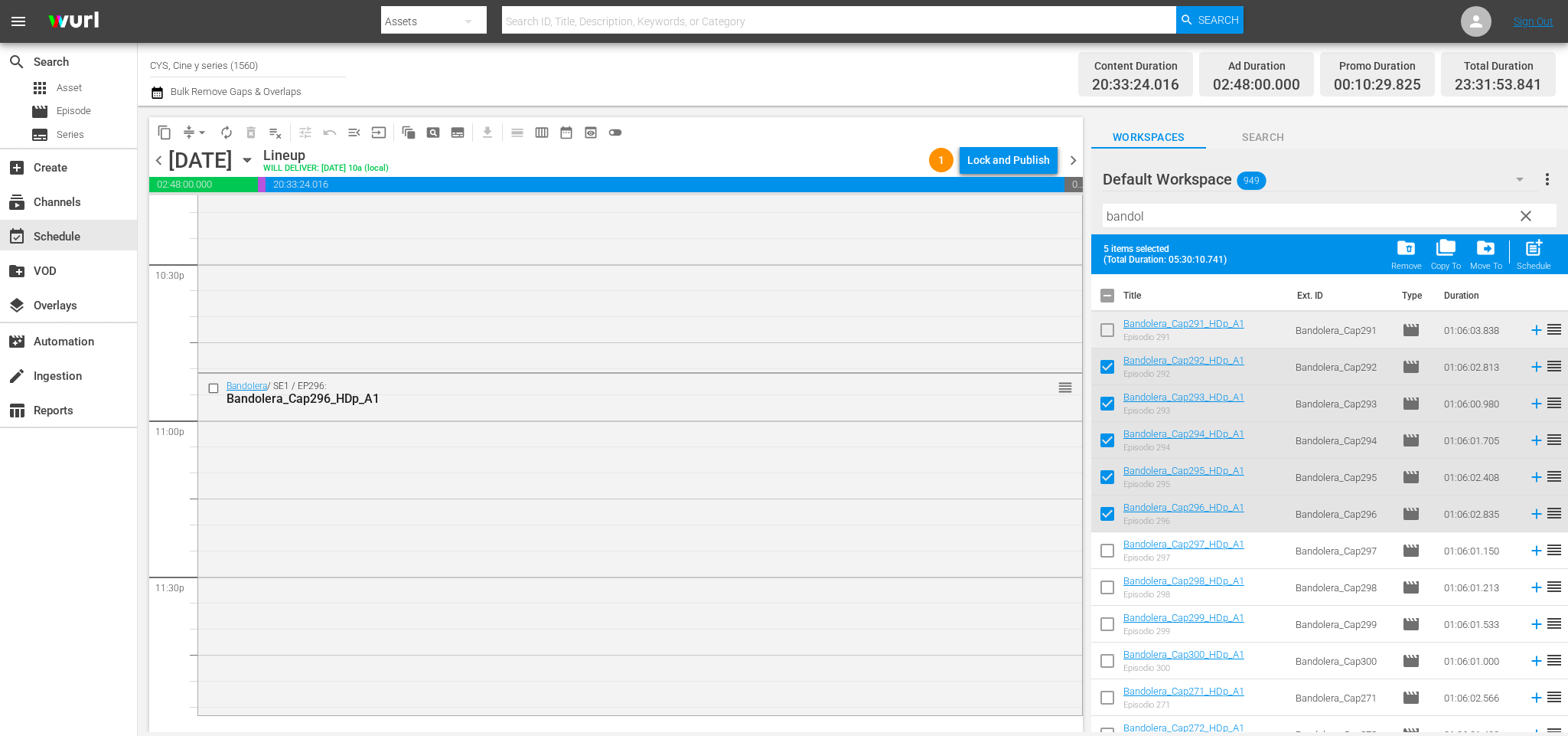
click at [1112, 295] on input "checkbox" at bounding box center [1108, 299] width 32 height 32
click at [1109, 294] on input "checkbox" at bounding box center [1108, 299] width 32 height 32
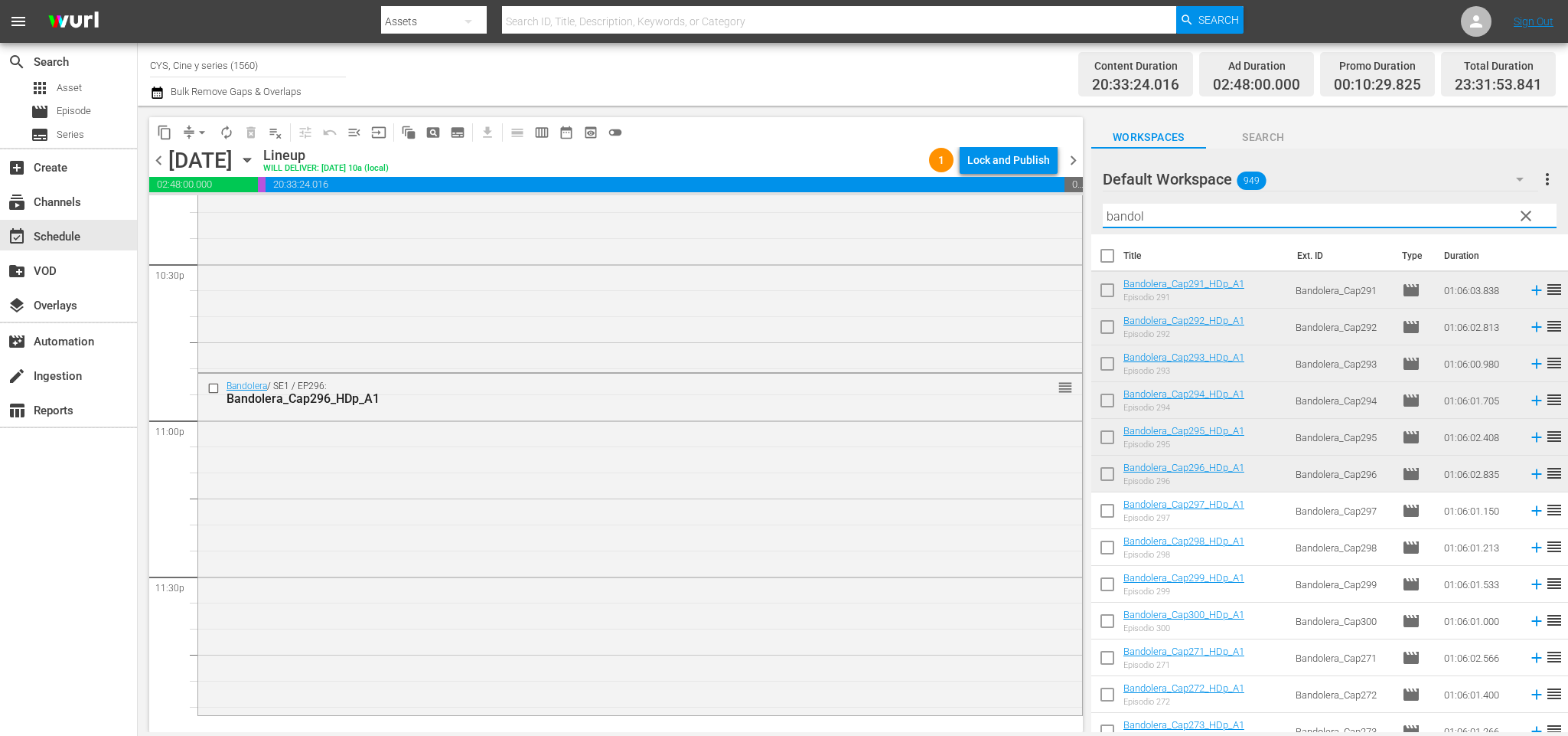
drag, startPoint x: 1198, startPoint y: 210, endPoint x: 1109, endPoint y: 210, distance: 89.0
click at [1109, 210] on input "bandol" at bounding box center [1329, 216] width 454 height 24
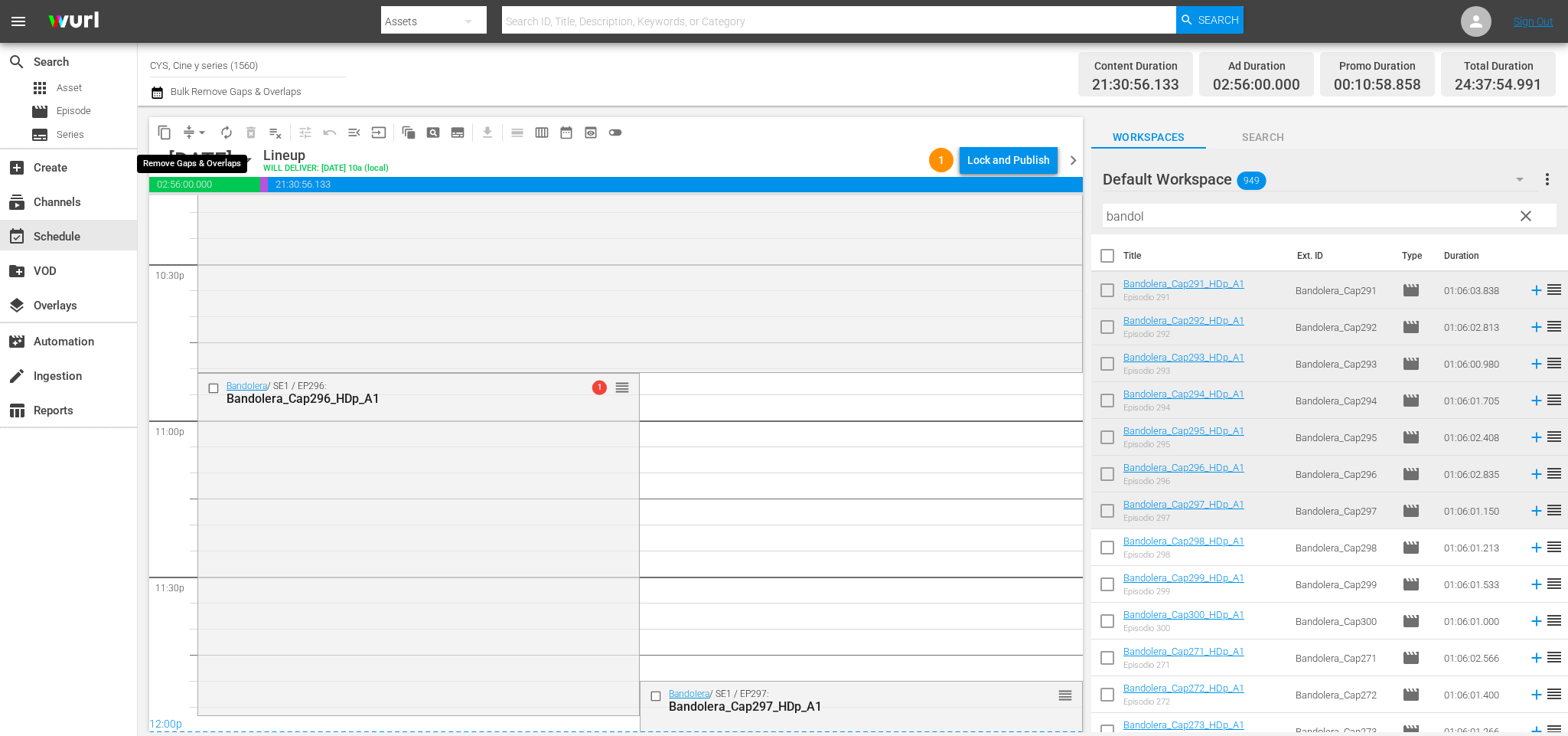
click at [200, 134] on span "arrow_drop_down" at bounding box center [201, 132] width 15 height 15
click at [218, 203] on li "Align to End of Previous Day" at bounding box center [206, 213] width 161 height 25
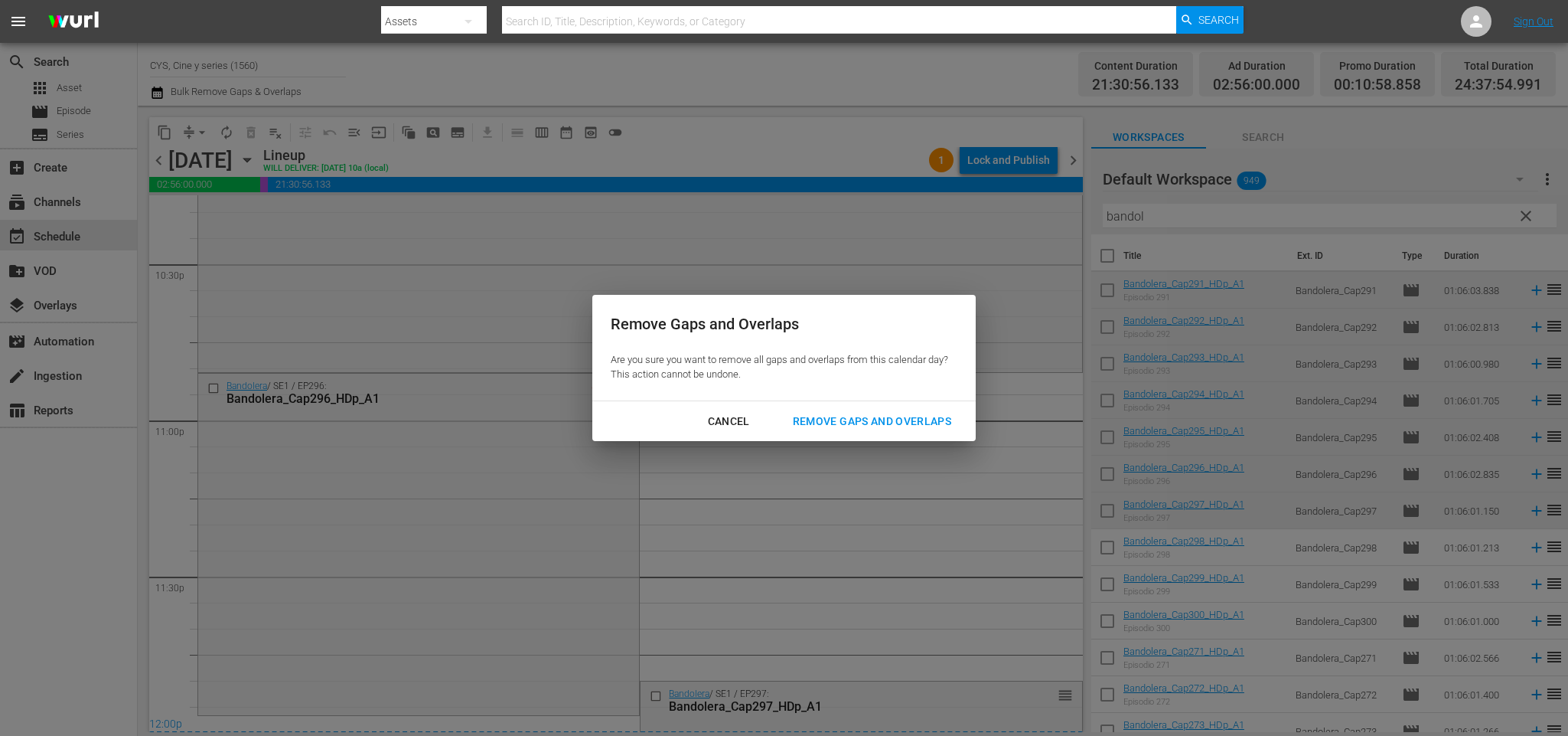
drag, startPoint x: 861, startPoint y: 413, endPoint x: 879, endPoint y: 407, distance: 19.0
click at [858, 411] on div "Remove Gaps and Overlaps" at bounding box center [872, 420] width 183 height 19
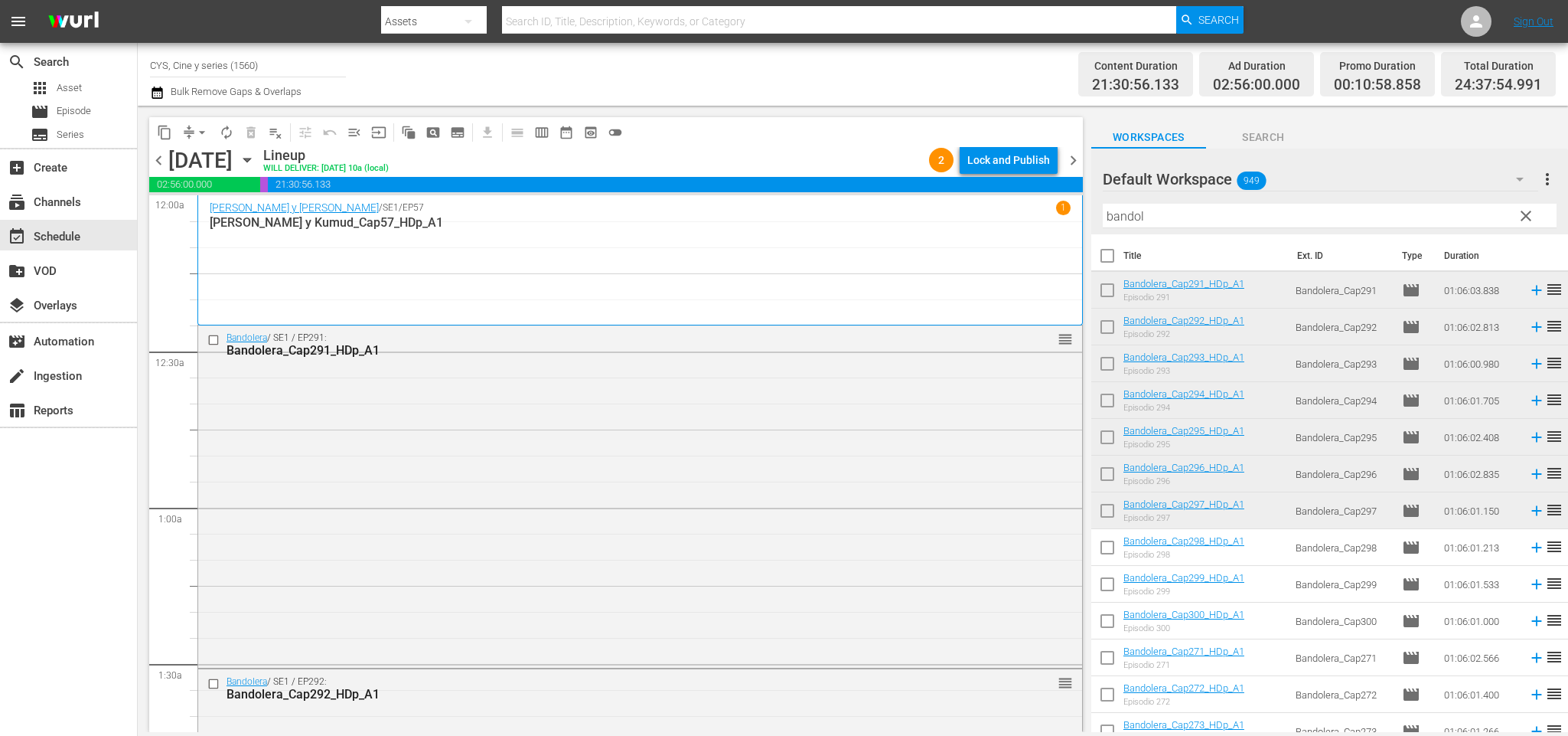
scroll to position [7285, 0]
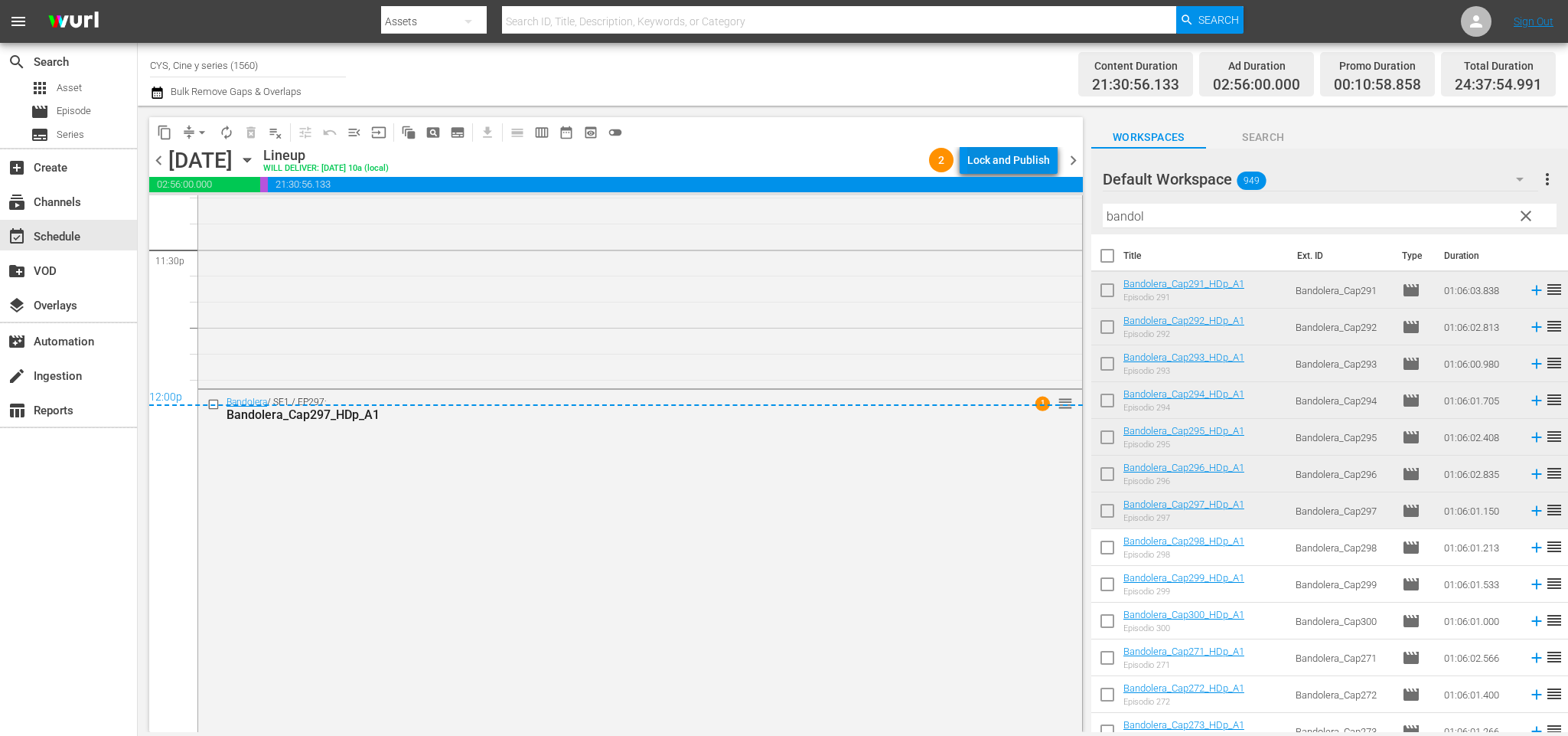
click at [1013, 152] on div "Lock and Publish" at bounding box center [1008, 159] width 82 height 28
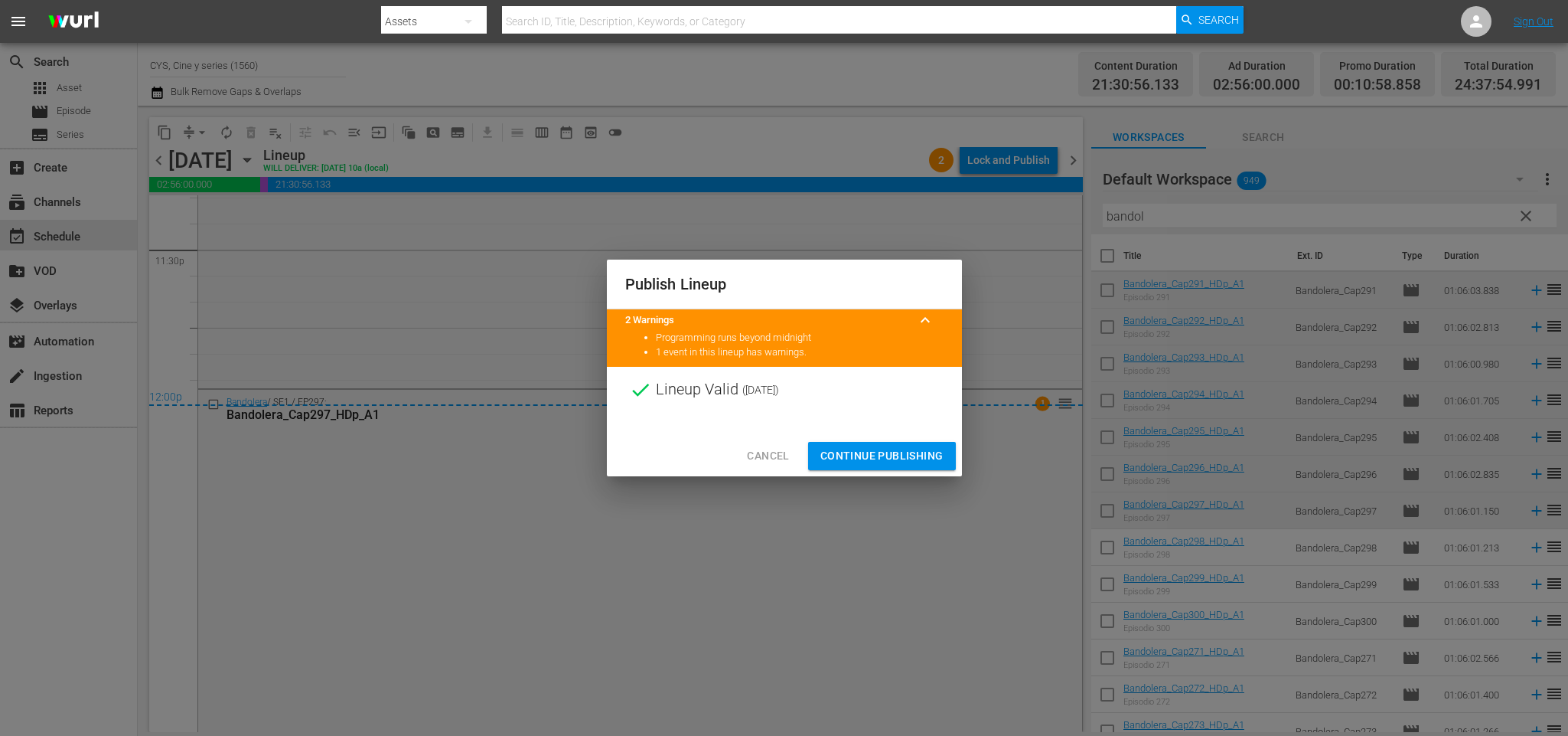
click at [857, 455] on span "Continue Publishing" at bounding box center [882, 455] width 123 height 19
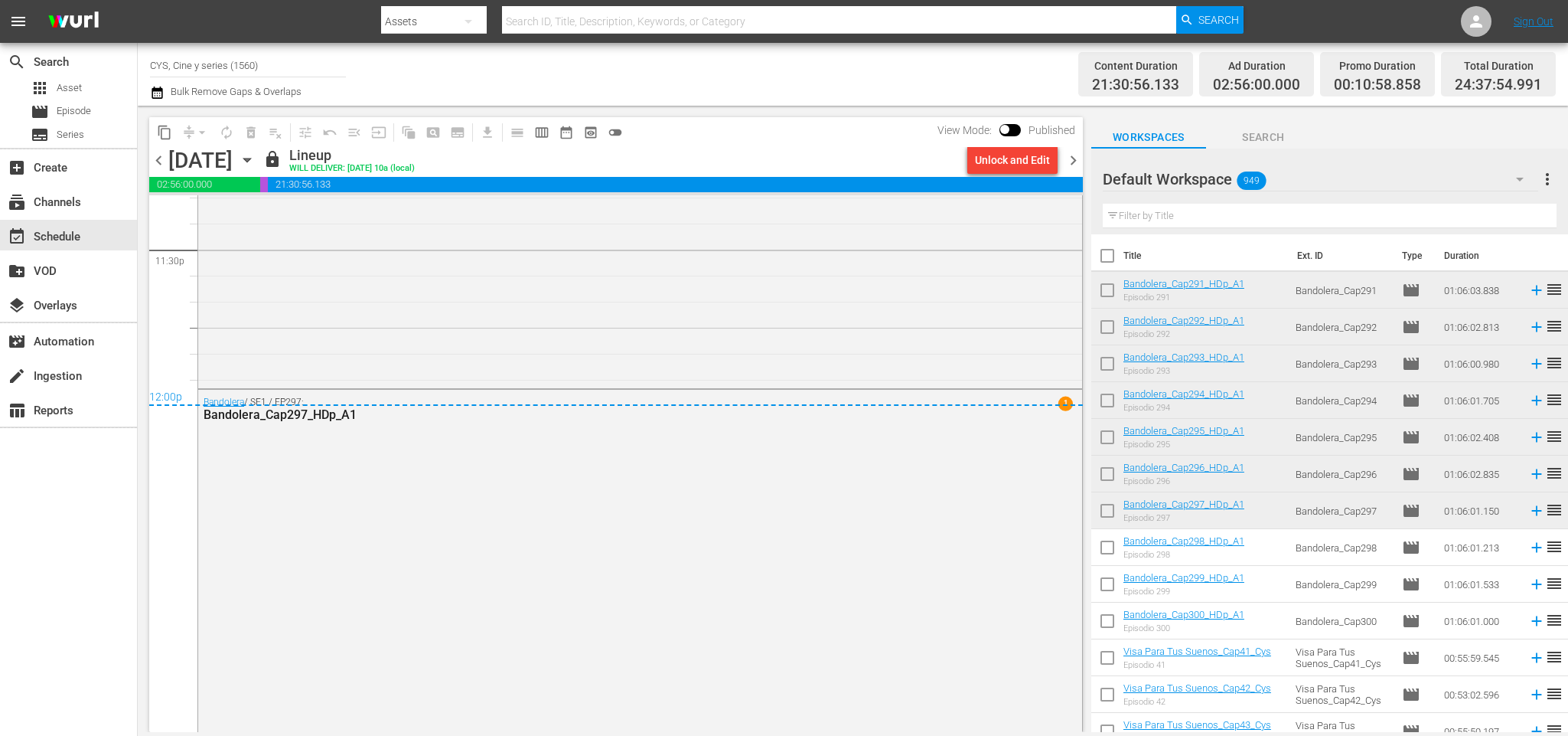
click at [1070, 149] on div "chevron_left Sunday, September 14th September 14th lock Lineup WILL DELIVER: 9/…" at bounding box center [616, 161] width 933 height 30
click at [1075, 157] on span "chevron_right" at bounding box center [1073, 160] width 19 height 19
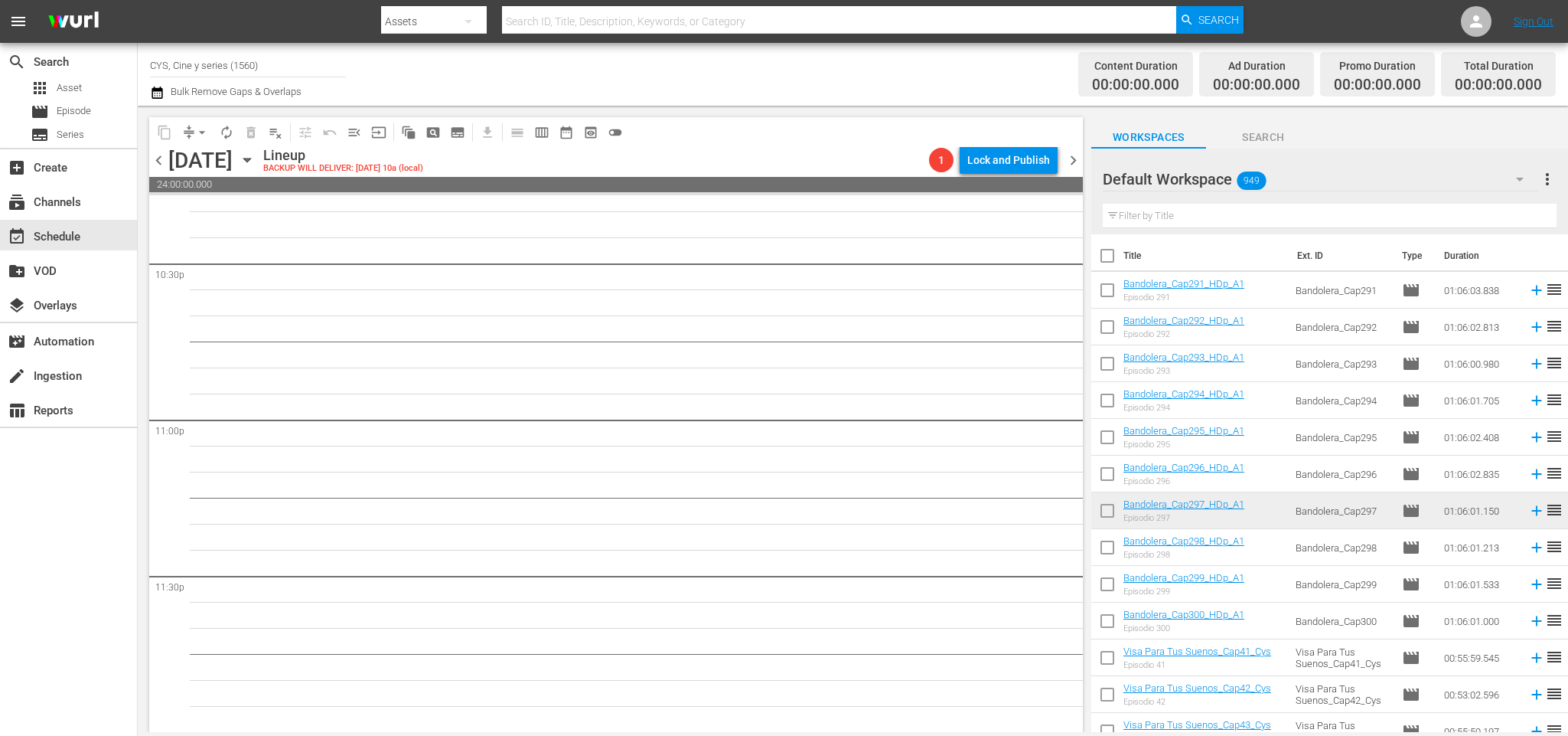
scroll to position [6958, 0]
